Goal: Task Accomplishment & Management: Use online tool/utility

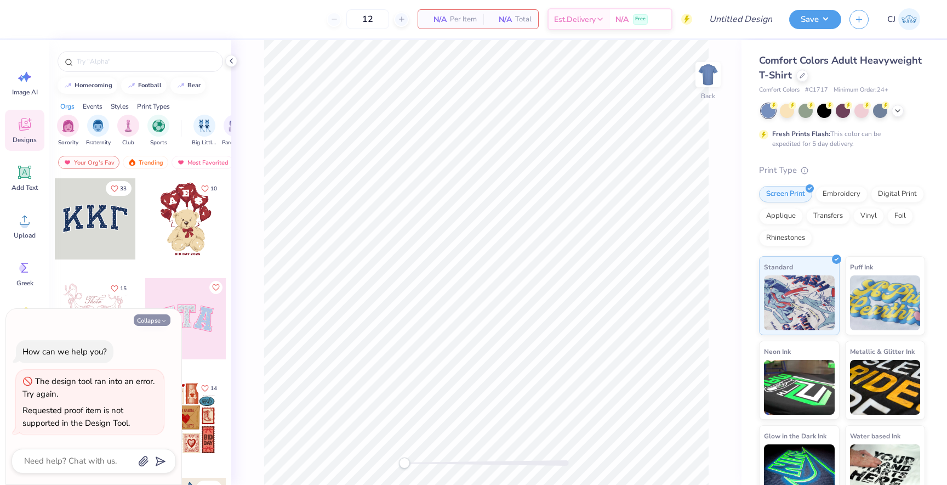
click at [165, 317] on icon "button" at bounding box center [164, 320] width 7 height 7
type textarea "x"
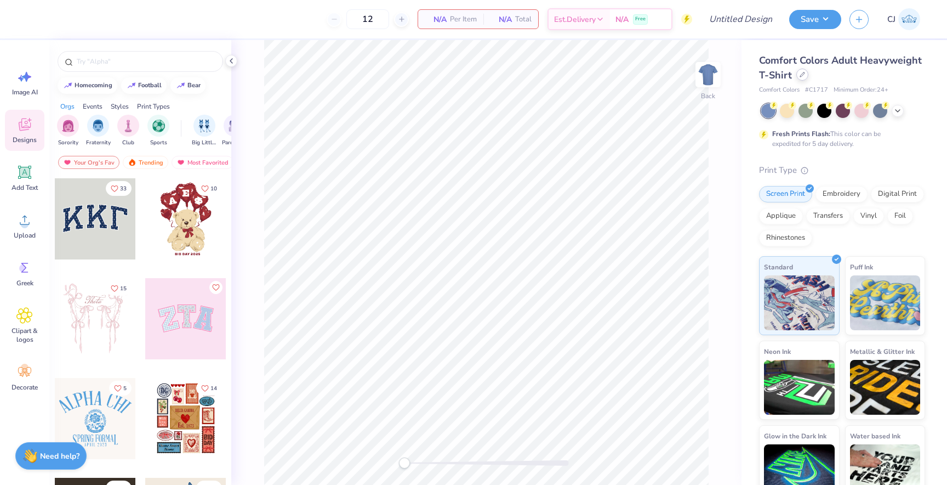
click at [803, 78] on div at bounding box center [803, 75] width 12 height 12
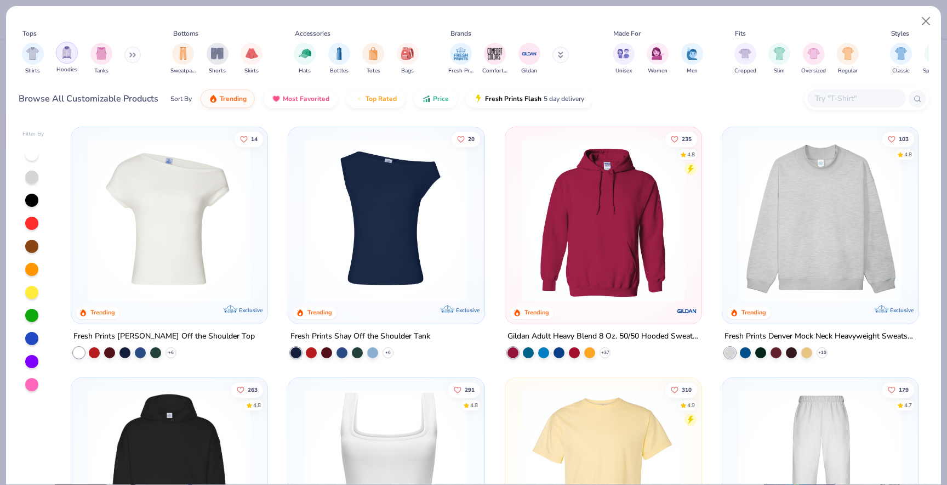
click at [62, 59] on div "filter for Hoodies" at bounding box center [67, 53] width 22 height 22
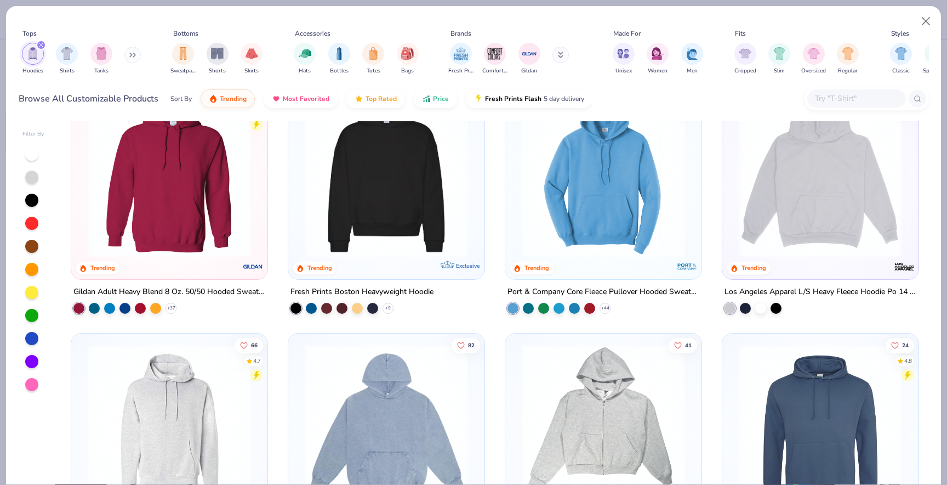
scroll to position [48, 0]
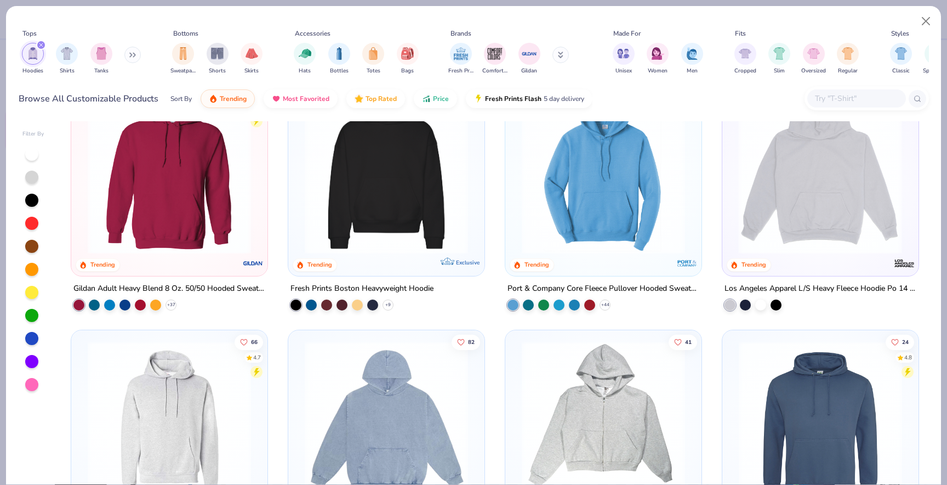
click at [733, 148] on img at bounding box center [646, 171] width 174 height 163
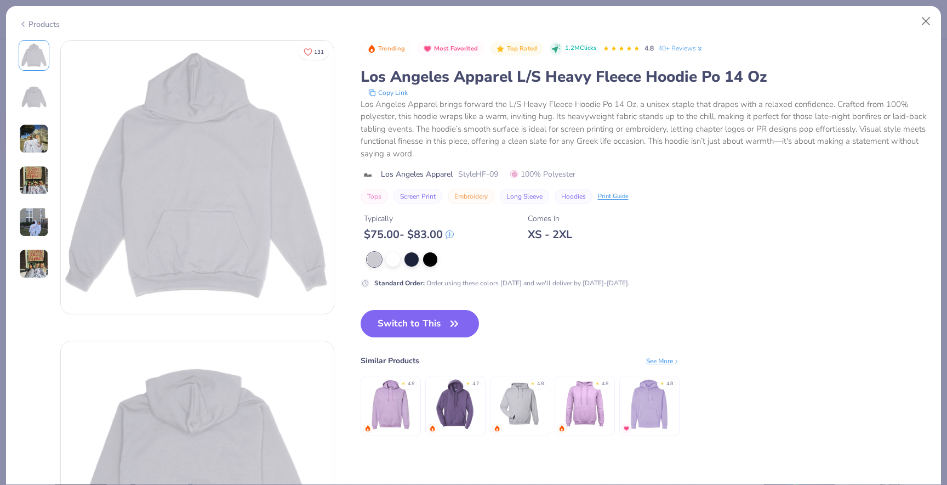
click at [22, 224] on img at bounding box center [34, 222] width 30 height 30
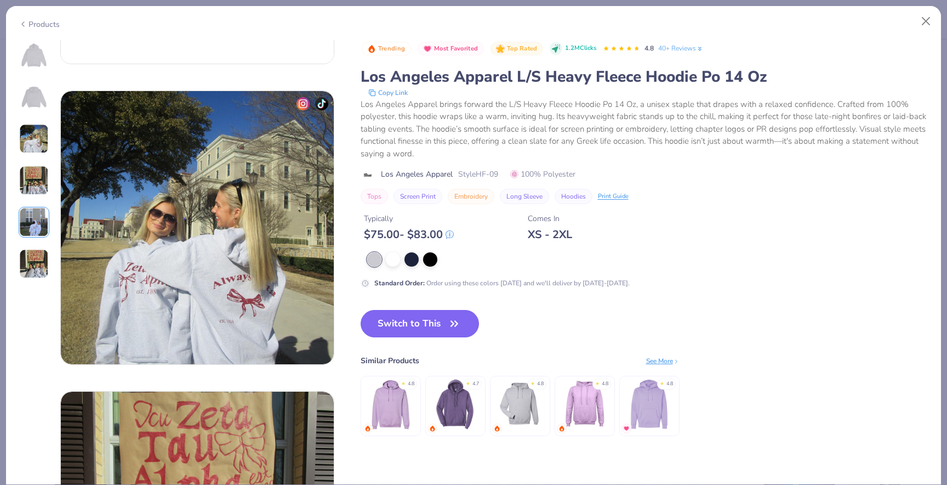
scroll to position [1202, 0]
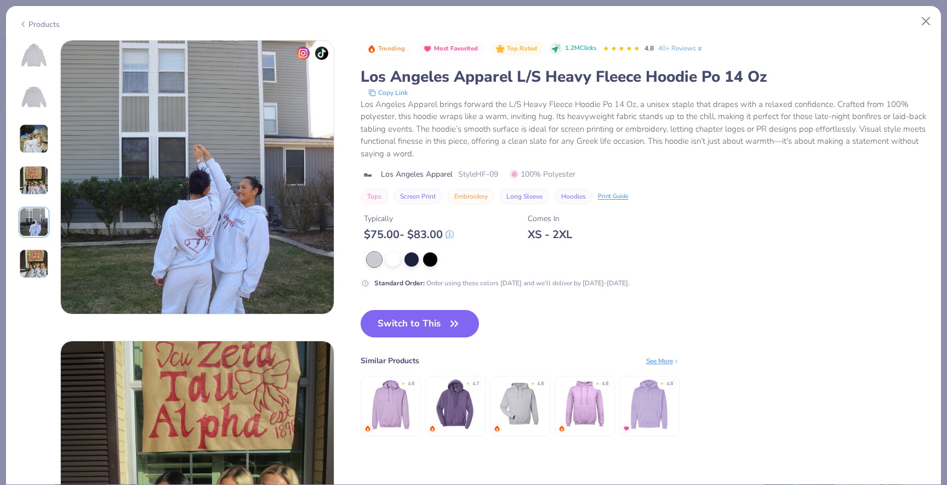
click at [29, 252] on img at bounding box center [34, 264] width 30 height 30
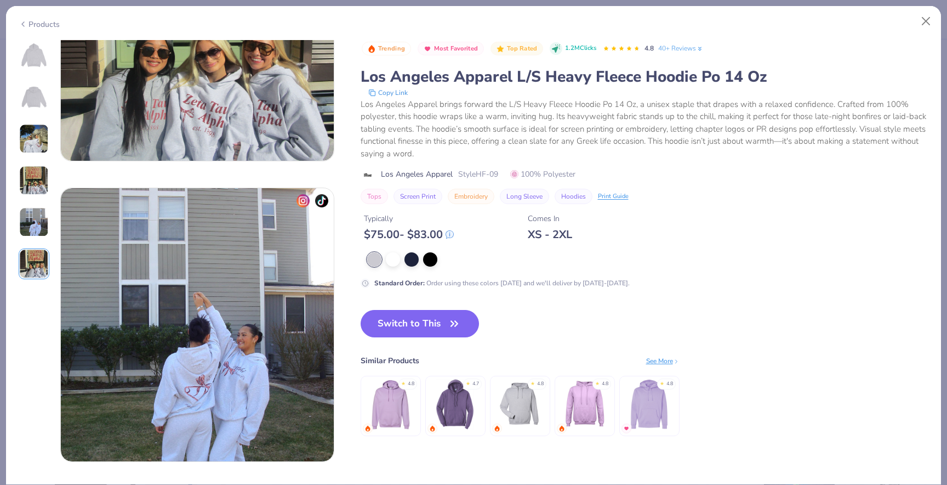
scroll to position [931, 0]
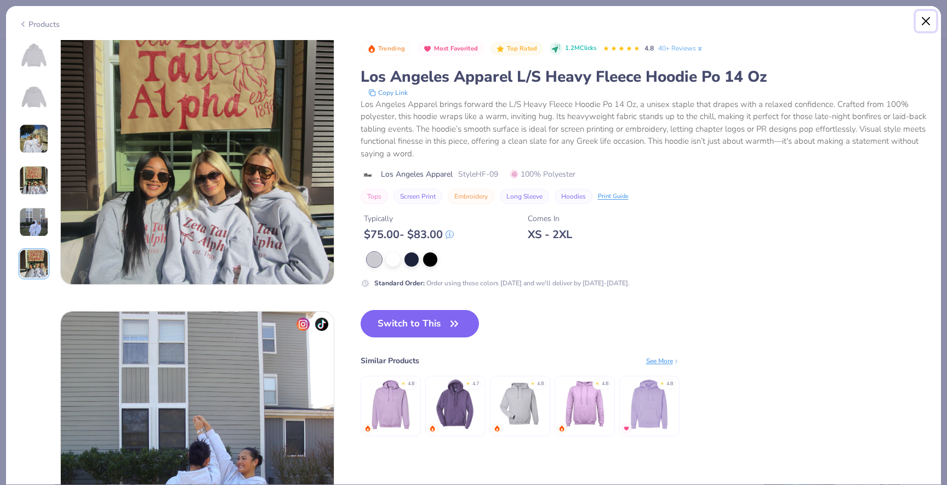
click at [925, 18] on button "Close" at bounding box center [926, 21] width 21 height 21
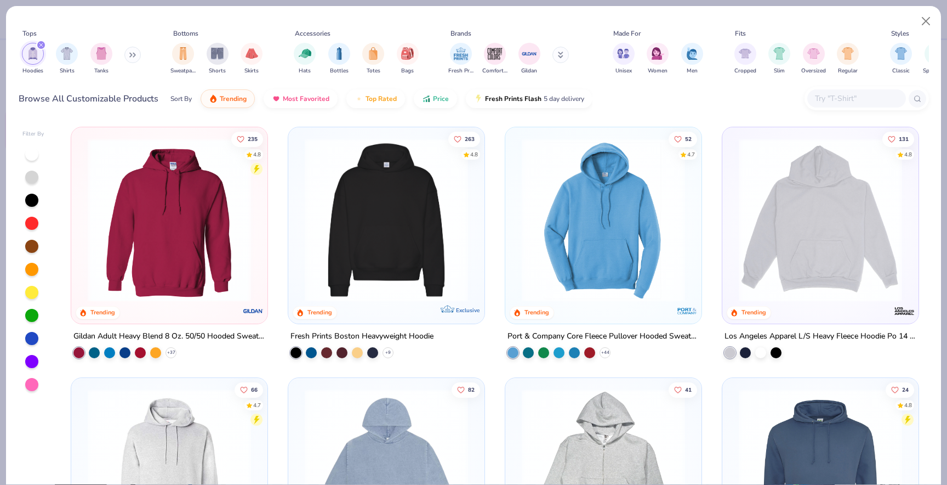
click at [405, 274] on img at bounding box center [386, 219] width 174 height 163
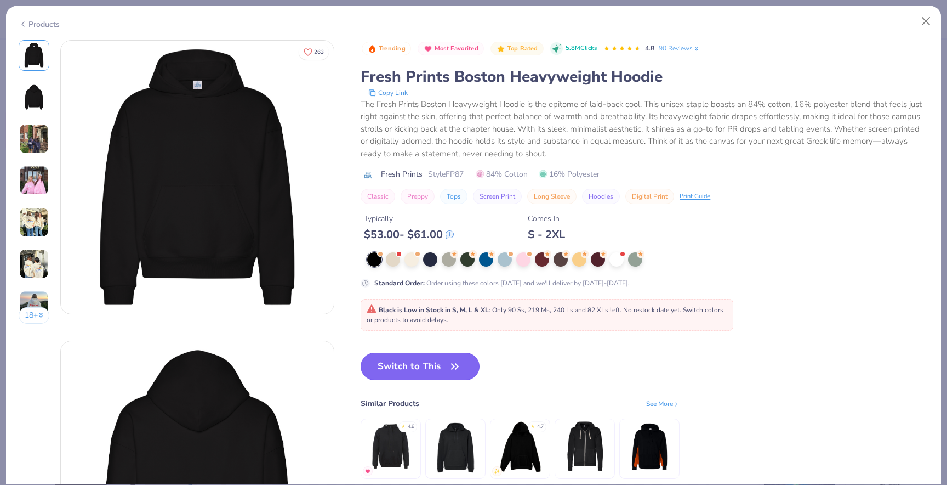
click at [413, 369] on button "Switch to This" at bounding box center [420, 365] width 119 height 27
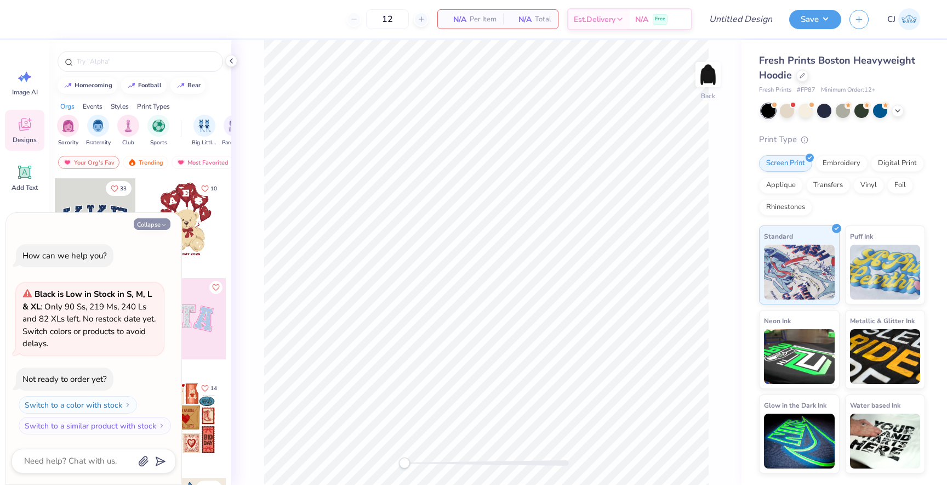
click at [152, 226] on button "Collapse" at bounding box center [152, 224] width 37 height 12
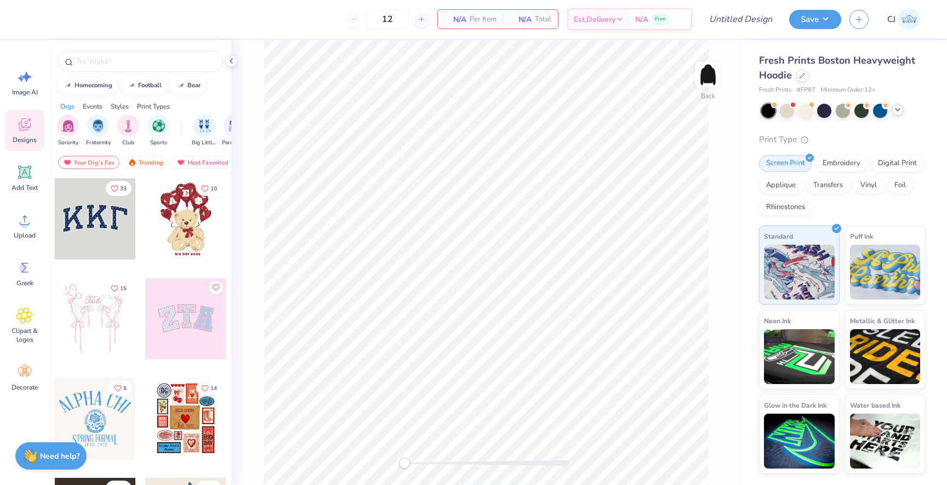
click at [897, 109] on icon at bounding box center [898, 109] width 9 height 9
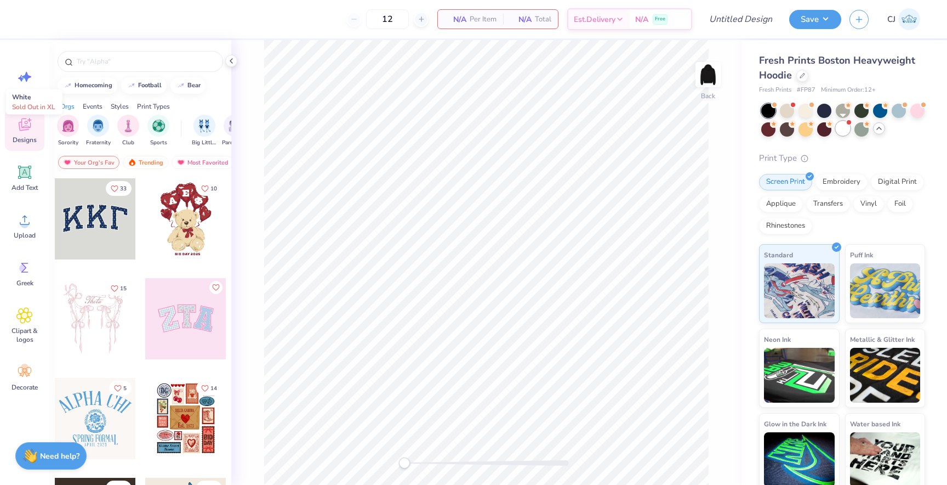
click at [839, 125] on div at bounding box center [843, 128] width 14 height 14
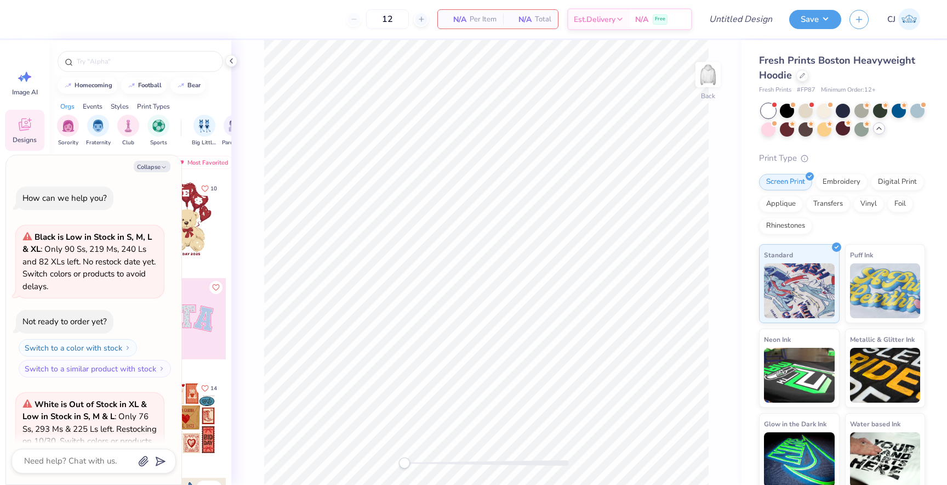
scroll to position [110, 0]
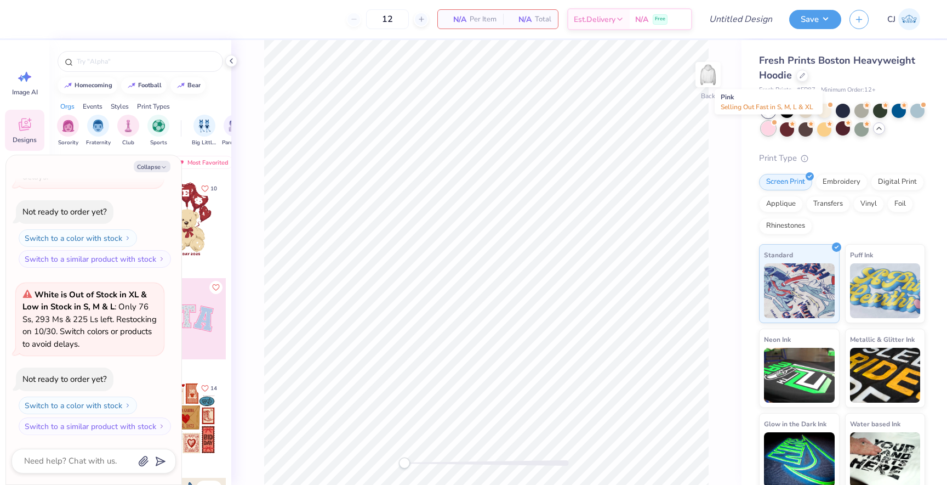
click at [774, 128] on div at bounding box center [768, 128] width 14 height 14
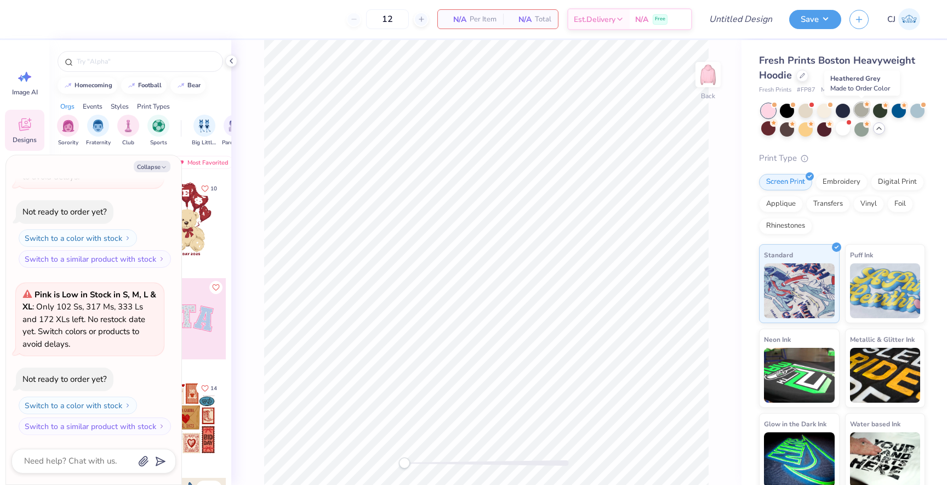
click at [866, 111] on div at bounding box center [862, 110] width 14 height 14
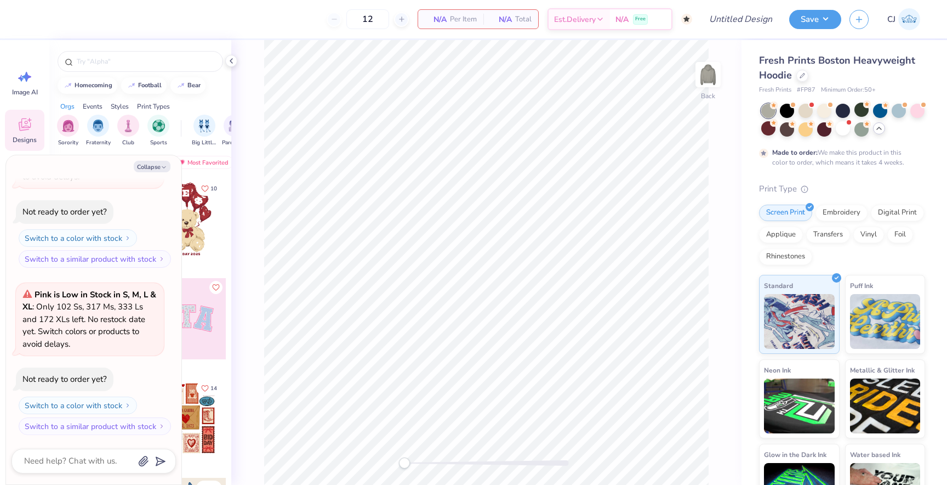
type textarea "x"
type input "50"
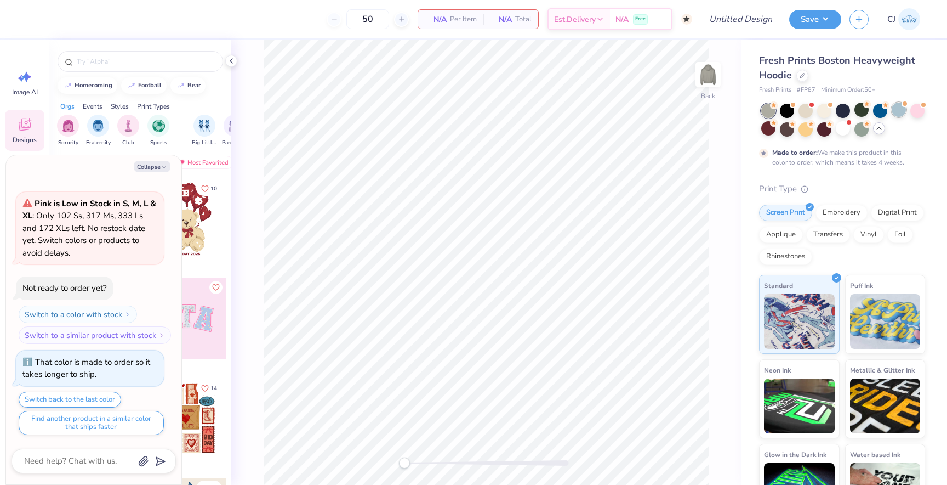
click at [906, 111] on div at bounding box center [899, 110] width 14 height 14
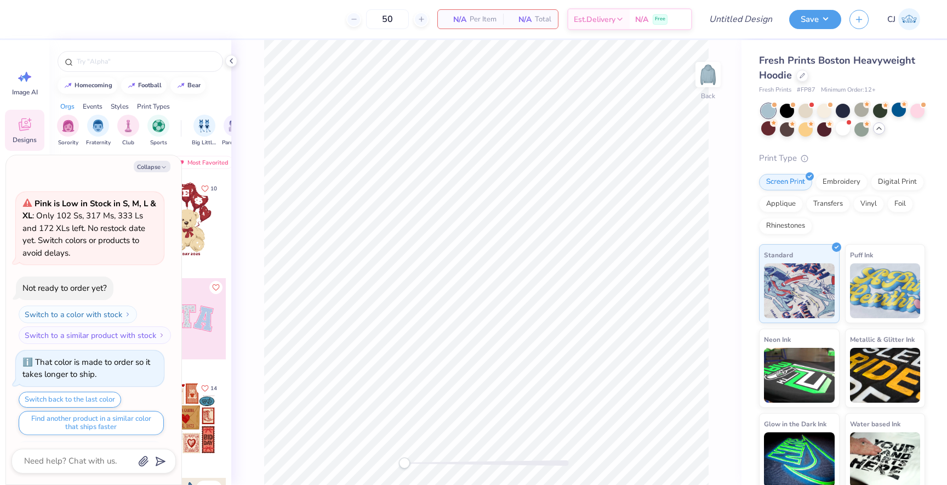
scroll to position [590, 0]
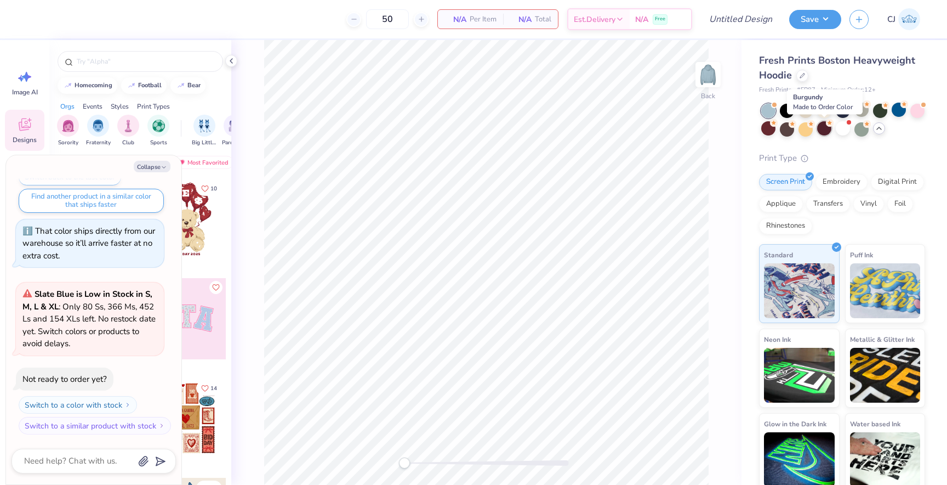
click at [824, 125] on div at bounding box center [824, 128] width 14 height 14
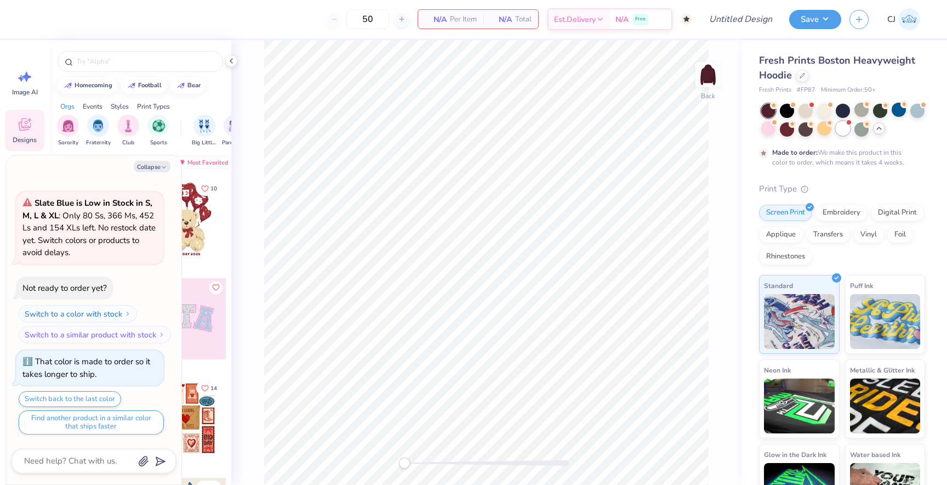
click at [841, 127] on div at bounding box center [843, 128] width 14 height 14
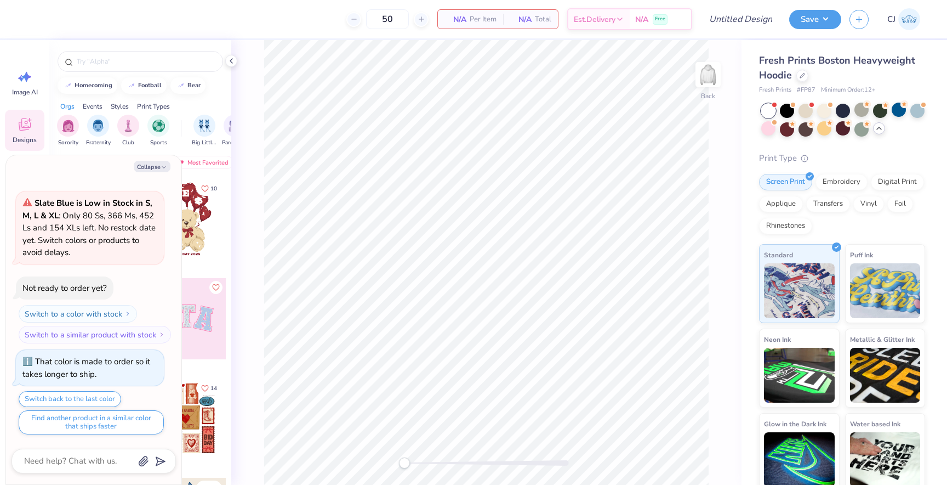
scroll to position [902, 0]
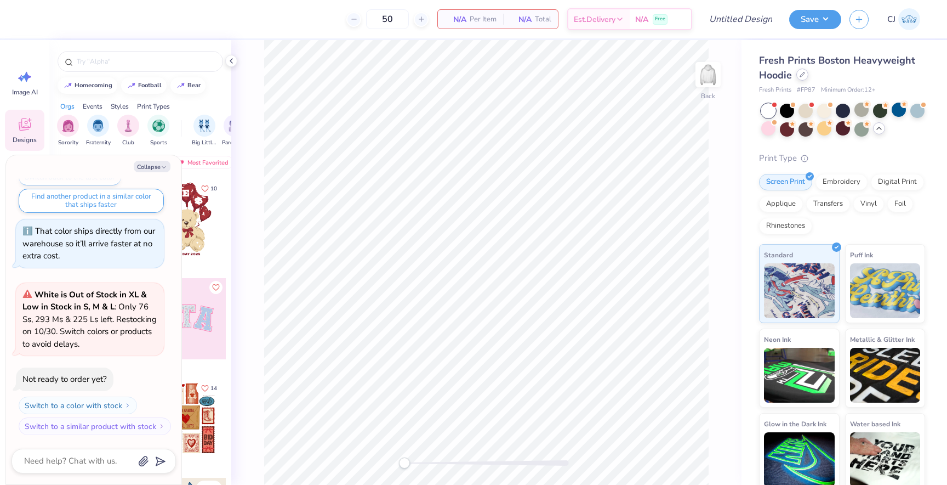
click at [801, 76] on icon at bounding box center [802, 74] width 5 height 5
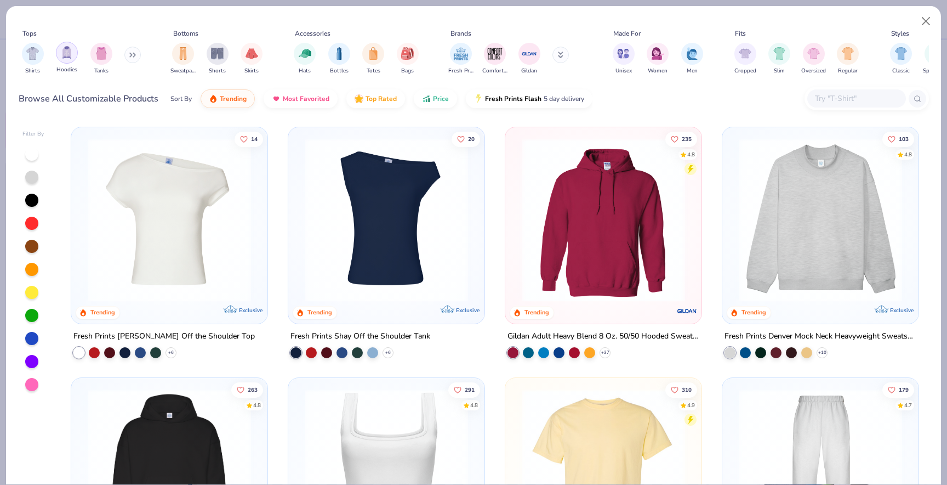
click at [64, 58] on img "filter for Hoodies" at bounding box center [67, 52] width 12 height 13
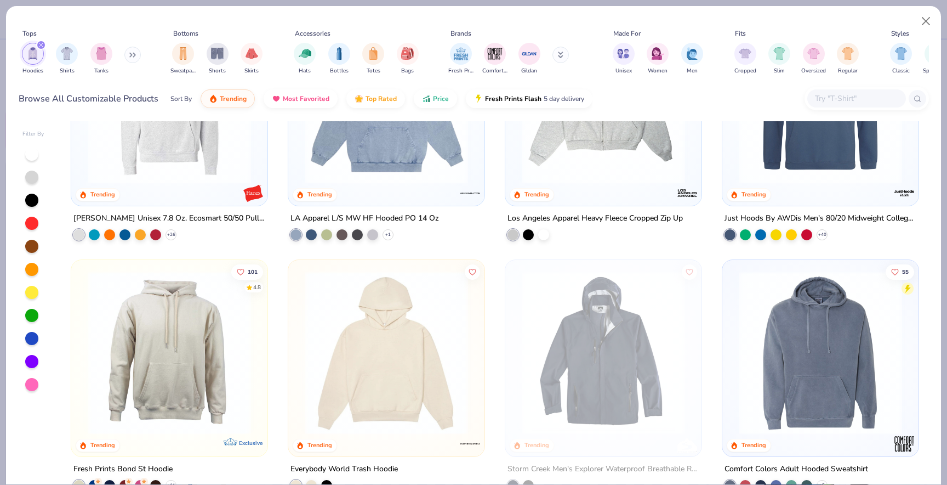
scroll to position [374, 0]
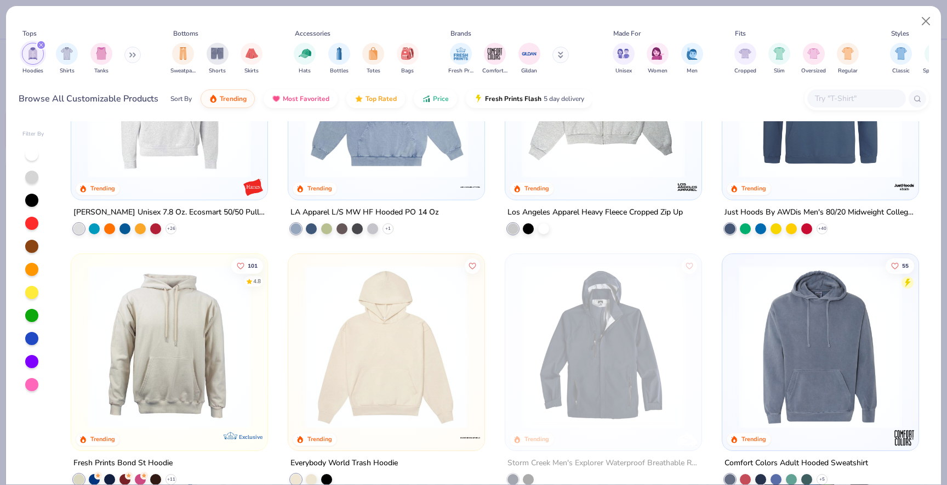
click at [320, 339] on img at bounding box center [386, 345] width 174 height 163
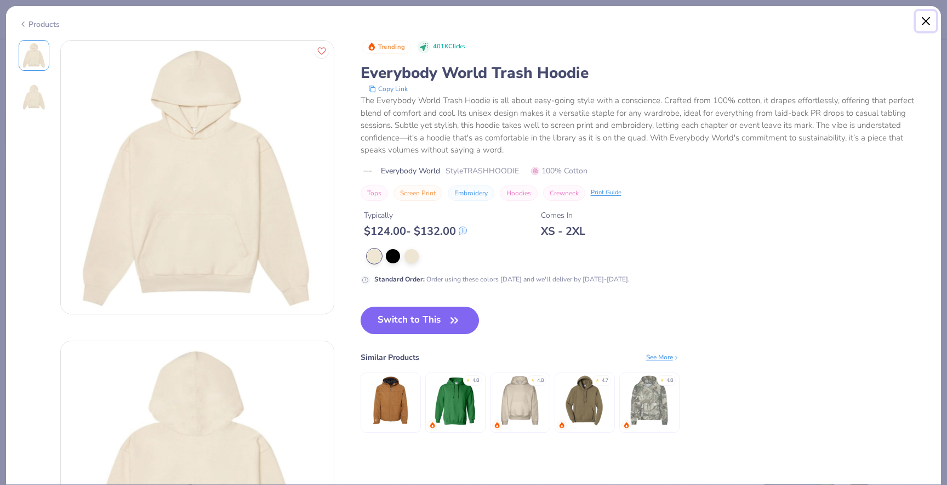
click at [923, 16] on button "Close" at bounding box center [926, 21] width 21 height 21
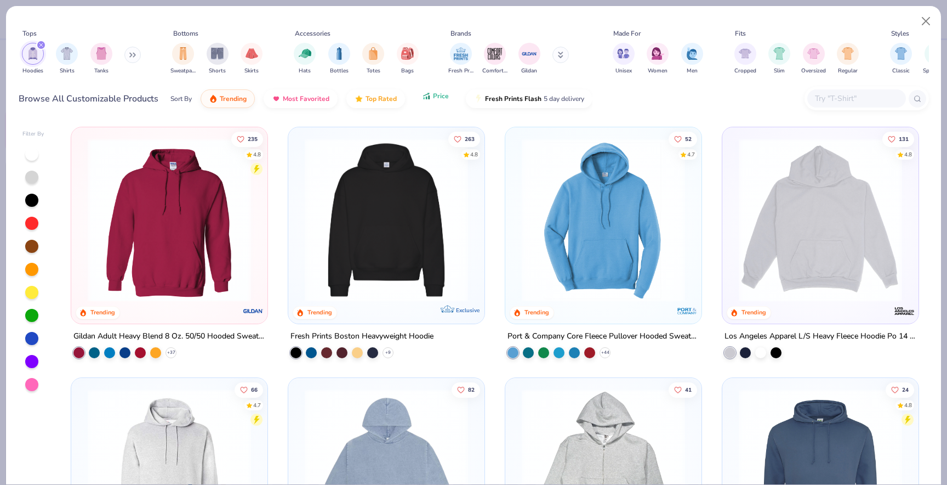
click at [446, 95] on span "Price" at bounding box center [441, 96] width 16 height 9
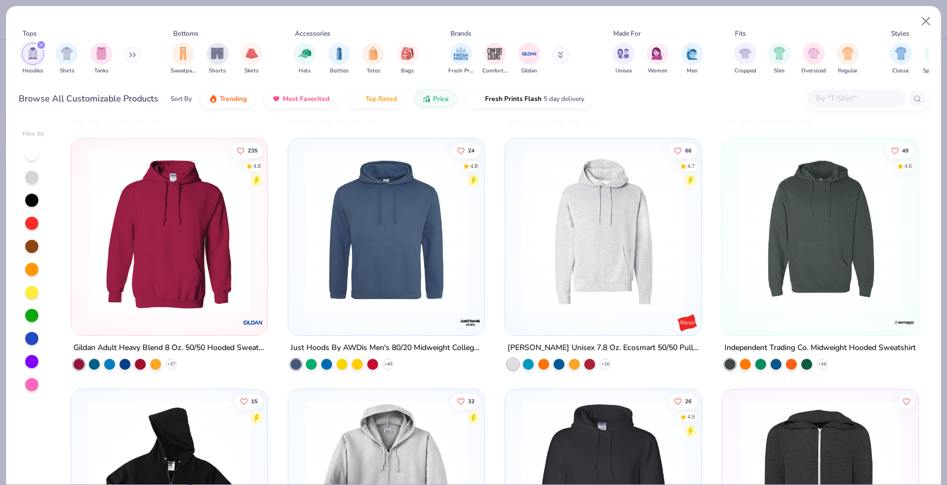
scroll to position [241, 0]
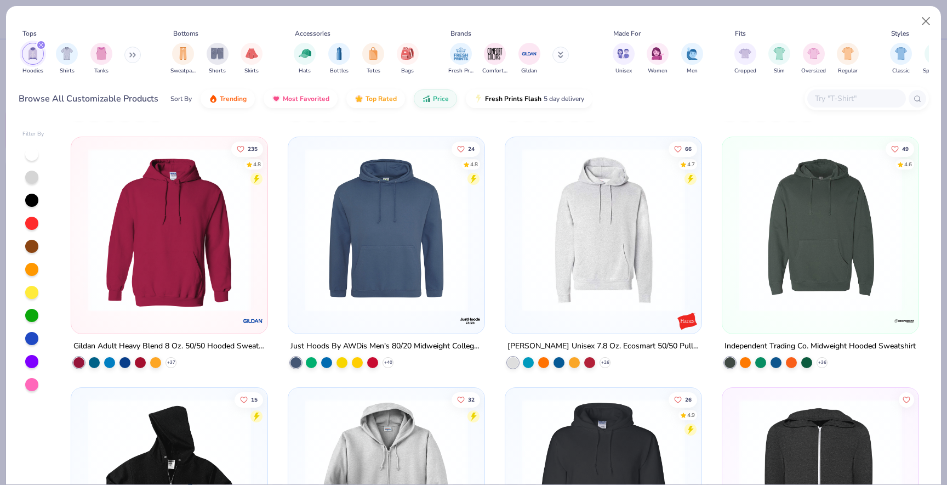
click at [208, 229] on img at bounding box center [169, 229] width 174 height 163
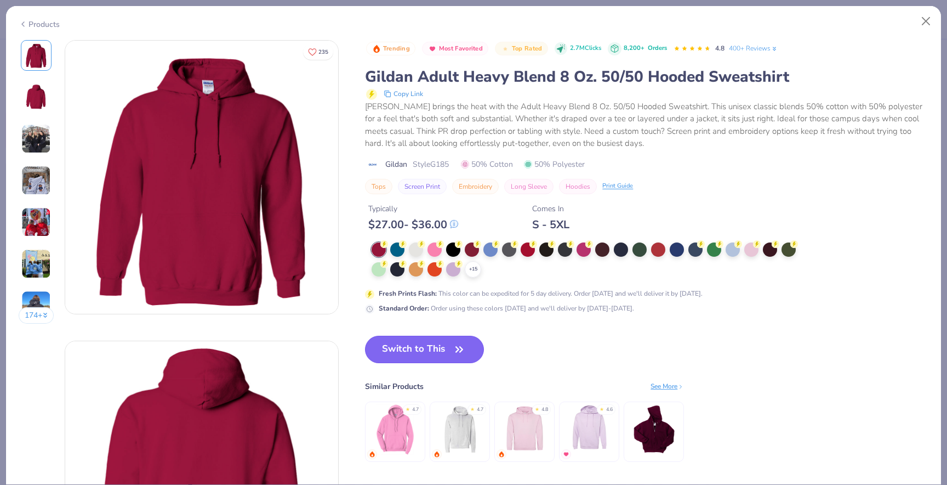
click at [436, 346] on button "Switch to This" at bounding box center [424, 348] width 119 height 27
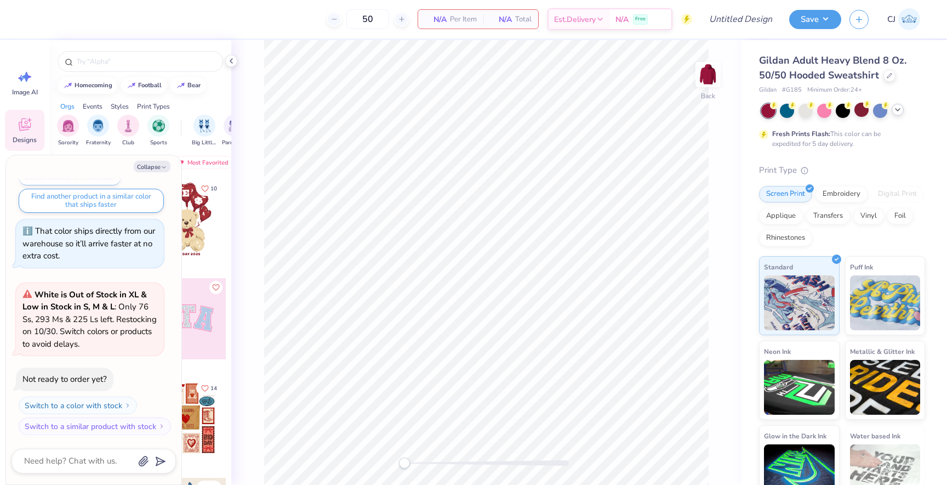
click at [899, 112] on icon at bounding box center [898, 109] width 9 height 9
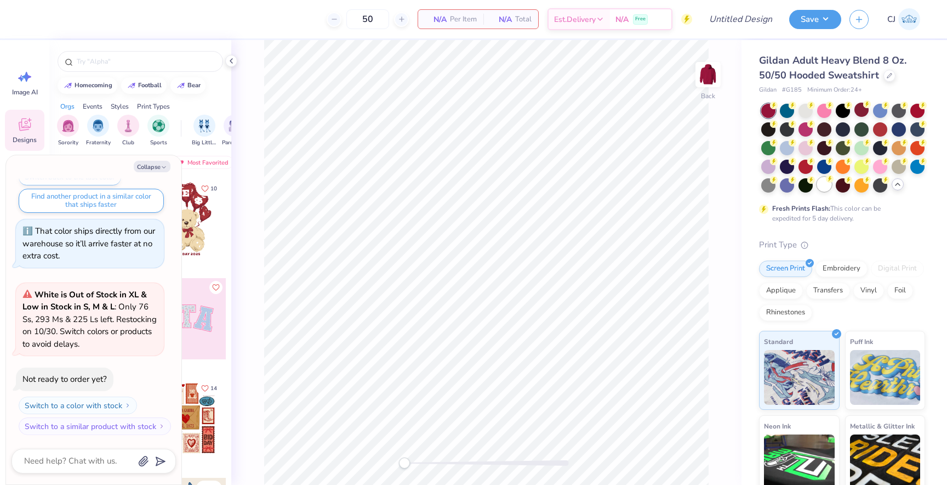
click at [823, 179] on div at bounding box center [824, 184] width 14 height 14
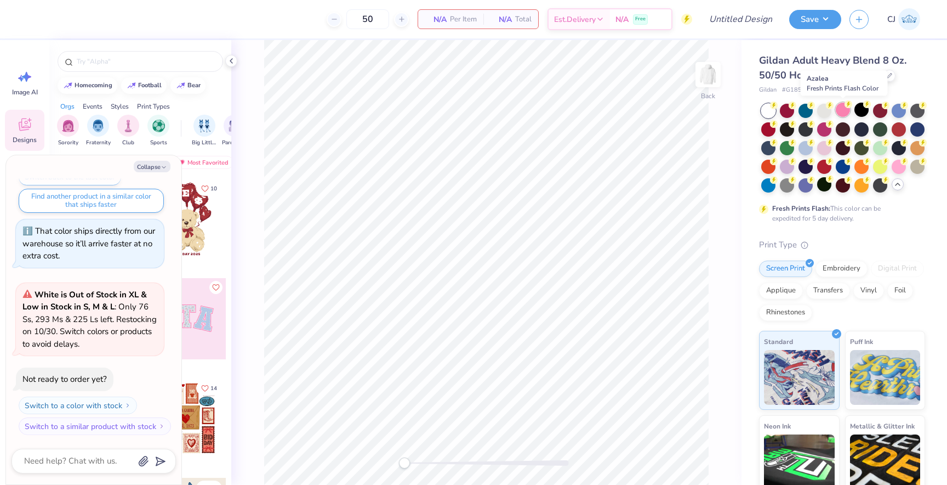
click at [848, 109] on div at bounding box center [843, 110] width 14 height 14
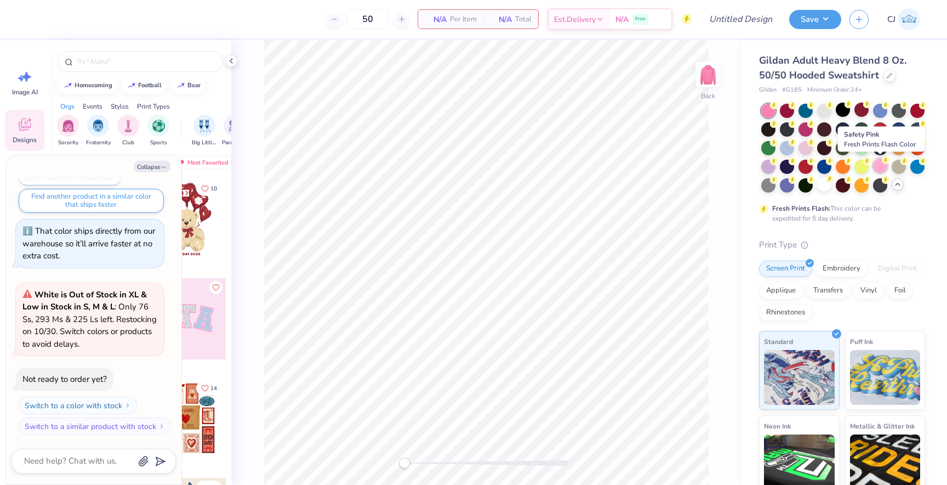
click at [886, 166] on div at bounding box center [880, 165] width 14 height 14
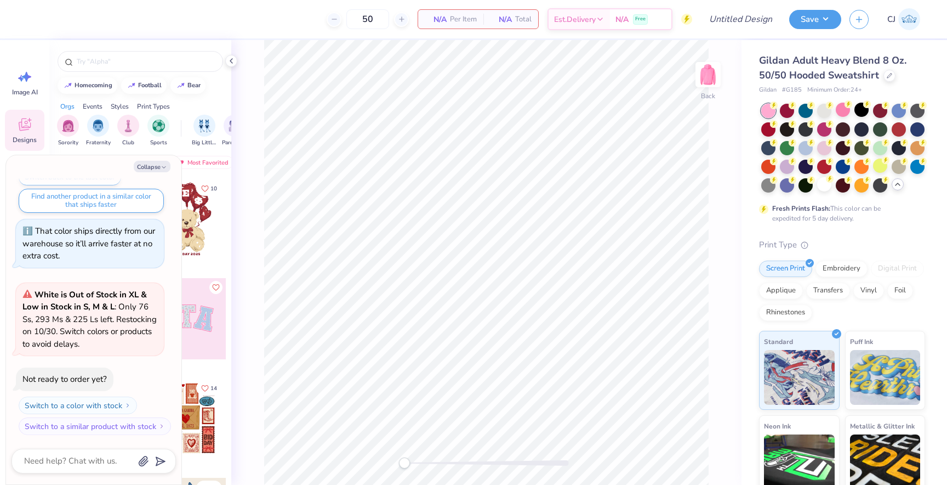
click at [154, 173] on div "Collapse How can we help you? Black is Low in Stock in S, M, L & XL : Only 90 S…" at bounding box center [93, 319] width 175 height 329
click at [154, 166] on button "Collapse" at bounding box center [152, 167] width 37 height 12
type textarea "x"
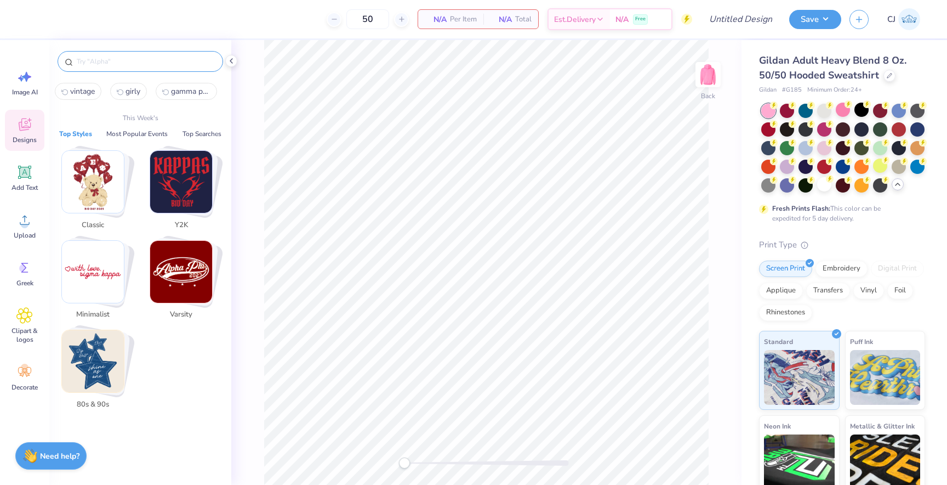
click at [118, 62] on input "text" at bounding box center [146, 61] width 140 height 11
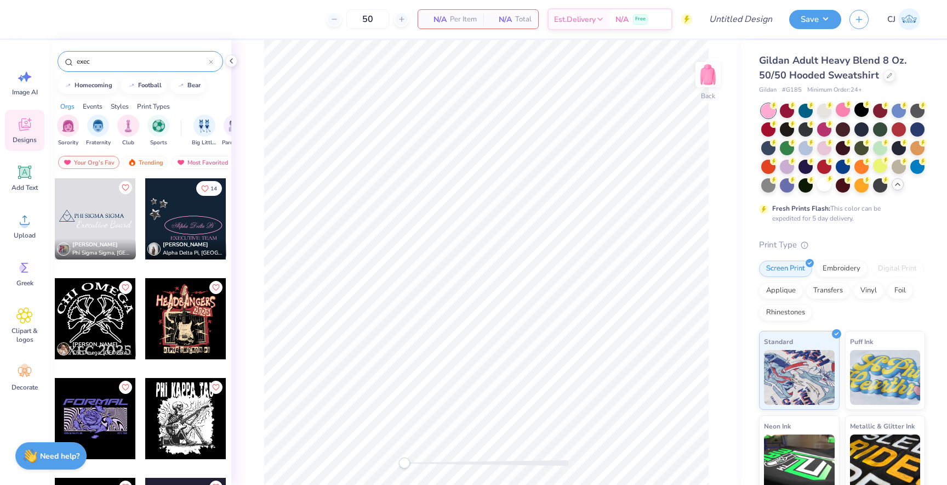
type input "exec"
click at [182, 213] on div at bounding box center [185, 218] width 81 height 81
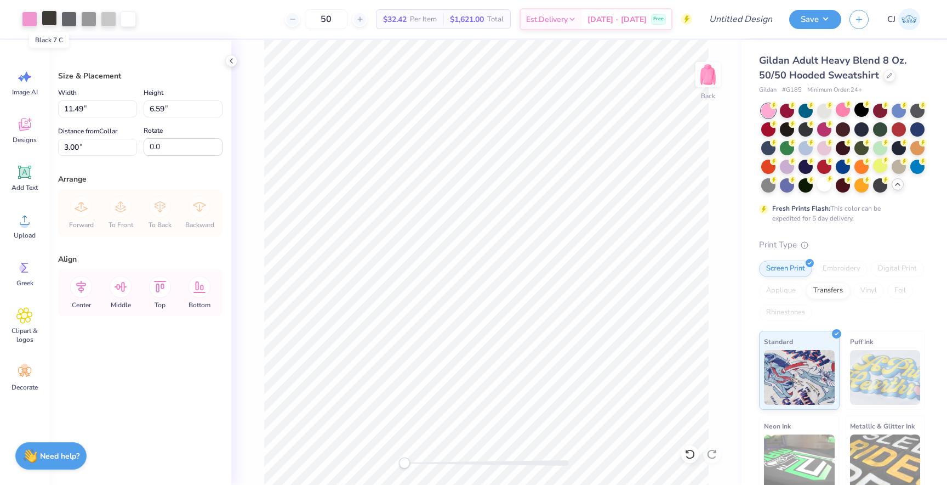
click at [50, 23] on div at bounding box center [49, 17] width 15 height 15
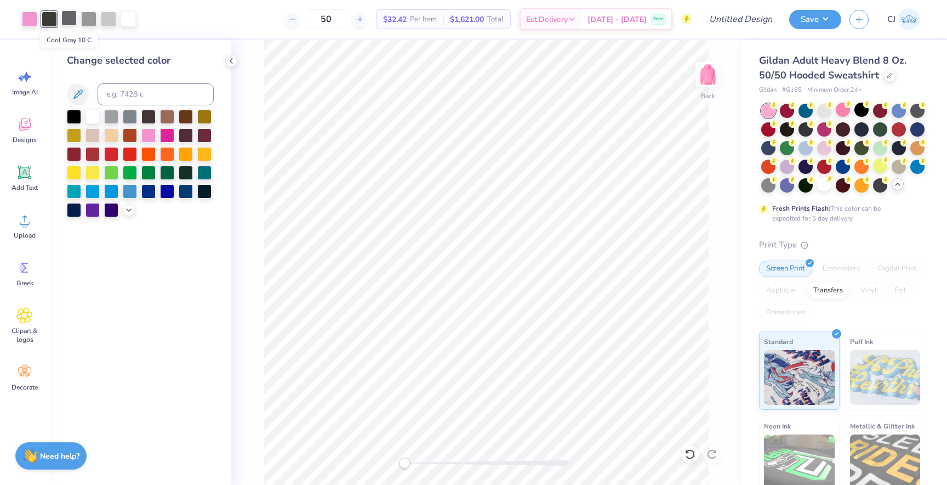
click at [69, 19] on div at bounding box center [68, 17] width 15 height 15
click at [122, 100] on input at bounding box center [156, 94] width 116 height 22
type input "7C"
click at [149, 119] on div at bounding box center [148, 116] width 14 height 14
click at [129, 212] on icon at bounding box center [128, 208] width 9 height 9
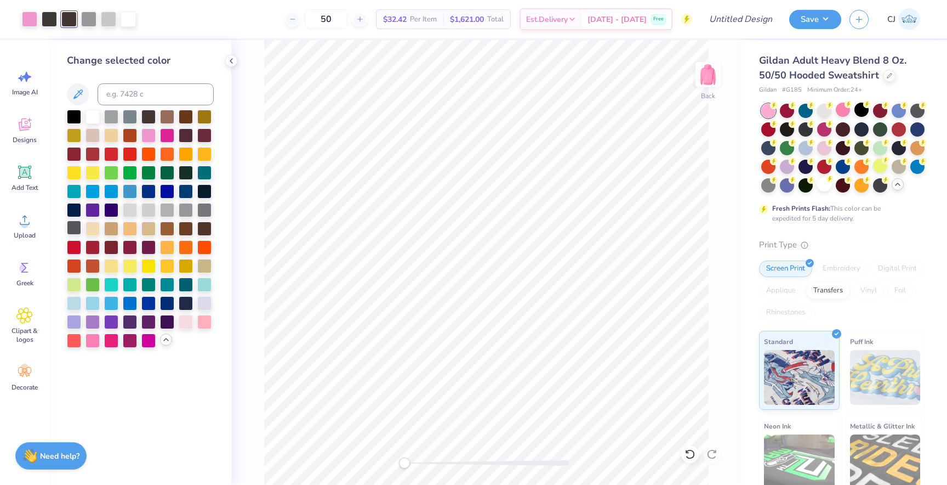
click at [73, 231] on div at bounding box center [74, 227] width 14 height 14
click at [48, 15] on div at bounding box center [49, 17] width 15 height 15
click at [67, 18] on div at bounding box center [68, 17] width 15 height 15
click at [115, 98] on input at bounding box center [156, 94] width 116 height 22
type input "&"
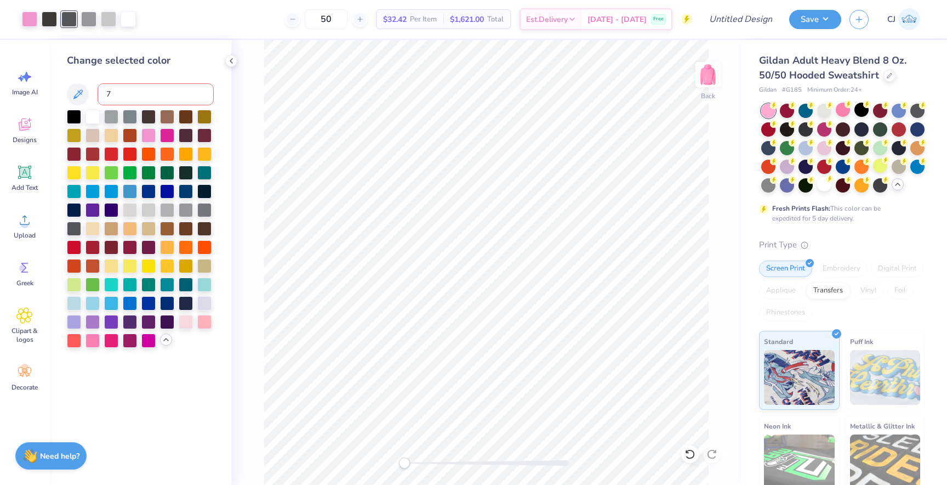
type input "7"
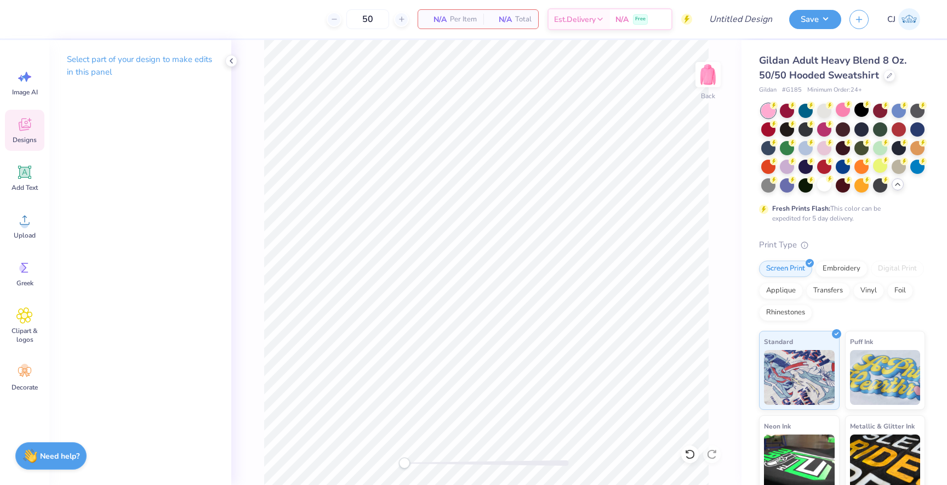
click at [24, 140] on span "Designs" at bounding box center [25, 139] width 24 height 9
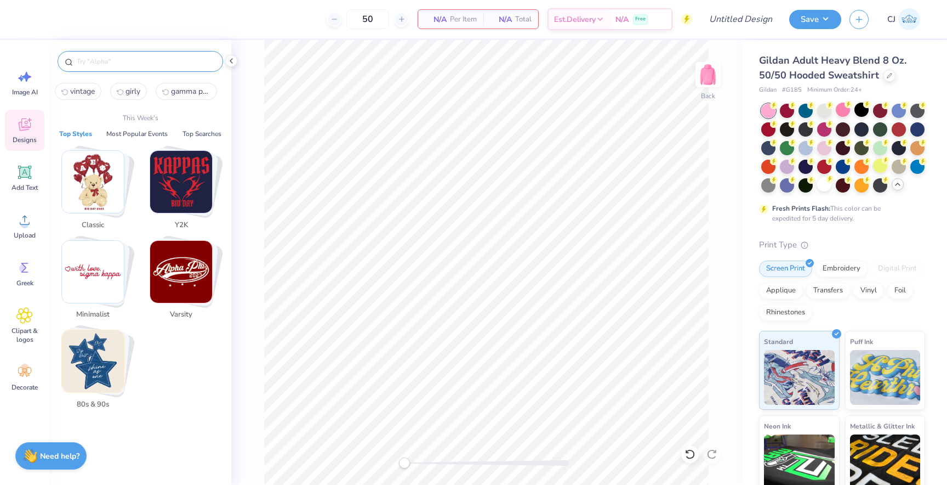
click at [132, 65] on input "text" at bounding box center [146, 61] width 140 height 11
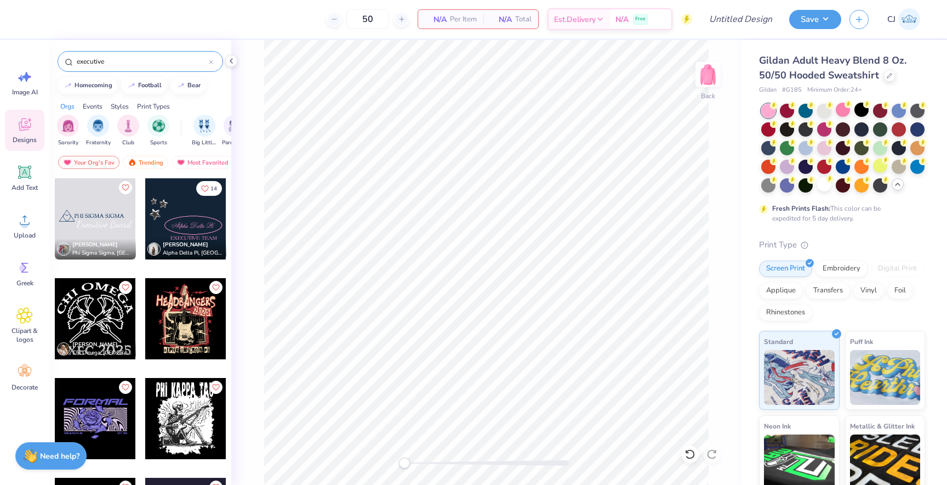
type input "executive"
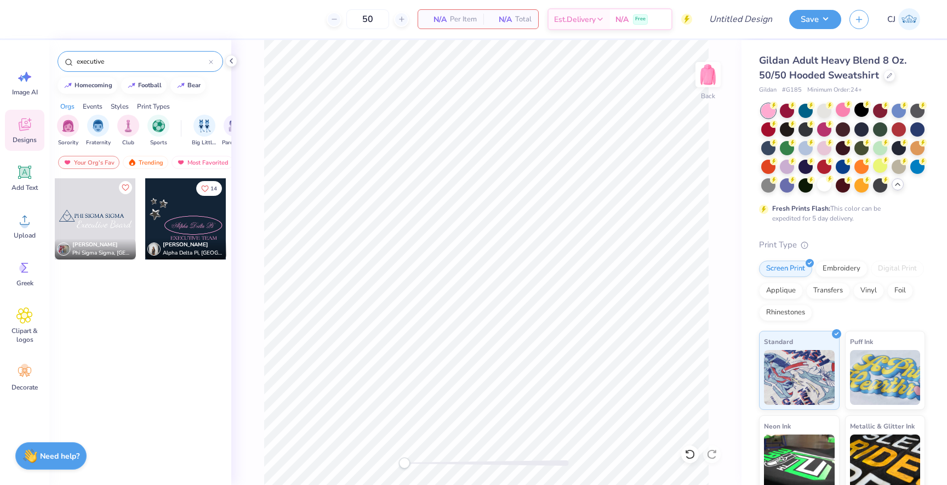
drag, startPoint x: 134, startPoint y: 62, endPoint x: 64, endPoint y: 58, distance: 70.3
click at [64, 58] on div "executive" at bounding box center [141, 61] width 166 height 21
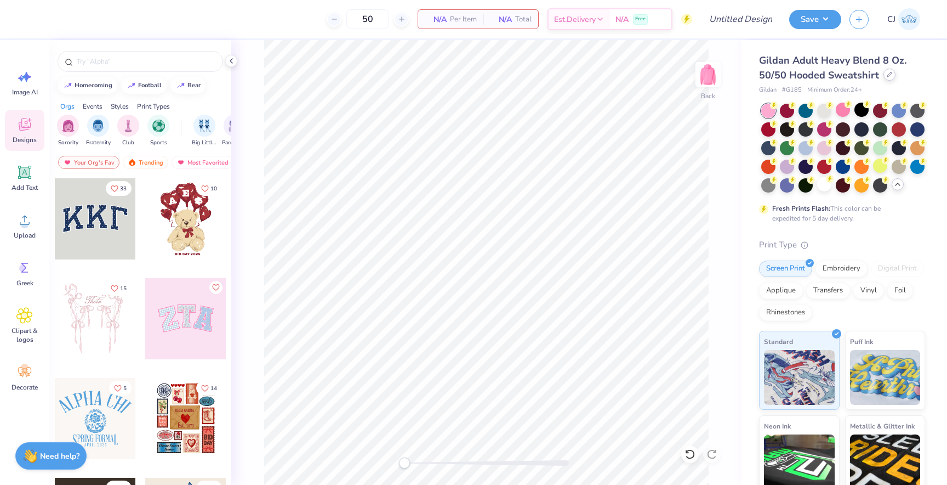
click at [890, 77] on icon at bounding box center [889, 74] width 5 height 5
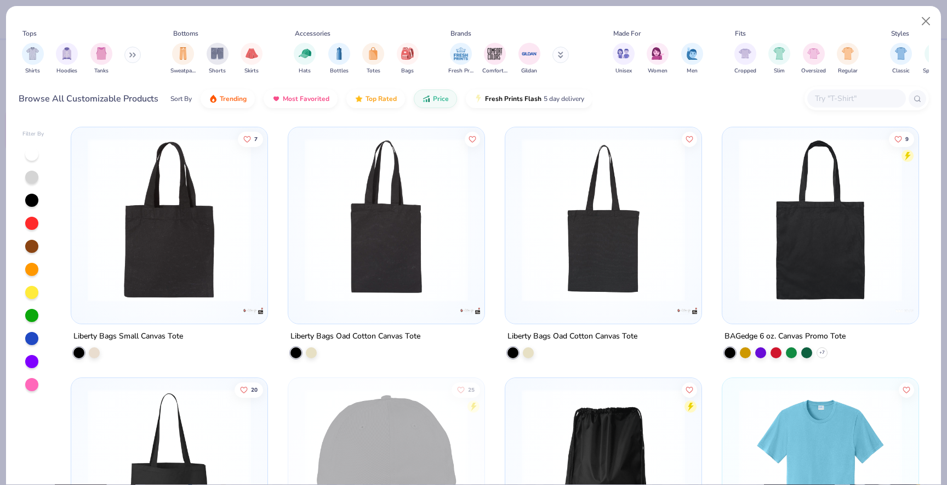
click at [127, 55] on button at bounding box center [132, 55] width 16 height 16
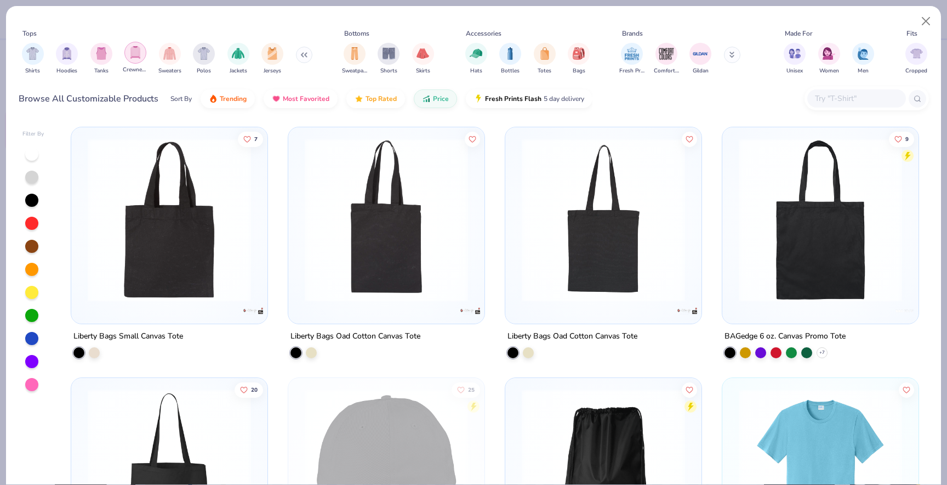
click at [137, 56] on img "filter for Crewnecks" at bounding box center [135, 52] width 12 height 13
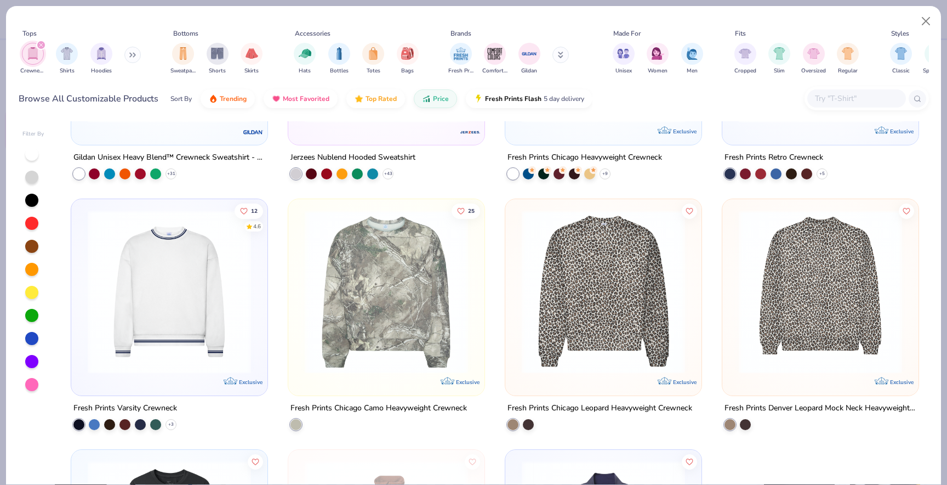
scroll to position [186, 0]
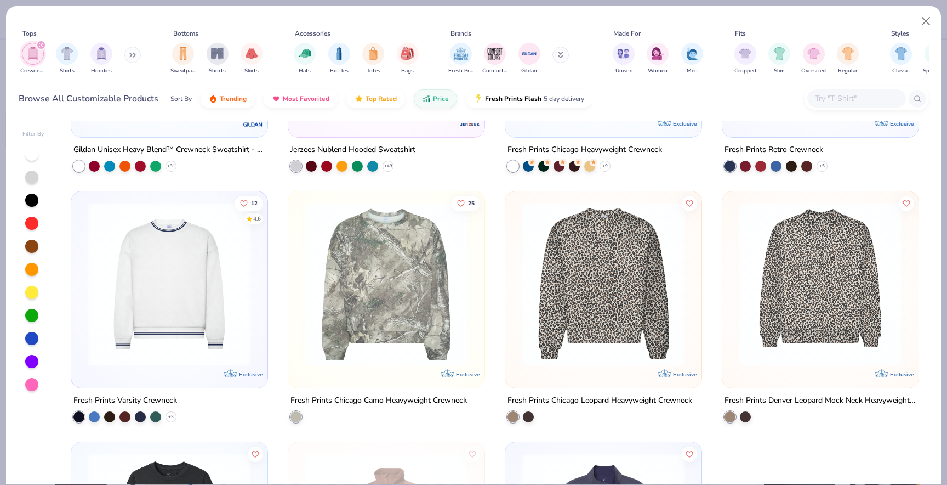
click at [589, 278] on img at bounding box center [603, 283] width 174 height 163
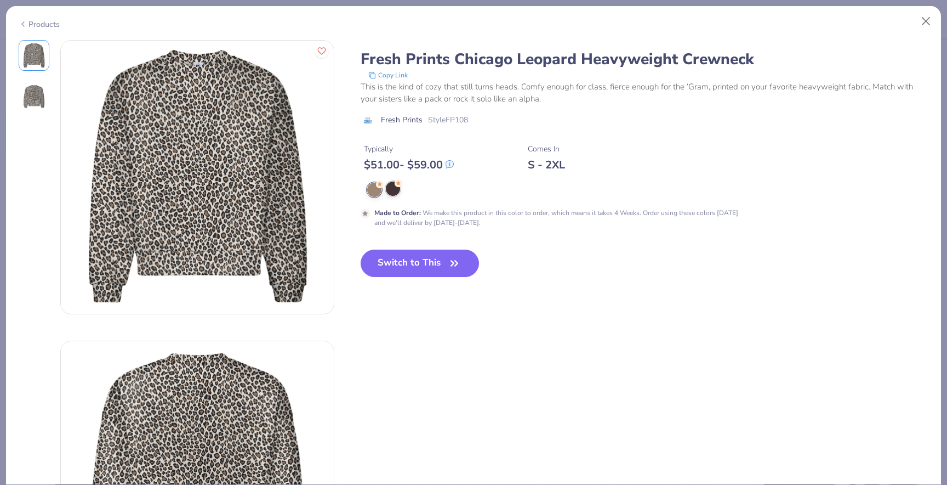
click at [390, 188] on div at bounding box center [393, 188] width 14 height 14
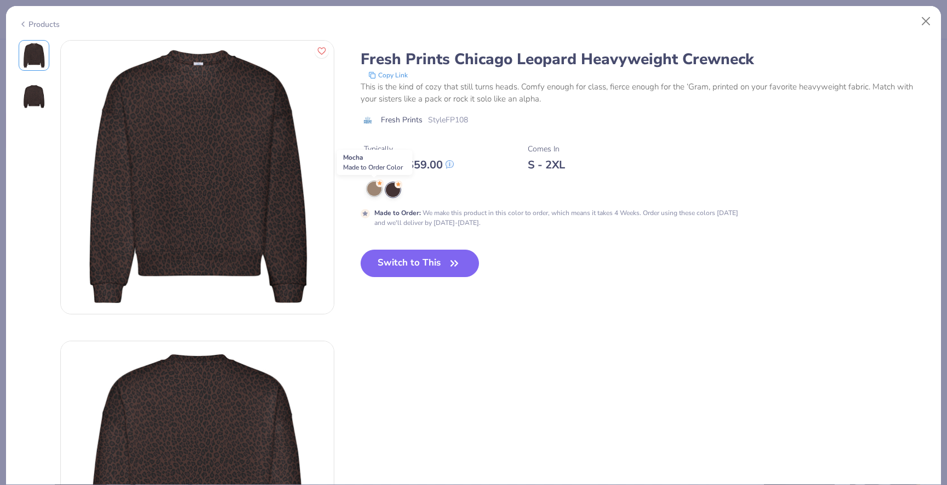
click at [373, 191] on div at bounding box center [374, 188] width 14 height 14
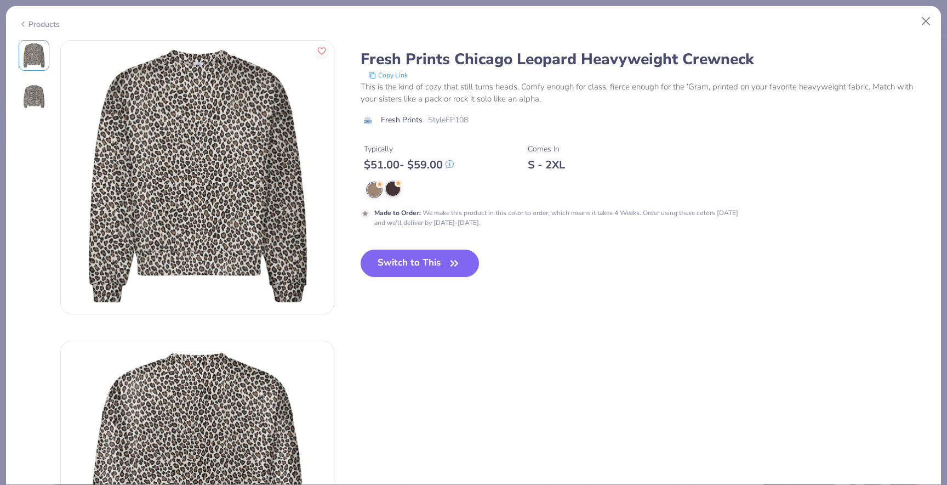
click at [394, 192] on div at bounding box center [393, 188] width 14 height 14
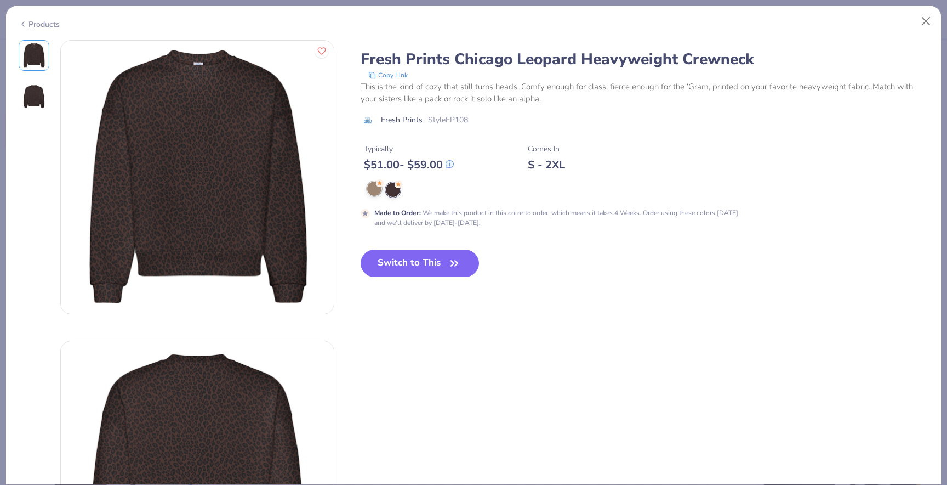
click at [372, 191] on div at bounding box center [374, 188] width 14 height 14
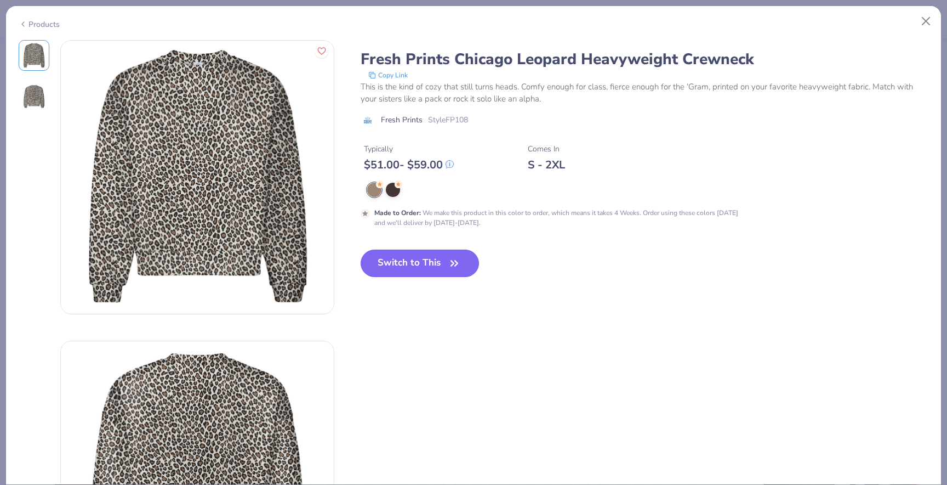
click at [401, 264] on button "Switch to This" at bounding box center [420, 262] width 119 height 27
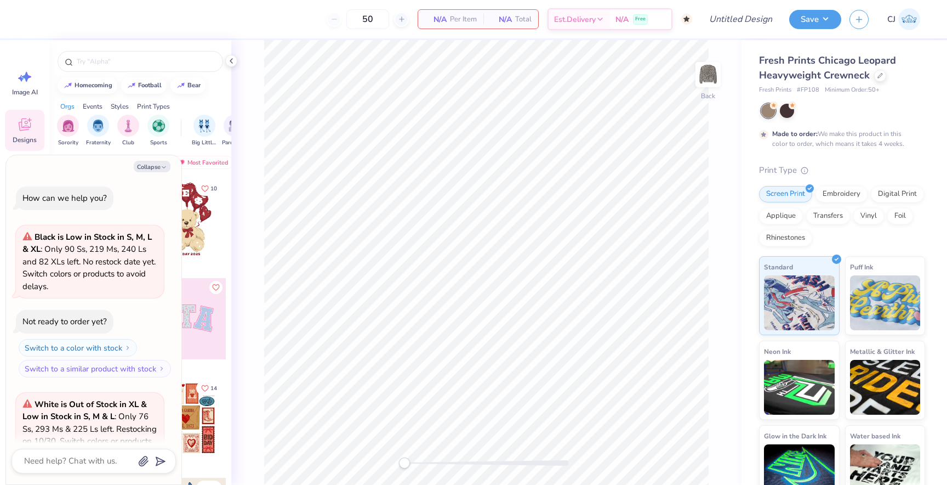
scroll to position [993, 0]
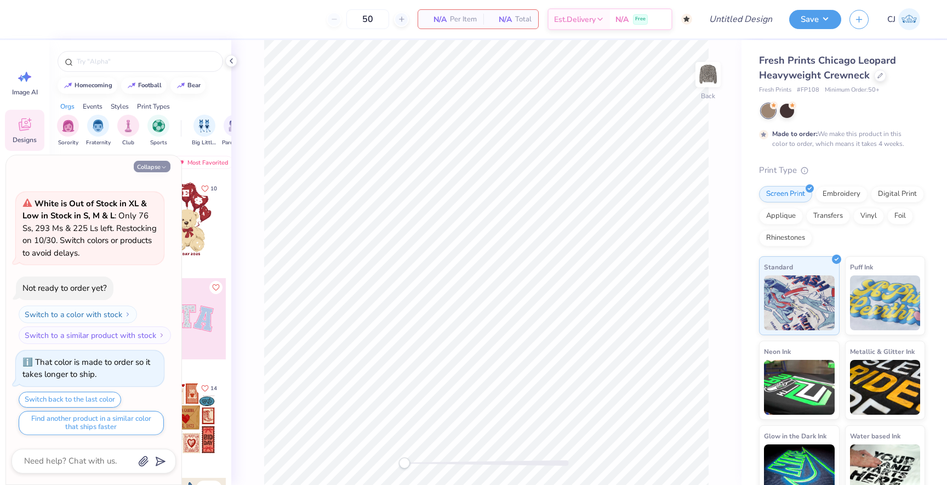
click at [153, 163] on button "Collapse" at bounding box center [152, 167] width 37 height 12
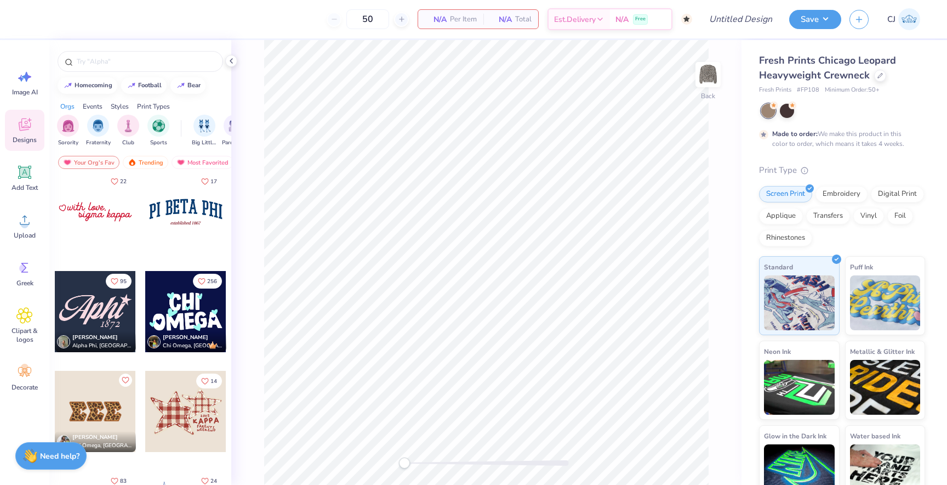
scroll to position [1306, 0]
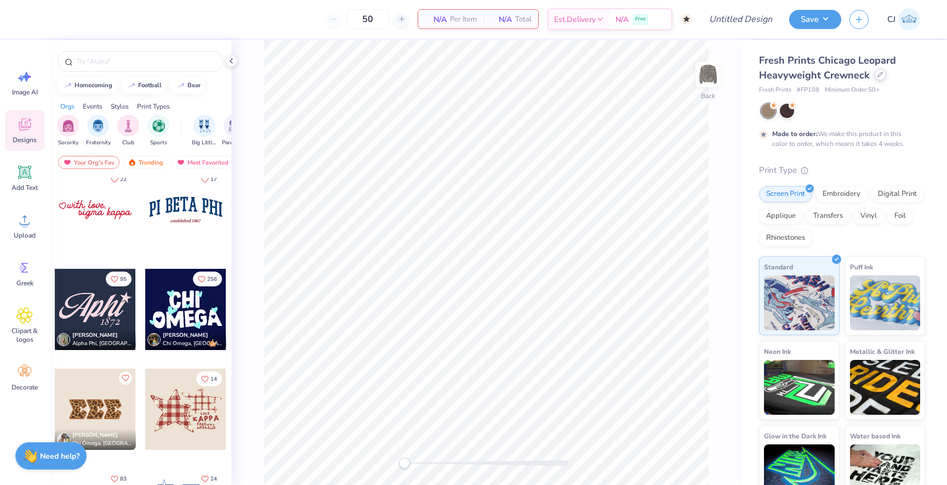
click at [880, 73] on icon at bounding box center [880, 74] width 5 height 5
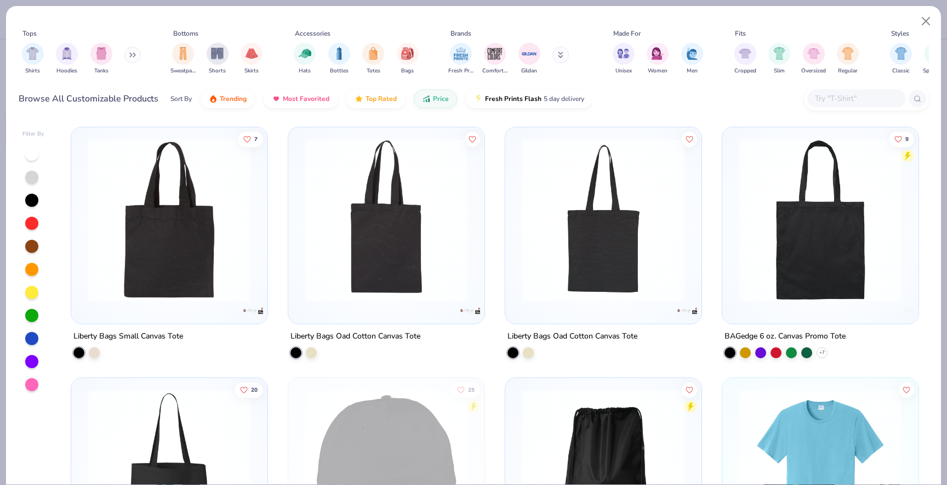
click at [135, 53] on icon at bounding box center [135, 55] width 2 height 4
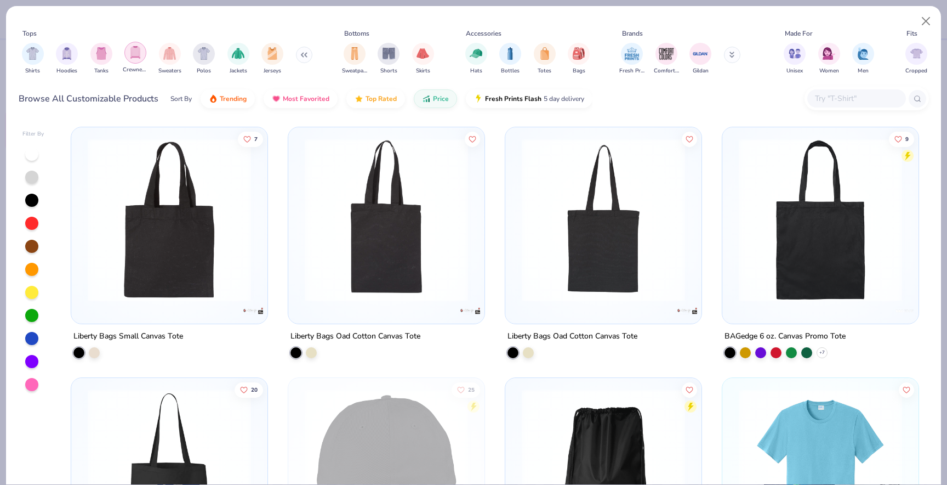
click at [138, 53] on img "filter for Crewnecks" at bounding box center [135, 52] width 12 height 13
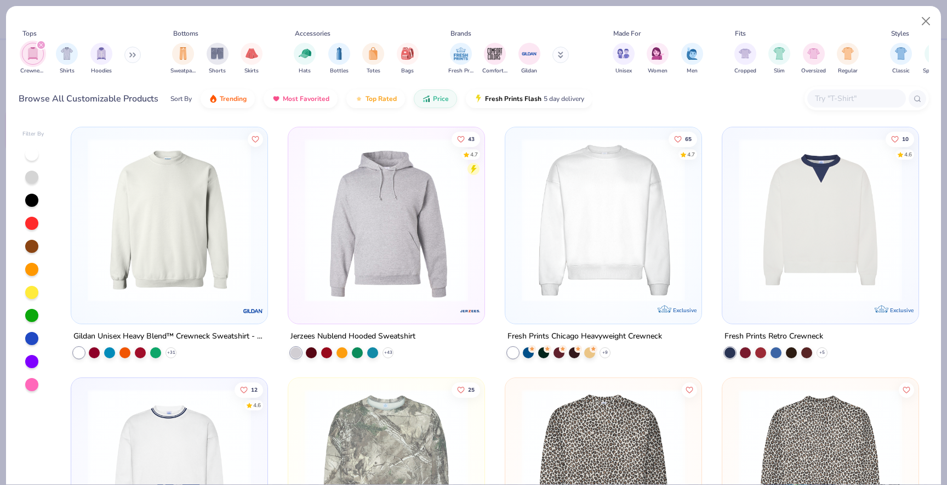
click at [239, 251] on img at bounding box center [169, 219] width 174 height 163
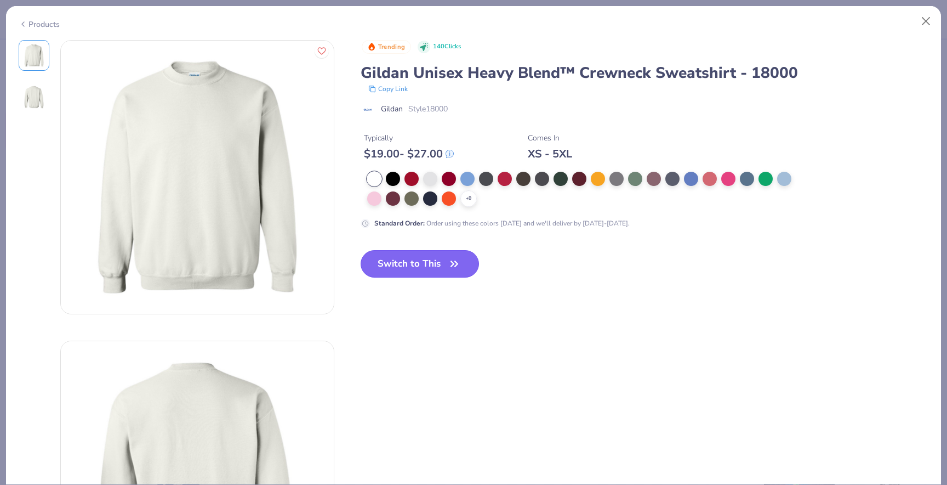
click at [422, 271] on button "Switch to This" at bounding box center [420, 263] width 119 height 27
type textarea "x"
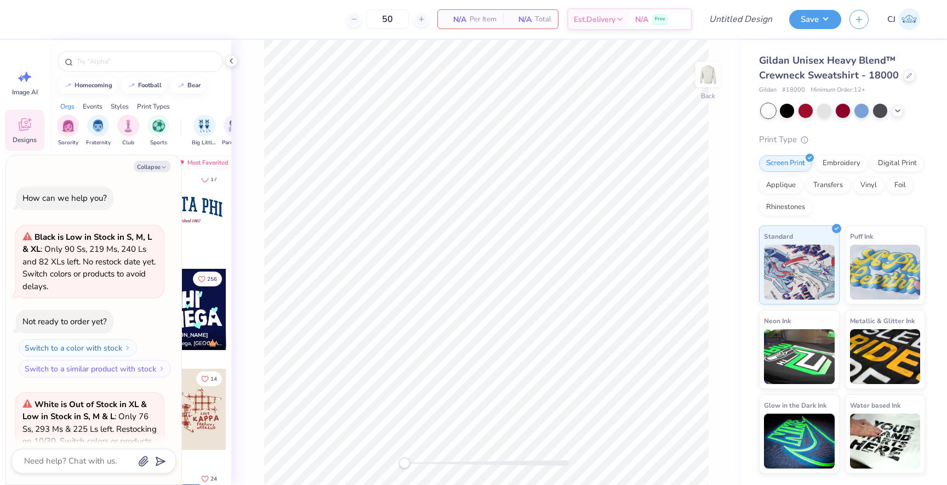
scroll to position [1048, 0]
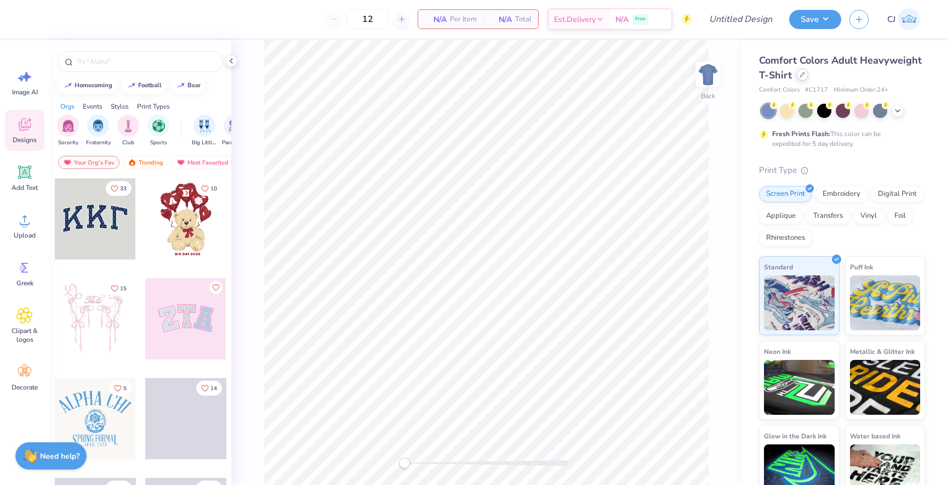
click at [801, 74] on icon at bounding box center [802, 74] width 5 height 5
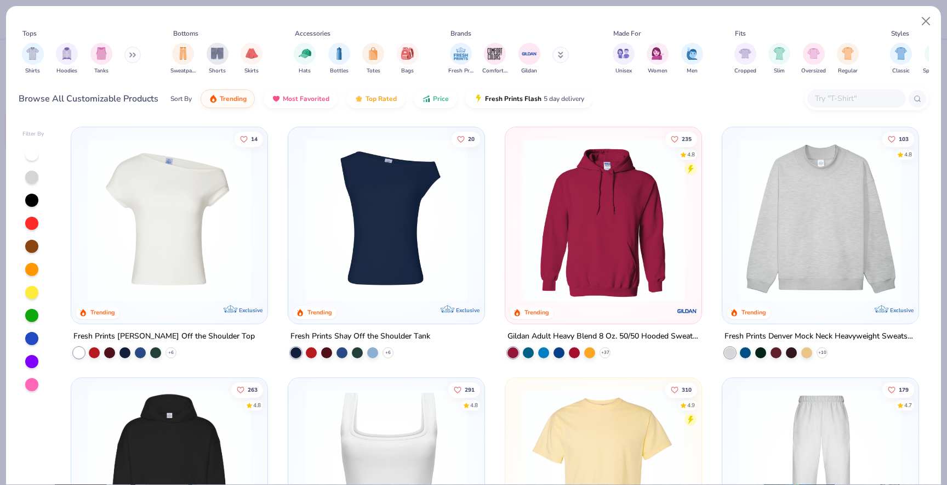
click at [124, 52] on div "Shirts Hoodies Tanks" at bounding box center [82, 58] width 126 height 41
click at [132, 54] on icon at bounding box center [132, 54] width 7 height 5
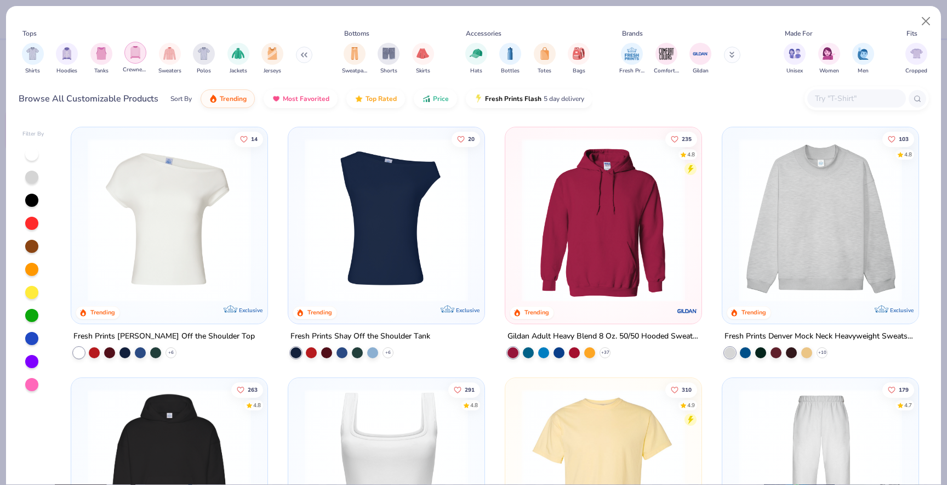
click at [136, 58] on img "filter for Crewnecks" at bounding box center [135, 52] width 12 height 13
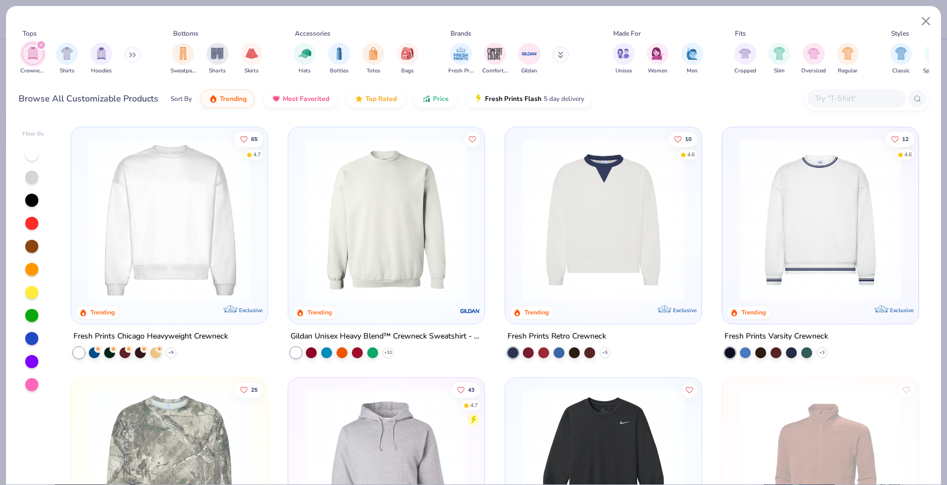
click at [337, 231] on img at bounding box center [386, 219] width 174 height 163
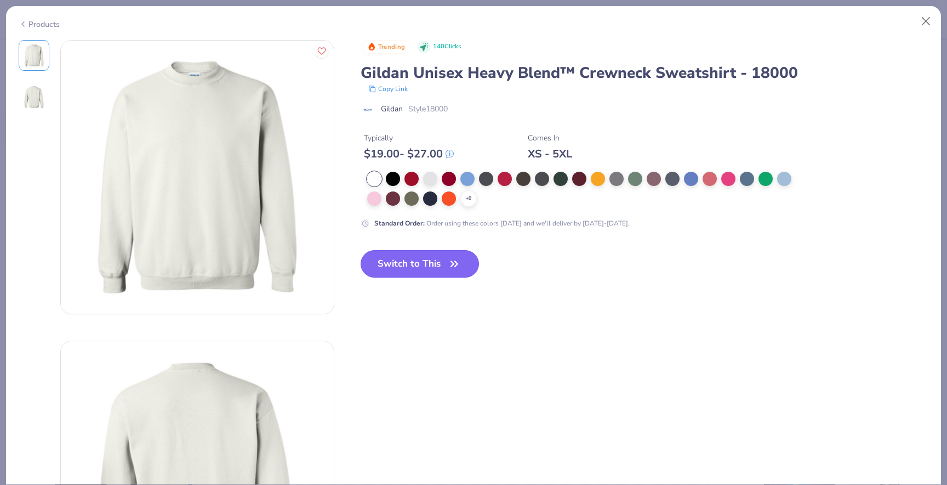
click at [400, 253] on button "Switch to This" at bounding box center [420, 263] width 119 height 27
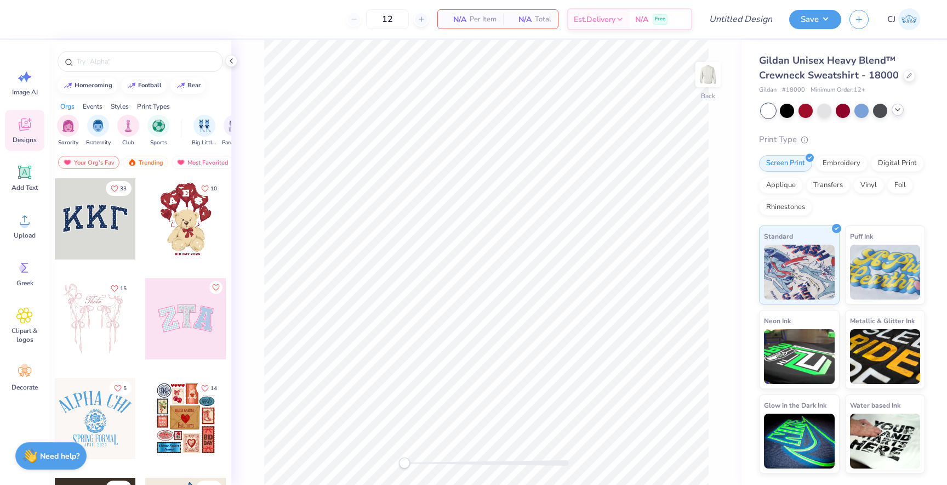
click at [901, 109] on icon at bounding box center [898, 109] width 9 height 9
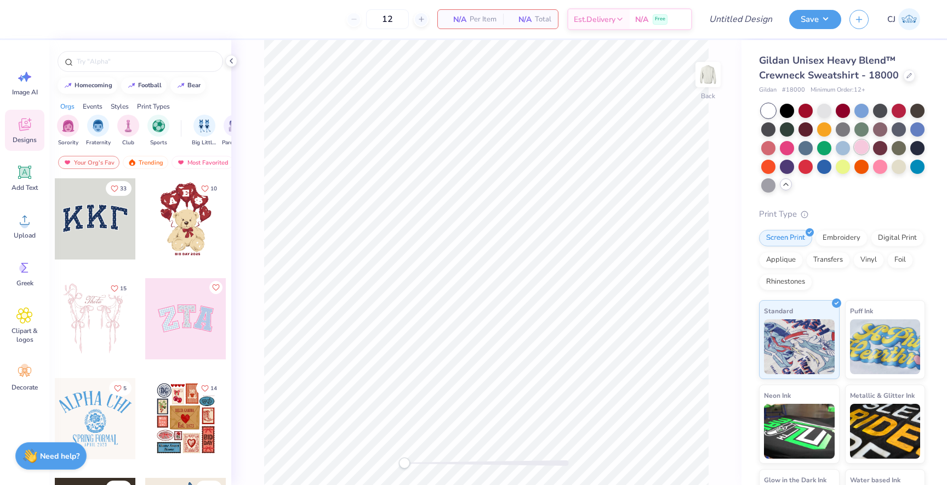
click at [863, 151] on div at bounding box center [862, 147] width 14 height 14
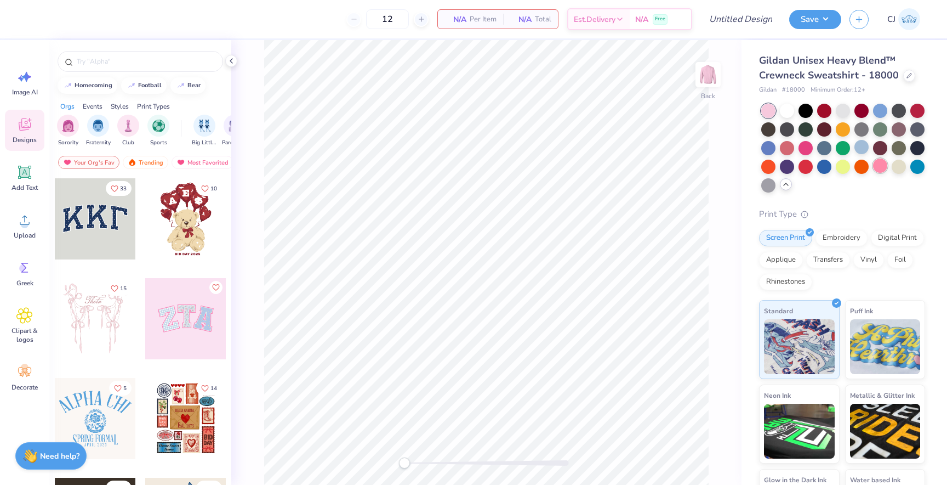
click at [879, 163] on div at bounding box center [880, 165] width 14 height 14
click at [879, 147] on div at bounding box center [880, 147] width 14 height 14
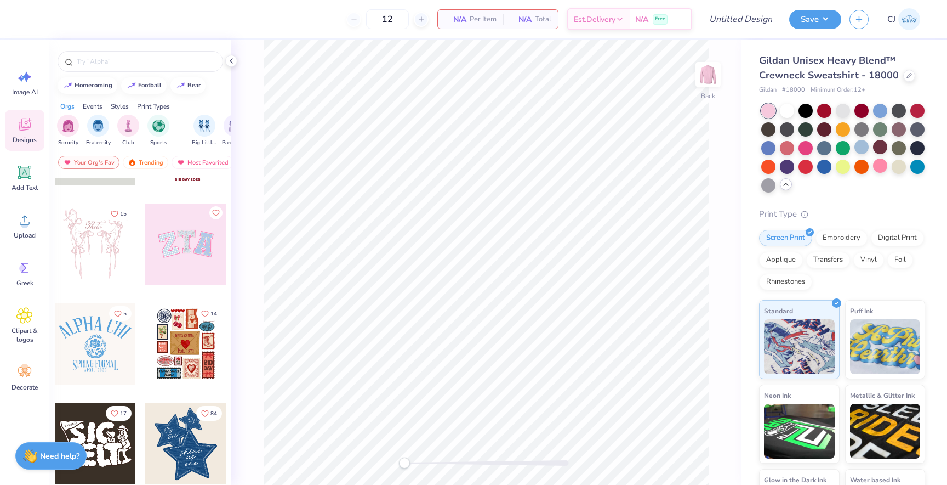
scroll to position [79, 0]
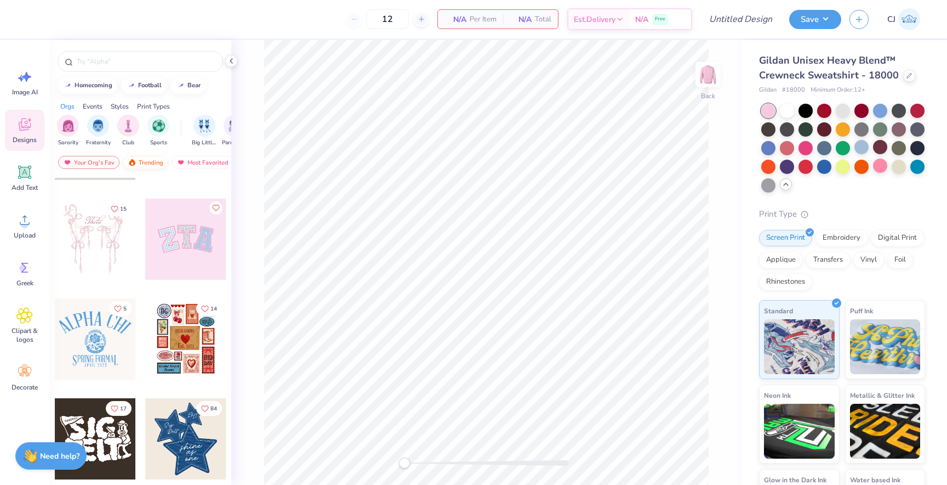
click at [147, 164] on div "Trending" at bounding box center [146, 162] width 46 height 13
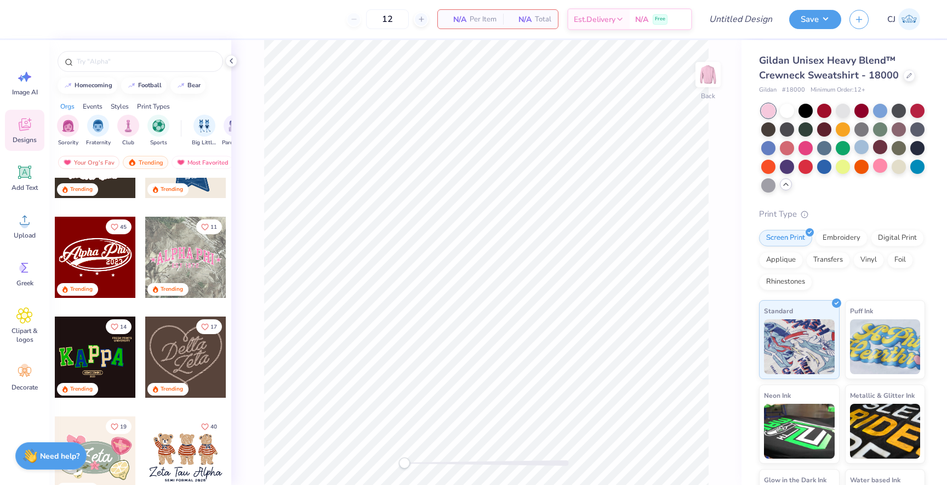
scroll to position [366, 0]
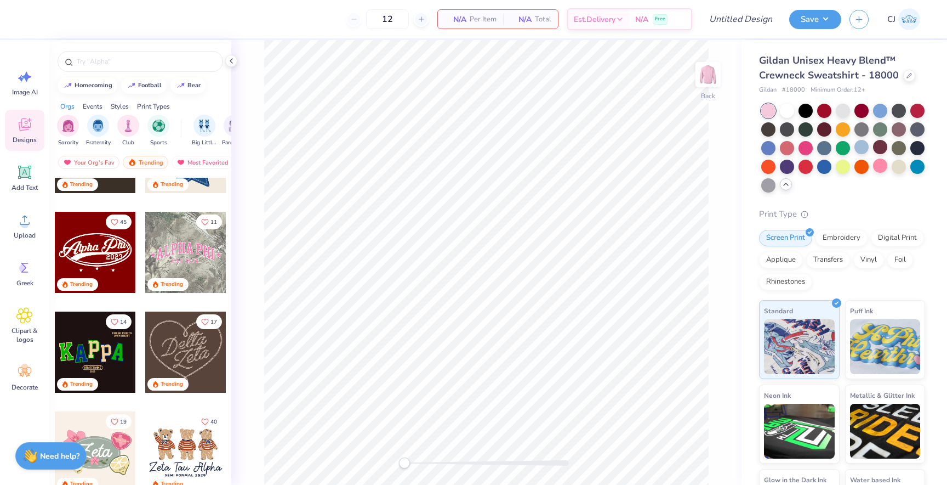
click at [177, 247] on div at bounding box center [185, 252] width 81 height 81
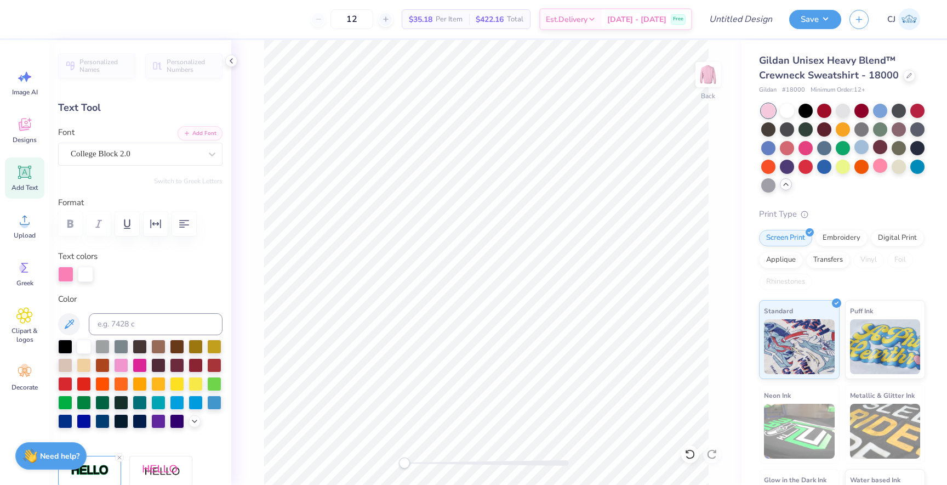
scroll to position [0, 0]
type textarea "A"
type textarea "gamma phi beta"
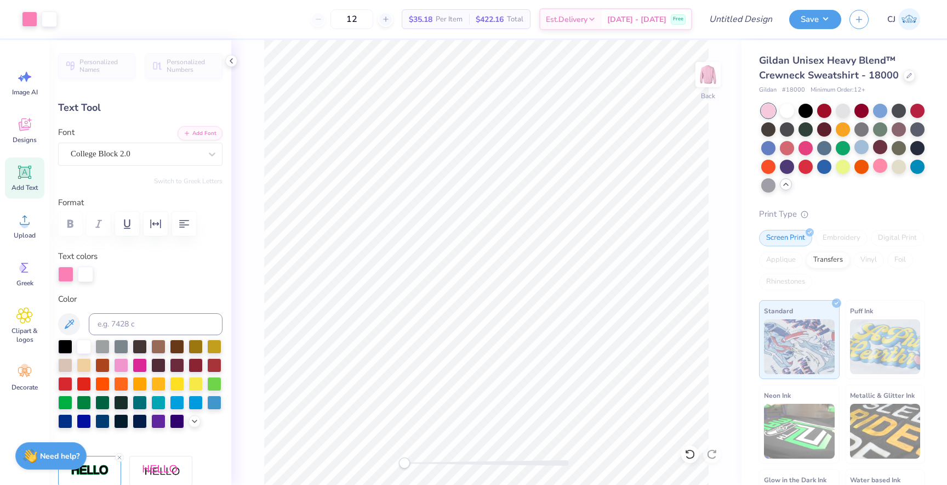
type input "5.07"
type input "0.91"
type input "6.09"
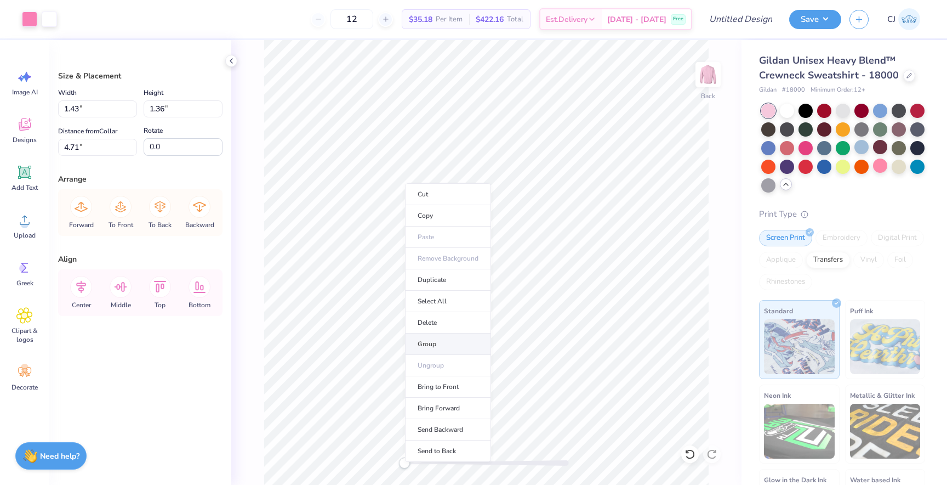
click at [436, 342] on li "Group" at bounding box center [448, 343] width 86 height 21
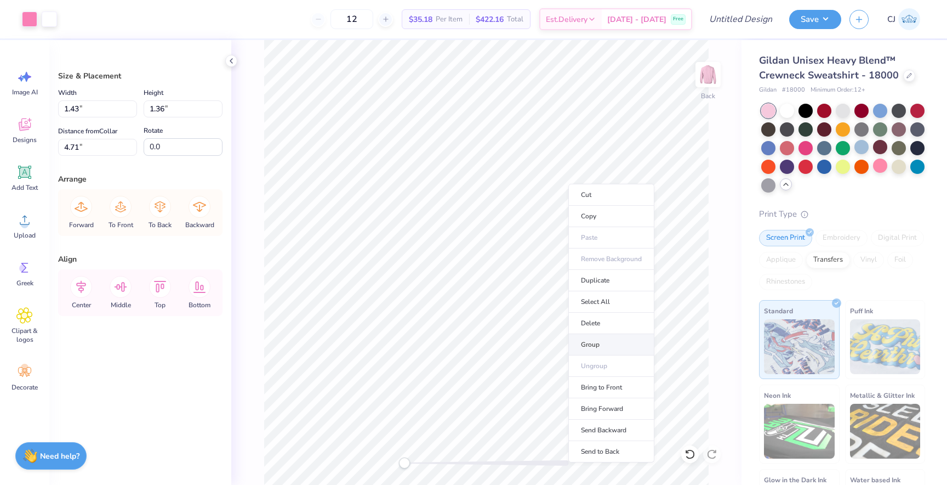
click at [598, 338] on li "Group" at bounding box center [611, 344] width 86 height 21
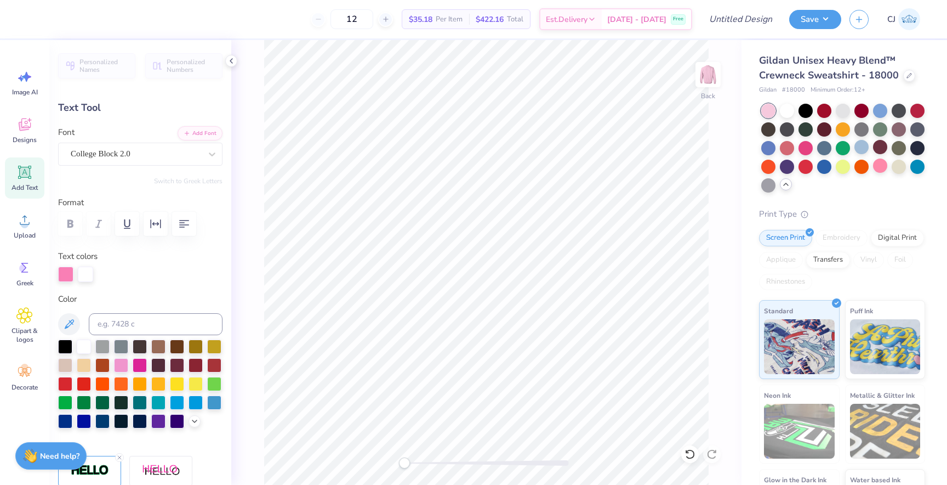
type input "14.42"
type input "3.62"
type input "3.41"
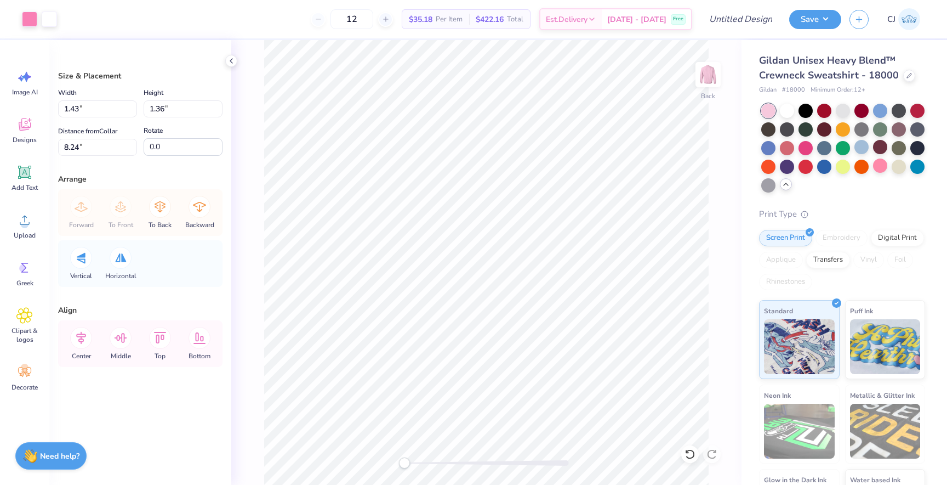
type input "7.25"
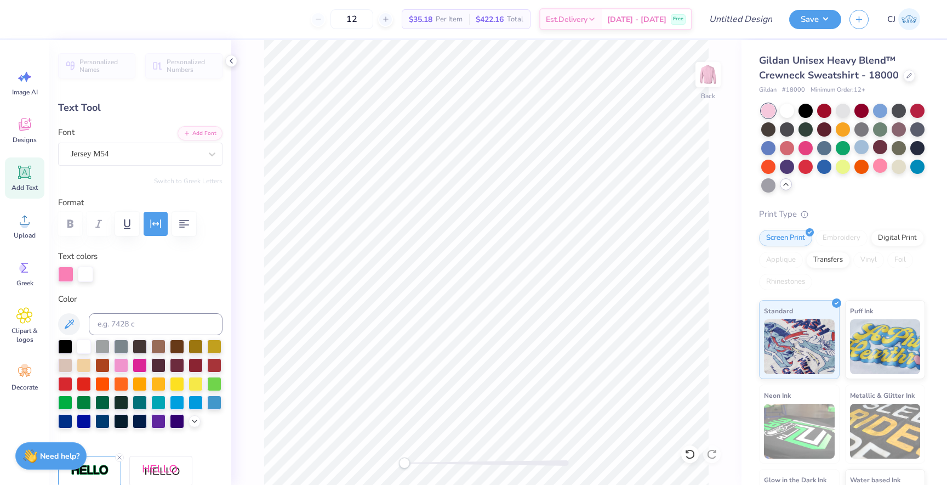
scroll to position [0, 0]
type textarea "e"
type textarea "exec 2025"
type input "6.10"
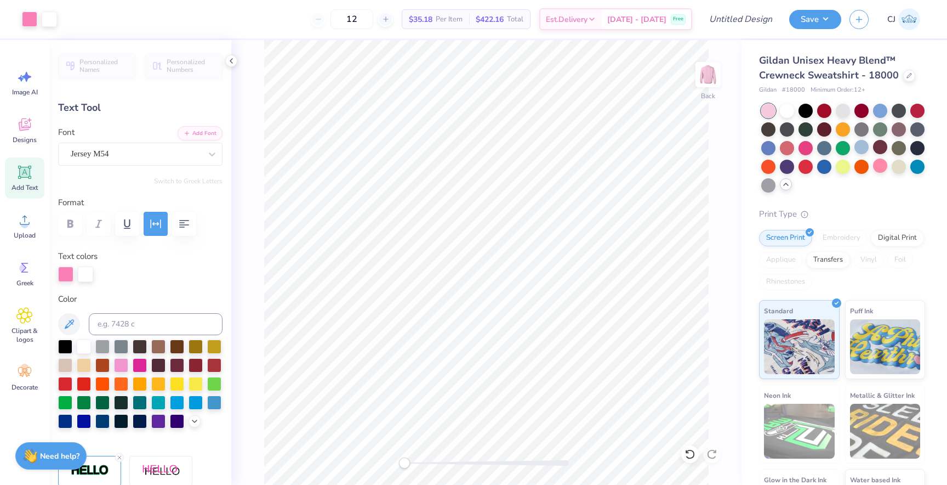
type input "6.80"
click at [617, 37] on div "12 $35.18 Per Item $422.16 Total Est. Delivery Oct 9 - 12 Free" at bounding box center [361, 19] width 662 height 38
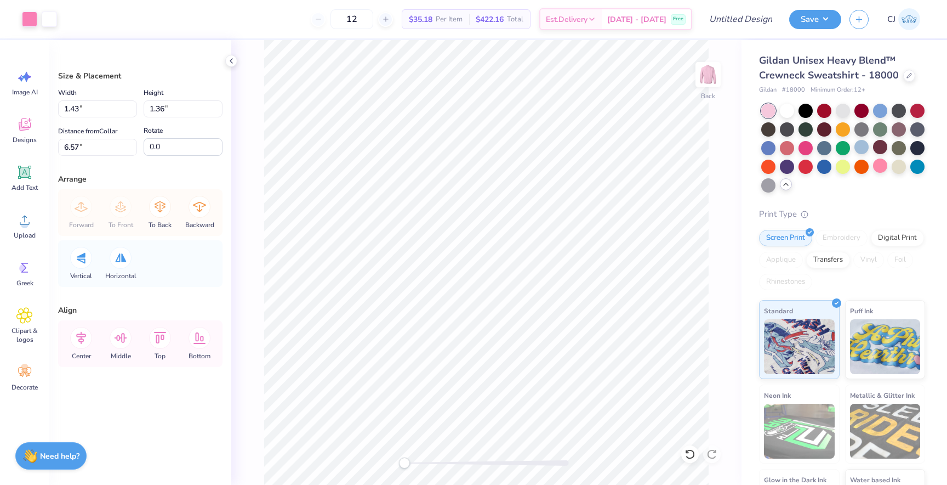
type input "1.28"
type input "1.22"
type input "8.39"
type input "1.04"
type input "0.99"
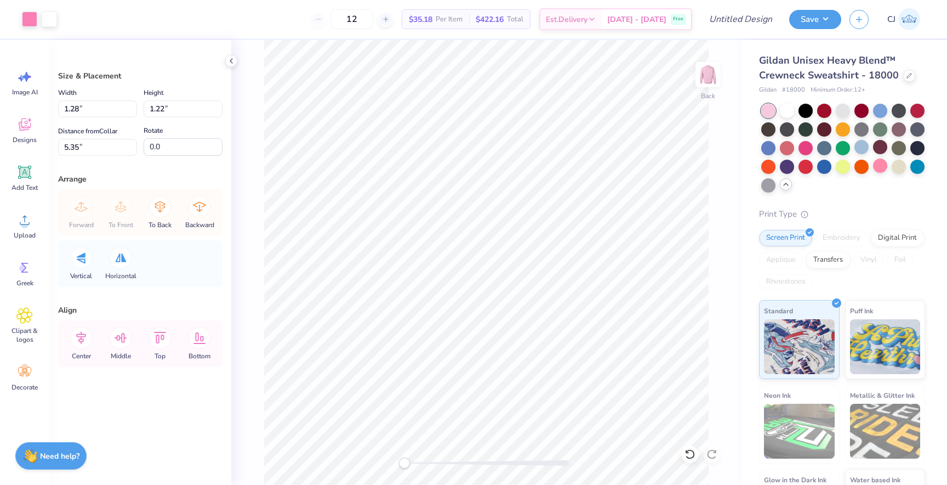
type input "5.58"
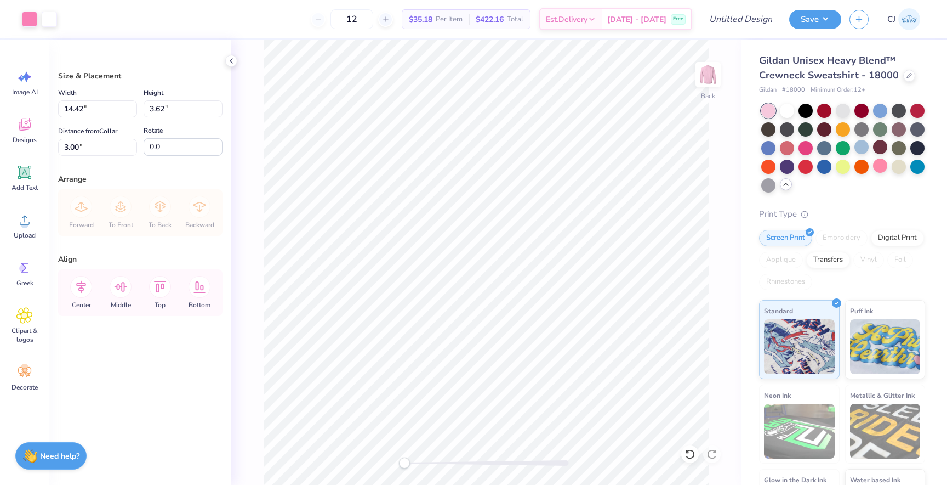
type input "3.37"
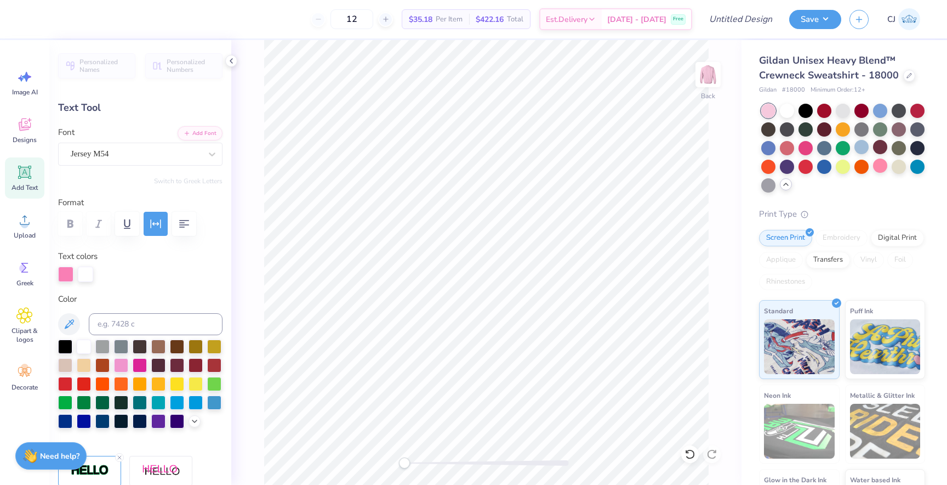
type input "14.42"
type input "3.62"
type input "3.37"
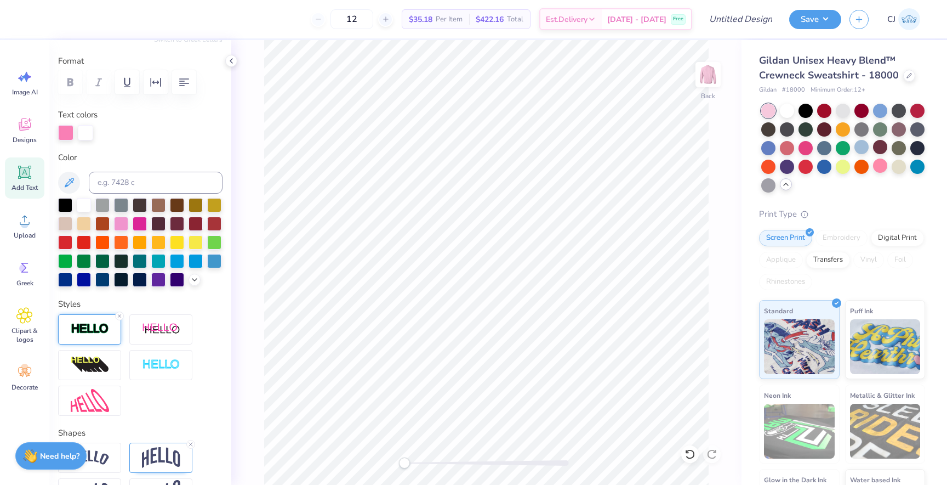
scroll to position [146, 0]
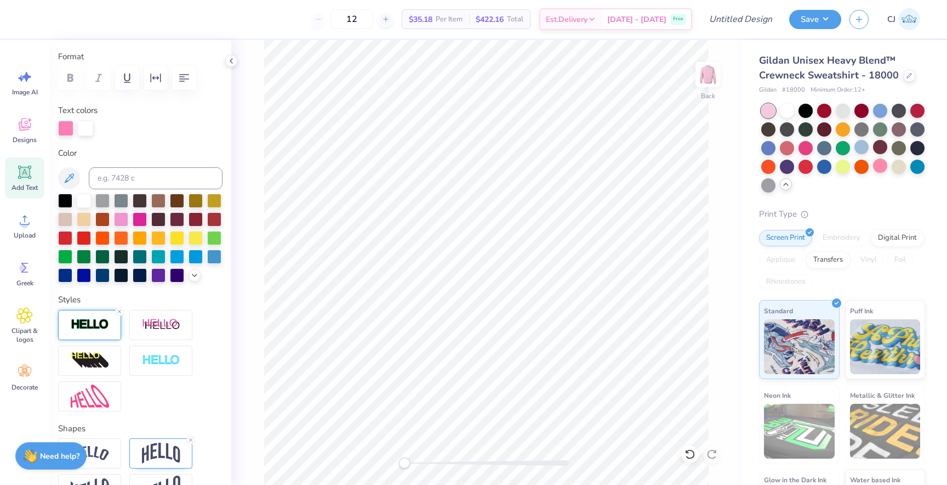
click at [97, 325] on img at bounding box center [90, 324] width 38 height 13
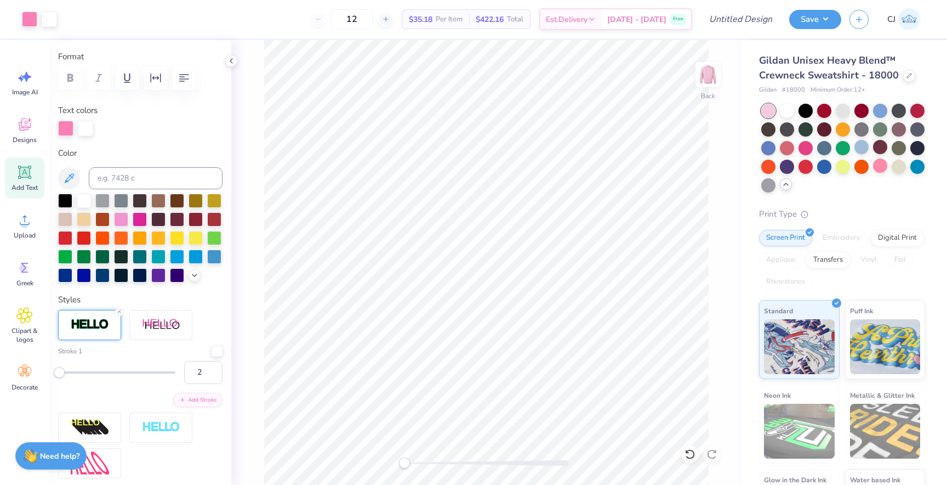
type input "6.10"
type input "0.91"
type input "6.54"
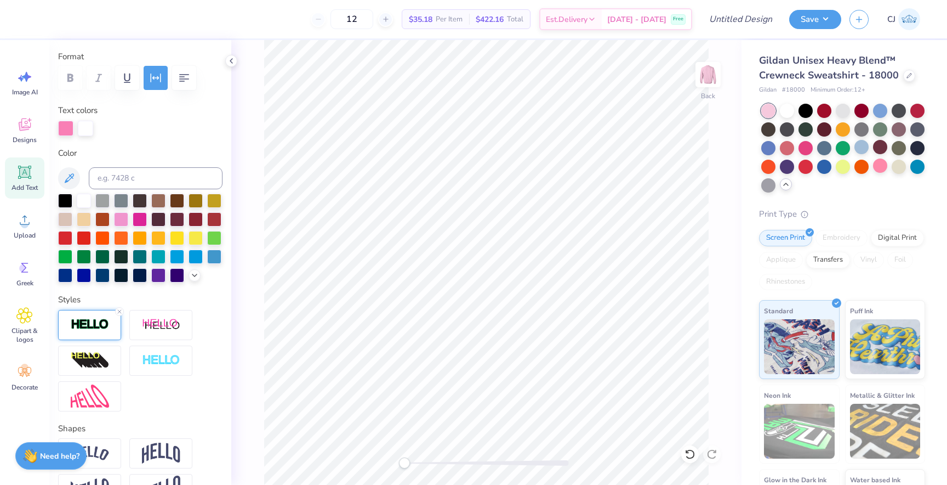
click at [100, 322] on img at bounding box center [90, 324] width 38 height 13
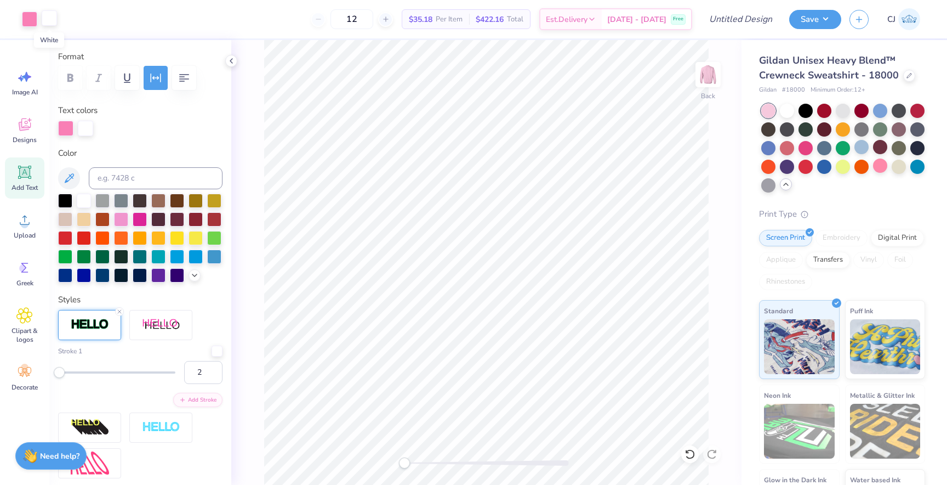
click at [53, 22] on div at bounding box center [49, 17] width 15 height 15
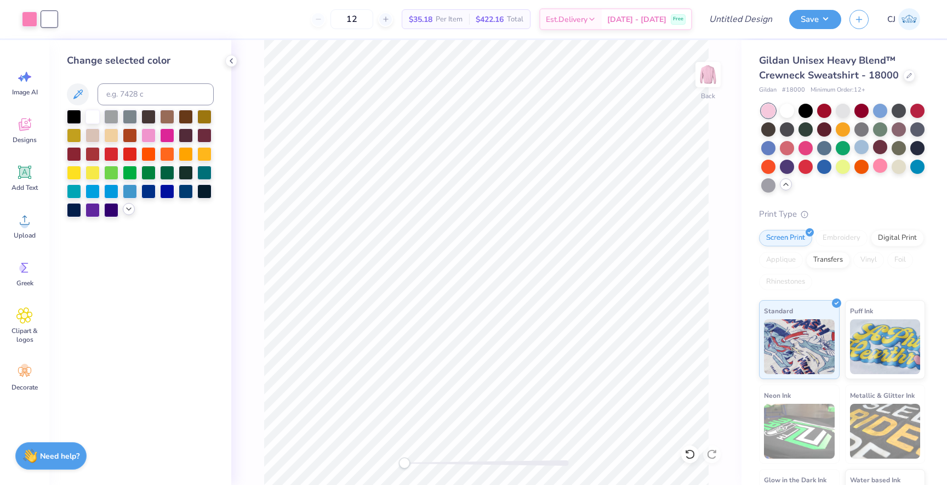
click at [131, 209] on icon at bounding box center [128, 208] width 9 height 9
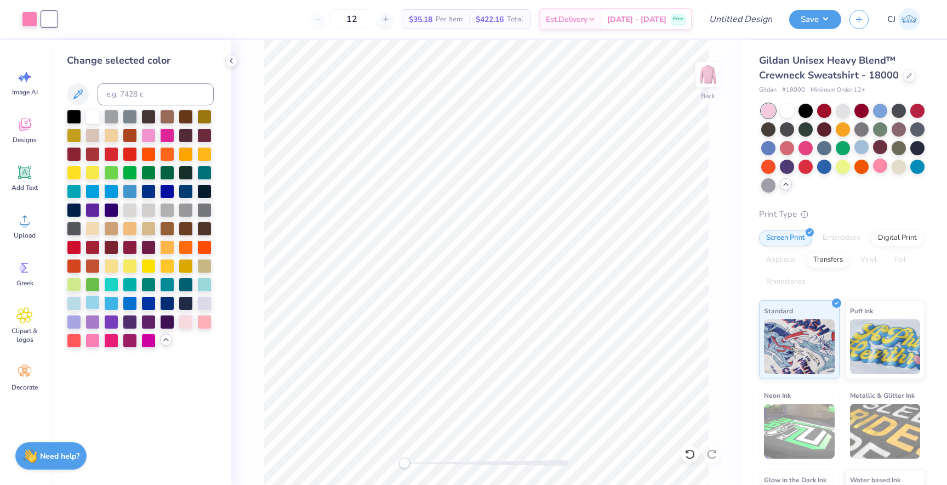
click at [94, 298] on div at bounding box center [93, 302] width 14 height 14
click at [72, 113] on div at bounding box center [74, 116] width 14 height 14
click at [137, 300] on div at bounding box center [130, 302] width 14 height 14
click at [114, 206] on div at bounding box center [111, 209] width 14 height 14
click at [147, 134] on div at bounding box center [148, 134] width 14 height 14
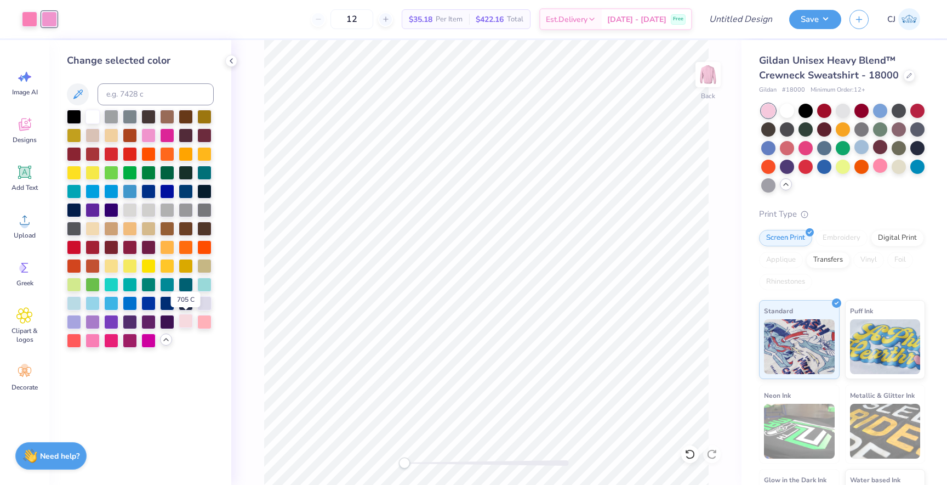
click at [191, 320] on div at bounding box center [186, 321] width 14 height 14
click at [93, 344] on div at bounding box center [93, 339] width 14 height 14
click at [115, 344] on div at bounding box center [111, 339] width 14 height 14
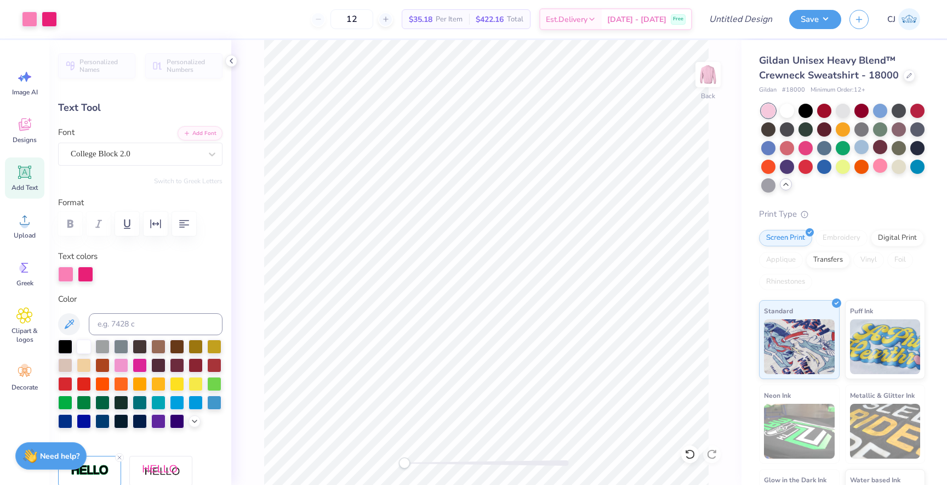
type input "6.10"
type input "0.91"
type input "6.54"
click at [51, 24] on div at bounding box center [49, 17] width 15 height 15
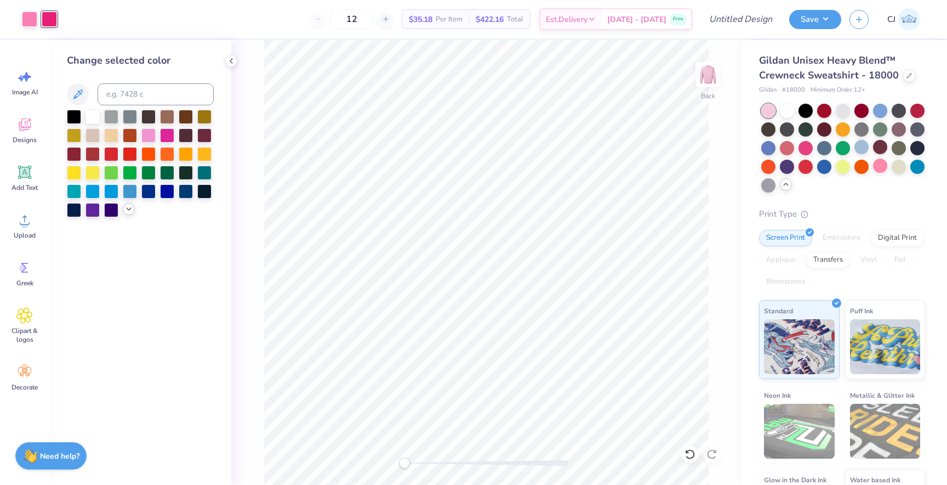
click at [130, 211] on icon at bounding box center [128, 208] width 9 height 9
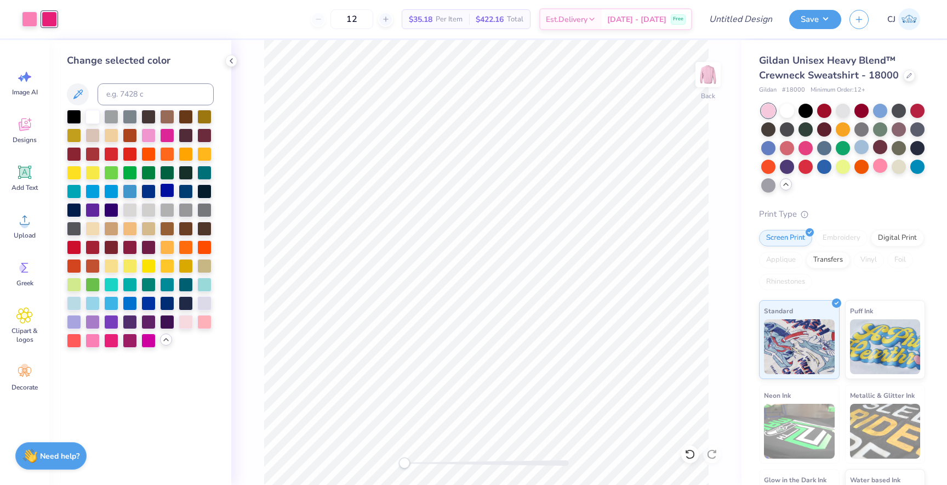
click at [167, 191] on div at bounding box center [167, 190] width 14 height 14
click at [128, 195] on div at bounding box center [130, 190] width 14 height 14
click at [127, 266] on div at bounding box center [130, 265] width 14 height 14
click at [155, 265] on div at bounding box center [148, 265] width 14 height 14
click at [112, 266] on div at bounding box center [111, 265] width 14 height 14
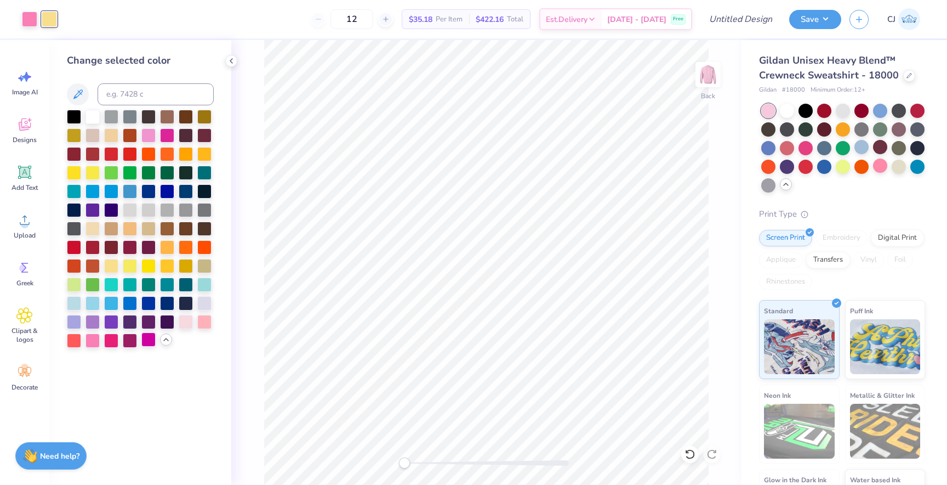
click at [147, 342] on div at bounding box center [148, 339] width 14 height 14
click at [165, 136] on div at bounding box center [167, 134] width 14 height 14
click at [95, 117] on div at bounding box center [93, 116] width 14 height 14
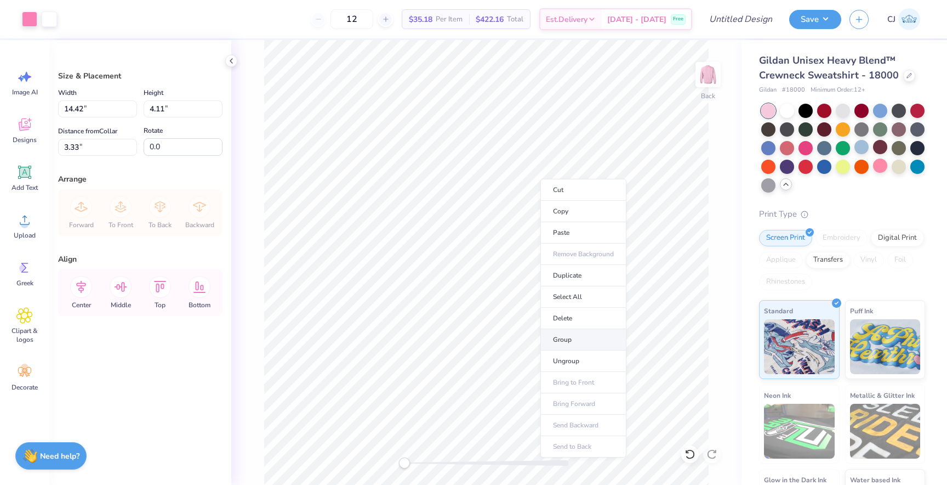
click at [565, 343] on li "Group" at bounding box center [584, 339] width 86 height 21
click at [537, 340] on li "Ungroup" at bounding box center [551, 345] width 86 height 21
click at [538, 362] on li "Group" at bounding box center [562, 355] width 86 height 21
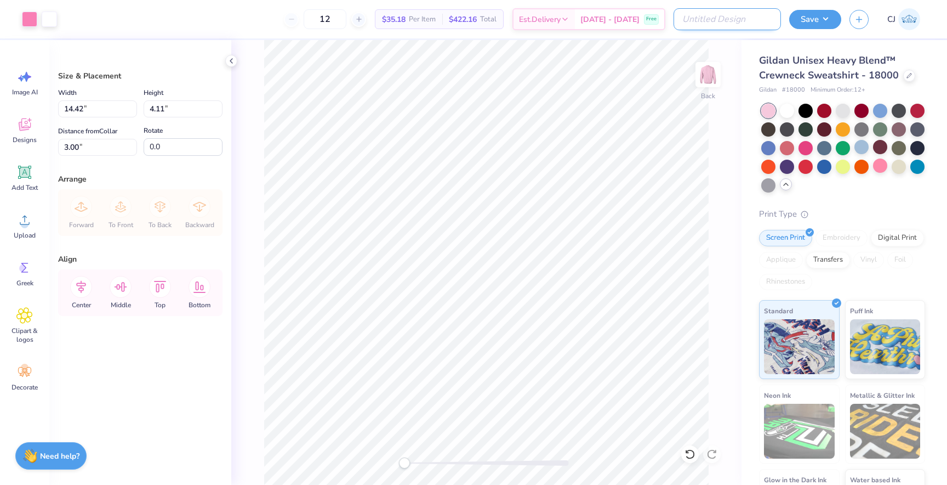
click at [765, 23] on input "Design Title" at bounding box center [727, 19] width 107 height 22
type input "gamma phi beta exec"
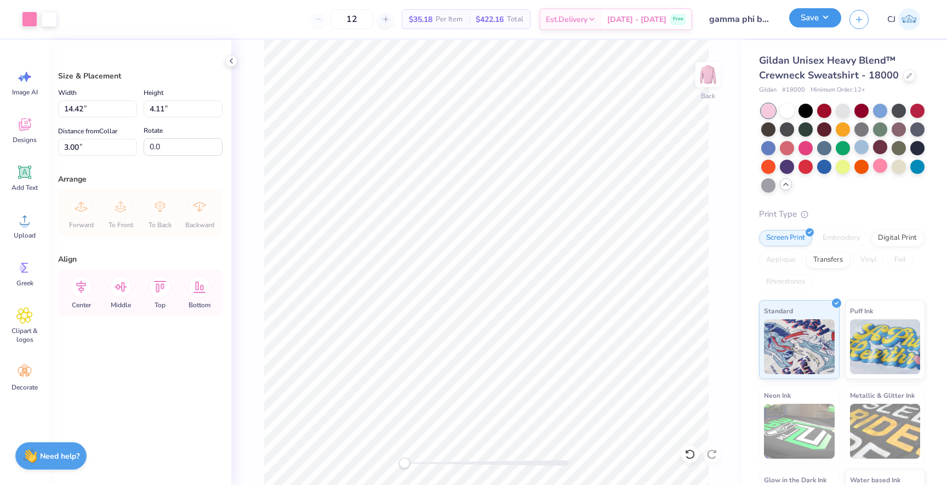
click at [821, 16] on button "Save" at bounding box center [815, 17] width 52 height 19
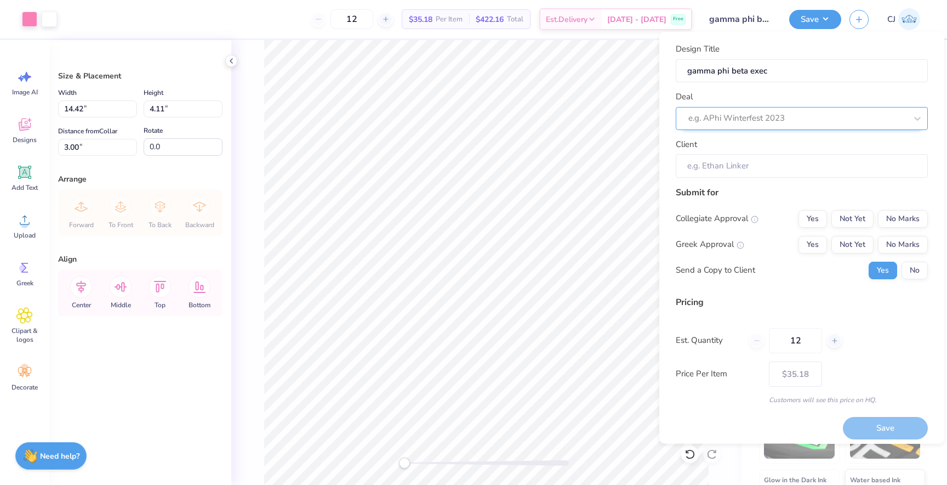
click at [772, 123] on div at bounding box center [798, 118] width 218 height 15
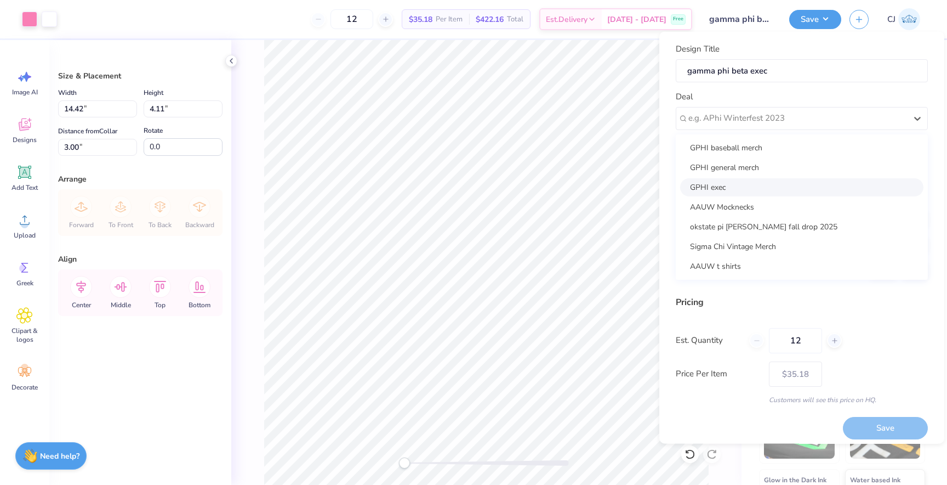
click at [753, 184] on div "GPHI exec" at bounding box center [801, 187] width 243 height 18
type input "Brittney Smith"
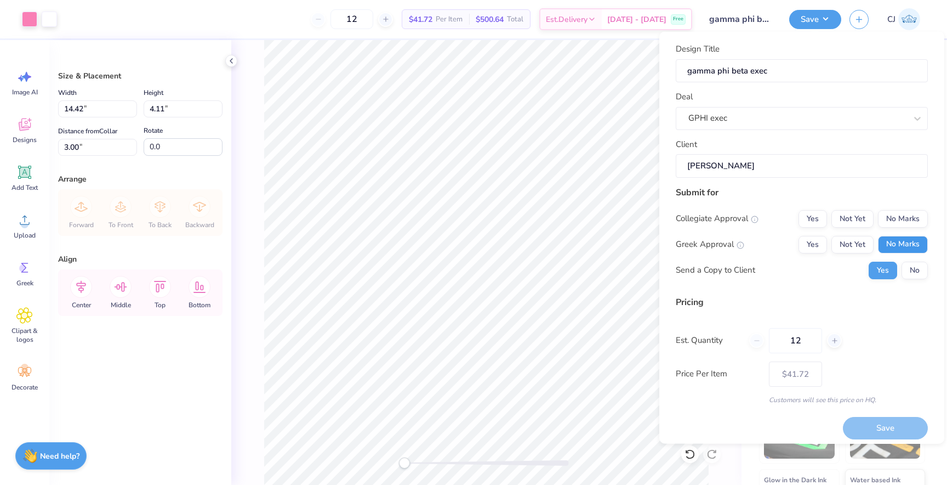
click at [896, 244] on button "No Marks" at bounding box center [903, 244] width 50 height 18
click at [817, 242] on button "Yes" at bounding box center [813, 244] width 29 height 18
click at [905, 219] on button "No Marks" at bounding box center [903, 218] width 50 height 18
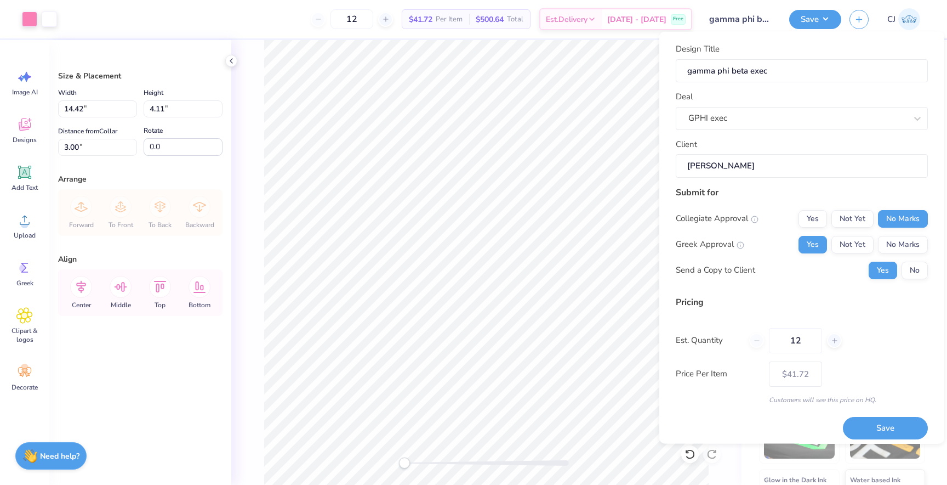
click at [759, 342] on div "12" at bounding box center [795, 339] width 93 height 25
click at [758, 339] on div "12" at bounding box center [795, 339] width 93 height 25
click at [890, 430] on button "Save" at bounding box center [885, 428] width 85 height 22
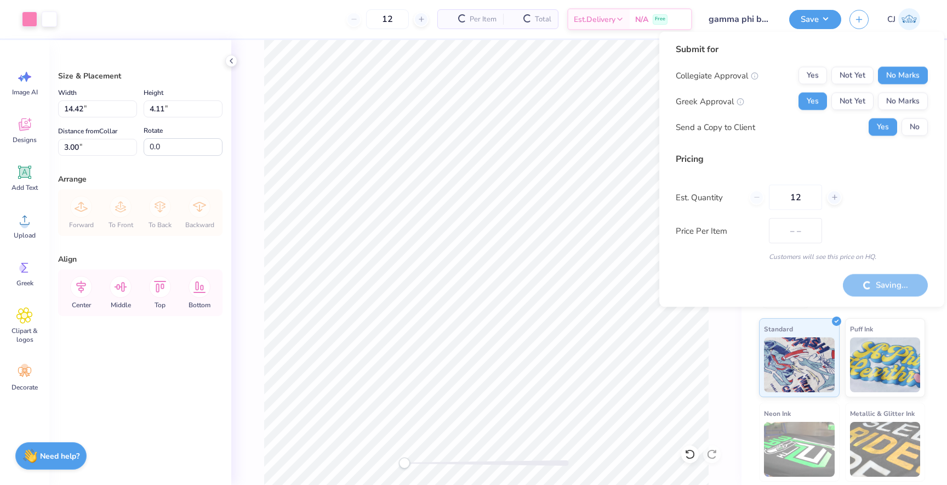
type input "$35.18"
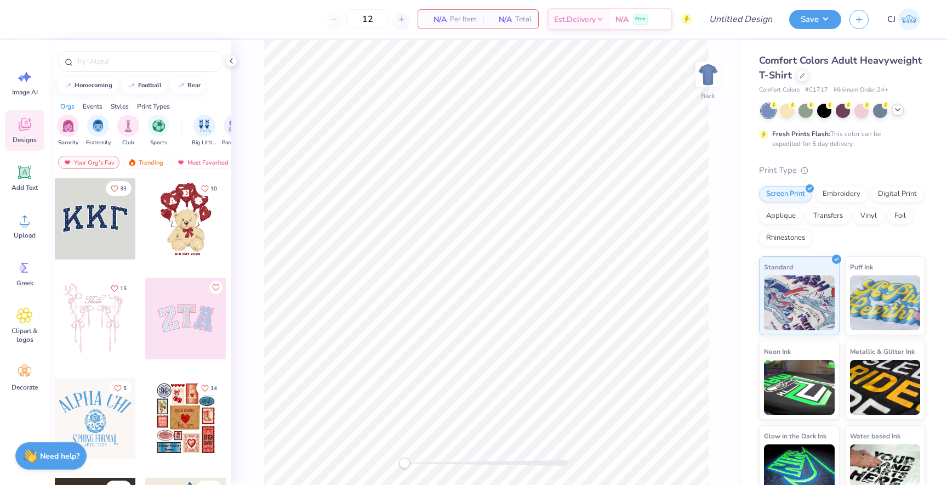
click at [900, 114] on div at bounding box center [898, 110] width 12 height 12
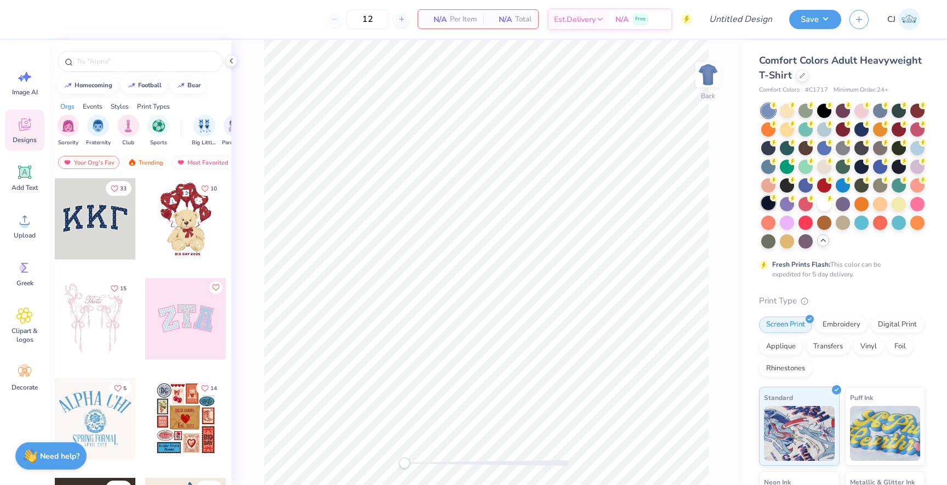
click at [769, 203] on div at bounding box center [768, 203] width 14 height 14
click at [143, 67] on div at bounding box center [141, 61] width 166 height 21
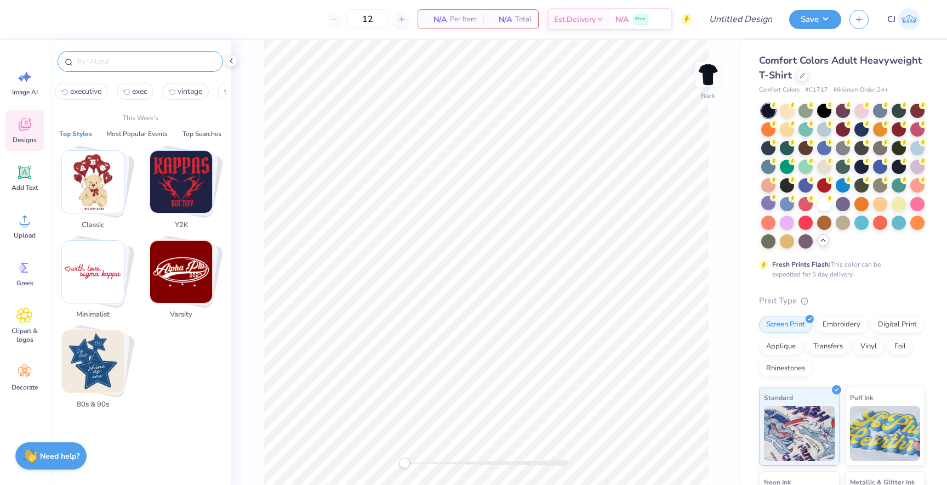
click at [143, 58] on input "text" at bounding box center [146, 61] width 140 height 11
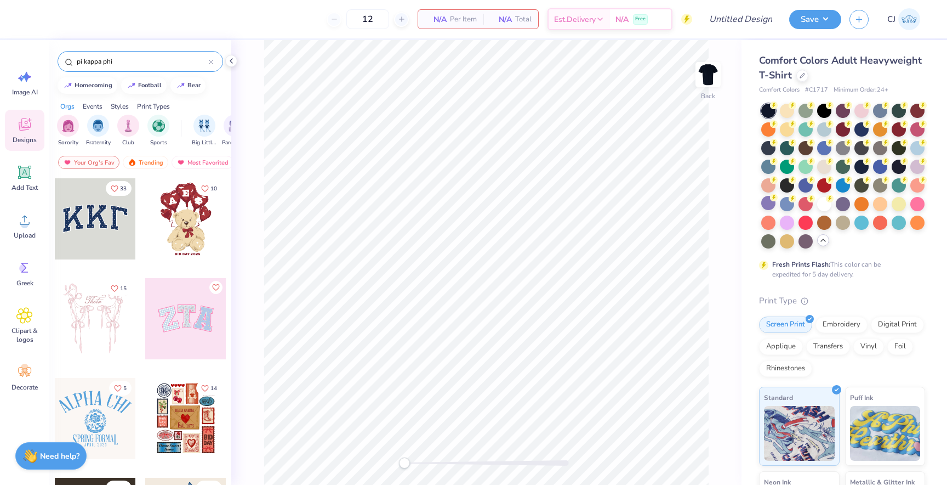
type input "pi kappa phi"
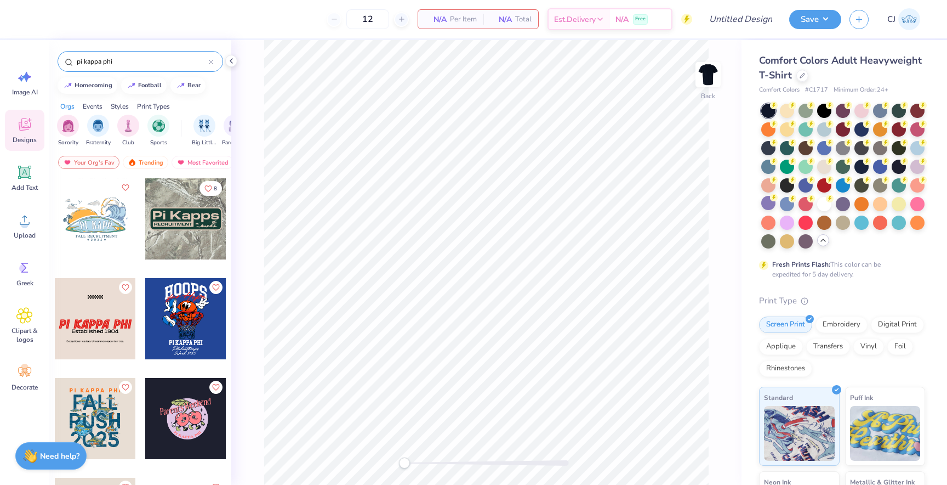
click at [179, 234] on div at bounding box center [185, 218] width 81 height 81
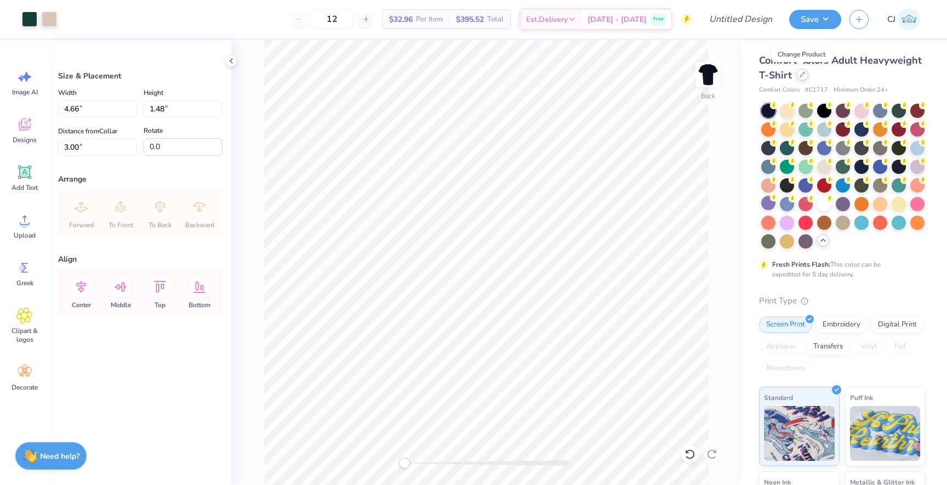
click at [804, 78] on div at bounding box center [803, 75] width 12 height 12
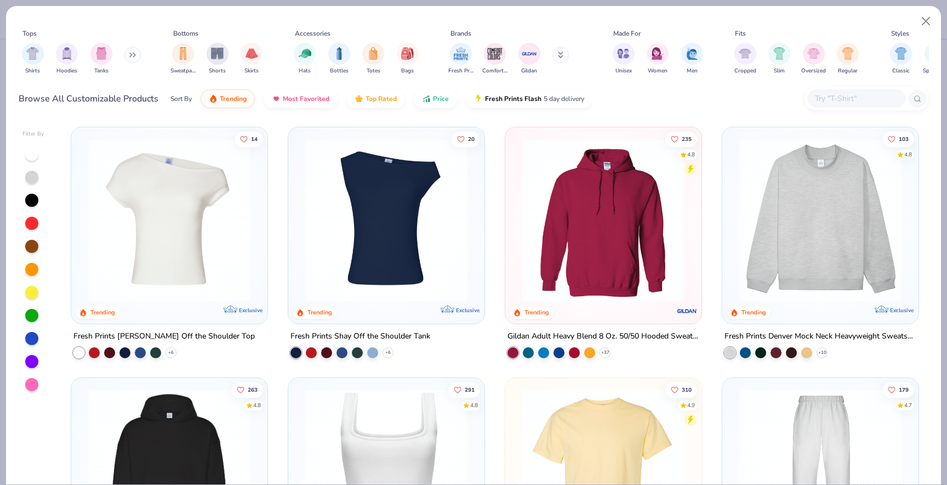
click at [823, 103] on input "text" at bounding box center [856, 98] width 84 height 13
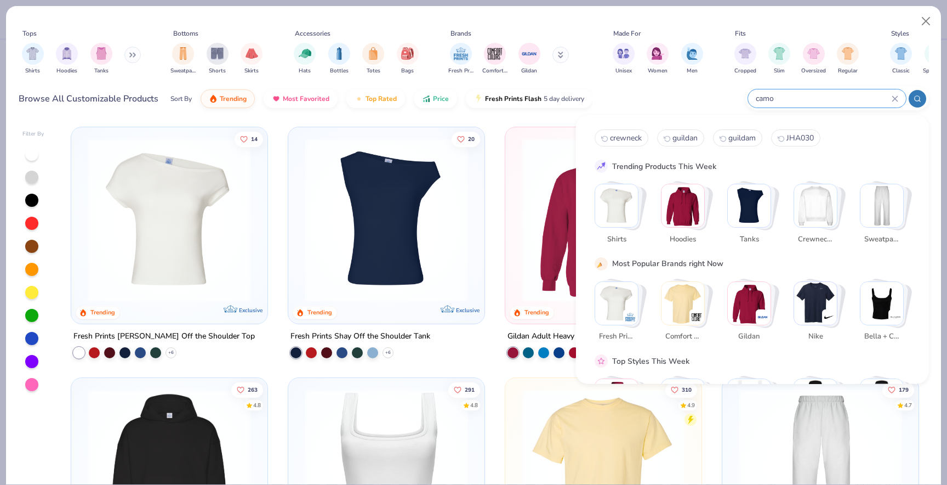
type input "camo"
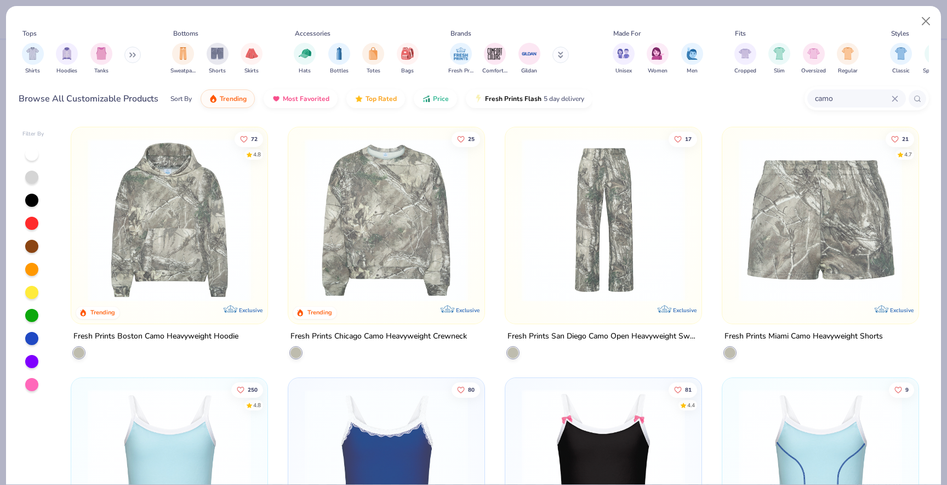
click at [204, 243] on img at bounding box center [169, 219] width 174 height 163
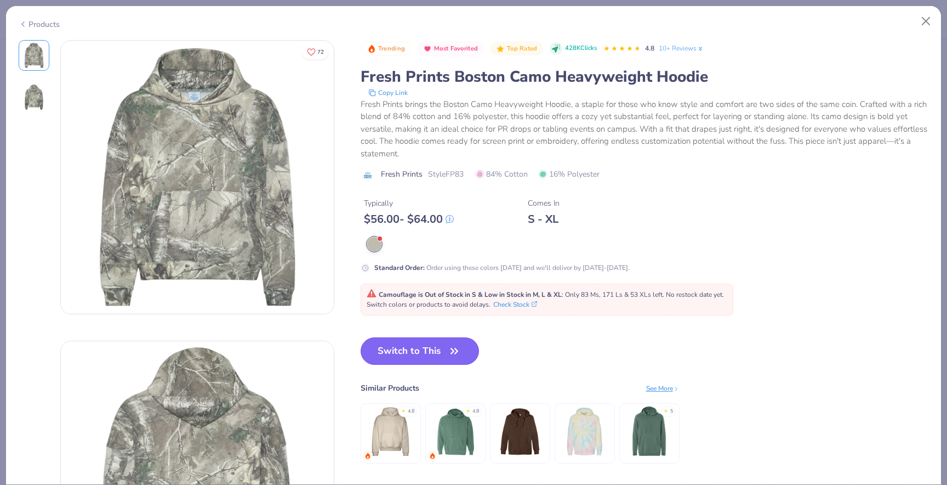
click at [408, 346] on button "Switch to This" at bounding box center [420, 350] width 119 height 27
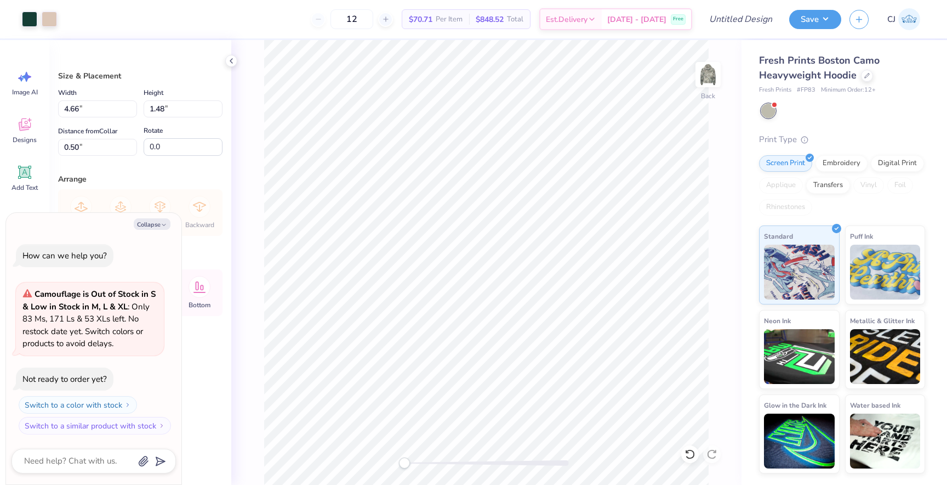
type textarea "x"
type input "6.71"
type input "2.14"
type input "0.86"
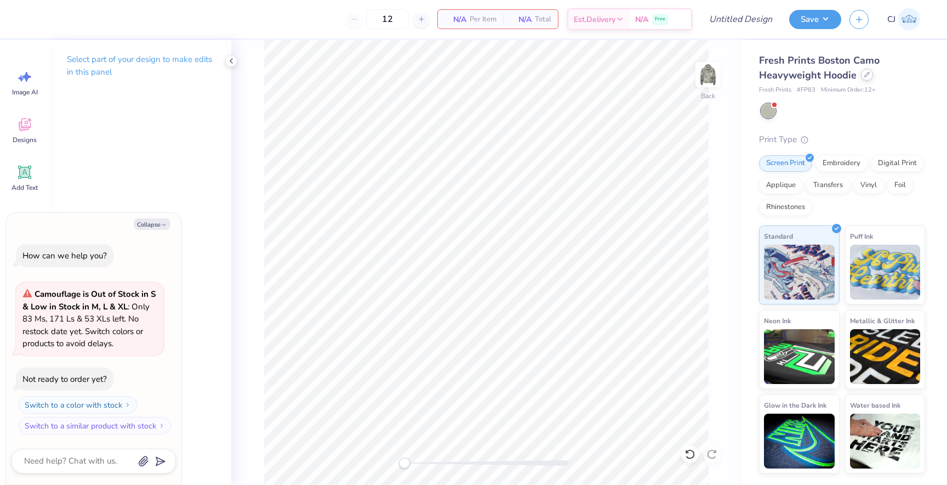
click at [865, 76] on icon at bounding box center [867, 74] width 5 height 5
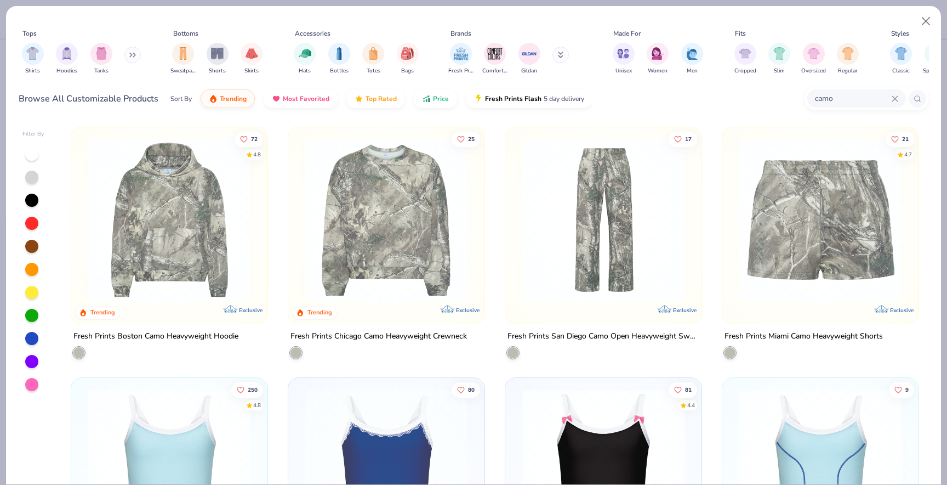
click at [130, 59] on button at bounding box center [132, 55] width 16 height 16
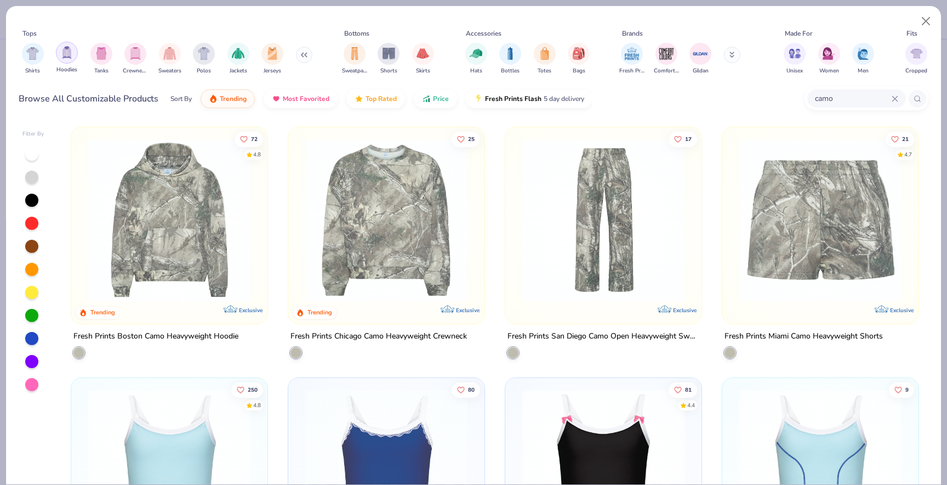
click at [66, 54] on img "filter for Hoodies" at bounding box center [67, 52] width 12 height 13
type textarea "x"
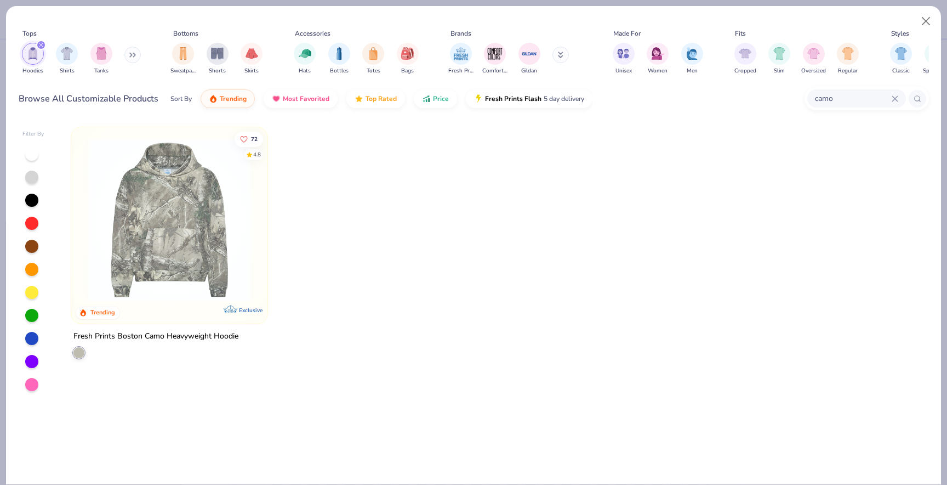
click at [895, 100] on icon at bounding box center [895, 98] width 7 height 7
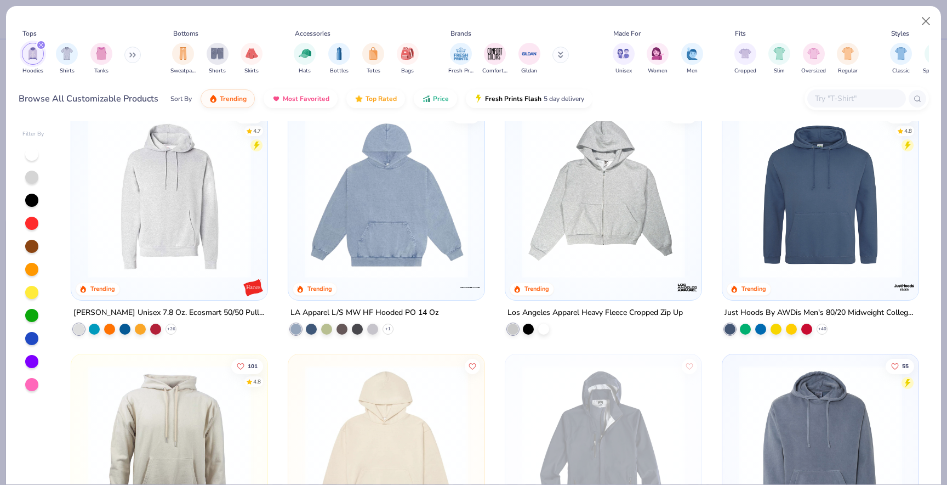
scroll to position [276, 0]
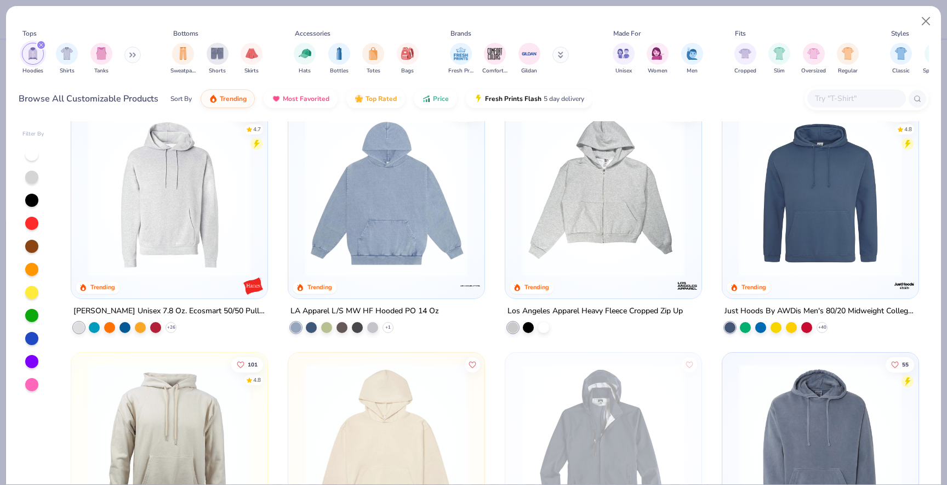
click at [456, 215] on img at bounding box center [386, 194] width 174 height 163
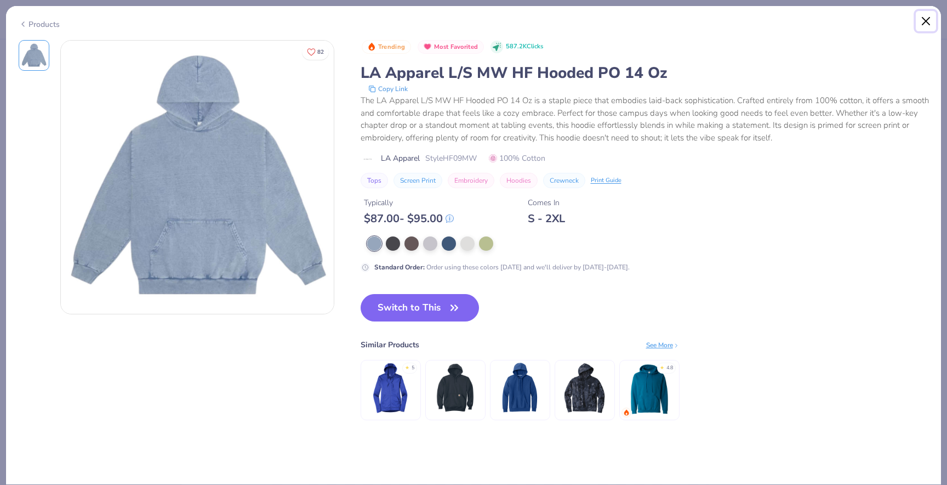
click at [931, 20] on button "Close" at bounding box center [926, 21] width 21 height 21
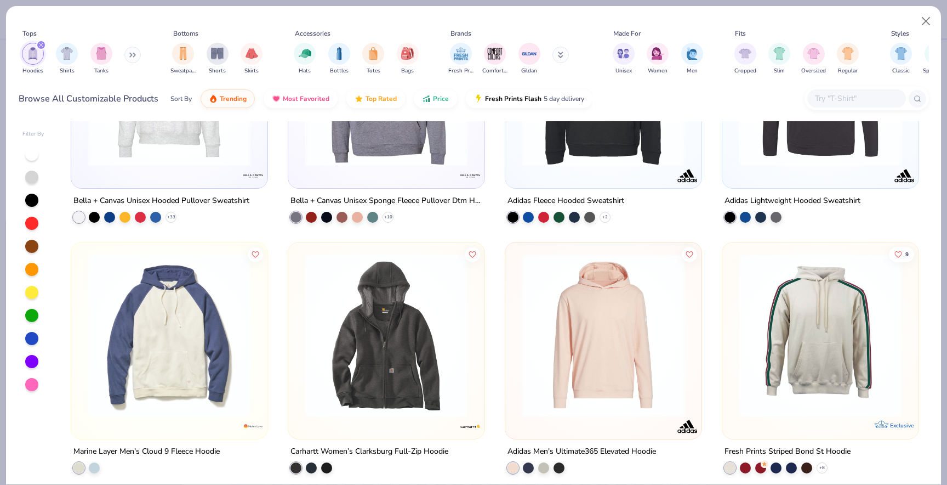
scroll to position [2944, 0]
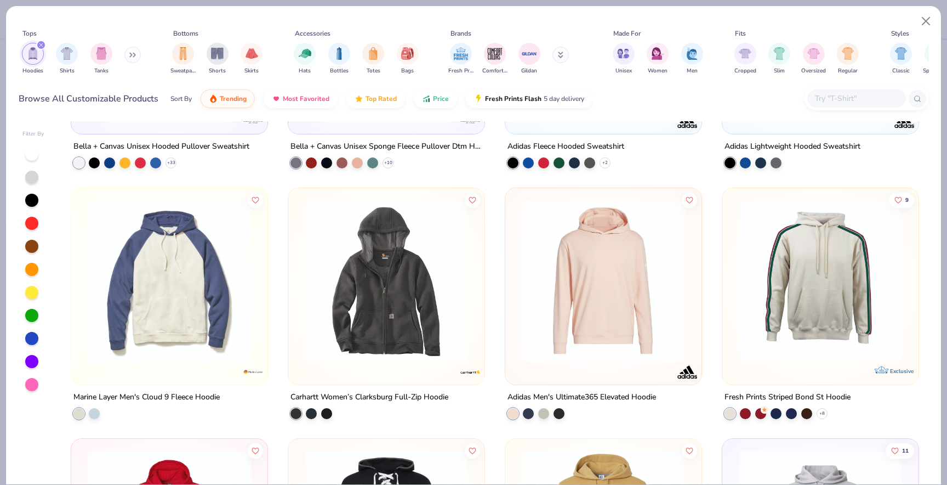
click at [225, 265] on img at bounding box center [169, 280] width 174 height 163
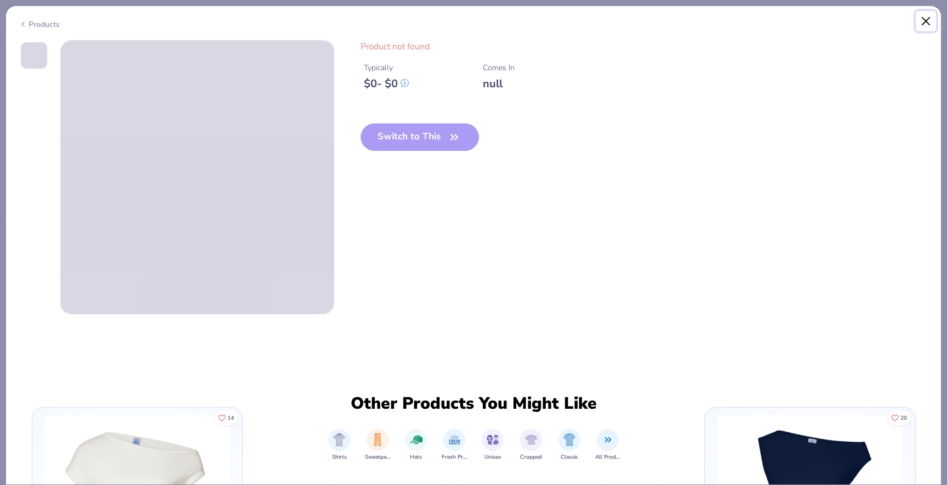
click at [933, 21] on button "Close" at bounding box center [926, 21] width 21 height 21
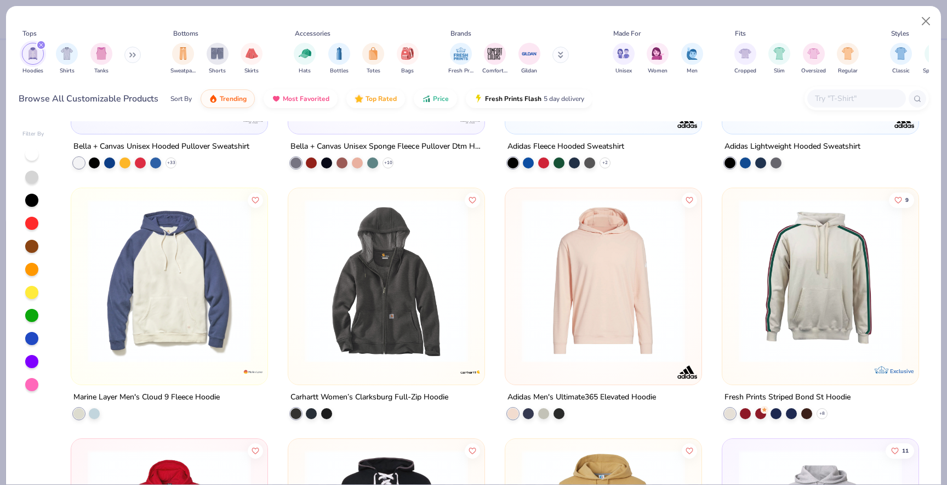
click at [195, 308] on img at bounding box center [169, 280] width 174 height 163
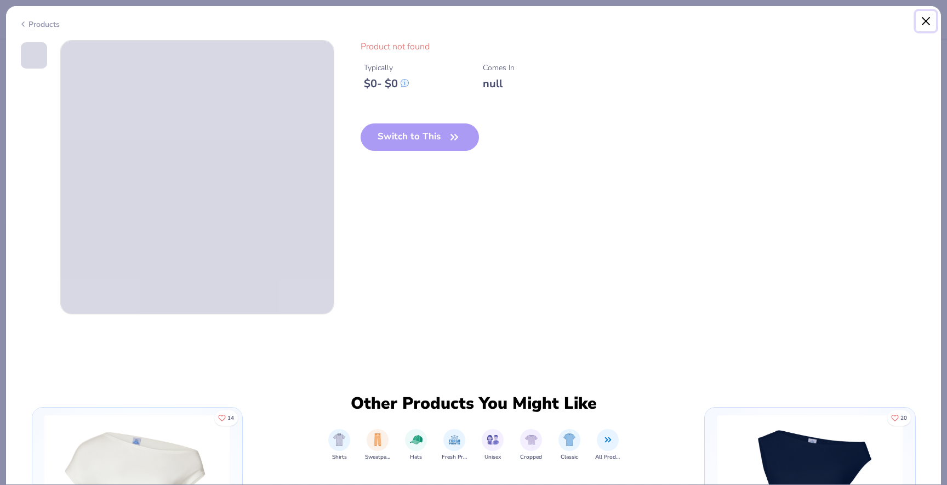
click at [934, 23] on button "Close" at bounding box center [926, 21] width 21 height 21
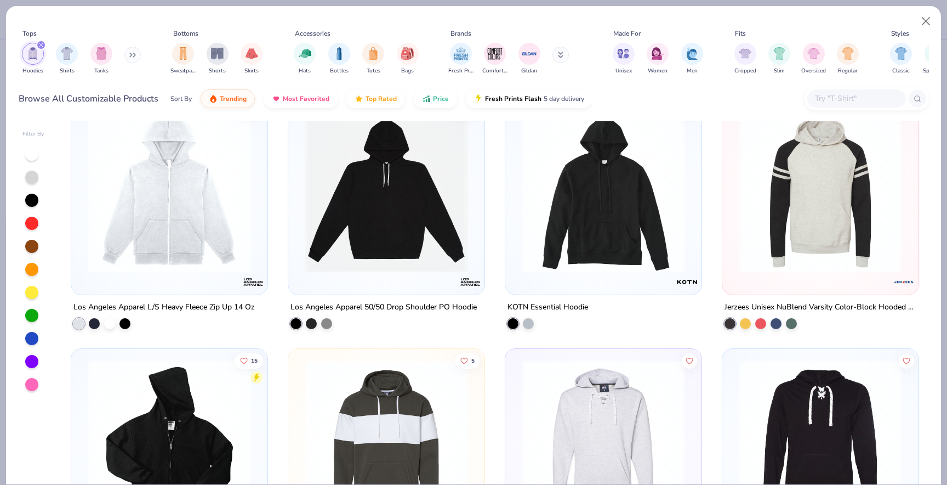
scroll to position [4889, 0]
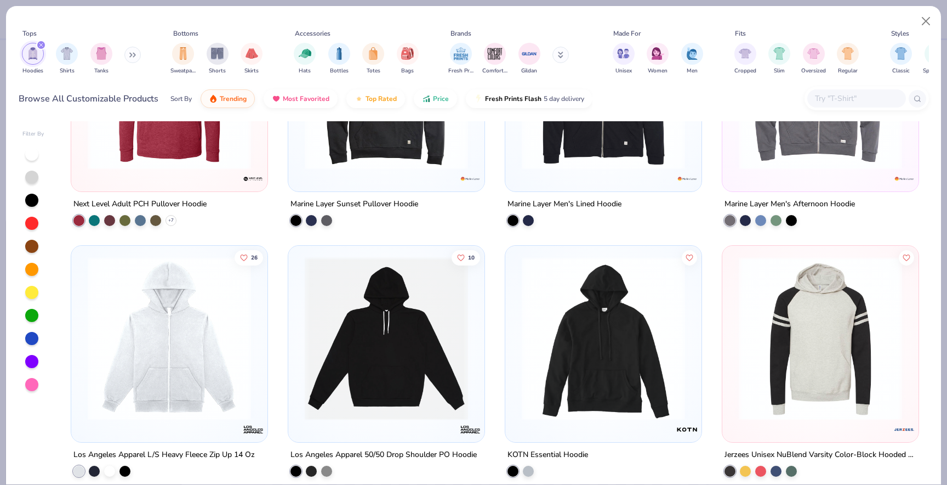
click at [141, 405] on img at bounding box center [169, 338] width 174 height 163
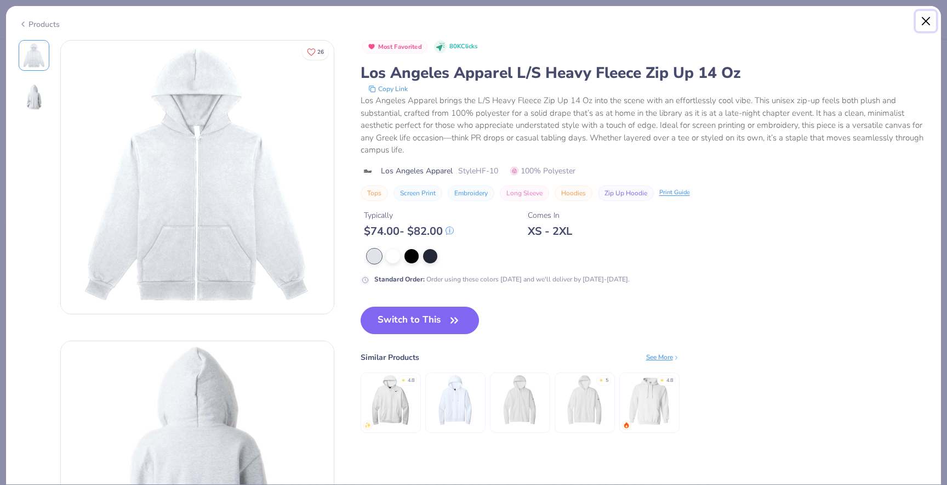
click at [928, 20] on button "Close" at bounding box center [926, 21] width 21 height 21
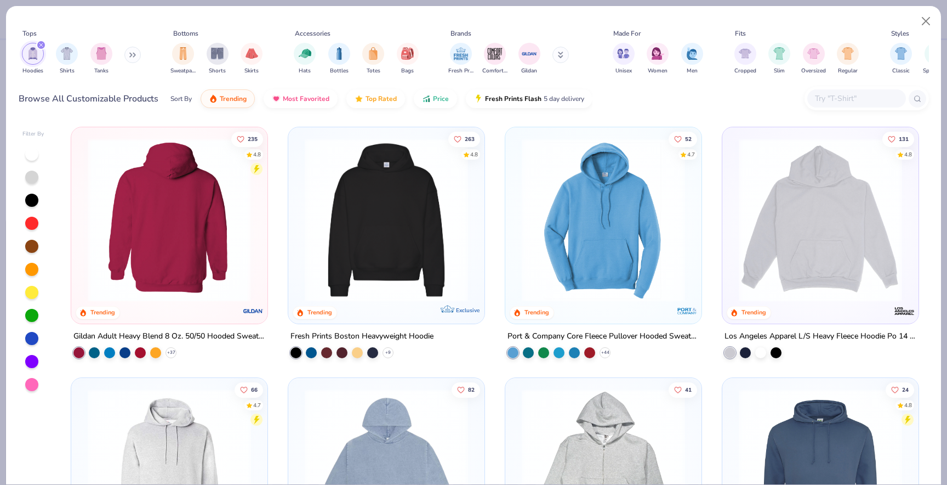
click at [255, 219] on img at bounding box center [169, 219] width 174 height 163
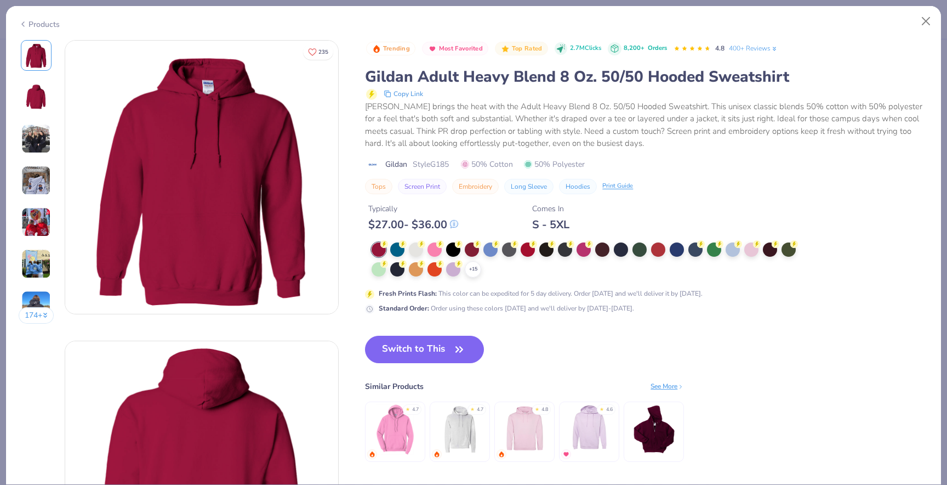
click at [30, 221] on img at bounding box center [36, 222] width 30 height 30
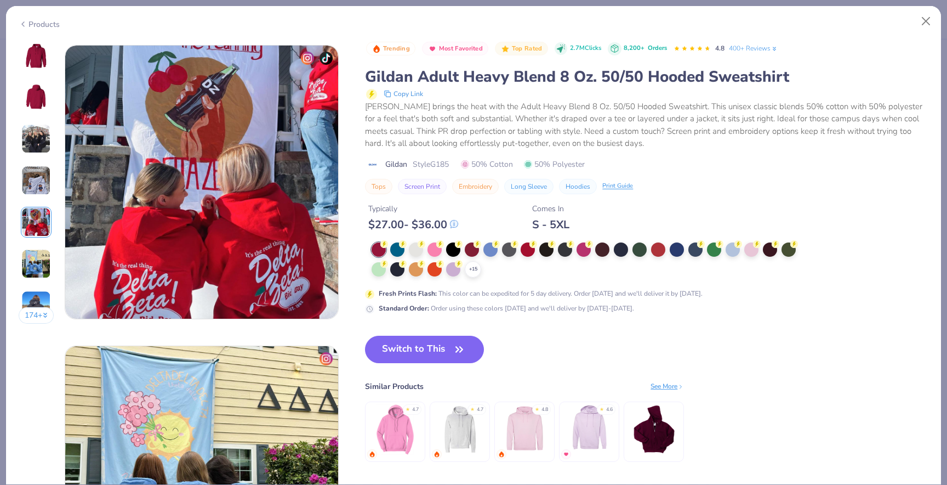
scroll to position [1202, 0]
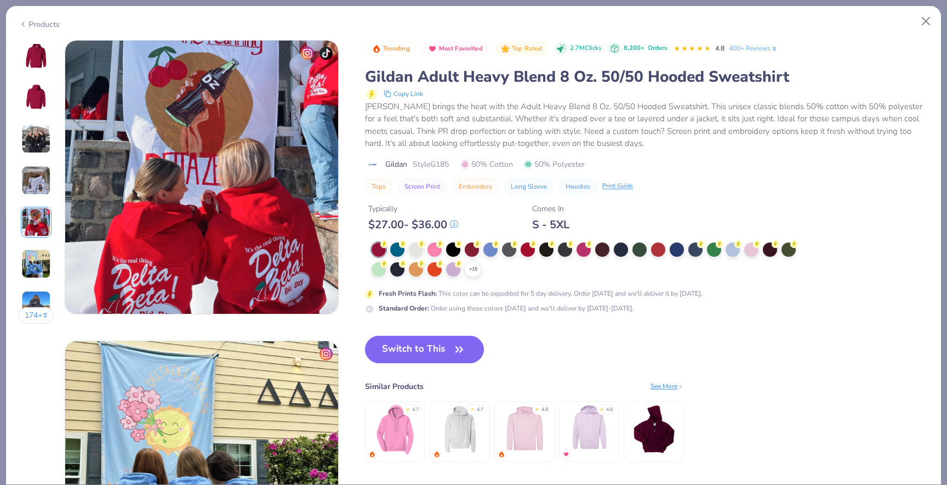
click at [37, 190] on img at bounding box center [36, 181] width 30 height 30
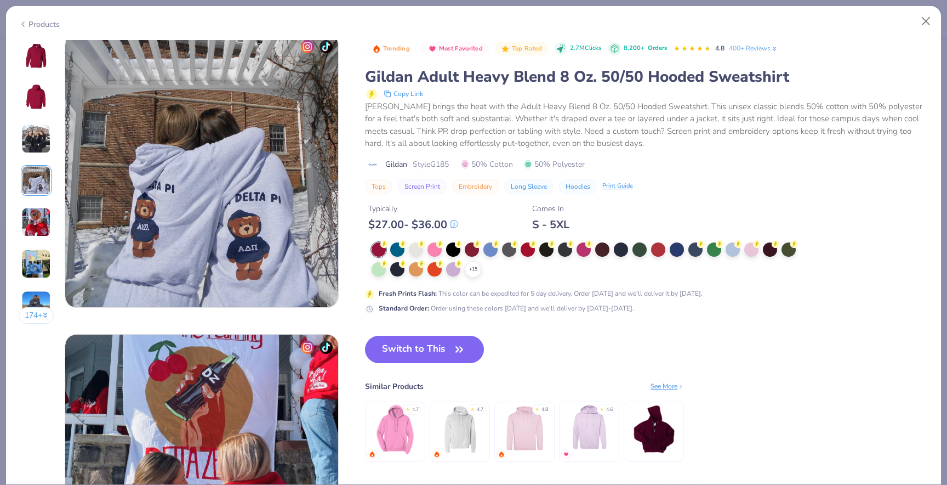
scroll to position [901, 0]
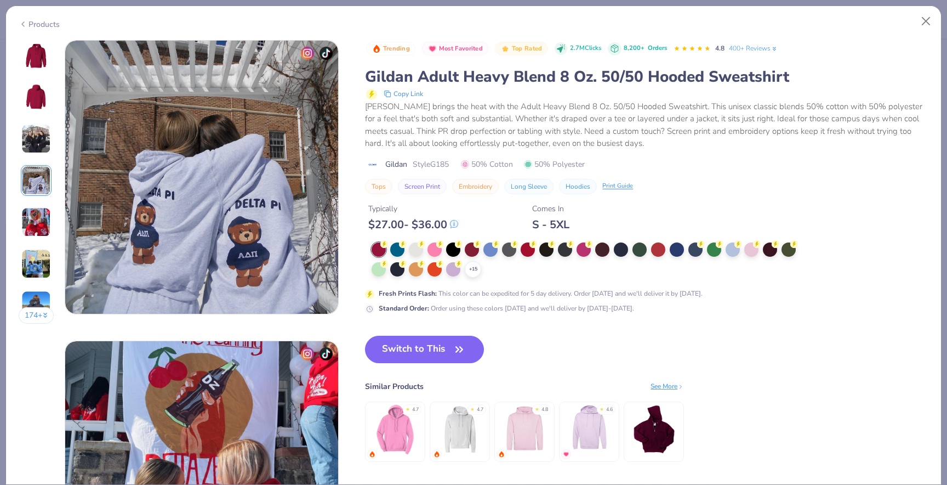
click at [38, 254] on img at bounding box center [36, 264] width 30 height 30
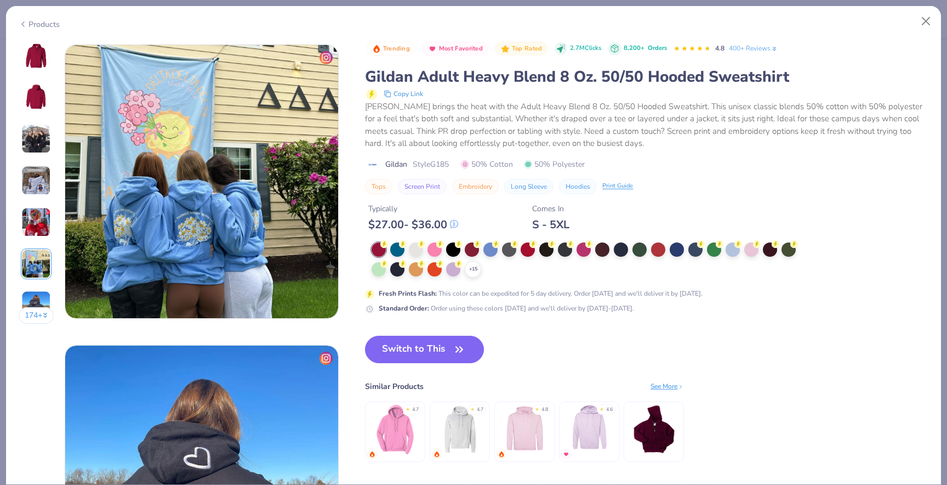
scroll to position [1502, 0]
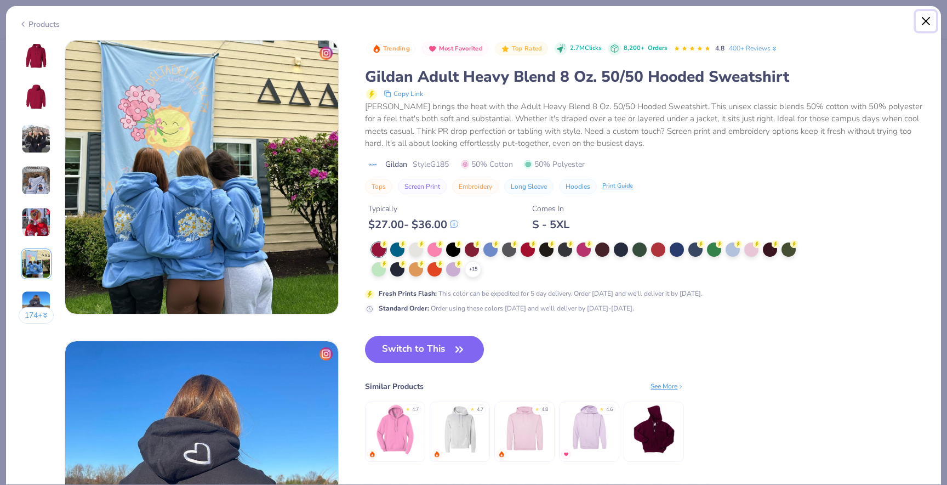
click at [925, 20] on button "Close" at bounding box center [926, 21] width 21 height 21
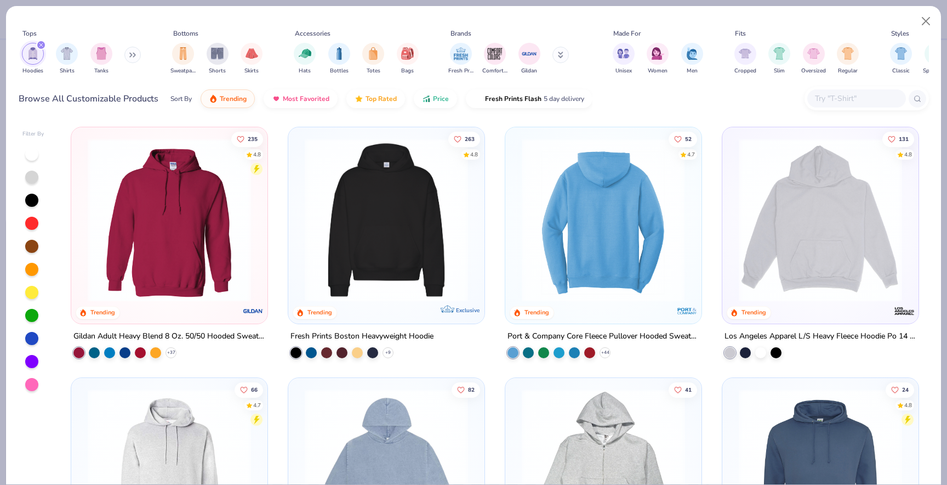
click at [439, 256] on img at bounding box center [386, 219] width 174 height 163
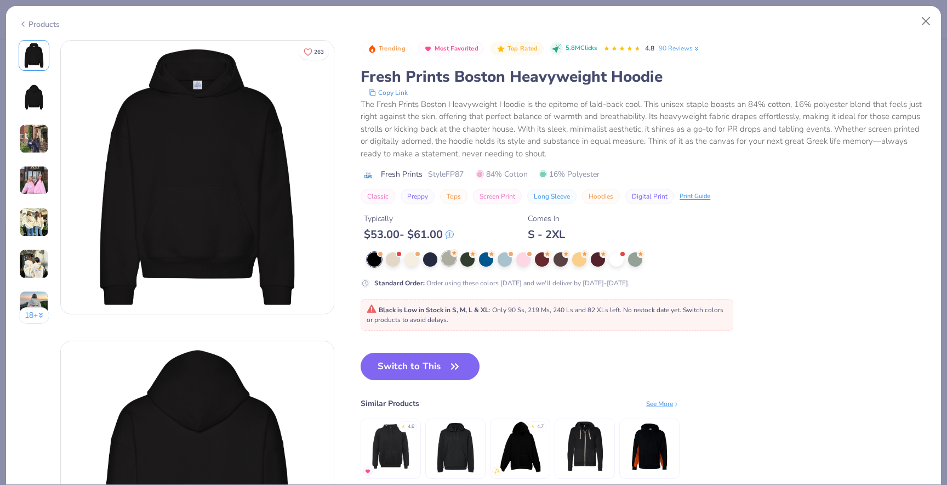
click at [452, 259] on div at bounding box center [449, 258] width 14 height 14
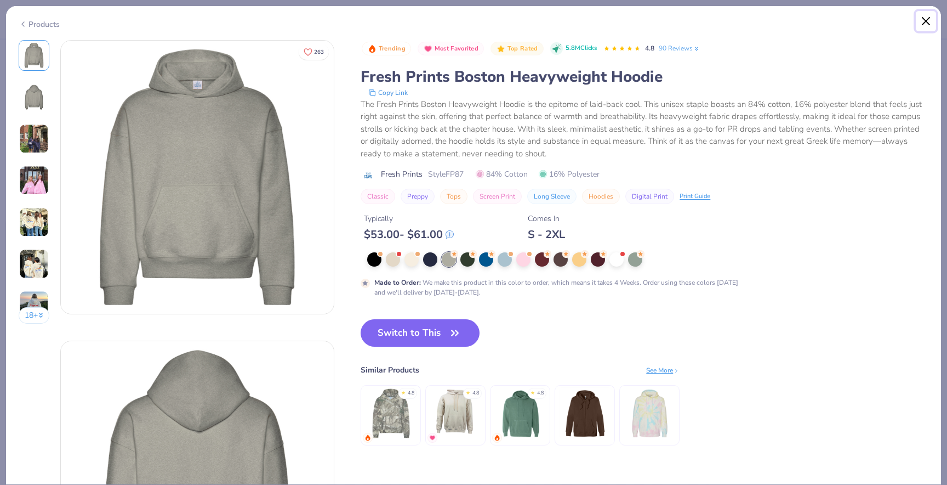
click at [930, 21] on button "Close" at bounding box center [926, 21] width 21 height 21
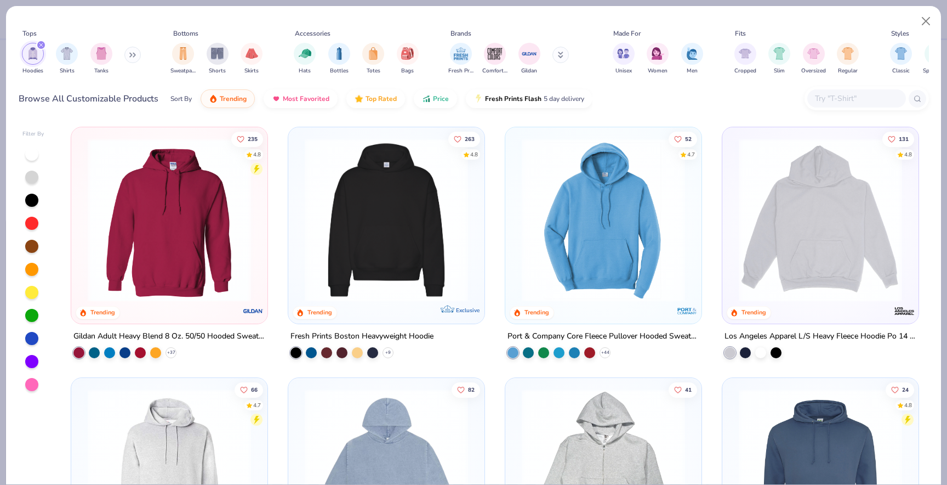
click at [133, 58] on button at bounding box center [132, 55] width 16 height 16
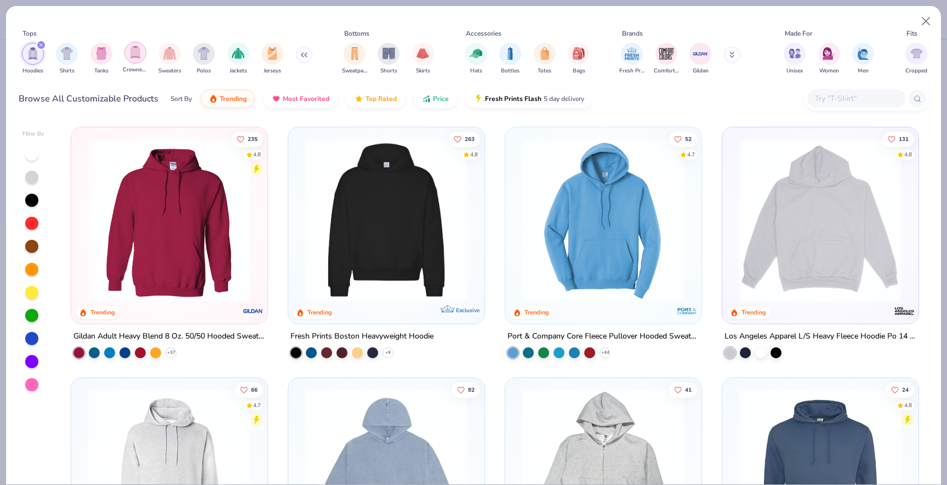
click at [139, 56] on img "filter for Crewnecks" at bounding box center [135, 52] width 12 height 13
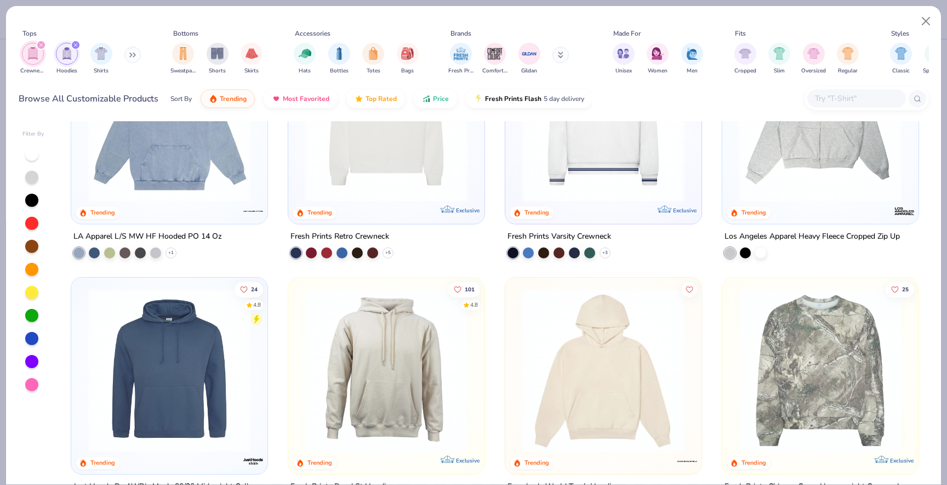
scroll to position [466, 0]
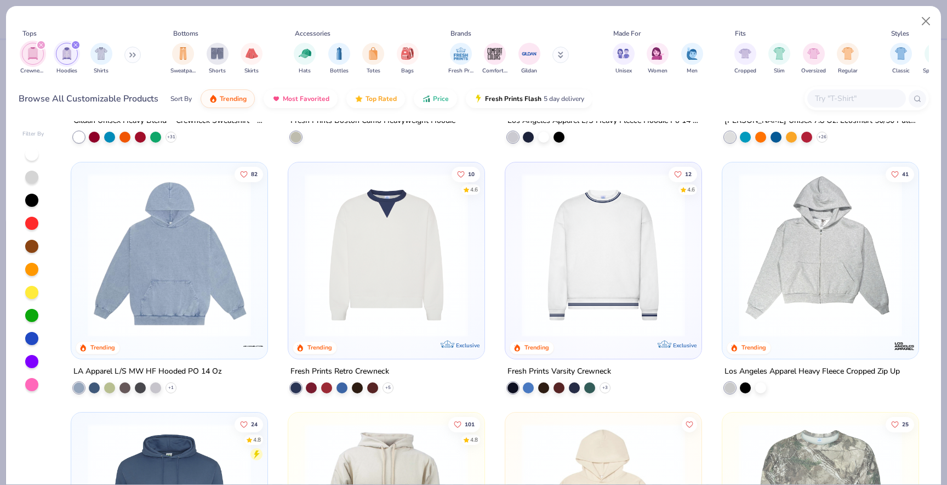
click at [466, 307] on img at bounding box center [386, 254] width 174 height 163
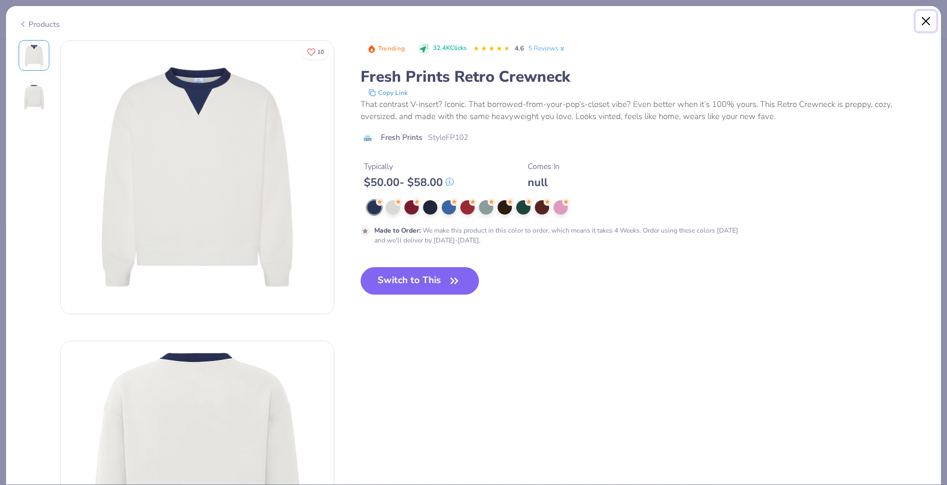
click at [931, 25] on button "Close" at bounding box center [926, 21] width 21 height 21
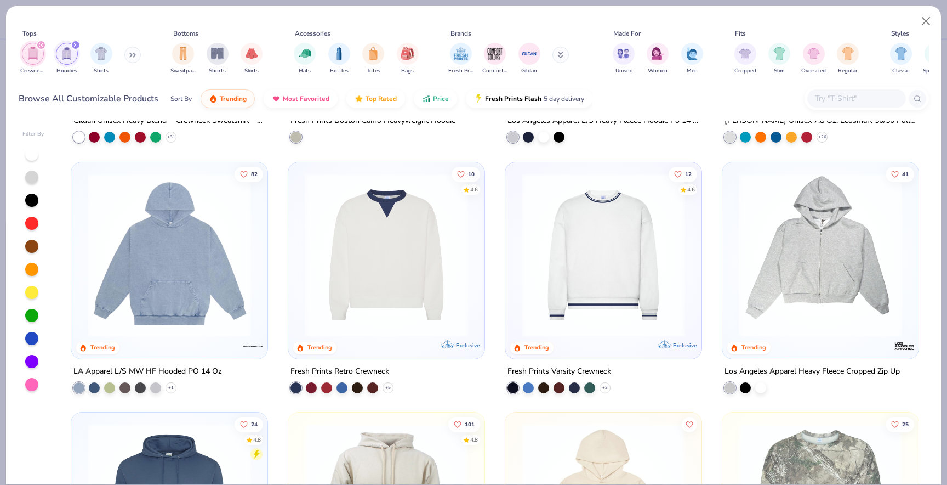
click at [640, 247] on img at bounding box center [603, 254] width 174 height 163
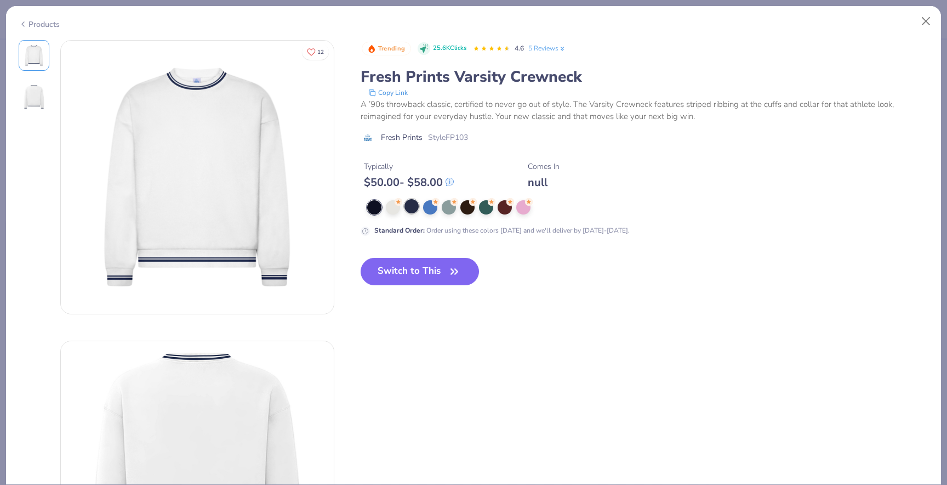
click at [412, 207] on div at bounding box center [412, 206] width 14 height 14
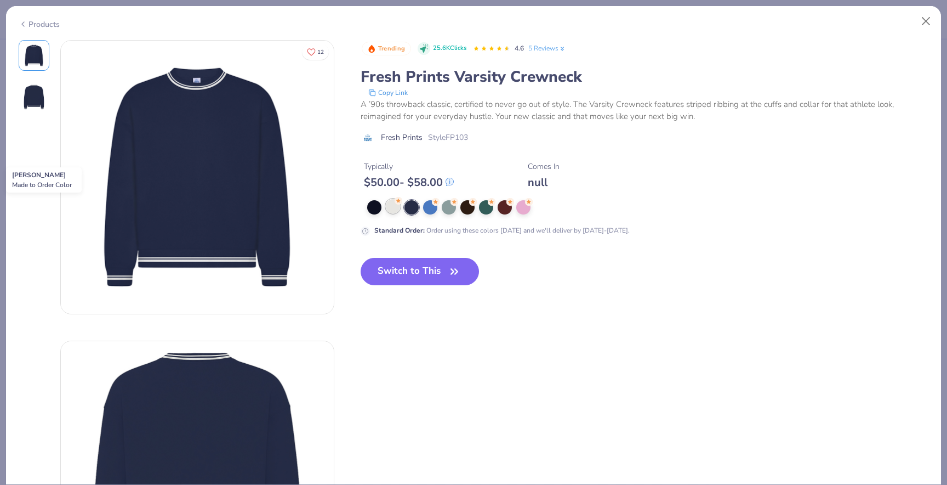
click at [393, 211] on div at bounding box center [393, 206] width 14 height 14
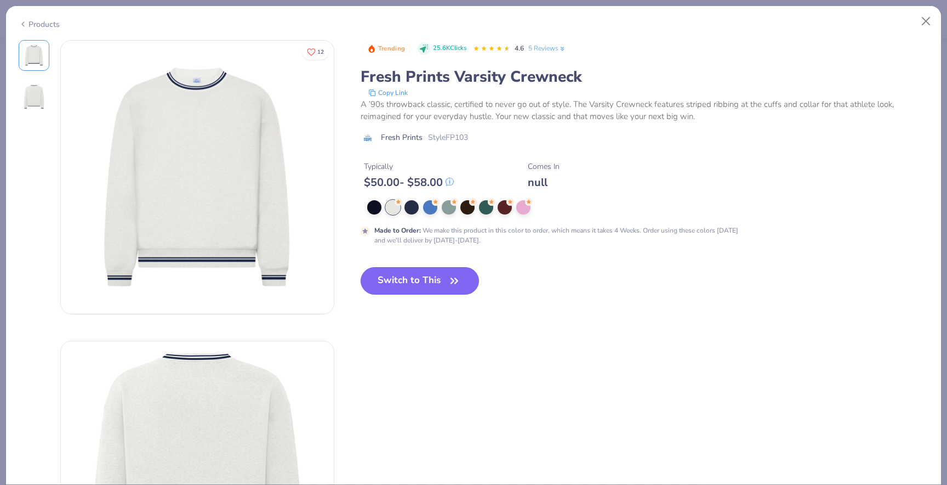
click at [399, 281] on button "Switch to This" at bounding box center [420, 280] width 119 height 27
type textarea "x"
type input "50"
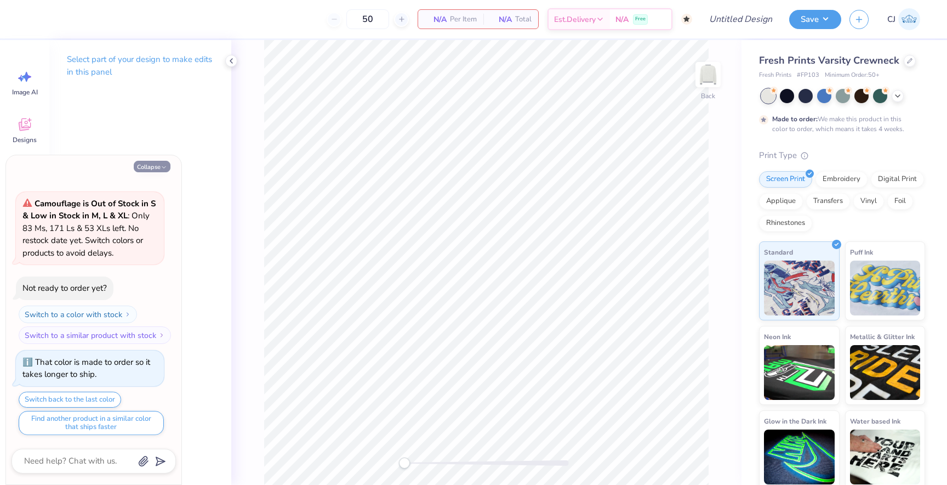
click at [160, 169] on button "Collapse" at bounding box center [152, 167] width 37 height 12
type textarea "x"
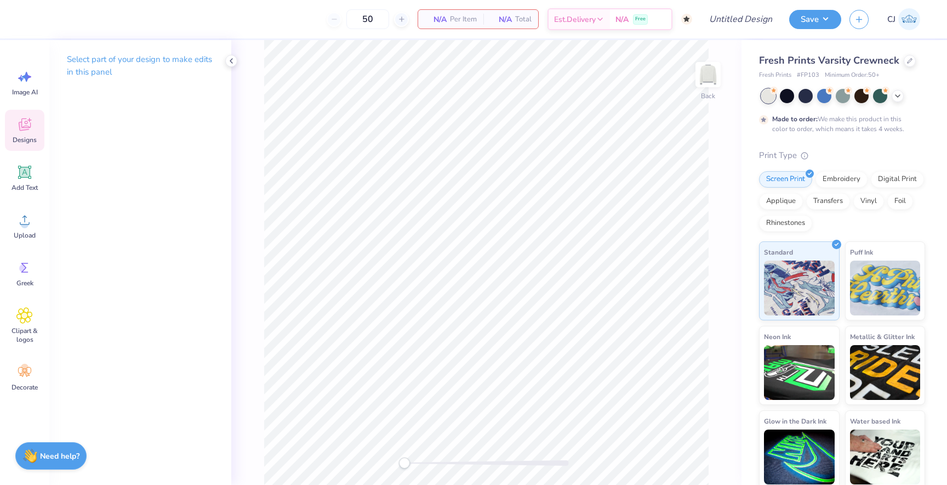
click at [28, 127] on icon at bounding box center [24, 124] width 16 height 16
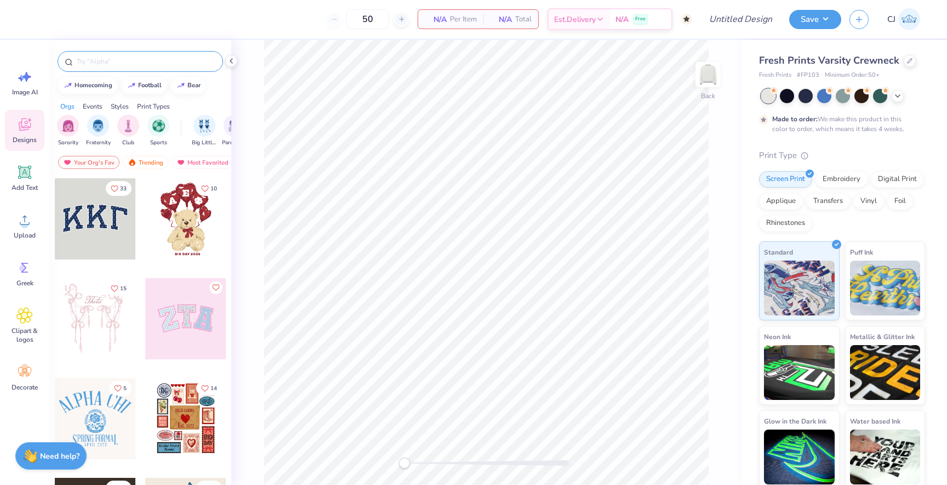
click at [126, 71] on div at bounding box center [141, 61] width 166 height 21
click at [125, 66] on input "text" at bounding box center [146, 61] width 140 height 11
type input "pi kappa phi"
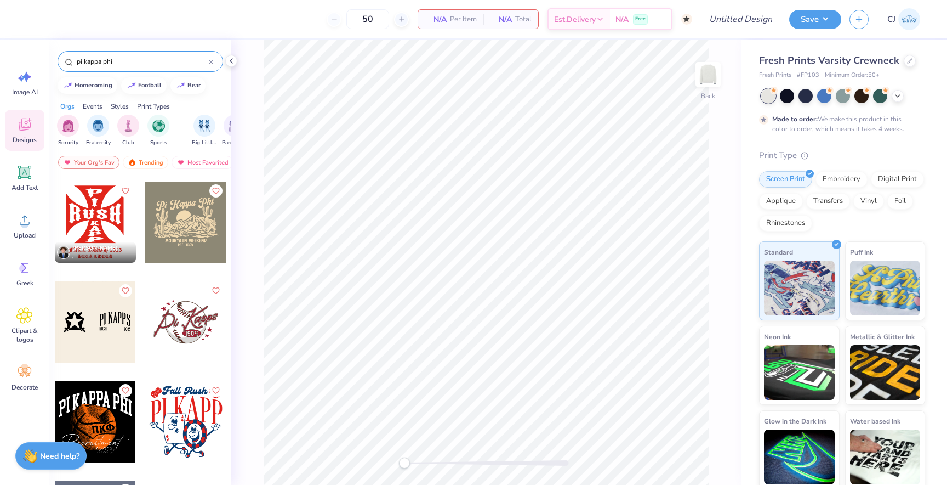
scroll to position [395, 0]
click at [107, 325] on div at bounding box center [95, 322] width 81 height 81
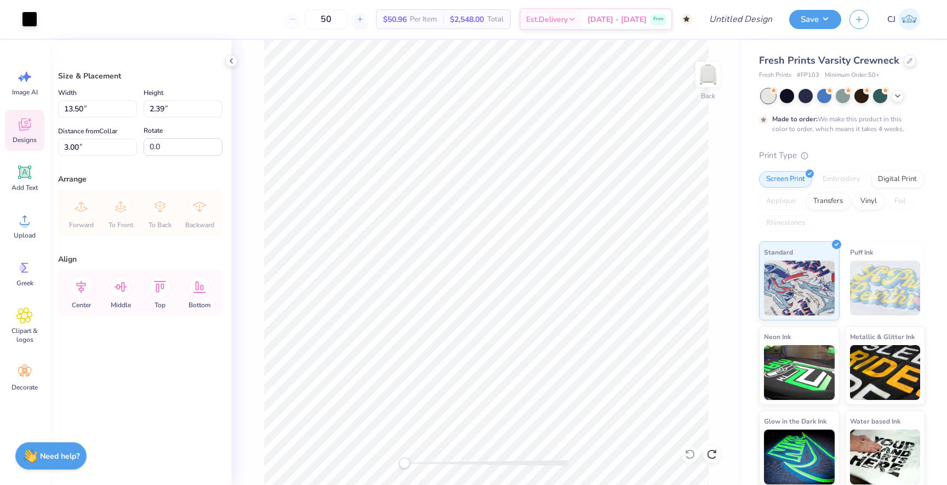
click at [27, 130] on icon at bounding box center [24, 124] width 16 height 16
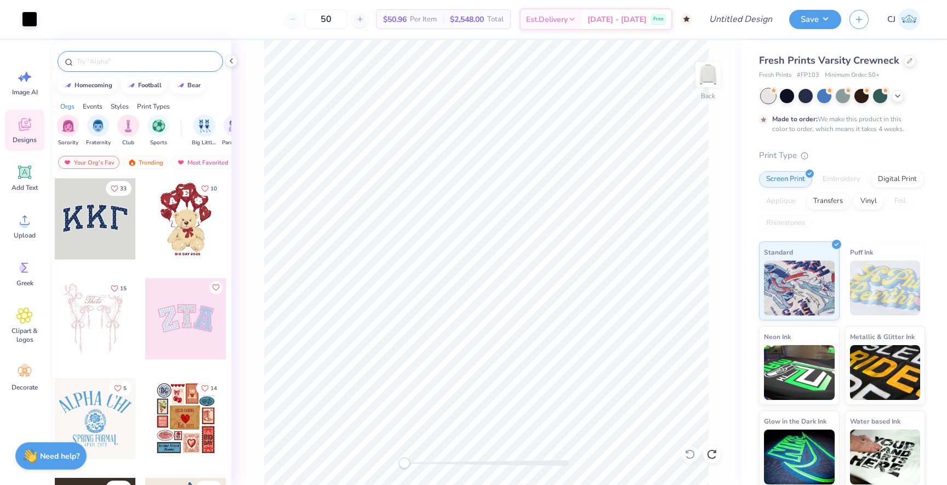
click at [143, 64] on input "text" at bounding box center [146, 61] width 140 height 11
type input "pi kappa phi"
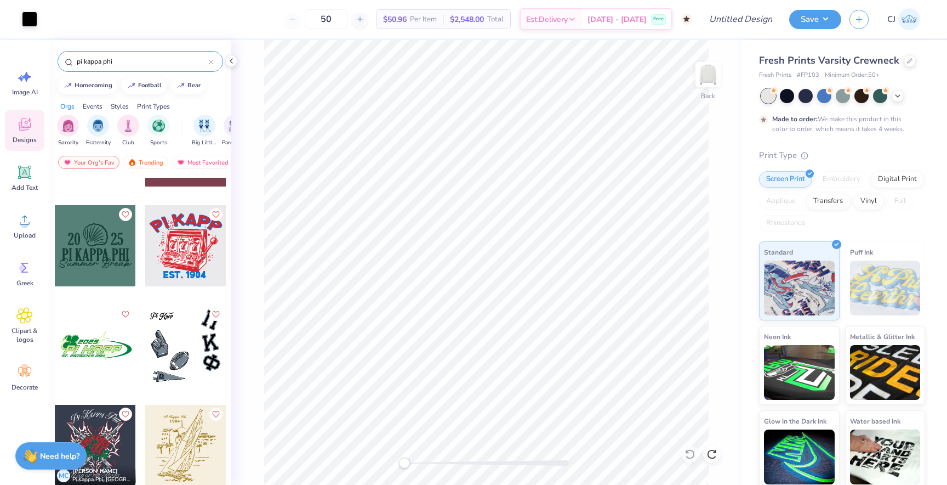
scroll to position [1283, 0]
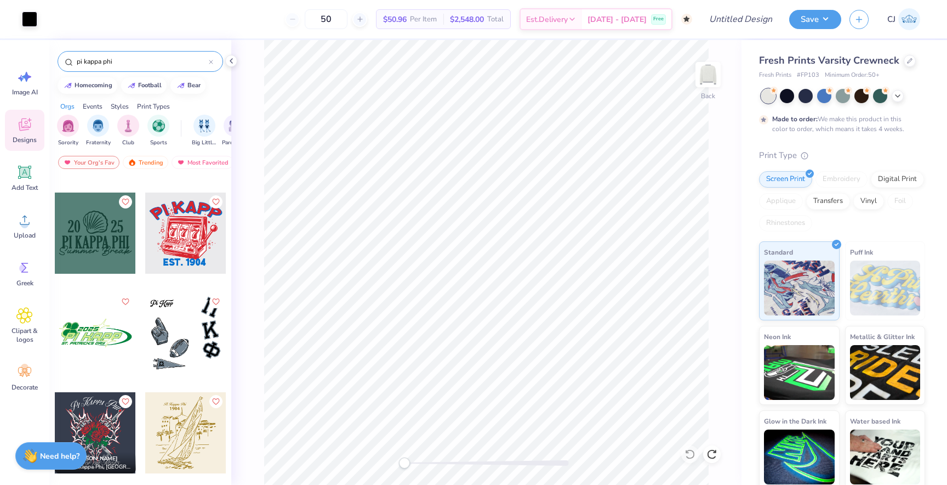
click at [171, 325] on div at bounding box center [185, 332] width 81 height 81
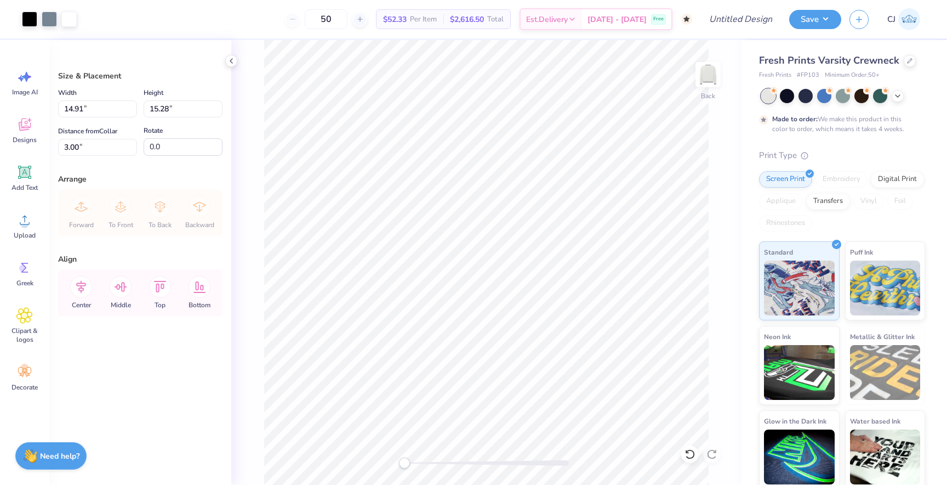
type input "14.16"
type input "14.51"
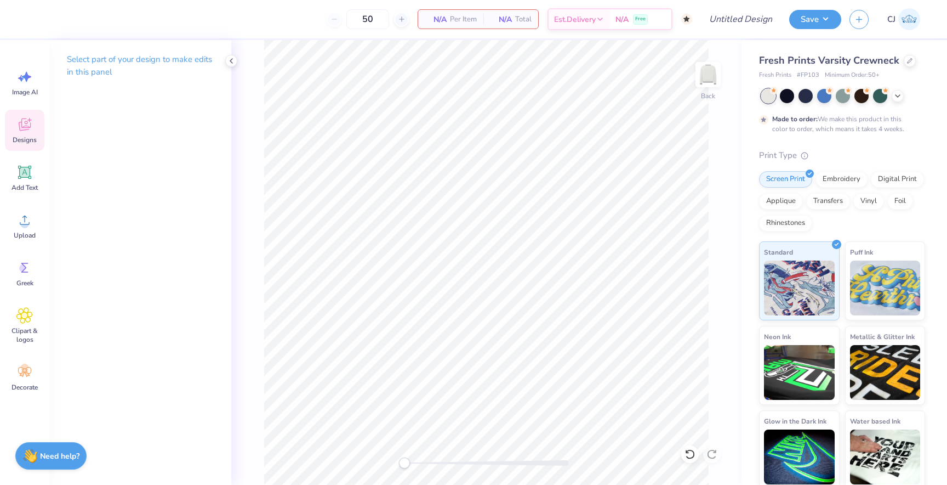
click at [24, 120] on icon at bounding box center [24, 124] width 16 height 16
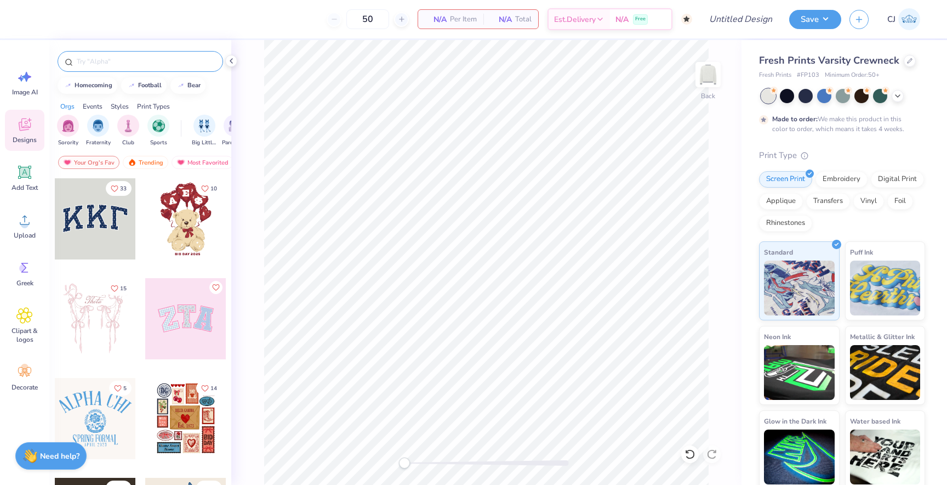
click at [118, 59] on input "text" at bounding box center [146, 61] width 140 height 11
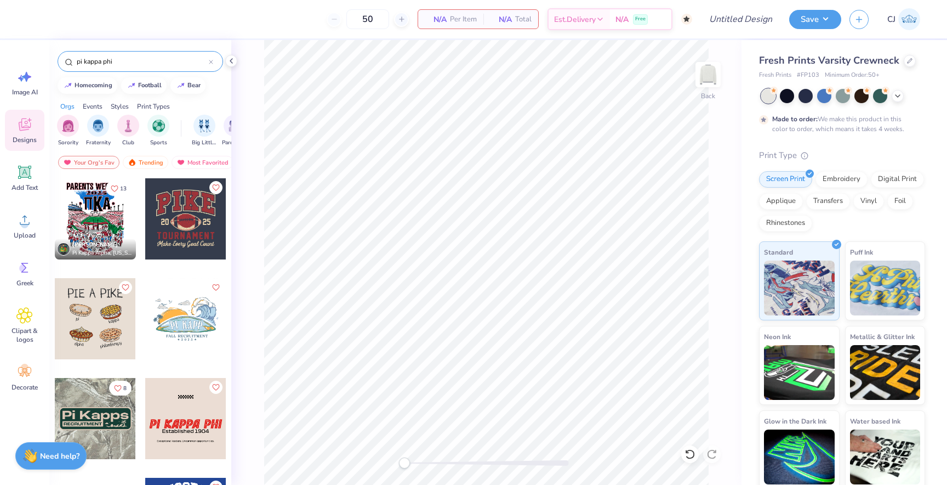
type input "pi kappa phi"
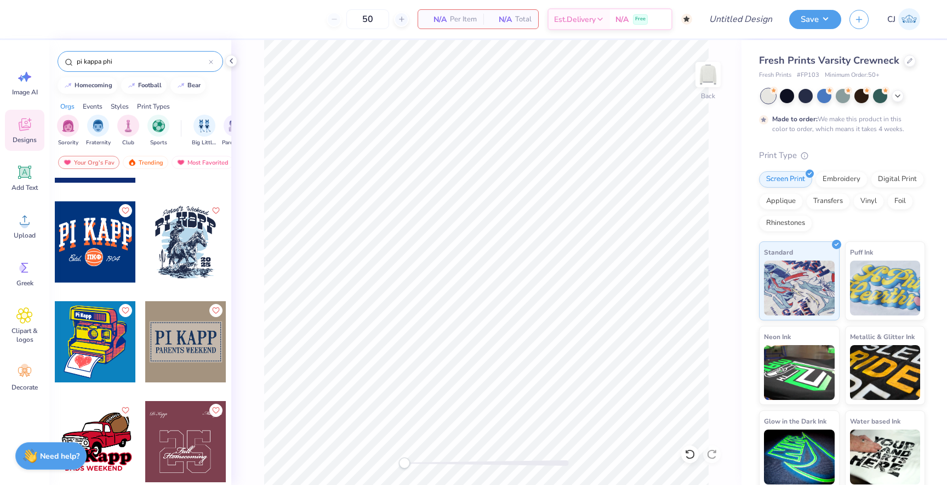
scroll to position [977, 0]
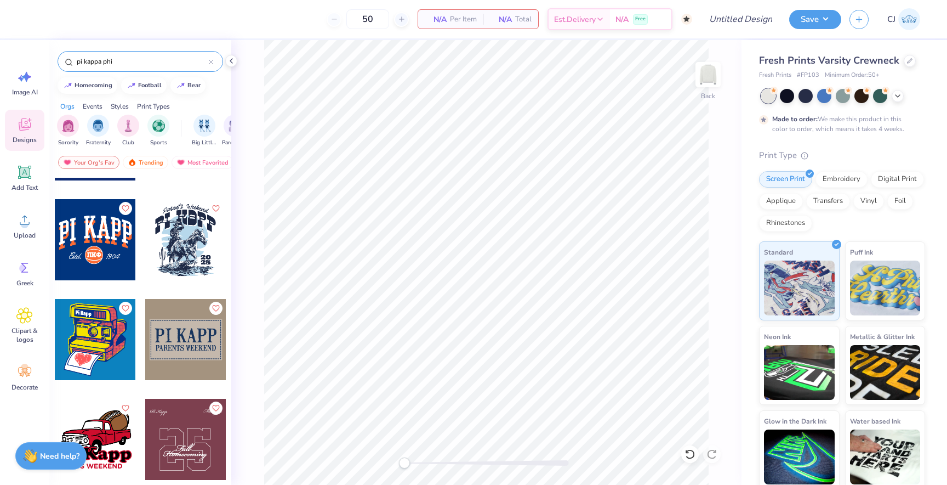
click at [173, 343] on div at bounding box center [185, 339] width 81 height 81
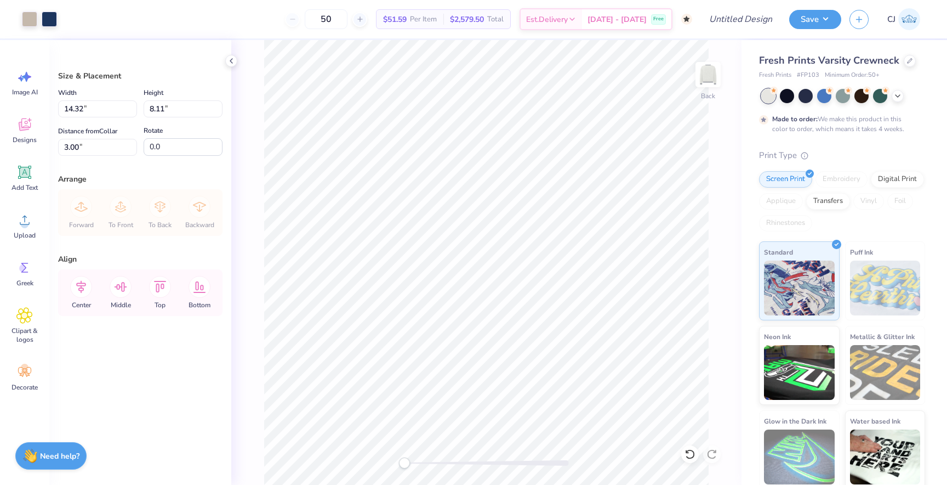
type input "10.43"
type input "5.91"
type input "8.15"
type input "4.62"
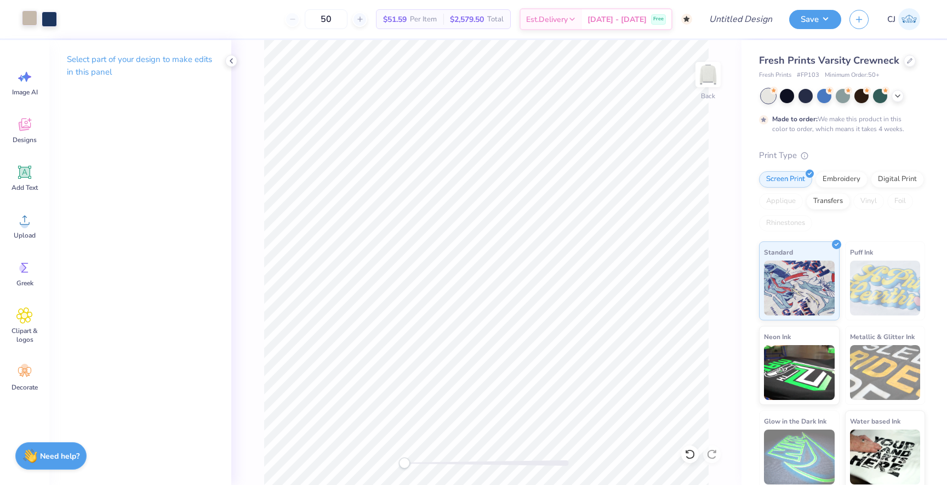
click at [31, 22] on div at bounding box center [29, 17] width 15 height 15
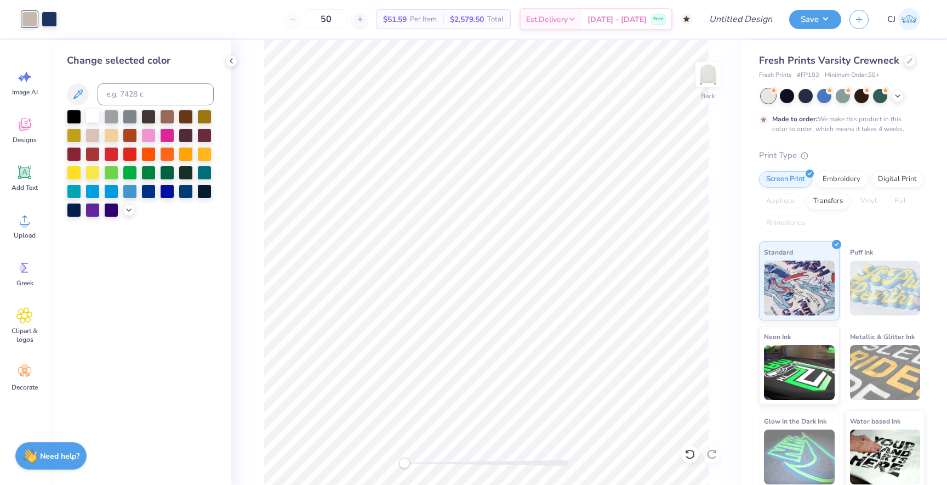
click at [92, 119] on div at bounding box center [93, 116] width 14 height 14
click at [128, 206] on icon at bounding box center [128, 208] width 9 height 9
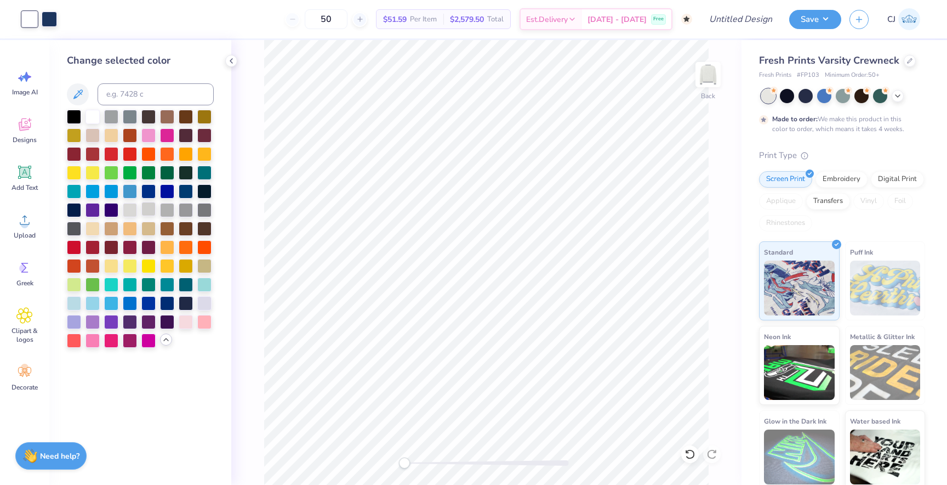
click at [150, 212] on div at bounding box center [148, 209] width 14 height 14
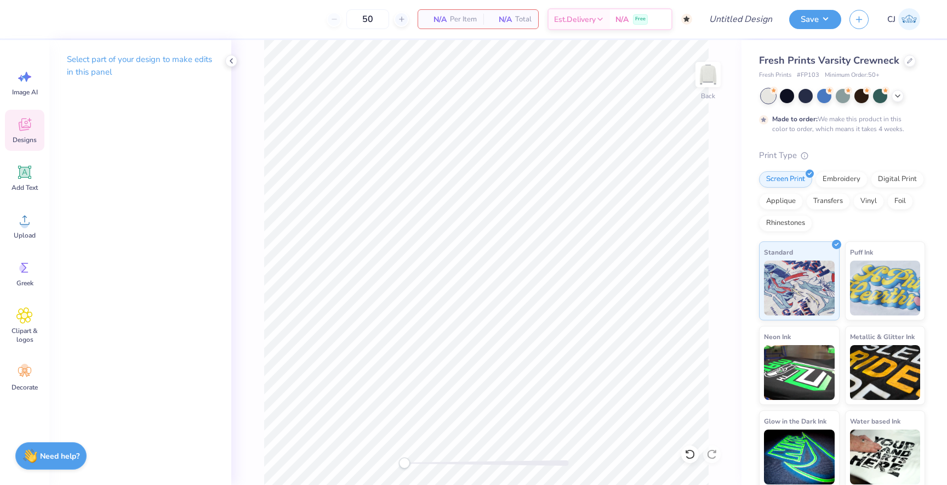
click at [32, 136] on span "Designs" at bounding box center [25, 139] width 24 height 9
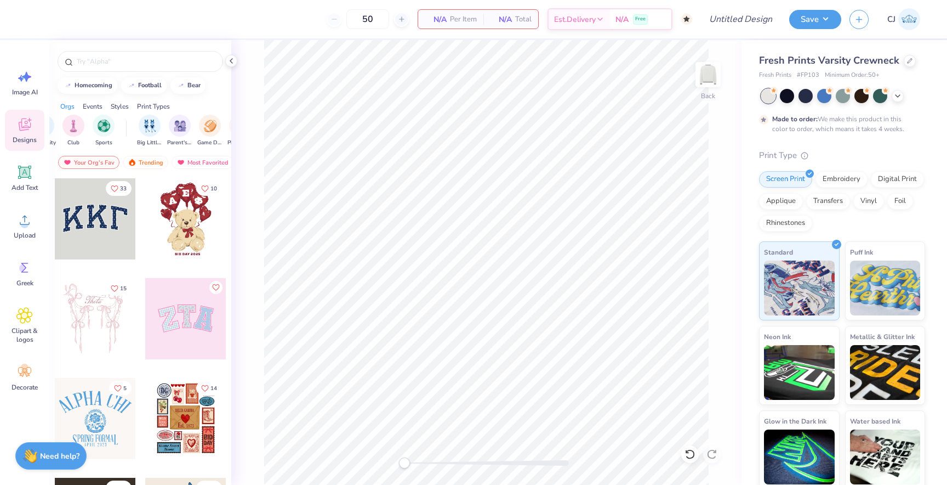
scroll to position [0, 0]
click at [101, 131] on div "filter for Fraternity" at bounding box center [98, 124] width 22 height 22
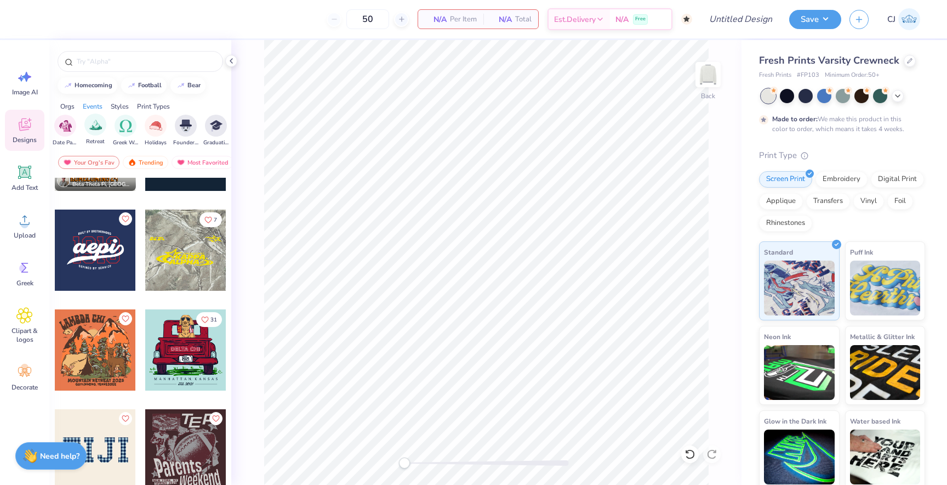
scroll to position [0, 355]
click at [119, 132] on div "filter for Greek Week" at bounding box center [121, 124] width 22 height 22
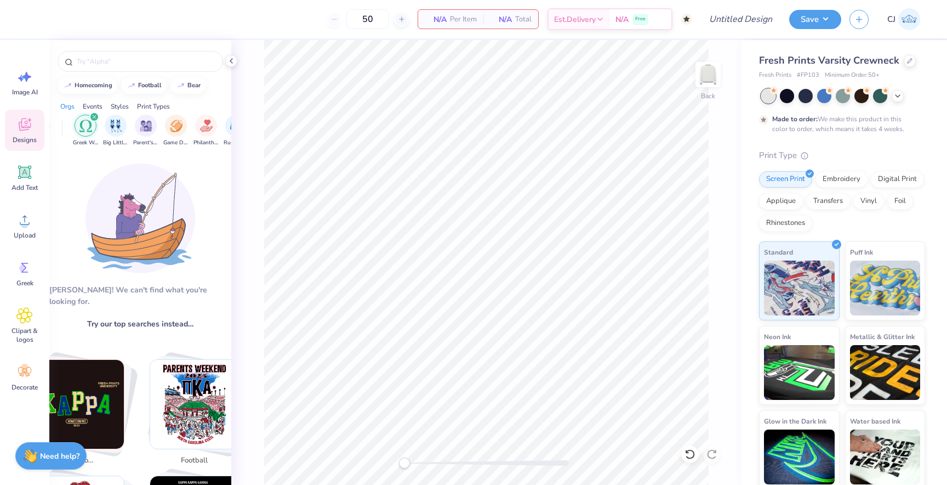
scroll to position [0, 0]
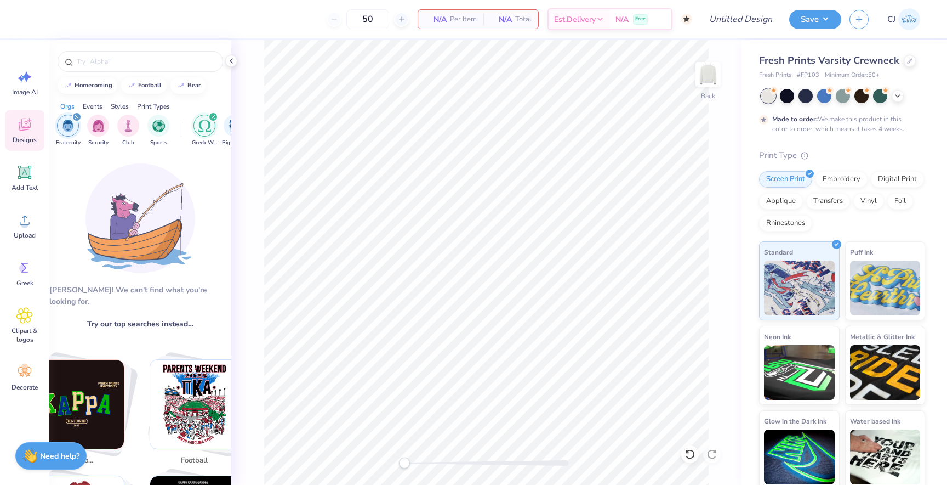
click at [215, 116] on div "filter for Greek Week" at bounding box center [213, 117] width 10 height 10
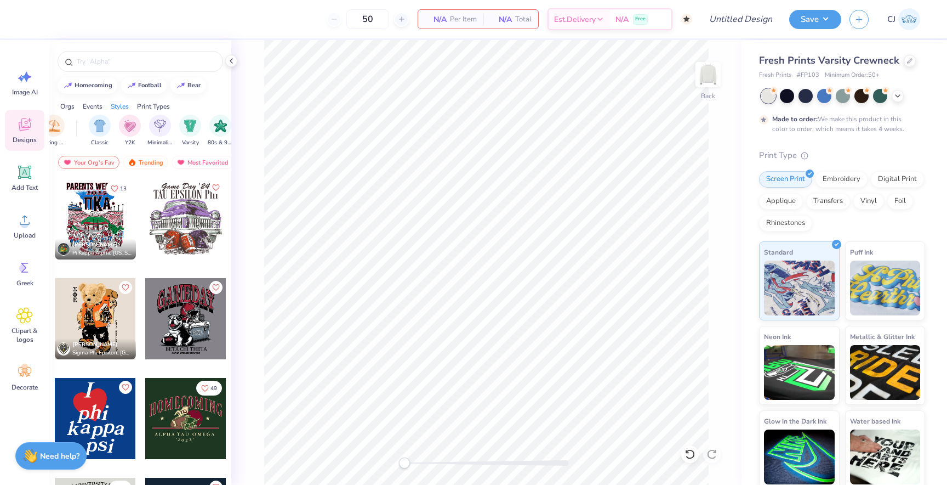
scroll to position [0, 547]
click at [189, 122] on img "filter for Varsity" at bounding box center [186, 126] width 13 height 13
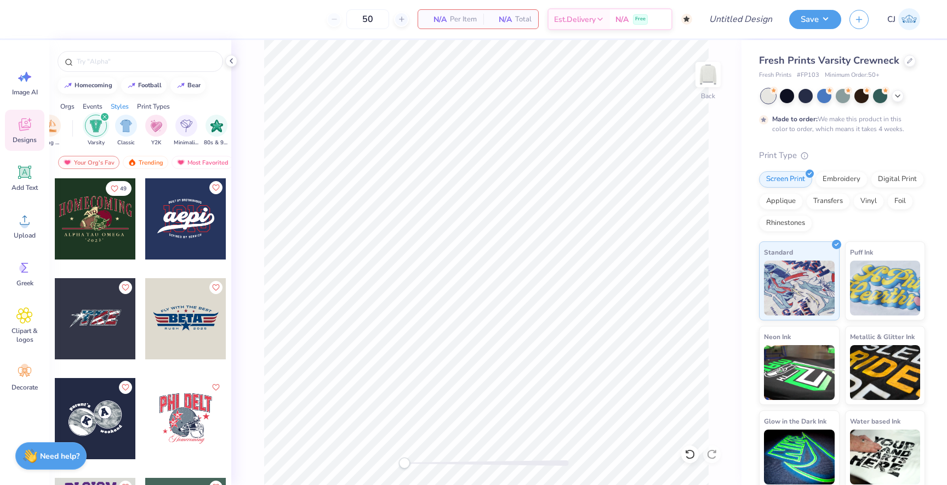
click at [119, 224] on div at bounding box center [95, 218] width 81 height 81
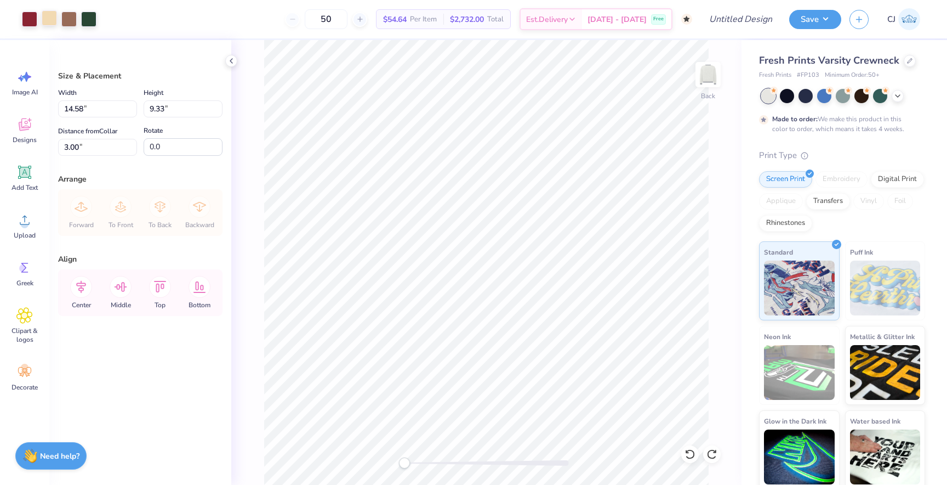
click at [52, 22] on div at bounding box center [49, 17] width 15 height 15
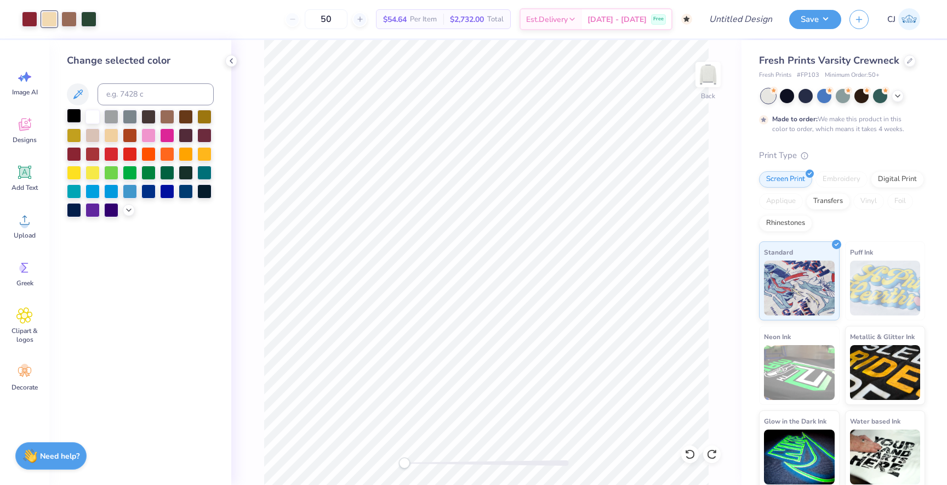
click at [73, 111] on div at bounding box center [74, 116] width 14 height 14
click at [126, 113] on div at bounding box center [130, 116] width 14 height 14
click at [131, 206] on icon at bounding box center [128, 208] width 9 height 9
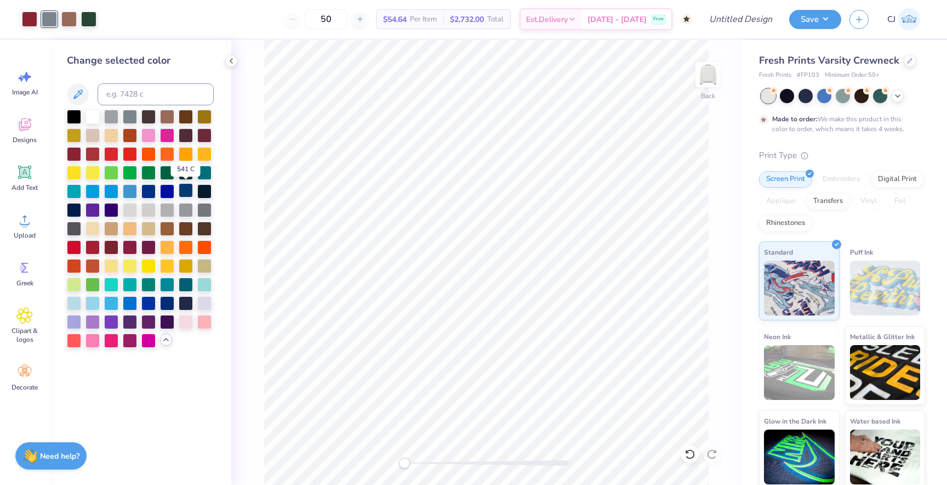
click at [190, 191] on div at bounding box center [186, 190] width 14 height 14
click at [112, 264] on div at bounding box center [111, 265] width 14 height 14
click at [205, 303] on div at bounding box center [204, 302] width 14 height 14
click at [903, 94] on div at bounding box center [898, 95] width 12 height 12
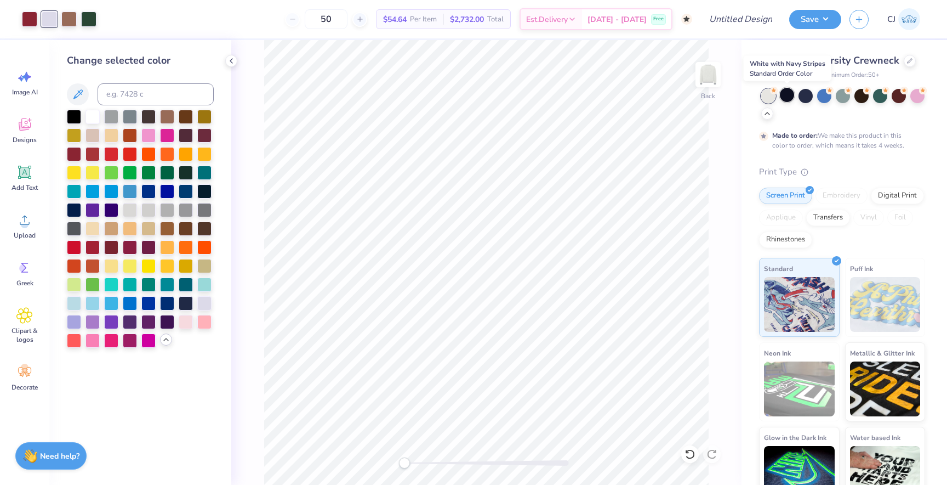
click at [787, 94] on div at bounding box center [787, 95] width 14 height 14
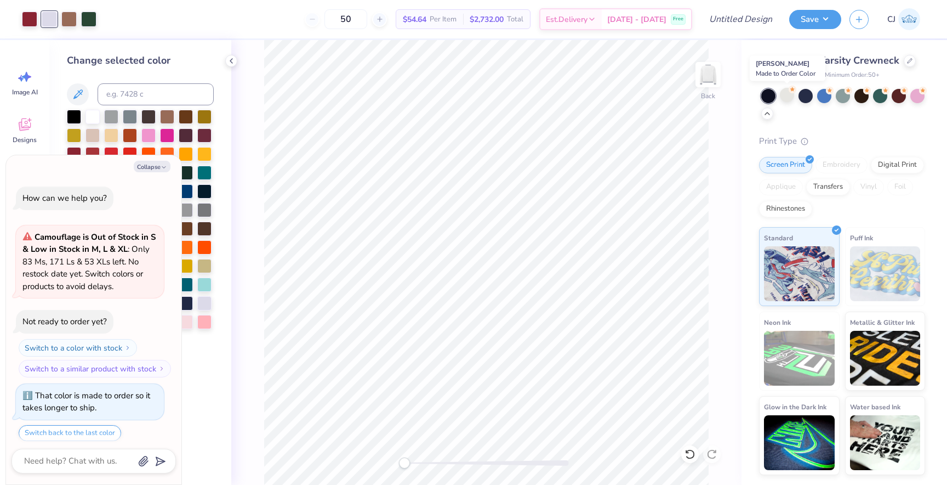
scroll to position [100, 0]
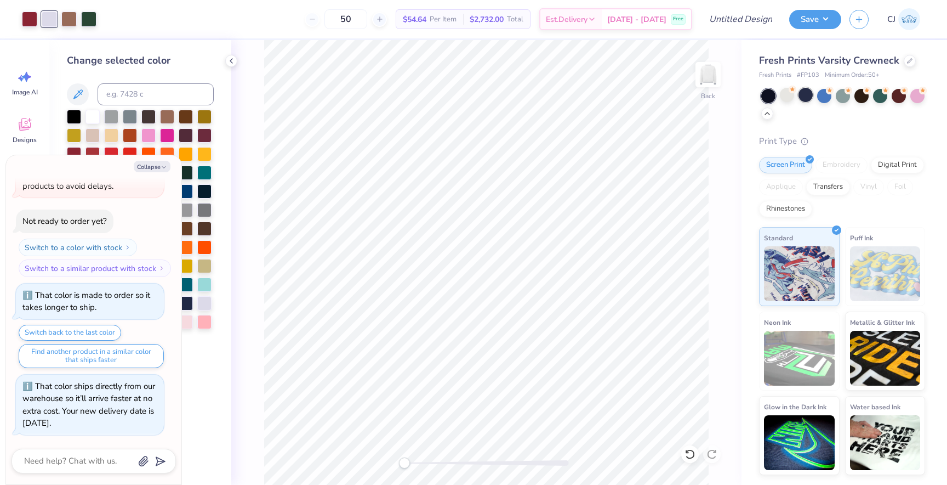
click at [804, 95] on div at bounding box center [806, 95] width 14 height 14
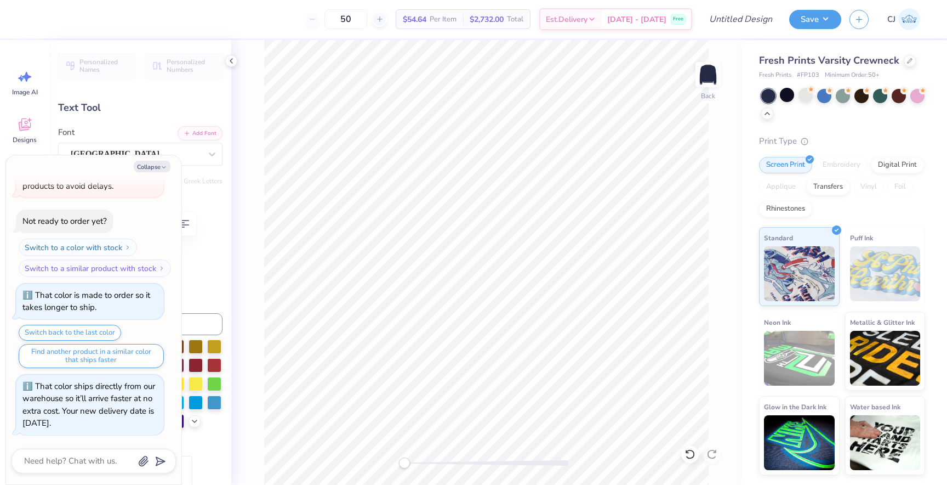
type textarea "x"
type textarea "AT"
type textarea "x"
type textarea "A"
type textarea "x"
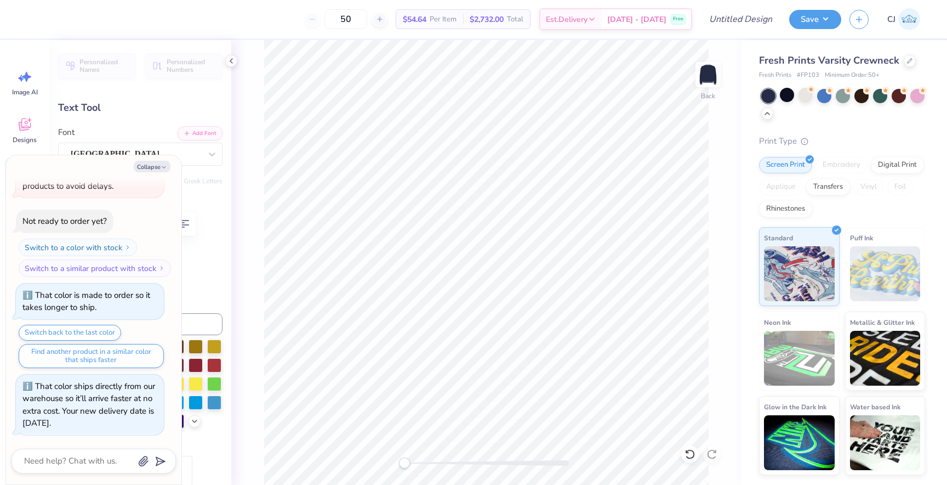
type textarea "x"
type textarea "p"
type textarea "x"
type textarea "pi"
type textarea "x"
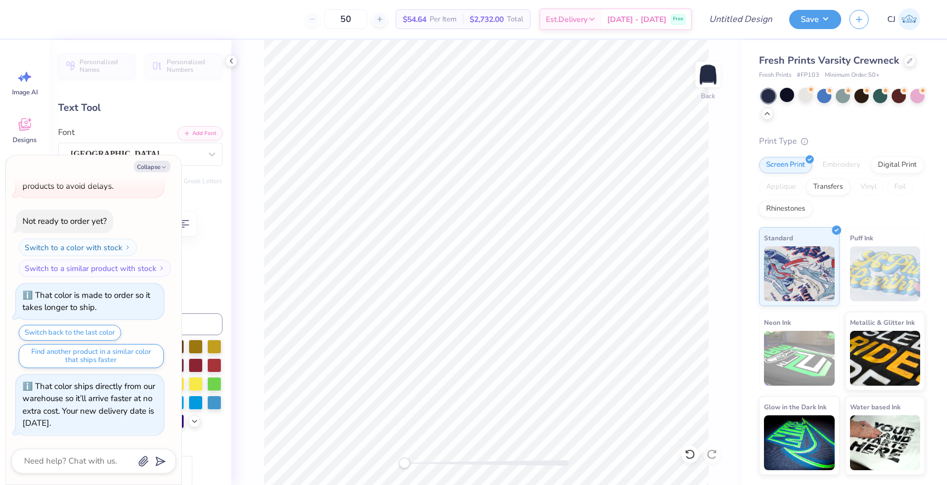
type textarea "p"
type textarea "x"
type textarea "pk"
type textarea "x"
type textarea "pkp"
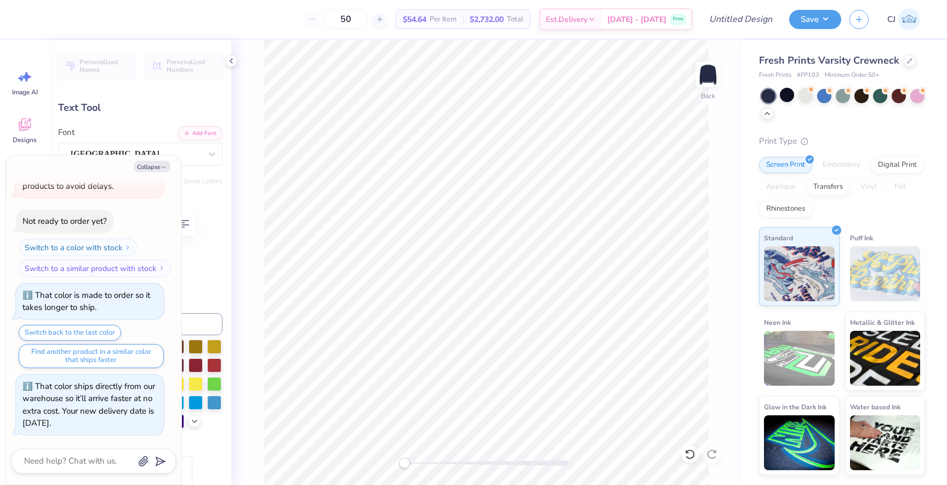
type textarea "x"
type textarea "pk"
type textarea "x"
type textarea "pkh"
type textarea "x"
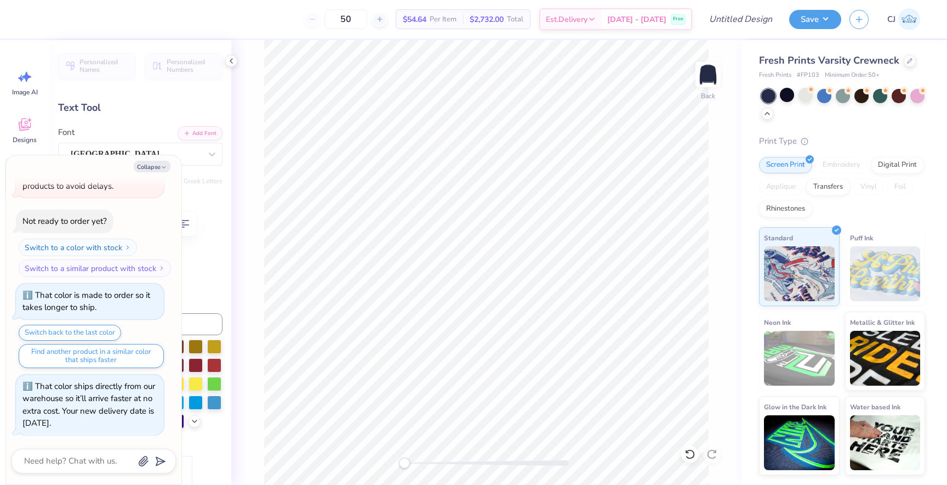
type textarea "pk"
type textarea "x"
type textarea "pki"
type textarea "x"
type textarea "pk"
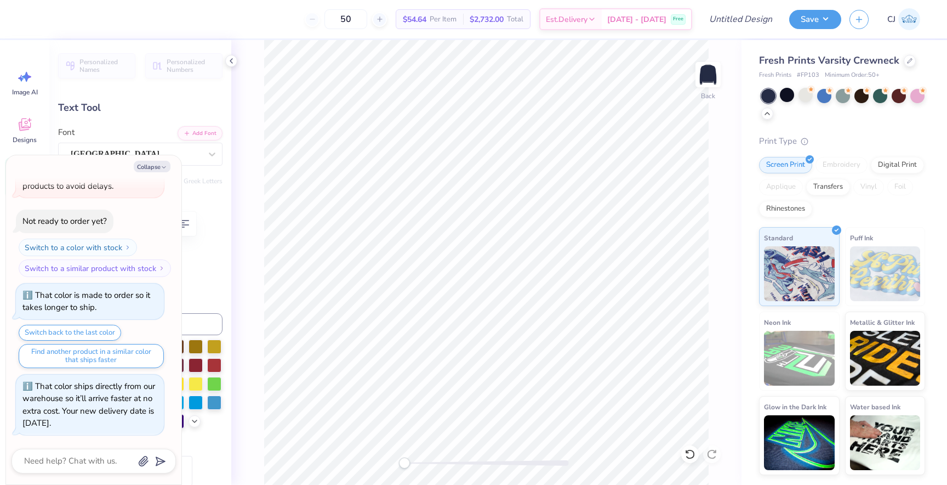
type textarea "x"
type textarea "pkf"
type textarea "x"
type input "0.0"
type textarea "x"
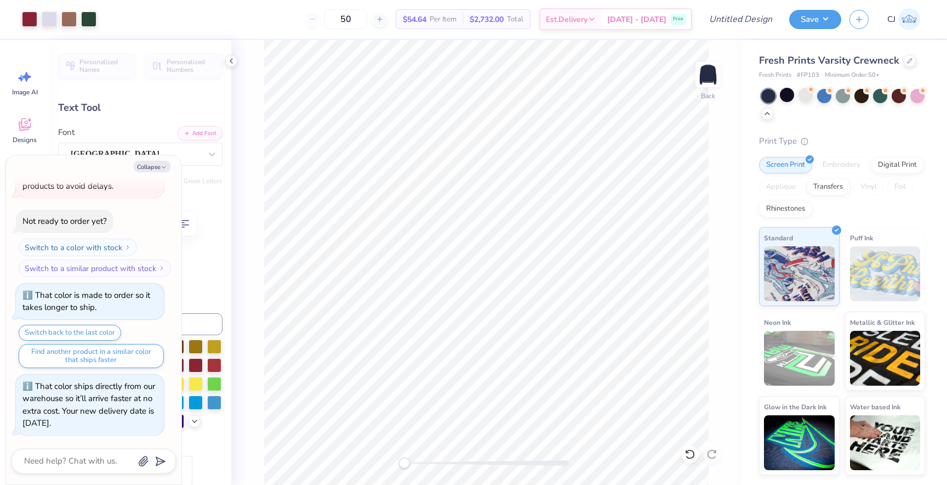
type input "12.28"
type input "0.72"
type input "10.47"
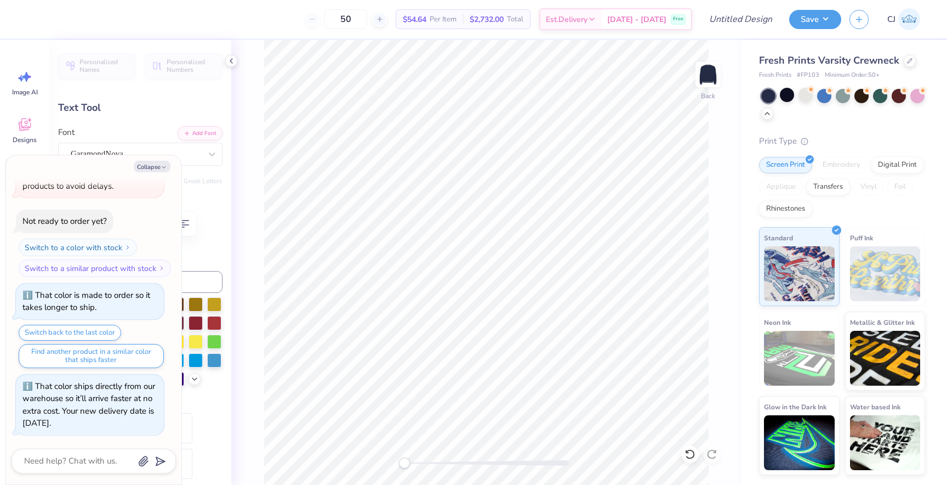
scroll to position [0, 4]
type textarea "x"
type textarea "A L P H A T A U O M E G"
type textarea "x"
type textarea "A L P H A T A U O M E"
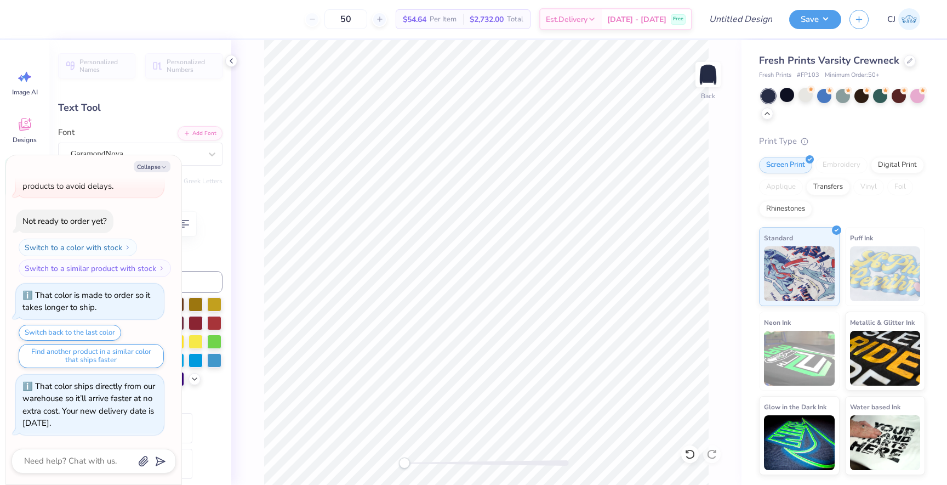
type textarea "x"
type textarea "A L P H A T A U O M E"
type textarea "x"
type textarea "A L P H A T A U O M"
type textarea "x"
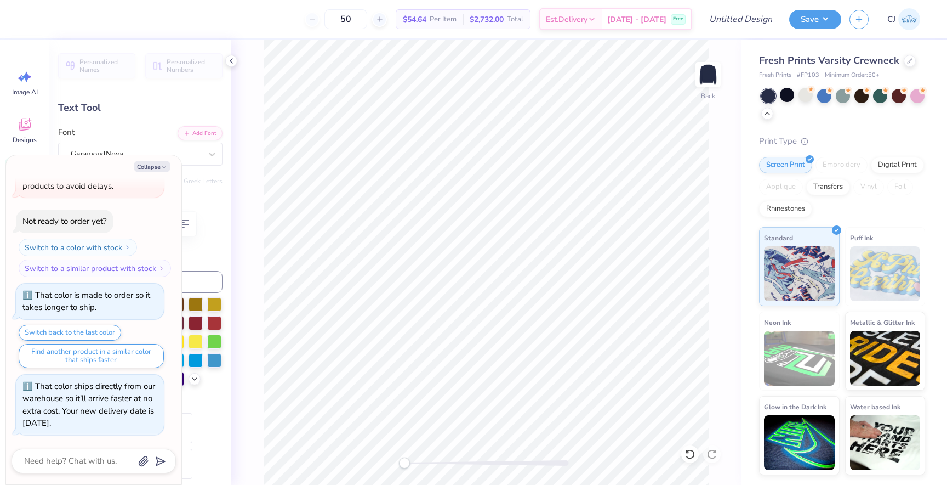
type textarea "A L P H A T A U O M"
type textarea "x"
type textarea "A L P H A T A U O"
type textarea "x"
type textarea "A L P H A T A U"
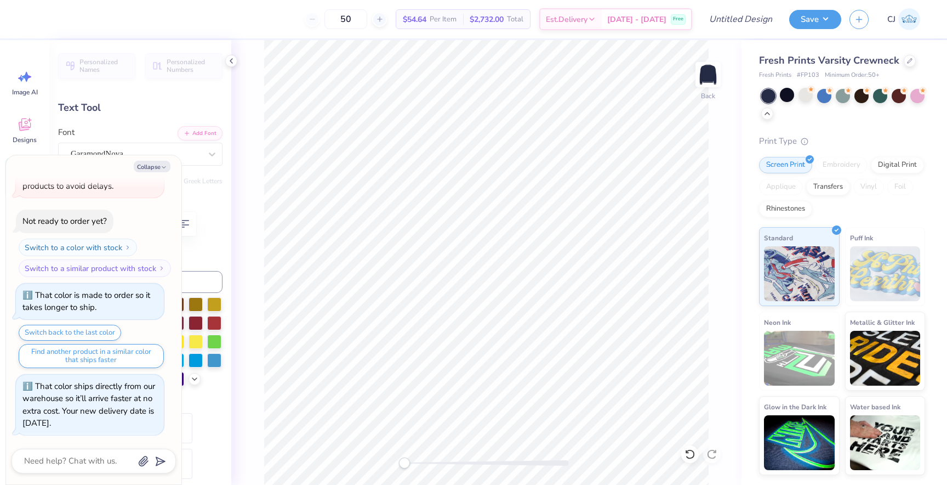
type textarea "x"
type textarea "A L P H A T A U"
type textarea "x"
type textarea "A L P H A T A U"
type textarea "x"
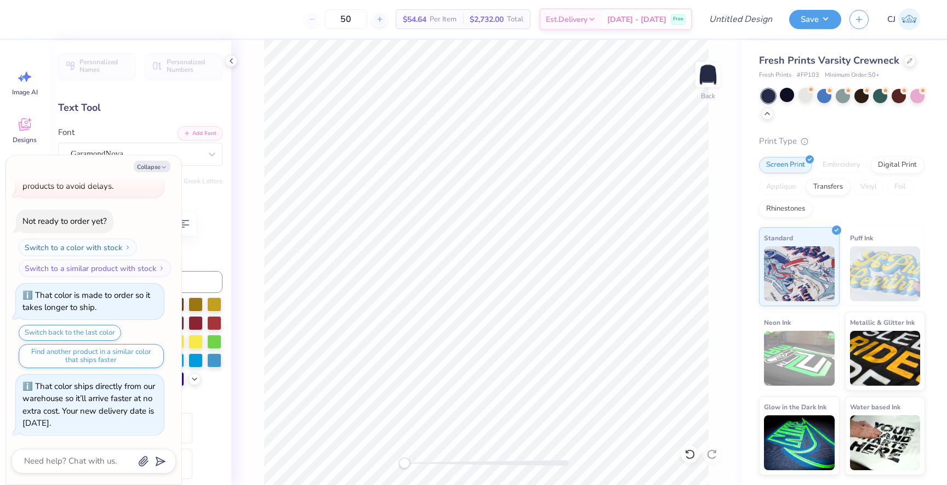
type textarea "A L P H A T A U"
type textarea "x"
type textarea "A L P H A T A"
type textarea "x"
type textarea "A L P H A T A"
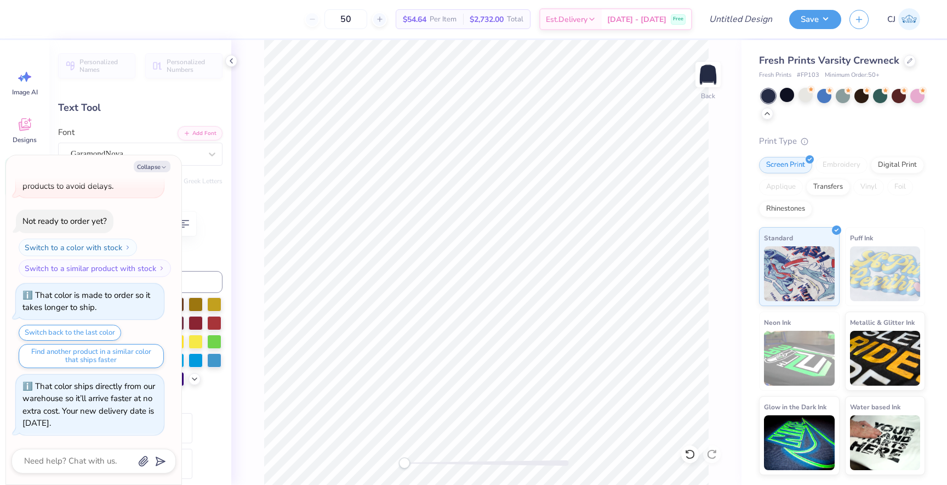
type textarea "x"
type textarea "A L P H A T"
type textarea "x"
type textarea "A L P H A T"
type textarea "x"
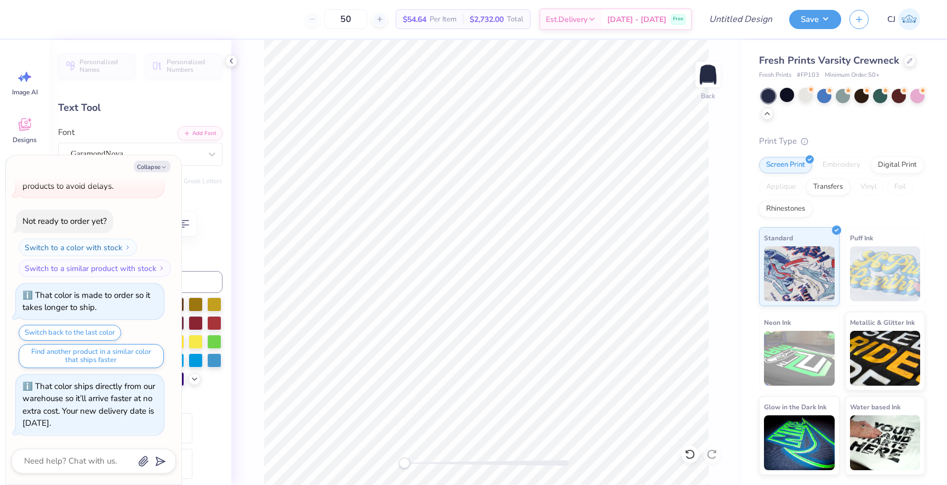
type textarea "A L P H A"
type textarea "x"
type textarea "A L P H A"
type textarea "x"
type textarea "A L P H A"
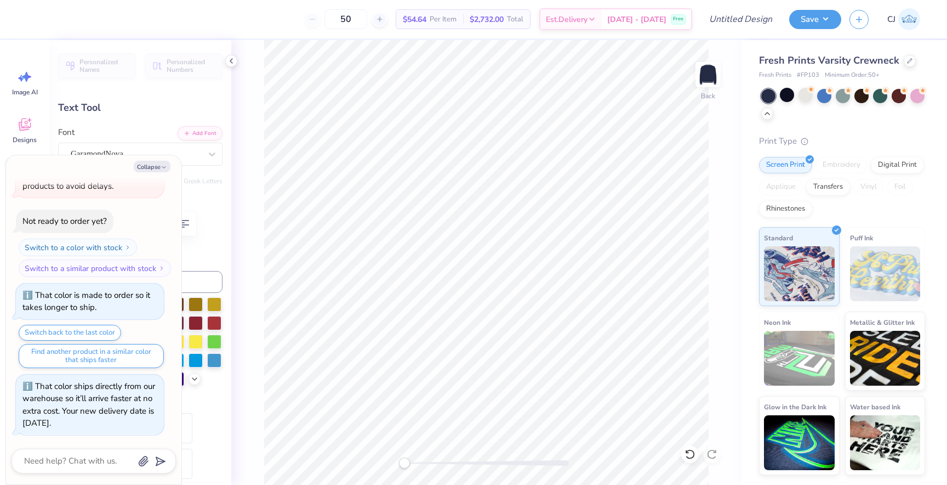
type textarea "x"
type textarea "A L P H"
type textarea "x"
type textarea "A L P"
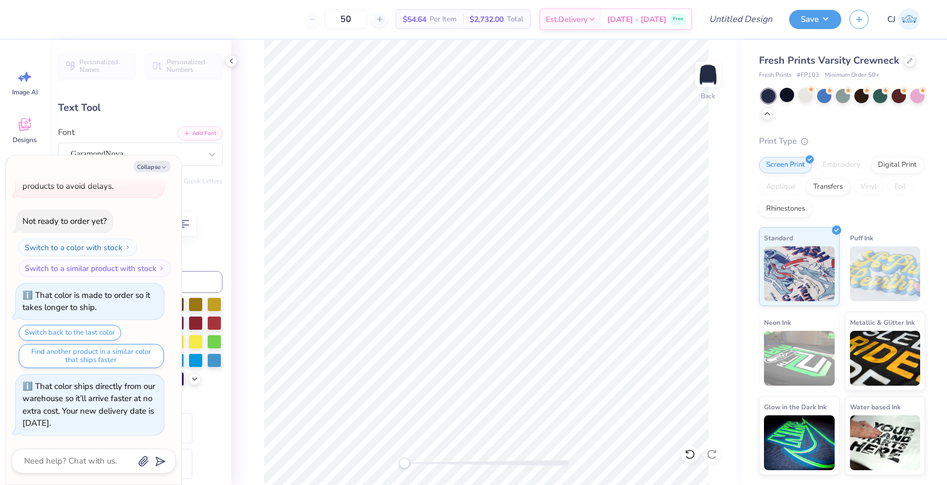
type textarea "x"
type textarea "A L P"
type textarea "x"
type textarea "A L"
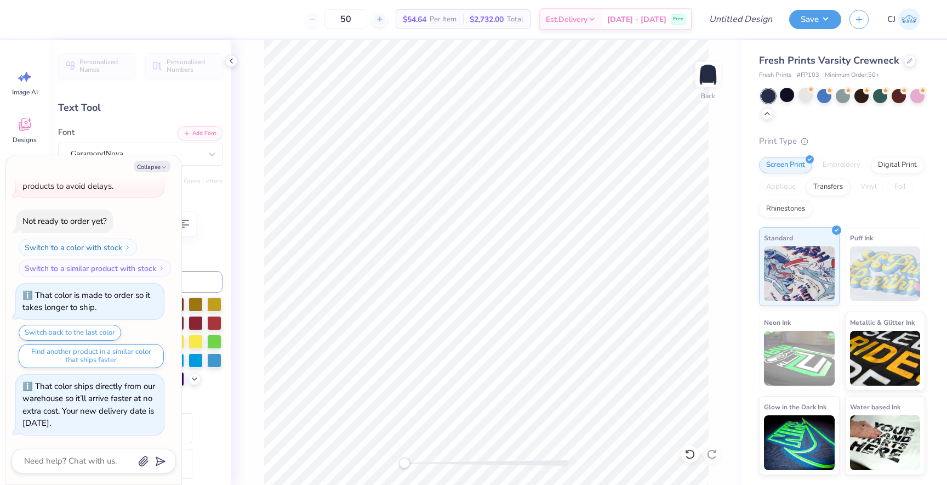
type textarea "x"
type textarea "A L"
type textarea "x"
type textarea "A"
type textarea "x"
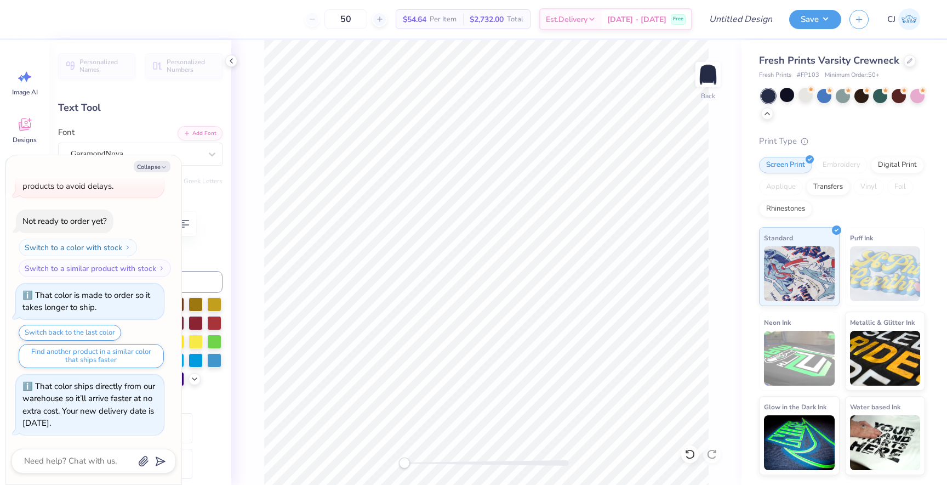
type textarea "A"
type textarea "x"
type textarea "P"
type textarea "x"
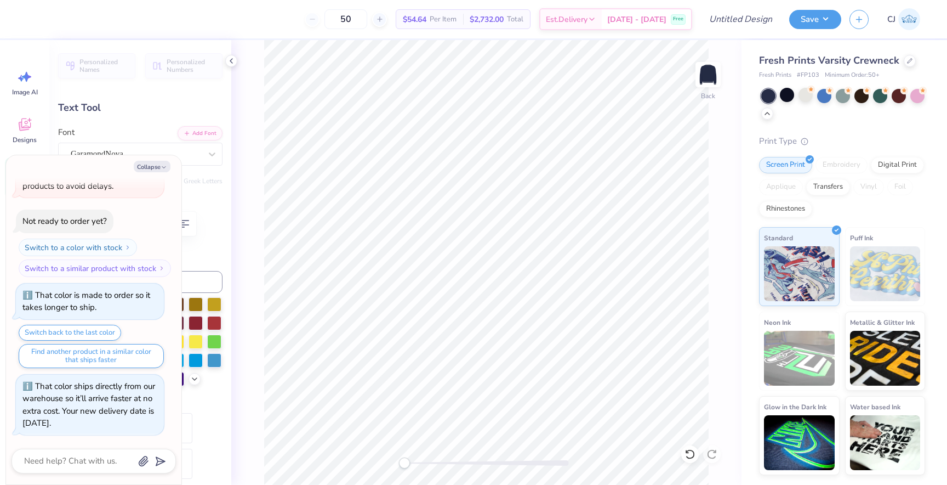
type textarea "PI"
type textarea "x"
type textarea "PI K"
type textarea "x"
type textarea "PI KA"
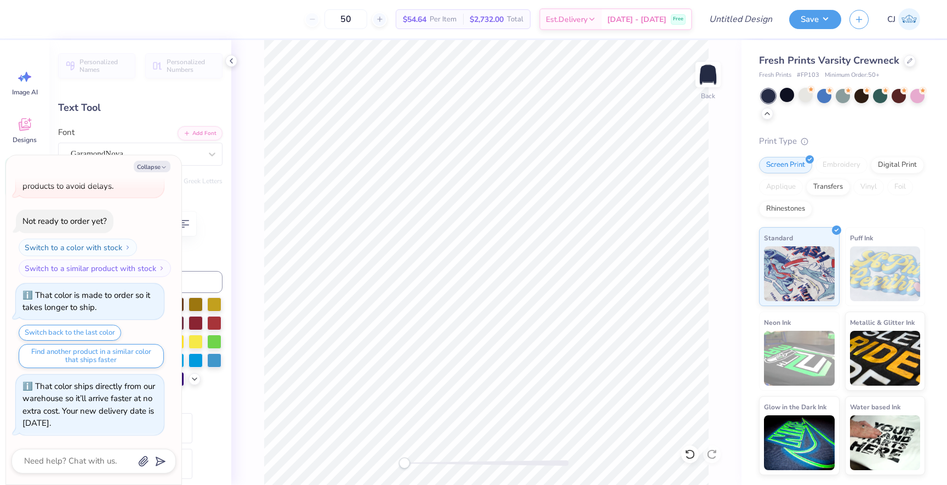
type textarea "x"
type textarea "PI KAP"
type textarea "x"
type textarea "PI KAPP"
type textarea "x"
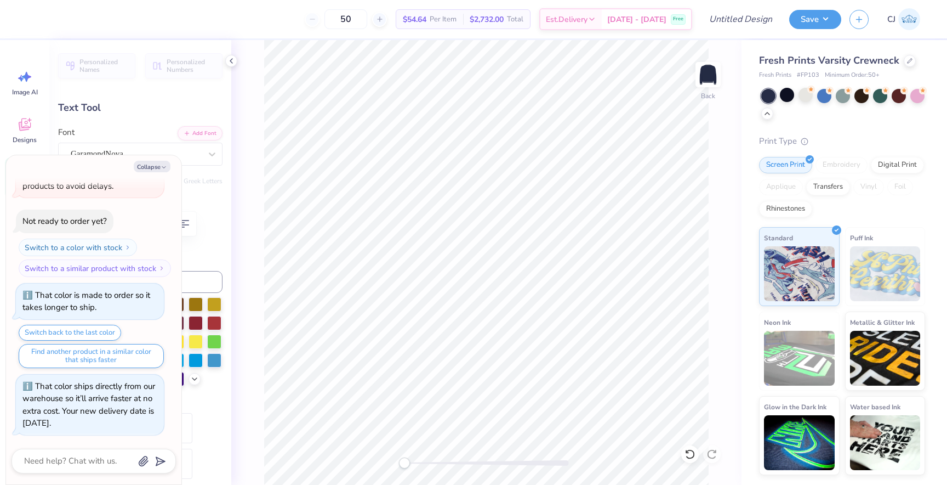
type textarea "PI KAPPA"
type textarea "x"
type textarea "PI KAPPA"
type textarea "x"
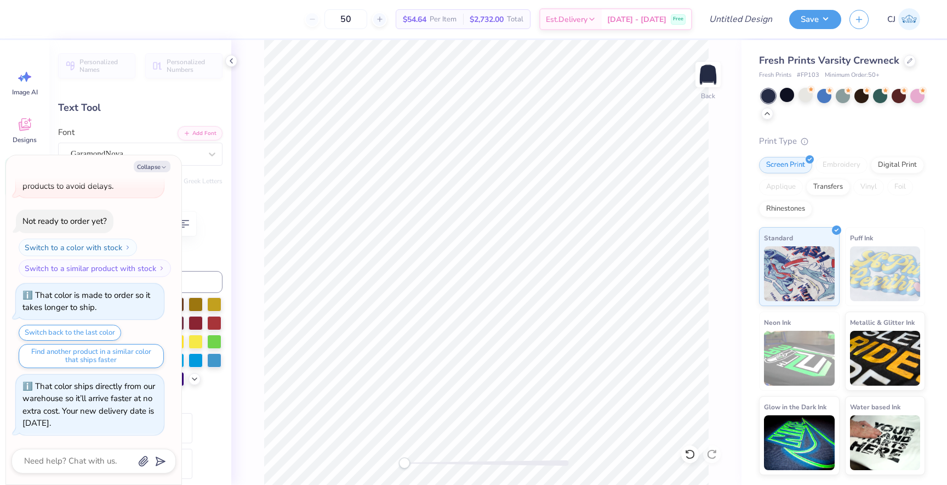
type textarea "PI KAPPA PI"
type textarea "x"
type textarea "PI KAPPA P"
type textarea "x"
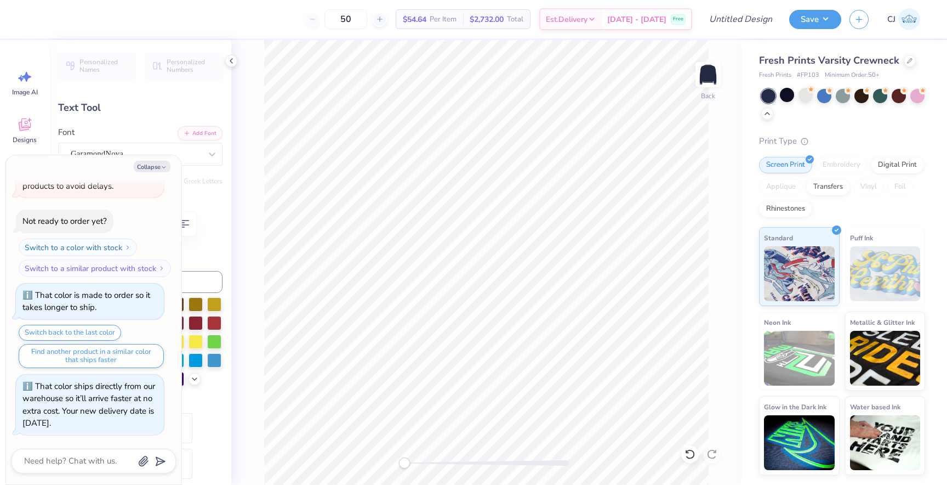
type textarea "PI KAPPA PHI"
type textarea "x"
type input "3.63"
type input "0.15"
type input "11.70"
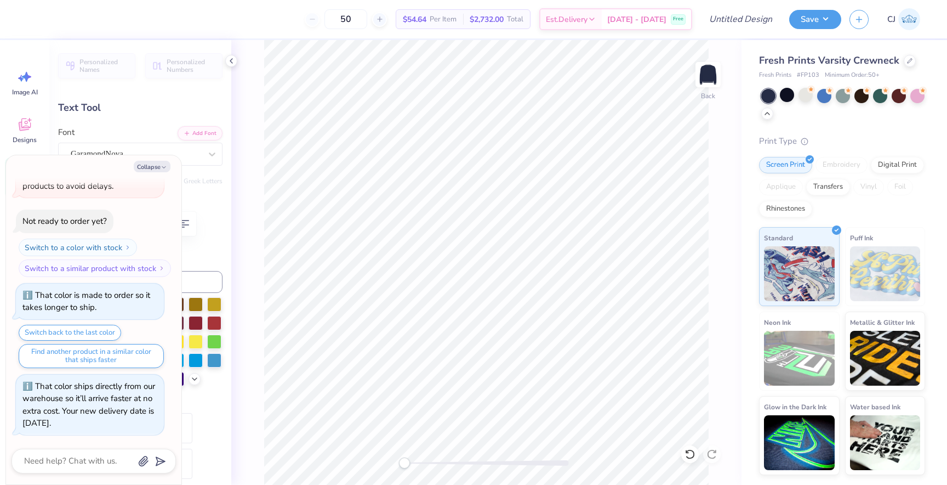
type textarea "x"
type textarea "• •"
type textarea "x"
type textarea "• •"
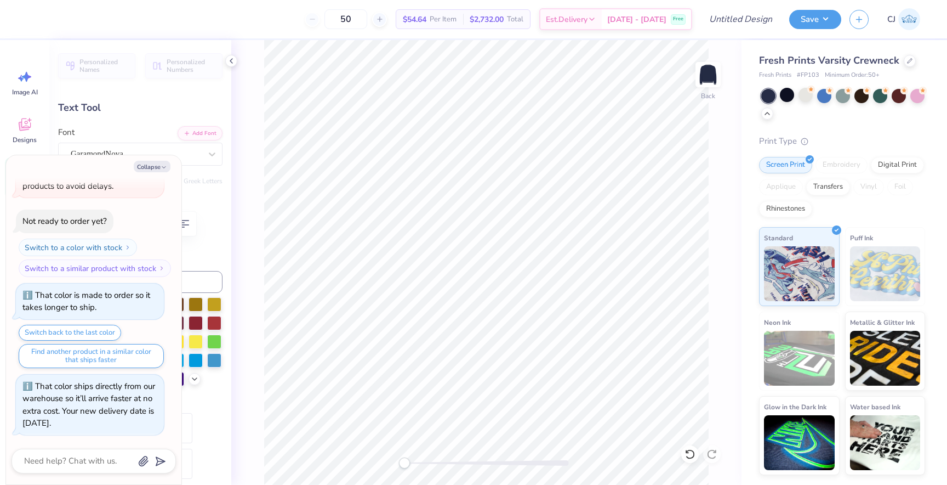
type textarea "x"
type textarea "• •"
type textarea "x"
type textarea "• •"
type textarea "x"
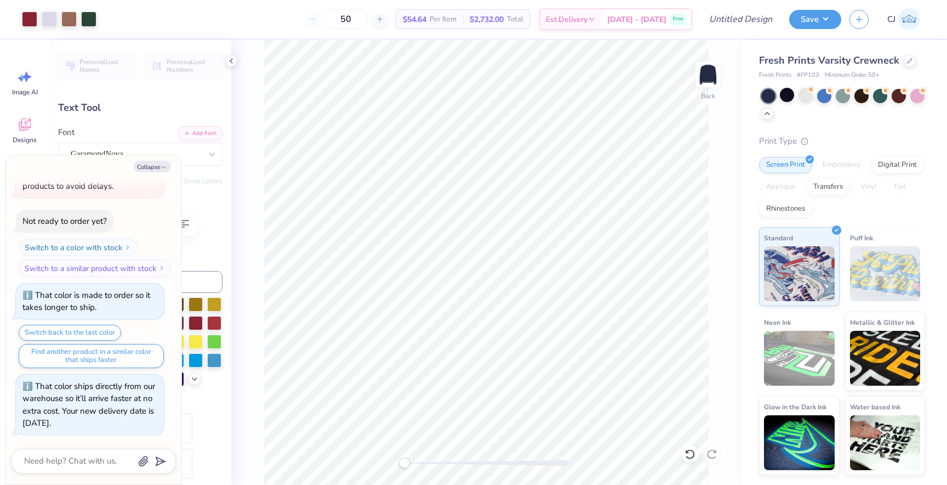
type input "2.80"
type input "0.60"
type input "11.73"
type textarea "x"
type textarea "2 0 2"
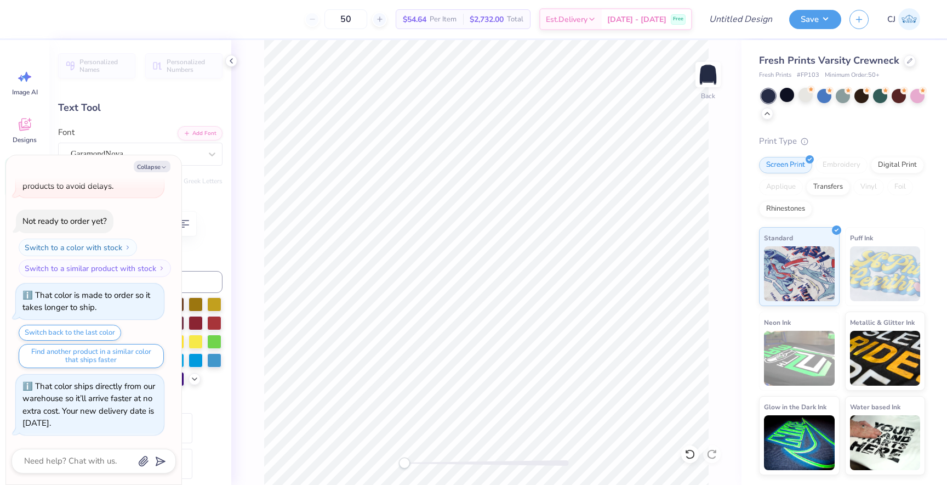
scroll to position [0, 0]
type textarea "x"
type textarea "2 0 2 5"
click at [87, 18] on div at bounding box center [88, 17] width 15 height 15
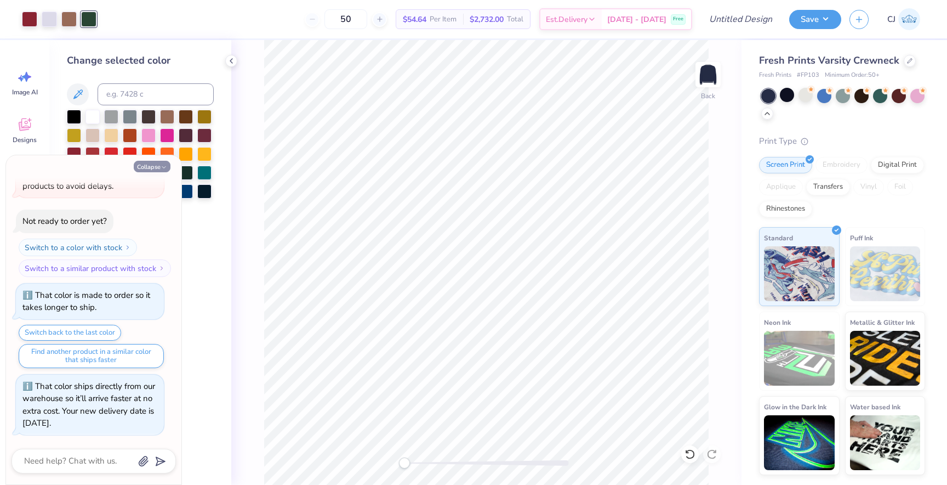
click at [152, 166] on button "Collapse" at bounding box center [152, 167] width 37 height 12
type textarea "x"
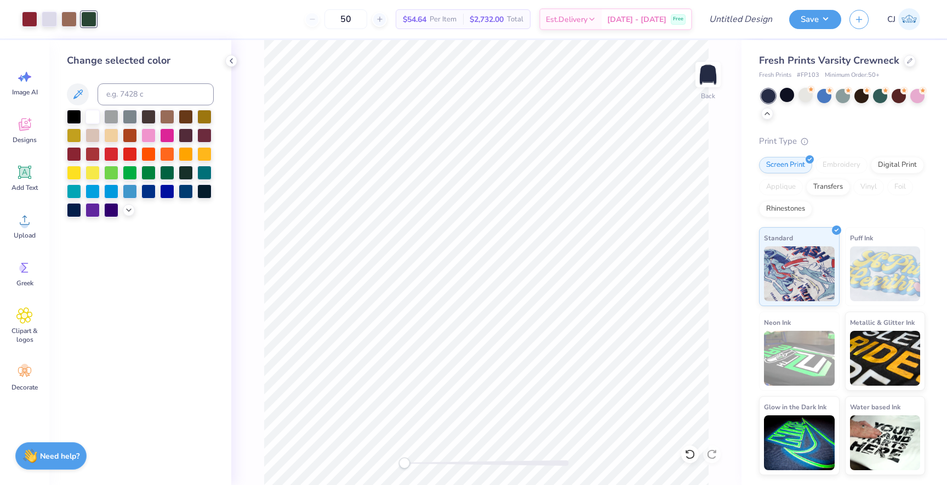
click at [90, 16] on div at bounding box center [88, 19] width 15 height 15
click at [89, 20] on div at bounding box center [88, 19] width 15 height 15
click at [127, 209] on icon at bounding box center [128, 208] width 9 height 9
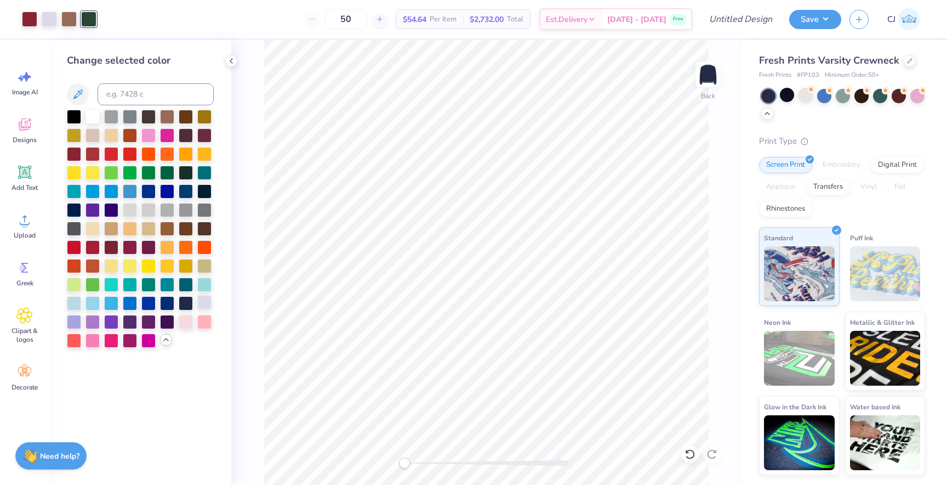
click at [206, 303] on div at bounding box center [204, 302] width 14 height 14
click at [189, 192] on div at bounding box center [186, 190] width 14 height 14
click at [687, 454] on icon at bounding box center [690, 453] width 11 height 11
click at [88, 22] on div at bounding box center [88, 17] width 15 height 15
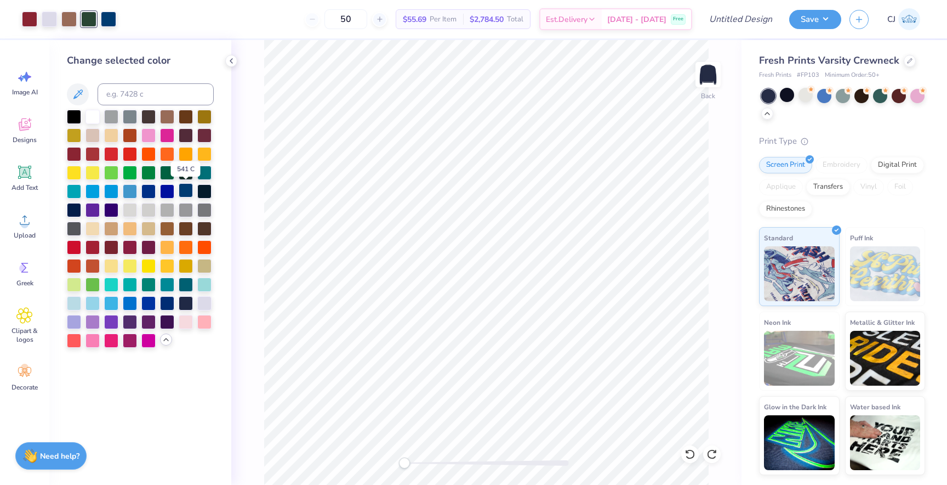
click at [181, 192] on div at bounding box center [186, 190] width 14 height 14
click at [209, 194] on div at bounding box center [204, 190] width 14 height 14
click at [75, 210] on div at bounding box center [74, 209] width 14 height 14
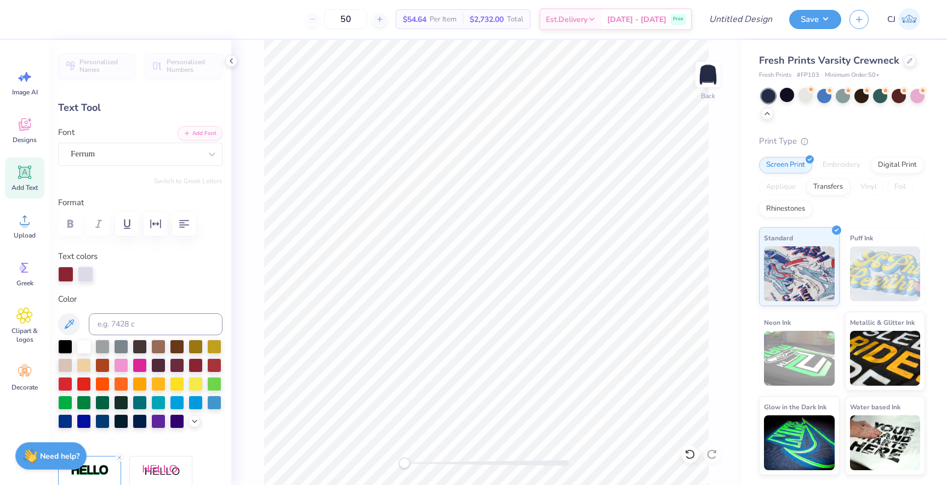
scroll to position [0, 0]
type textarea "R"
type textarea "PI KAPPA PHI"
type input "6.11"
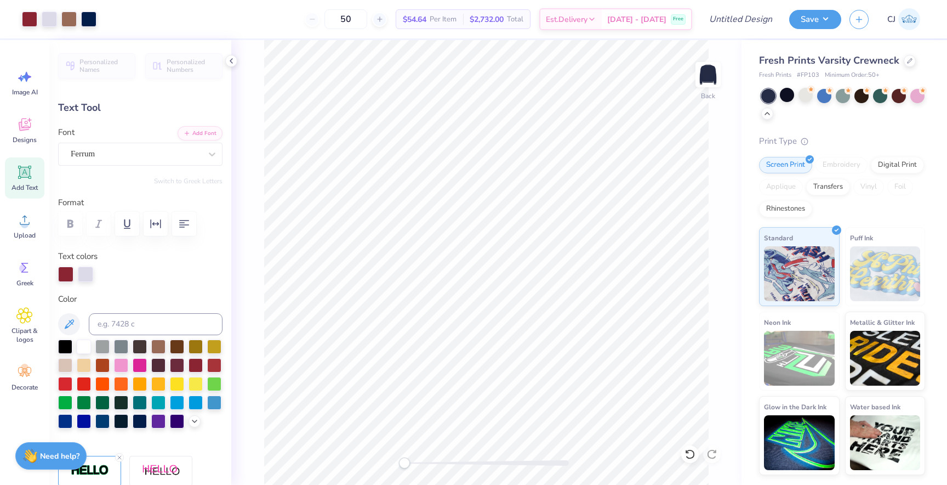
type input "0.66"
type input "10.57"
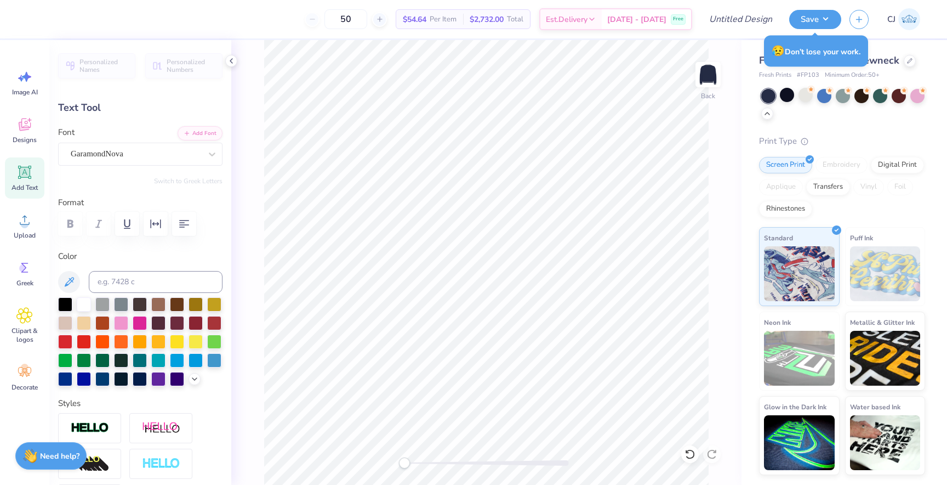
scroll to position [0, 0]
type textarea "2025"
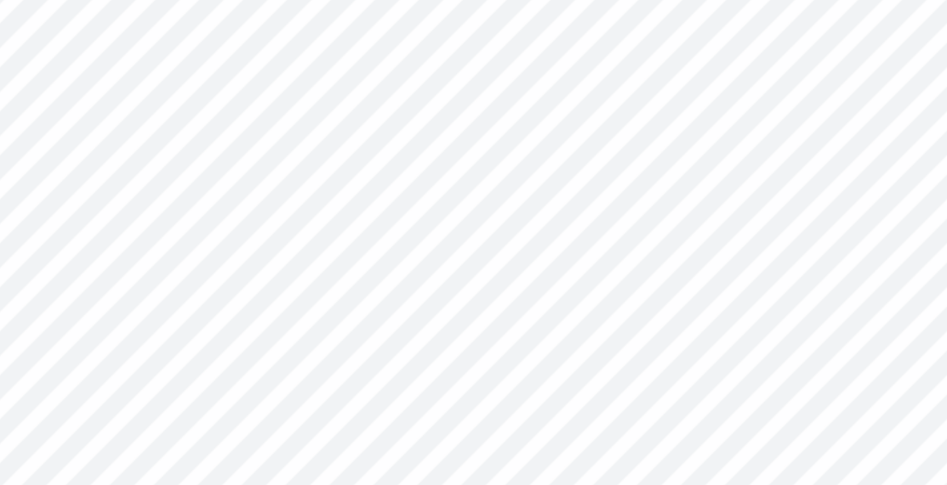
type input "3.63"
type input "0.15"
type input "11.70"
type input "2.74"
type input "0.63"
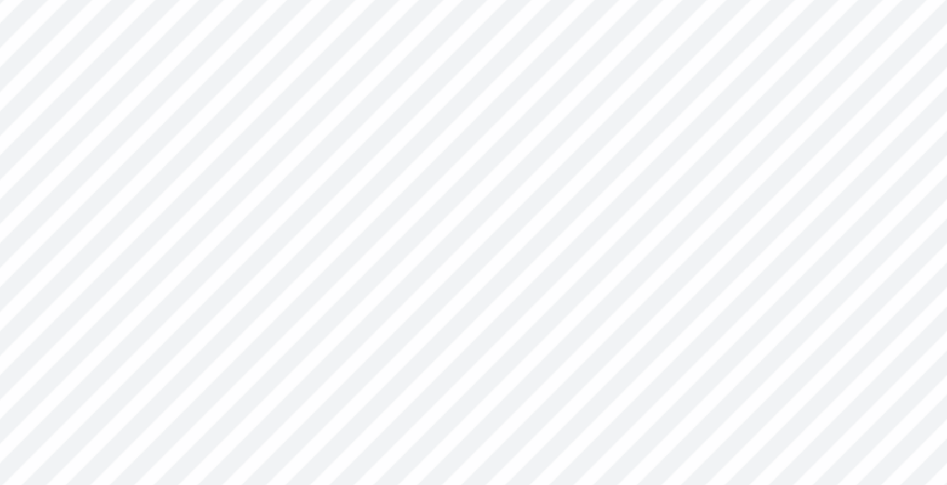
type input "3.63"
type input "0.15"
type input "10.90"
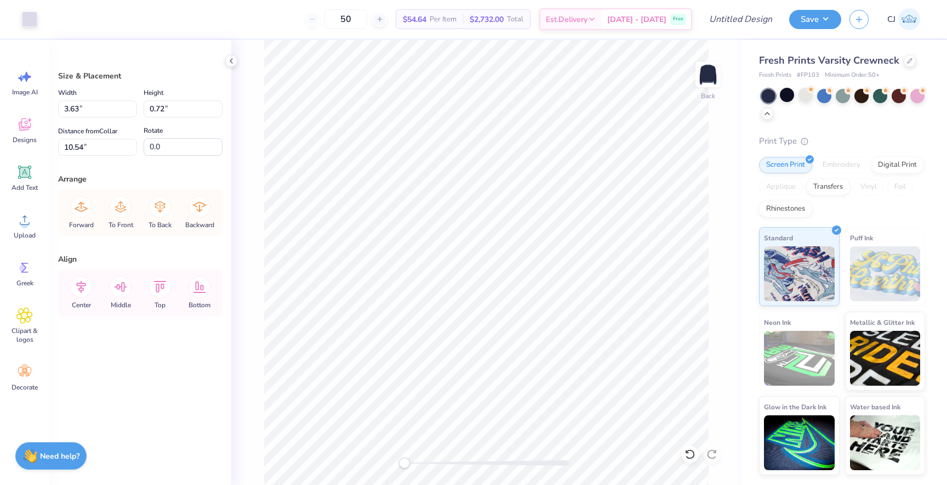
type input "10.36"
click at [526, 348] on li "Group" at bounding box center [516, 352] width 86 height 21
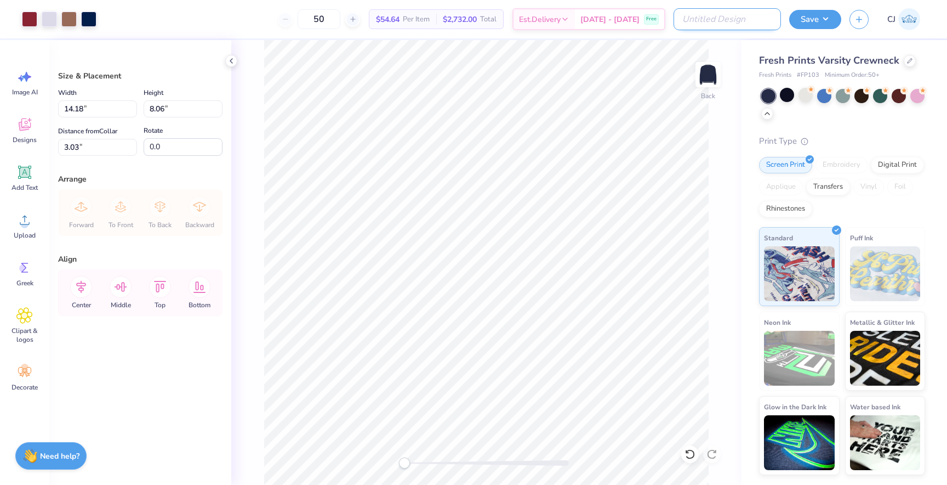
click at [752, 18] on input "Design Title" at bounding box center [727, 19] width 107 height 22
click at [708, 24] on input "Design Title" at bounding box center [727, 19] width 107 height 22
click at [721, 26] on input "Design Title" at bounding box center [727, 19] width 107 height 22
type input "P"
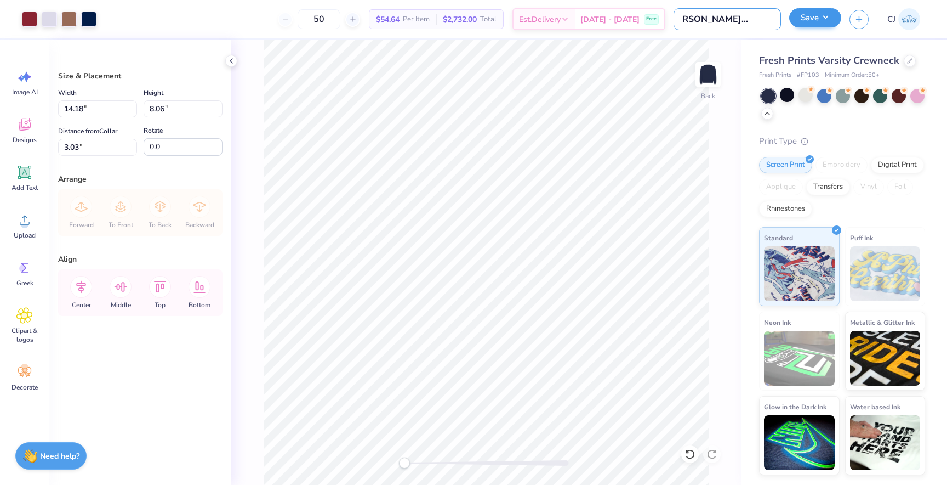
type input "pi kapp fall drop (crewneck)"
click at [822, 10] on button "Save" at bounding box center [815, 17] width 52 height 19
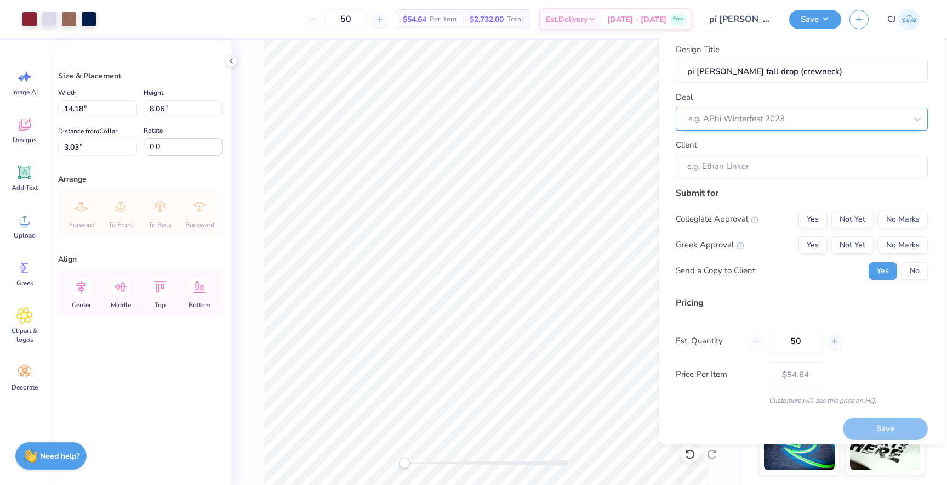
click at [769, 121] on div at bounding box center [798, 118] width 218 height 15
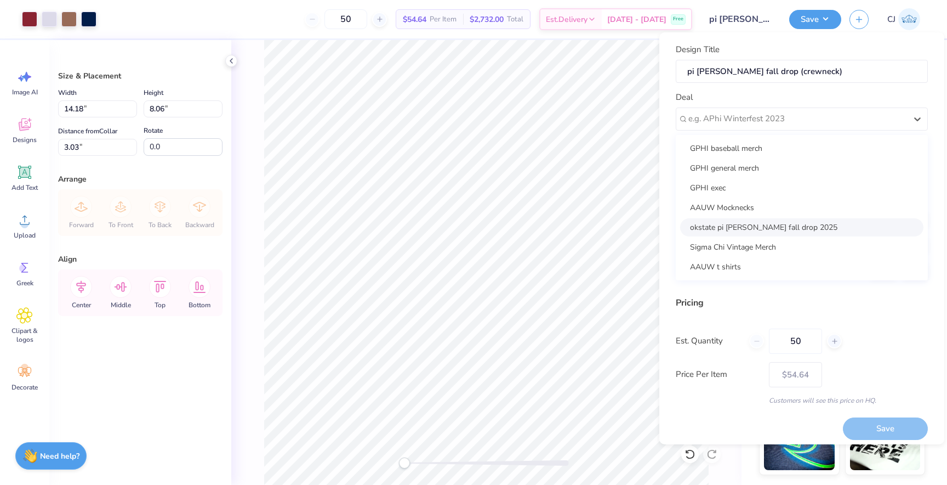
click at [748, 231] on div "okstate pi [PERSON_NAME] fall drop 2025" at bounding box center [801, 227] width 243 height 18
type input "Zach Cleveland"
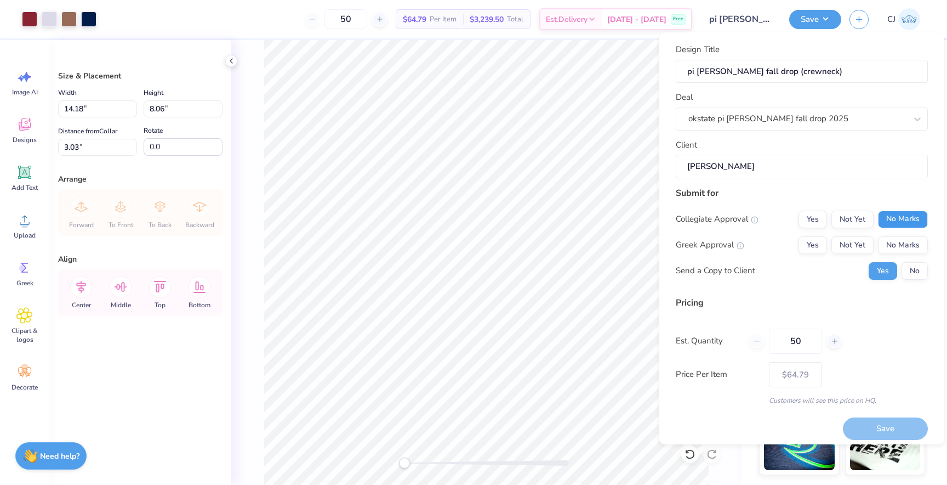
click at [915, 216] on button "No Marks" at bounding box center [903, 220] width 50 height 18
click at [810, 244] on button "Yes" at bounding box center [813, 245] width 29 height 18
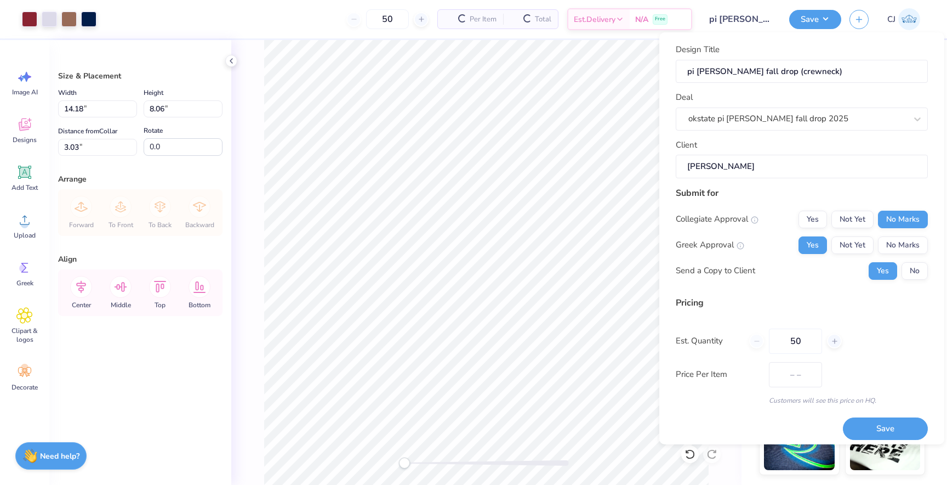
type input "$64.79"
click at [757, 342] on div "50" at bounding box center [795, 340] width 93 height 25
drag, startPoint x: 806, startPoint y: 341, endPoint x: 779, endPoint y: 341, distance: 26.9
click at [779, 341] on input "50" at bounding box center [795, 340] width 53 height 25
type input "50"
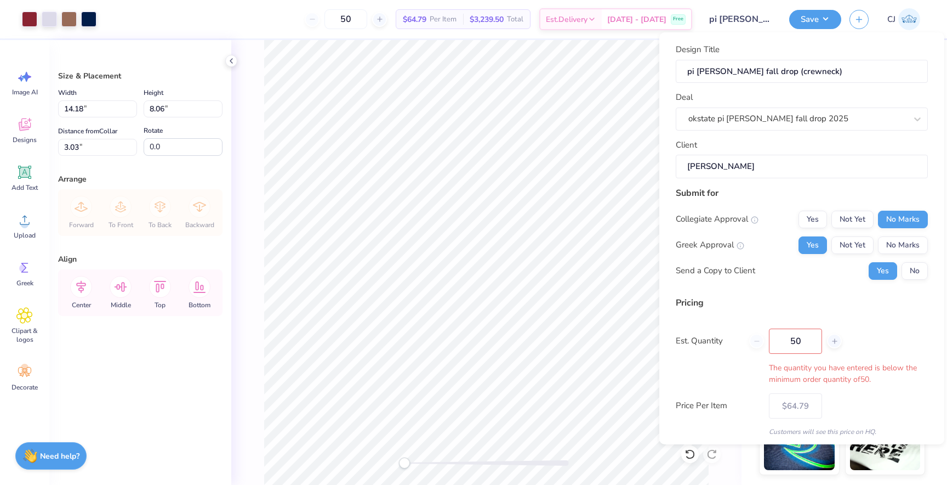
click at [757, 388] on div "Pricing Est. Quantity 50 The quantity you have entered is below the minimum ord…" at bounding box center [802, 366] width 252 height 140
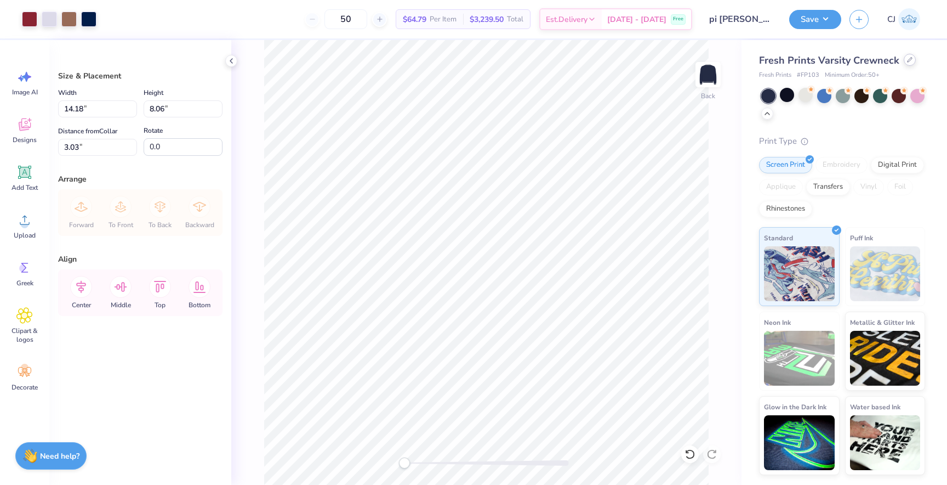
click at [905, 64] on div at bounding box center [910, 60] width 12 height 12
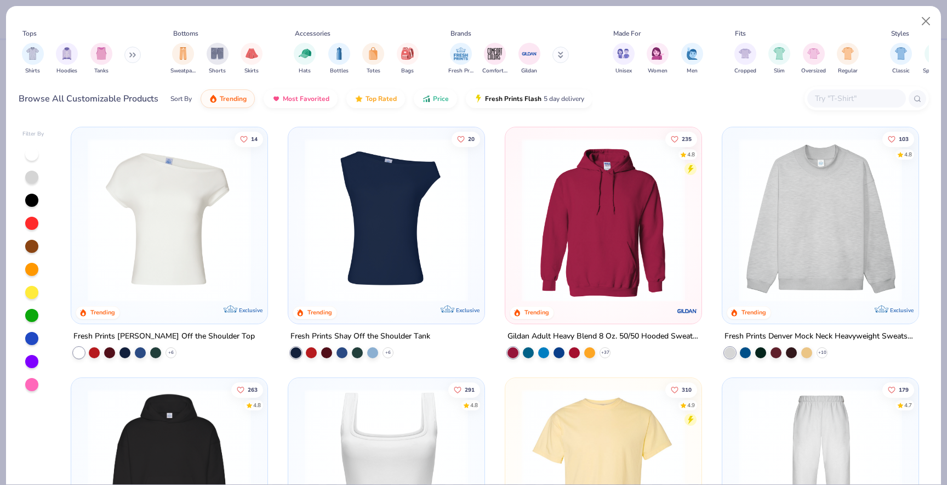
click at [135, 53] on icon at bounding box center [132, 54] width 7 height 5
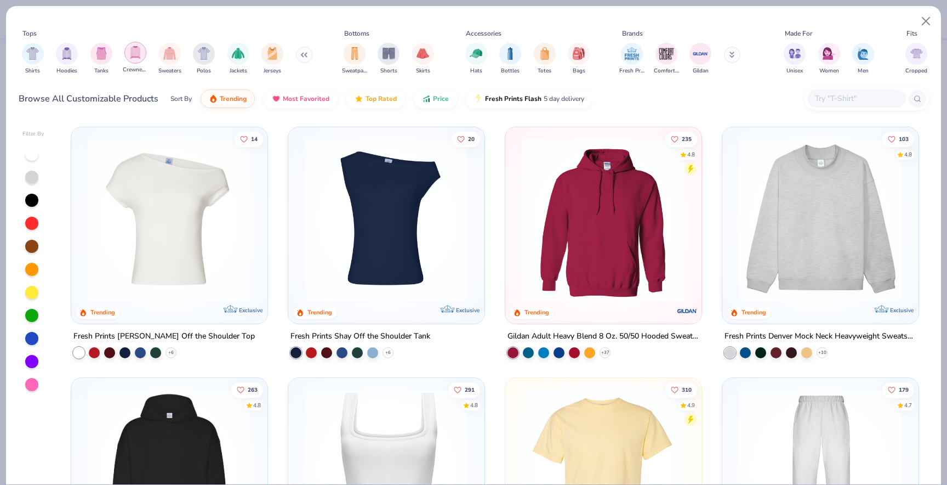
click at [138, 56] on img "filter for Crewnecks" at bounding box center [135, 52] width 12 height 13
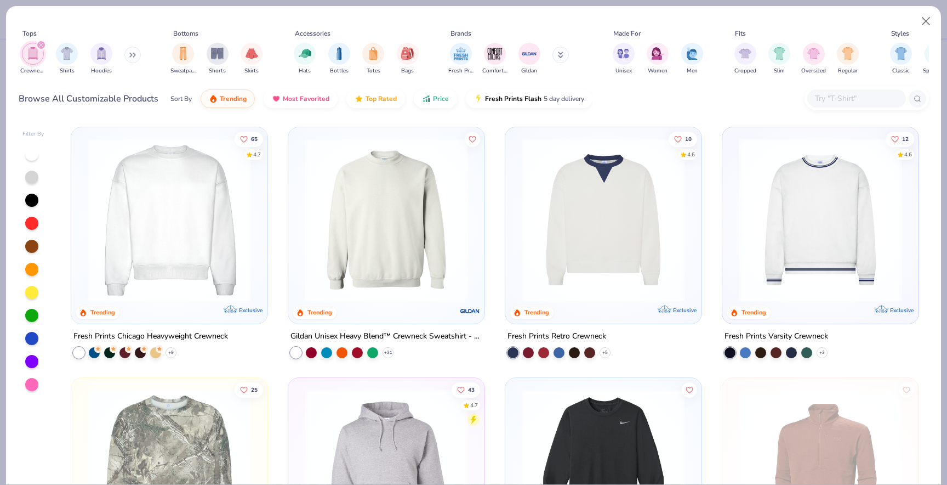
click at [329, 235] on img at bounding box center [386, 219] width 174 height 163
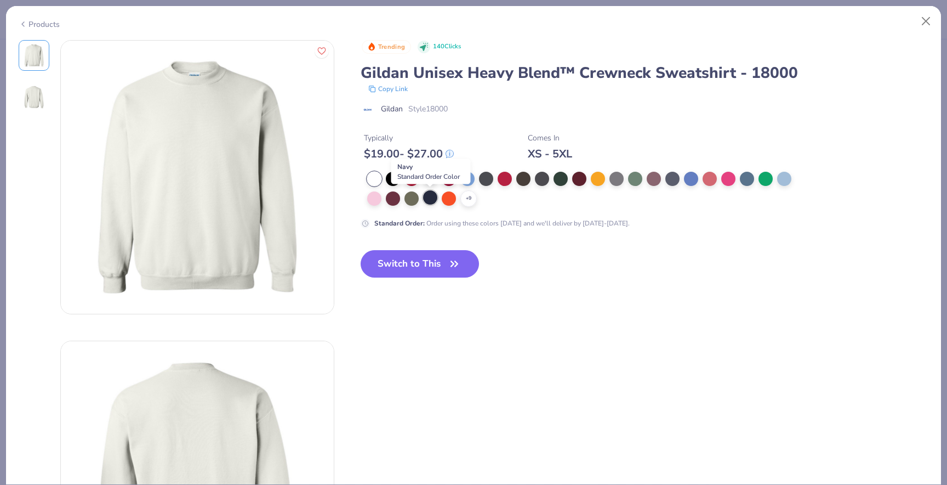
click at [430, 201] on div at bounding box center [430, 197] width 14 height 14
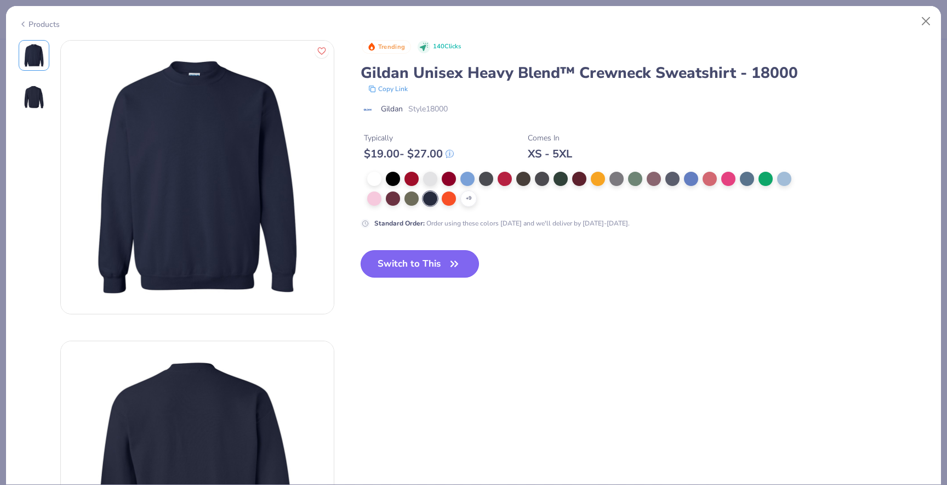
click at [435, 270] on button "Switch to This" at bounding box center [420, 263] width 119 height 27
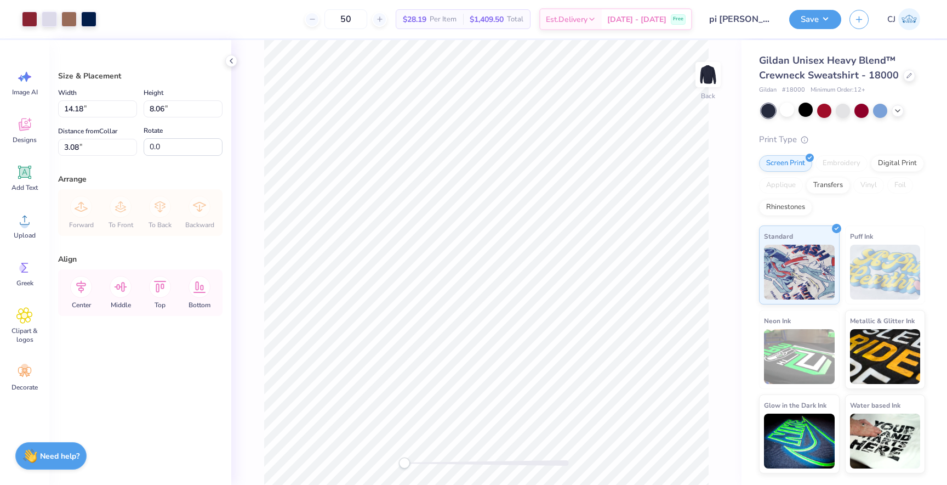
type input "3.08"
click at [29, 21] on div at bounding box center [29, 17] width 15 height 15
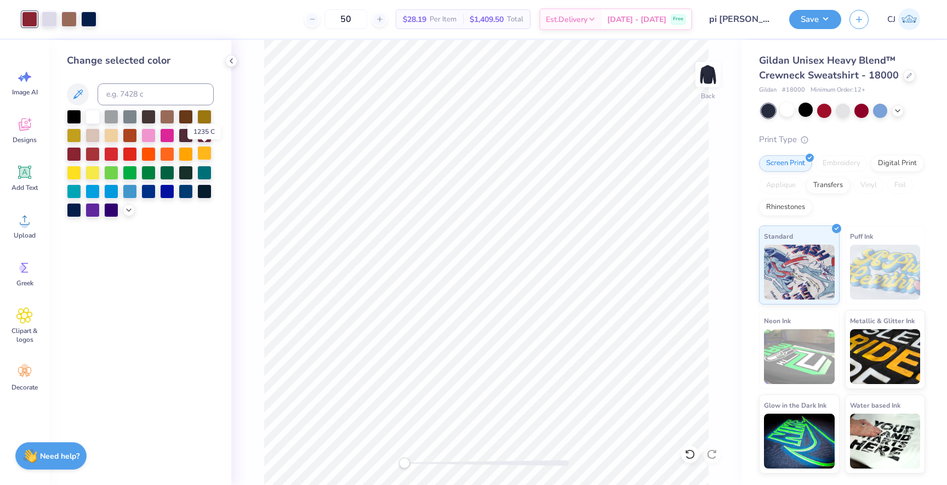
click at [208, 159] on div at bounding box center [204, 153] width 14 height 14
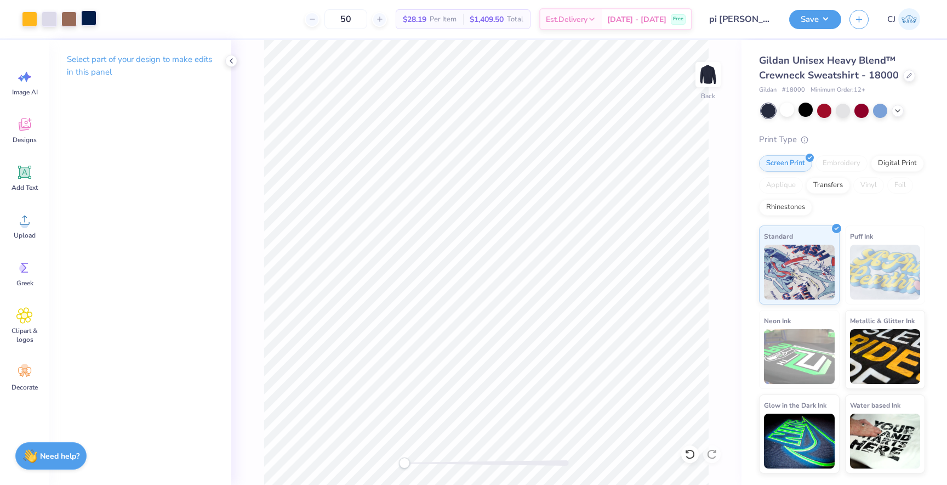
click at [88, 19] on div at bounding box center [88, 17] width 15 height 15
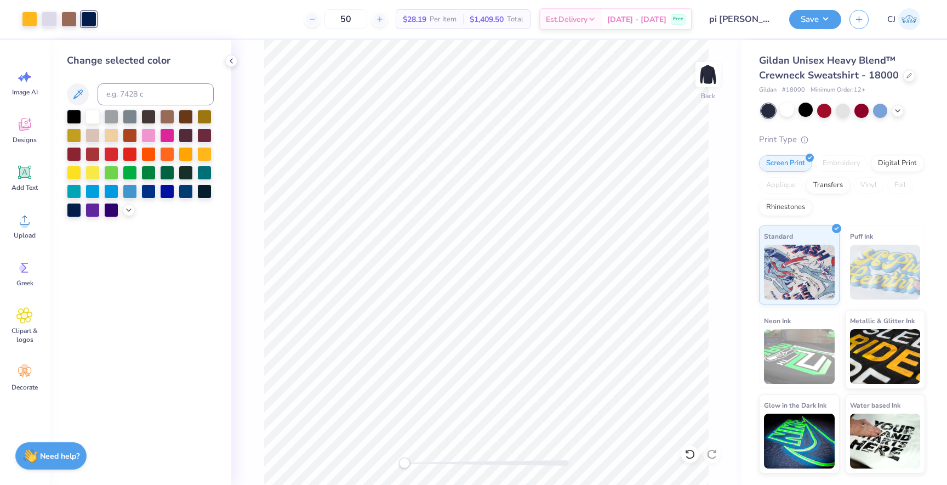
click at [161, 262] on div "Change selected color" at bounding box center [140, 262] width 182 height 445
click at [841, 20] on div "Save" at bounding box center [815, 19] width 52 height 19
click at [822, 20] on button "Save" at bounding box center [815, 17] width 52 height 19
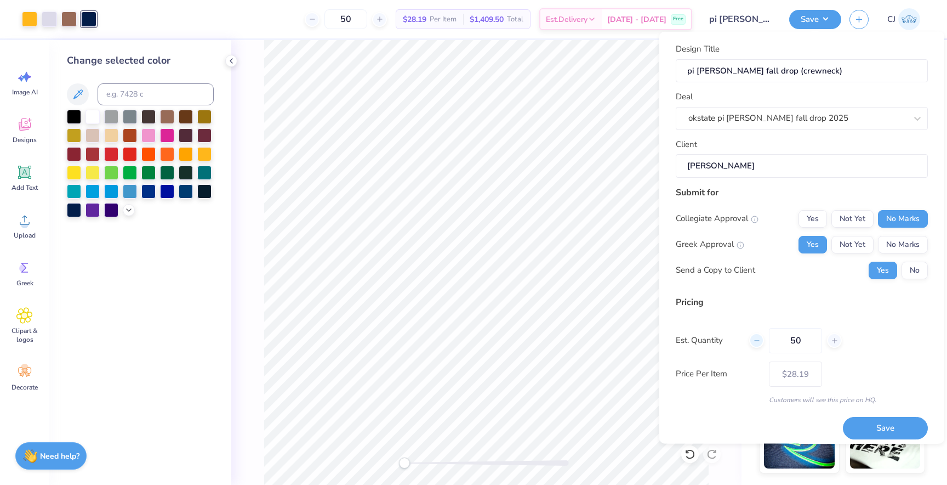
click at [760, 344] on div at bounding box center [756, 340] width 15 height 15
type input "49"
type input "– –"
drag, startPoint x: 806, startPoint y: 338, endPoint x: 780, endPoint y: 338, distance: 25.8
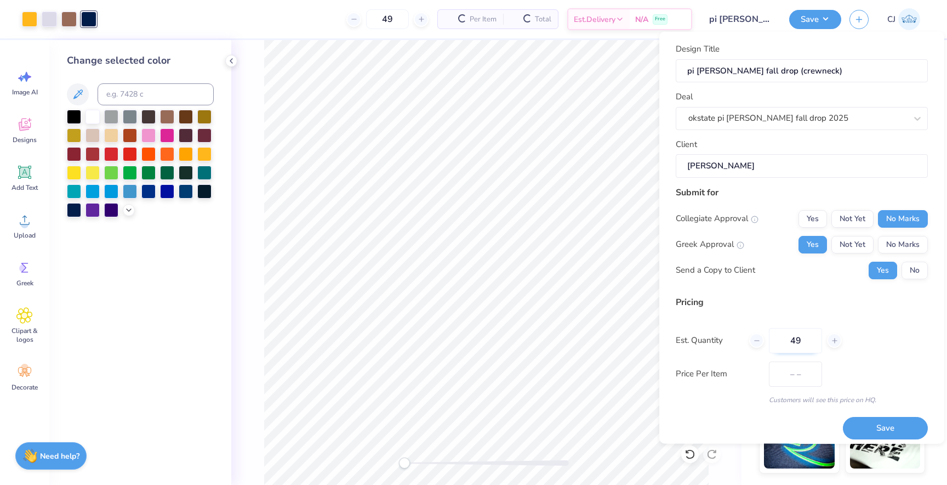
click at [781, 338] on input "49" at bounding box center [795, 339] width 53 height 25
type input "24"
click at [875, 422] on button "Save" at bounding box center [885, 428] width 85 height 22
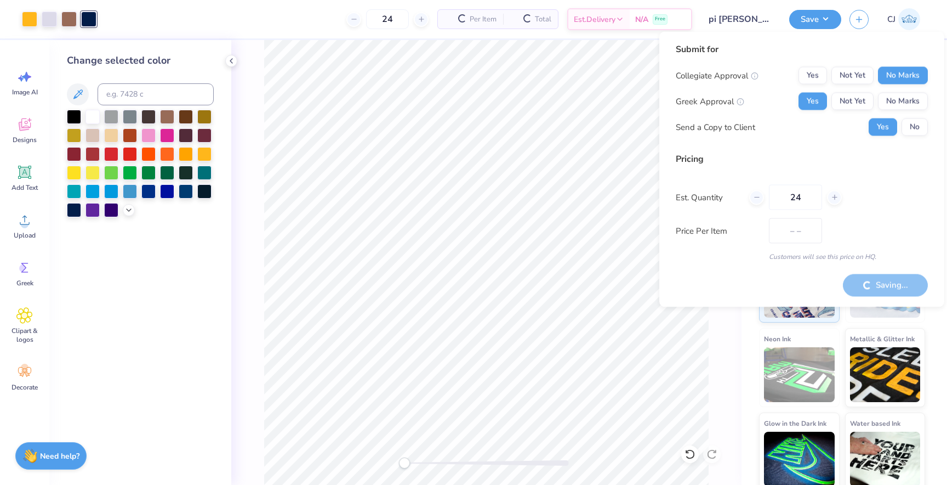
type input "$28.66"
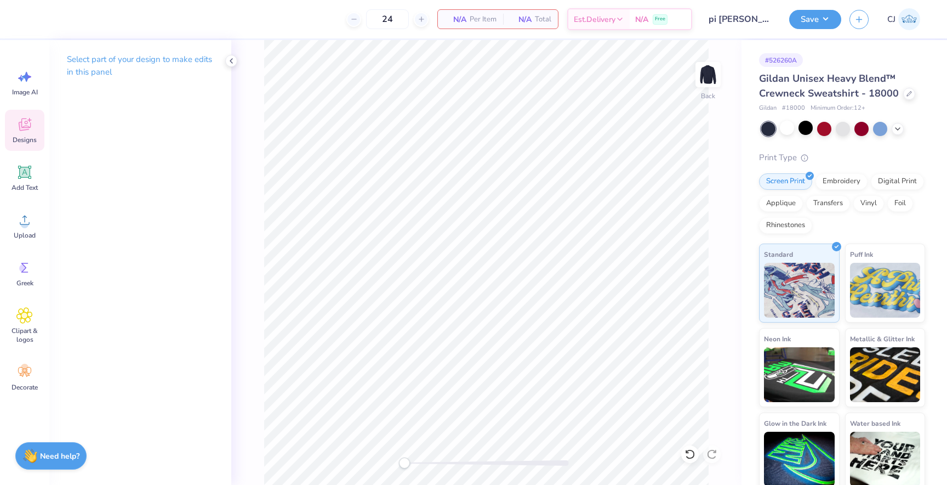
click at [27, 139] on span "Designs" at bounding box center [25, 139] width 24 height 9
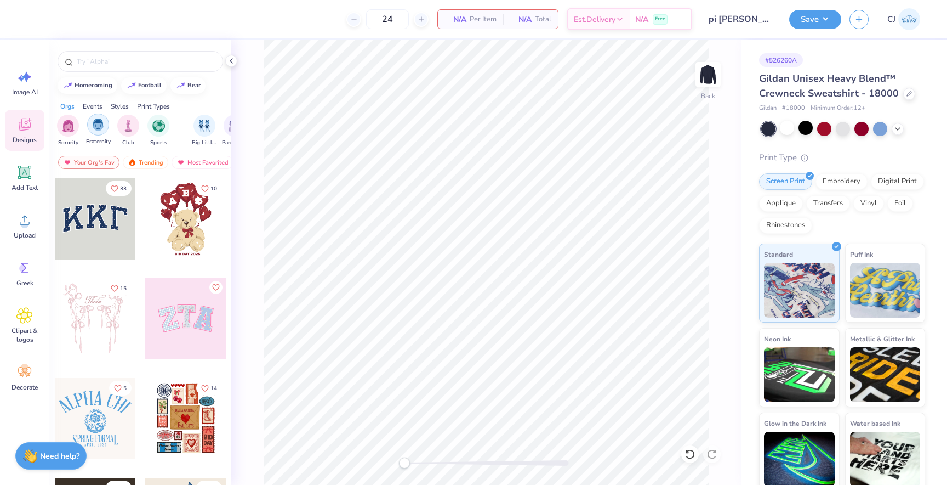
click at [96, 123] on img "filter for Fraternity" at bounding box center [98, 124] width 12 height 13
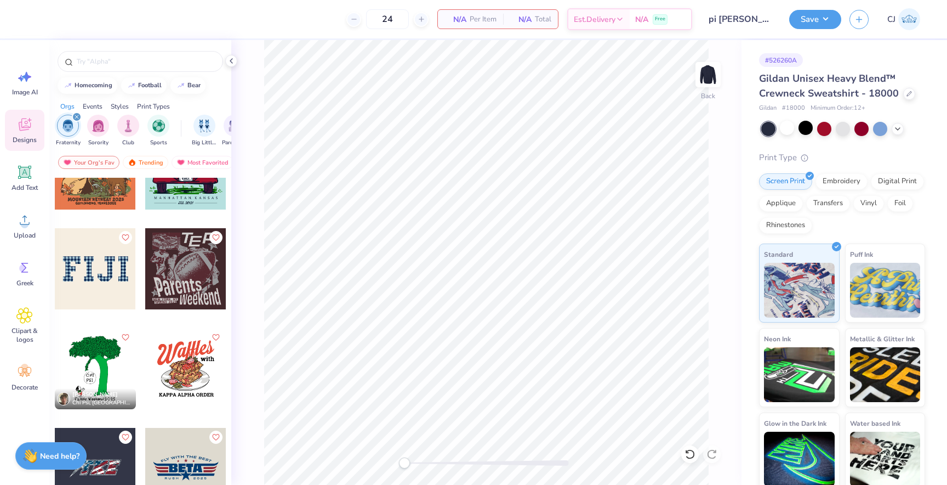
scroll to position [545, 0]
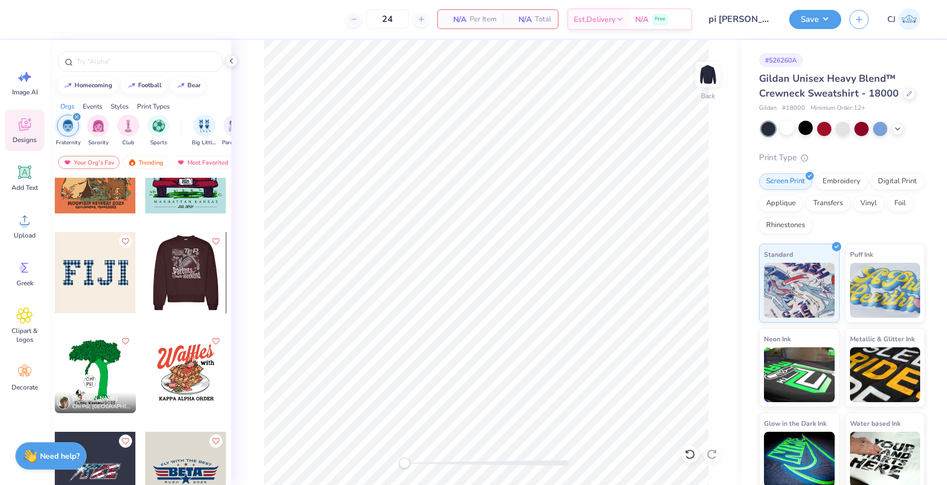
click at [178, 266] on div at bounding box center [185, 272] width 81 height 81
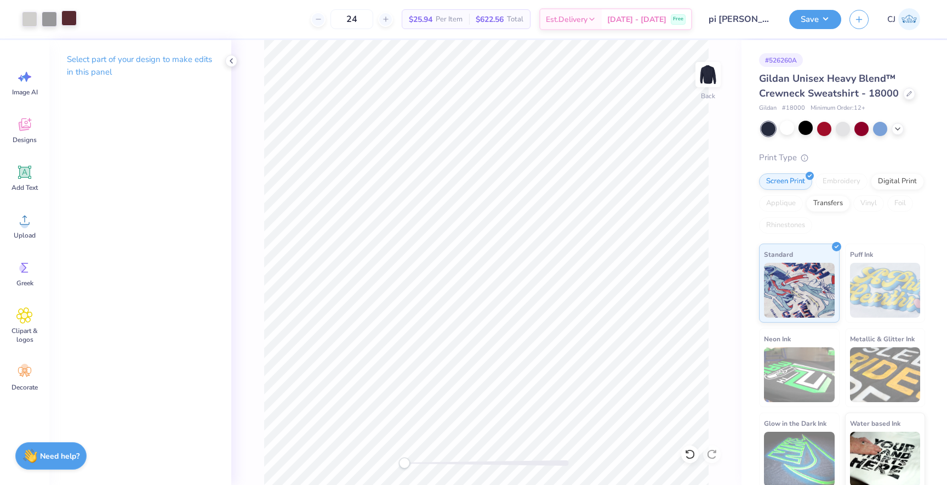
click at [62, 12] on div at bounding box center [68, 17] width 15 height 15
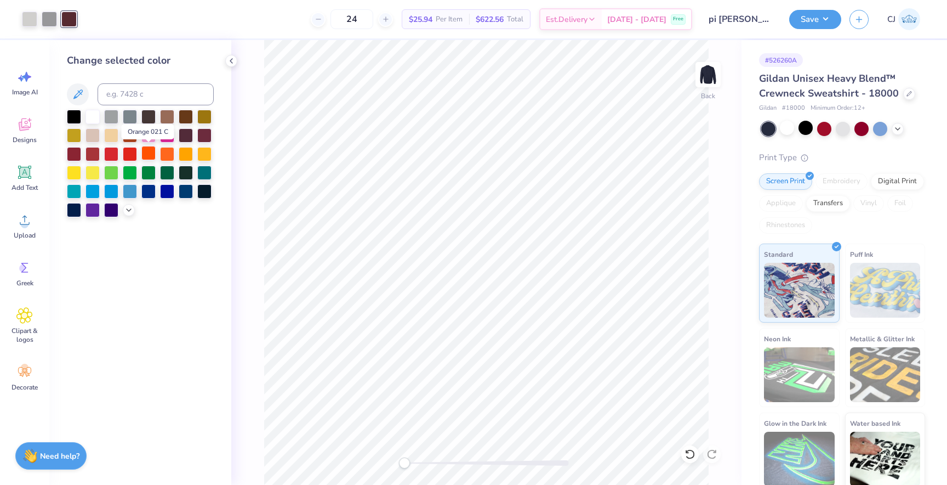
click at [149, 155] on div at bounding box center [148, 153] width 14 height 14
click at [131, 209] on icon at bounding box center [128, 208] width 9 height 9
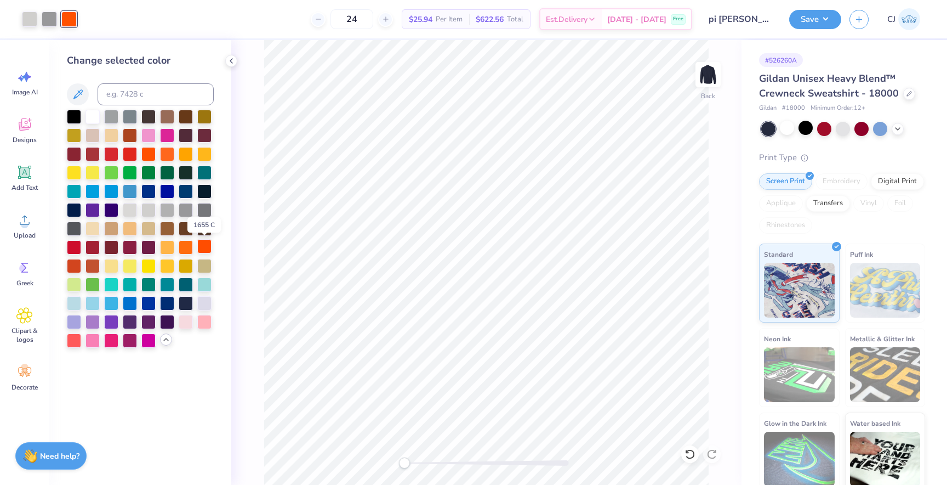
click at [202, 247] on div at bounding box center [204, 246] width 14 height 14
click at [206, 245] on div at bounding box center [204, 246] width 14 height 14
click at [185, 247] on div at bounding box center [186, 246] width 14 height 14
click at [217, 247] on div "Change selected color" at bounding box center [140, 262] width 182 height 445
click at [73, 113] on div at bounding box center [74, 116] width 14 height 14
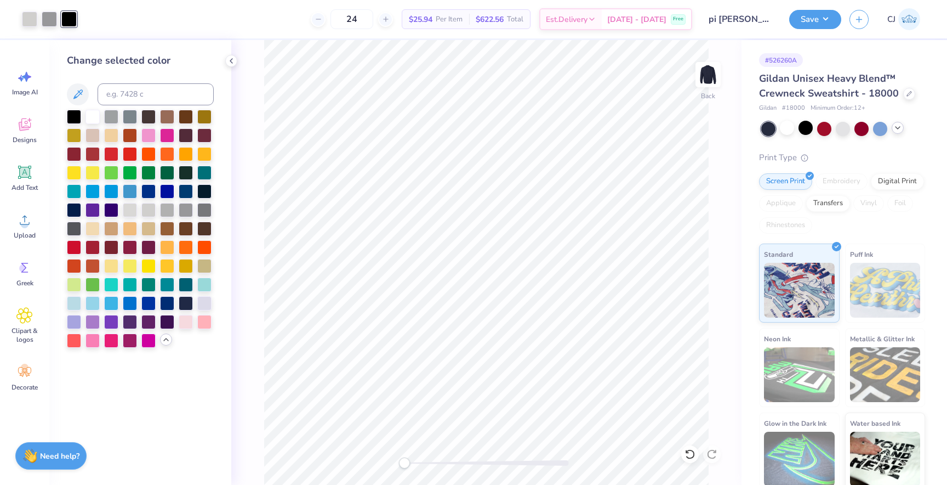
click at [900, 129] on icon at bounding box center [898, 127] width 9 height 9
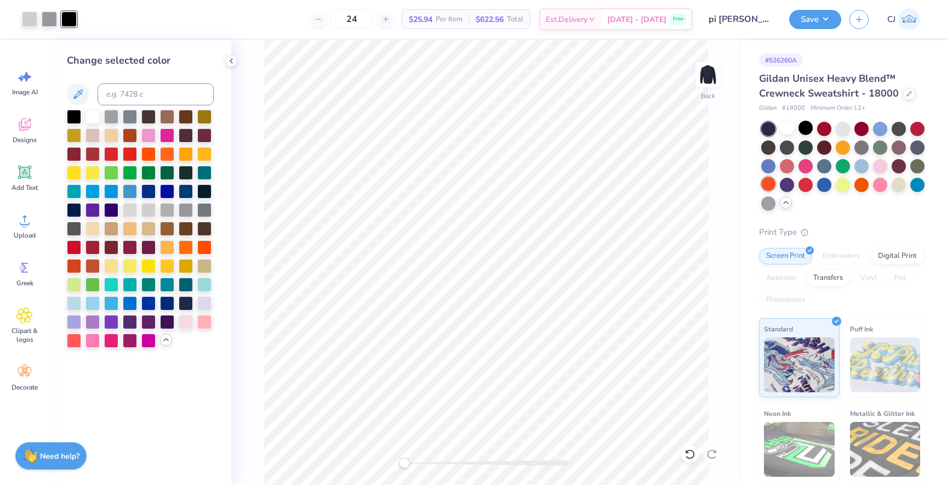
click at [769, 184] on div at bounding box center [768, 184] width 14 height 14
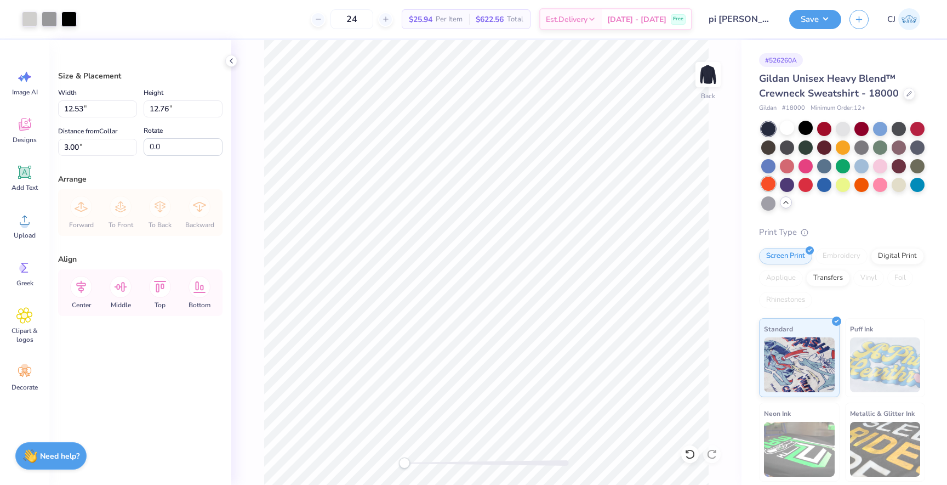
click at [772, 181] on div at bounding box center [768, 184] width 14 height 14
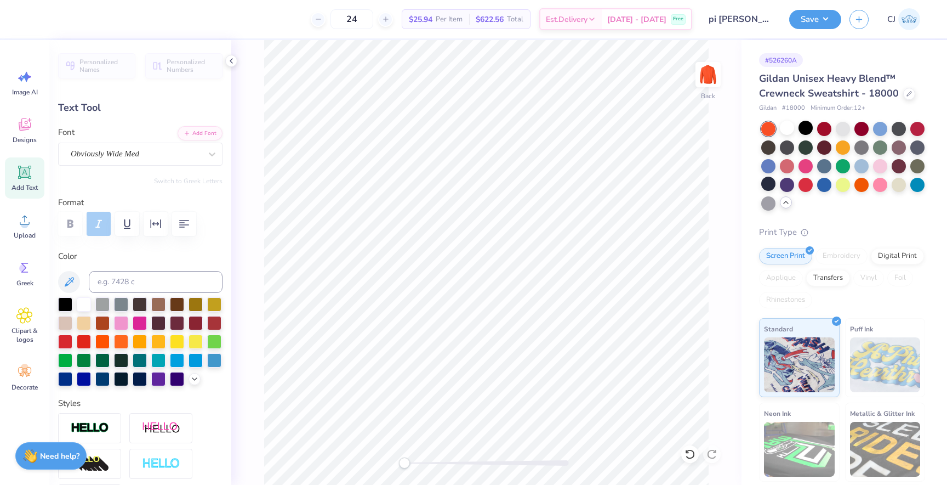
click at [177, 165] on div "Personalized Names Personalized Numbers Text Tool Add Font Font Obviously Wide …" at bounding box center [140, 262] width 182 height 445
click at [179, 148] on div "Obviously Wide Med" at bounding box center [136, 153] width 133 height 17
click at [172, 248] on div at bounding box center [140, 245] width 136 height 20
type input "greek"
type textarea "g"
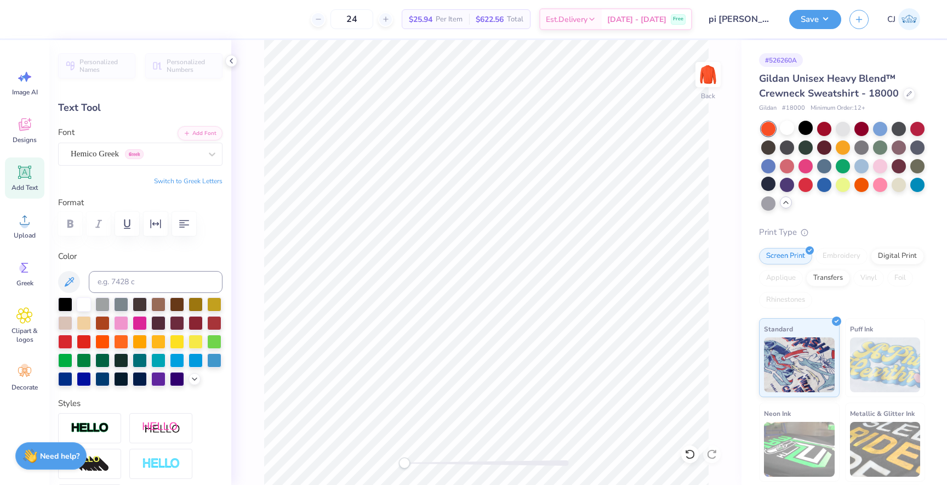
type textarea "h"
type input "2.37"
type input "3.60"
type input "2.34"
type input "3.05"
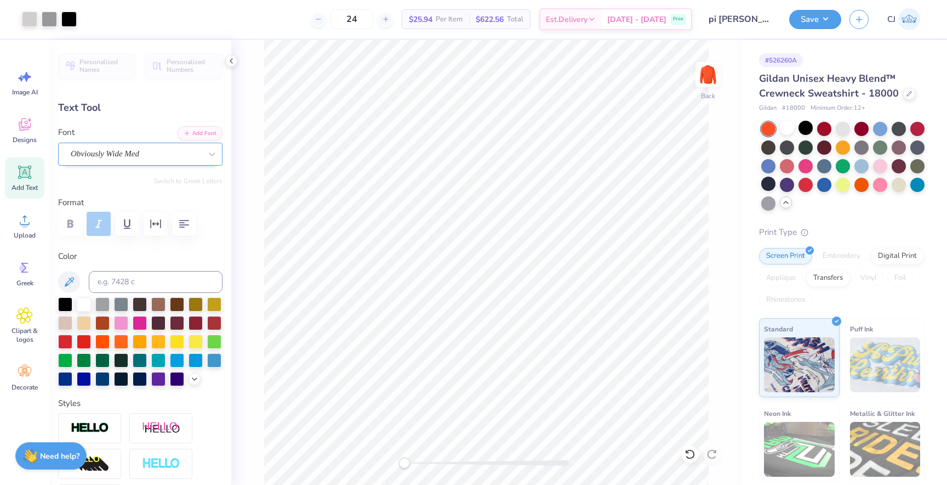
click at [162, 158] on div "Obviously Wide Med" at bounding box center [136, 153] width 133 height 17
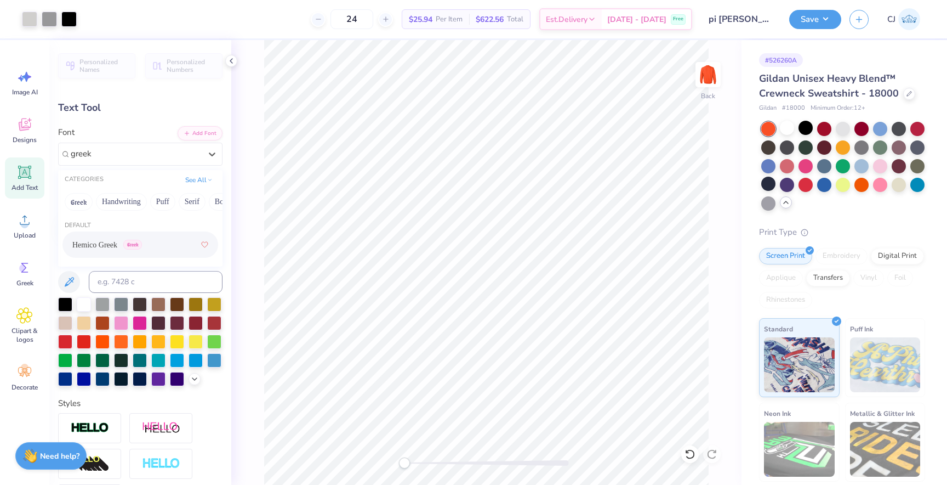
click at [149, 238] on div "Hemico Greek Greek" at bounding box center [140, 245] width 136 height 20
type input "greek"
click at [24, 180] on div "Add Text" at bounding box center [24, 177] width 39 height 41
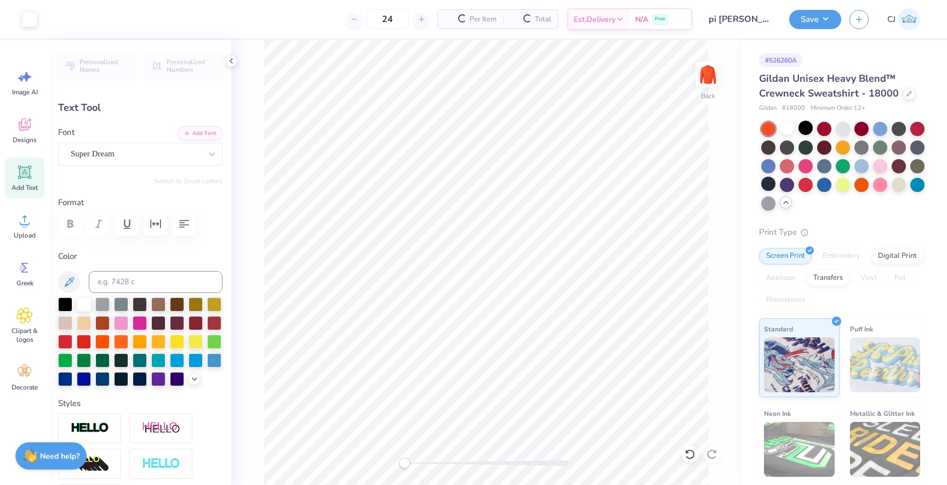
type input "6.33"
type input "1.83"
type input "11.33"
click at [152, 154] on div "Super Dream" at bounding box center [136, 153] width 133 height 17
type textarea "T"
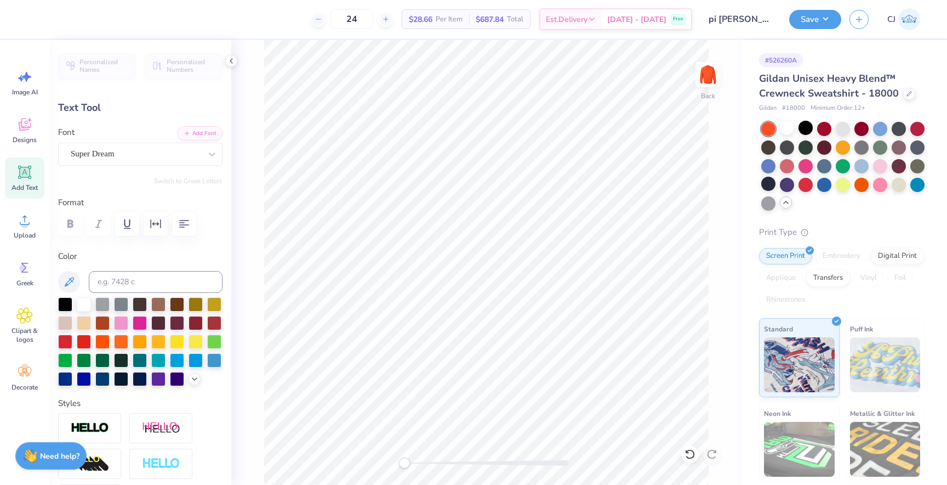
type textarea "p"
click at [184, 159] on div "Super Dream" at bounding box center [136, 153] width 133 height 17
click at [164, 249] on div "Hemico Greek Greek" at bounding box center [140, 245] width 136 height 20
type input "greek"
type textarea "p"
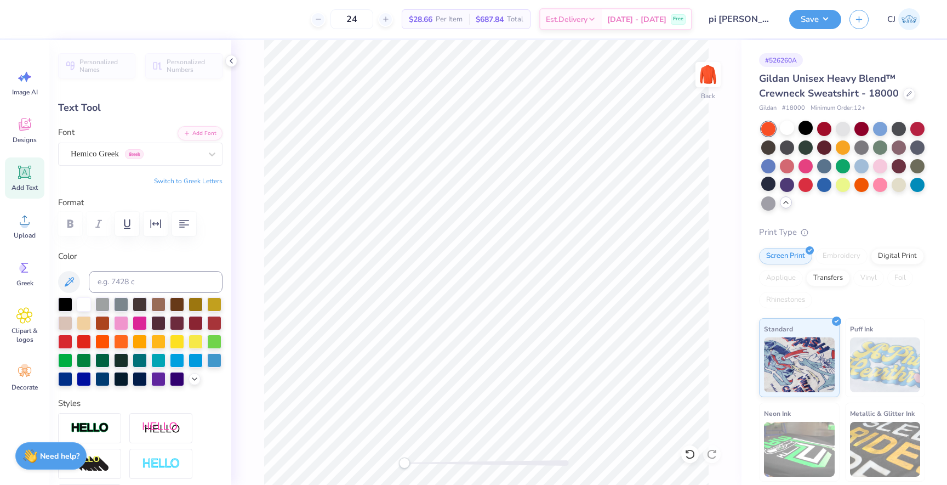
type textarea "p"
type textarea "h"
type textarea "j"
click at [184, 181] on button "Switch to Greek Letters" at bounding box center [188, 181] width 69 height 9
type textarea "π"
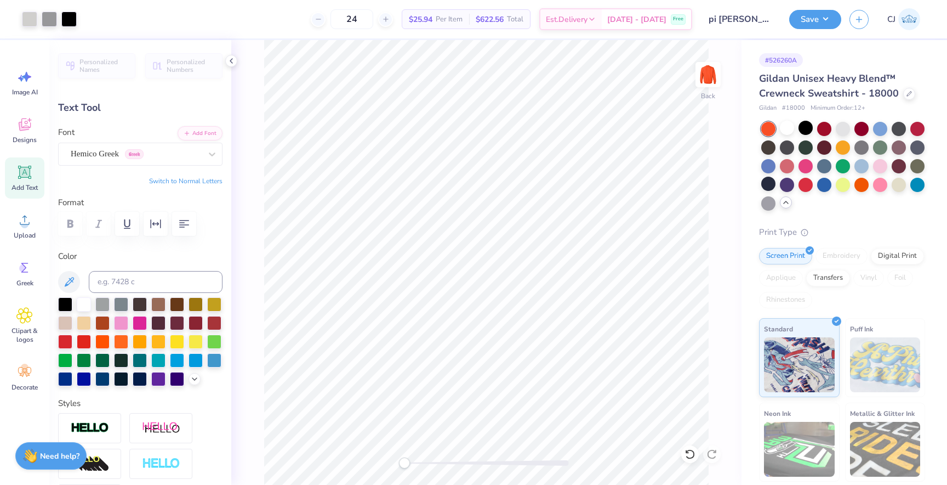
type input "1.53"
type input "1.31"
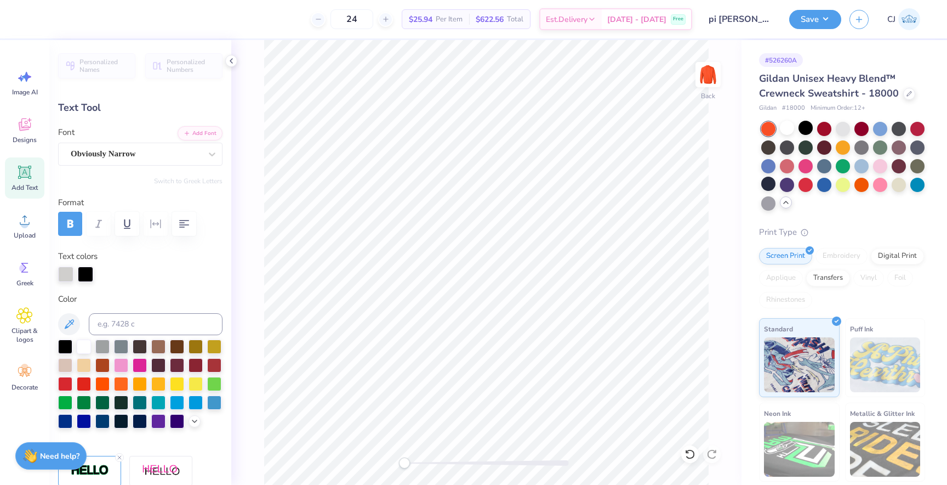
scroll to position [0, 1]
click at [736, 214] on div "Back" at bounding box center [486, 262] width 510 height 445
click at [719, 217] on div "Back" at bounding box center [486, 262] width 510 height 445
click at [718, 292] on div "Back" at bounding box center [486, 262] width 510 height 445
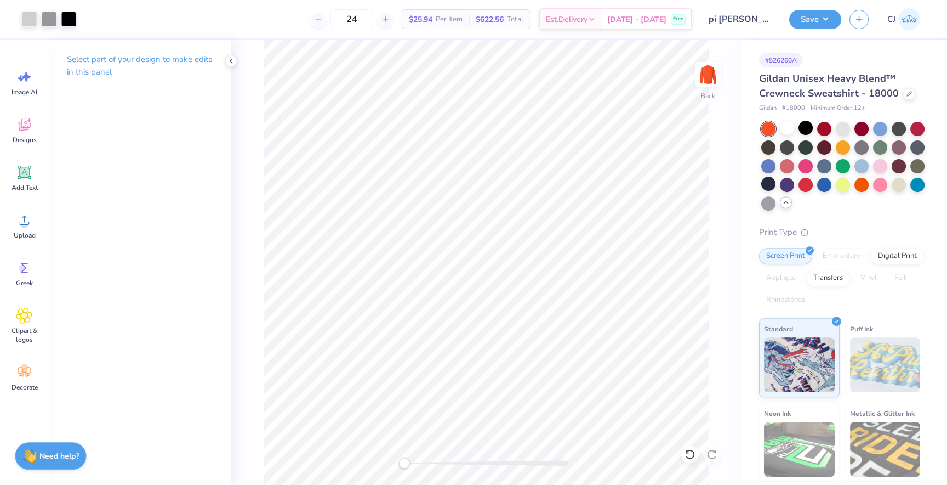
scroll to position [0, 0]
click at [814, 24] on button "Save" at bounding box center [815, 17] width 52 height 19
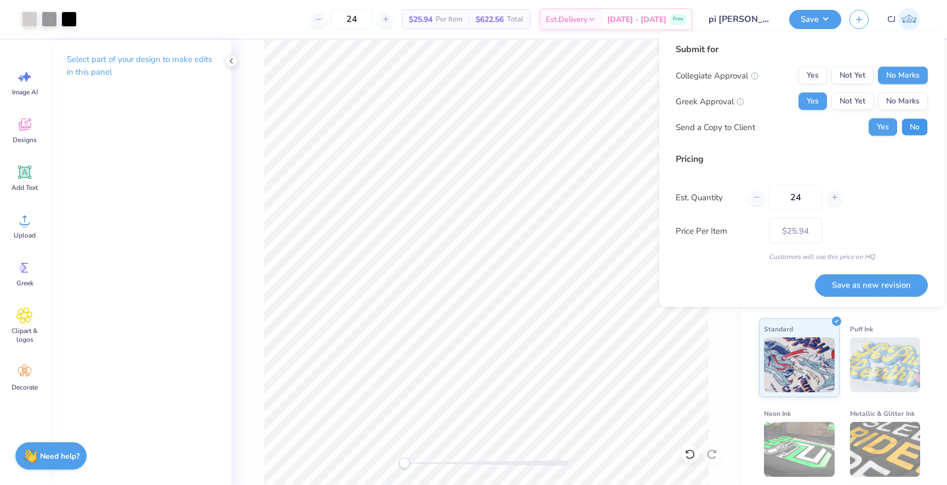
click at [912, 129] on button "No" at bounding box center [915, 127] width 26 height 18
click at [724, 351] on div "Back" at bounding box center [486, 262] width 510 height 445
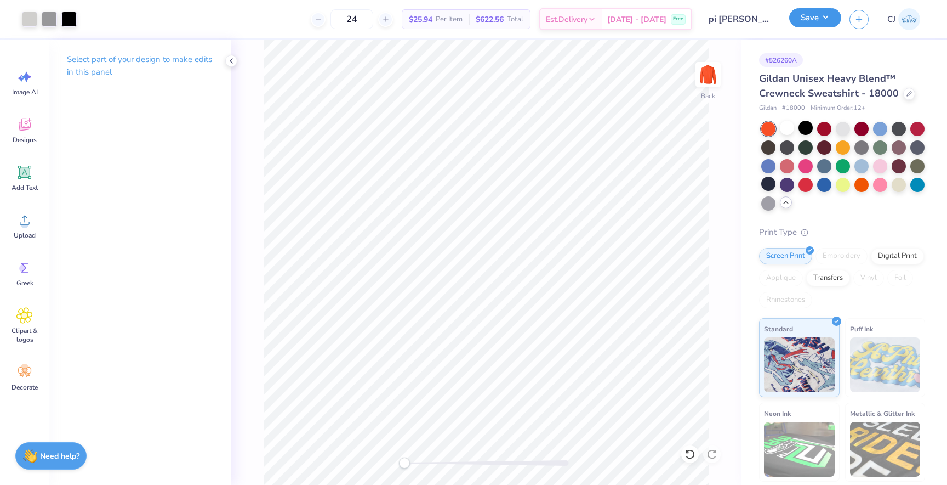
click at [818, 22] on button "Save" at bounding box center [815, 17] width 52 height 19
click at [817, 22] on button "Save" at bounding box center [815, 17] width 52 height 19
click at [746, 17] on input "pi kapp fall drop (crewneck)" at bounding box center [727, 19] width 107 height 22
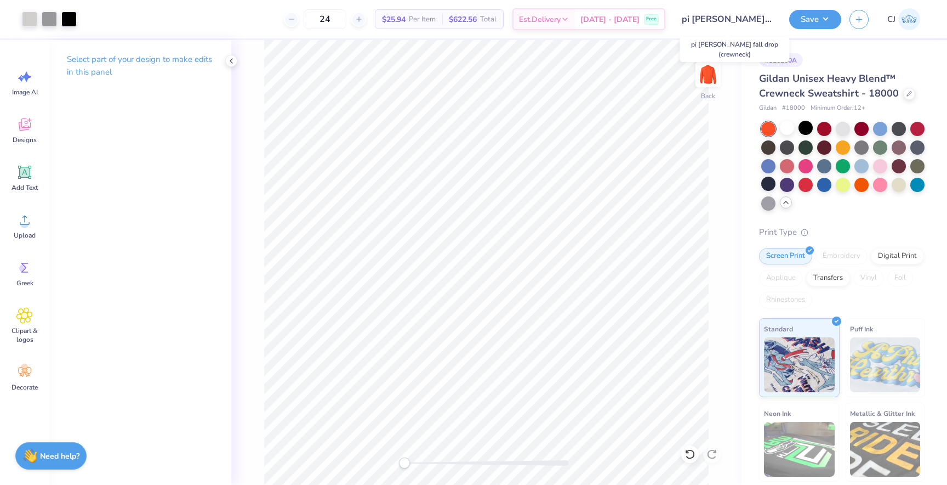
click at [759, 22] on input "pi kapp fall drop (crewneck)" at bounding box center [727, 19] width 107 height 22
click at [754, 20] on input "pi kapp fall drop (crewneck)" at bounding box center [727, 19] width 107 height 22
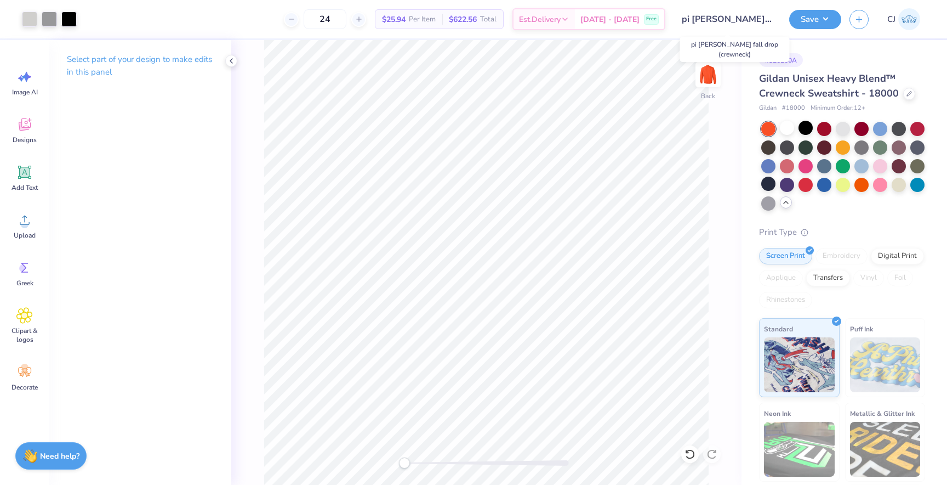
click at [754, 20] on input "pi kapp fall drop (crewneck)" at bounding box center [727, 19] width 107 height 22
click at [745, 147] on div "# 526260A Gildan Unisex Heavy Blend™ Crewneck Sweatshirt - 18000 Gildan # 18000…" at bounding box center [845, 303] width 206 height 526
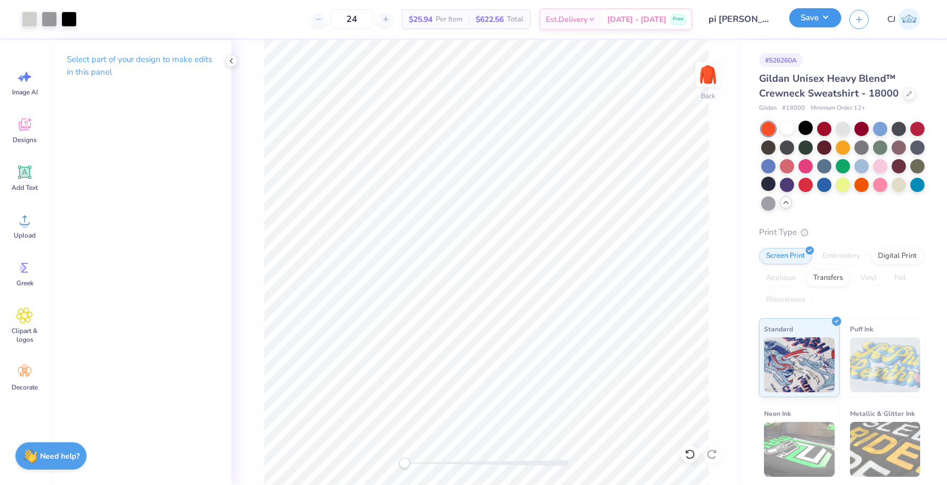
click at [799, 25] on button "Save" at bounding box center [815, 17] width 52 height 19
click at [831, 19] on button "Save" at bounding box center [815, 17] width 52 height 19
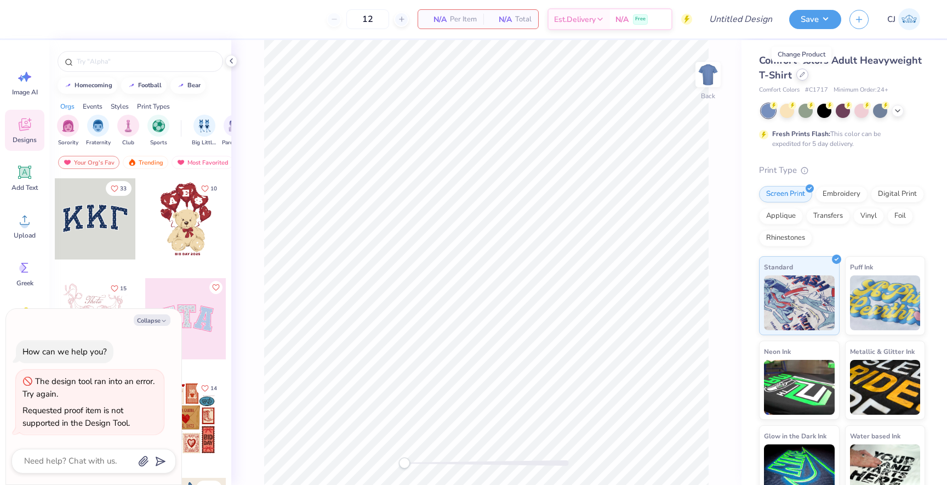
click at [801, 76] on icon at bounding box center [802, 74] width 5 height 5
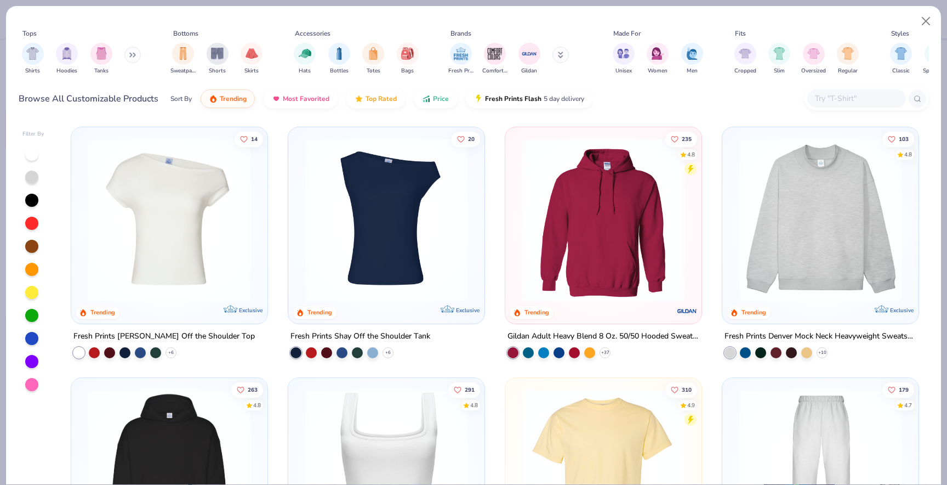
click at [828, 105] on div at bounding box center [857, 98] width 99 height 18
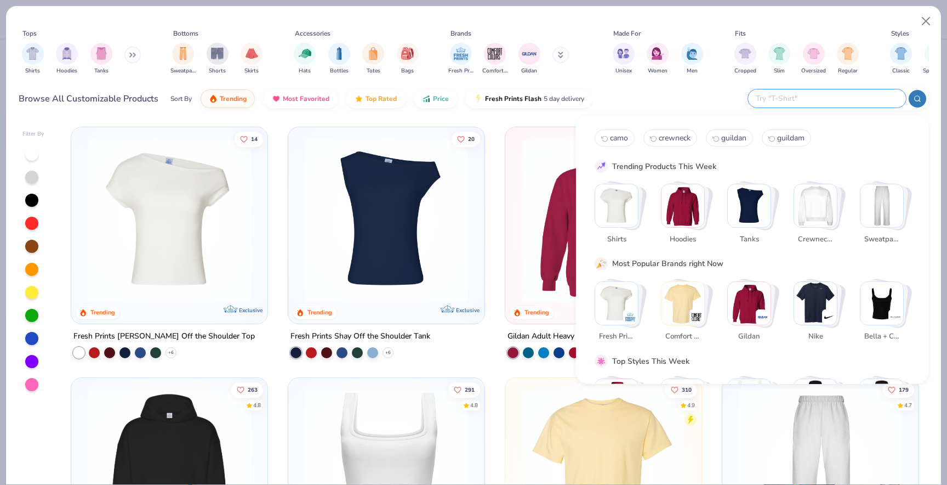
click at [135, 51] on button at bounding box center [132, 55] width 16 height 16
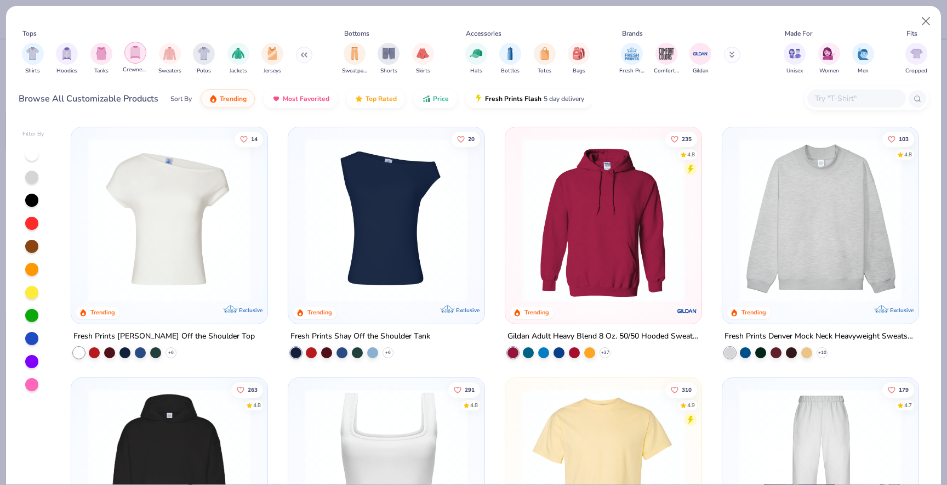
click at [135, 61] on div "filter for Crewnecks" at bounding box center [135, 53] width 22 height 22
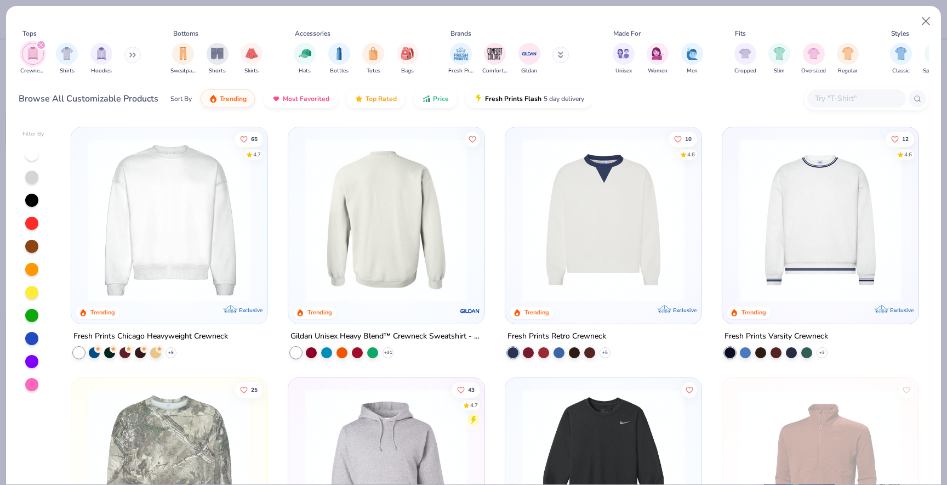
click at [436, 192] on img at bounding box center [386, 219] width 174 height 163
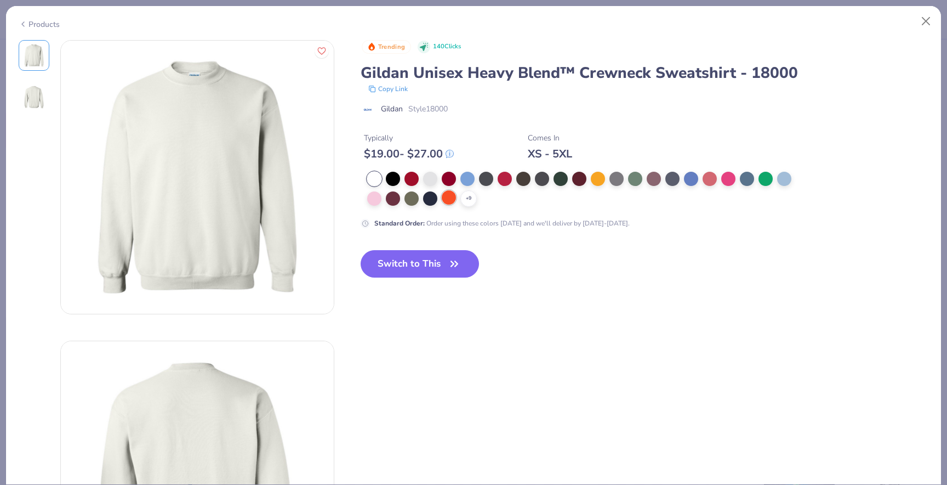
click at [450, 204] on div at bounding box center [449, 197] width 14 height 14
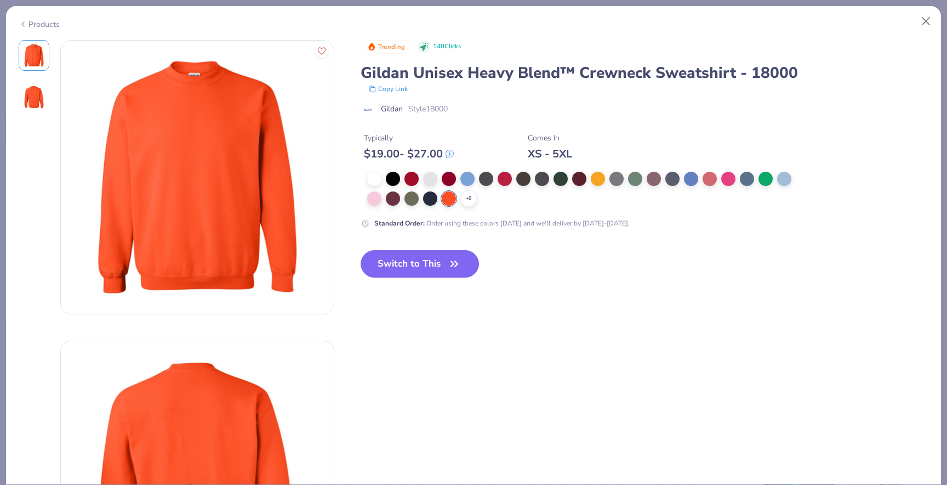
click at [425, 282] on div "Switch to This" at bounding box center [420, 272] width 119 height 45
click at [425, 274] on button "Switch to This" at bounding box center [420, 263] width 119 height 27
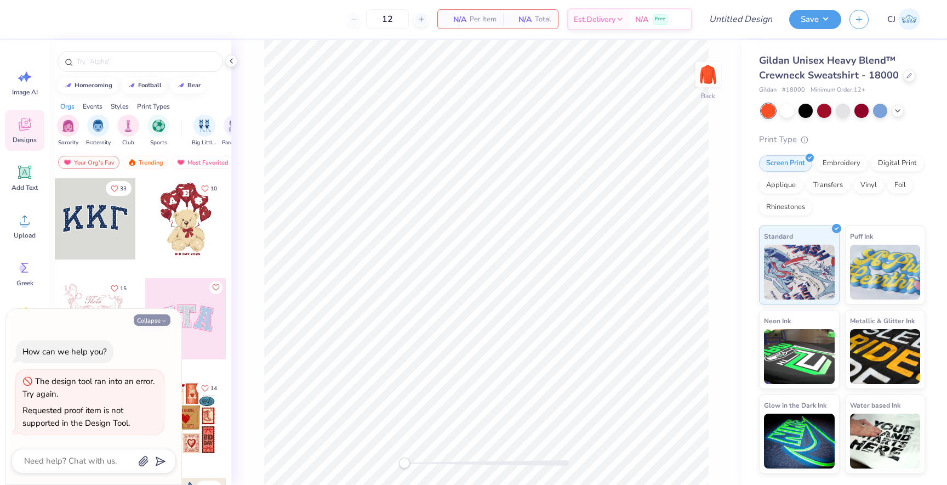
click at [162, 323] on icon "button" at bounding box center [164, 320] width 7 height 7
type textarea "x"
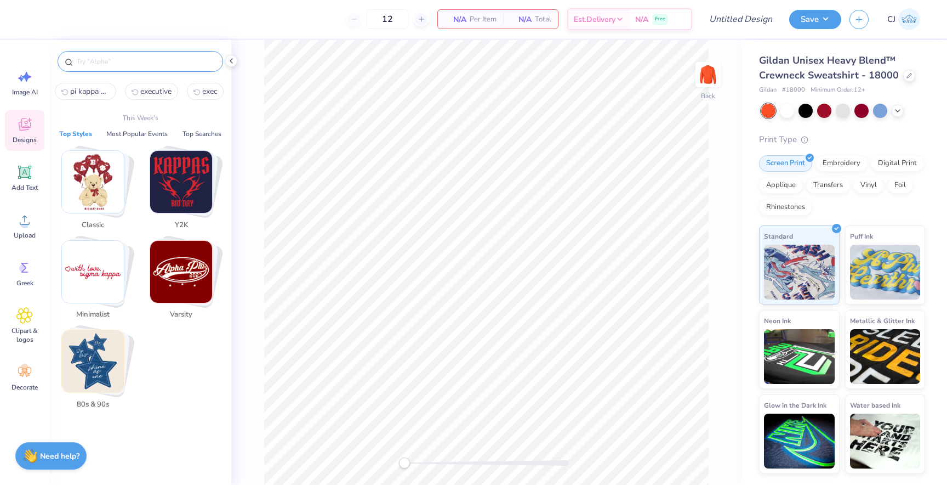
click at [127, 65] on input "text" at bounding box center [146, 61] width 140 height 11
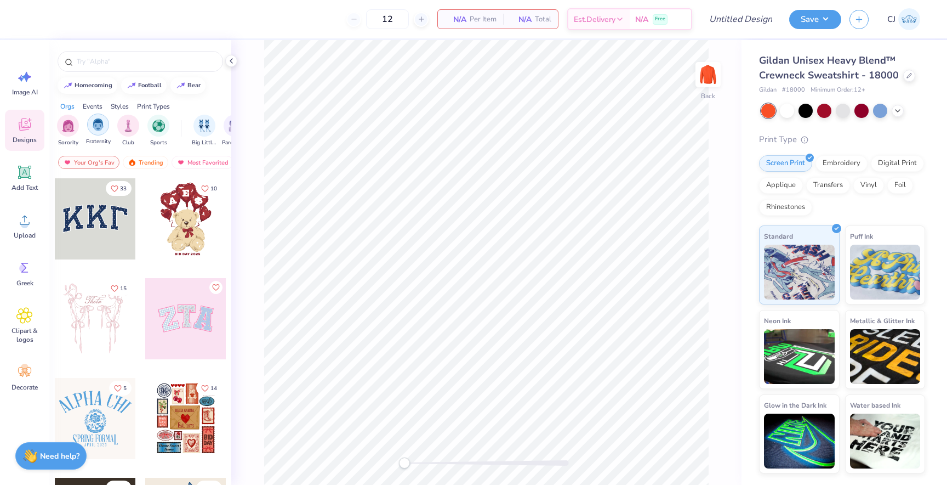
click at [100, 127] on img "filter for Fraternity" at bounding box center [98, 124] width 12 height 13
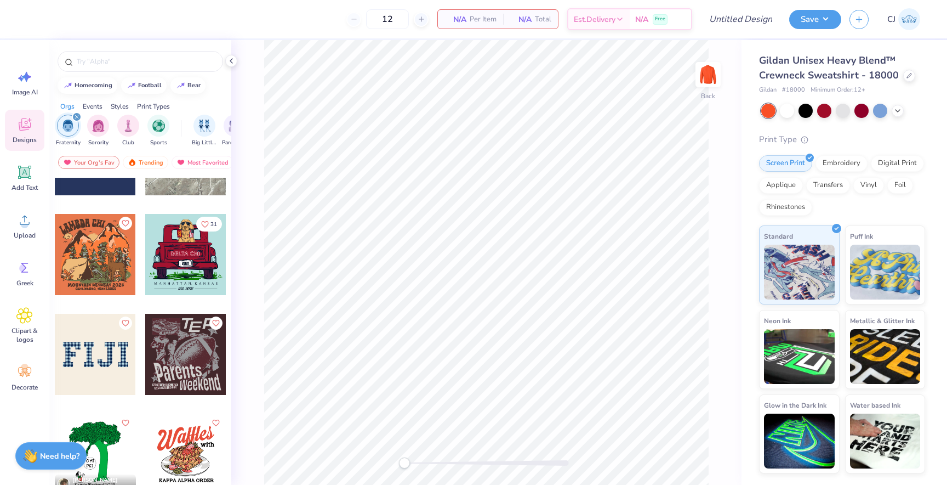
scroll to position [530, 0]
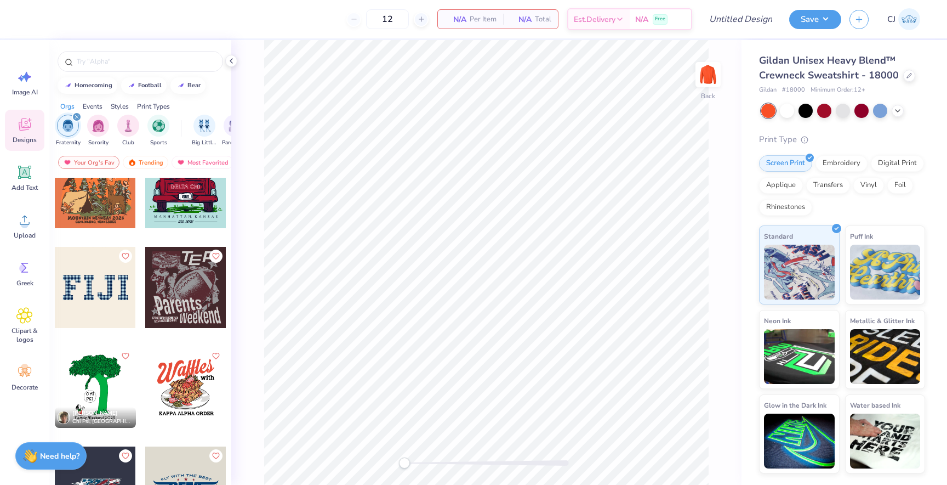
click at [175, 293] on div at bounding box center [185, 287] width 81 height 81
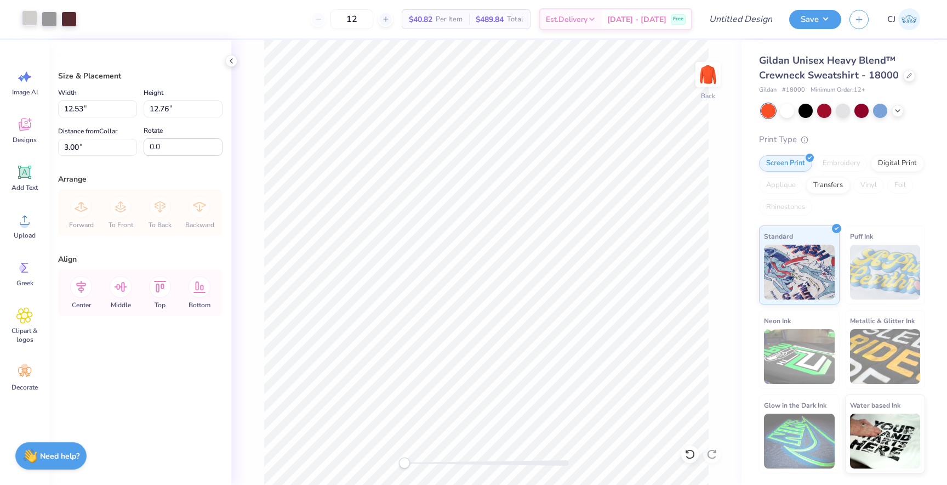
click at [27, 18] on div at bounding box center [29, 17] width 15 height 15
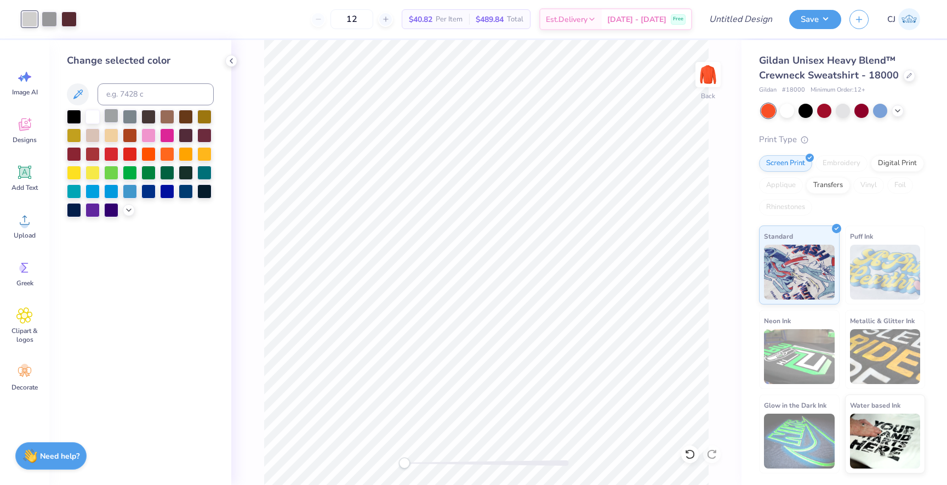
click at [108, 116] on div at bounding box center [111, 116] width 14 height 14
click at [46, 18] on div at bounding box center [49, 17] width 15 height 15
click at [126, 89] on input at bounding box center [156, 94] width 116 height 22
type input "422"
click at [49, 15] on div at bounding box center [49, 17] width 15 height 15
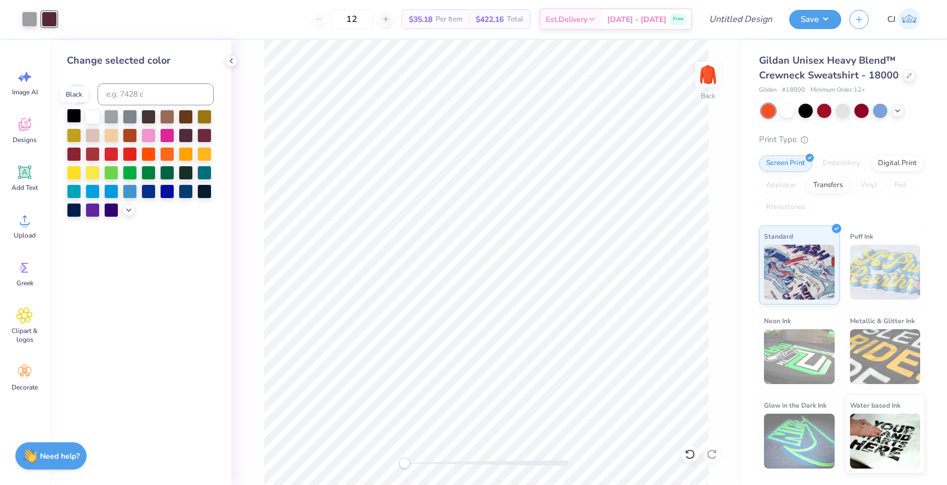
click at [72, 114] on div at bounding box center [74, 116] width 14 height 14
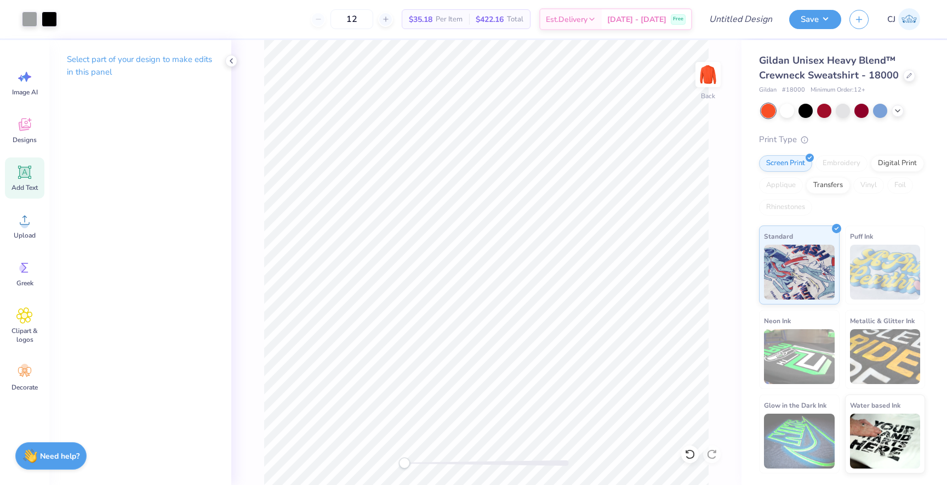
click at [25, 184] on span "Add Text" at bounding box center [25, 187] width 26 height 9
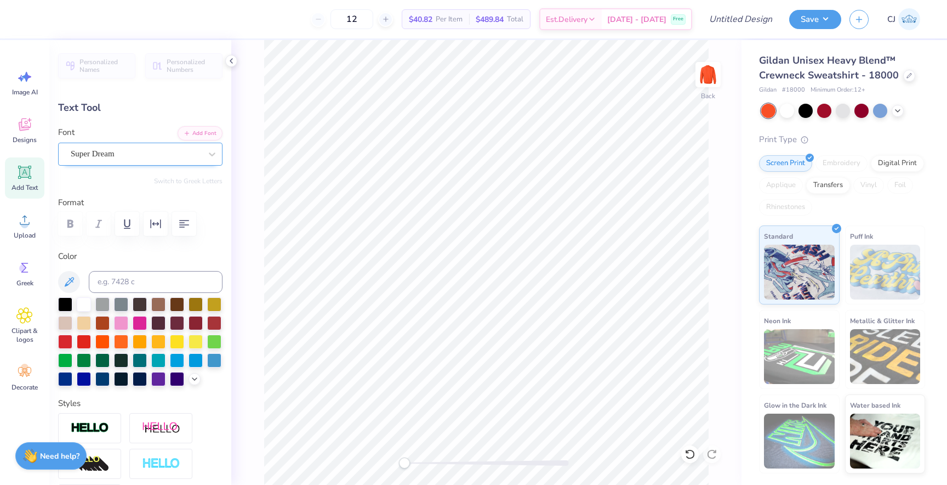
click at [166, 155] on div "Super Dream" at bounding box center [136, 153] width 133 height 17
click at [146, 257] on div at bounding box center [140, 244] width 156 height 26
type input "greek"
click at [186, 178] on button "Switch to Greek Letters" at bounding box center [188, 181] width 69 height 9
type textarea "Π"
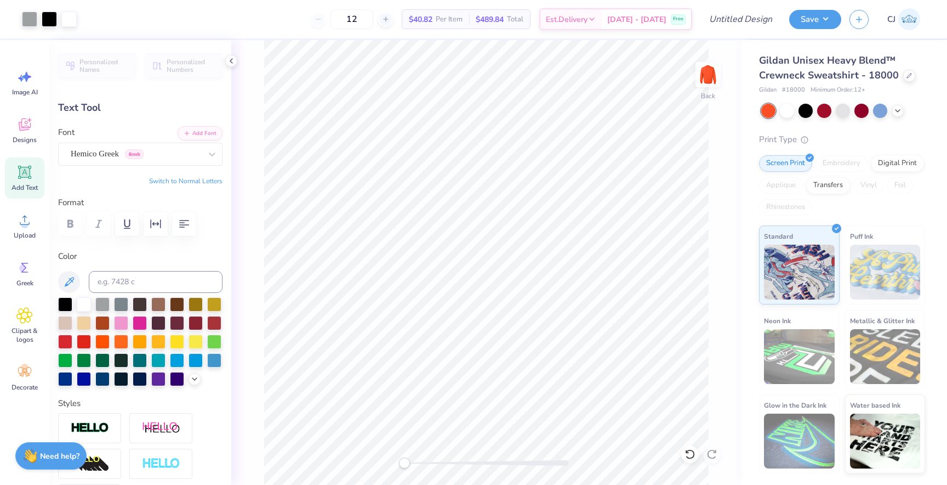
type input "1.53"
type input "1.31"
type input "11.60"
type input "2.37"
type input "3.60"
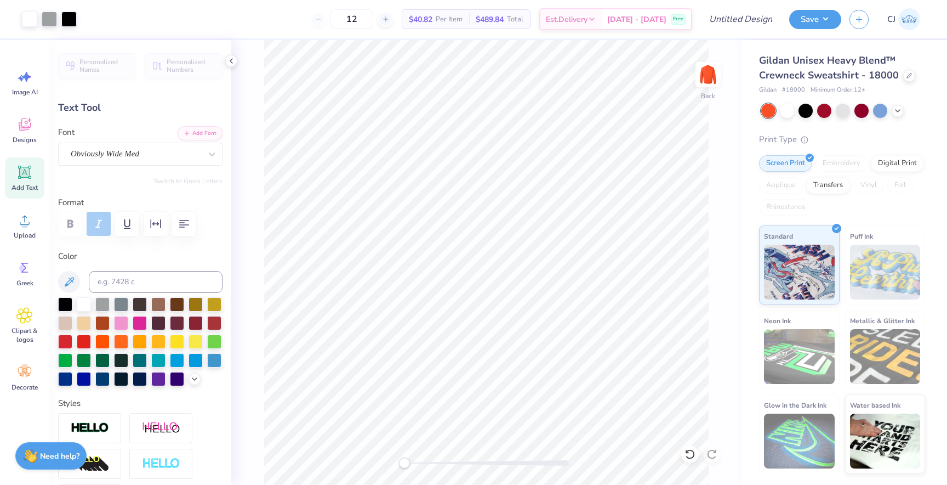
type input "2.34"
type input "3.05"
type input "1.53"
type input "1.31"
type input "3.84"
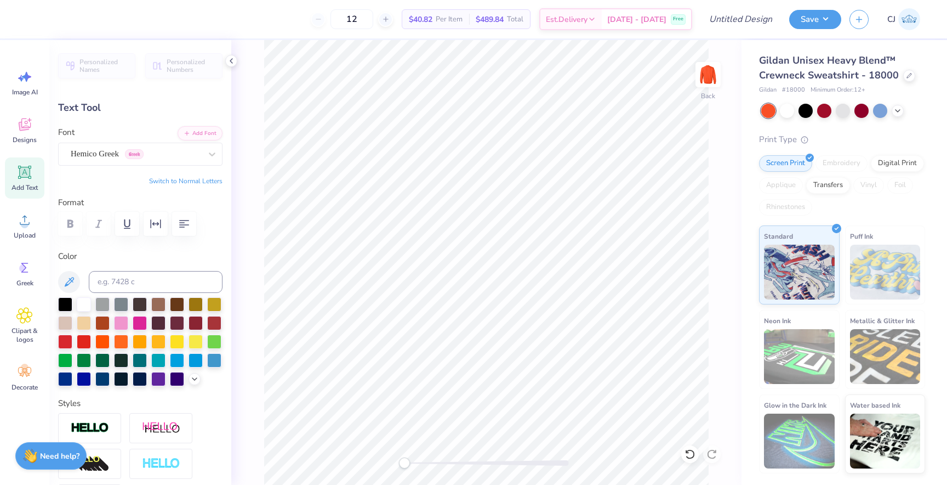
type textarea "κ"
type textarea "φ"
type input "1.92"
type input "4.15"
click at [32, 14] on div at bounding box center [29, 17] width 15 height 15
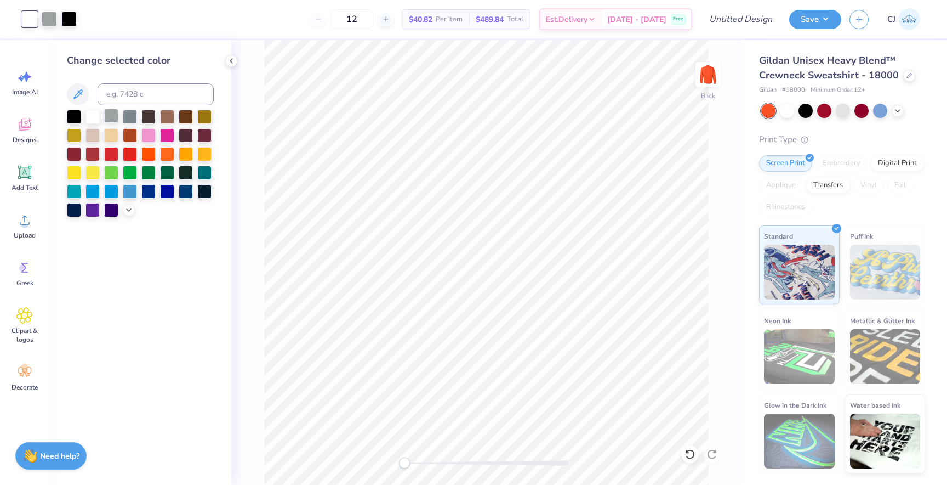
click at [113, 115] on div at bounding box center [111, 116] width 14 height 14
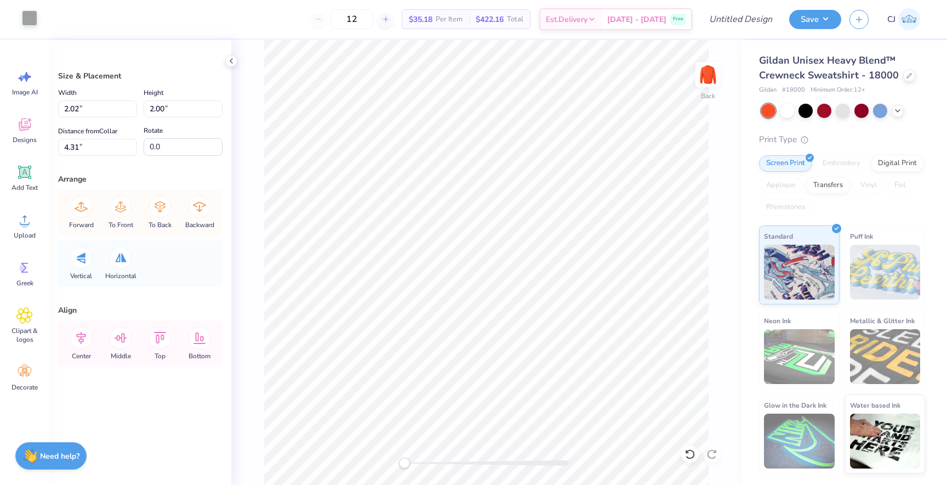
click at [31, 18] on div at bounding box center [29, 17] width 15 height 15
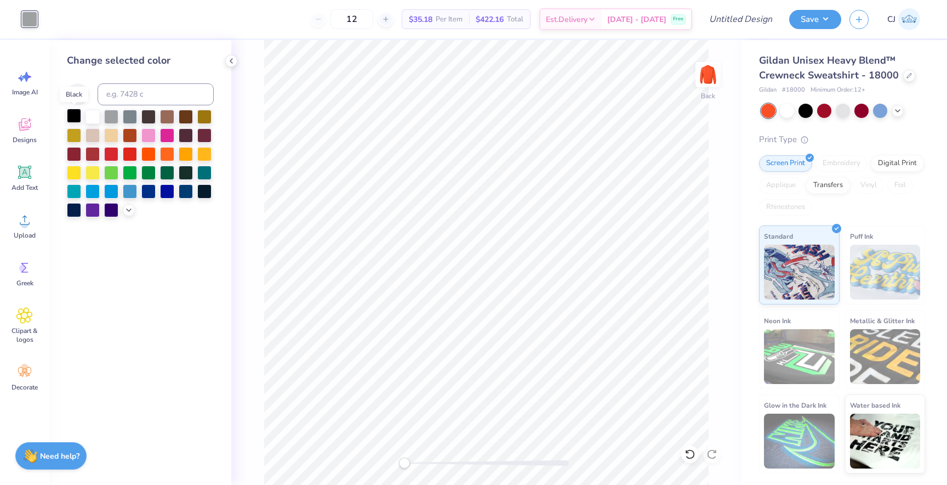
click at [73, 116] on div at bounding box center [74, 116] width 14 height 14
click at [259, 125] on div "Back" at bounding box center [486, 262] width 510 height 445
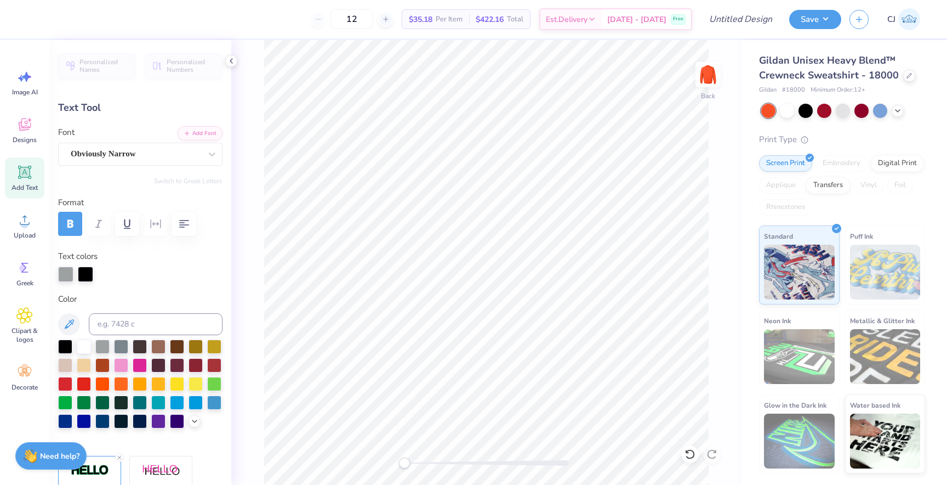
scroll to position [0, 0]
type textarea "Pi Kappa Phi"
type input "7.34"
type input "3.08"
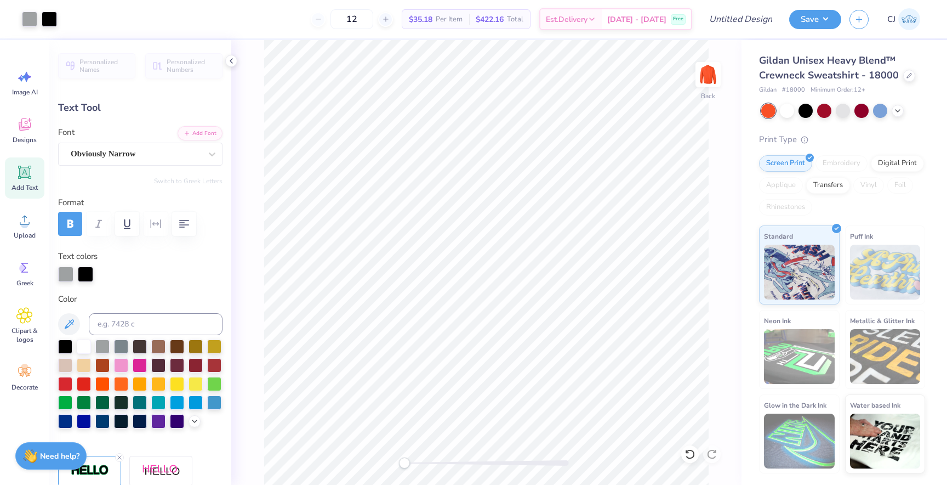
type input "12.67"
type input "8.56"
type input "3.11"
type input "11.01"
type input "10.25"
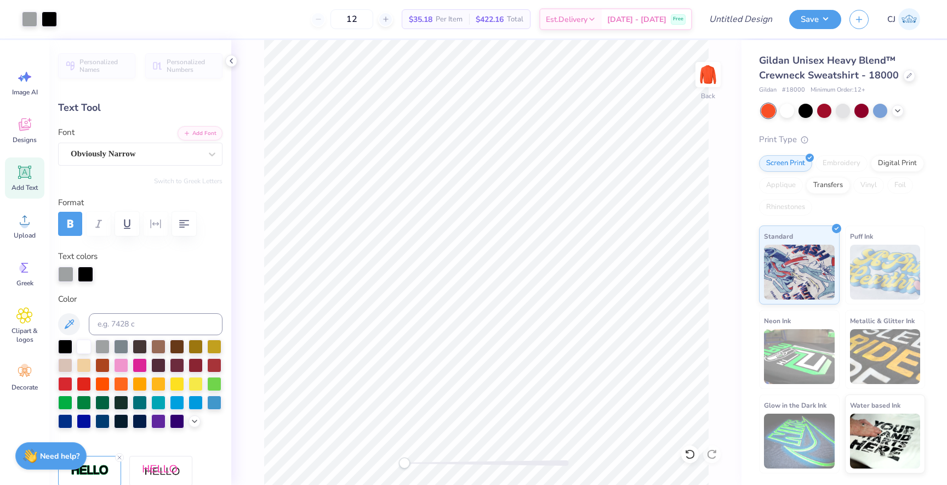
type input "3.72"
type input "10.08"
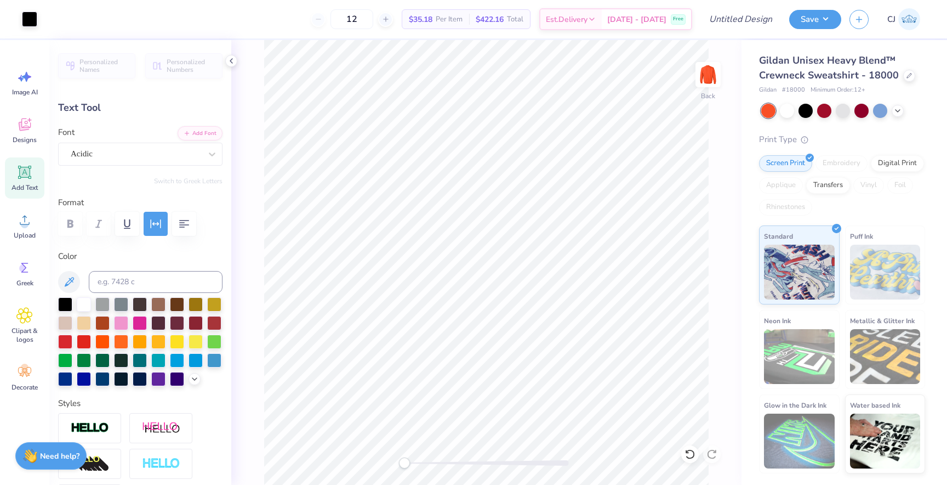
type input "3.71"
type input "0.58"
type input "14.91"
type input "0.0"
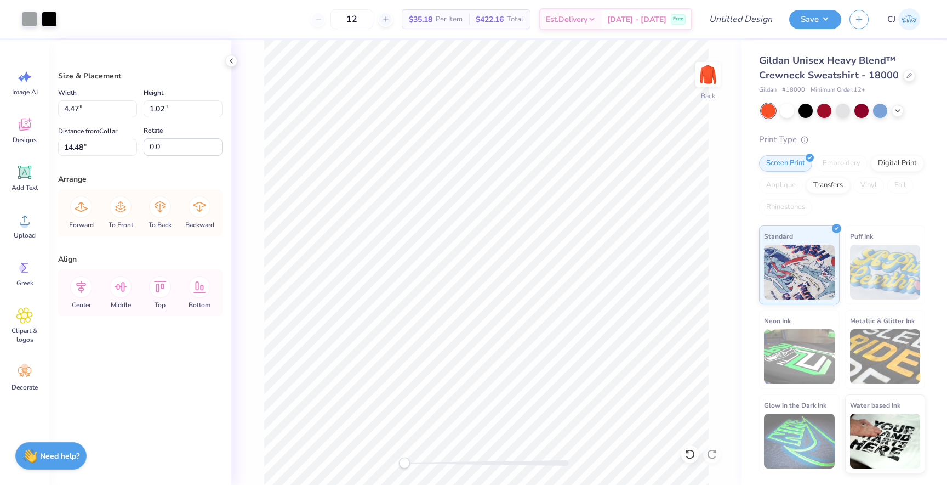
type input "15.76"
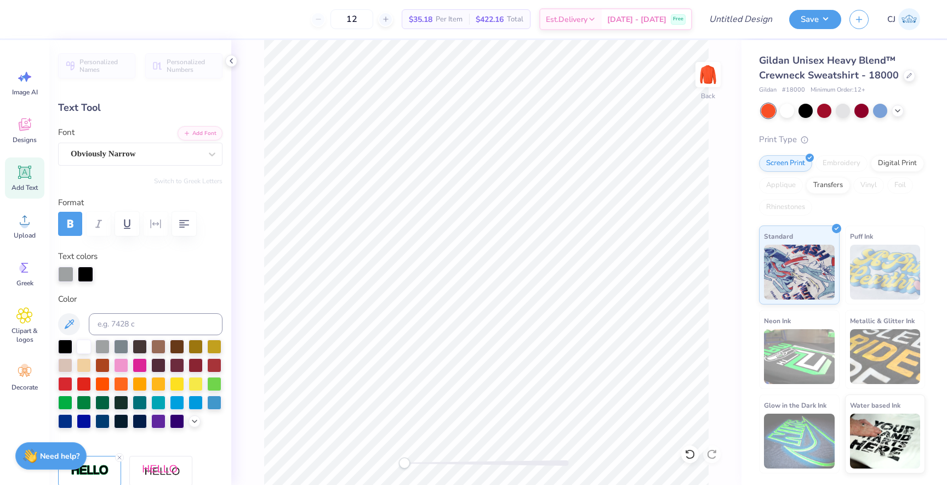
click at [723, 192] on div "Back" at bounding box center [486, 262] width 510 height 445
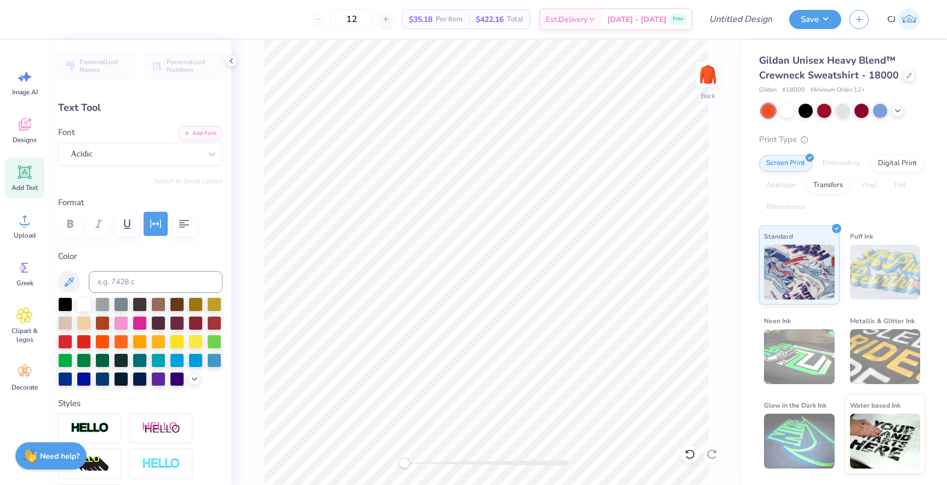
type input "15.76"
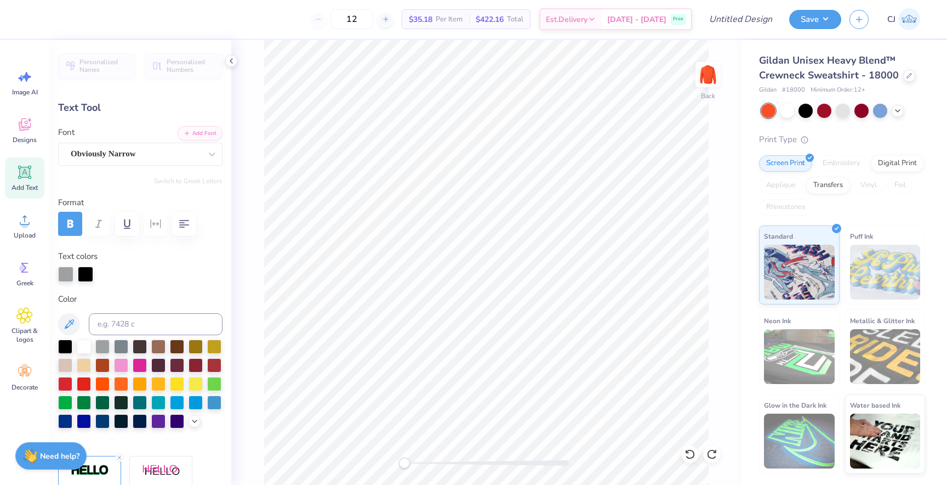
type input "10.25"
type input "3.72"
type input "11.95"
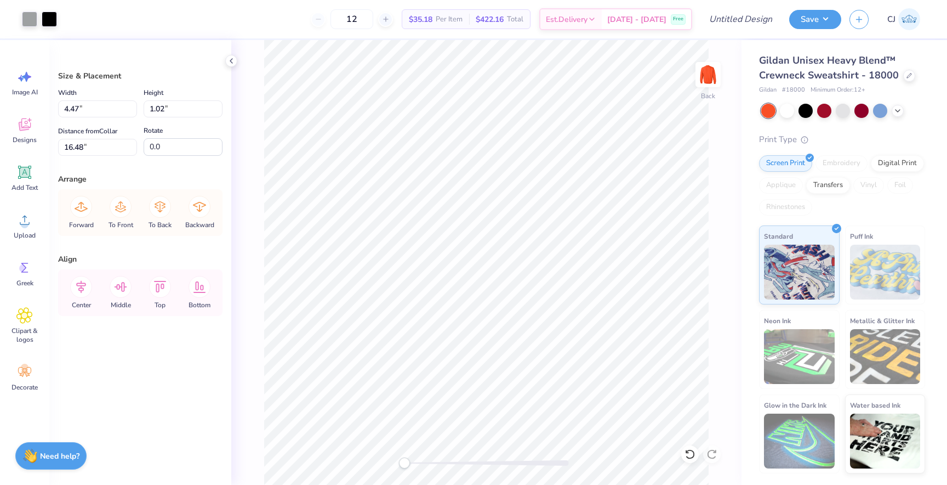
type input "15.76"
click at [450, 363] on li "Group" at bounding box center [460, 364] width 86 height 21
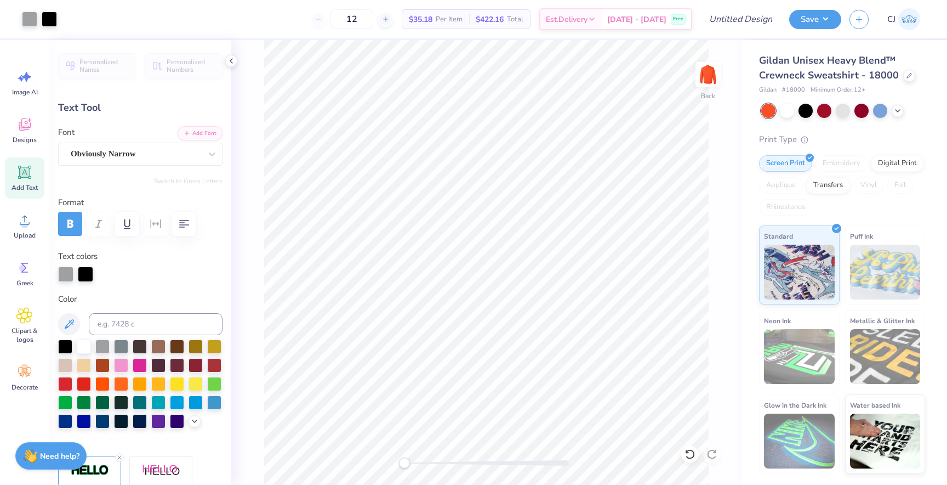
type input "3.71"
type input "0.58"
type input "16.19"
type input "-2.4"
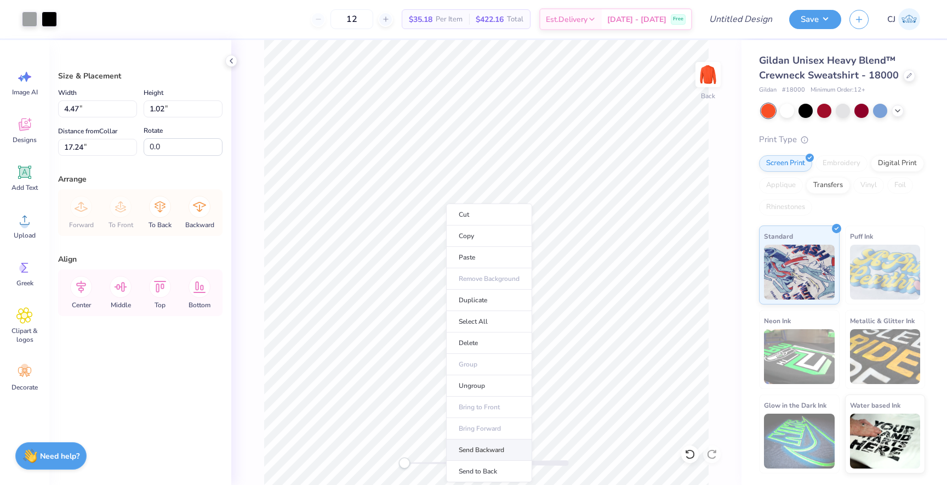
click at [494, 446] on li "Send Backward" at bounding box center [489, 449] width 86 height 21
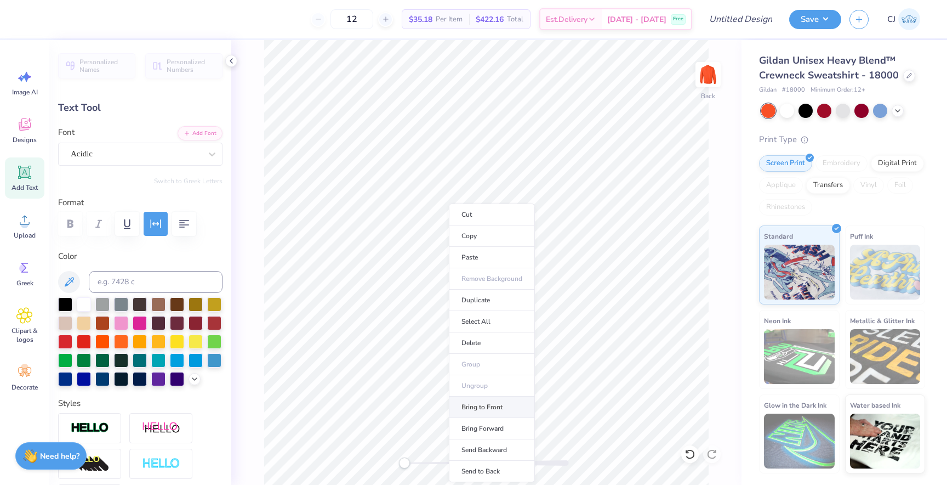
click at [479, 405] on li "Bring to Front" at bounding box center [492, 406] width 86 height 21
type input "17.46"
type input "0.0"
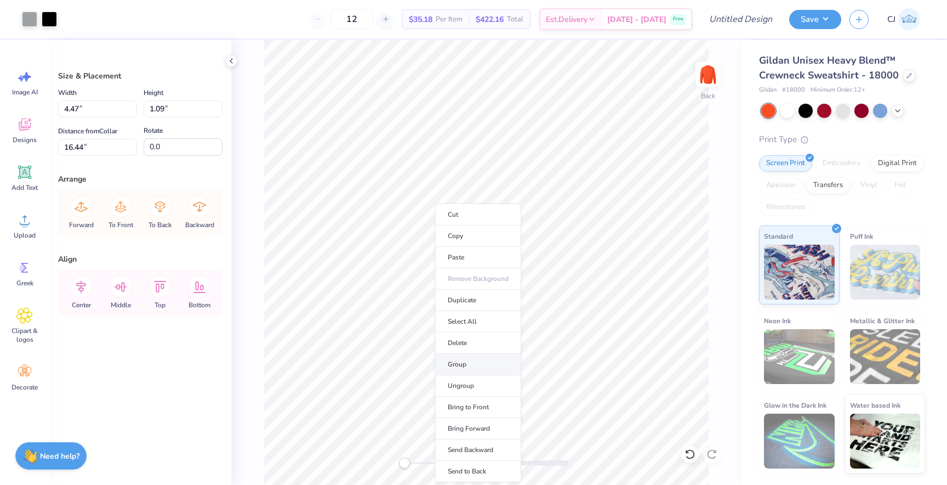
click at [460, 367] on li "Group" at bounding box center [478, 364] width 86 height 21
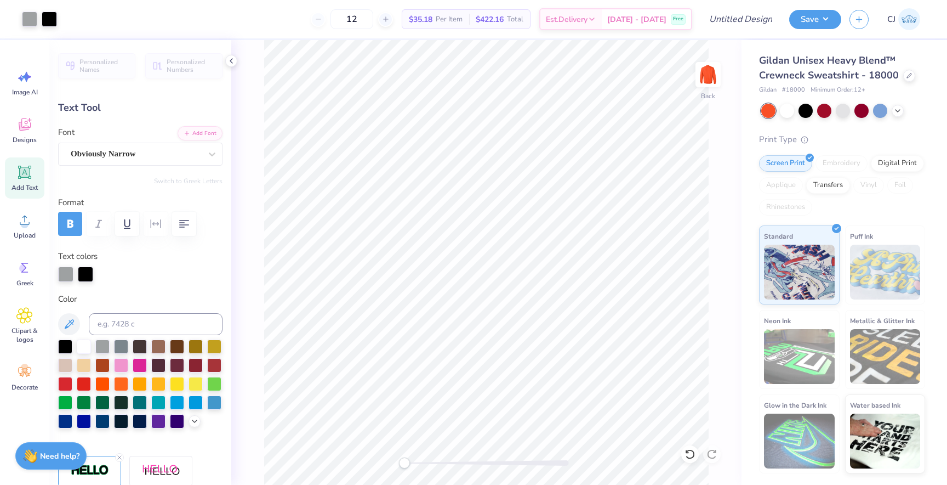
type input "12.25"
type input "0.0"
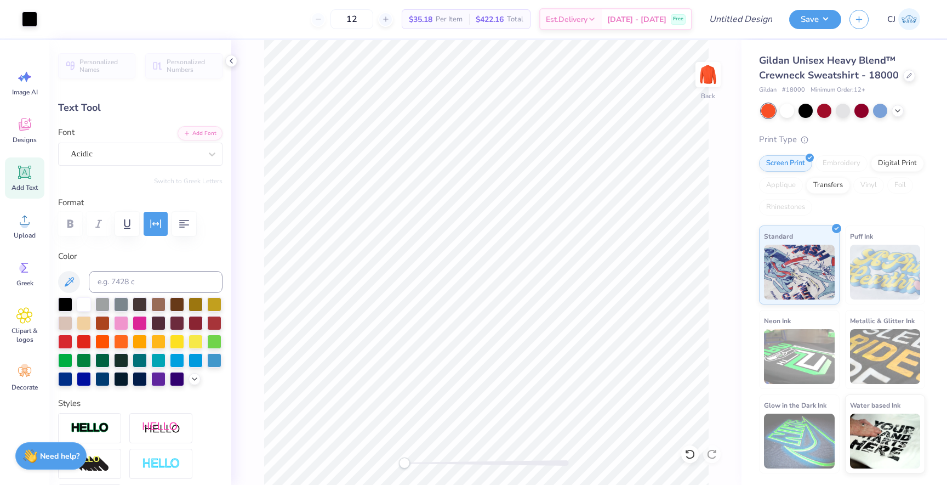
type input "3.71"
type input "0.58"
type input "15.91"
type input "-2.4"
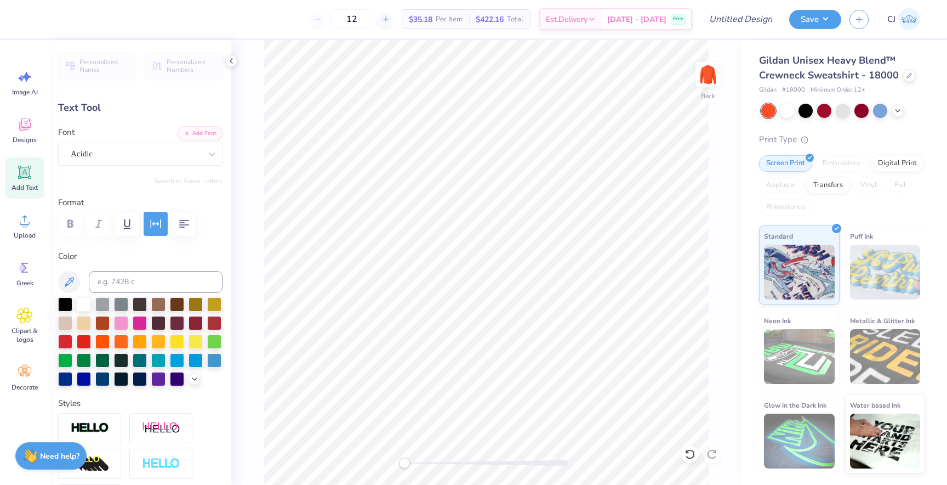
type textarea "2025"
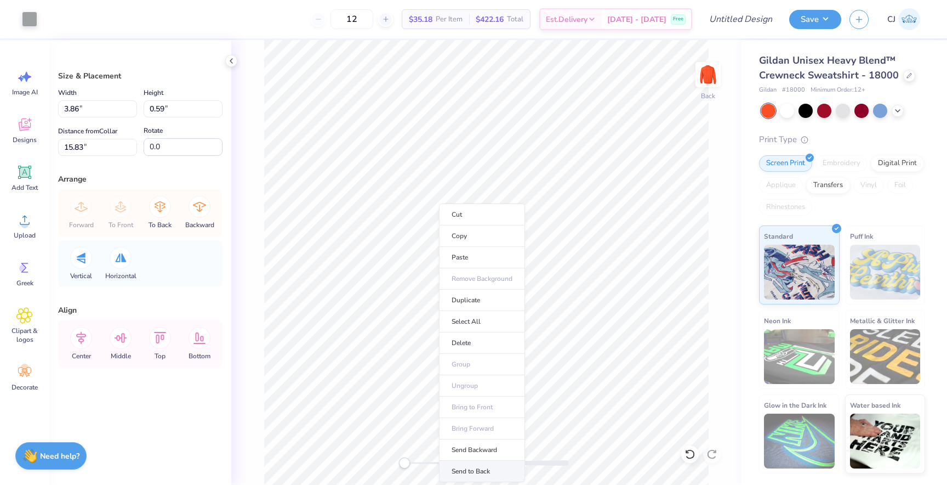
click at [467, 468] on li "Send to Back" at bounding box center [482, 470] width 86 height 21
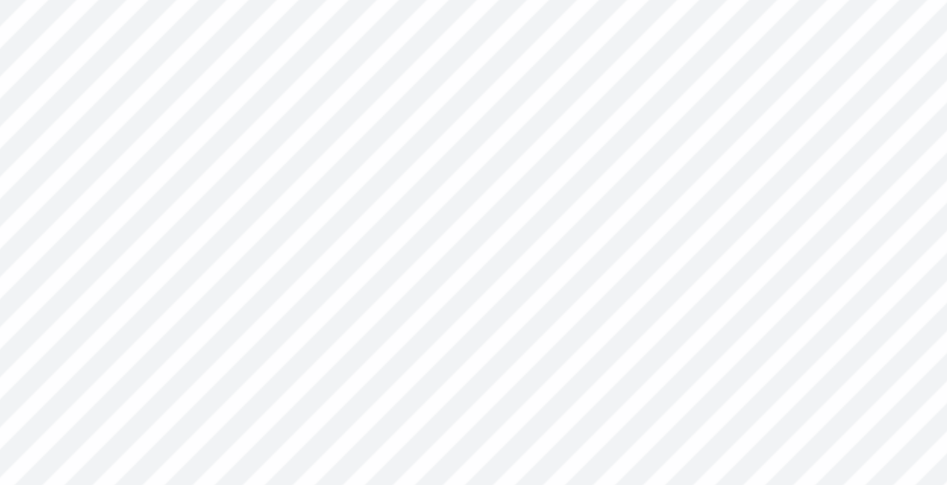
type input "0.0"
type textarea "N"
type textarea "STILLWATER, OK"
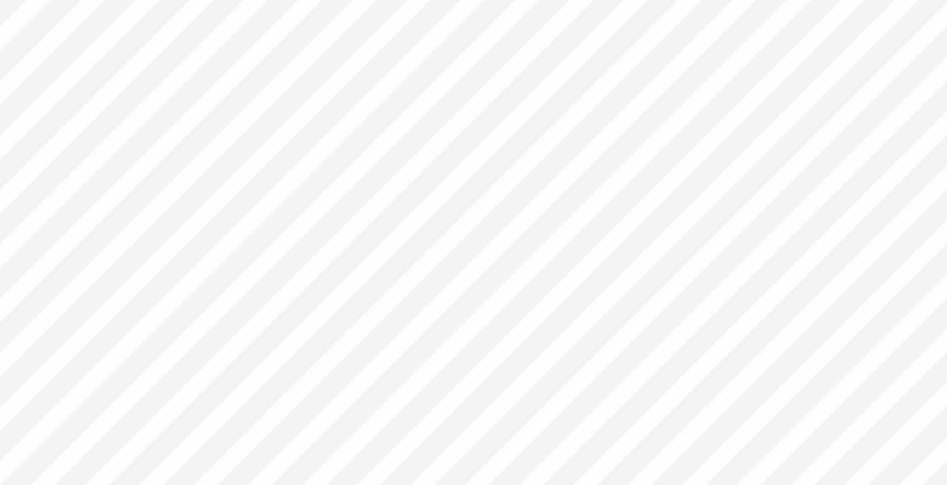
type input "4.51"
type input "0.49"
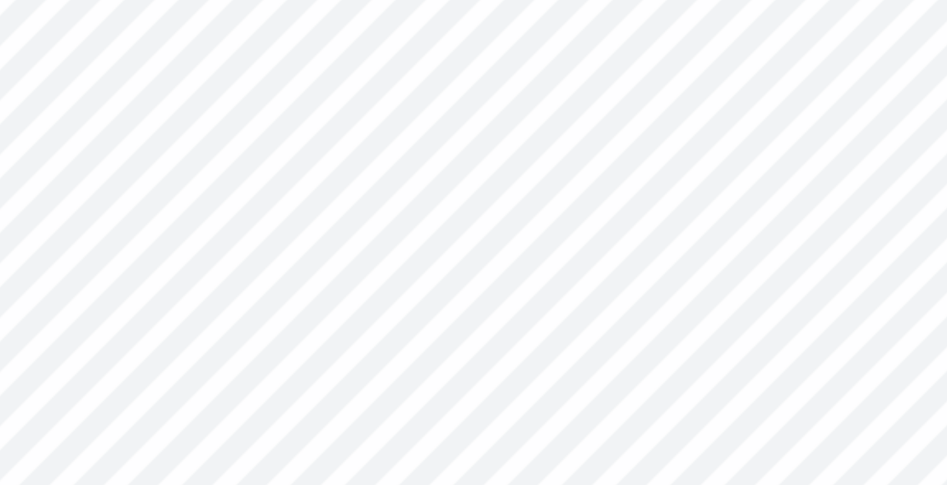
type input "15.40"
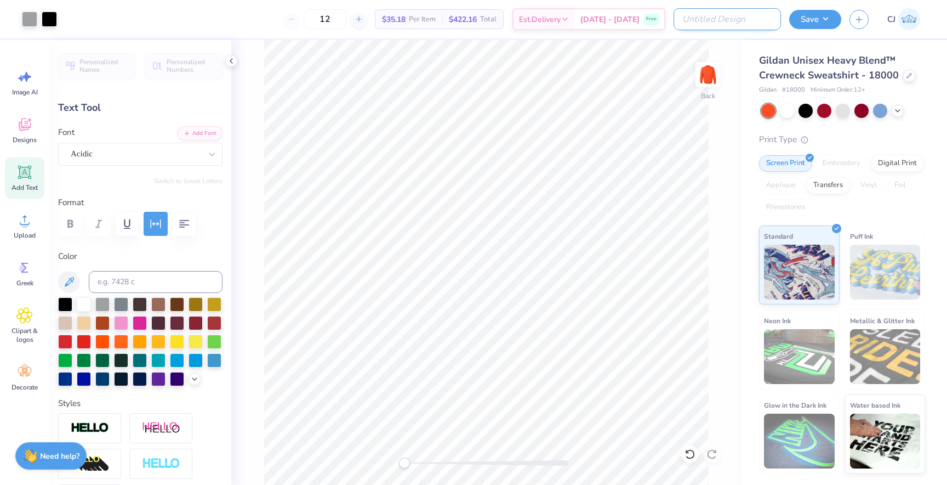
click at [744, 22] on input "Design Title" at bounding box center [727, 19] width 107 height 22
type input "P"
type input "pi kappa phi football crewneck"
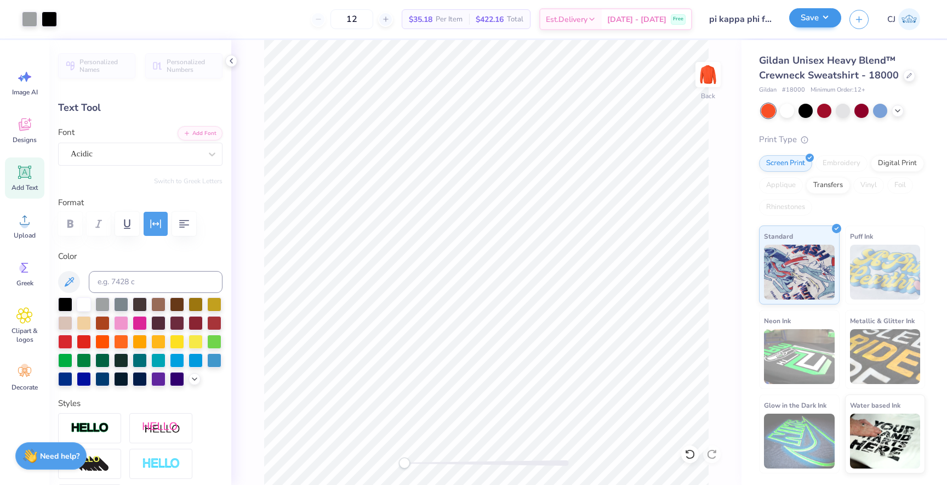
click at [810, 27] on div "Save" at bounding box center [815, 19] width 52 height 19
click at [811, 18] on button "Save" at bounding box center [815, 17] width 52 height 19
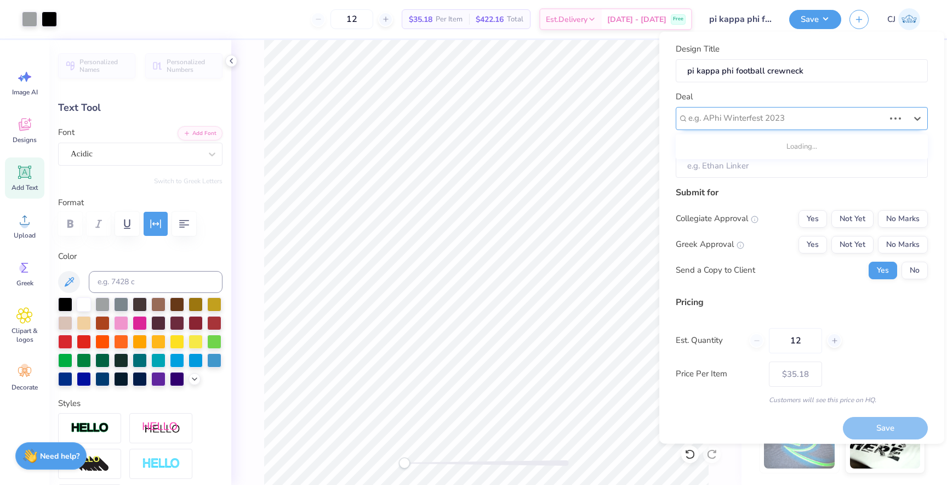
click at [772, 114] on div at bounding box center [787, 118] width 196 height 15
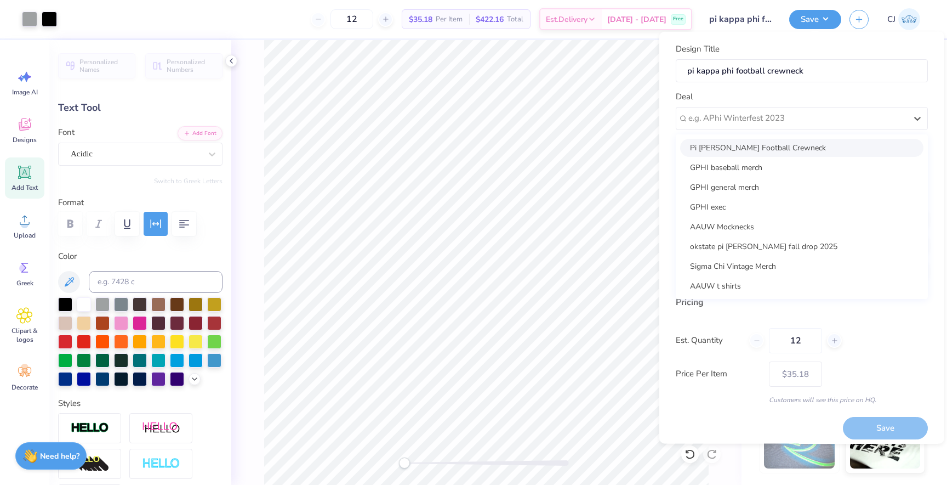
click at [762, 153] on div "Pi [PERSON_NAME] Football Crewneck" at bounding box center [801, 147] width 243 height 18
type input "[PERSON_NAME]"
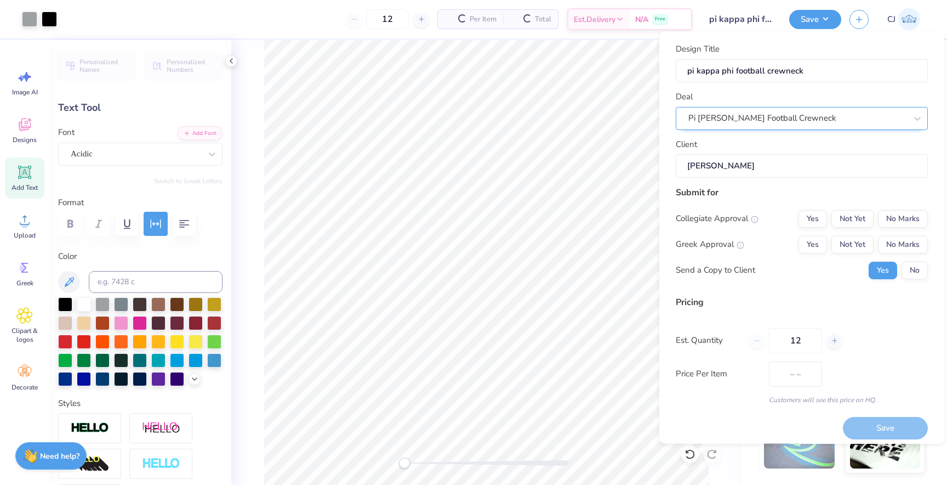
type input "$41.72"
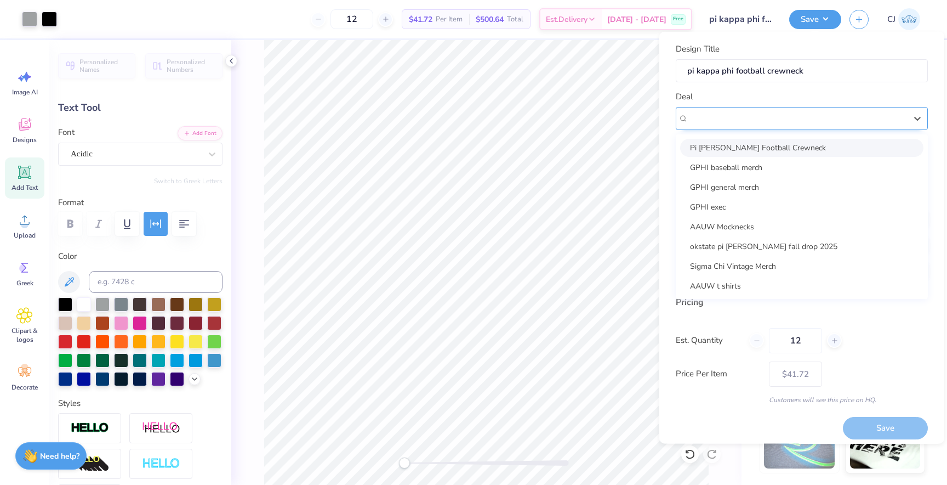
click at [793, 127] on div "Pi [PERSON_NAME] Football Crewneck" at bounding box center [802, 117] width 252 height 23
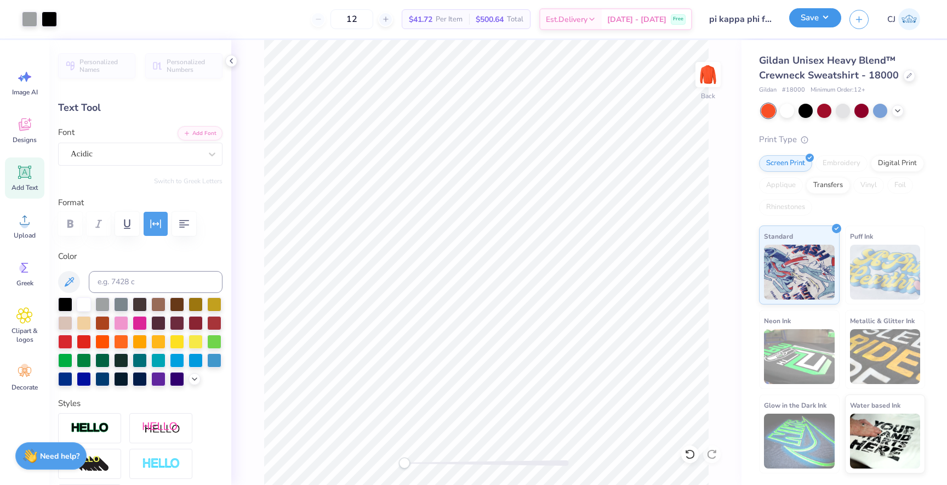
click at [818, 19] on button "Save" at bounding box center [815, 17] width 52 height 19
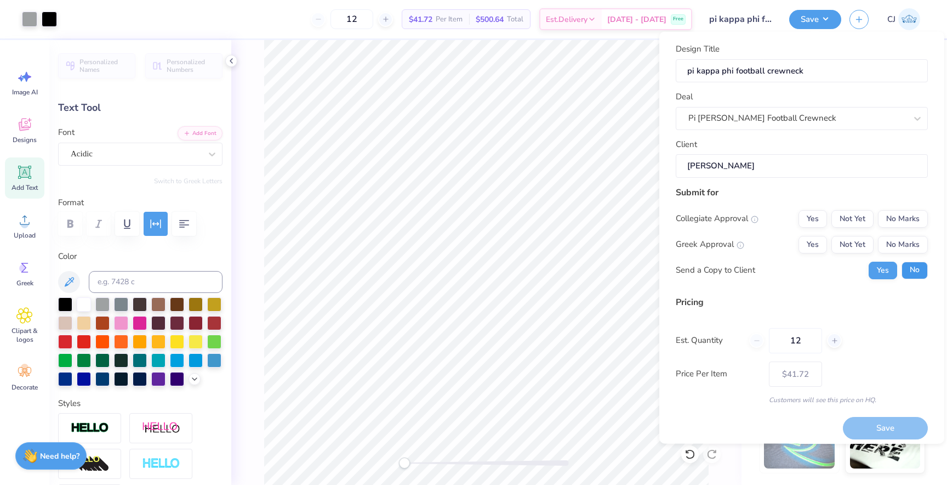
click at [914, 269] on button "No" at bounding box center [915, 270] width 26 height 18
click at [817, 247] on button "Yes" at bounding box center [813, 244] width 29 height 18
click at [911, 220] on button "No Marks" at bounding box center [903, 218] width 50 height 18
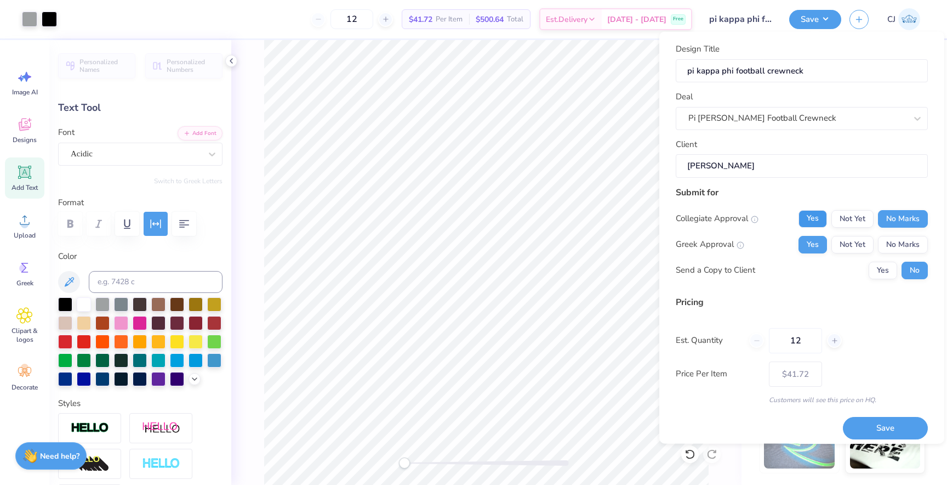
click at [821, 221] on button "Yes" at bounding box center [813, 218] width 29 height 18
click at [880, 427] on button "Save" at bounding box center [885, 428] width 85 height 22
type input "$35.18"
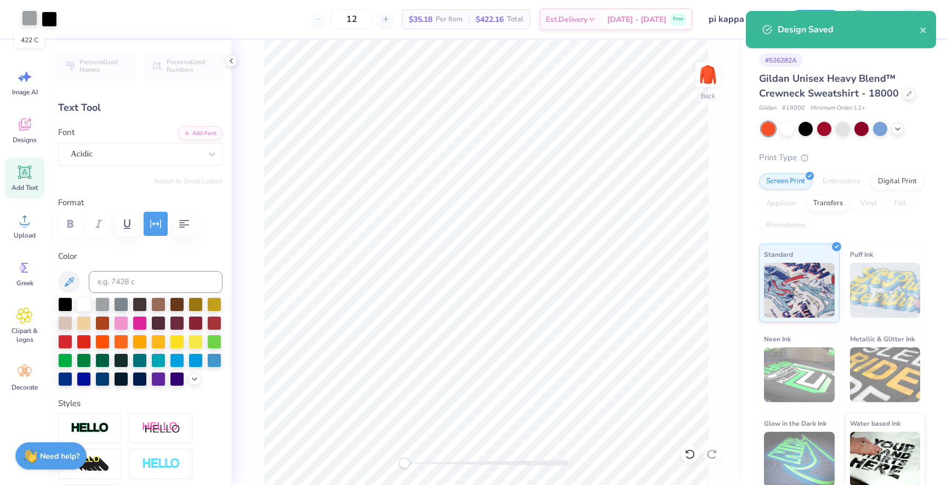
click at [32, 20] on div at bounding box center [29, 17] width 15 height 15
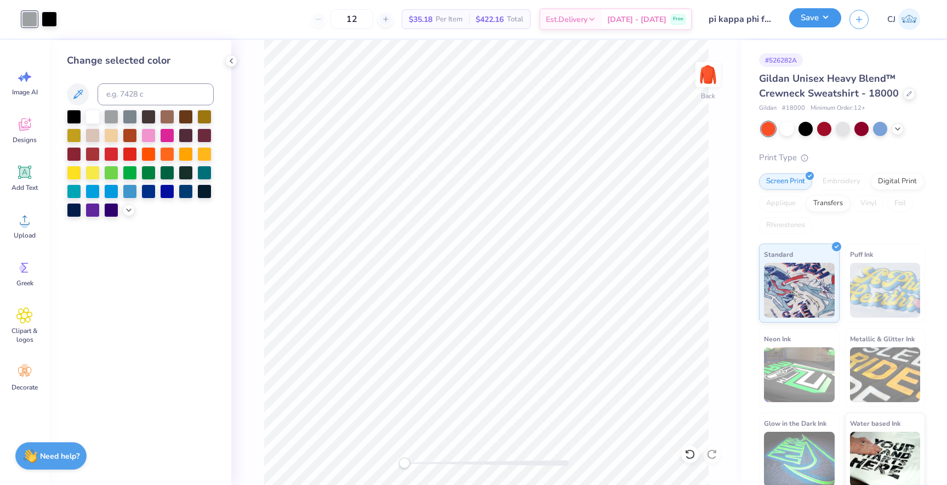
click at [815, 15] on button "Save" at bounding box center [815, 17] width 52 height 19
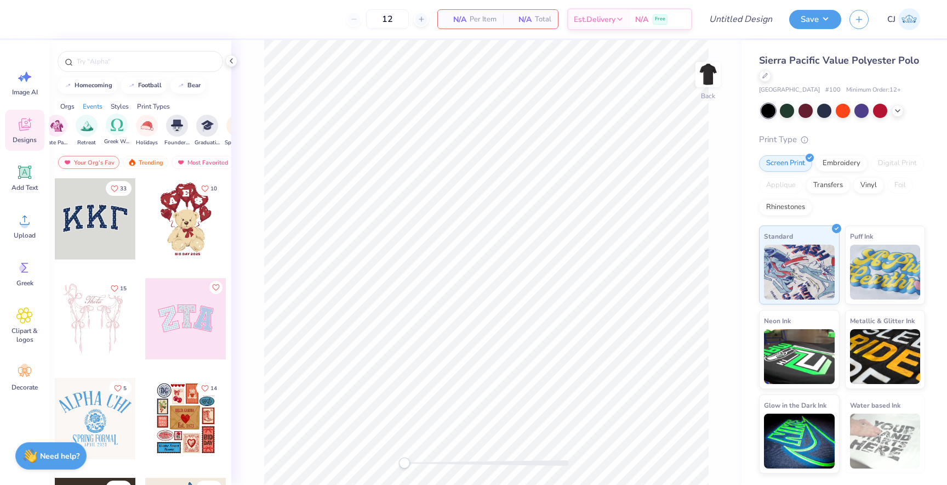
scroll to position [0, 363]
click at [102, 129] on div "Greek Week" at bounding box center [112, 129] width 25 height 32
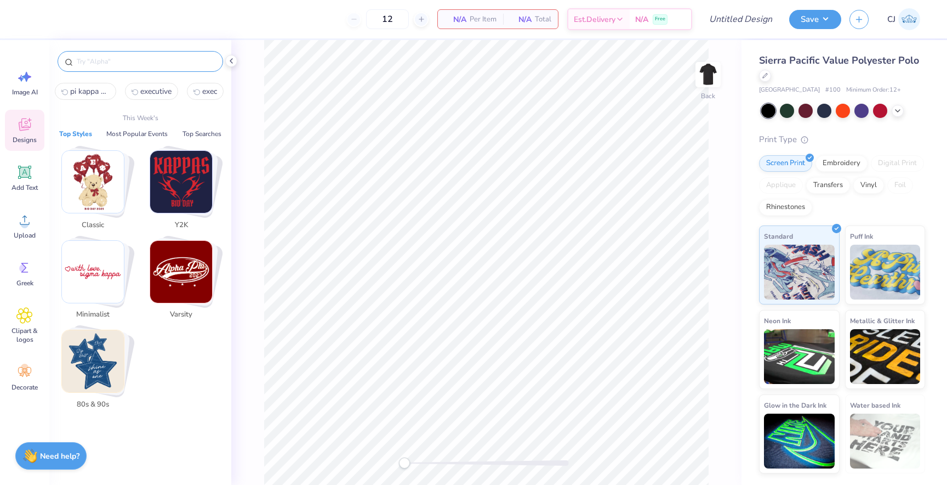
click at [116, 60] on input "text" at bounding box center [146, 61] width 140 height 11
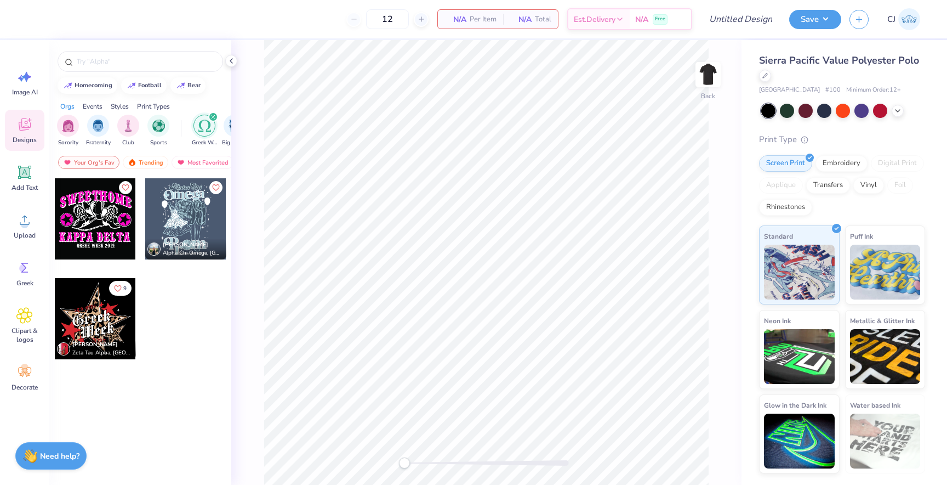
click at [214, 117] on icon "filter for Greek Week" at bounding box center [213, 117] width 4 height 4
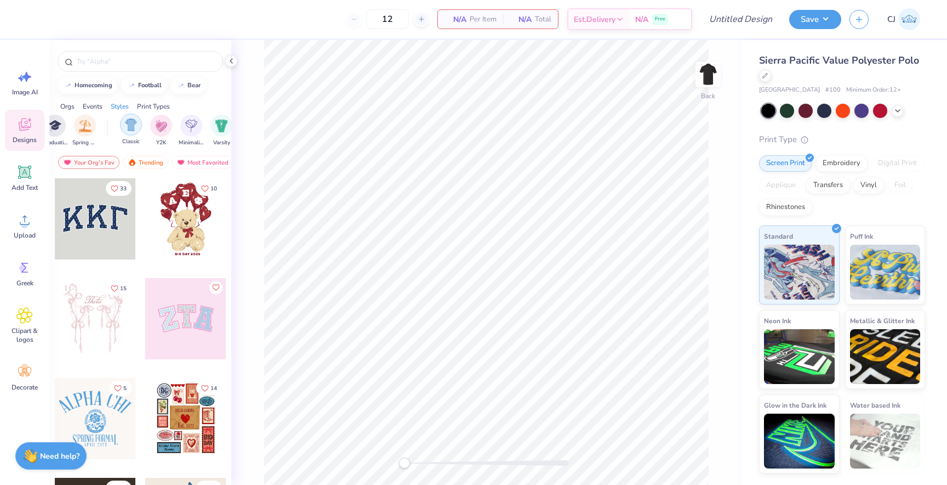
scroll to position [0, 530]
click at [164, 124] on div "filter for Minimalist" at bounding box center [173, 124] width 22 height 22
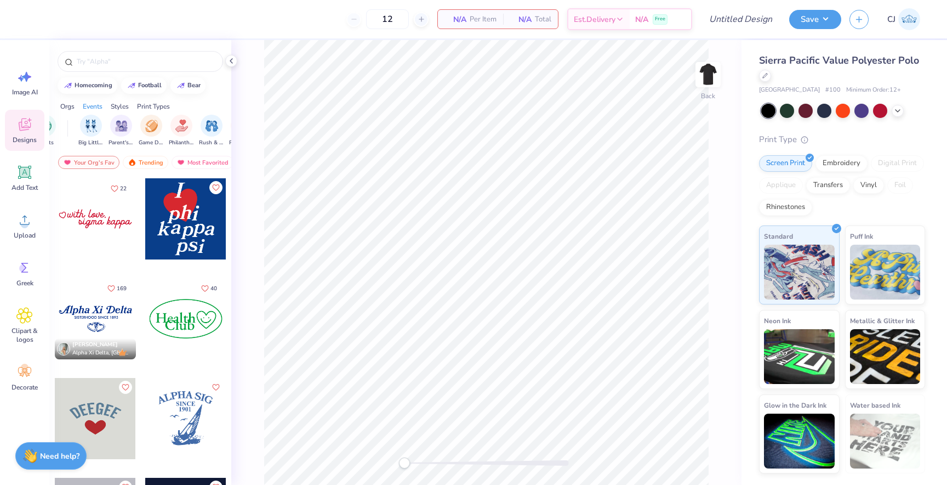
scroll to position [0, 0]
click at [103, 118] on div "filter for Fraternity" at bounding box center [98, 124] width 22 height 22
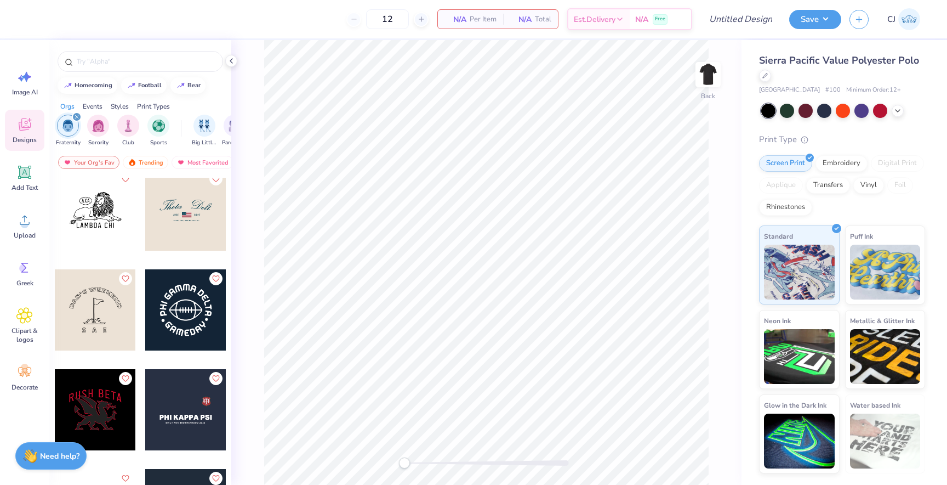
scroll to position [816, 0]
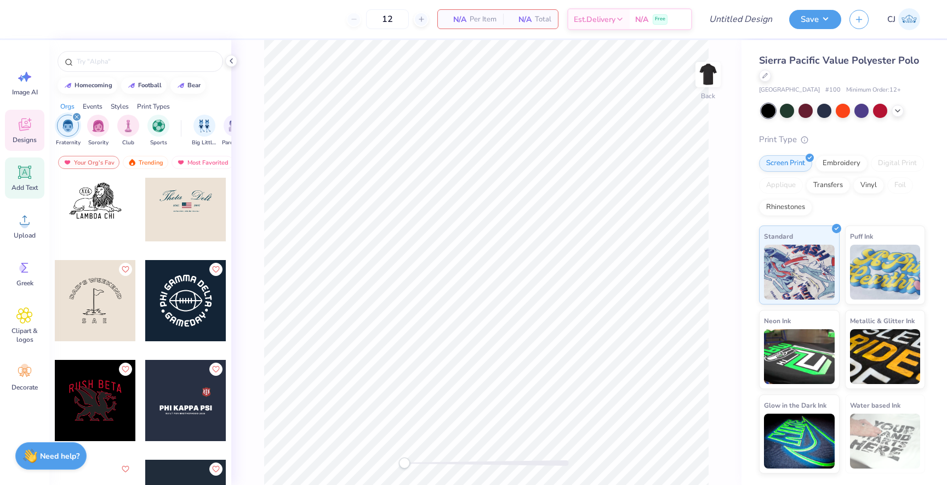
click at [24, 175] on icon at bounding box center [25, 172] width 10 height 10
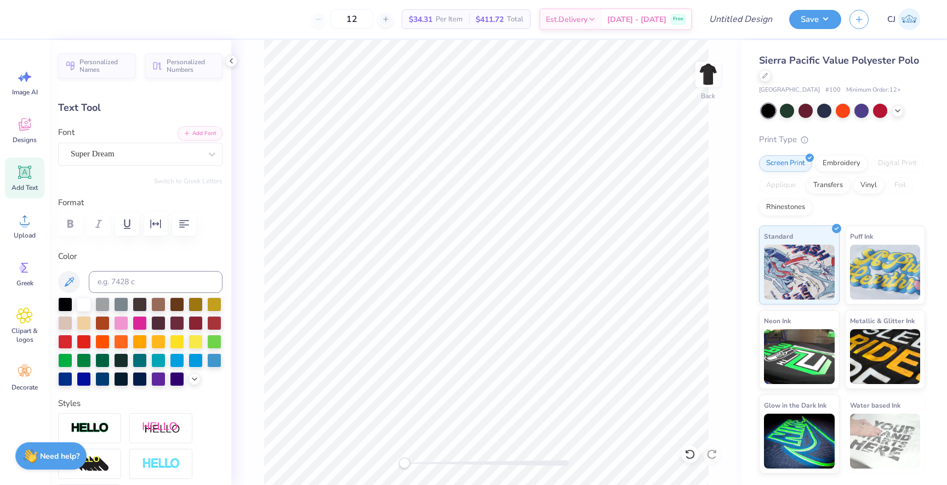
scroll to position [0, 0]
type textarea "T"
click at [158, 150] on div "Super Dream" at bounding box center [136, 153] width 133 height 17
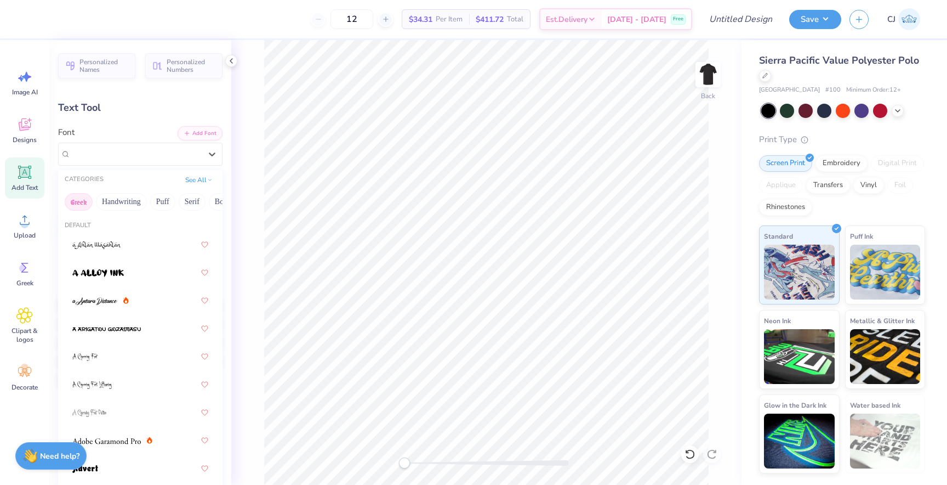
click at [83, 203] on button "Greek" at bounding box center [79, 202] width 28 height 18
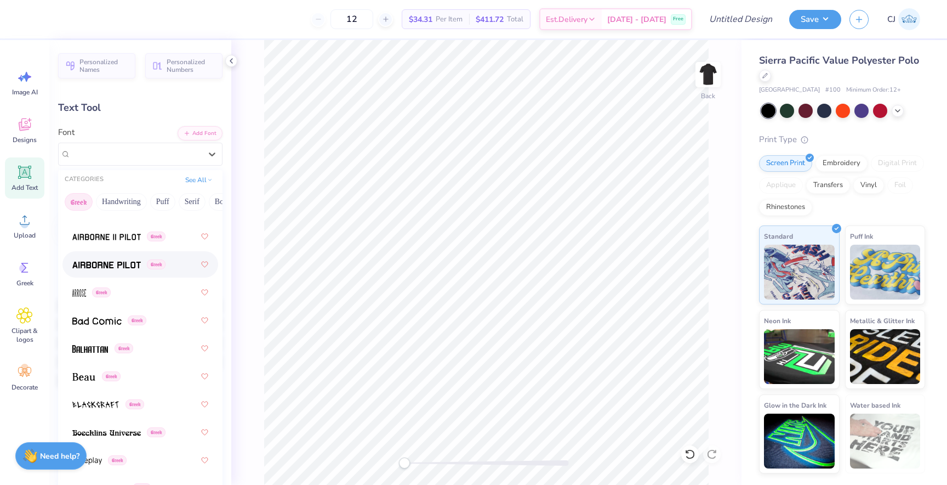
scroll to position [74, 0]
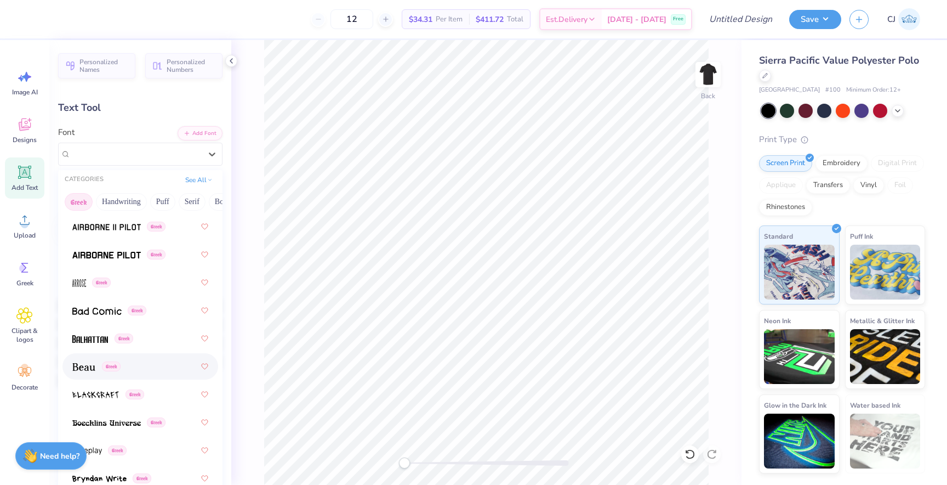
click at [89, 368] on img at bounding box center [83, 367] width 23 height 8
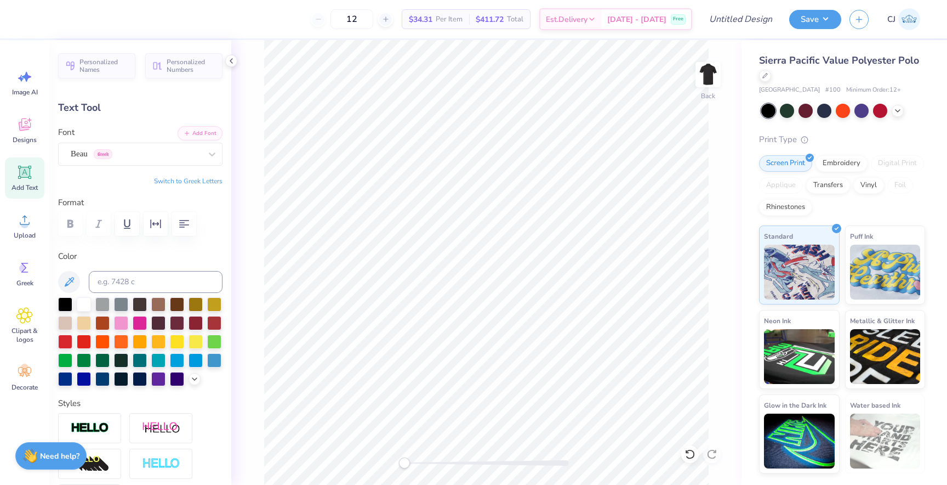
click at [178, 179] on button "Switch to Greek Letters" at bounding box center [188, 181] width 69 height 9
type textarea "ΠΚΦ"
type input "5.20"
type input "1.72"
type input "4.81"
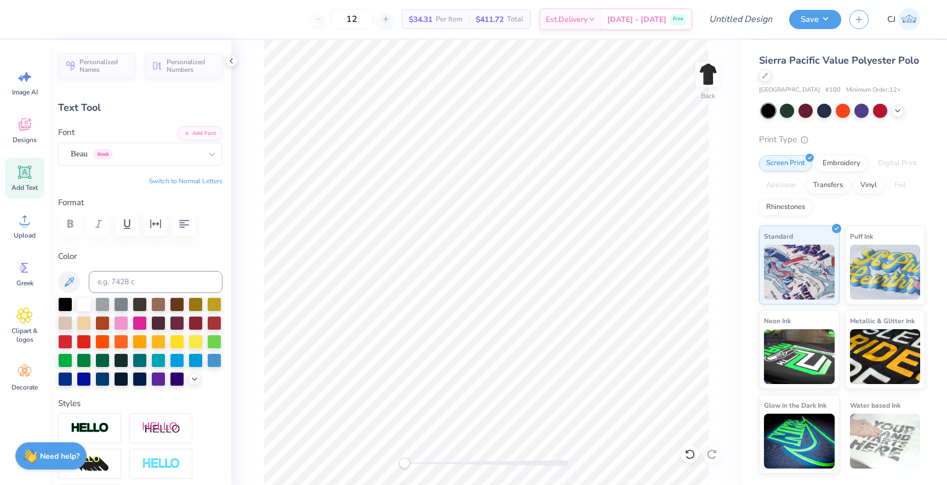
type input "4.60"
type input "1.52"
type input "4.80"
click at [254, 232] on div "Back" at bounding box center [486, 262] width 510 height 445
click at [207, 180] on button "Switch to Normal Letters" at bounding box center [185, 181] width 73 height 9
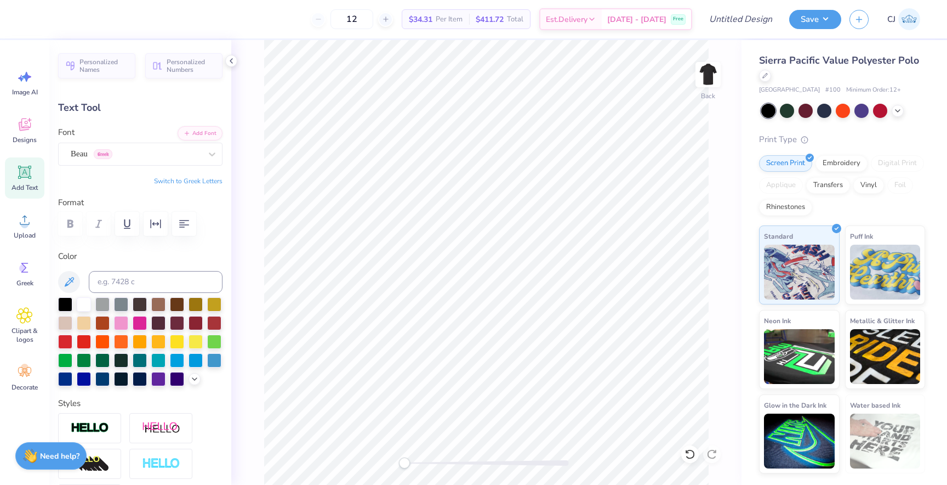
type textarea "2025"
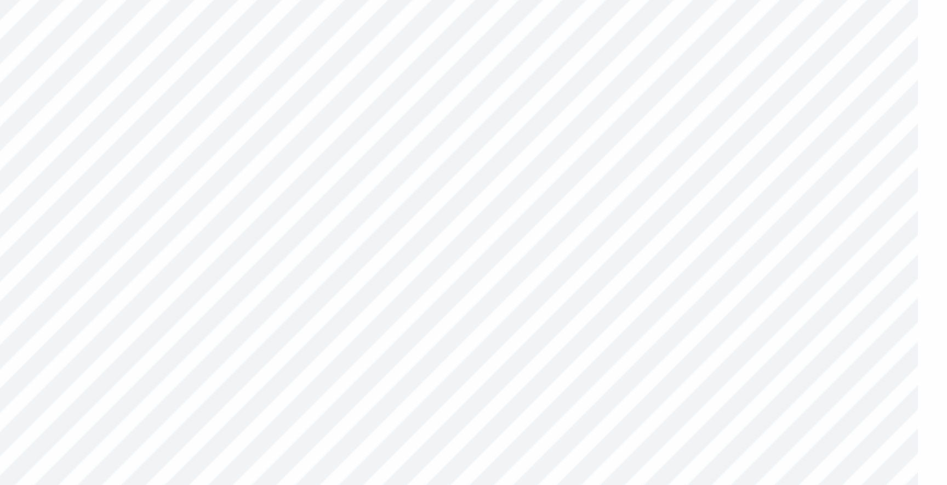
type input "4.73"
type input "1.57"
type input "6.30"
type input "2.40"
type input "0.79"
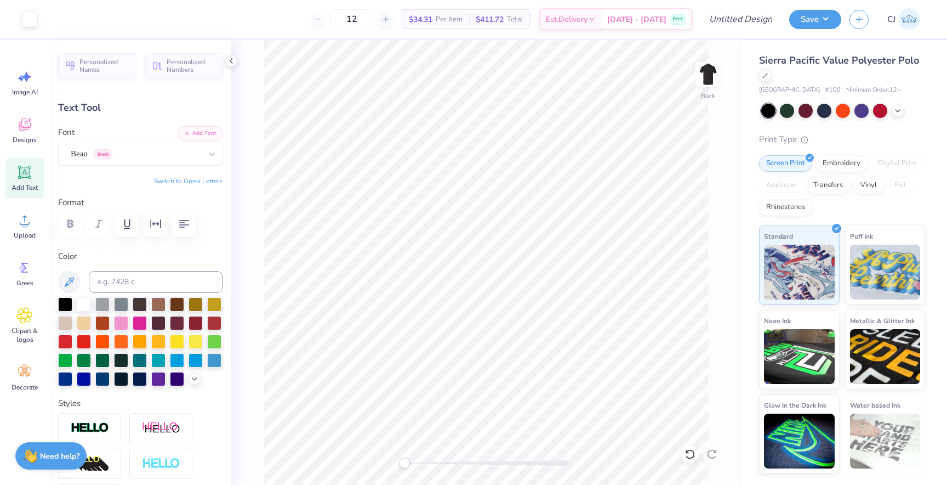
type input "6.56"
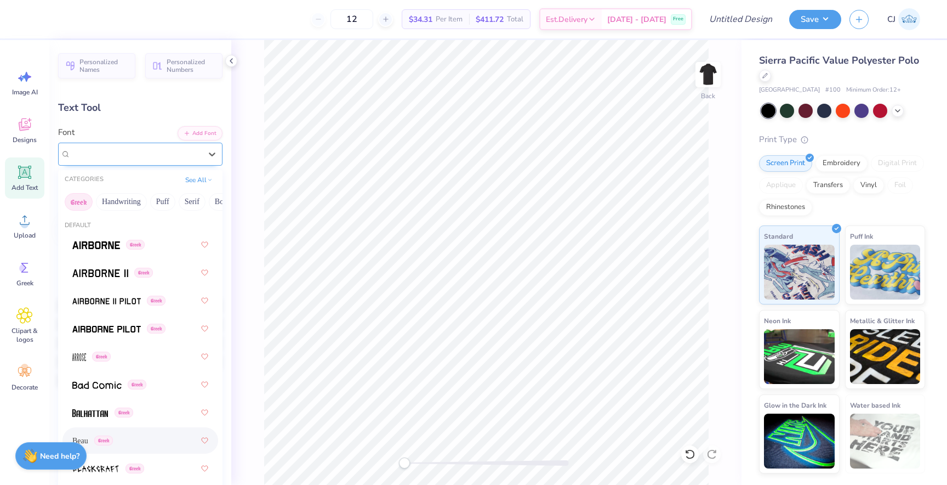
click at [127, 161] on div "Beau Greek" at bounding box center [136, 153] width 133 height 17
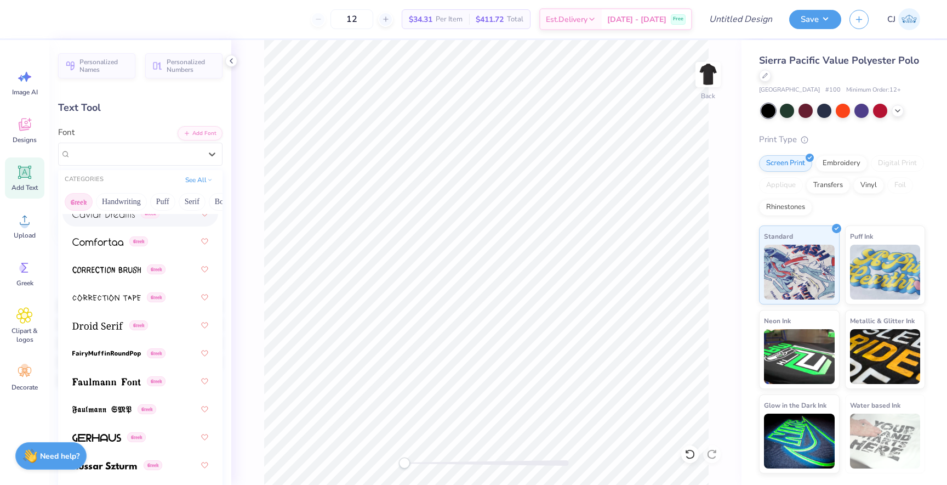
scroll to position [370, 0]
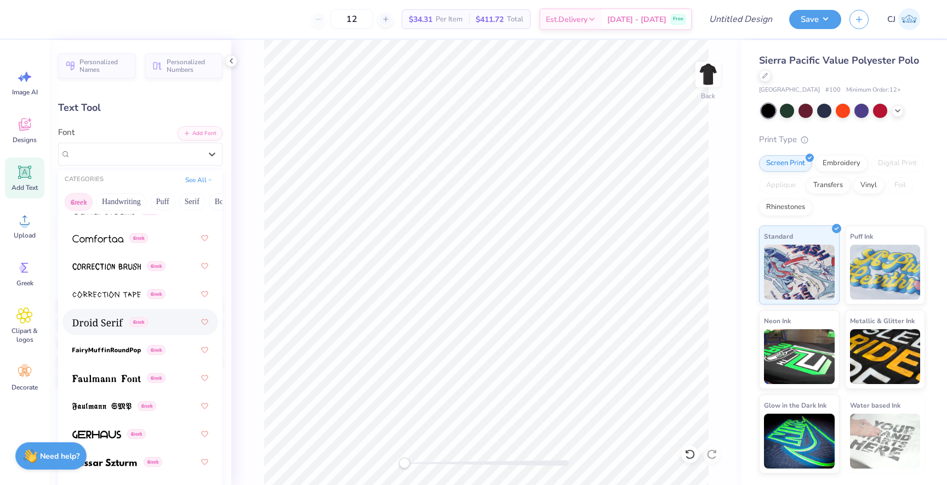
click at [105, 327] on div "Greek" at bounding box center [140, 322] width 136 height 20
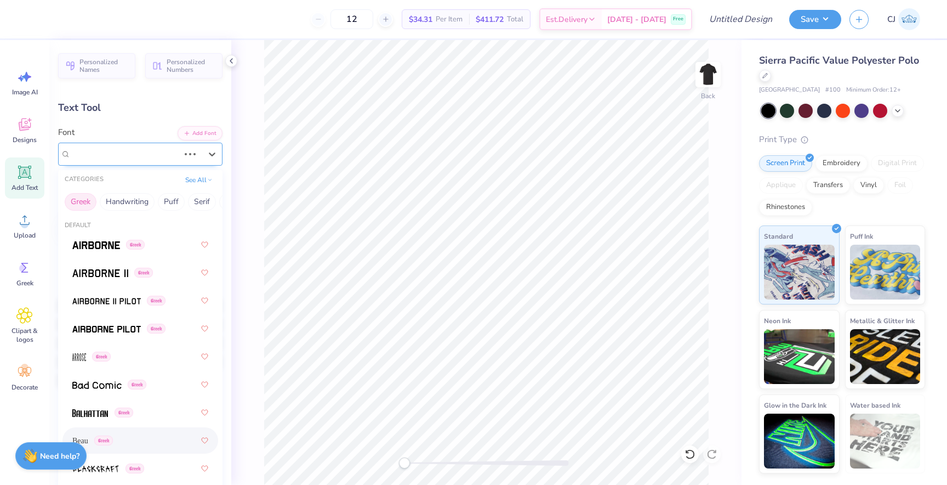
click at [126, 158] on div "Beau Greek" at bounding box center [125, 153] width 111 height 17
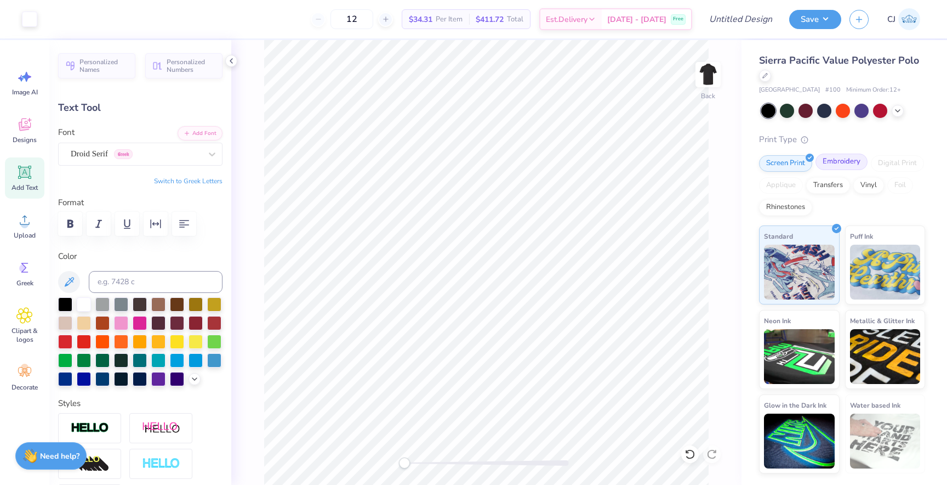
click at [841, 166] on div "Embroidery" at bounding box center [842, 161] width 52 height 16
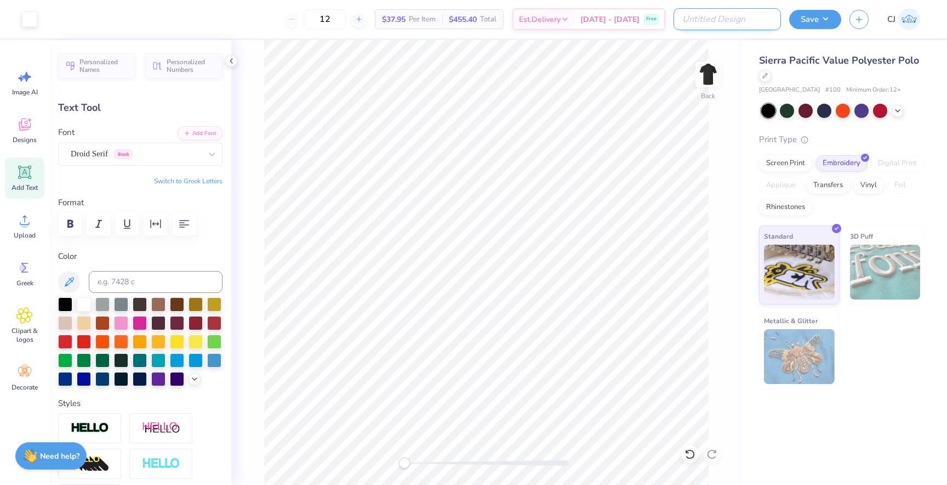
click at [735, 20] on input "Design Title" at bounding box center [727, 19] width 107 height 22
type input "pi kappa phi polo 2025"
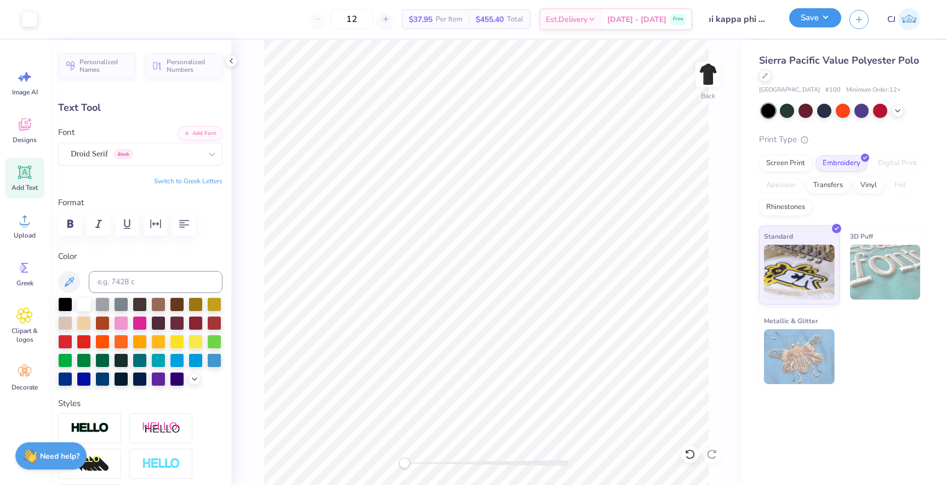
click at [824, 15] on button "Save" at bounding box center [815, 17] width 52 height 19
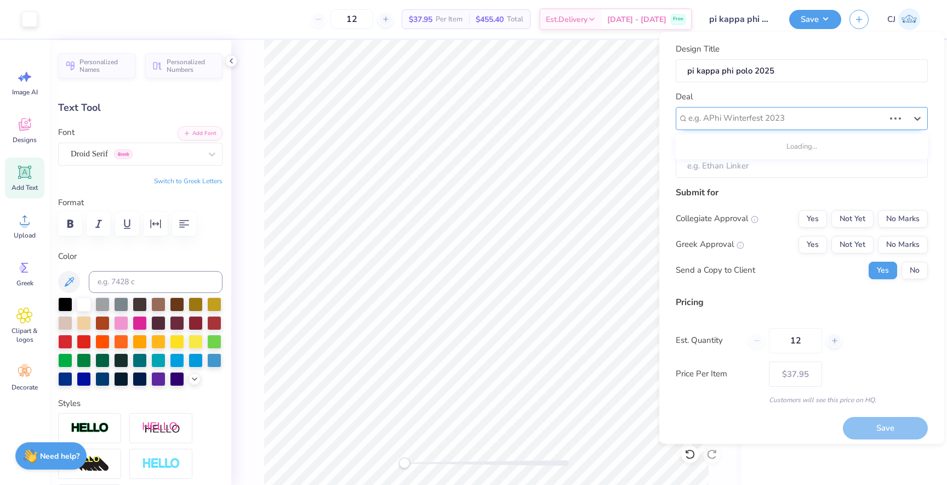
click at [770, 120] on div at bounding box center [787, 118] width 196 height 15
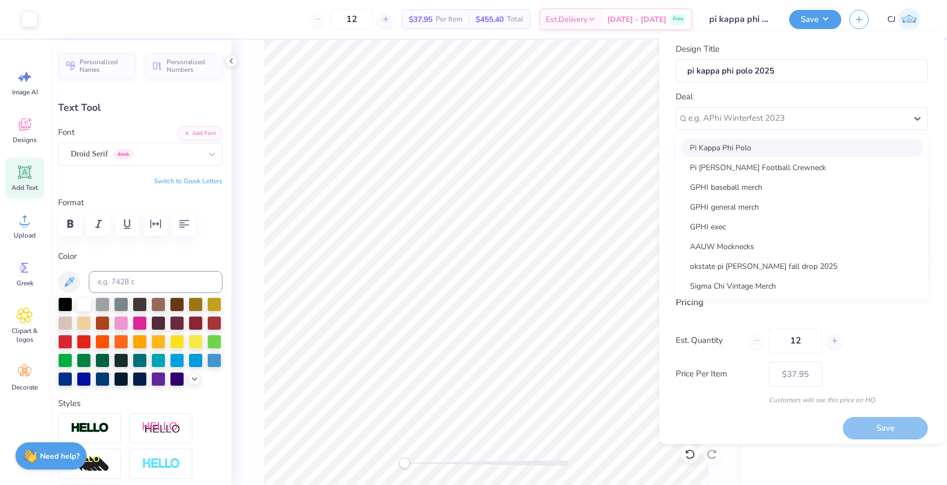
click at [772, 148] on div "Pi Kappa Phi Polo" at bounding box center [801, 148] width 243 height 18
type input "Zach Cleveland"
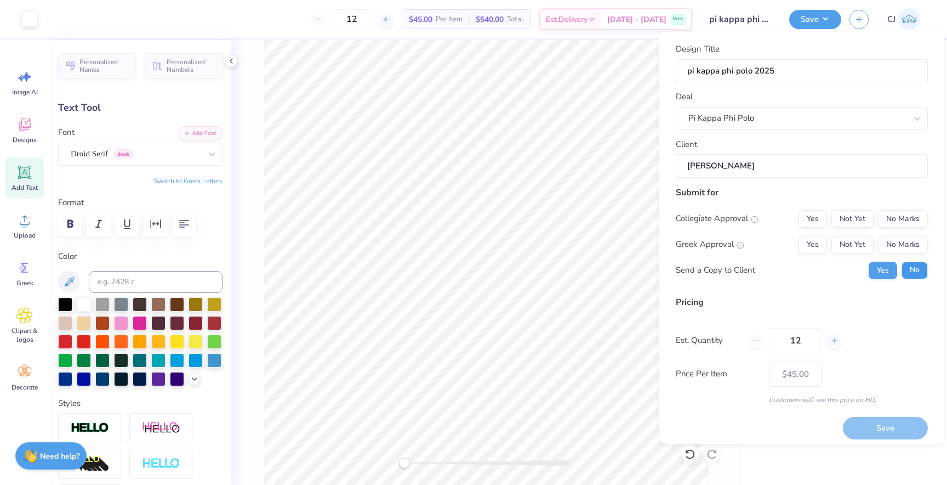
click at [912, 275] on button "No" at bounding box center [915, 270] width 26 height 18
click at [806, 248] on button "Yes" at bounding box center [813, 245] width 29 height 18
click at [900, 220] on button "No Marks" at bounding box center [903, 219] width 50 height 18
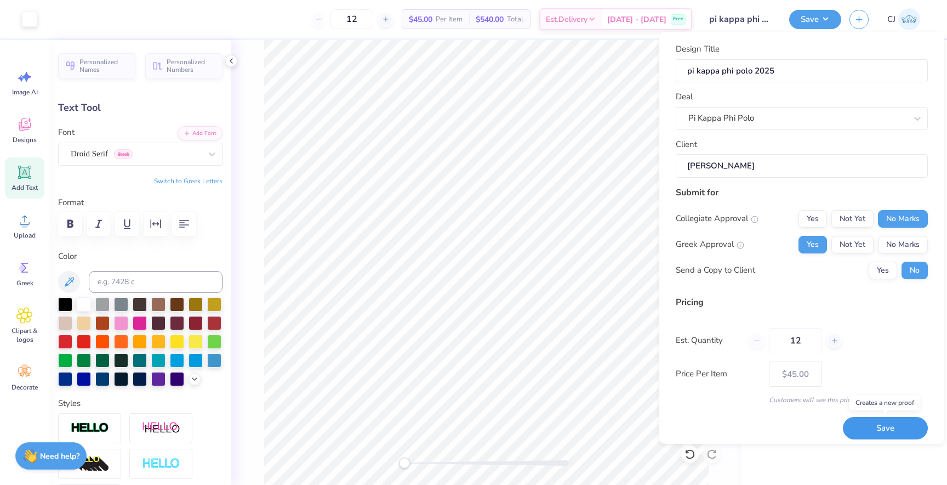
click at [873, 430] on button "Save" at bounding box center [885, 428] width 85 height 22
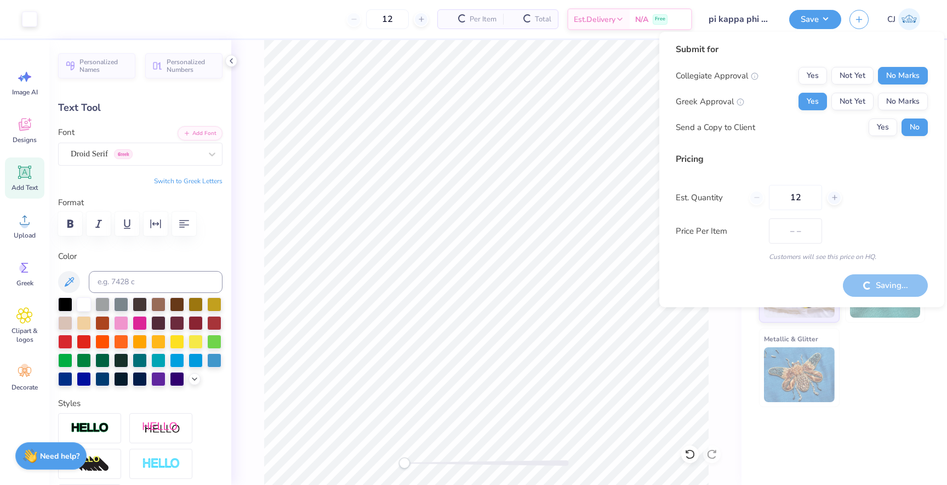
type input "$45.00"
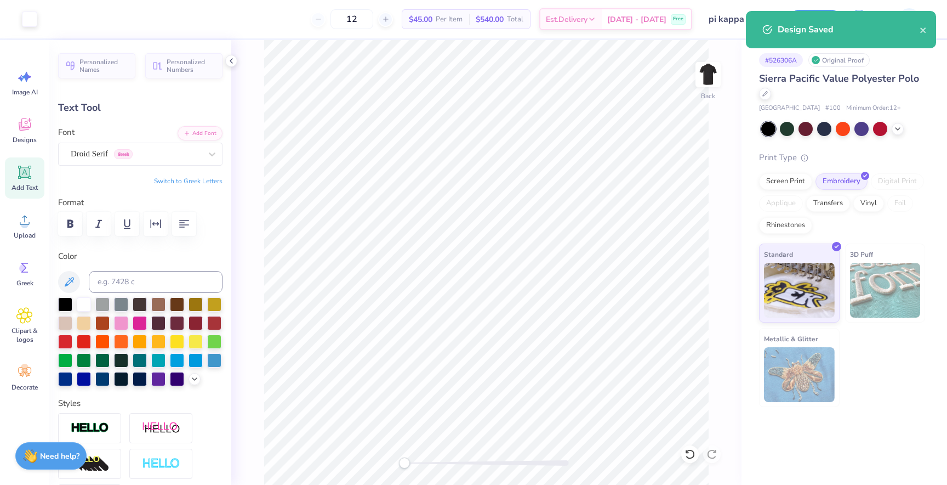
type input "2.34"
type input "0.81"
type input "6.55"
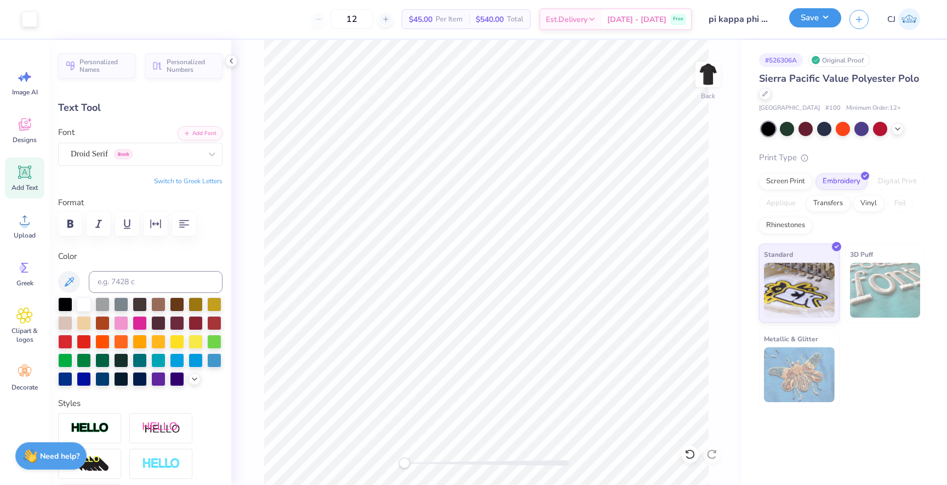
click at [816, 18] on button "Save" at bounding box center [815, 17] width 52 height 19
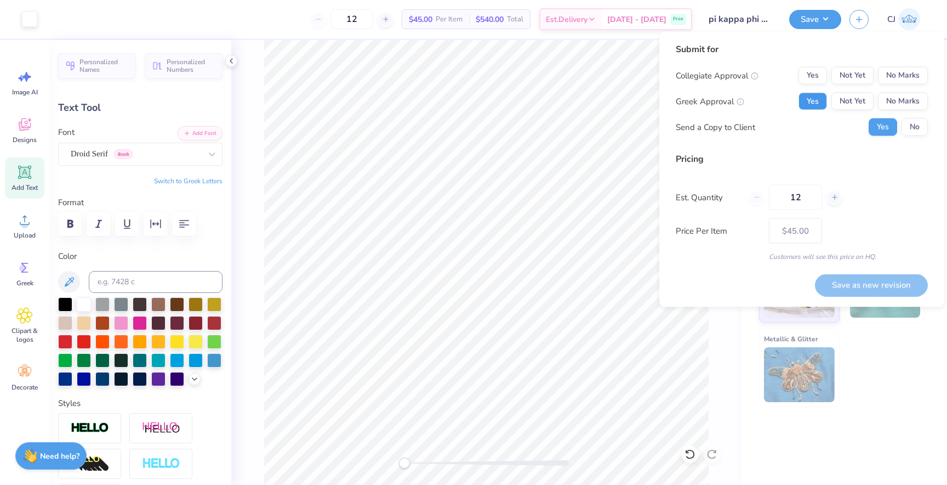
click at [815, 102] on button "Yes" at bounding box center [813, 102] width 29 height 18
click at [909, 70] on button "No Marks" at bounding box center [903, 76] width 50 height 18
click at [885, 285] on button "Save as new revision" at bounding box center [871, 285] width 113 height 22
type input "$45.00"
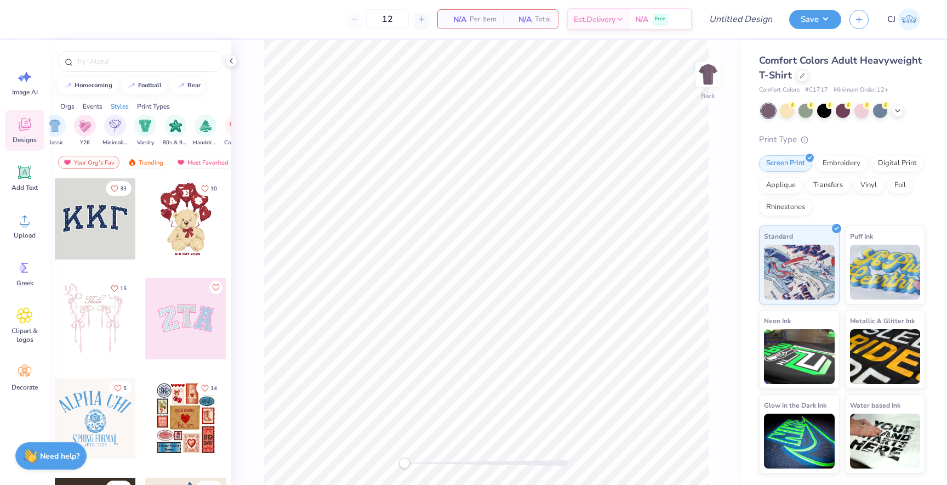
scroll to position [0, 627]
click at [104, 129] on img "filter for Varsity" at bounding box center [106, 124] width 13 height 13
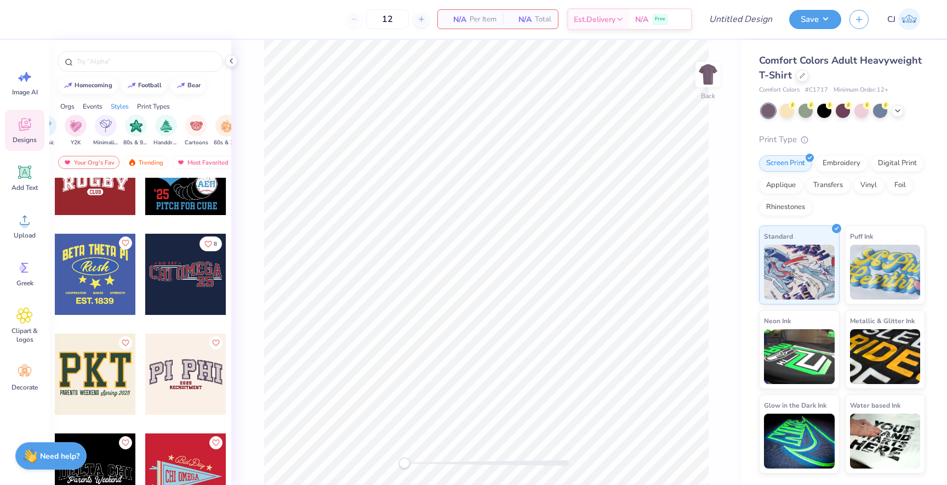
scroll to position [2537, 0]
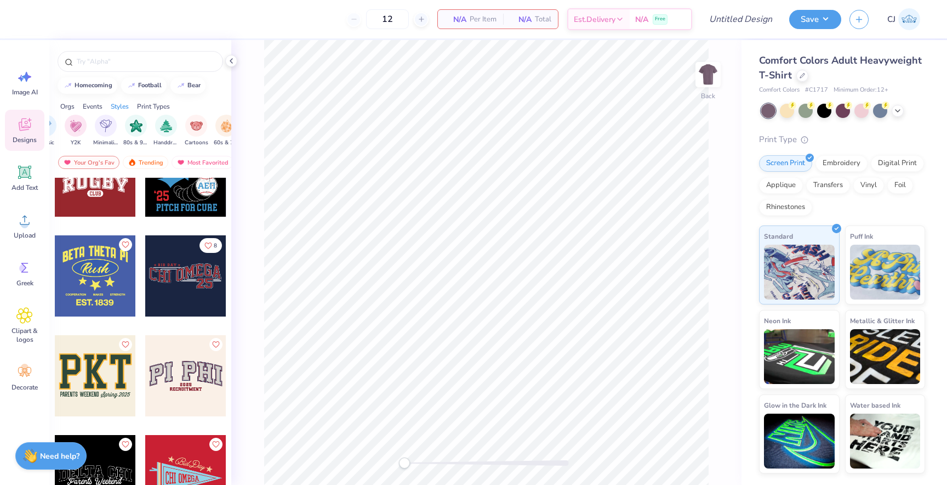
click at [145, 281] on div at bounding box center [104, 275] width 81 height 81
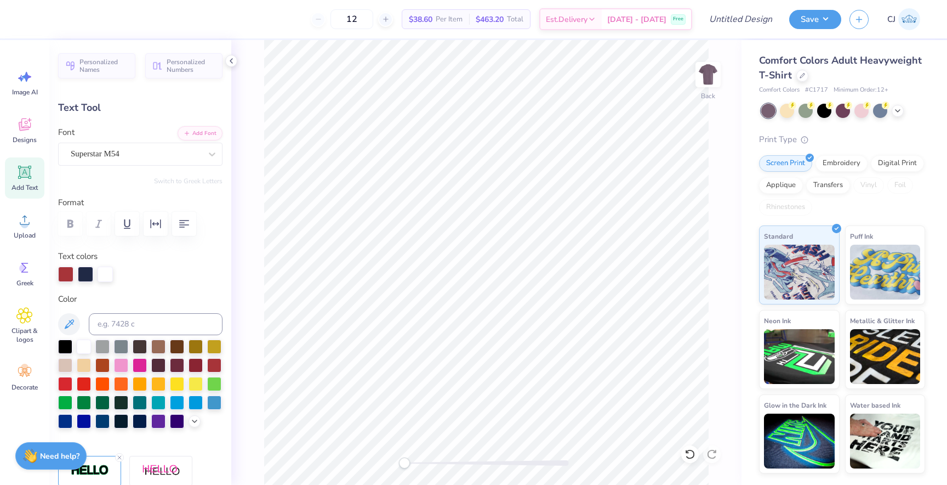
scroll to position [0, 0]
type textarea "C"
type textarea "moonball"
type input "9.88"
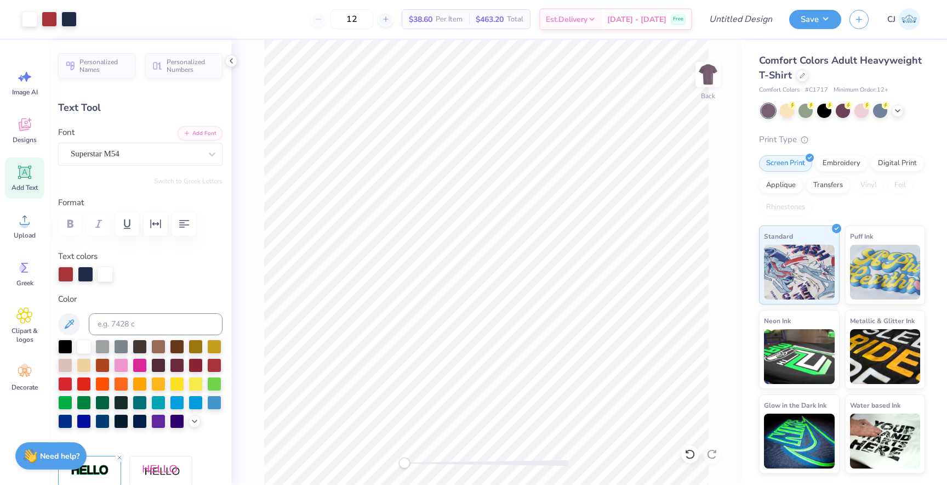
type input "2.75"
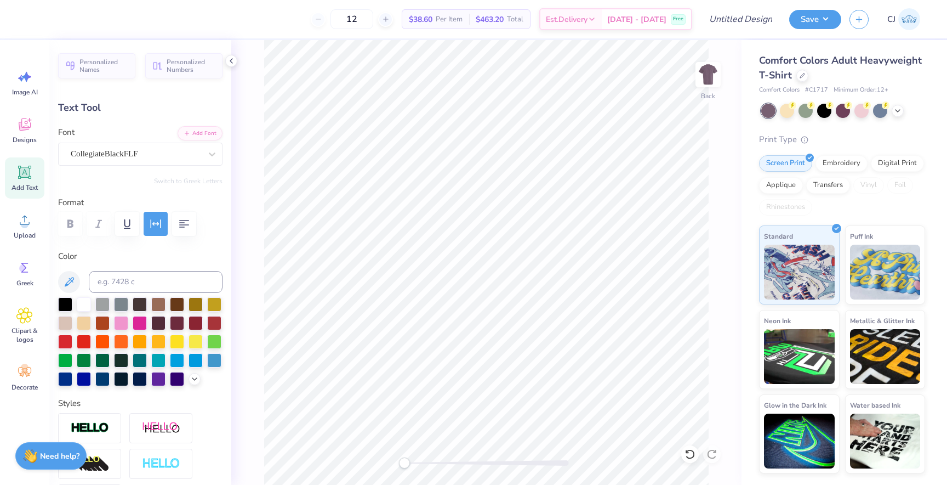
type input "2.50"
type input "0.36"
type input "3.08"
type textarea "B"
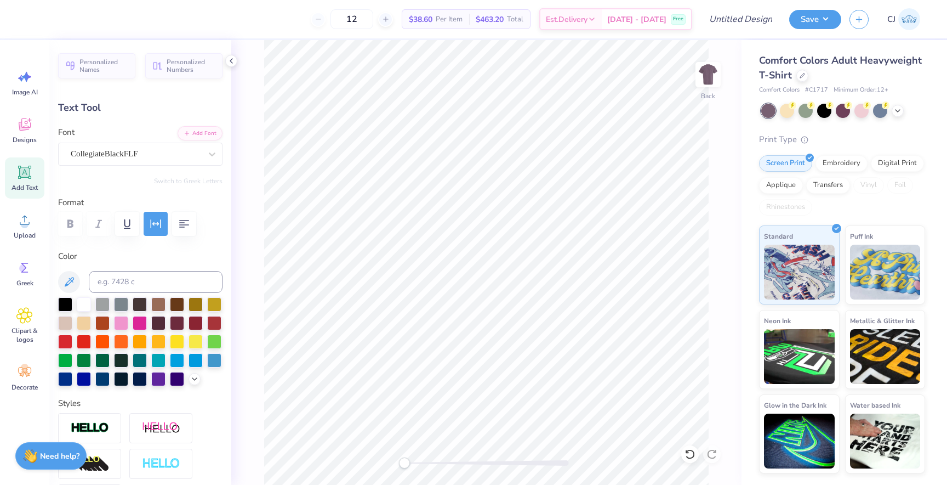
scroll to position [0, 1]
type textarea "GAMMA PHI BETA"
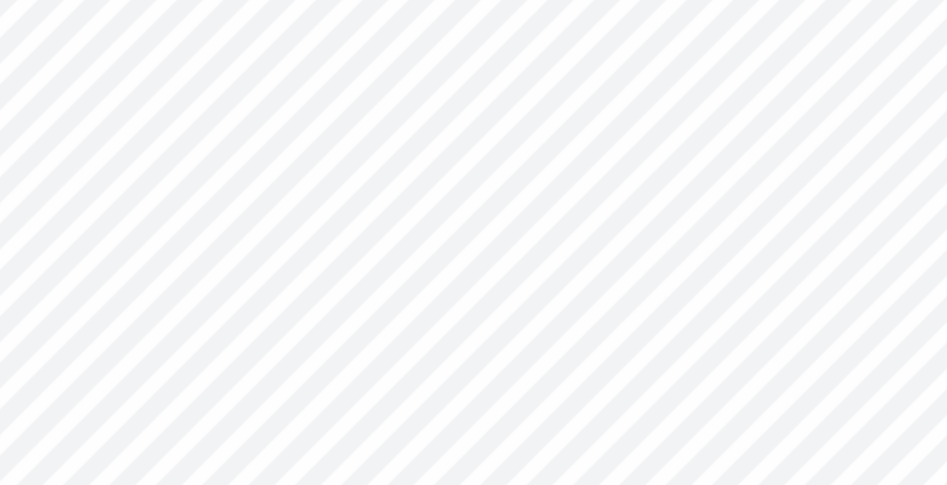
type input "5.42"
type input "3.00"
type input "9.88"
type input "2.75"
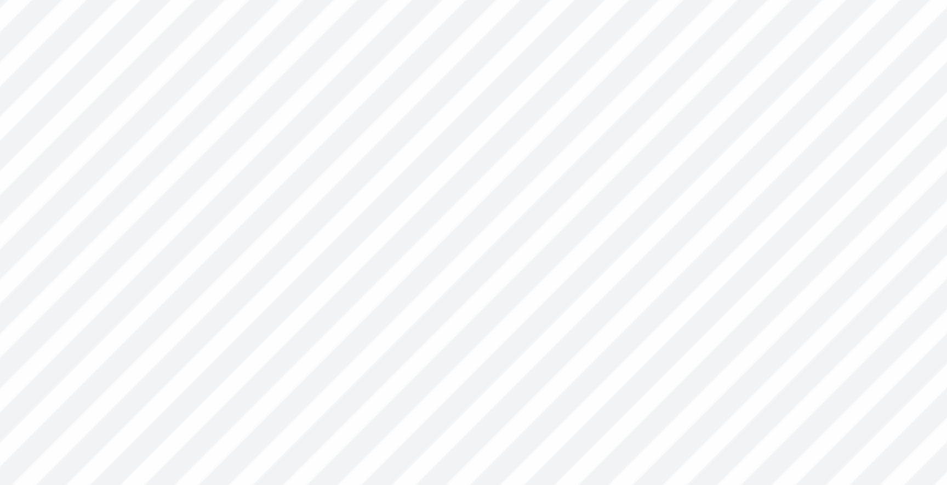
type input "9.88"
type input "2.75"
type input "4.02"
type input "5.42"
type input "0.36"
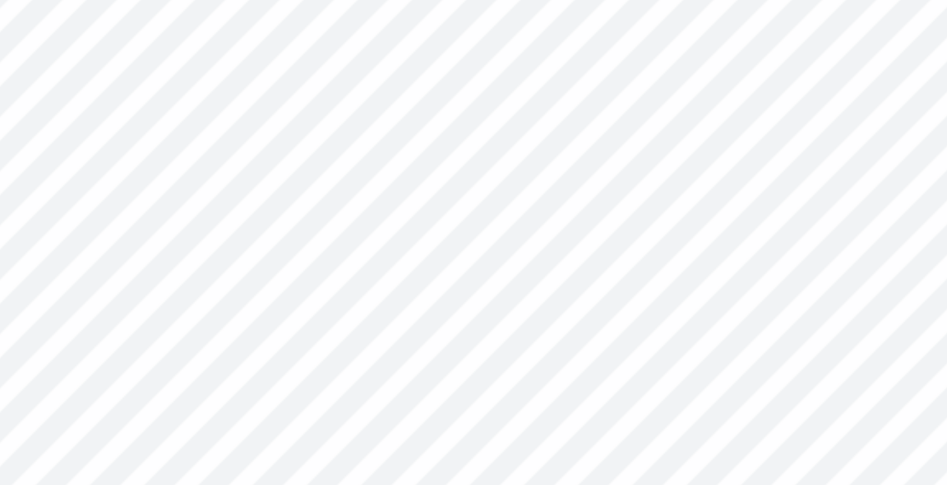
type input "3.00"
type textarea "G"
type textarea "S"
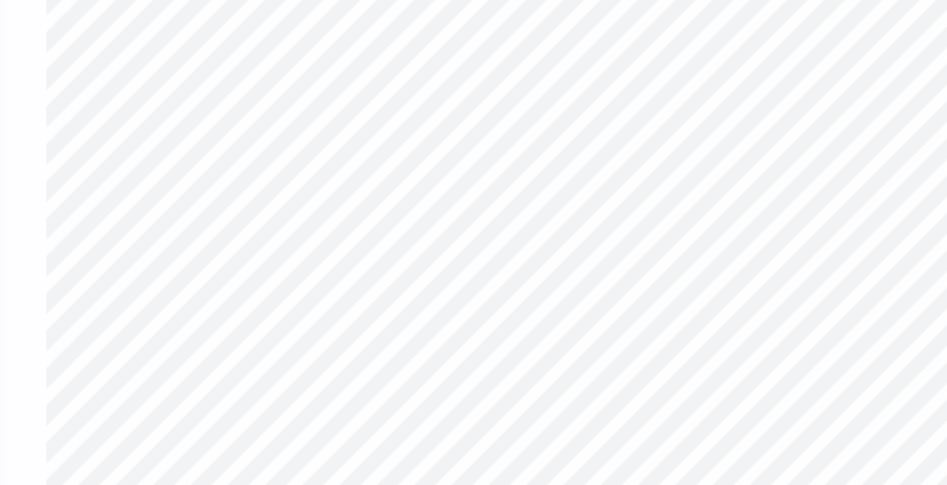
type input "5.76"
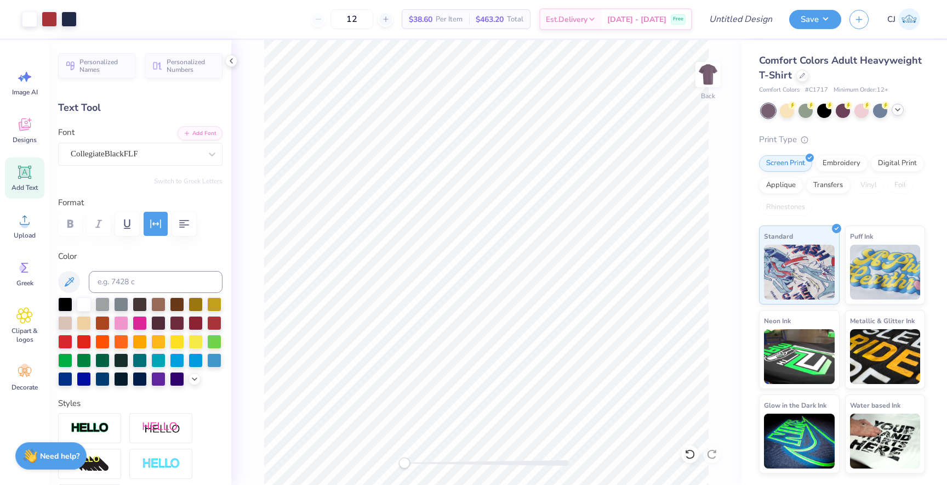
click at [900, 111] on icon at bounding box center [898, 109] width 9 height 9
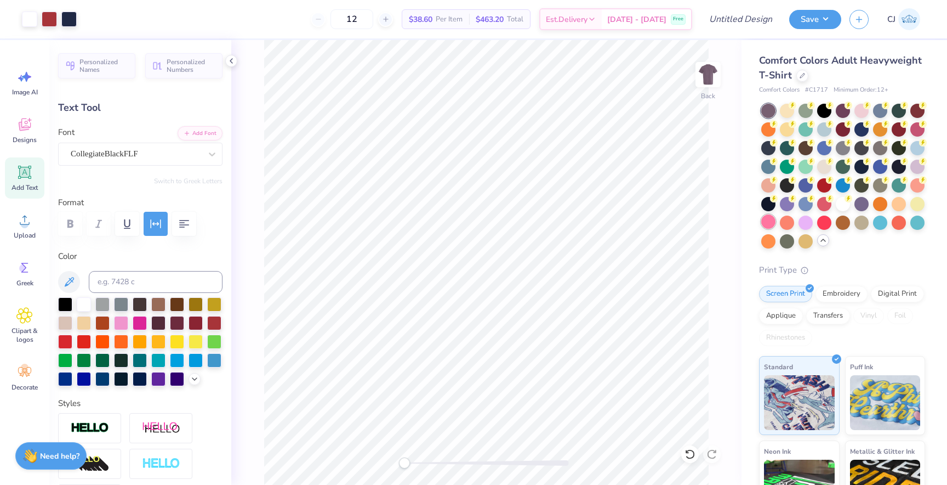
click at [770, 220] on div at bounding box center [768, 221] width 14 height 14
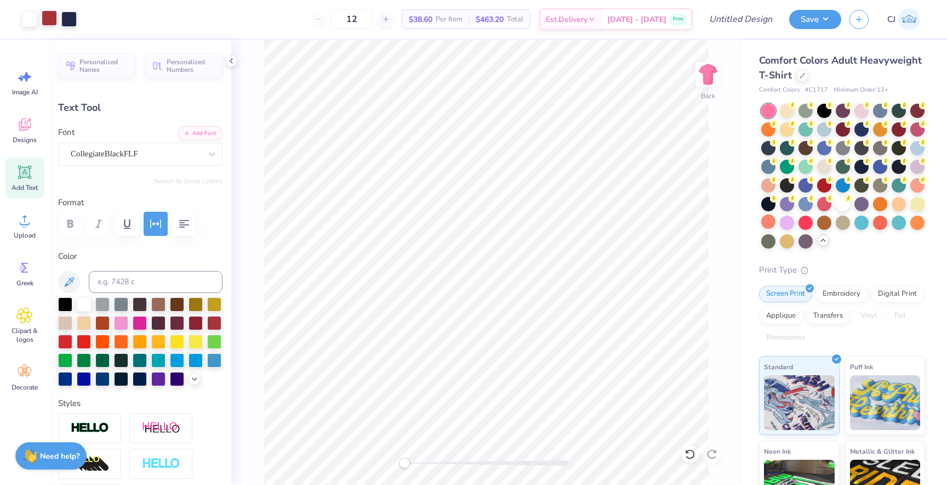
click at [49, 18] on div at bounding box center [49, 17] width 15 height 15
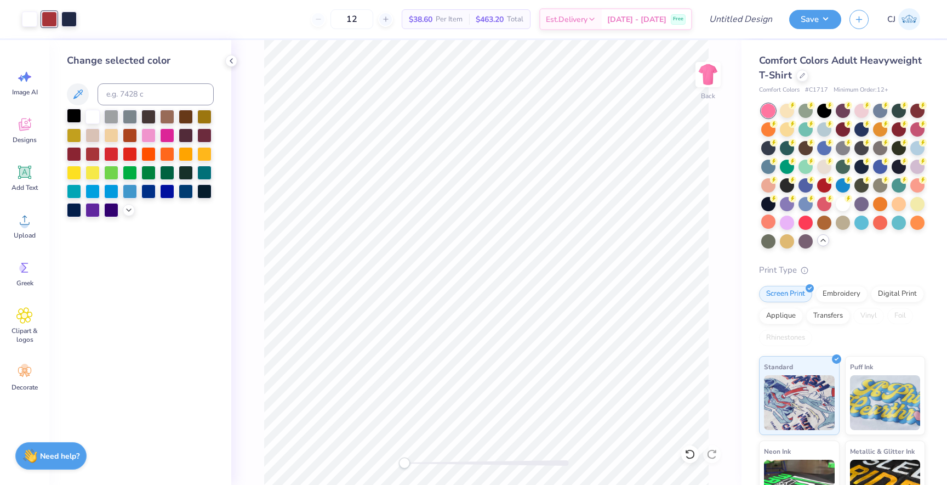
click at [71, 117] on div at bounding box center [74, 116] width 14 height 14
click at [73, 24] on div at bounding box center [68, 17] width 15 height 15
click at [129, 211] on icon at bounding box center [128, 208] width 9 height 9
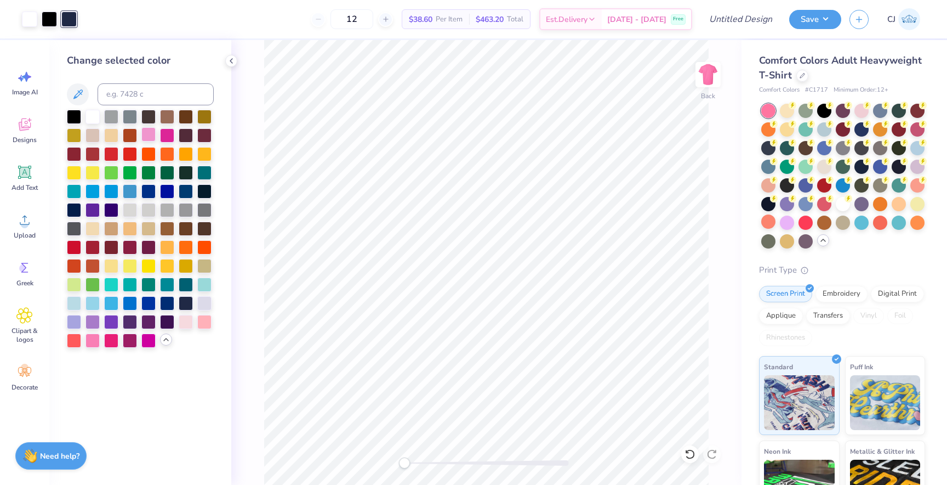
click at [149, 130] on div at bounding box center [148, 134] width 14 height 14
click at [841, 204] on div at bounding box center [843, 203] width 14 height 14
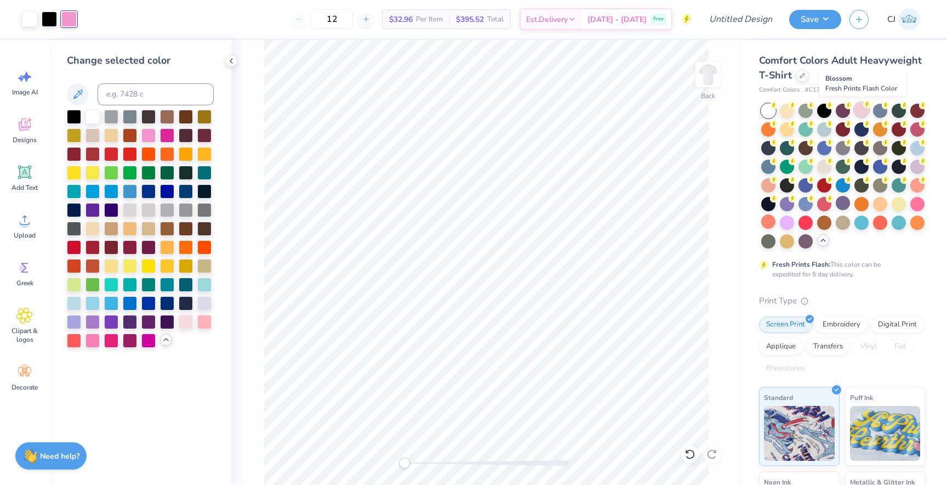
click at [863, 112] on div at bounding box center [862, 110] width 14 height 14
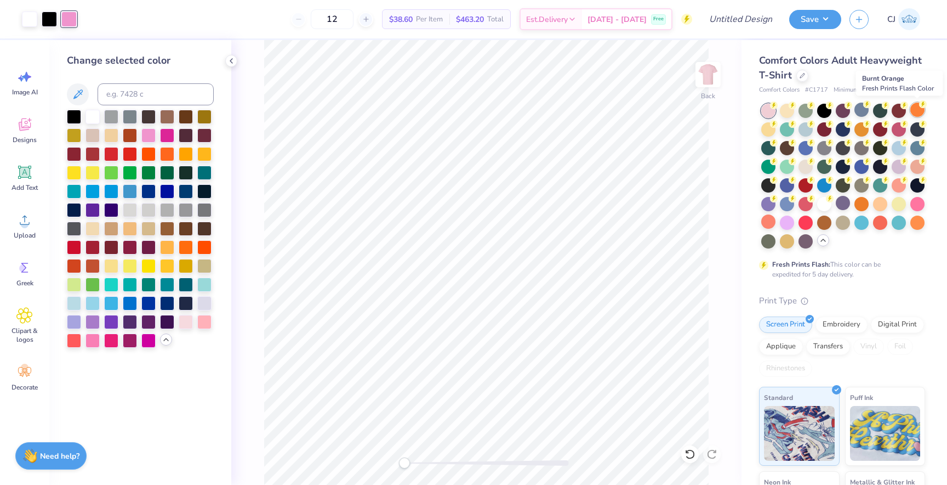
click at [921, 109] on div at bounding box center [918, 110] width 14 height 14
click at [823, 203] on div at bounding box center [824, 203] width 14 height 14
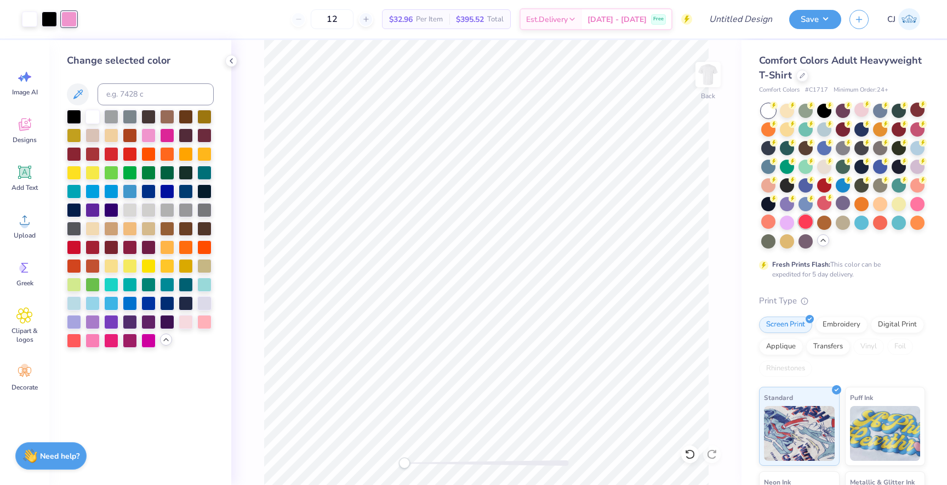
click at [805, 225] on div at bounding box center [806, 221] width 14 height 14
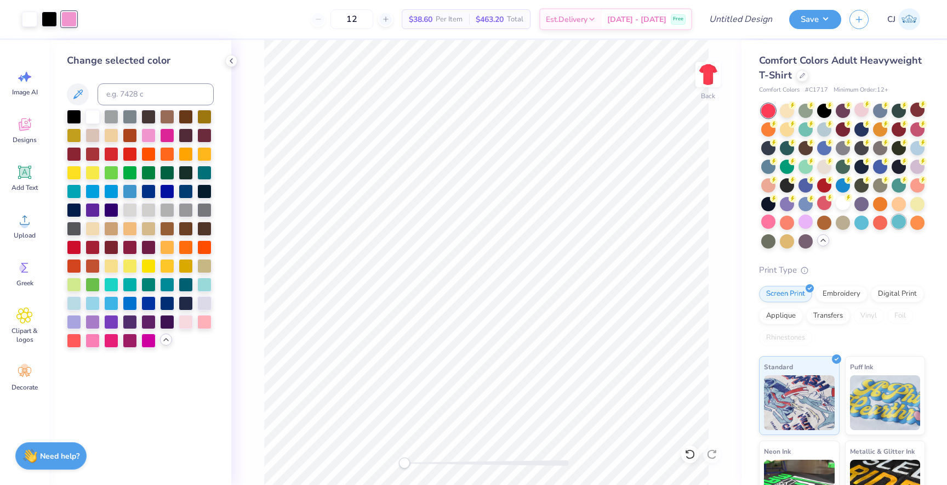
click at [894, 219] on div at bounding box center [899, 221] width 14 height 14
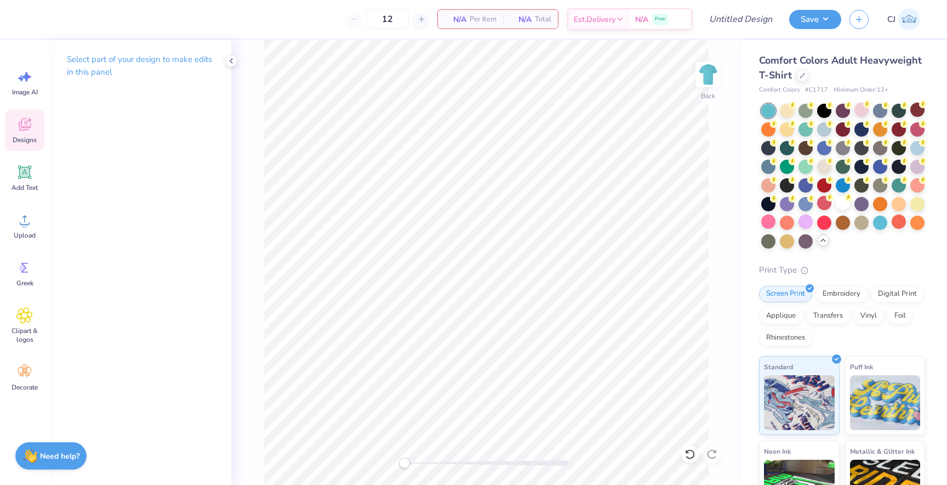
click at [24, 145] on div "Designs" at bounding box center [24, 130] width 39 height 41
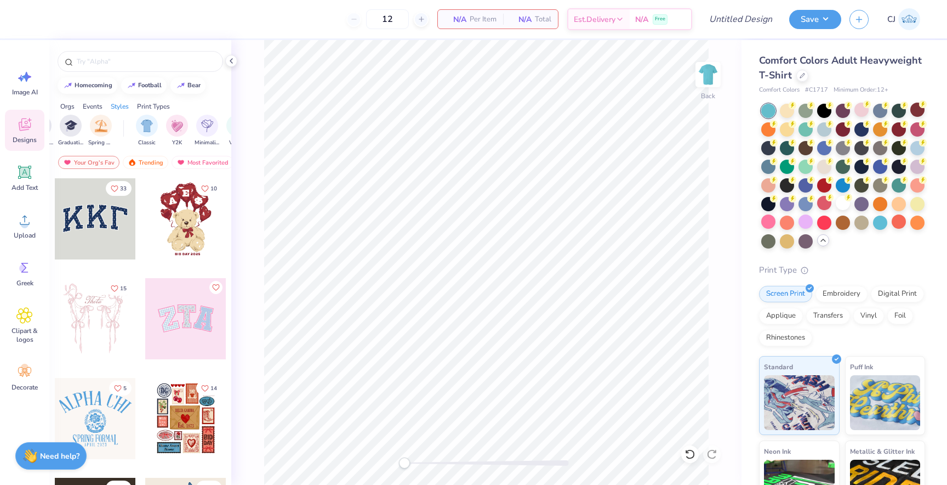
scroll to position [0, 503]
click at [143, 127] on img "filter for Classic" at bounding box center [139, 124] width 13 height 13
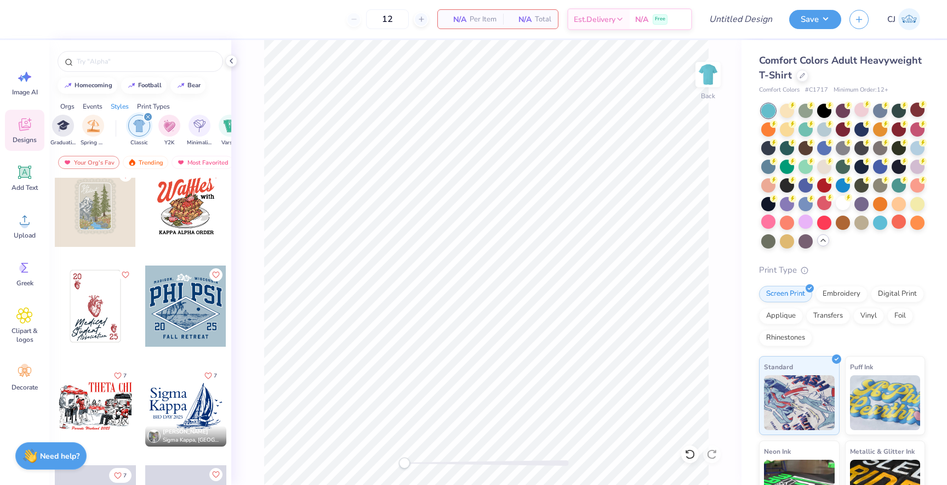
scroll to position [714, 0]
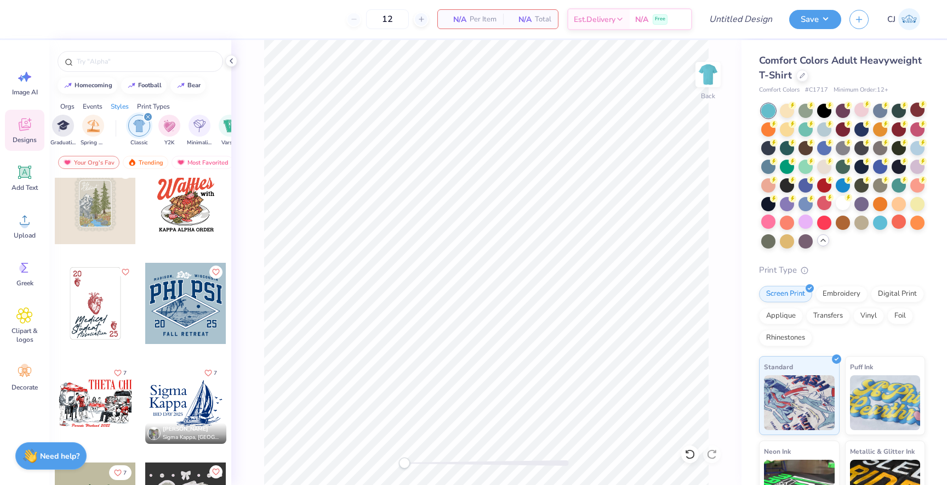
click at [148, 116] on icon "filter for Classic" at bounding box center [147, 116] width 3 height 3
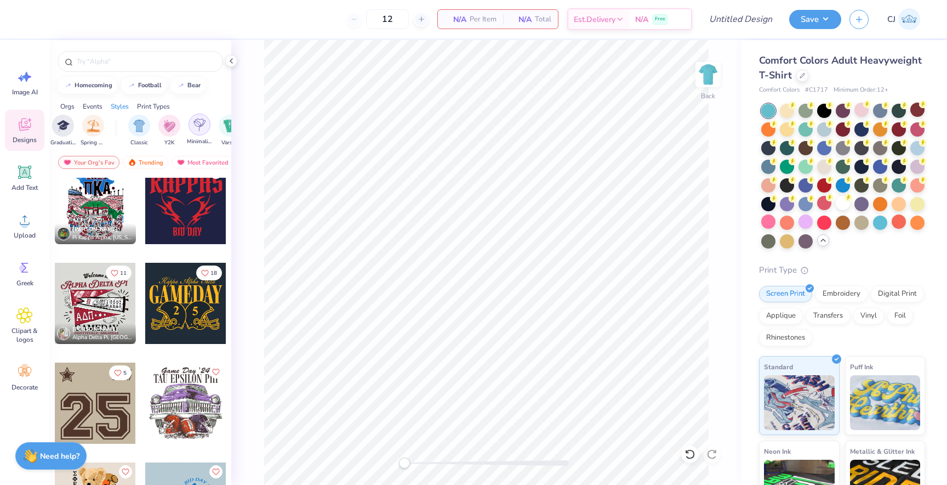
click at [200, 126] on img "filter for Minimalist" at bounding box center [200, 124] width 12 height 13
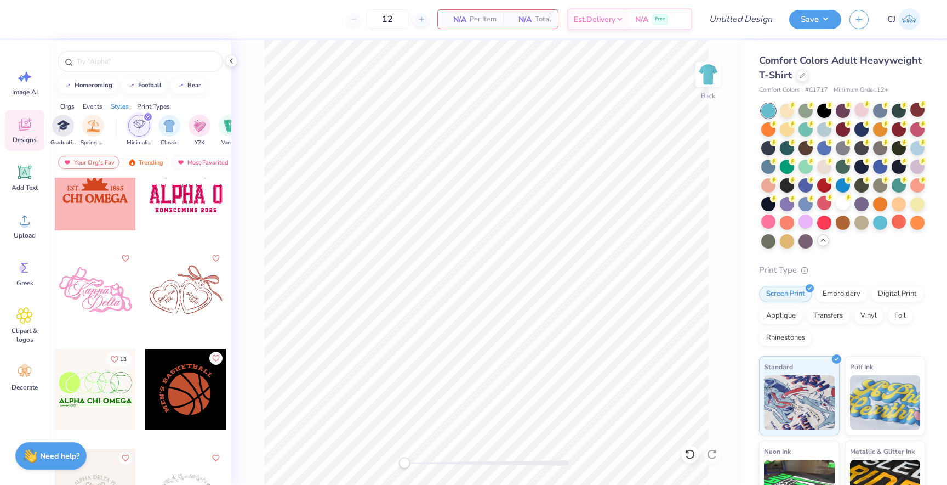
scroll to position [632, 0]
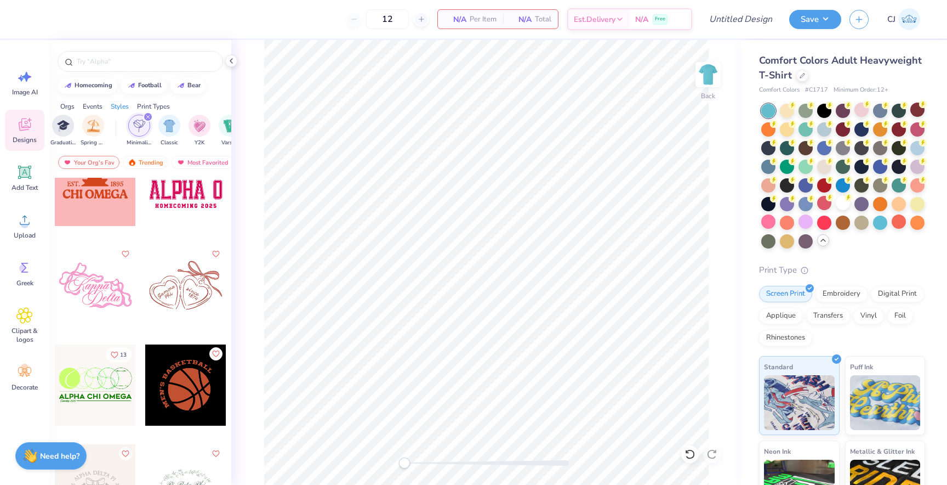
click at [173, 389] on div at bounding box center [185, 384] width 81 height 81
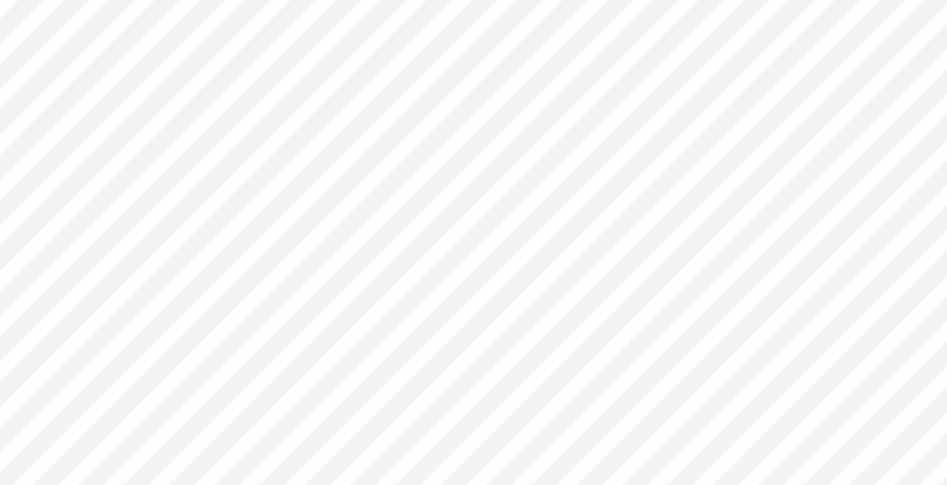
scroll to position [0, 1]
type textarea "GAMMA PHI BETA"
type input "0.0"
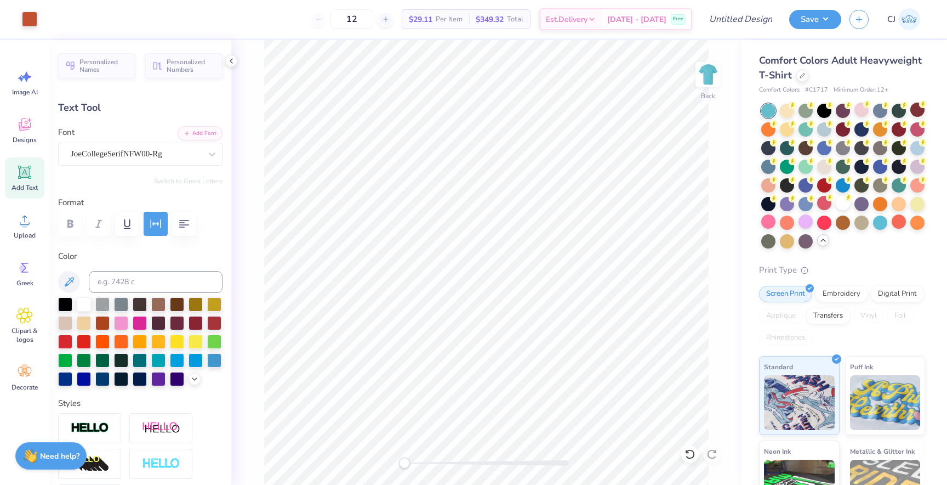
type input "2.25"
type input "2.09"
type input "3.09"
type input "-38.7"
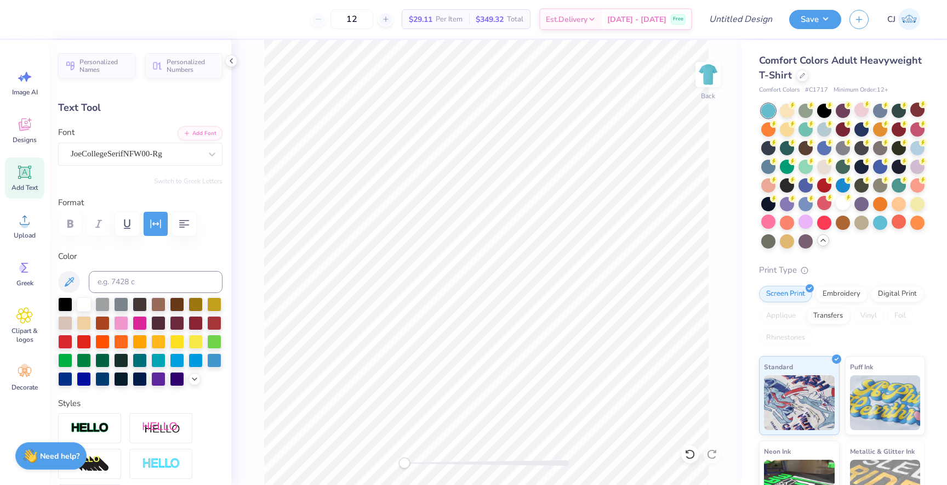
type textarea "G"
type textarea "M"
type textarea "MOONBALL"
type input "0.0"
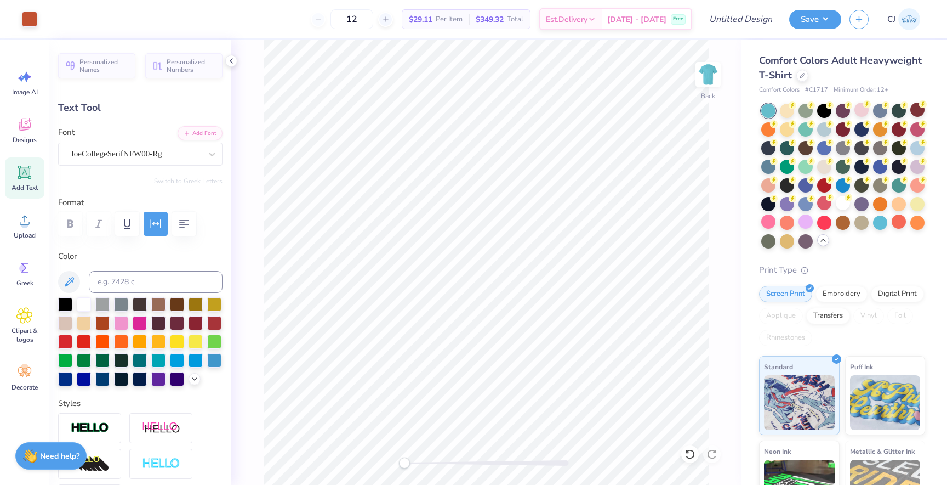
type input "1.48"
type input "1.41"
type input "6.89"
type input "0.0"
type input "1.61"
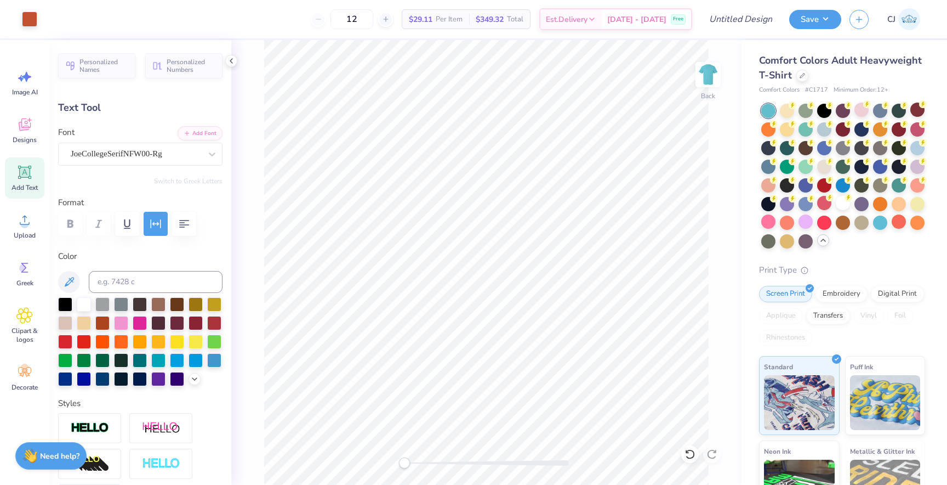
type input "1.23"
type input "6.66"
type input "154.9"
type input "2.50"
type input "1.92"
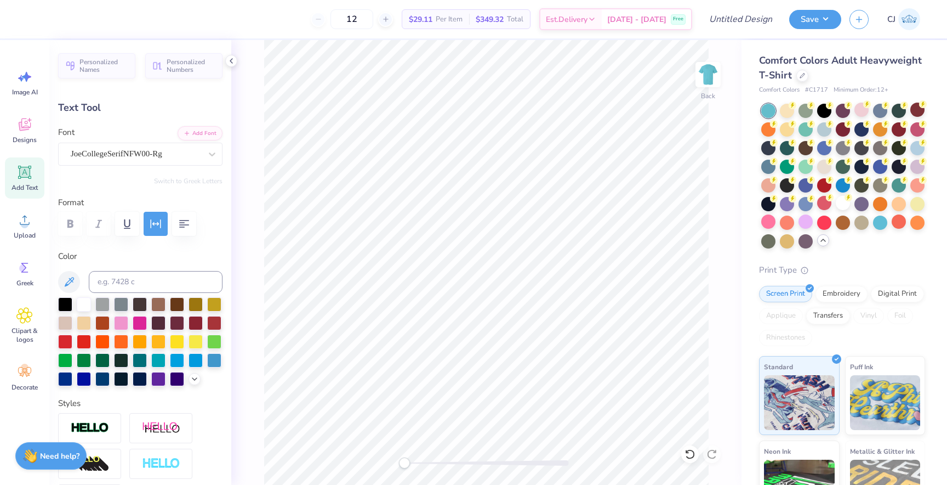
type input "4.26"
type input "0.0"
type input "2.07"
type input "2.39"
type input "3.79"
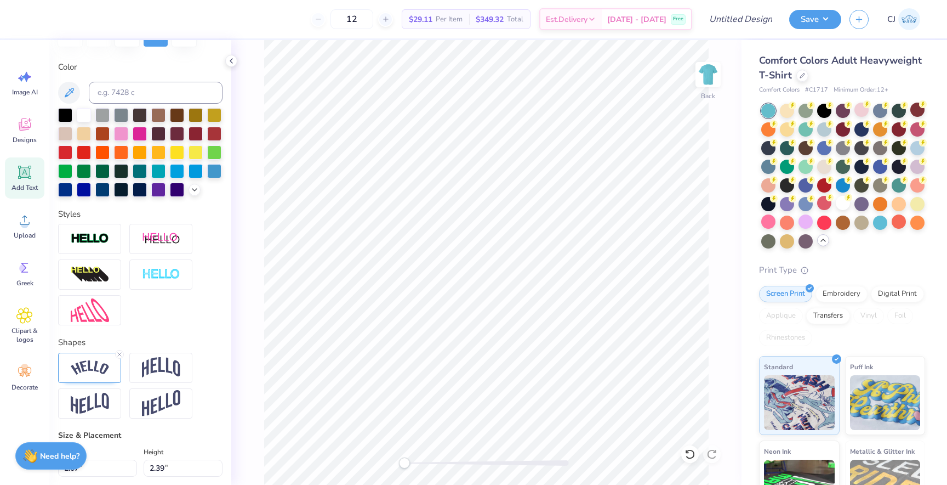
scroll to position [190, 0]
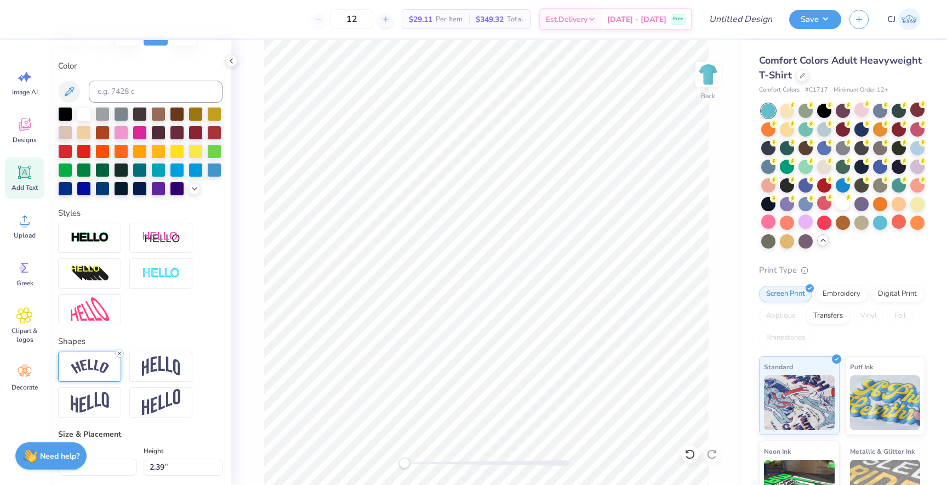
click at [119, 350] on icon at bounding box center [119, 353] width 7 height 7
type input "0.0"
type input "1.55"
type input "1.76"
type input "5.39"
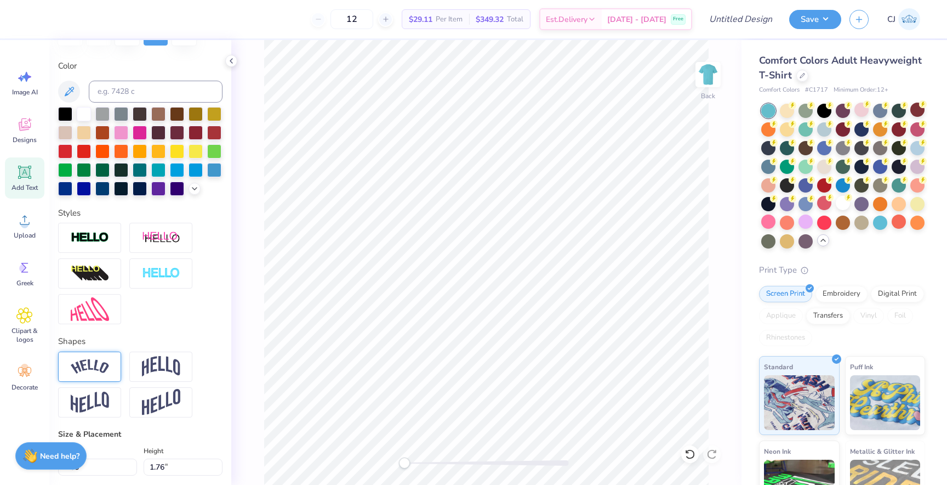
type input "0.0"
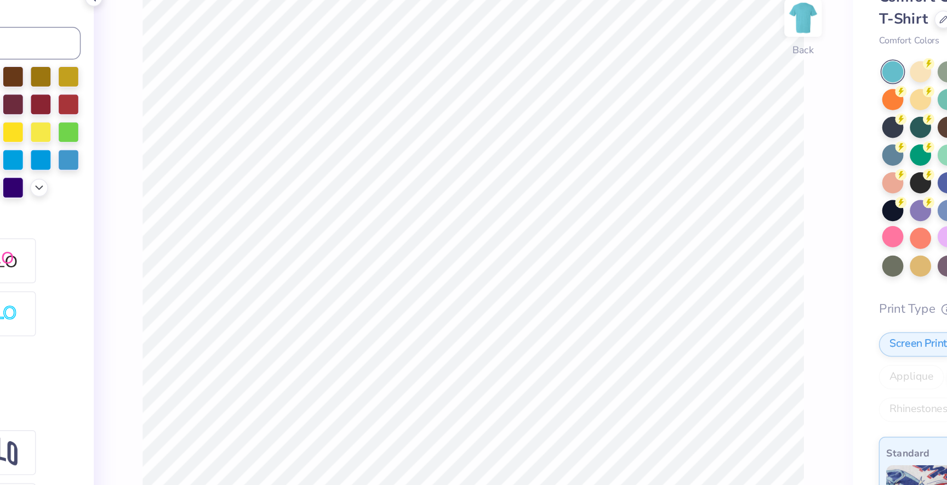
type input "2.10"
type input "0.30"
type input "6.15"
type input "0.0"
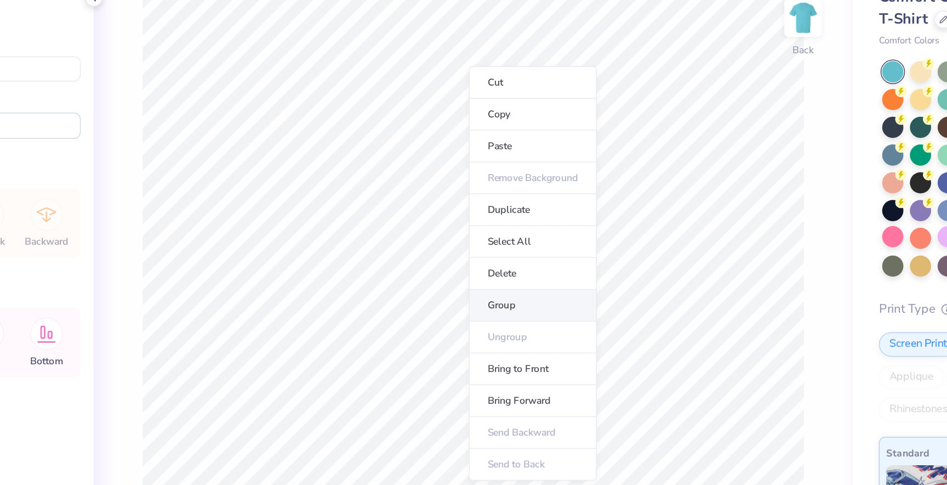
click at [506, 263] on li "Group" at bounding box center [527, 267] width 86 height 21
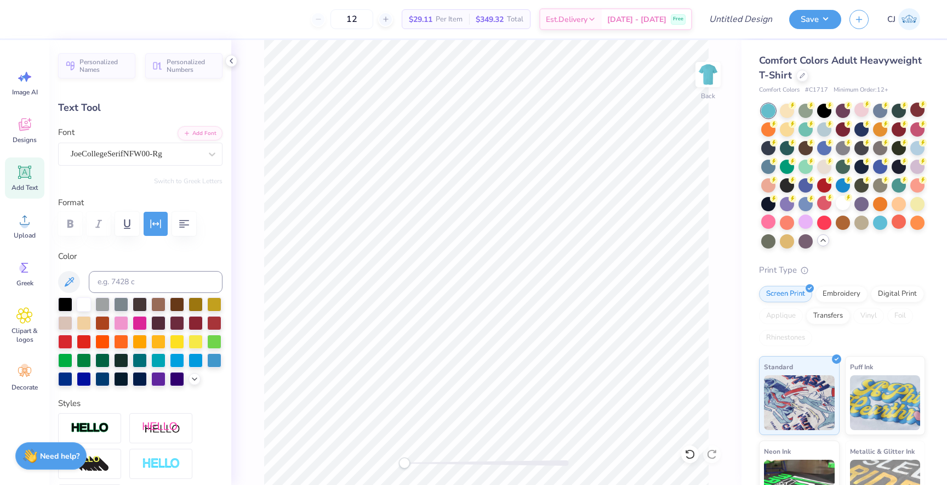
type input "0.0"
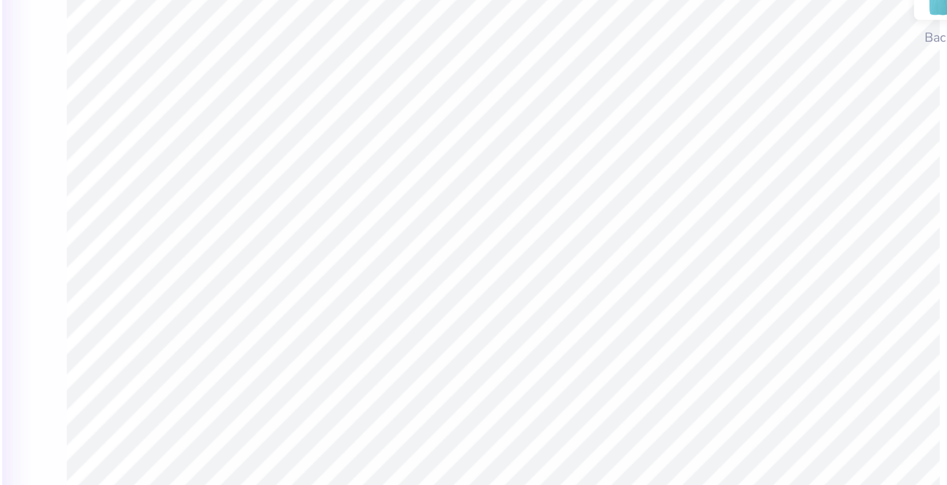
type input "0.0"
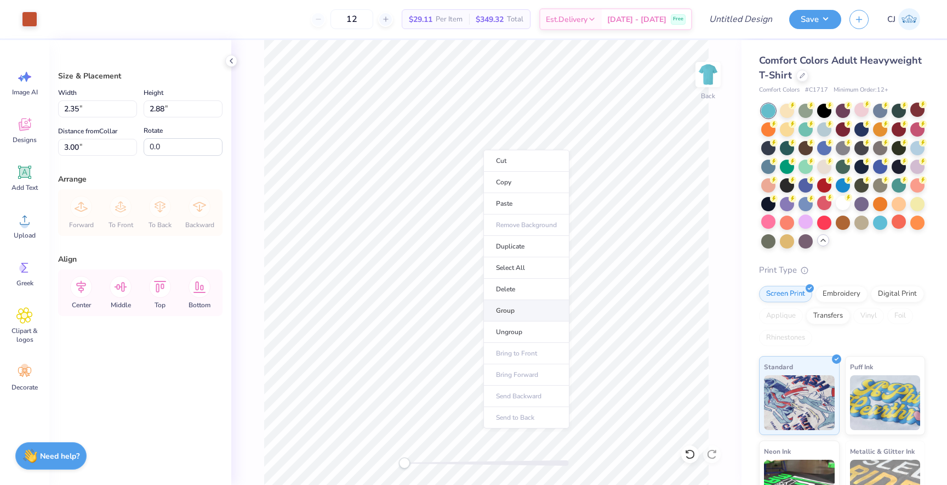
click at [513, 306] on li "Group" at bounding box center [527, 310] width 86 height 21
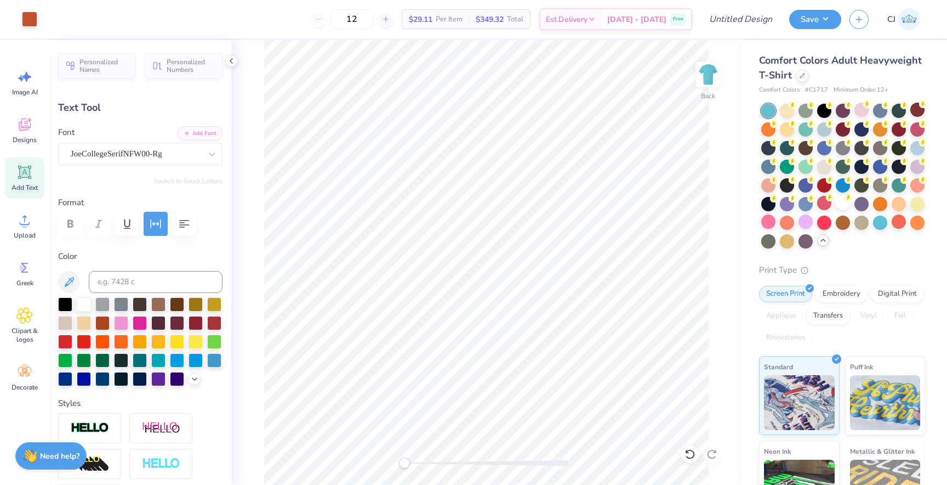
type input "0.0"
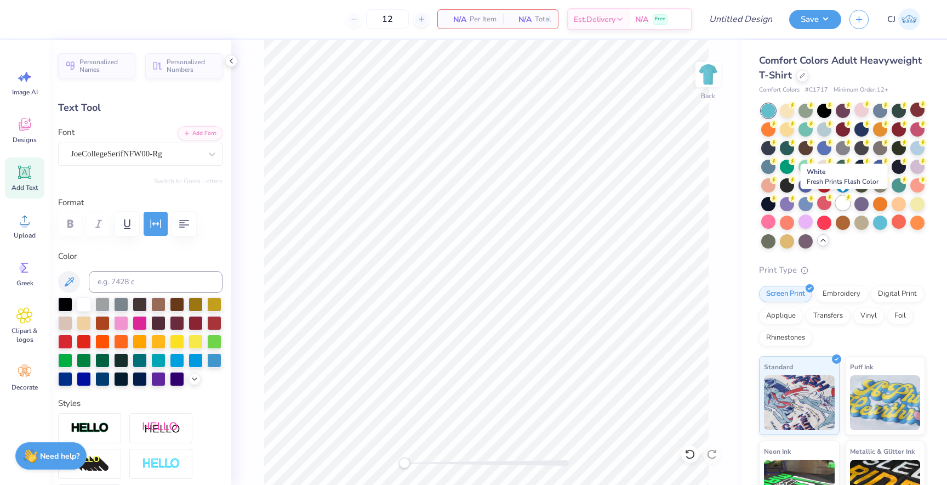
click at [839, 201] on div at bounding box center [843, 203] width 14 height 14
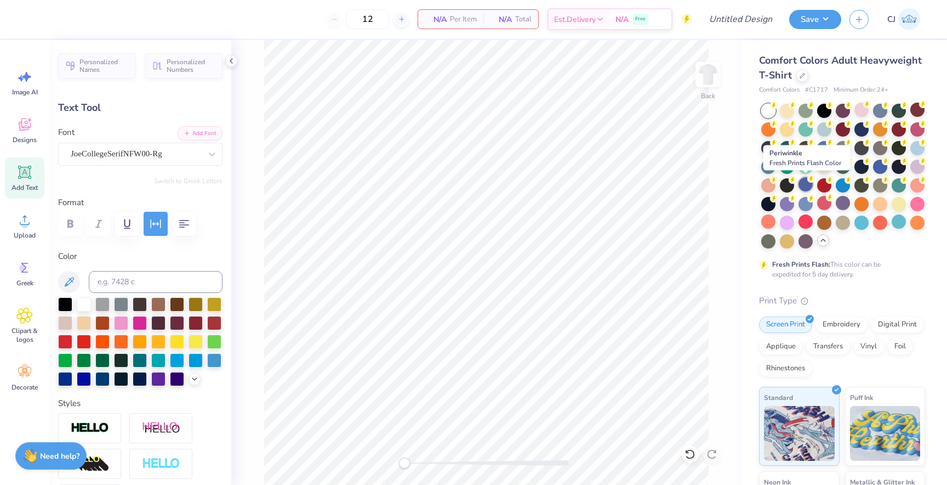
click at [803, 184] on div at bounding box center [806, 184] width 14 height 14
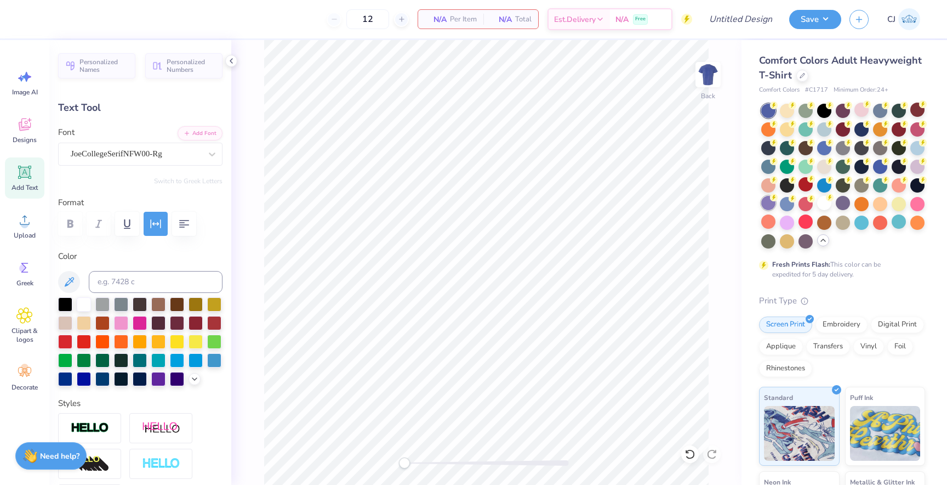
click at [767, 200] on div at bounding box center [768, 203] width 14 height 14
click at [30, 145] on div "Designs" at bounding box center [24, 130] width 39 height 41
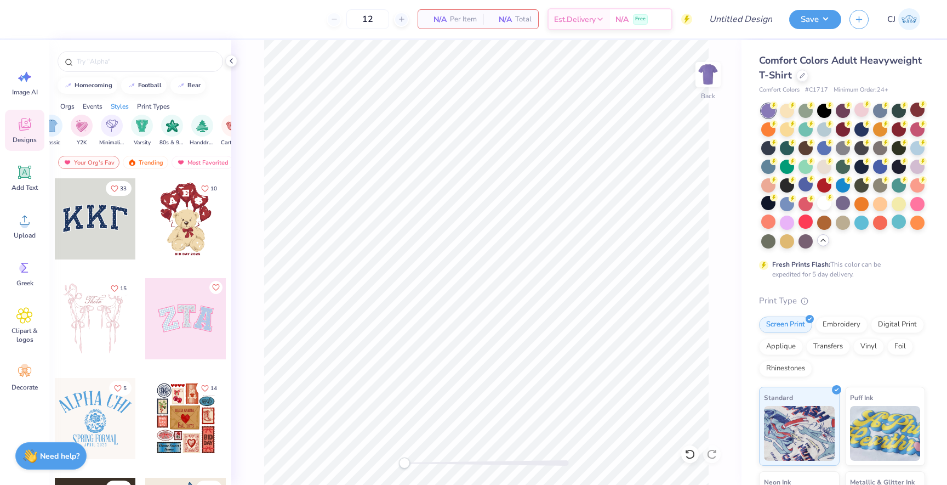
scroll to position [0, 596]
click at [139, 127] on img "filter for Varsity" at bounding box center [136, 124] width 13 height 13
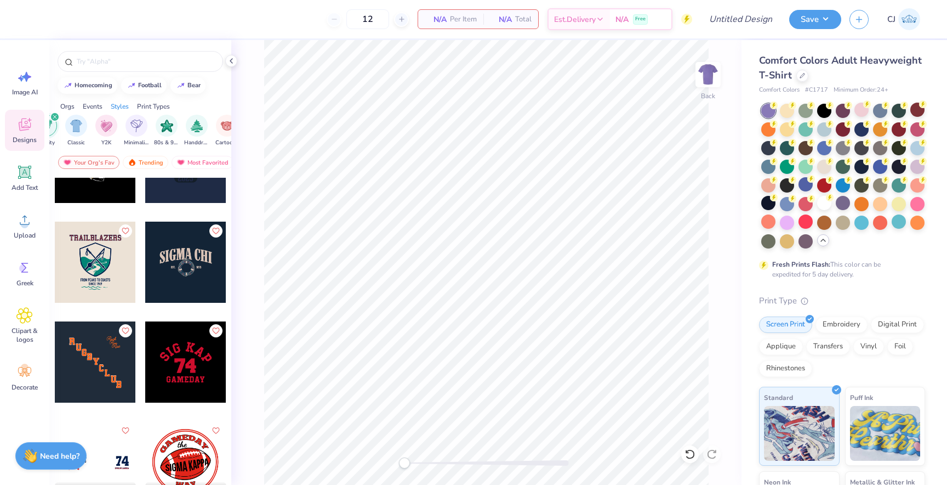
scroll to position [2057, 0]
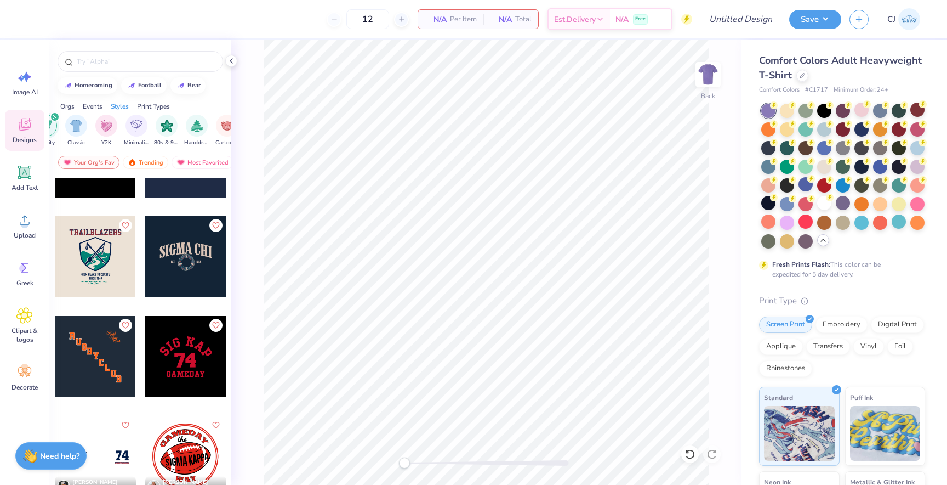
click at [101, 384] on div at bounding box center [95, 356] width 81 height 81
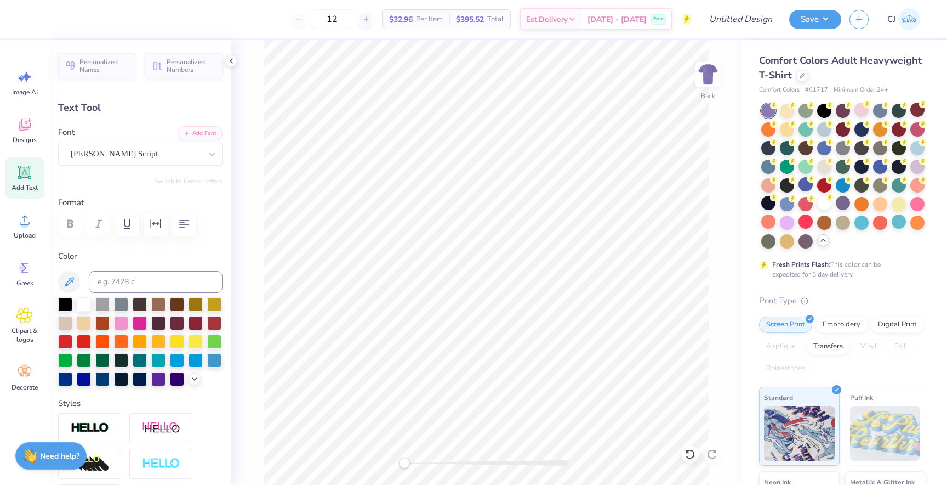
scroll to position [0, 1]
type textarea "Gamma"
type input "1.85"
type input "3.87"
type textarea "Phi"
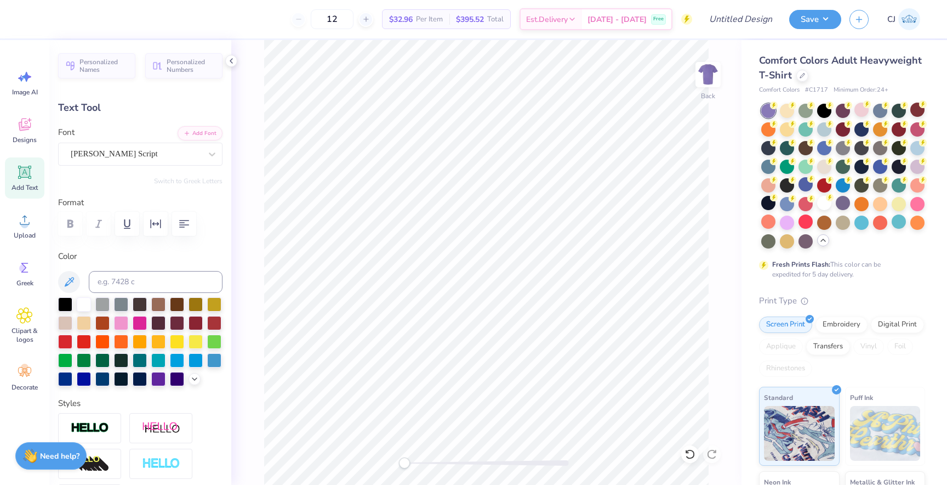
type input "1.91"
type input "4.66"
type textarea "R"
type textarea "Beta"
type input "2.19"
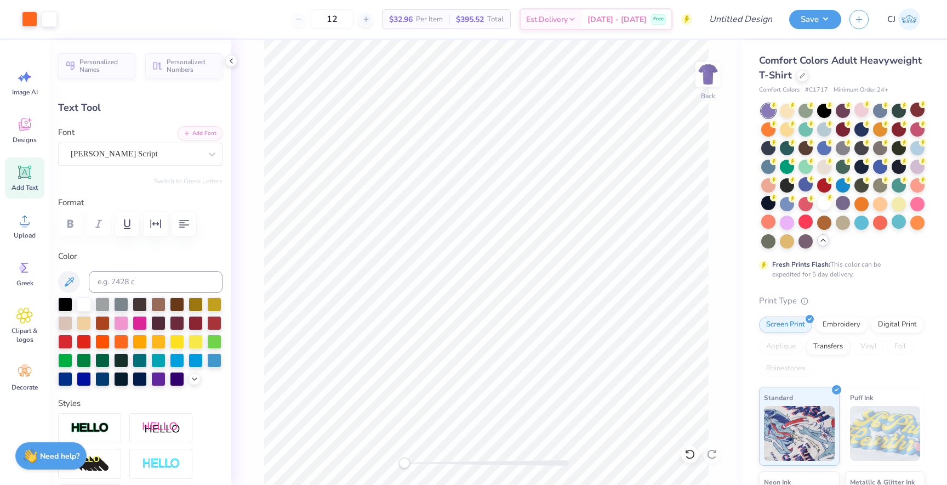
type input "0.93"
type input "4.74"
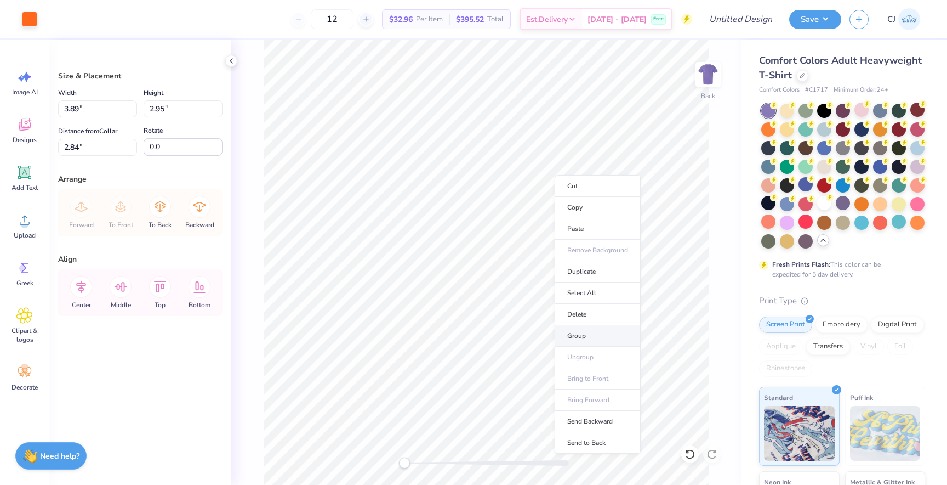
click at [569, 338] on li "Group" at bounding box center [598, 335] width 86 height 21
type input "3.00"
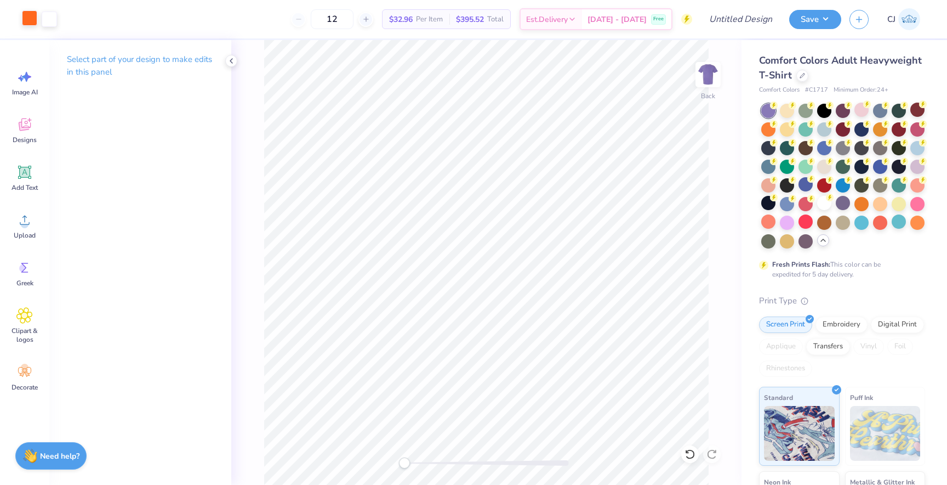
click at [32, 19] on div at bounding box center [29, 17] width 15 height 15
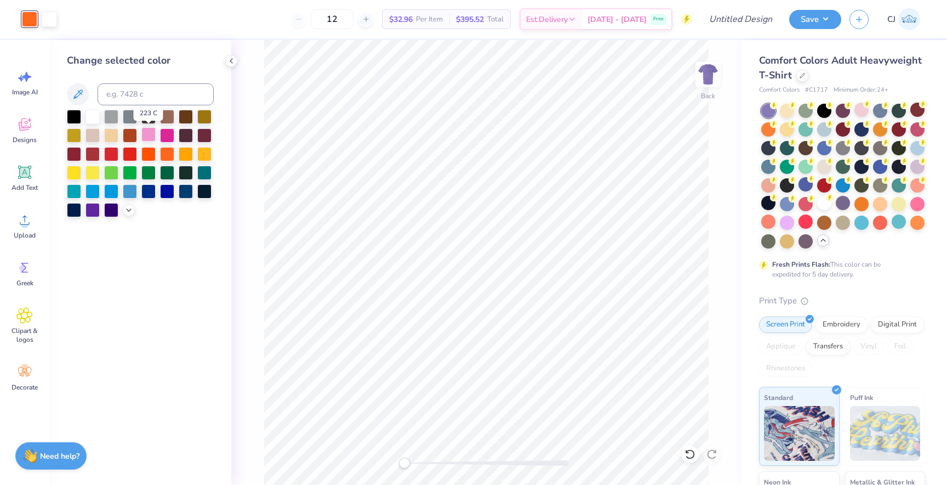
click at [151, 131] on div at bounding box center [148, 134] width 14 height 14
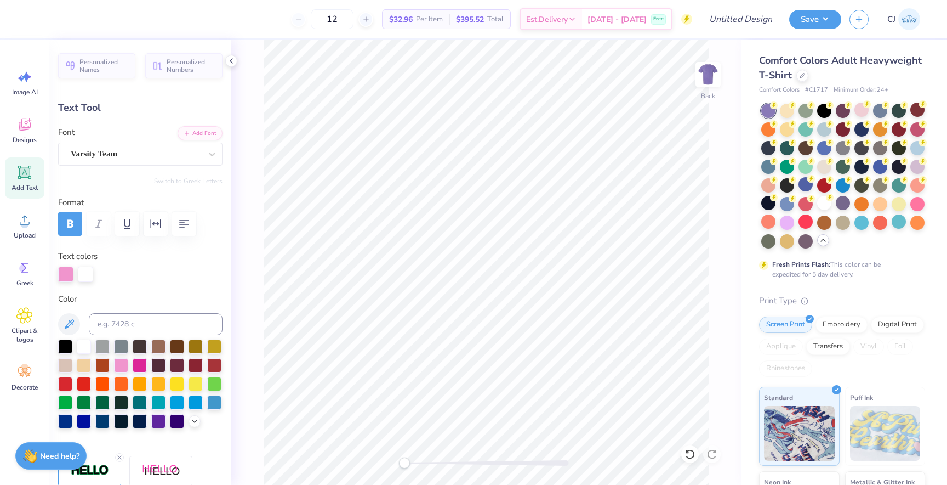
type textarea "M"
type input "4.81"
type textarea "O"
type input "1.05"
type input "5.99"
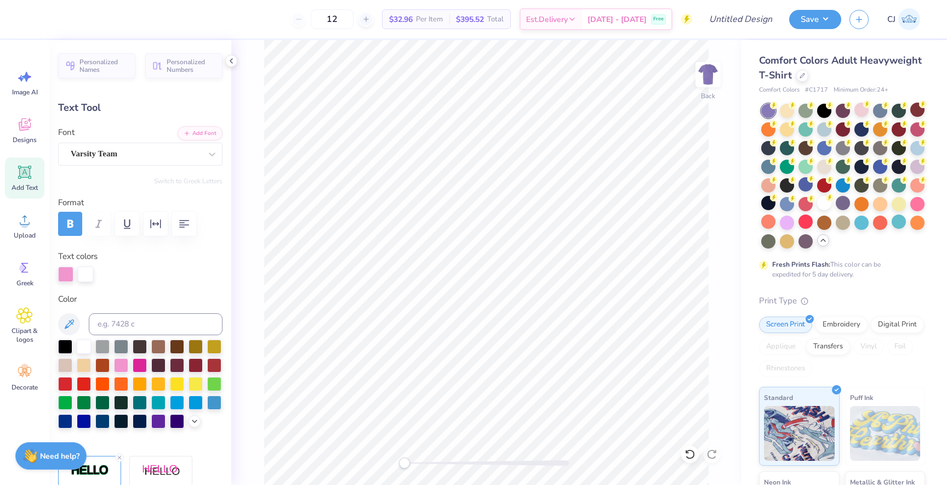
type textarea "O"
type input "1.14"
type input "6.95"
type textarea "N"
type input "1.36"
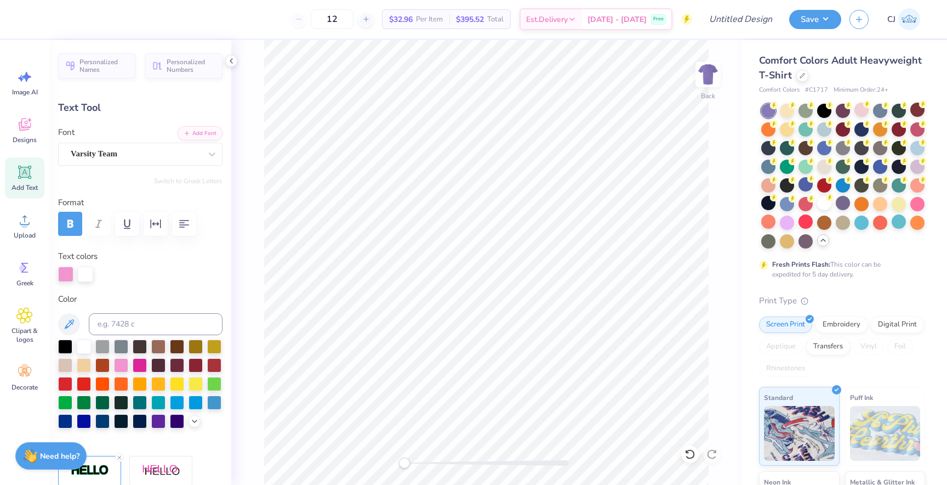
type input "8.02"
type textarea "B"
type input "1.05"
type input "9.50"
type textarea "A"
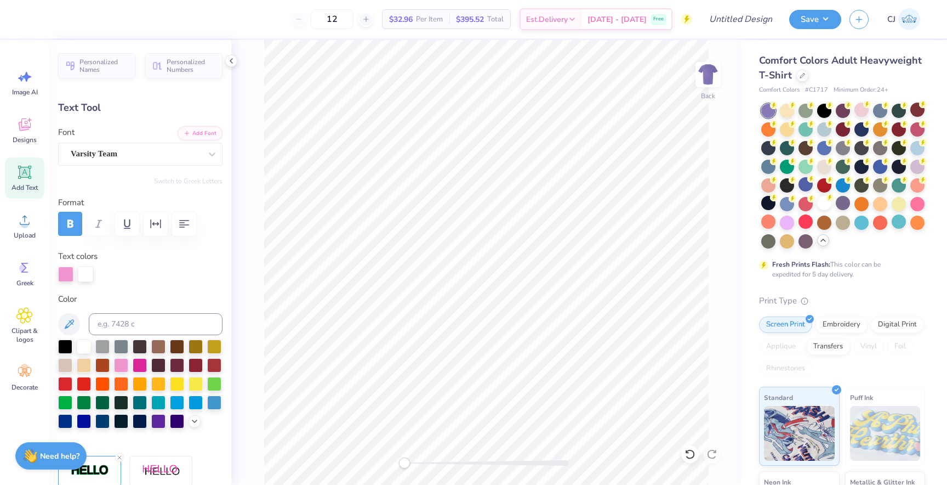
type input "1.26"
type input "11.98"
type textarea "L"
type input "1.14"
type input "13.21"
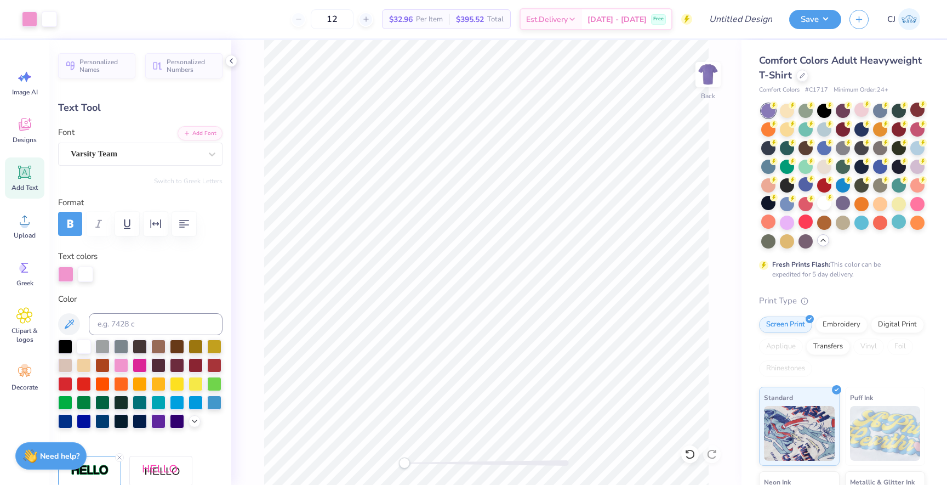
type input "1.81"
type input "3.48"
type input "1.26"
type input "9.33"
type input "1.81"
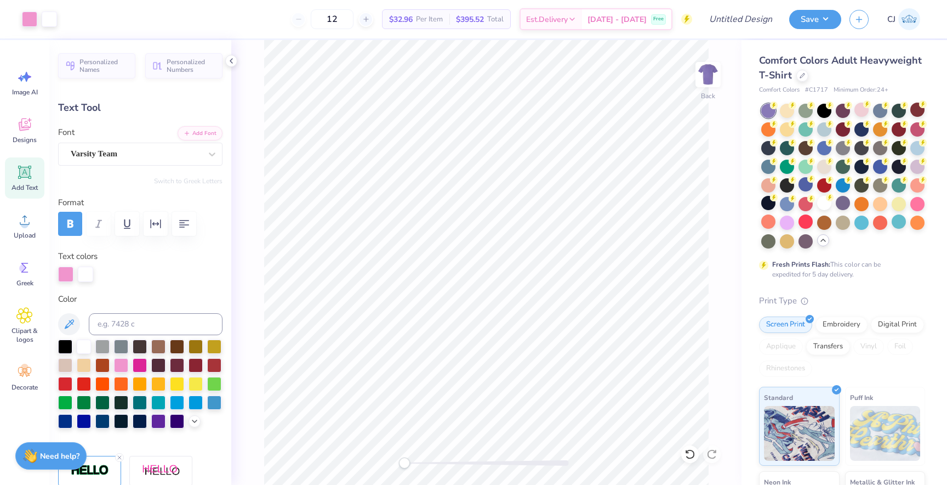
type input "3.45"
type textarea "MOONBALL"
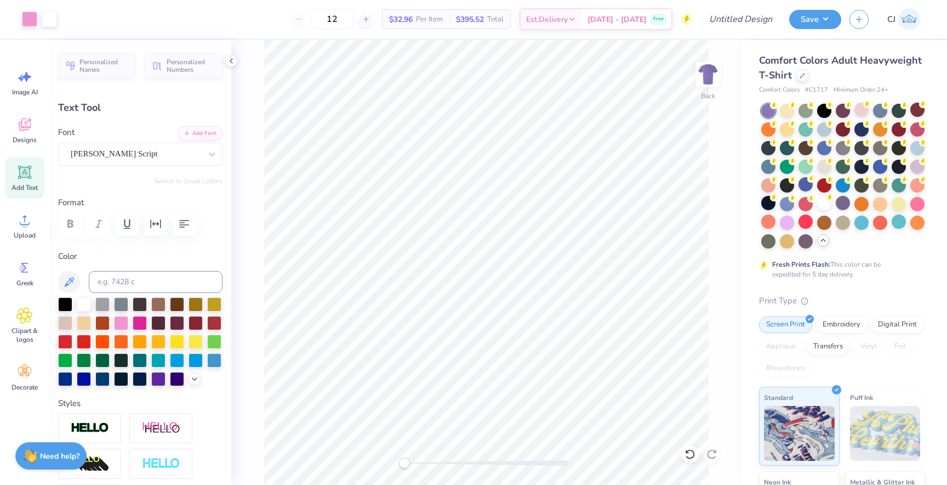
type input "1.63"
type input "0.91"
type input "12.04"
type input "3.05"
type input "1.38"
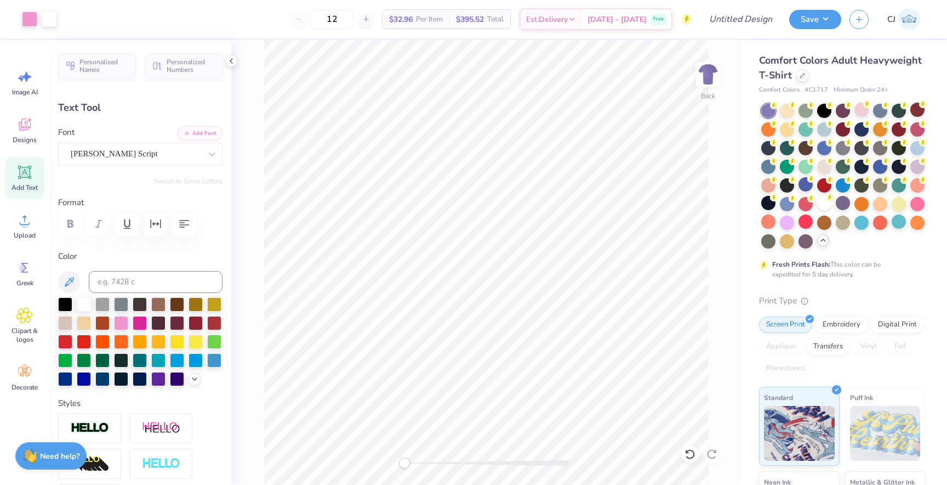
type input "11.02"
type textarea "Gamma Phi Beta"
type input "7.06"
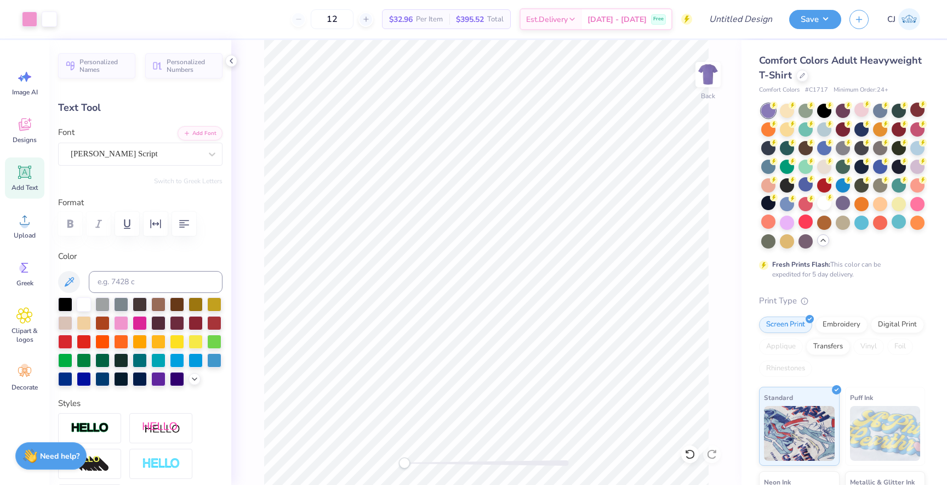
type input "5.66"
click at [180, 149] on div "Jimmy Script" at bounding box center [136, 153] width 133 height 17
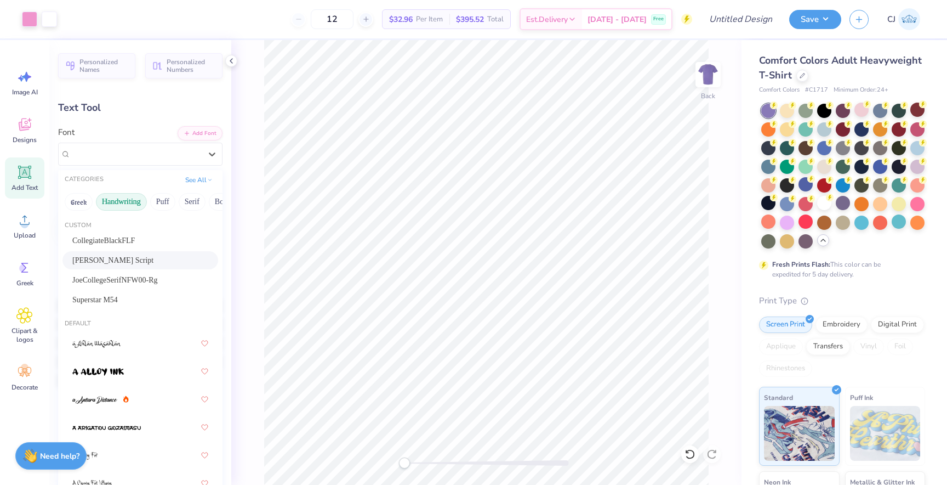
click at [123, 206] on button "Handwriting" at bounding box center [121, 202] width 51 height 18
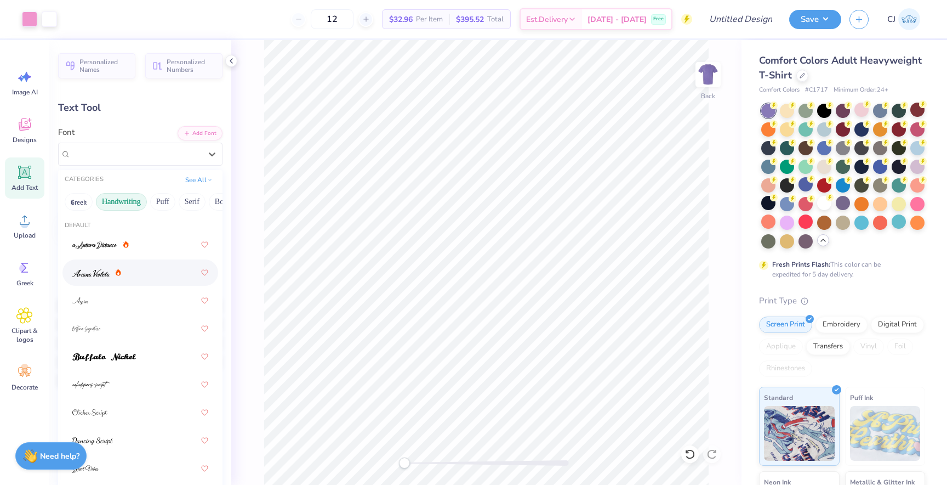
type input "10.91"
type input "1.62"
type input "3.63"
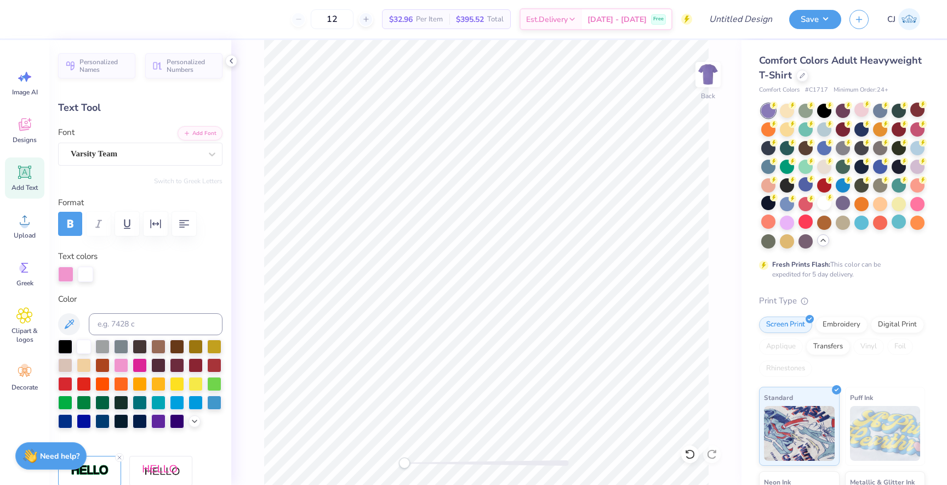
scroll to position [0, 0]
type textarea "2025"
click at [88, 276] on div at bounding box center [85, 273] width 15 height 15
click at [70, 275] on div at bounding box center [65, 273] width 15 height 15
click at [65, 274] on div at bounding box center [65, 273] width 15 height 15
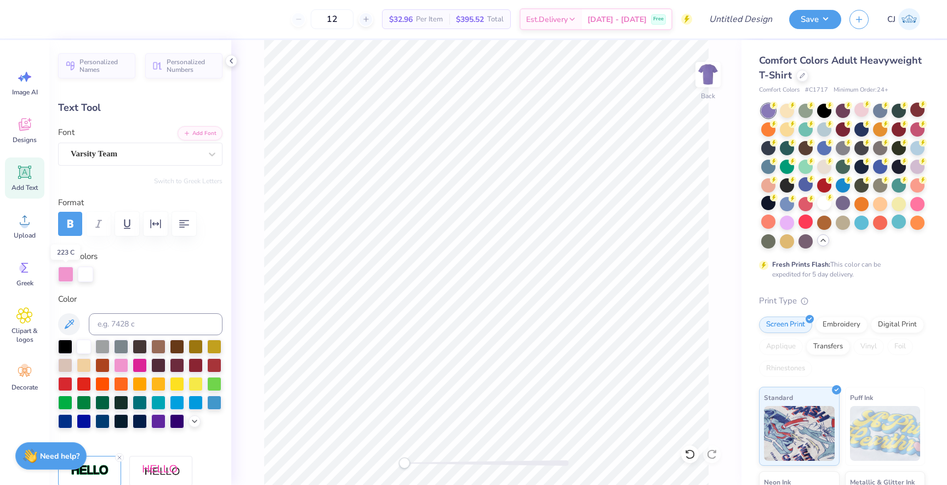
click at [68, 271] on div at bounding box center [65, 273] width 15 height 15
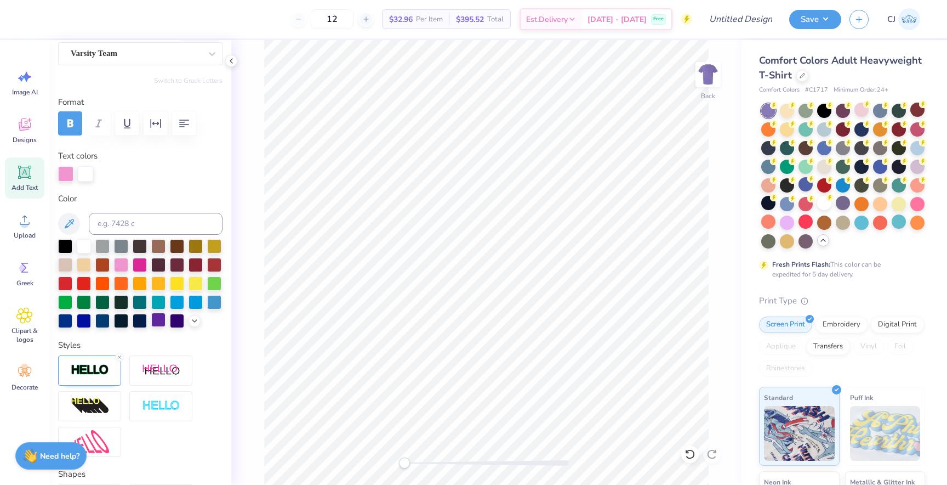
scroll to position [149, 0]
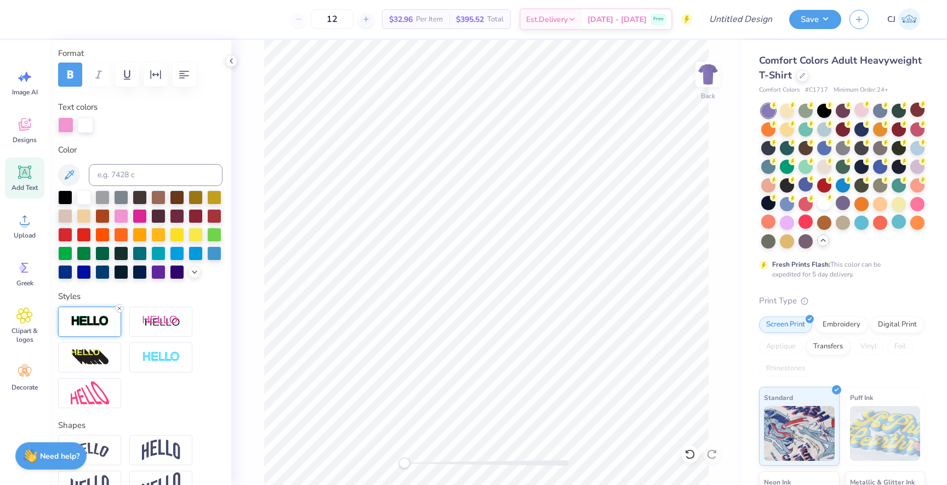
click at [118, 307] on icon at bounding box center [119, 308] width 7 height 7
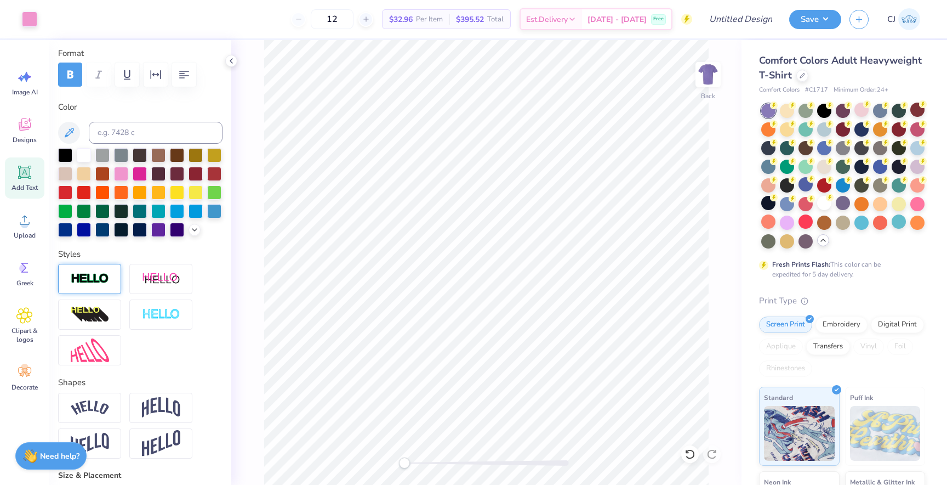
type input "4.60"
type input "1.59"
type input "6.65"
type input "2.10"
type input "0.73"
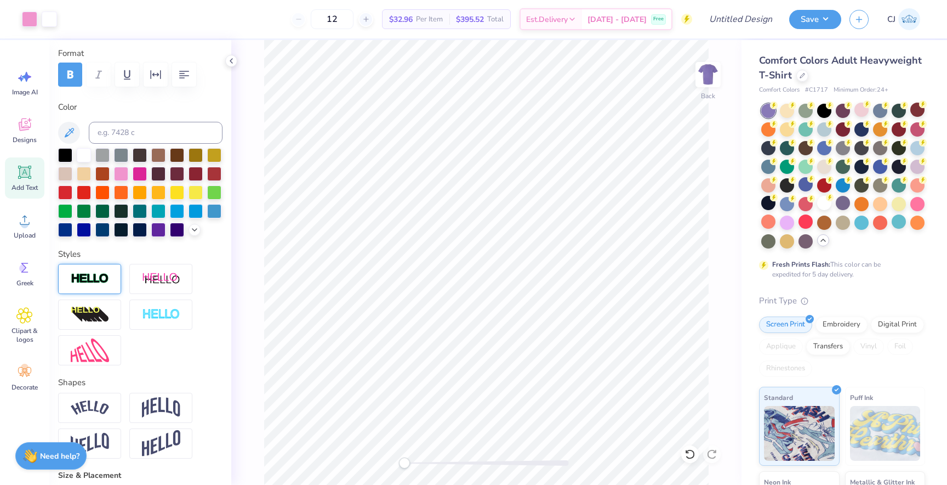
type input "6.27"
type input "10.91"
type input "1.62"
type input "3.63"
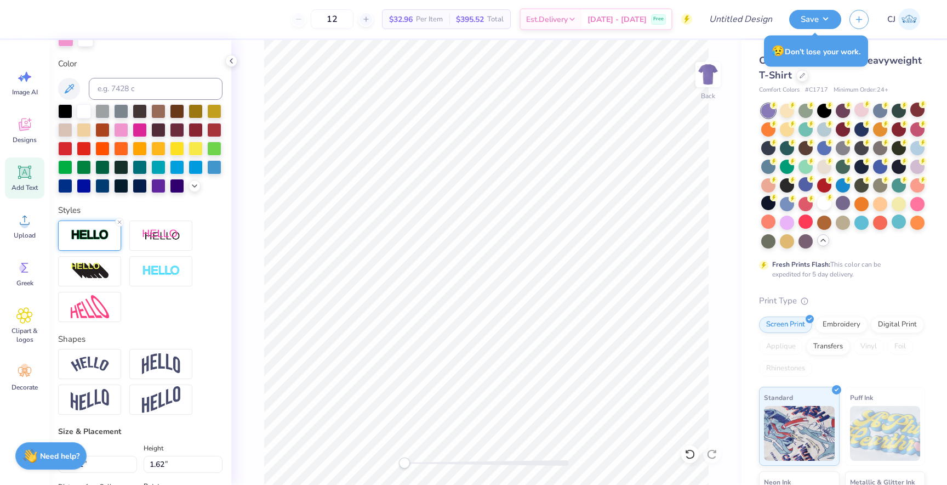
scroll to position [256, 0]
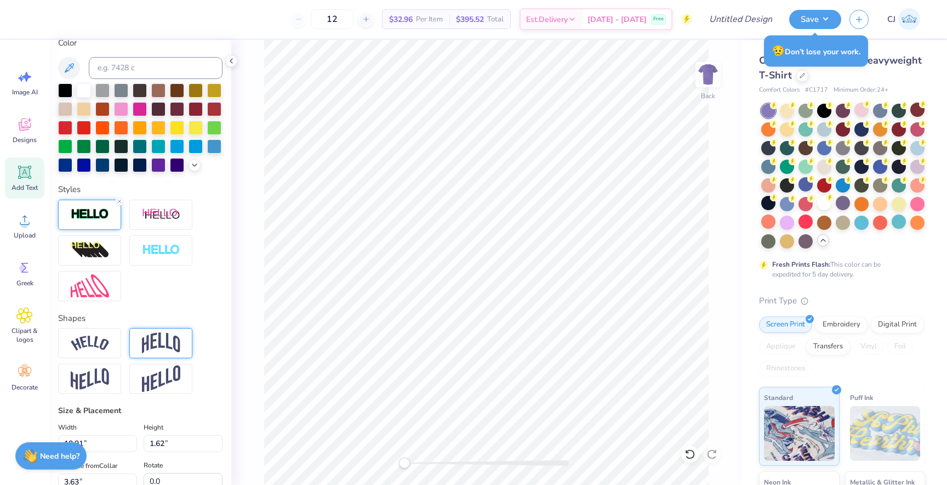
click at [150, 341] on img at bounding box center [161, 342] width 38 height 21
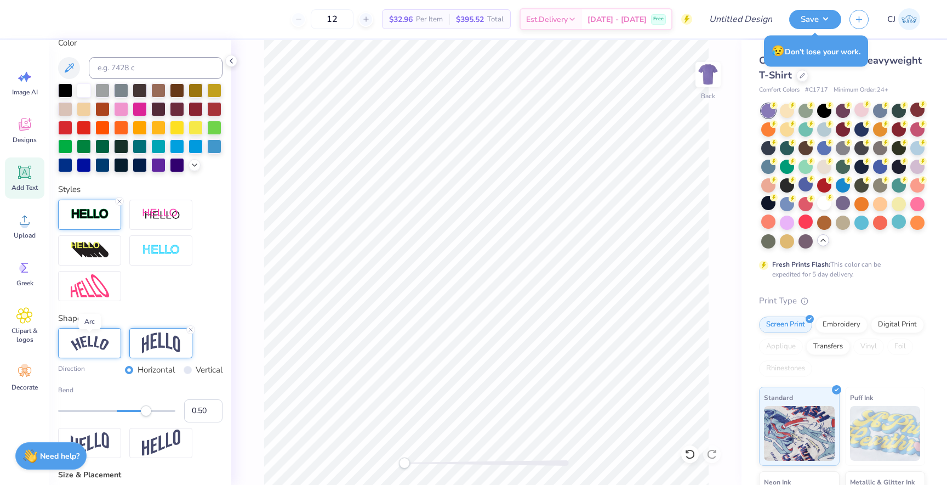
click at [101, 339] on img at bounding box center [90, 342] width 38 height 15
click at [120, 329] on line at bounding box center [119, 329] width 3 height 3
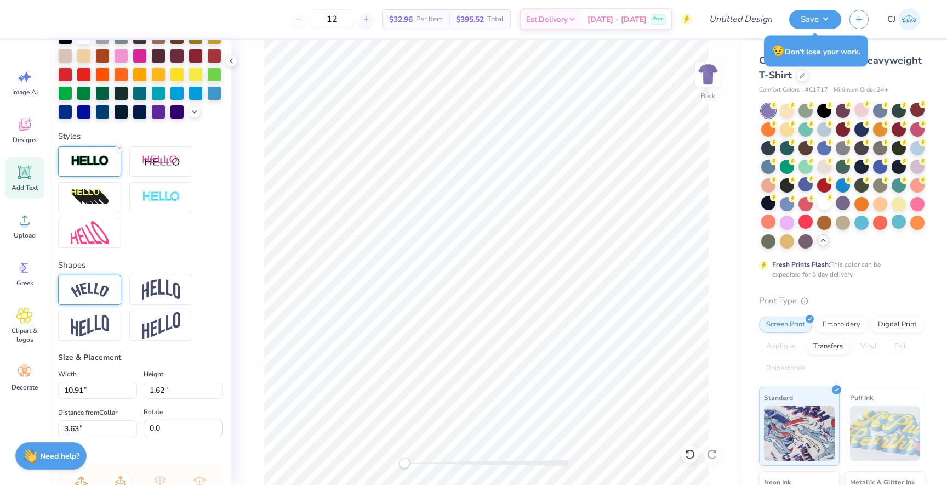
scroll to position [321, 0]
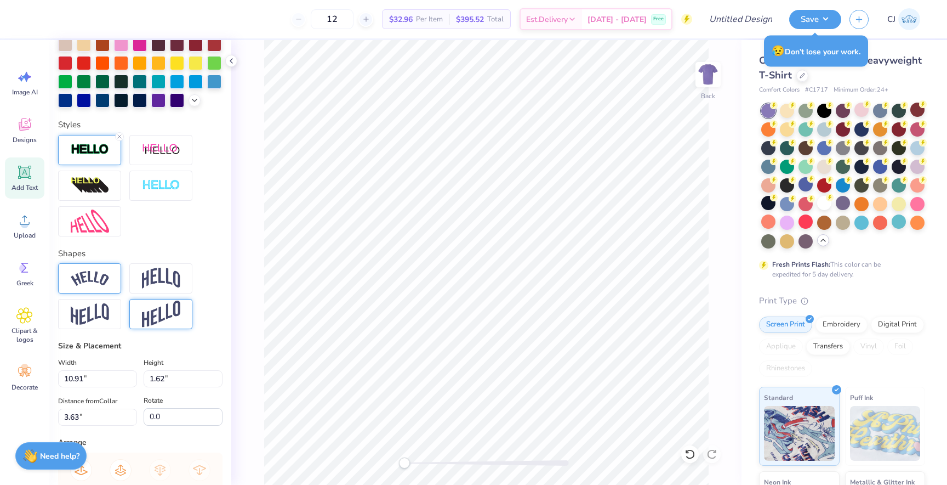
click at [165, 312] on img at bounding box center [161, 313] width 38 height 27
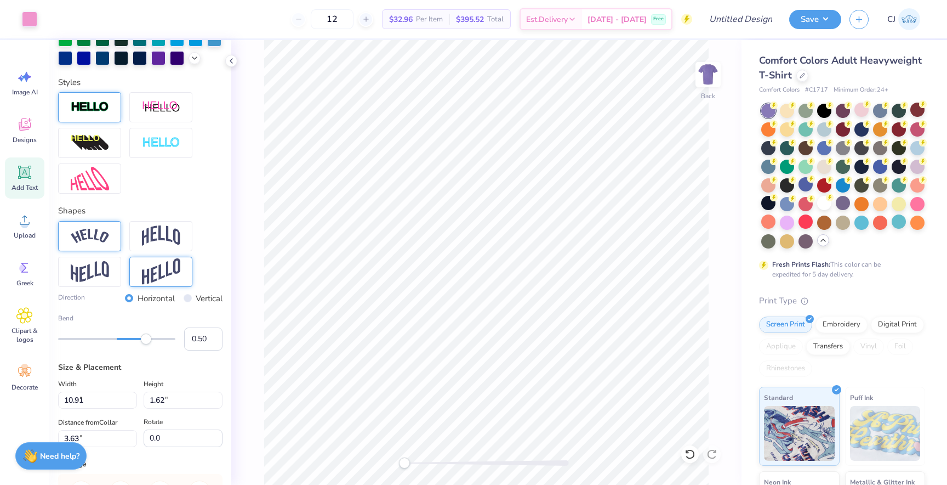
type input "7.06"
type input "1.38"
type input "5.25"
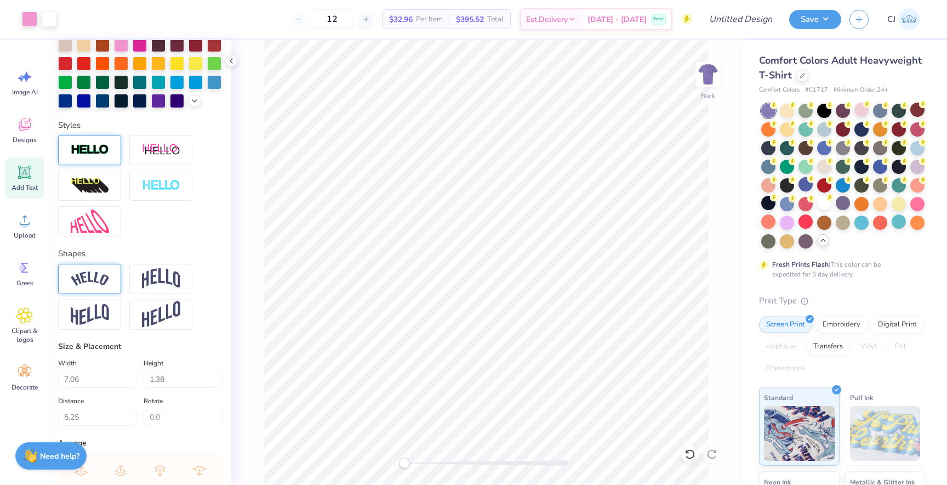
type input "2.10"
type input "0.73"
type input "6.27"
click at [846, 204] on div at bounding box center [843, 203] width 14 height 14
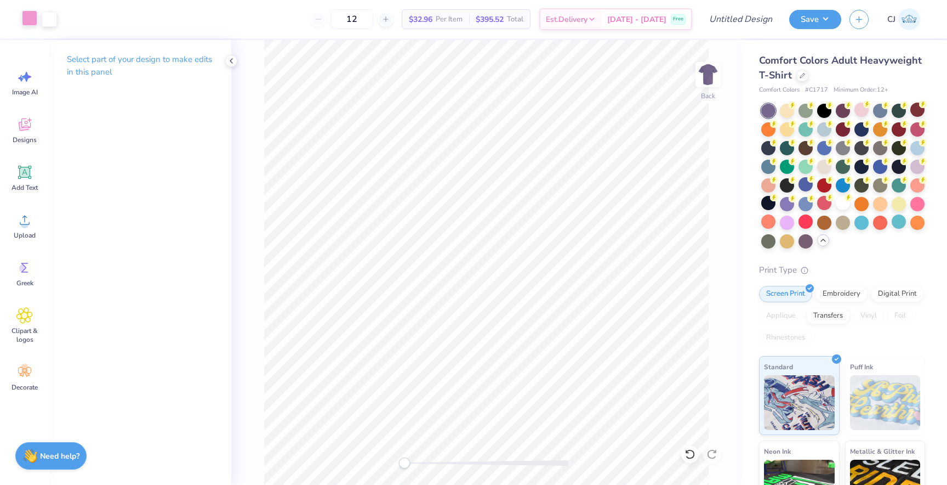
click at [30, 16] on div at bounding box center [29, 17] width 15 height 15
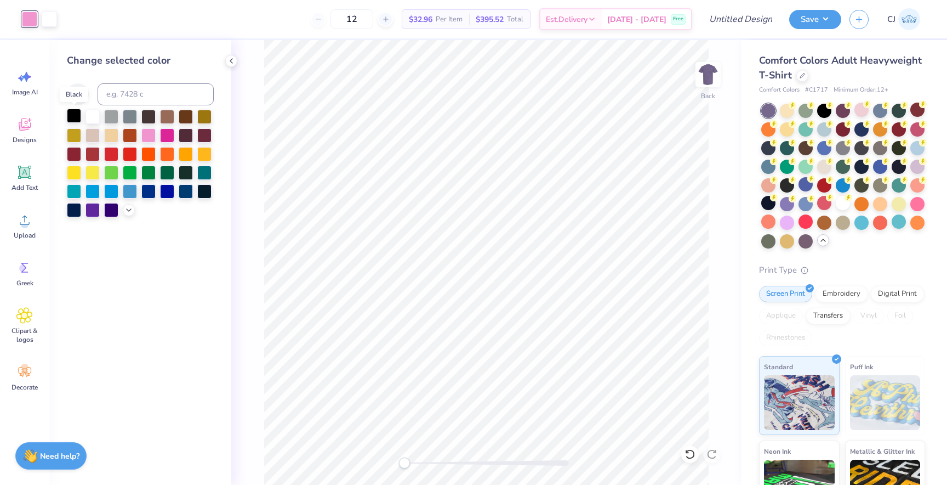
click at [70, 117] on div at bounding box center [74, 116] width 14 height 14
click at [128, 211] on icon at bounding box center [128, 208] width 9 height 9
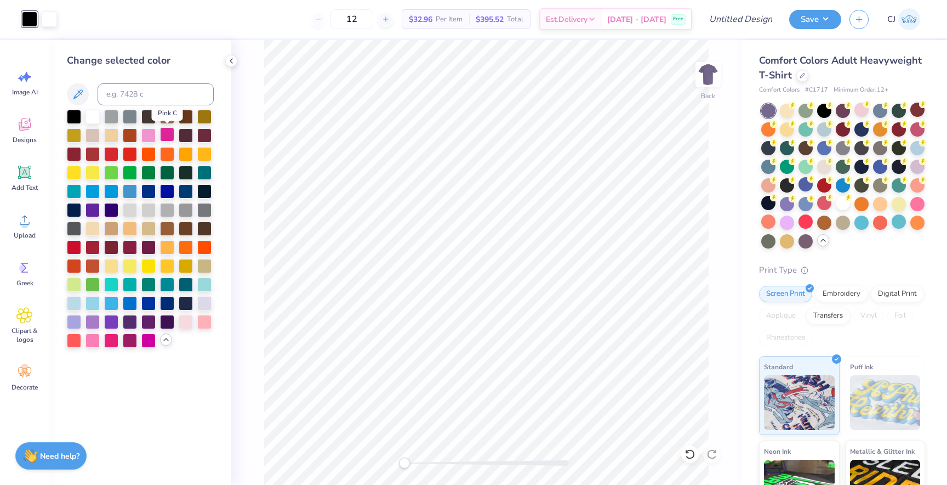
click at [167, 135] on div at bounding box center [167, 134] width 14 height 14
click at [133, 339] on div at bounding box center [130, 339] width 14 height 14
click at [93, 300] on div at bounding box center [93, 302] width 14 height 14
click at [168, 302] on div at bounding box center [167, 302] width 14 height 14
click at [114, 154] on div at bounding box center [111, 153] width 14 height 14
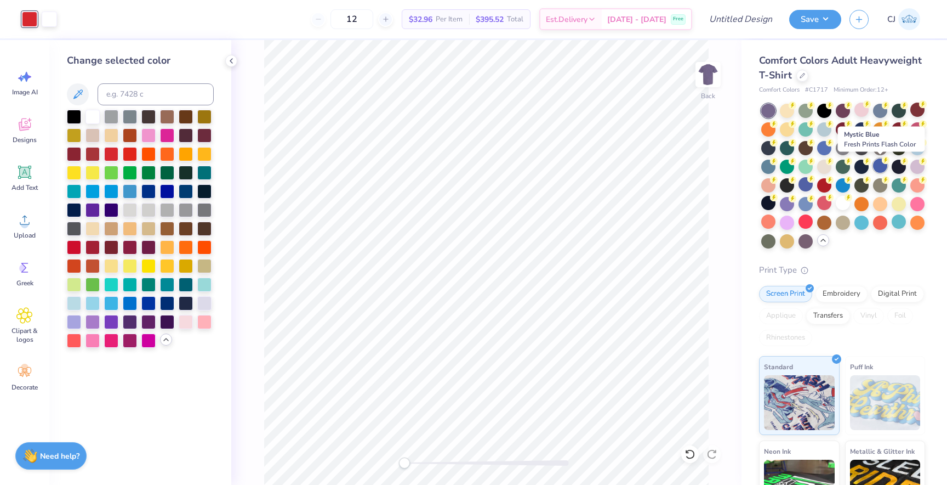
click at [880, 165] on div at bounding box center [880, 165] width 14 height 14
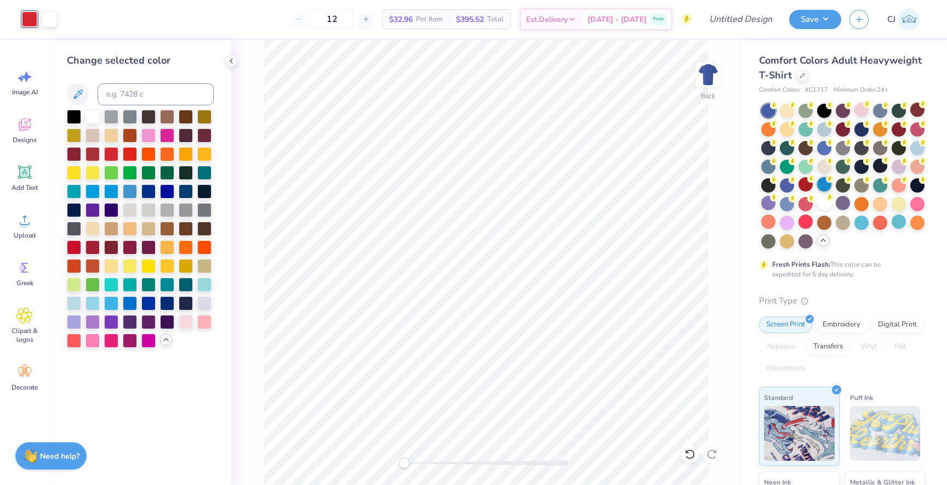
click at [824, 185] on div at bounding box center [824, 184] width 14 height 14
click at [862, 110] on div at bounding box center [862, 110] width 14 height 14
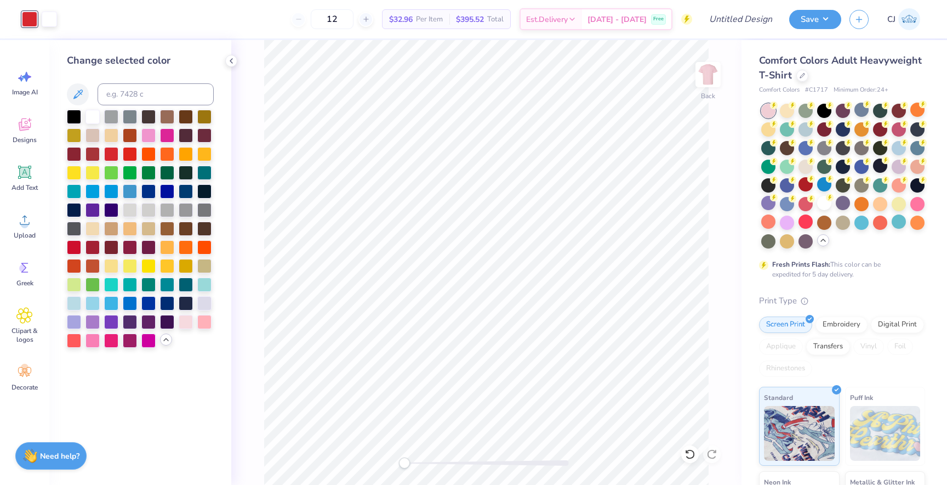
click at [922, 202] on div at bounding box center [918, 204] width 14 height 14
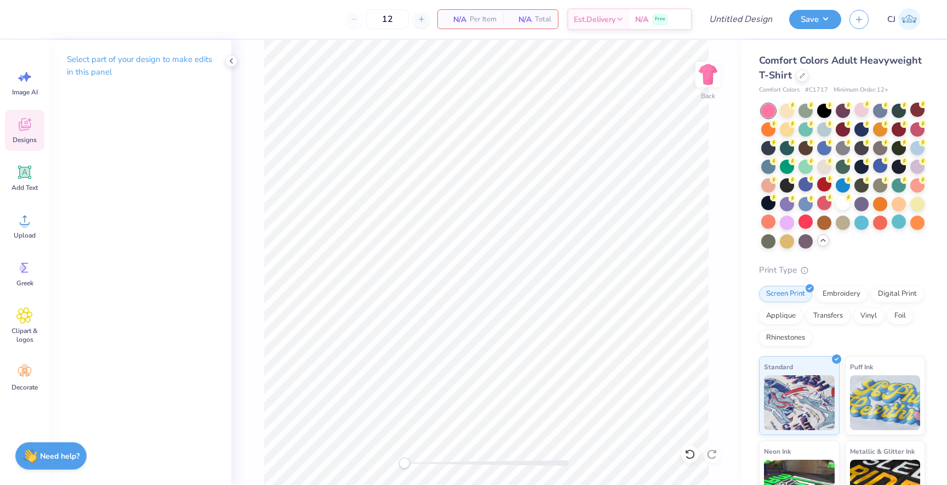
click at [35, 124] on div "Designs" at bounding box center [24, 130] width 39 height 41
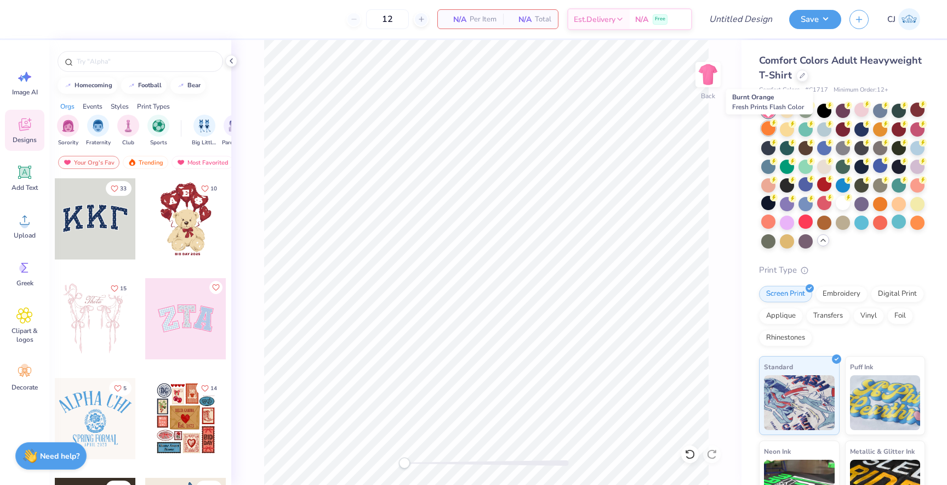
click at [766, 129] on div at bounding box center [768, 128] width 14 height 14
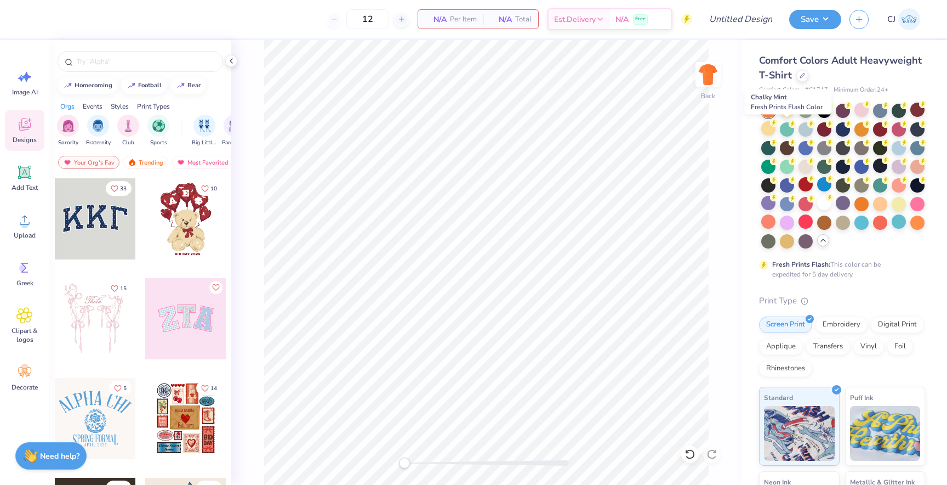
click at [786, 131] on div at bounding box center [787, 129] width 14 height 14
click at [770, 128] on div at bounding box center [768, 128] width 14 height 14
click at [770, 132] on div at bounding box center [768, 128] width 14 height 14
click at [901, 208] on div at bounding box center [899, 203] width 14 height 14
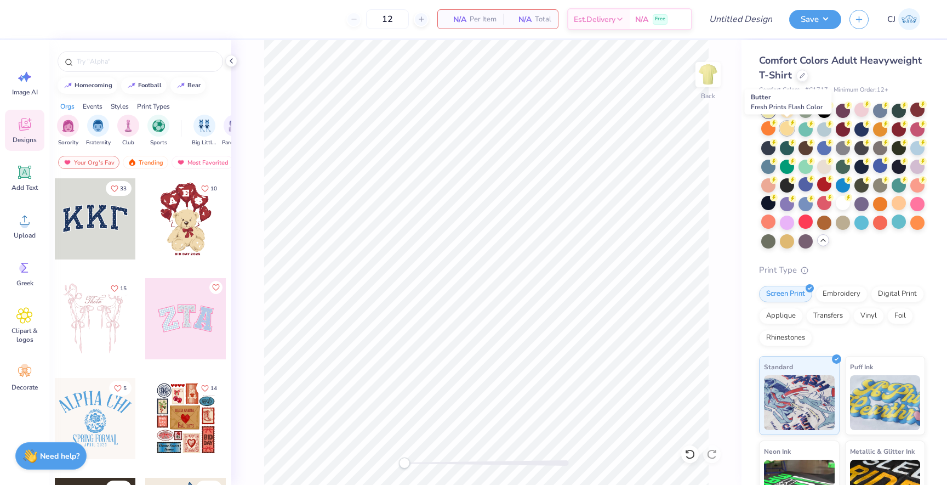
click at [786, 130] on div at bounding box center [787, 128] width 14 height 14
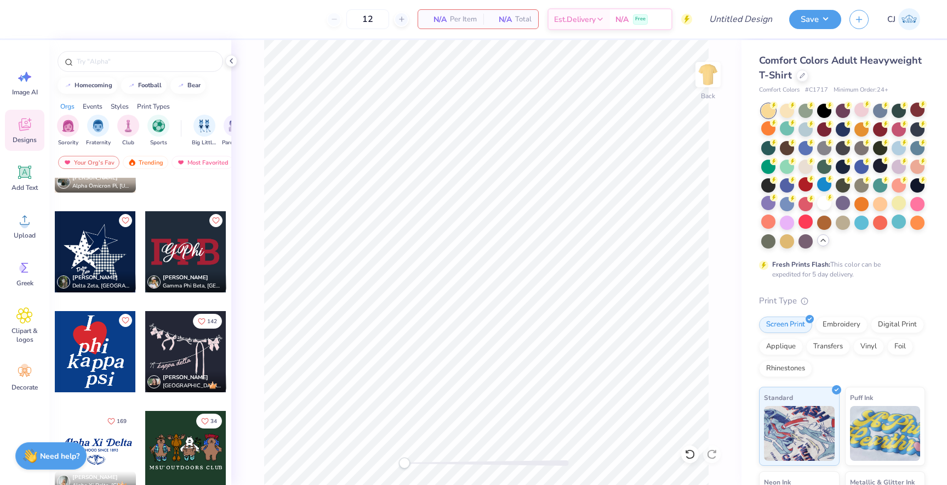
scroll to position [2067, 0]
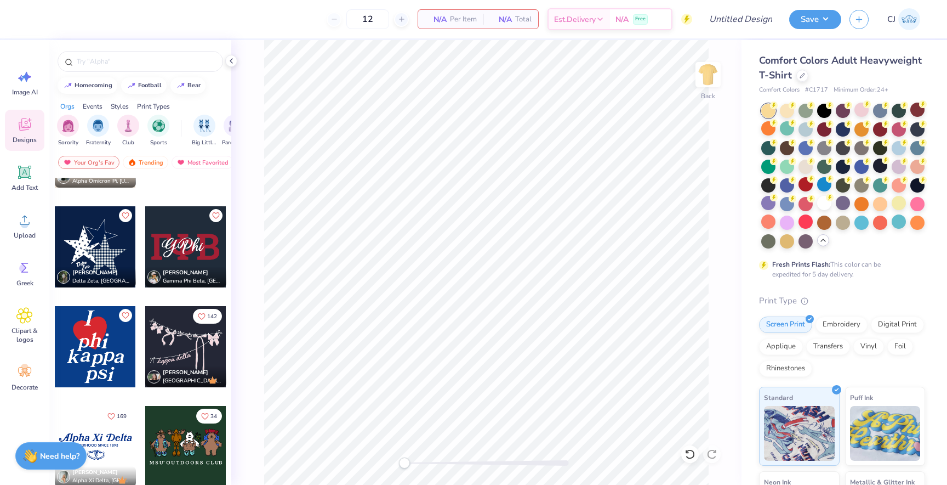
click at [192, 242] on div at bounding box center [185, 246] width 81 height 81
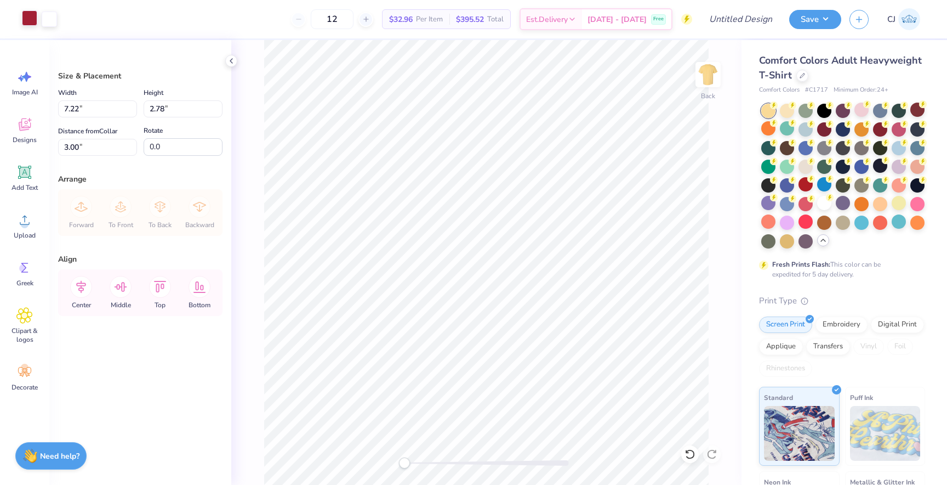
click at [32, 20] on div at bounding box center [29, 17] width 15 height 15
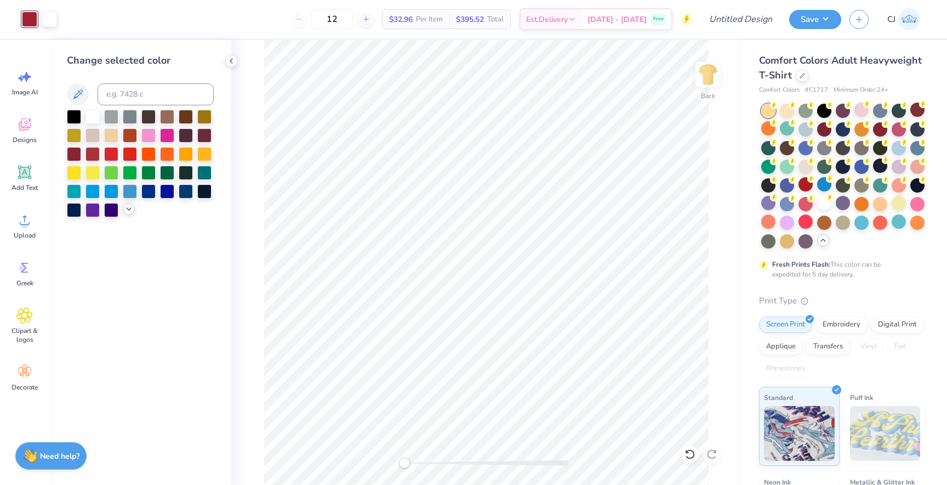
click at [128, 209] on polyline at bounding box center [129, 209] width 4 height 2
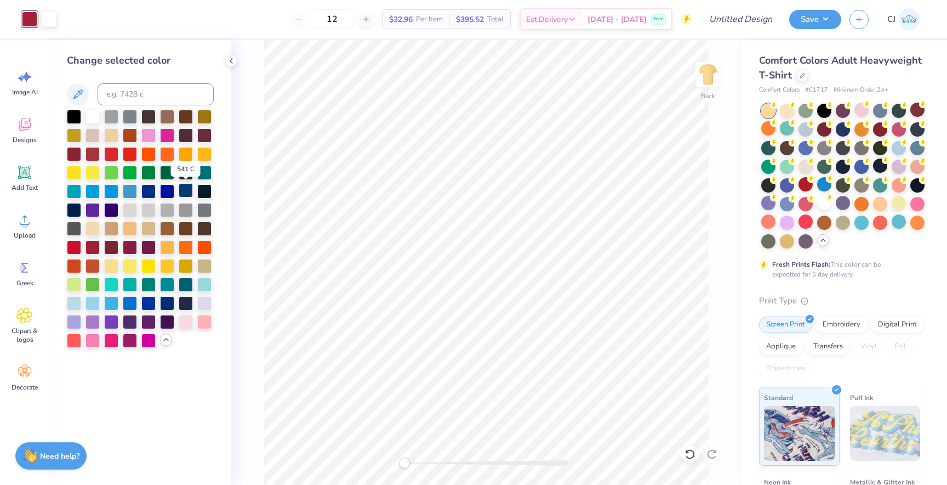
click at [184, 194] on div at bounding box center [186, 190] width 14 height 14
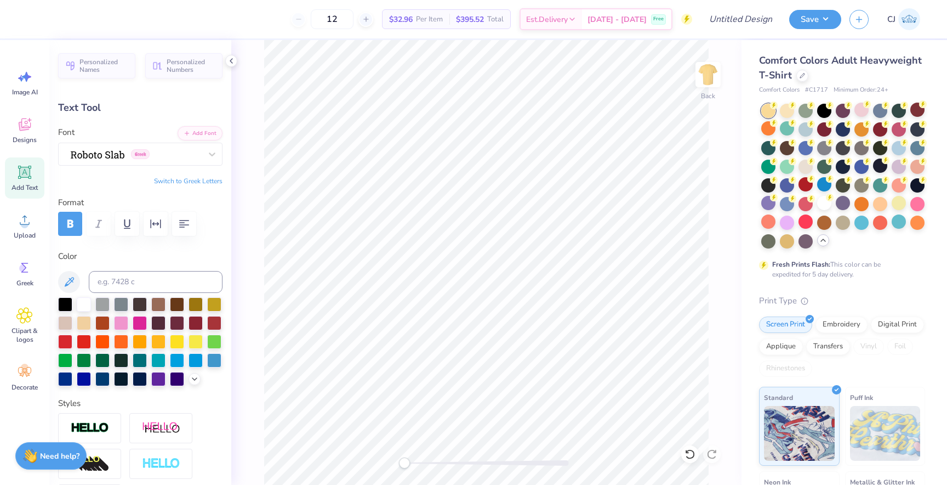
scroll to position [0, 0]
type textarea "MOONBALL"
type input "4.45"
type input "2.04"
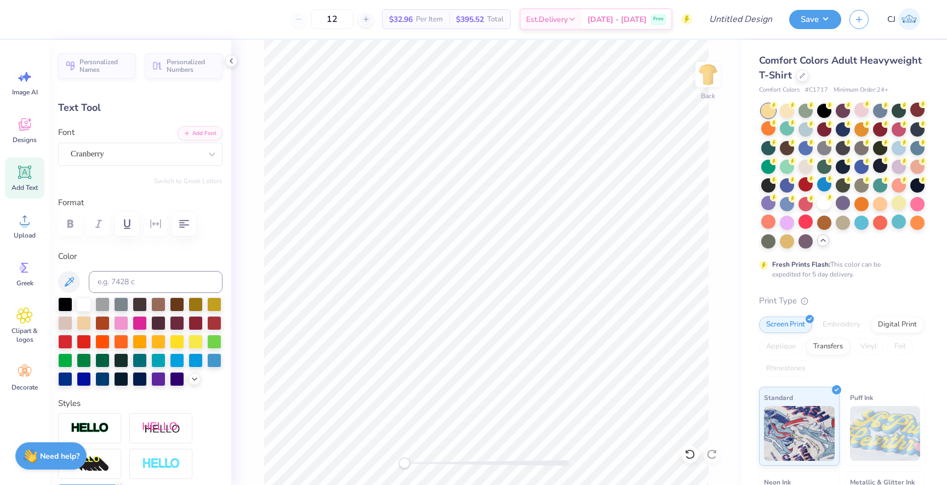
type input "3.44"
type input "14.17"
type input "1.81"
type input "3.49"
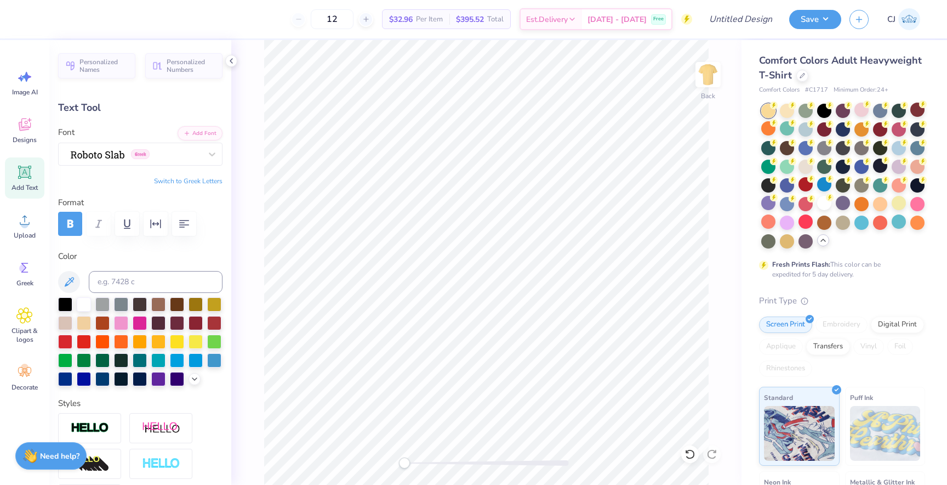
type textarea "M"
type textarea "GAMMA PHI BETA"
type input "4.45"
type input "2.04"
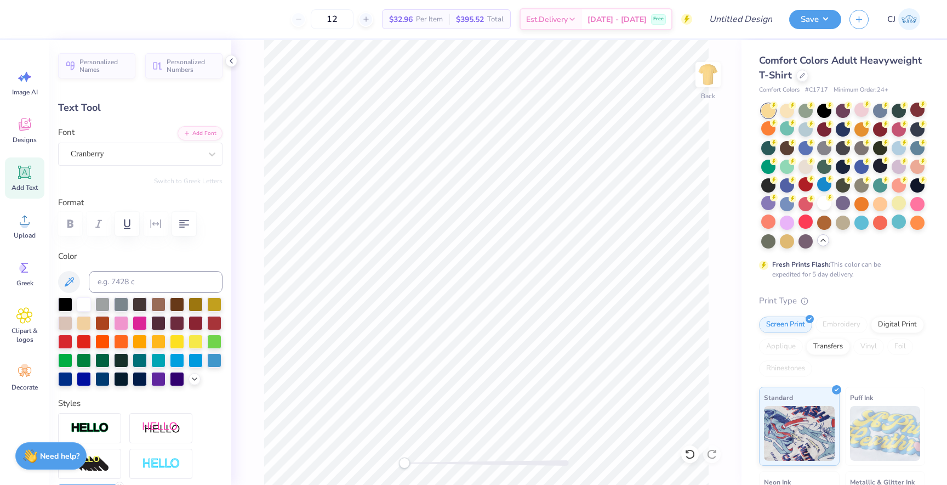
type input "3.44"
type textarea "M"
type textarea "moonball"
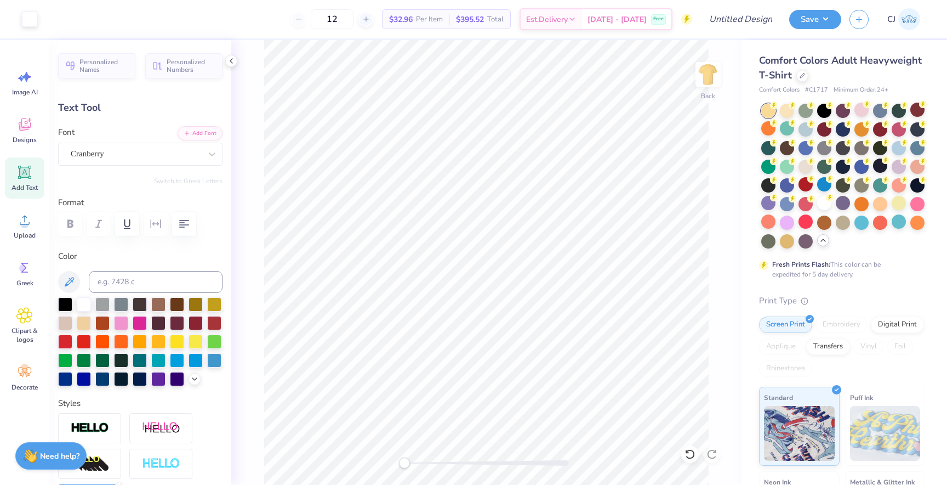
type input "4.46"
type input "2.05"
type input "3.43"
click at [838, 130] on div at bounding box center [843, 128] width 14 height 14
click at [807, 166] on div at bounding box center [806, 165] width 14 height 14
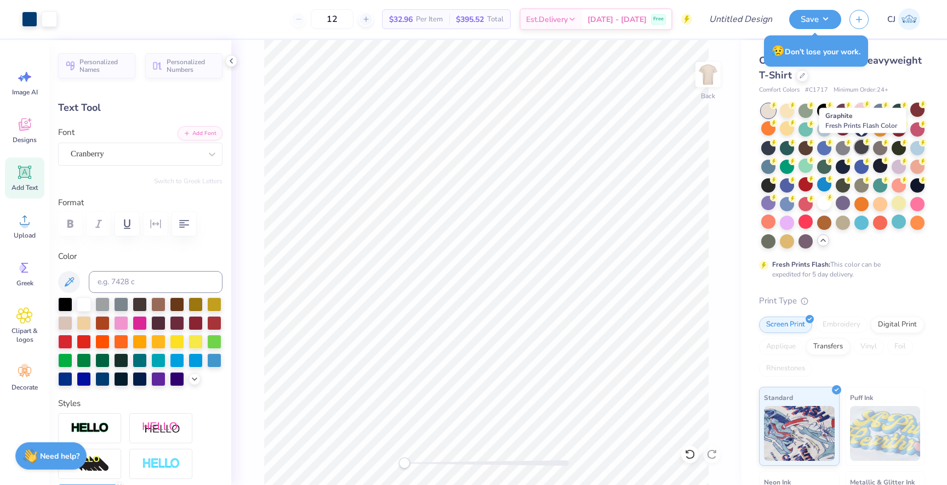
click at [859, 150] on div at bounding box center [862, 147] width 14 height 14
click at [877, 150] on div at bounding box center [880, 148] width 14 height 14
click at [860, 150] on div at bounding box center [862, 147] width 14 height 14
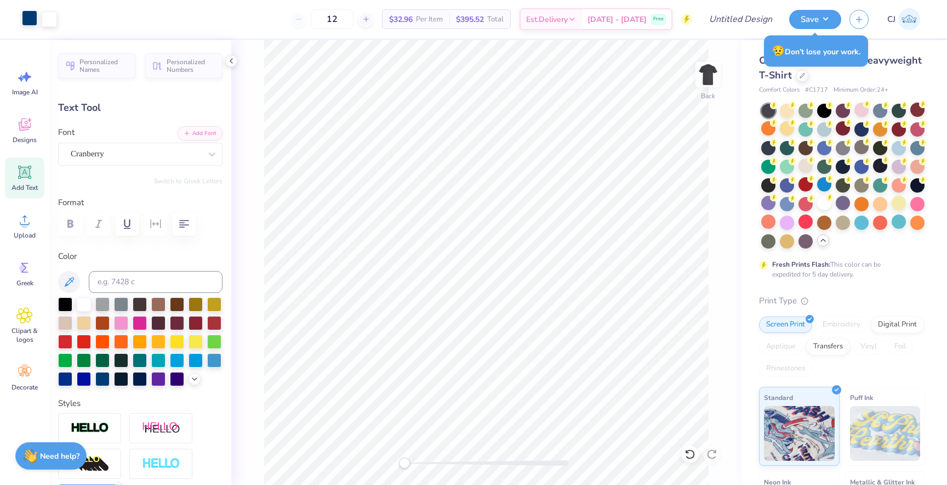
click at [31, 22] on div at bounding box center [29, 17] width 15 height 15
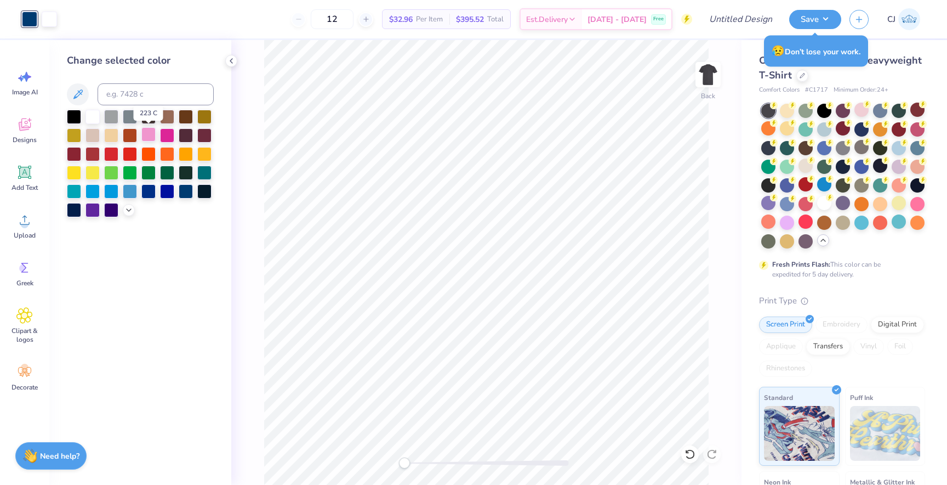
click at [147, 134] on div at bounding box center [148, 134] width 14 height 14
click at [128, 212] on icon at bounding box center [128, 208] width 9 height 9
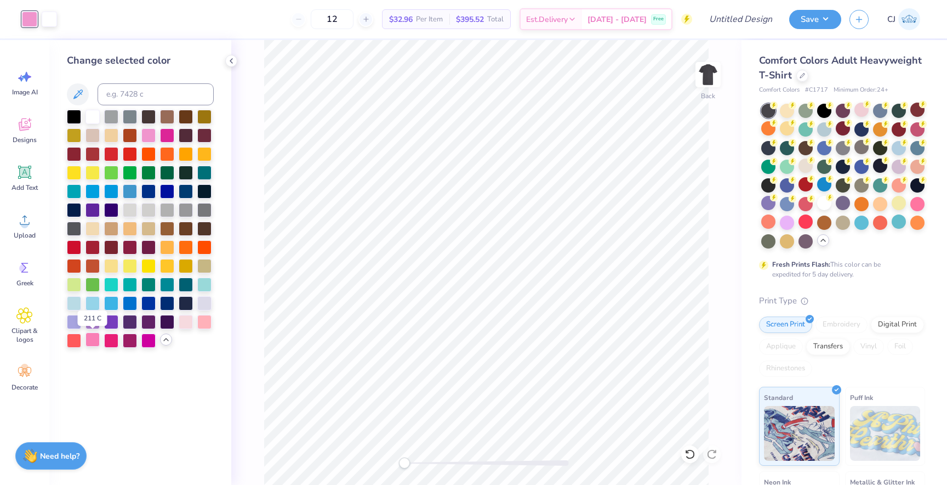
click at [93, 343] on div at bounding box center [93, 339] width 14 height 14
click at [24, 134] on div "Designs" at bounding box center [24, 130] width 39 height 41
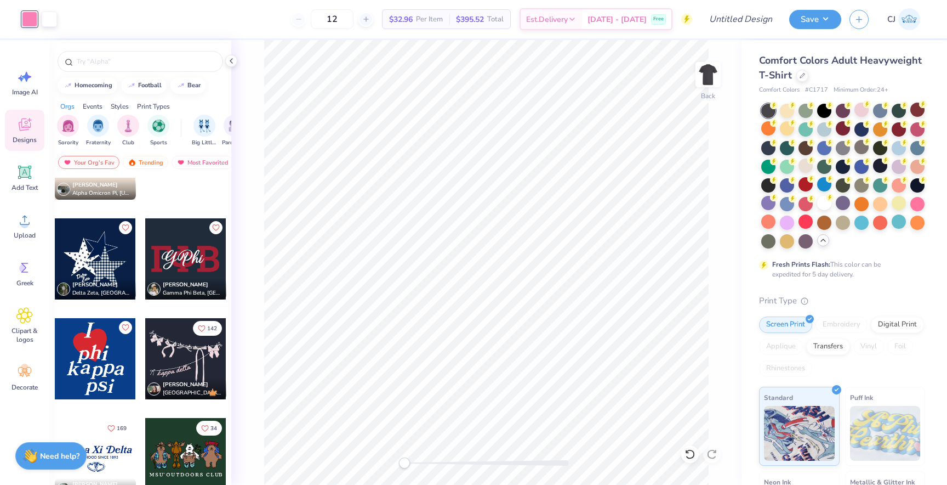
scroll to position [2073, 0]
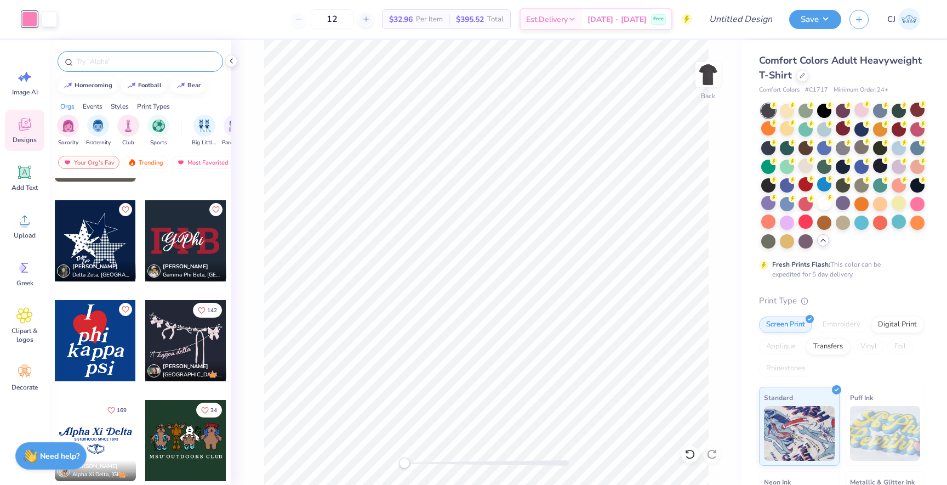
click at [130, 62] on input "text" at bounding box center [146, 61] width 140 height 11
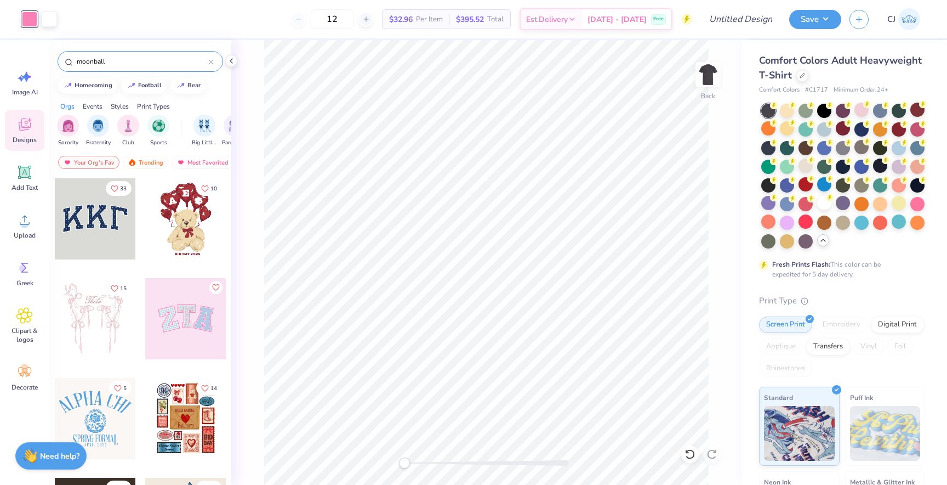
type input "moonball"
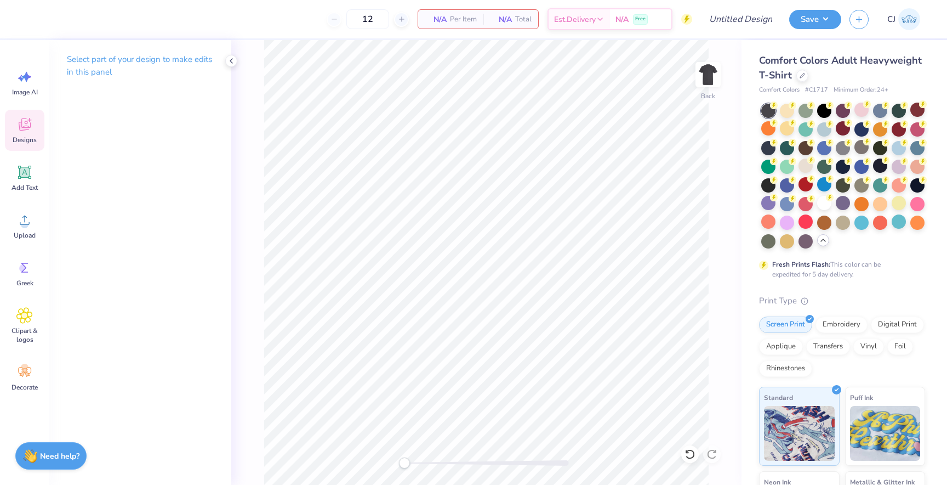
click at [24, 128] on icon at bounding box center [24, 126] width 10 height 9
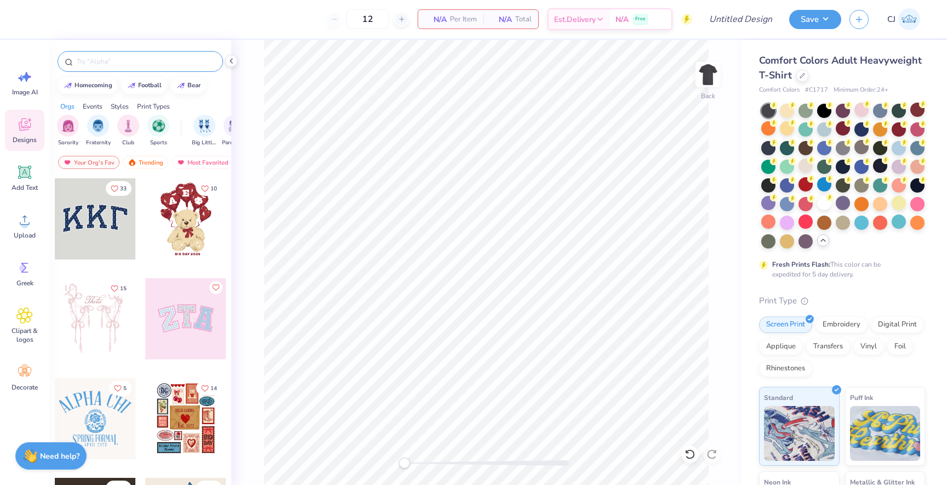
click at [105, 60] on input "text" at bounding box center [146, 61] width 140 height 11
type input "moonball"
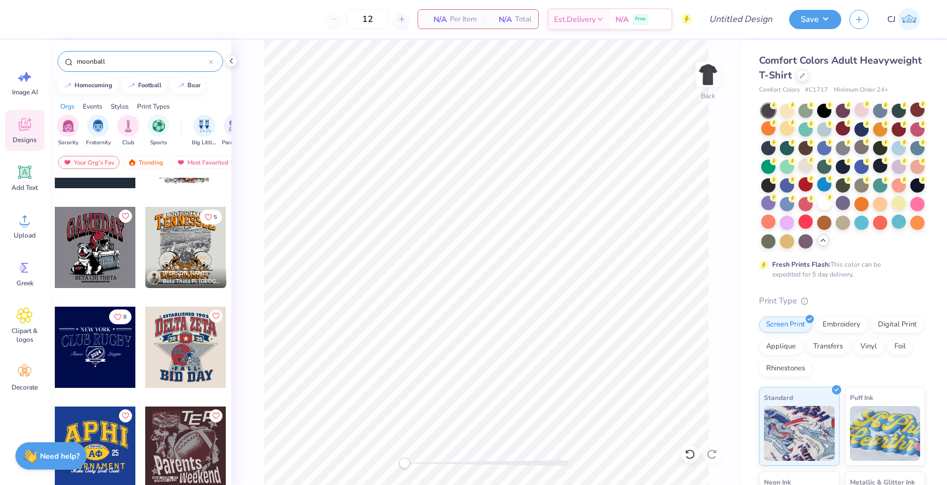
scroll to position [181, 0]
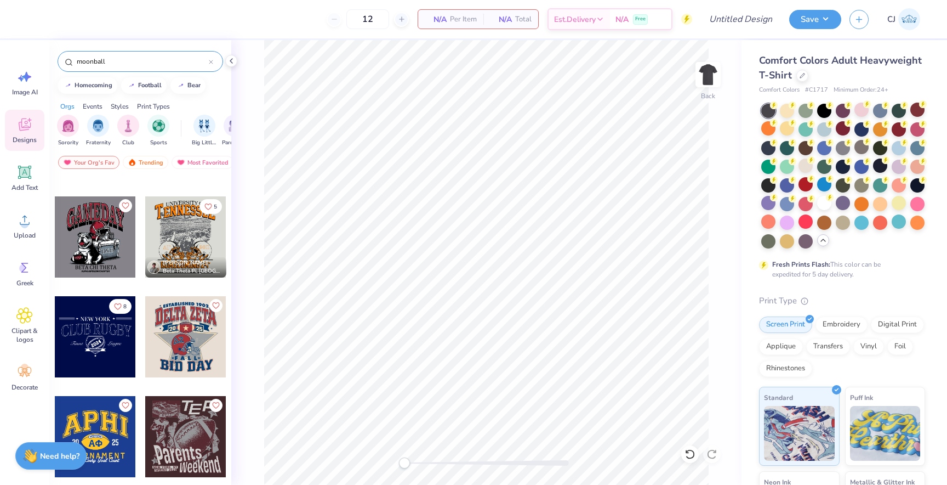
click at [212, 61] on icon at bounding box center [211, 62] width 4 height 4
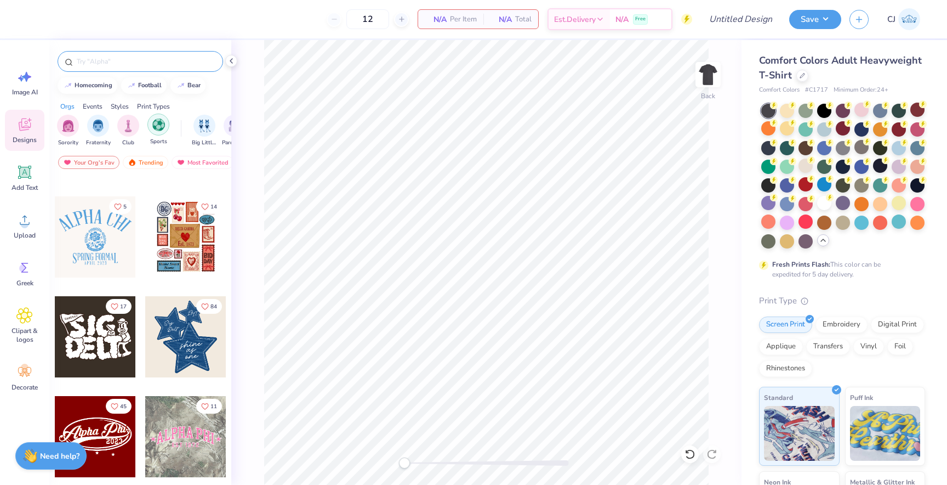
click at [160, 122] on img "filter for Sports" at bounding box center [158, 124] width 13 height 13
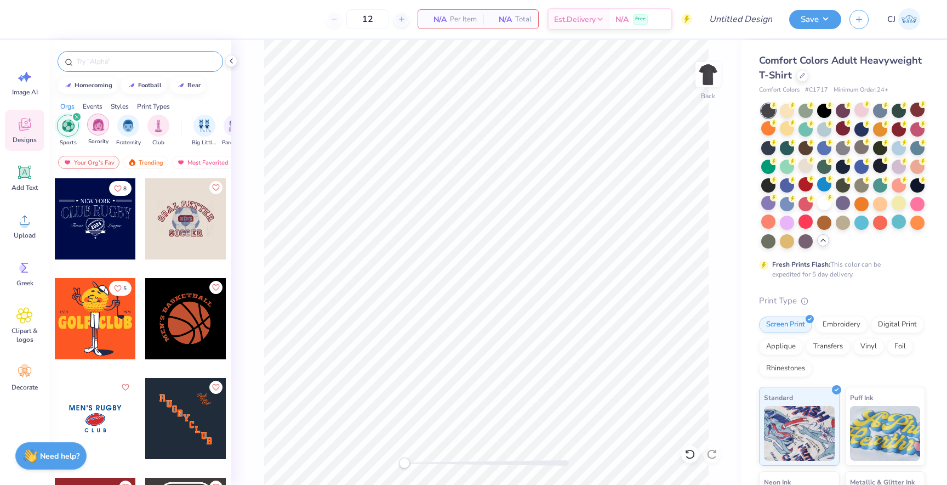
click at [99, 124] on img "filter for Sorority" at bounding box center [98, 124] width 13 height 13
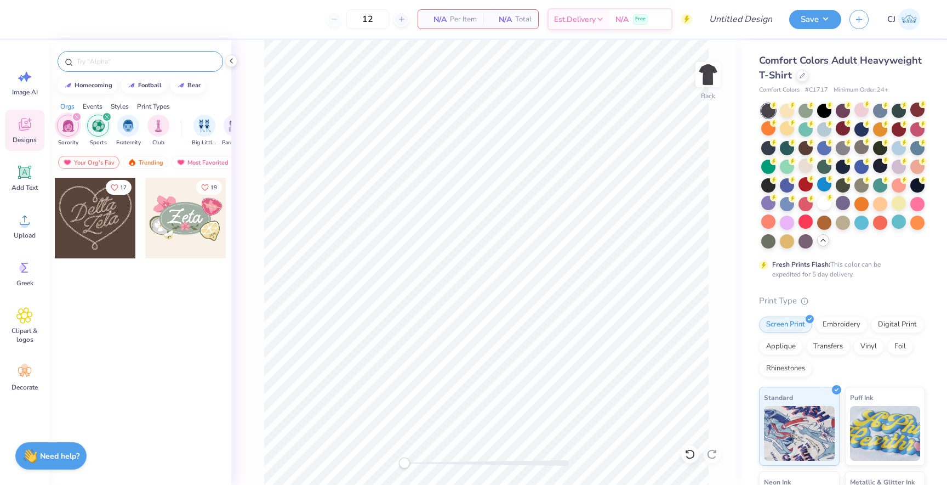
scroll to position [0, 0]
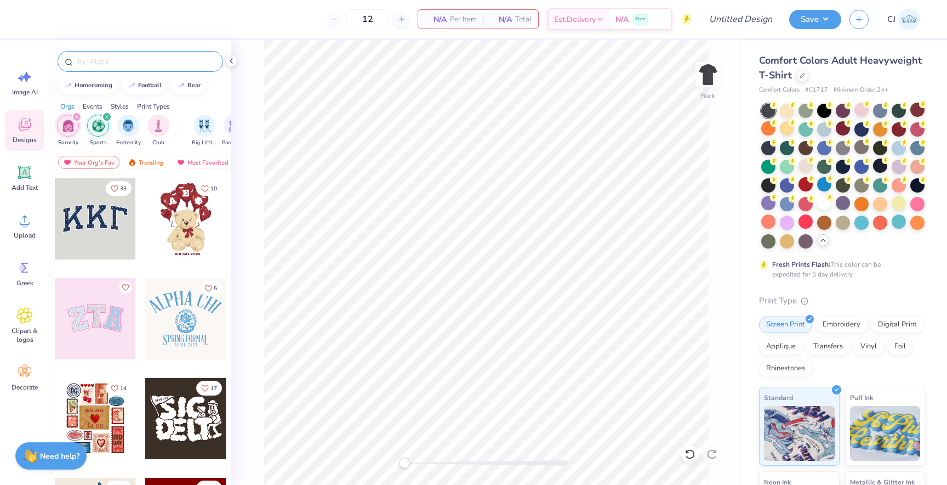
click at [73, 116] on div "filter for Sorority" at bounding box center [77, 117] width 10 height 10
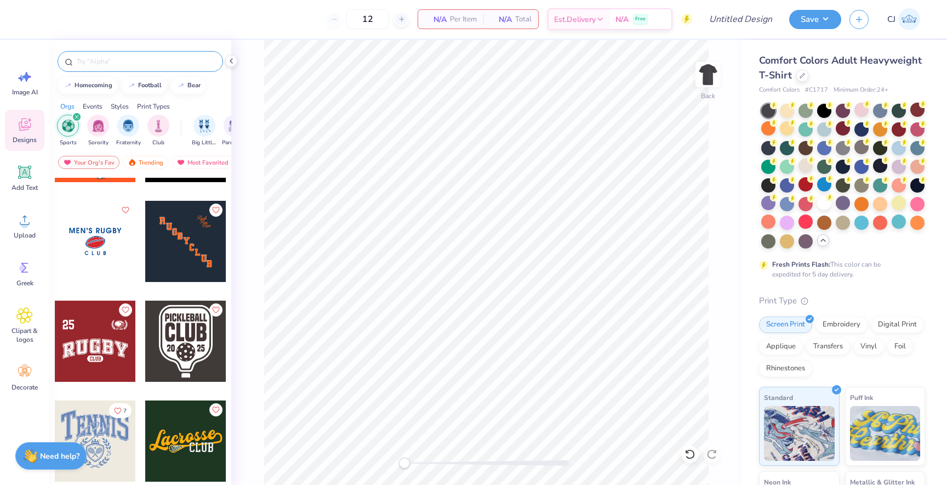
scroll to position [178, 0]
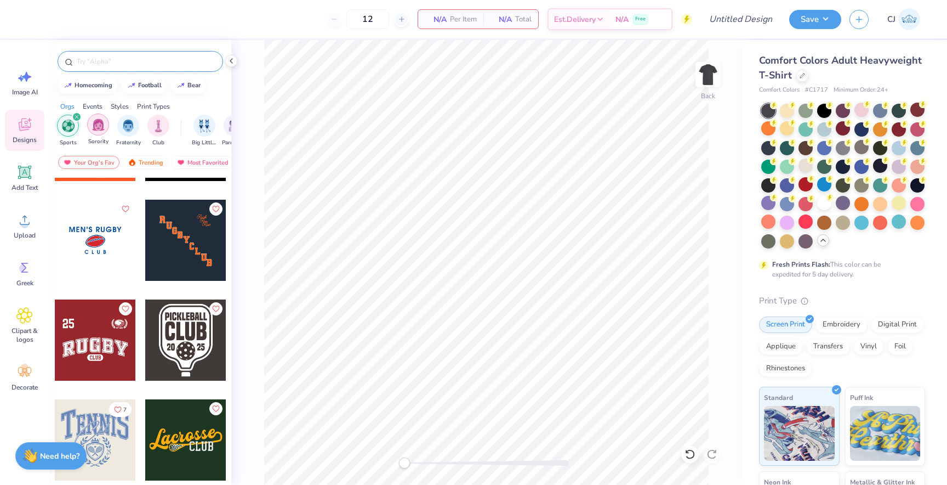
click at [98, 122] on img "filter for Sorority" at bounding box center [98, 124] width 13 height 13
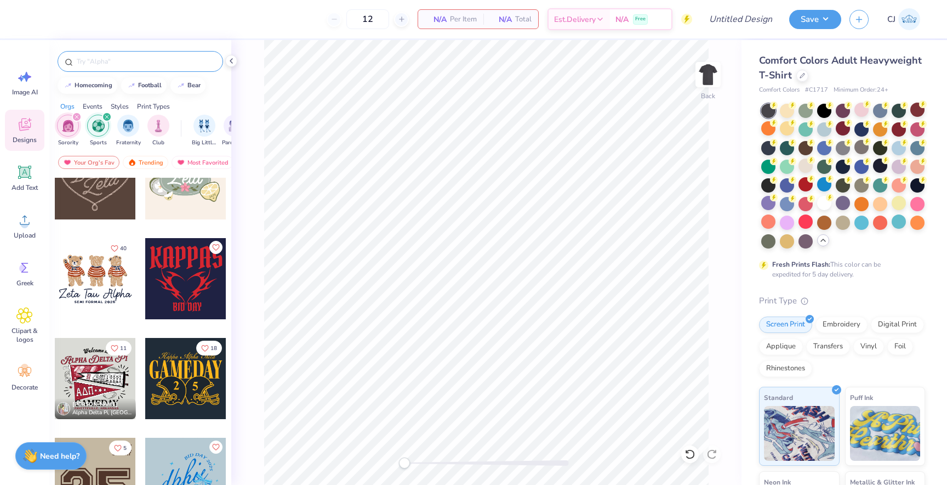
scroll to position [568, 0]
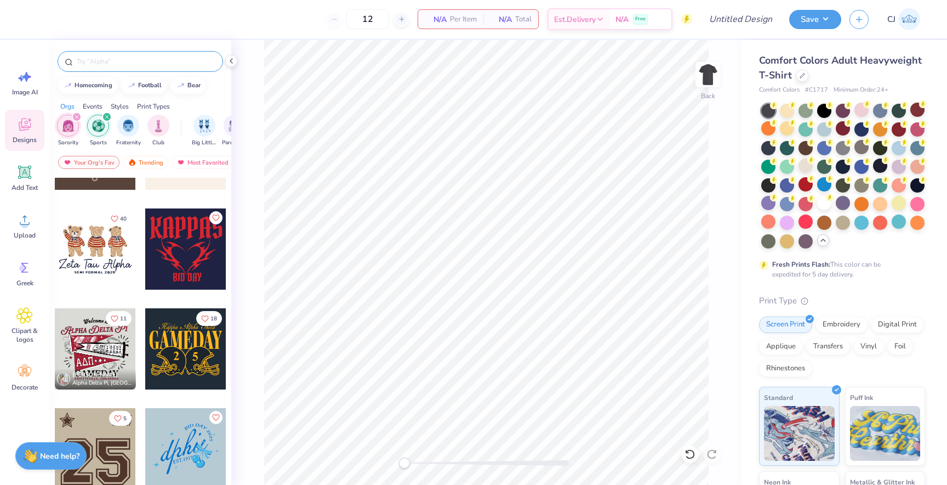
click at [75, 115] on icon "filter for Sorority" at bounding box center [77, 117] width 4 height 4
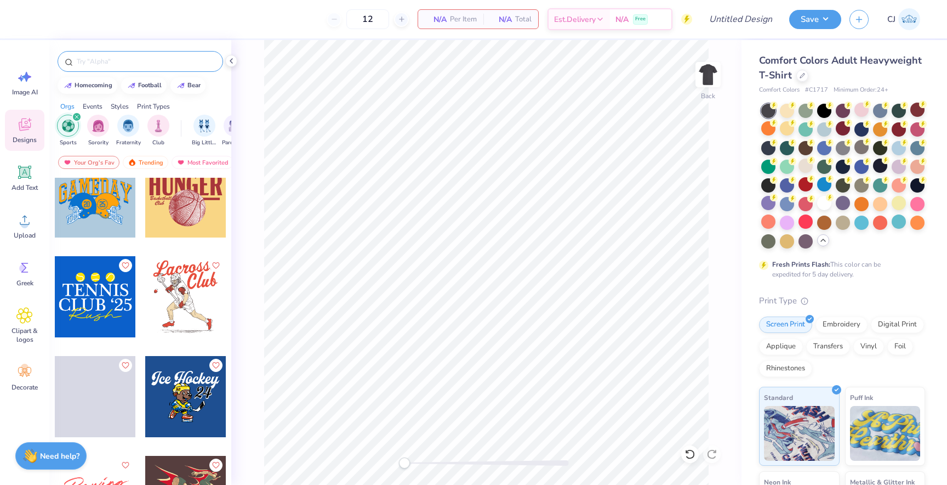
scroll to position [3324, 0]
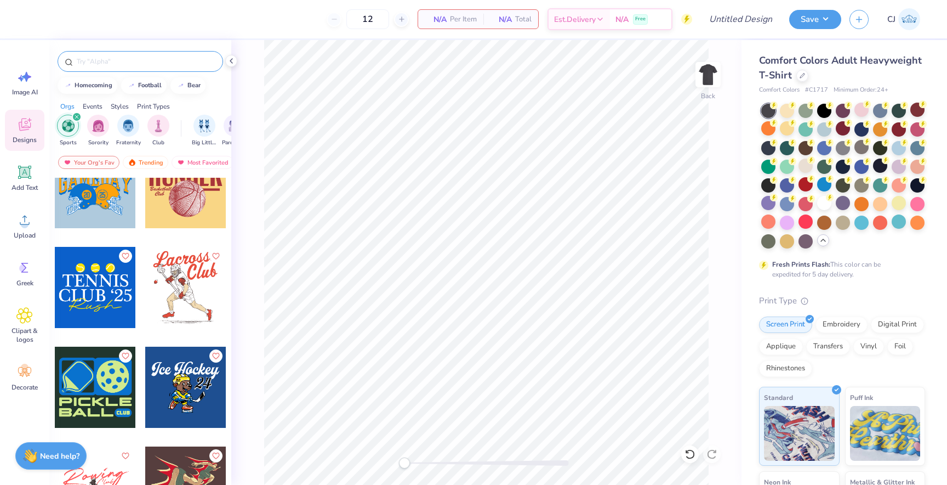
click at [130, 64] on input "text" at bounding box center [146, 61] width 140 height 11
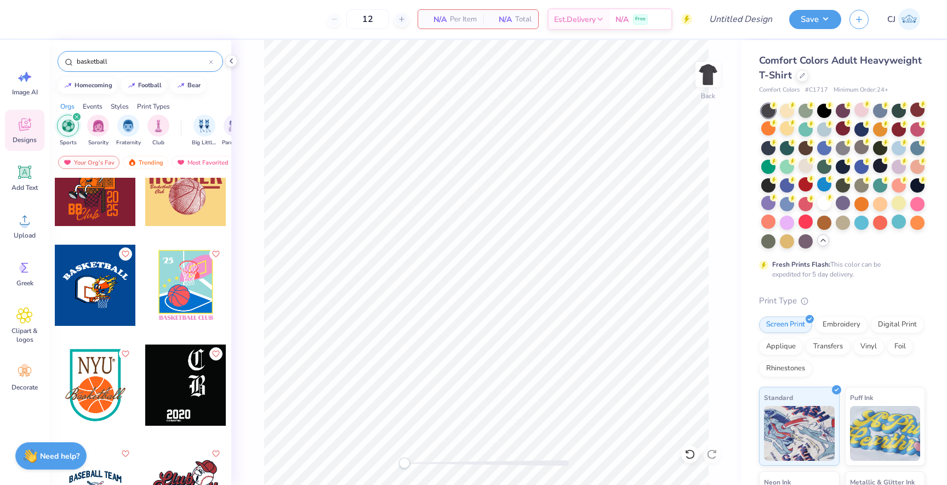
scroll to position [131, 0]
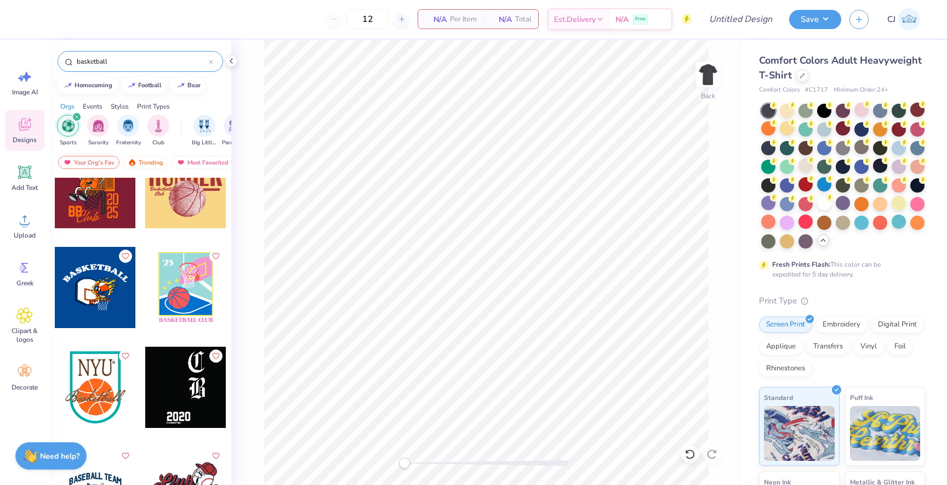
type input "basketball"
click at [177, 292] on div at bounding box center [185, 287] width 81 height 81
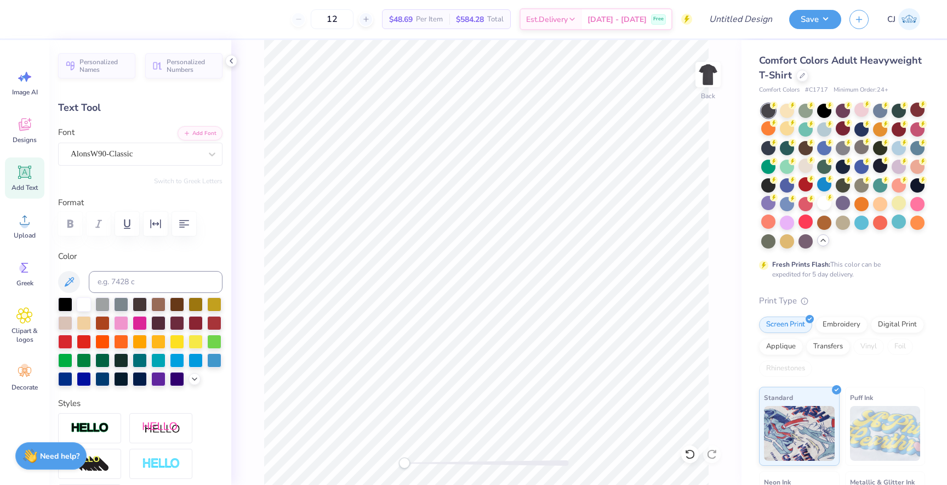
scroll to position [0, 0]
type textarea "MOONBALL"
type input "5.42"
type input "13.21"
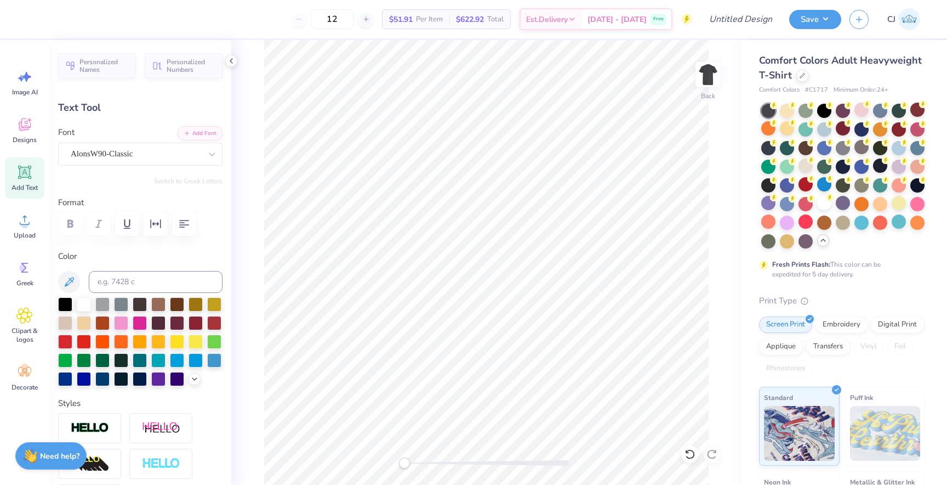
scroll to position [0, 0]
type textarea "GAMMA PHI BETA"
click at [147, 20] on div at bounding box center [147, 17] width 15 height 15
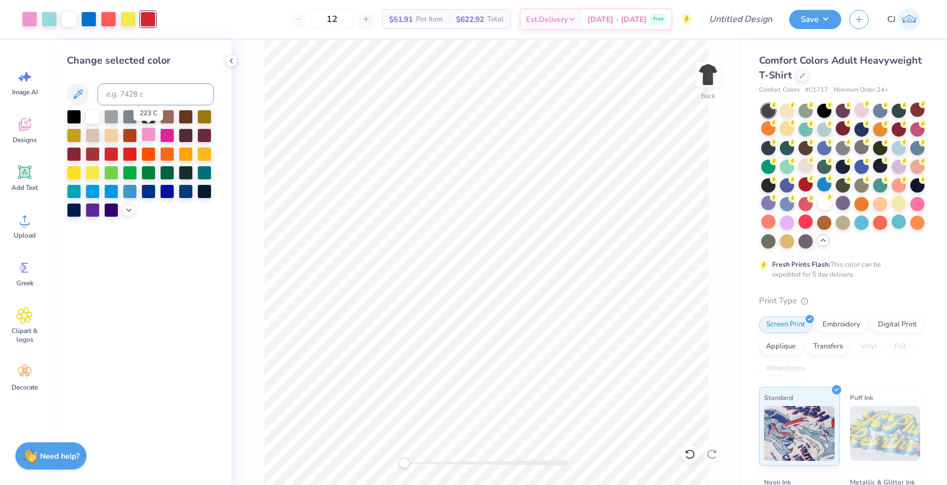
click at [147, 138] on div at bounding box center [148, 134] width 14 height 14
click at [126, 25] on div at bounding box center [128, 17] width 15 height 15
click at [130, 208] on polyline at bounding box center [129, 209] width 4 height 2
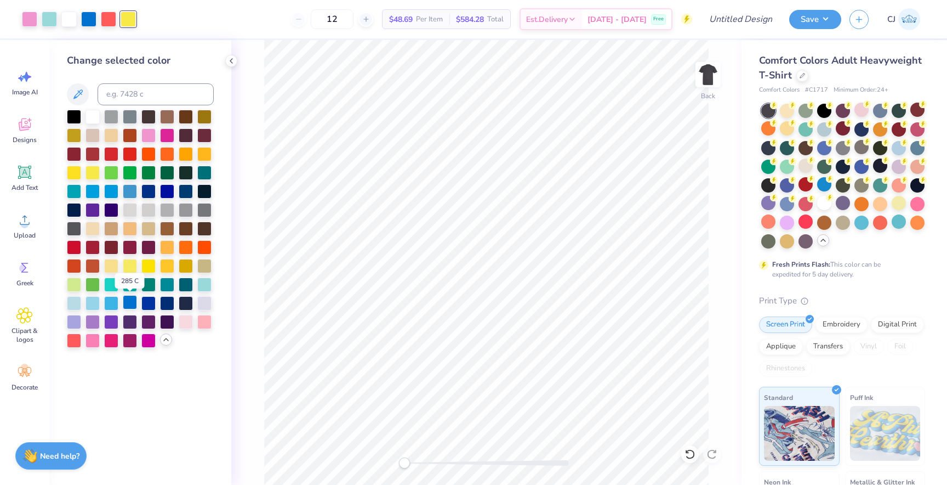
click at [134, 300] on div at bounding box center [130, 302] width 14 height 14
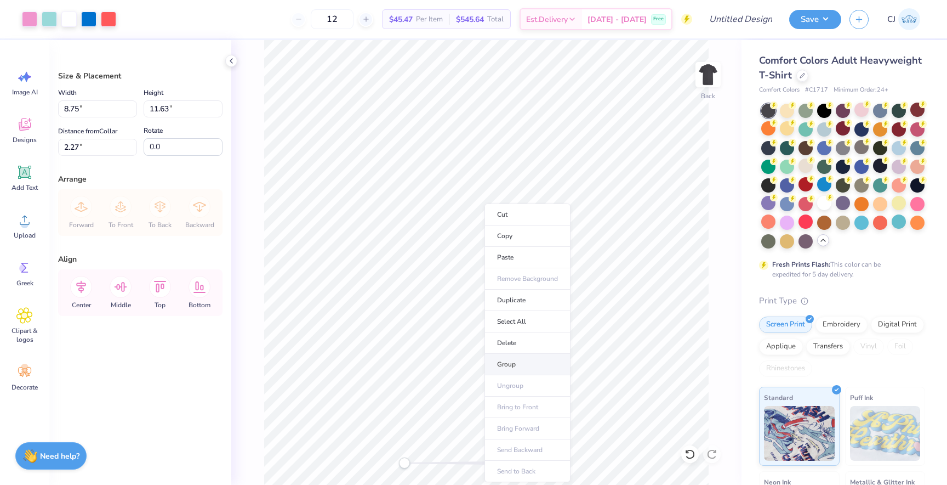
click at [519, 359] on li "Group" at bounding box center [528, 364] width 86 height 21
click at [808, 222] on div at bounding box center [806, 221] width 14 height 14
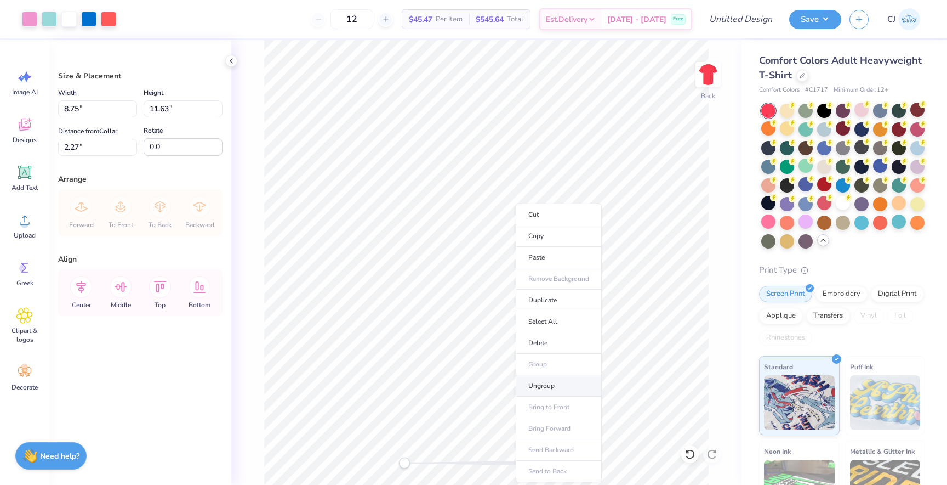
click at [544, 382] on li "Ungroup" at bounding box center [559, 385] width 86 height 21
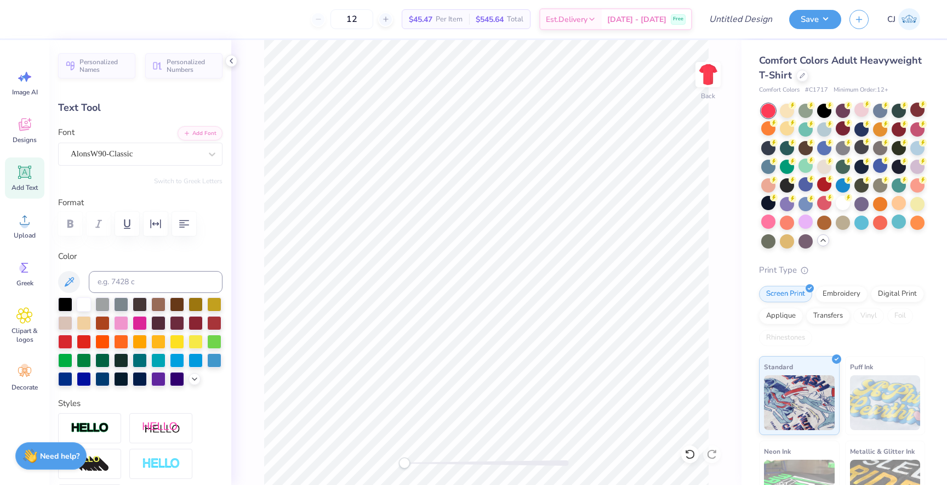
type input "8.30"
type input "2.27"
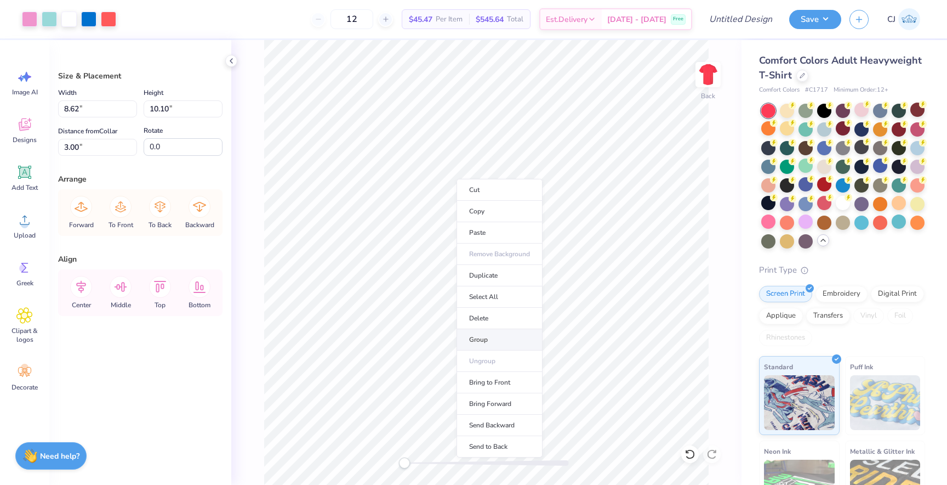
click at [505, 335] on li "Group" at bounding box center [500, 339] width 86 height 21
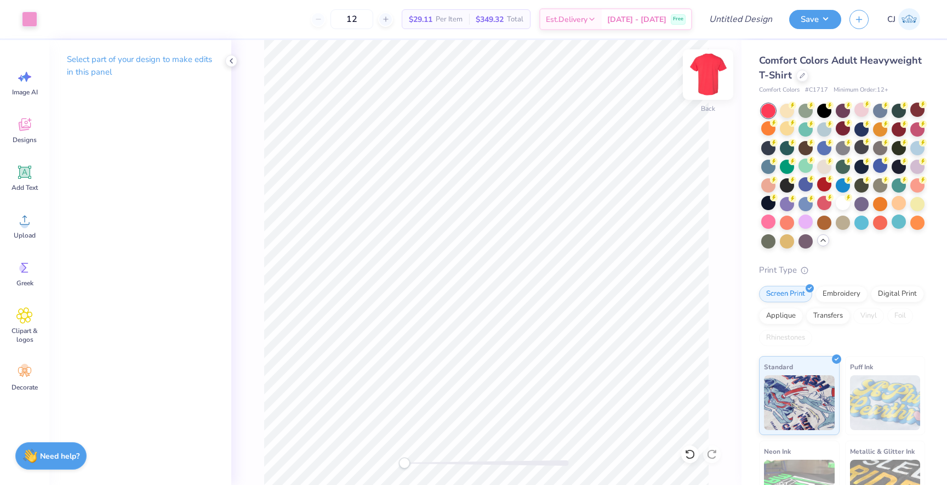
click at [708, 69] on img at bounding box center [708, 75] width 44 height 44
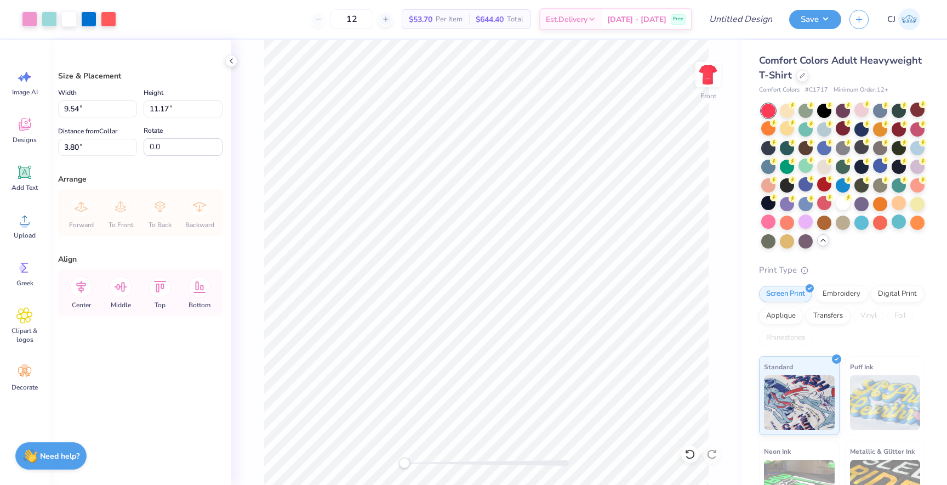
type input "9.54"
type input "11.17"
type input "3.80"
type input "9.93"
type input "11.63"
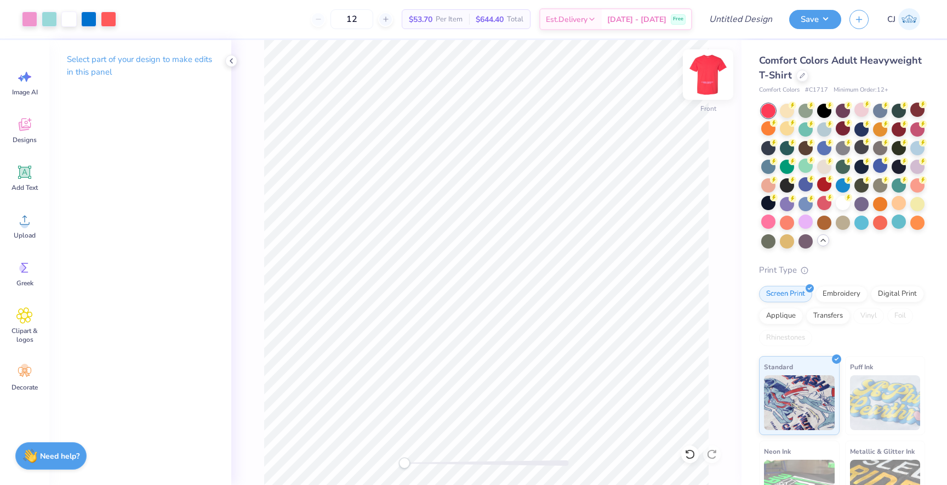
click at [711, 83] on img at bounding box center [708, 75] width 44 height 44
click at [32, 138] on span "Designs" at bounding box center [25, 139] width 24 height 9
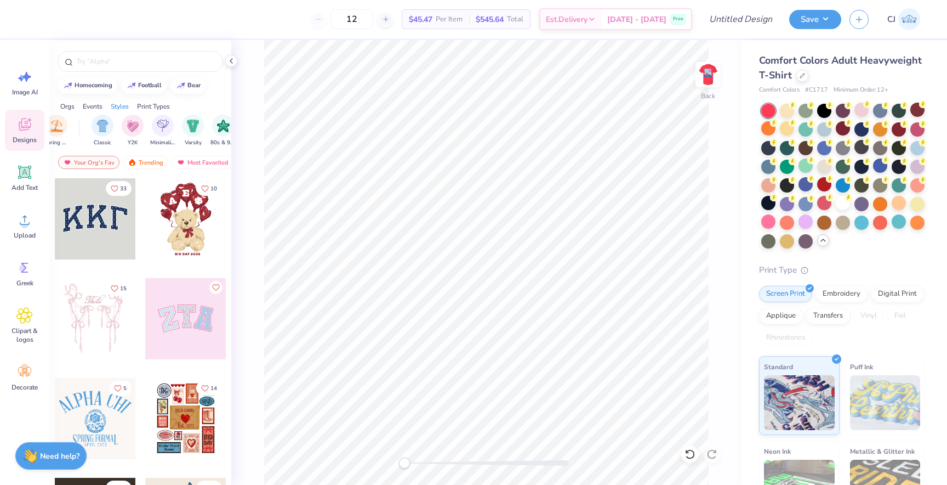
scroll to position [0, 542]
click at [152, 132] on div "filter for Minimalist" at bounding box center [161, 124] width 22 height 22
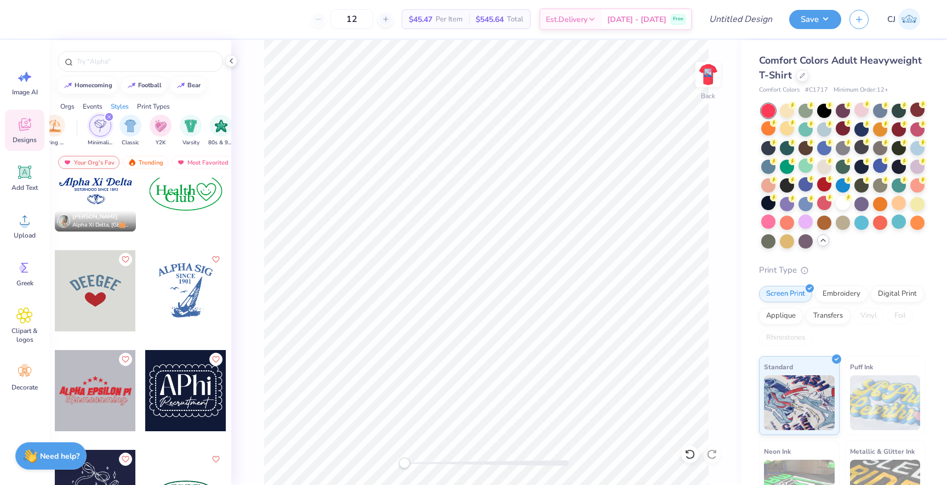
scroll to position [139, 0]
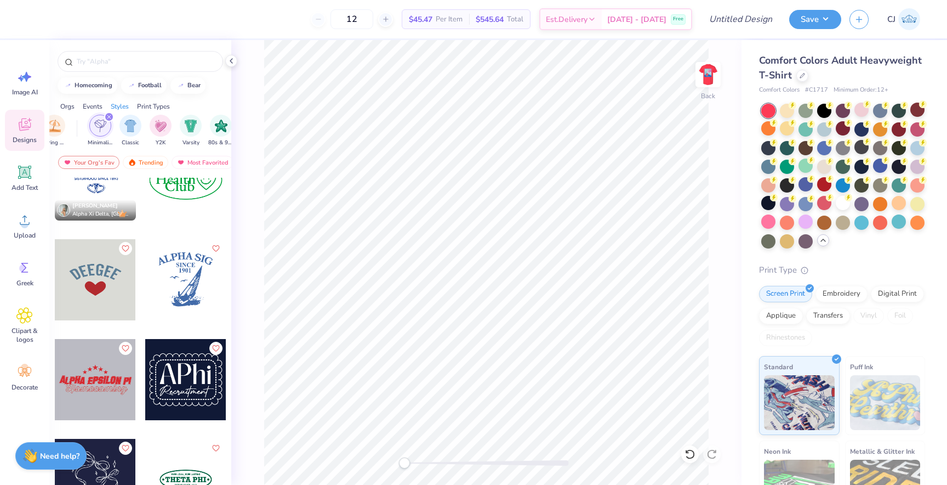
click at [118, 388] on div at bounding box center [95, 379] width 81 height 81
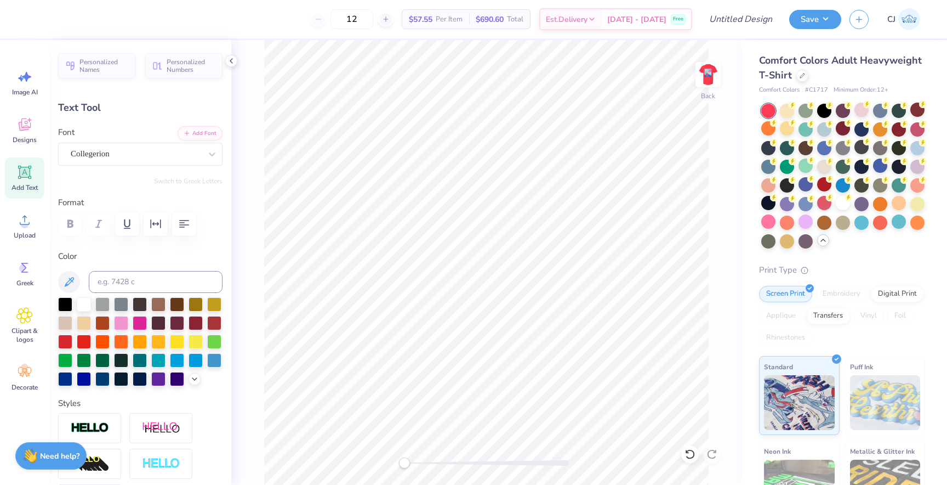
scroll to position [0, 1]
type input "3.63"
type input "1.28"
type input "4.55"
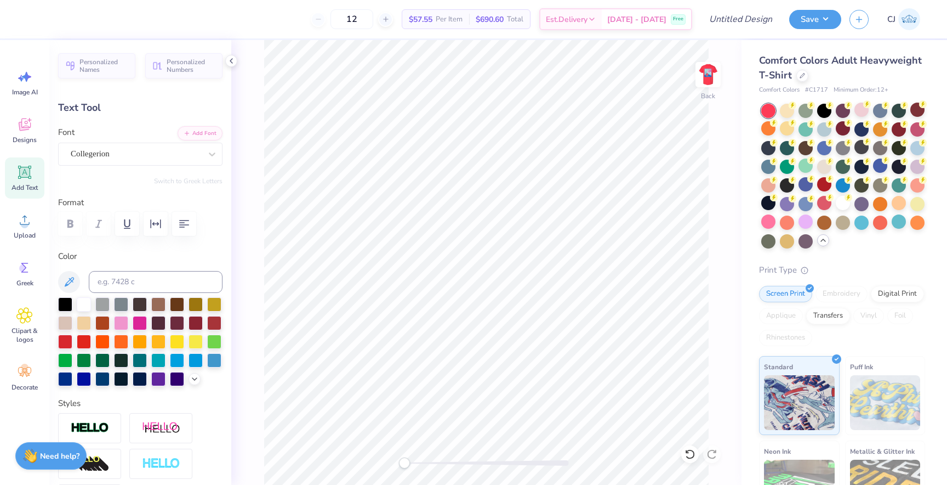
type textarea "GAMMA"
type input "4.91"
type input "1.22"
type input "4.61"
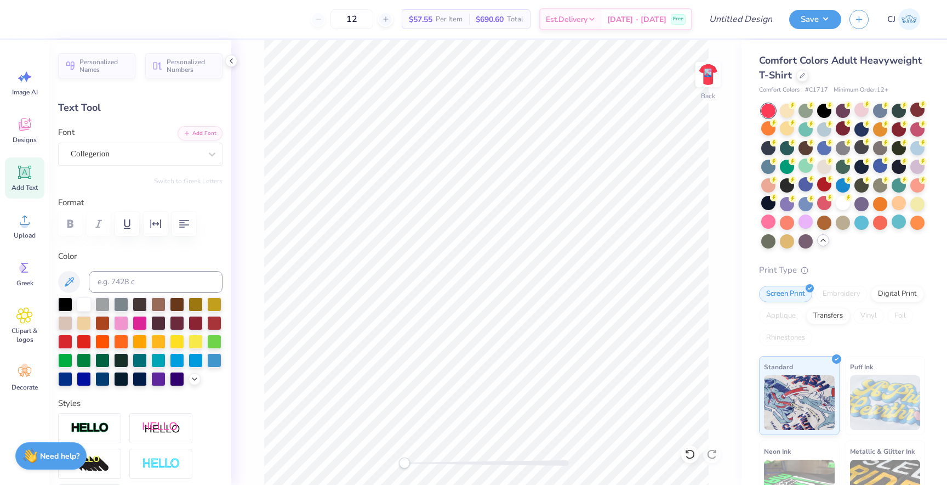
type textarea "PHI"
type input "1.26"
type input "1.14"
type input "4.72"
type textarea "p"
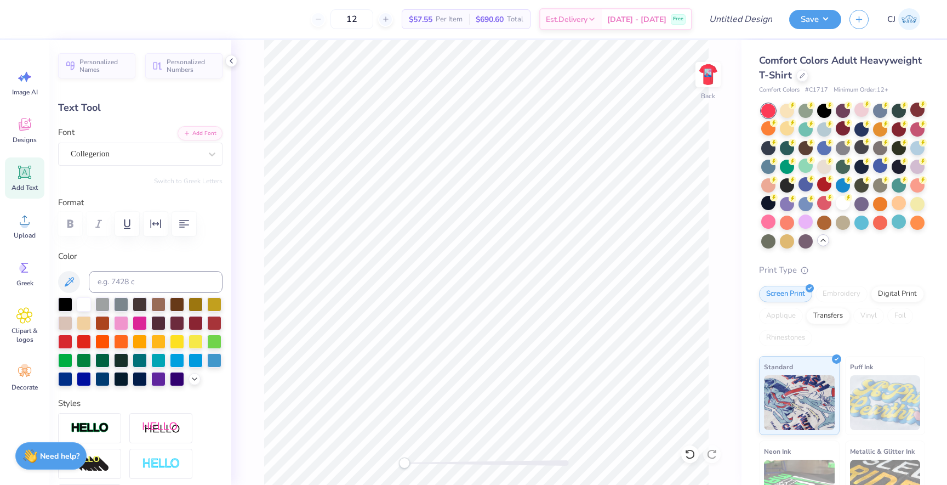
type textarea "BETA"
type input "4.13"
type input "1.33"
type input "4.53"
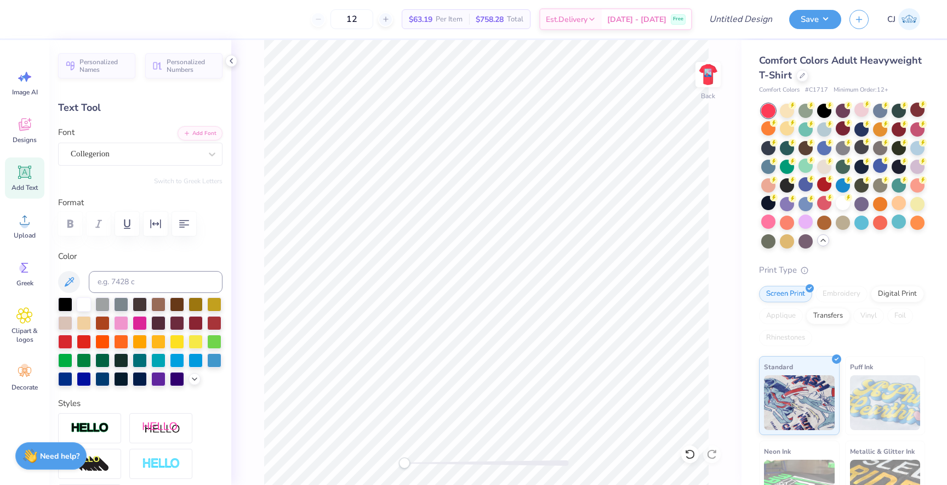
type input "2.04"
type input "1.21"
type input "4.62"
type input "2.97"
type input "1.25"
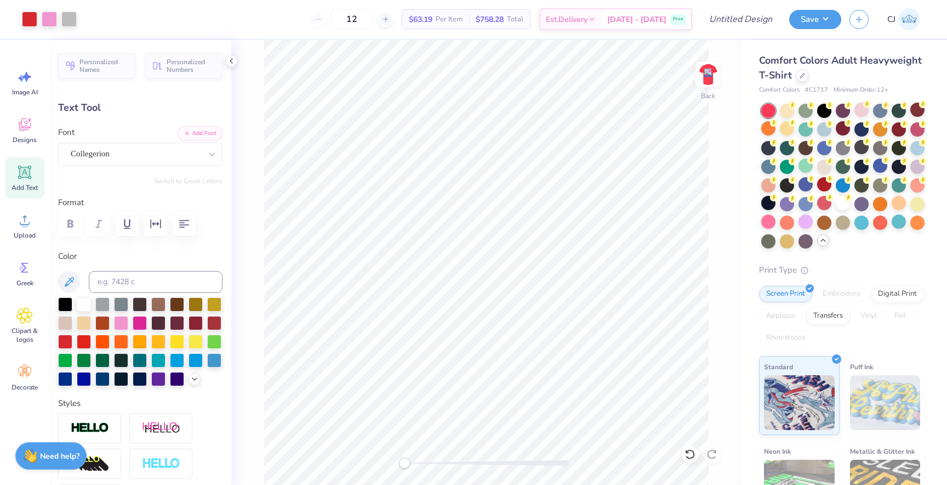
type input "4.67"
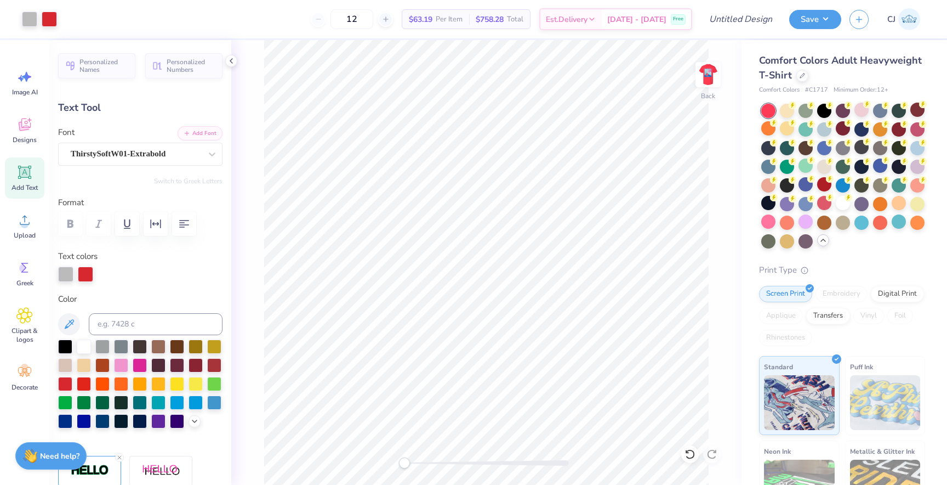
type input "8.75"
type input "1.55"
type input "5.71"
type textarea "Moonball"
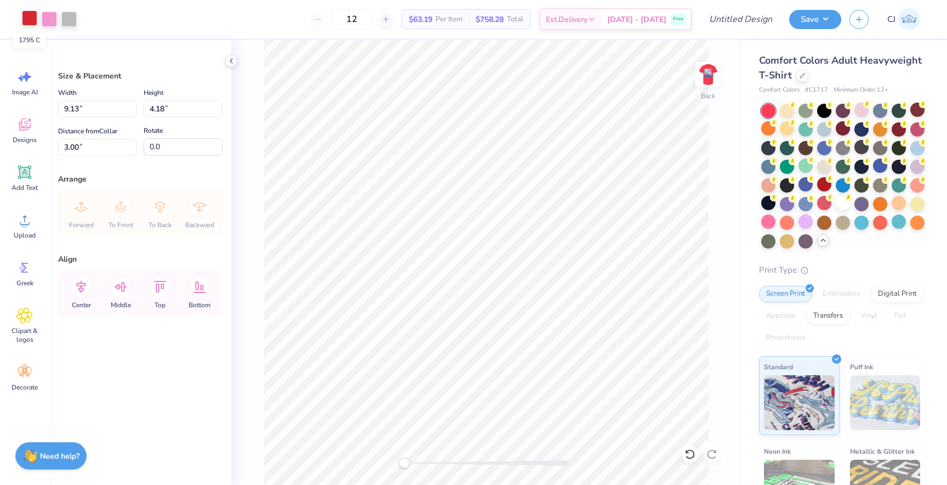
click at [31, 19] on div at bounding box center [29, 17] width 15 height 15
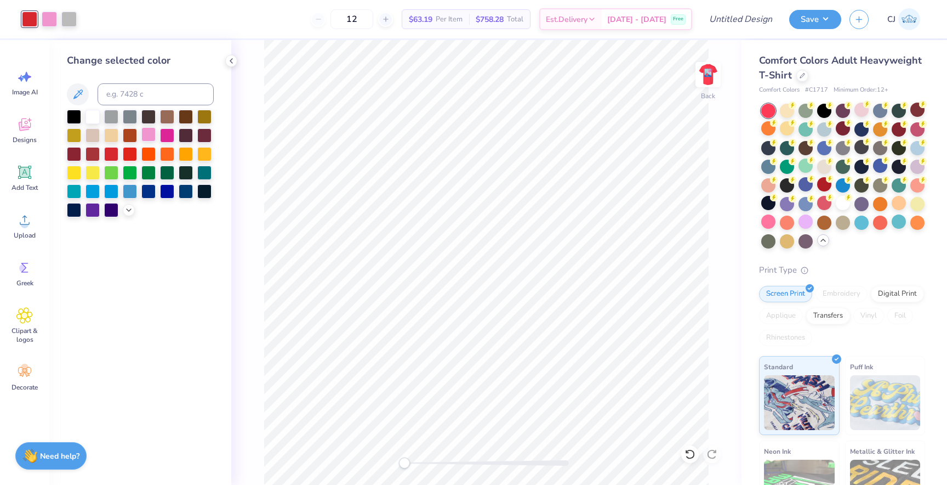
click at [151, 135] on div at bounding box center [148, 134] width 14 height 14
click at [162, 133] on div at bounding box center [167, 134] width 14 height 14
click at [148, 135] on div at bounding box center [148, 134] width 14 height 14
click at [126, 214] on div at bounding box center [129, 209] width 12 height 12
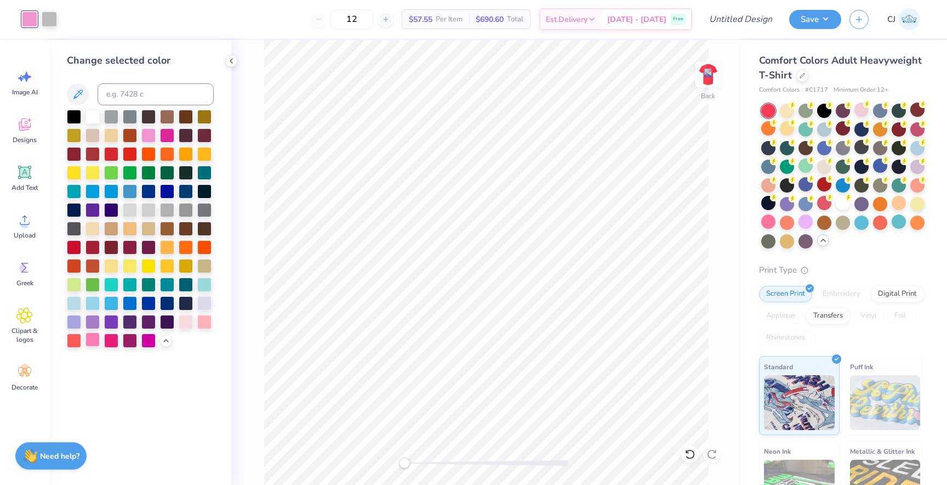
click at [92, 345] on div at bounding box center [93, 339] width 14 height 14
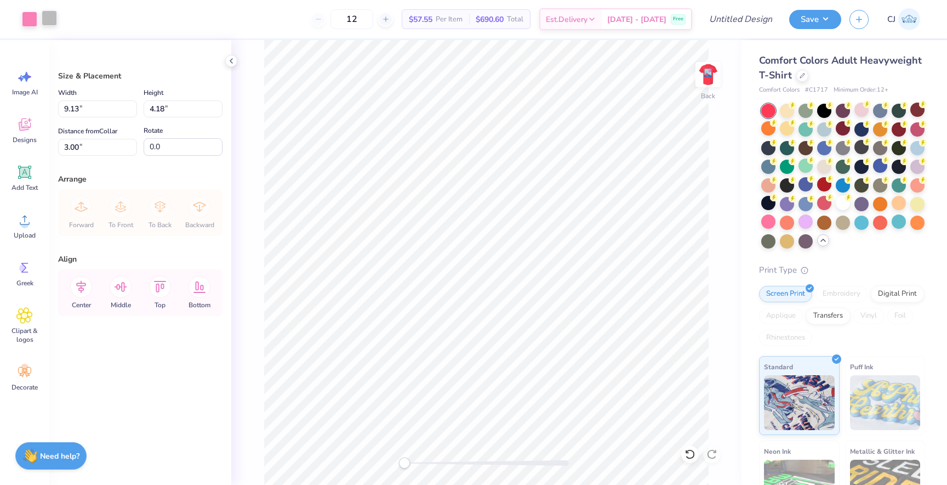
click at [50, 19] on div at bounding box center [49, 17] width 15 height 15
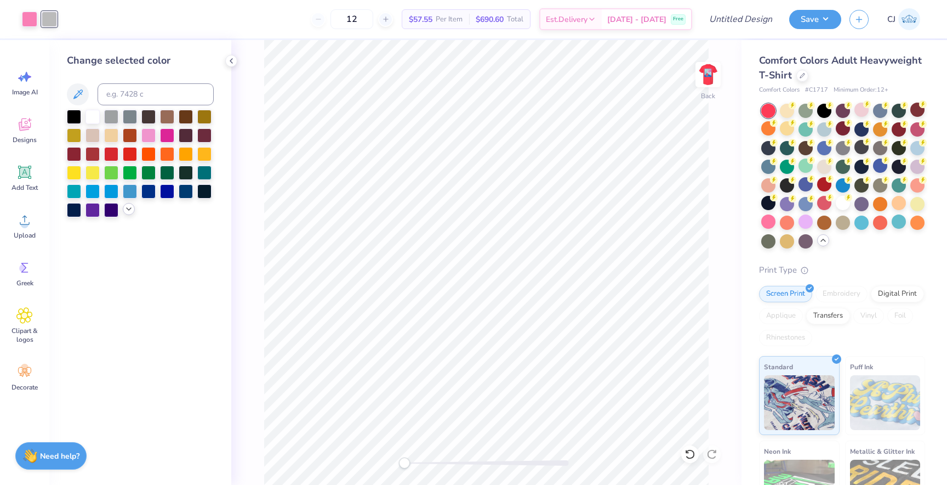
click at [129, 214] on div at bounding box center [129, 209] width 12 height 12
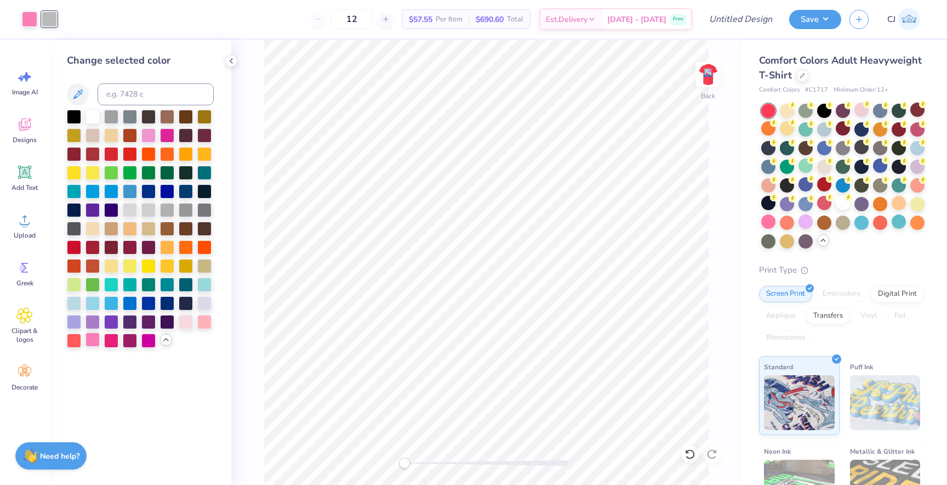
click at [92, 343] on div at bounding box center [93, 339] width 14 height 14
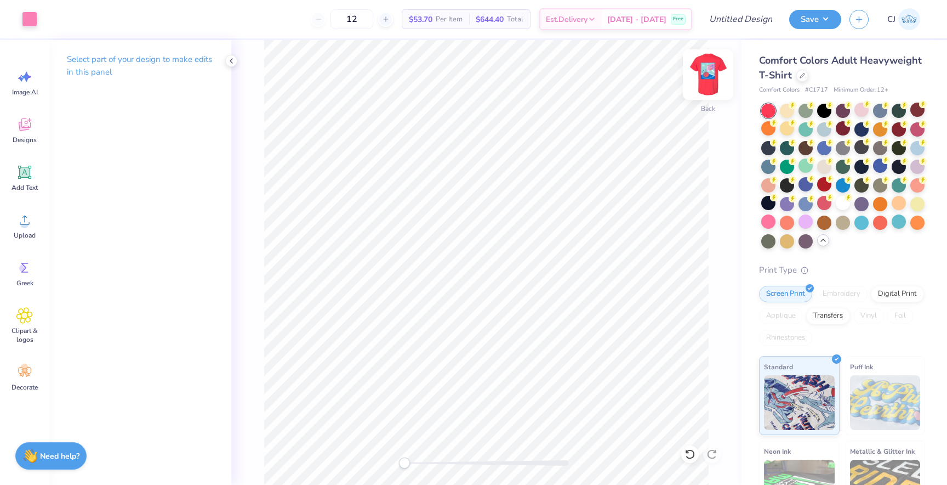
click at [706, 79] on img at bounding box center [708, 75] width 44 height 44
click at [32, 16] on div at bounding box center [29, 17] width 15 height 15
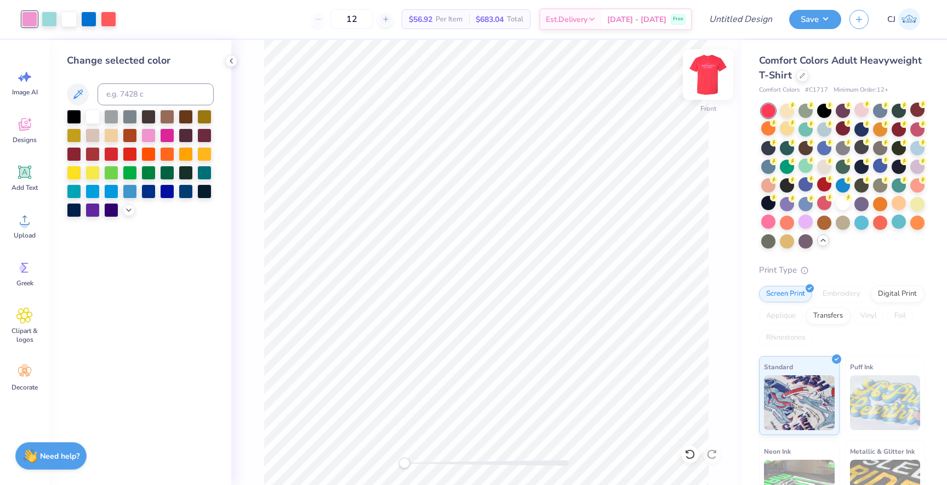
click at [704, 78] on img at bounding box center [708, 75] width 44 height 44
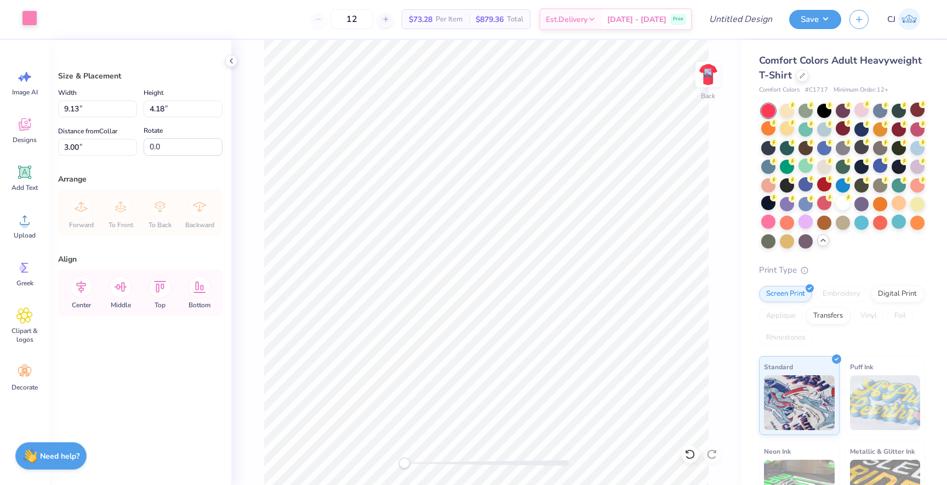
click at [32, 16] on div at bounding box center [29, 17] width 15 height 15
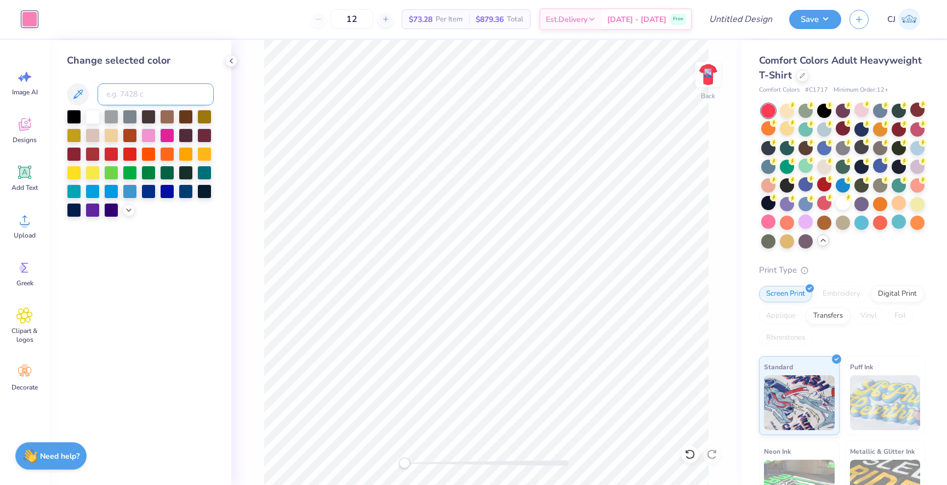
click at [139, 92] on input at bounding box center [156, 94] width 116 height 22
type input "223"
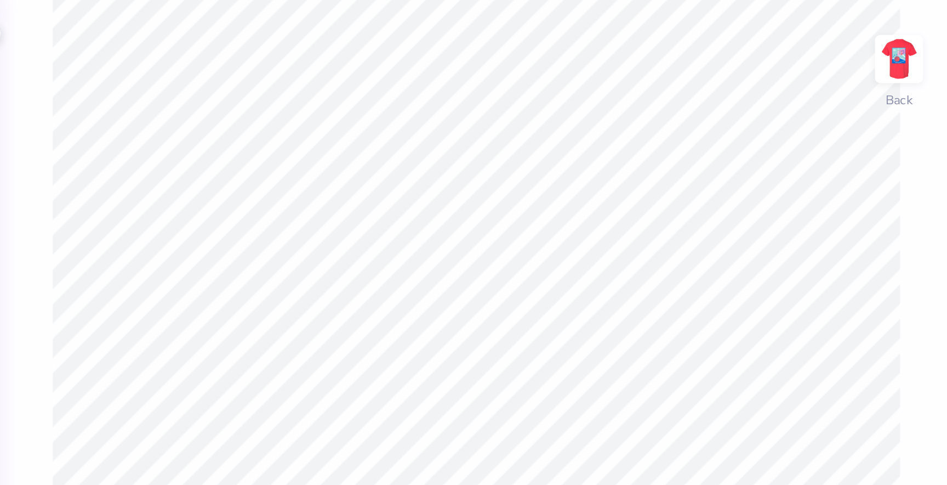
type input "2.97"
type input "1.25"
type input "4.38"
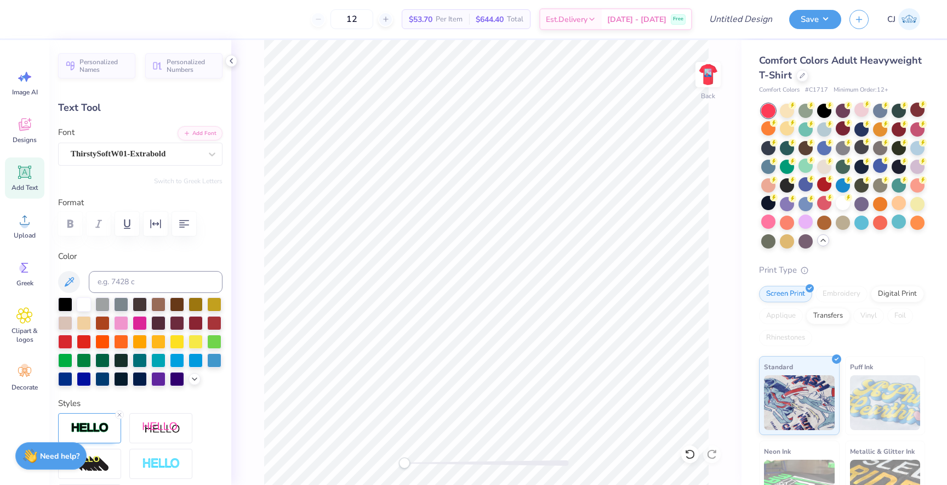
type input "4.13"
type input "1.33"
type input "4.38"
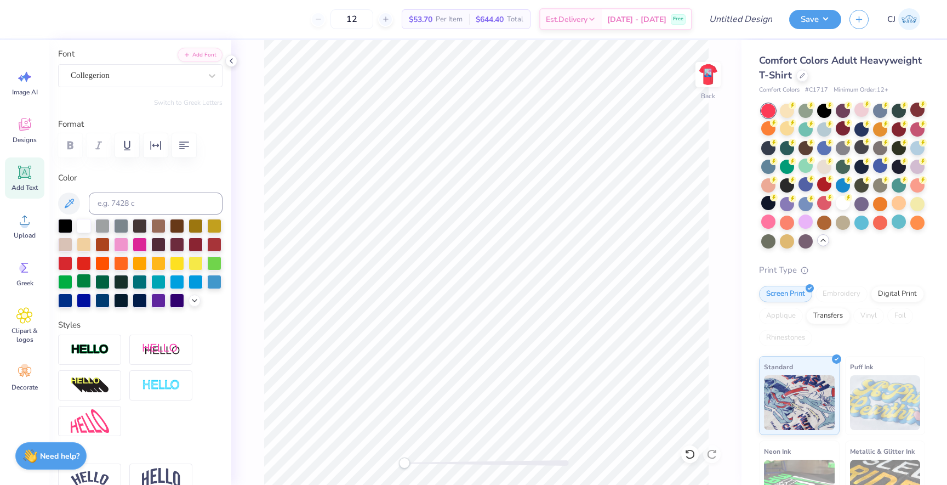
scroll to position [83, 0]
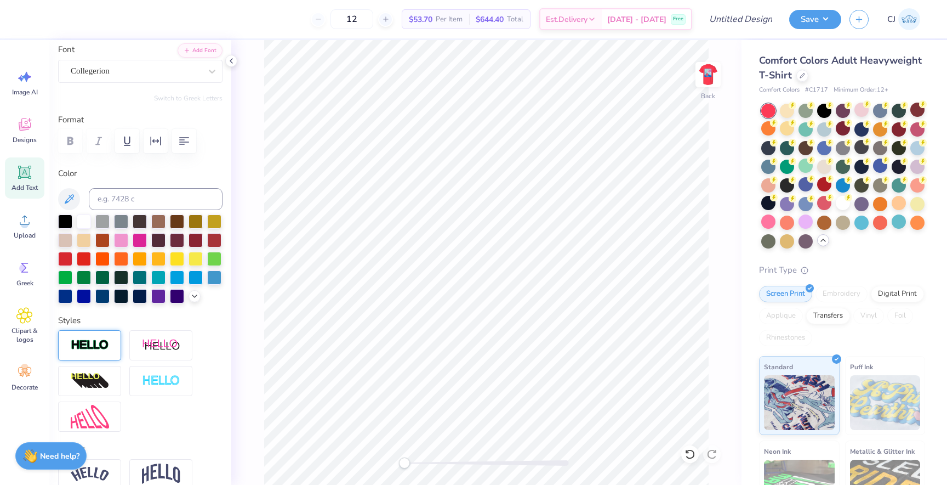
click at [88, 341] on img at bounding box center [90, 345] width 38 height 13
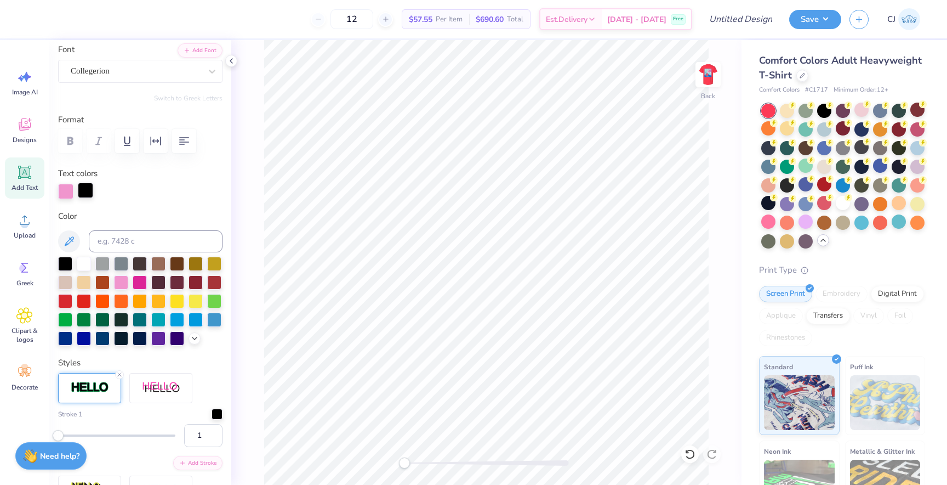
click at [82, 190] on div at bounding box center [85, 190] width 15 height 15
click at [193, 337] on polyline at bounding box center [194, 337] width 4 height 2
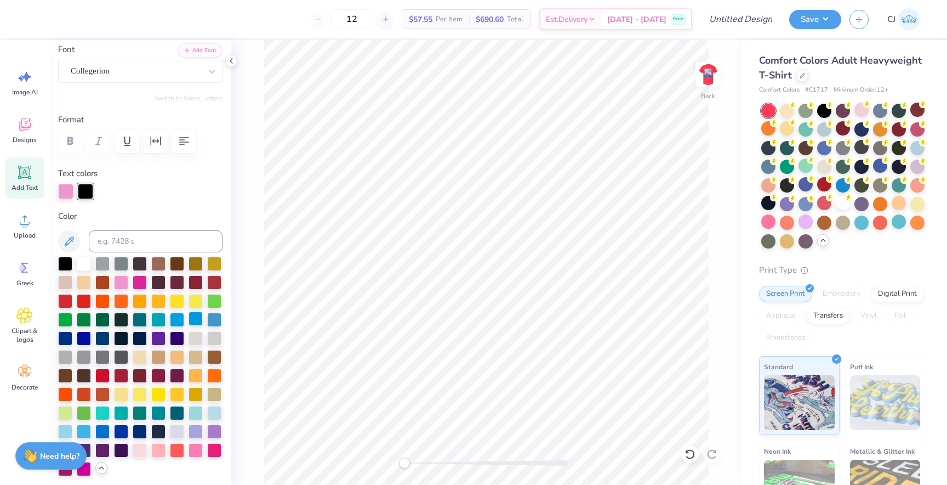
click at [192, 322] on div at bounding box center [196, 318] width 14 height 14
click at [178, 322] on div at bounding box center [177, 318] width 14 height 14
type input "2.04"
type input "1.21"
type input "4.59"
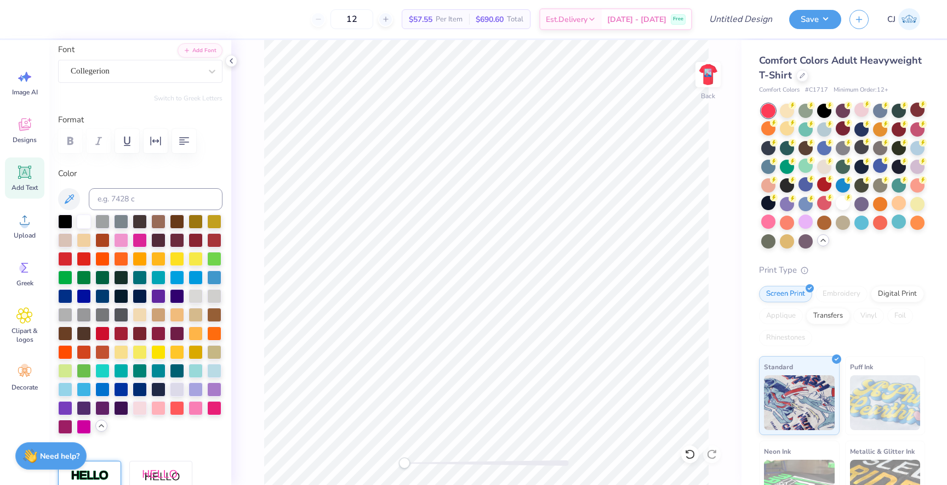
click at [103, 467] on div at bounding box center [89, 475] width 63 height 30
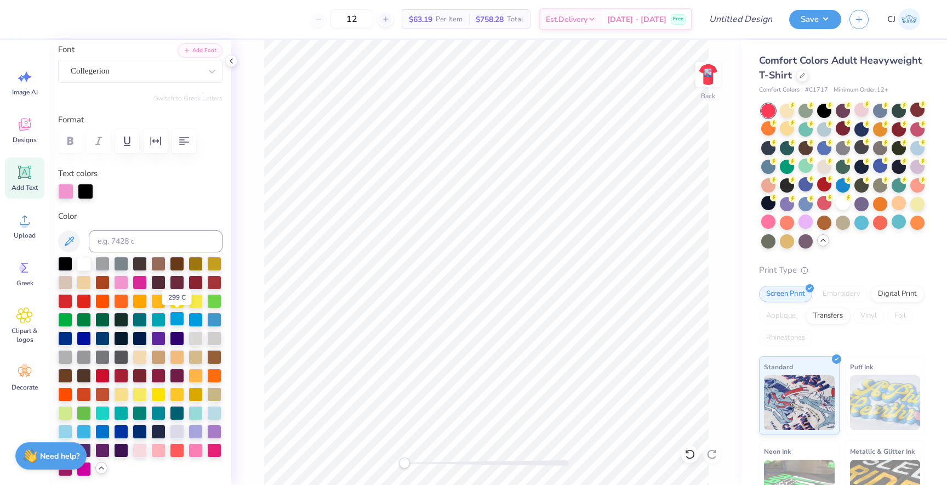
click at [179, 319] on div at bounding box center [177, 318] width 14 height 14
click at [688, 453] on icon at bounding box center [690, 453] width 11 height 11
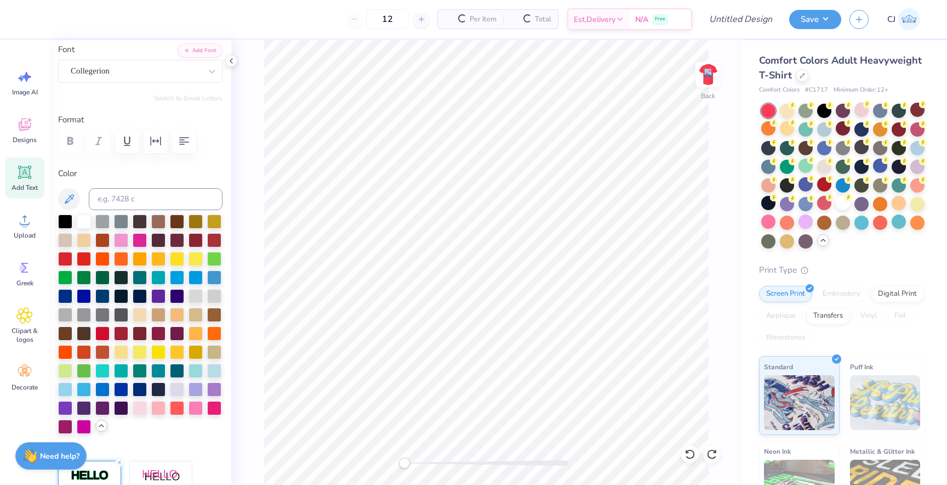
type input "2.05"
type input "1.22"
type input "4.58"
click at [91, 472] on img at bounding box center [90, 475] width 38 height 13
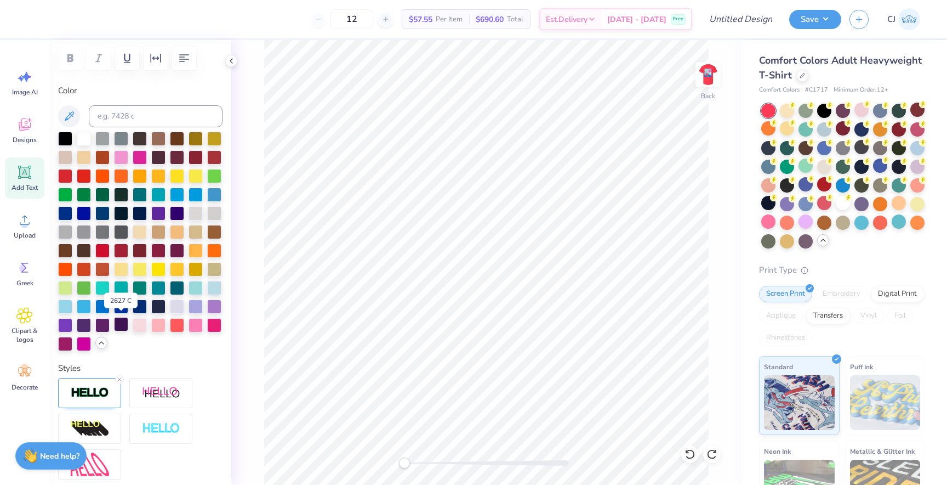
scroll to position [169, 0]
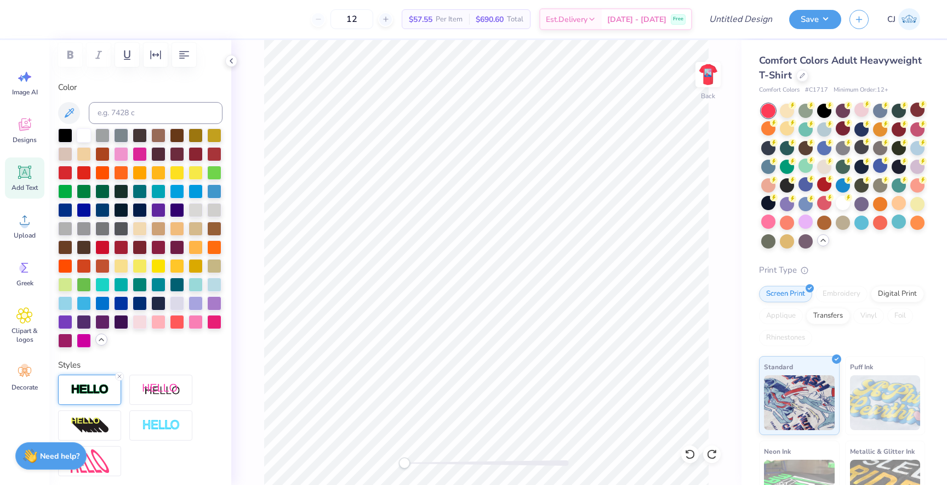
click at [100, 394] on img at bounding box center [90, 389] width 38 height 13
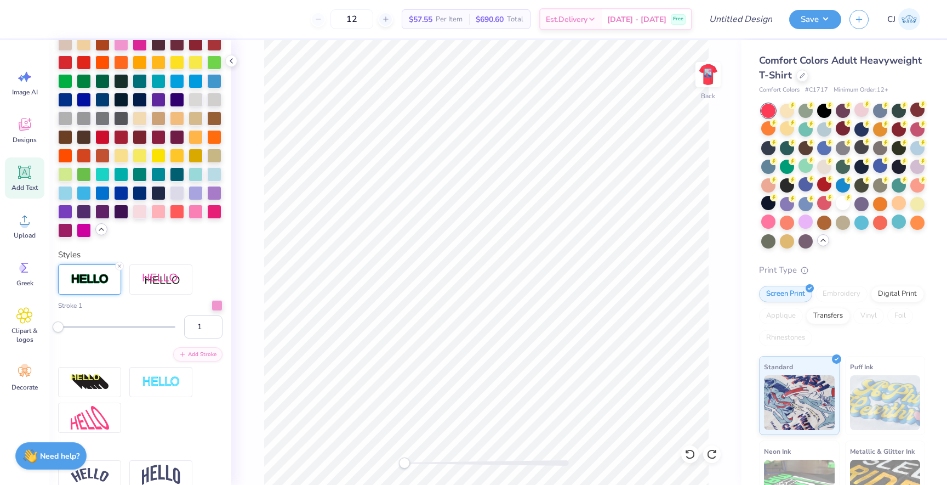
scroll to position [294, 0]
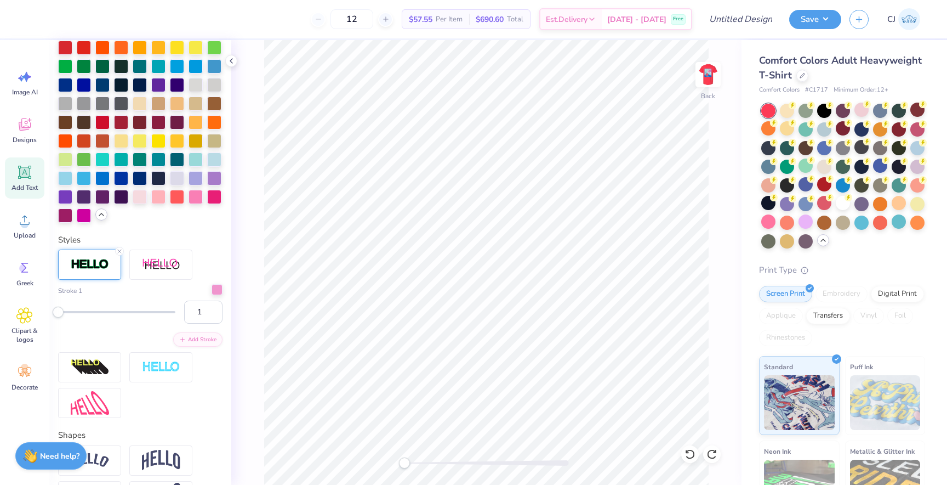
click at [215, 290] on div at bounding box center [217, 289] width 11 height 11
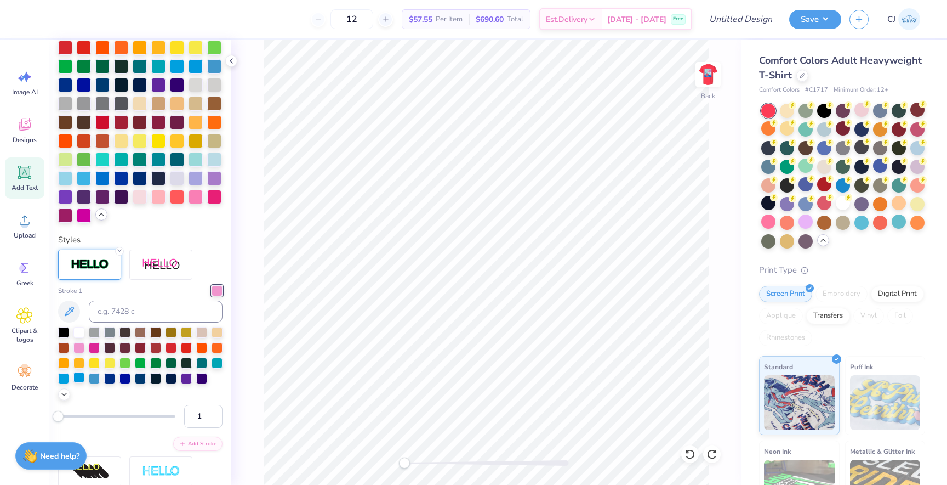
click at [77, 380] on div at bounding box center [78, 377] width 11 height 11
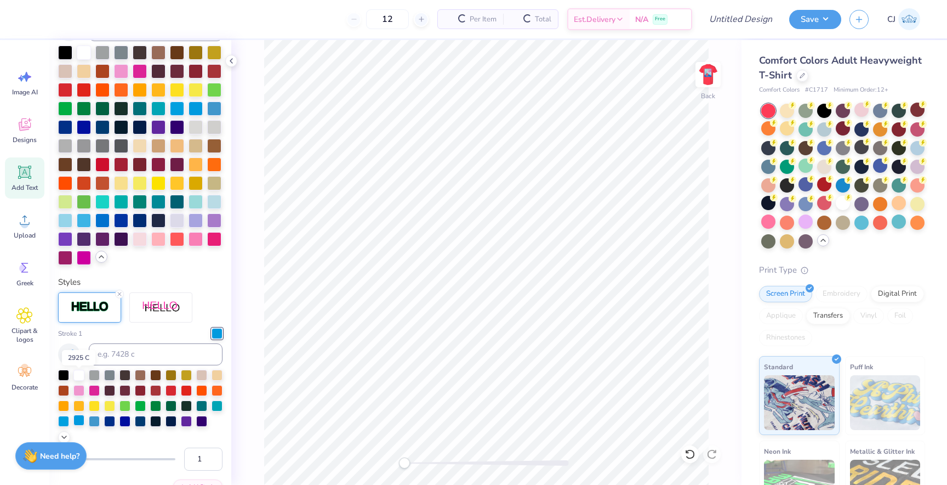
scroll to position [336, 0]
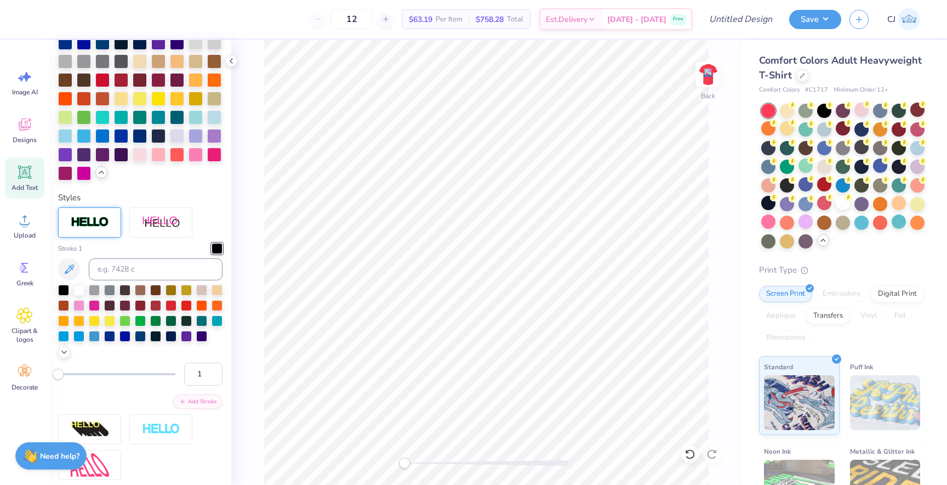
type input "2.97"
type input "1.25"
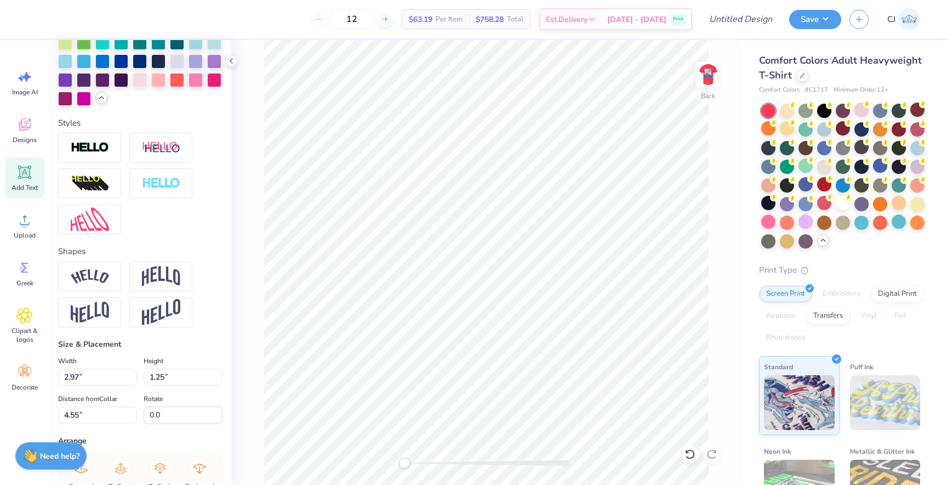
scroll to position [425, 0]
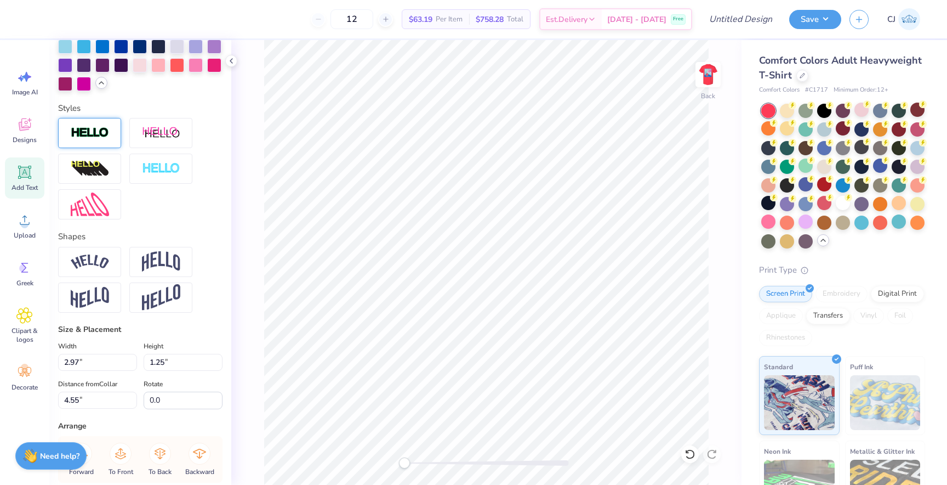
click at [102, 140] on div at bounding box center [89, 133] width 63 height 30
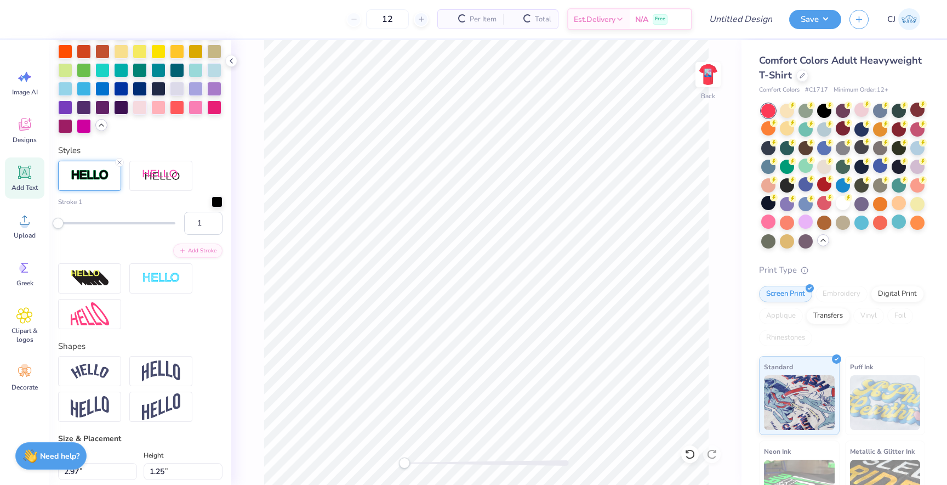
scroll to position [468, 0]
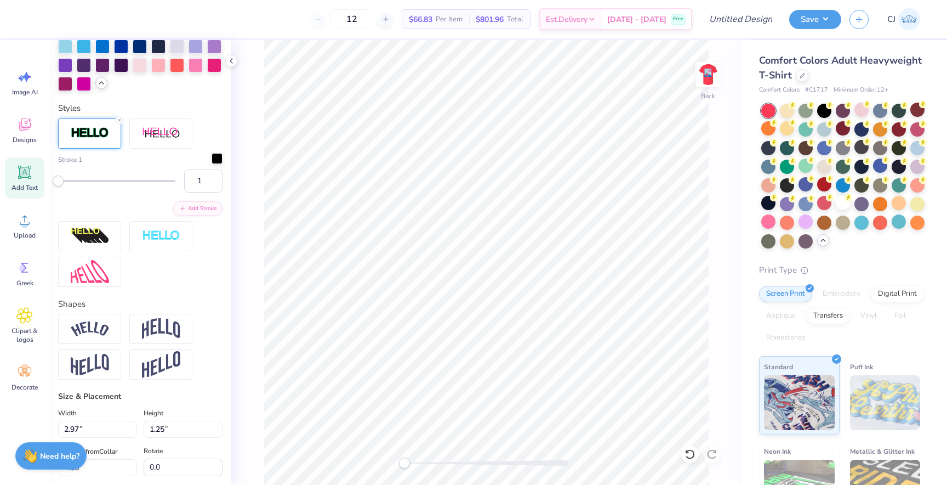
click at [216, 160] on div at bounding box center [217, 158] width 11 height 11
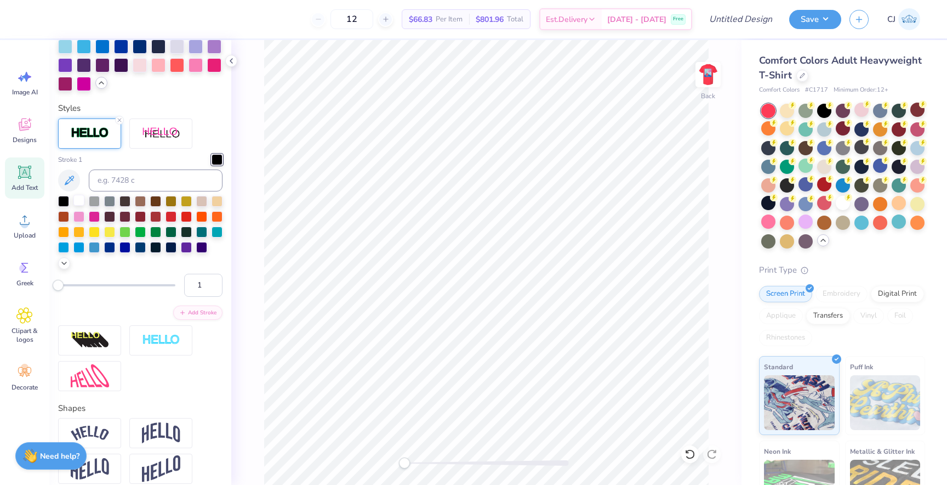
click at [79, 201] on div at bounding box center [78, 200] width 11 height 11
click at [242, 235] on div "Back" at bounding box center [486, 262] width 510 height 445
click at [75, 248] on div at bounding box center [78, 246] width 11 height 11
click at [714, 68] on img at bounding box center [708, 75] width 44 height 44
click at [712, 80] on img at bounding box center [708, 75] width 44 height 44
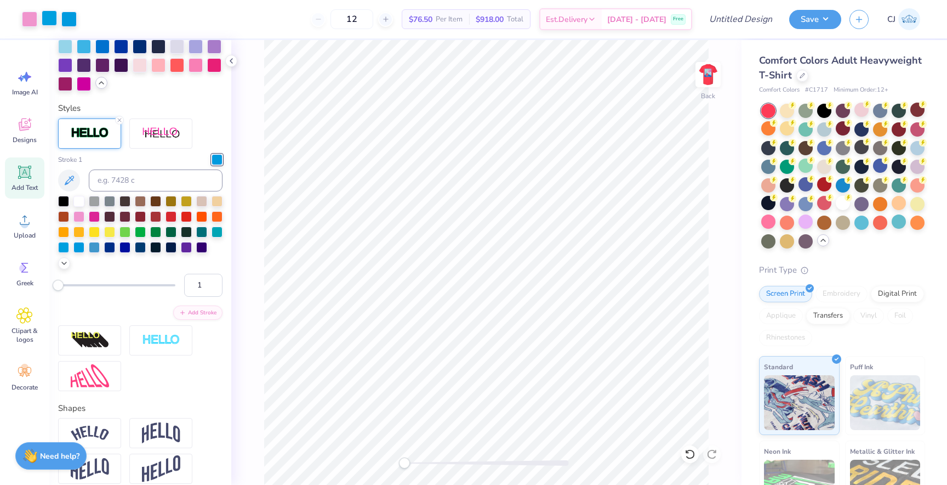
click at [48, 24] on div at bounding box center [49, 17] width 15 height 15
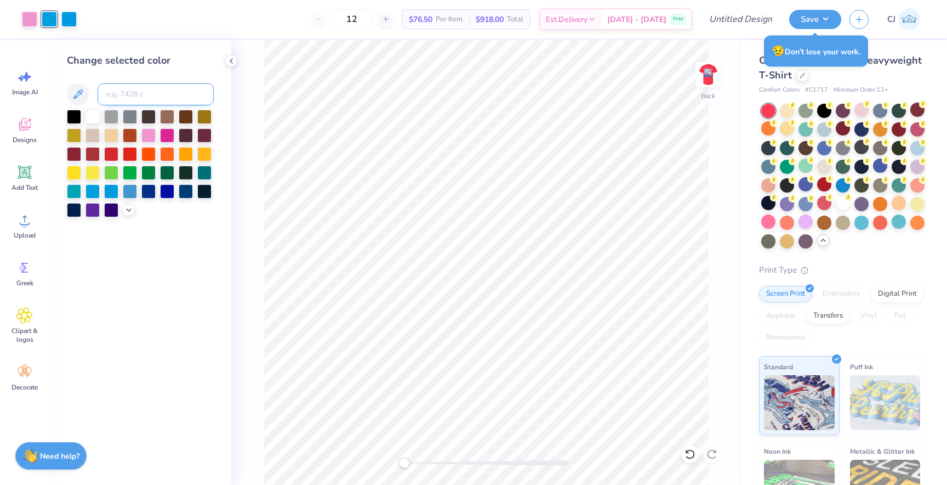
click at [155, 90] on input at bounding box center [156, 94] width 116 height 22
click at [69, 19] on div at bounding box center [68, 17] width 15 height 15
click at [139, 99] on input at bounding box center [156, 94] width 116 height 22
click at [126, 211] on icon at bounding box center [128, 208] width 9 height 9
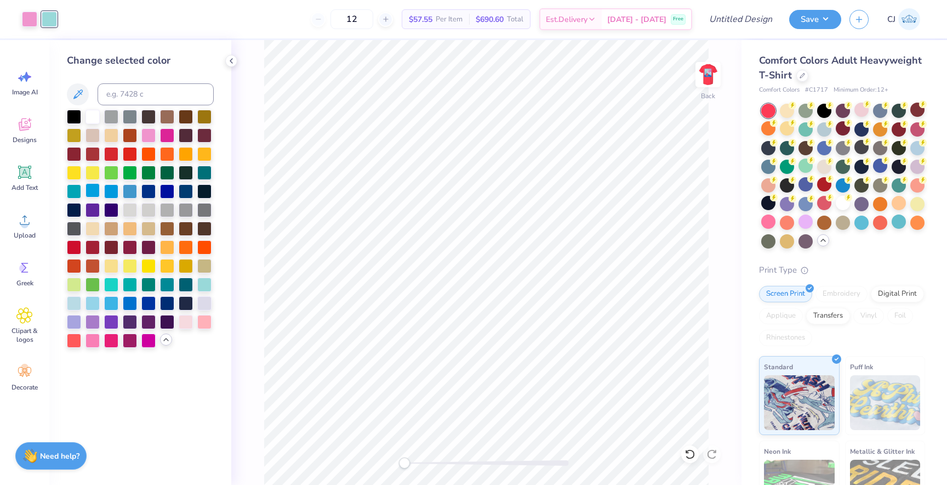
click at [91, 192] on div at bounding box center [93, 190] width 14 height 14
click at [125, 189] on div at bounding box center [130, 190] width 14 height 14
click at [116, 305] on div at bounding box center [111, 302] width 14 height 14
click at [718, 76] on img at bounding box center [708, 75] width 44 height 44
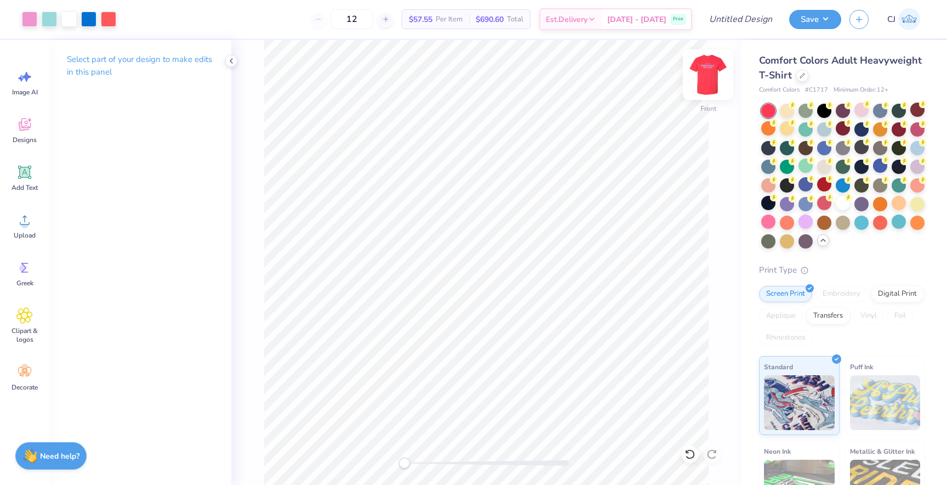
click at [704, 69] on img at bounding box center [708, 75] width 44 height 44
click at [704, 69] on img at bounding box center [708, 75] width 22 height 22
click at [30, 19] on div at bounding box center [29, 17] width 15 height 15
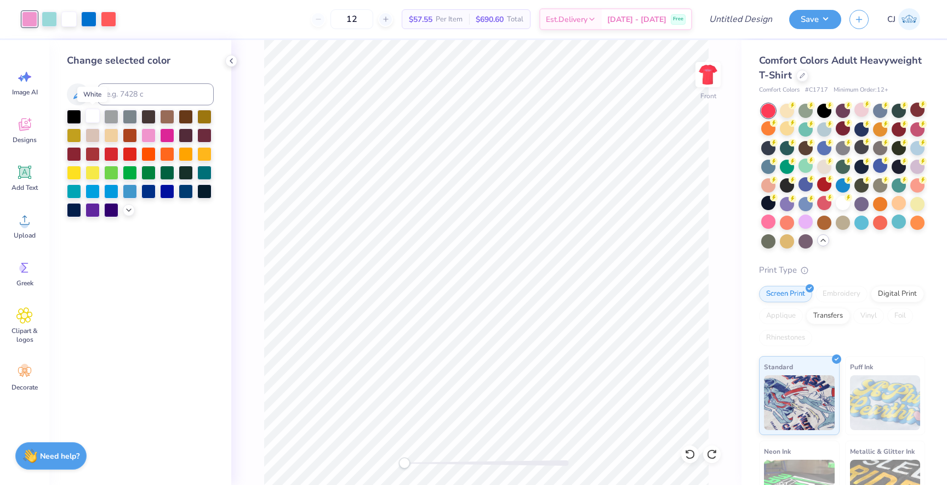
click at [97, 118] on div at bounding box center [93, 116] width 14 height 14
click at [843, 206] on div at bounding box center [843, 203] width 14 height 14
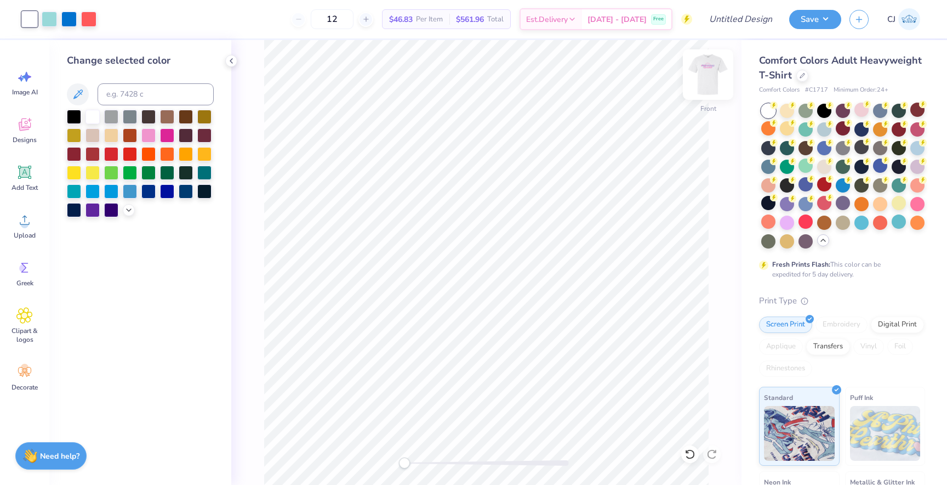
click at [706, 70] on img at bounding box center [708, 75] width 44 height 44
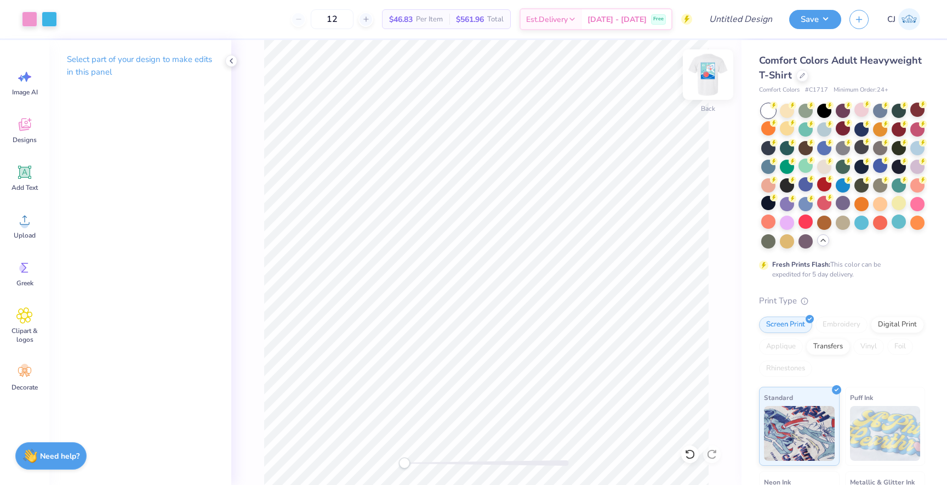
click at [713, 79] on img at bounding box center [708, 75] width 44 height 44
click at [806, 167] on div at bounding box center [806, 165] width 14 height 14
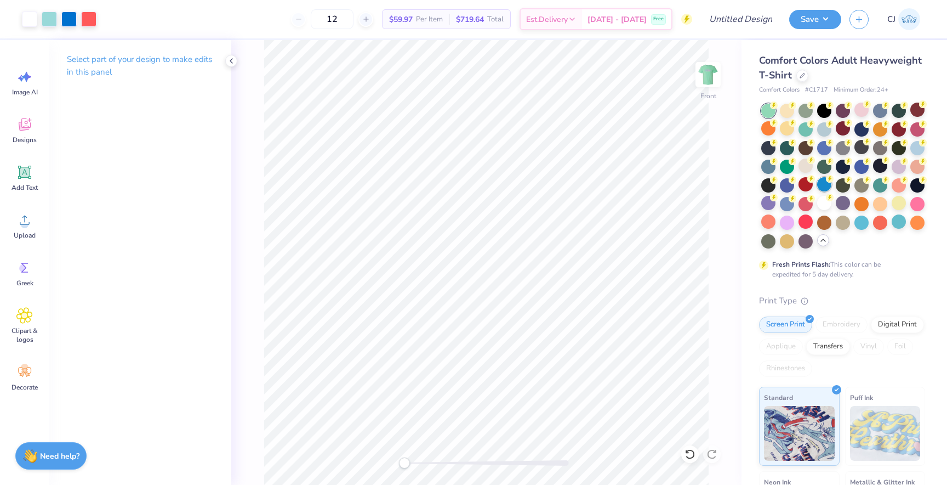
click at [820, 181] on div at bounding box center [824, 184] width 14 height 14
click at [857, 221] on div at bounding box center [862, 221] width 14 height 14
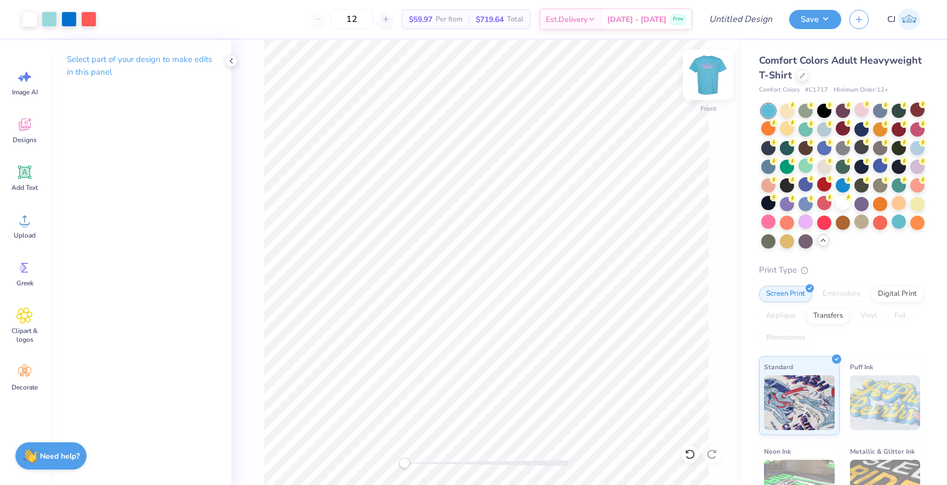
click at [708, 73] on img at bounding box center [708, 75] width 44 height 44
click at [824, 216] on div at bounding box center [824, 221] width 14 height 14
click at [47, 19] on div at bounding box center [49, 17] width 15 height 15
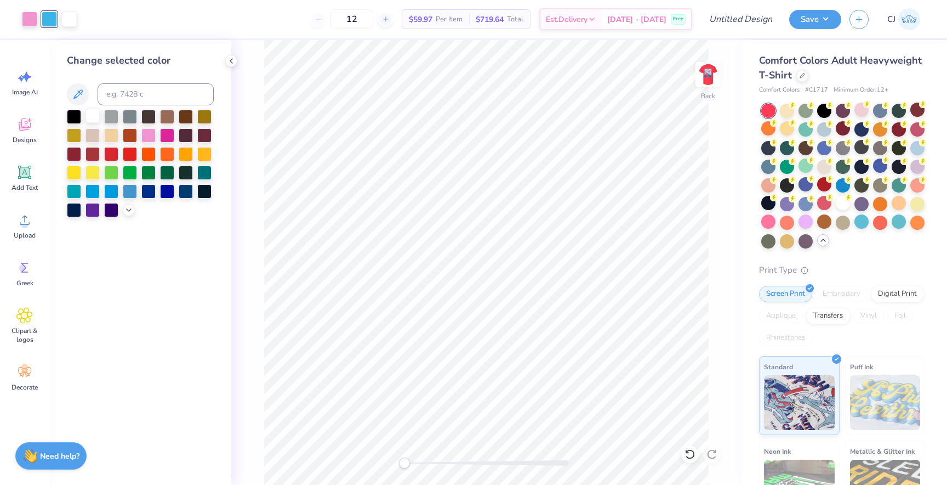
click at [88, 114] on div at bounding box center [93, 116] width 14 height 14
click at [107, 190] on div at bounding box center [111, 190] width 14 height 14
click at [125, 211] on icon at bounding box center [128, 208] width 9 height 9
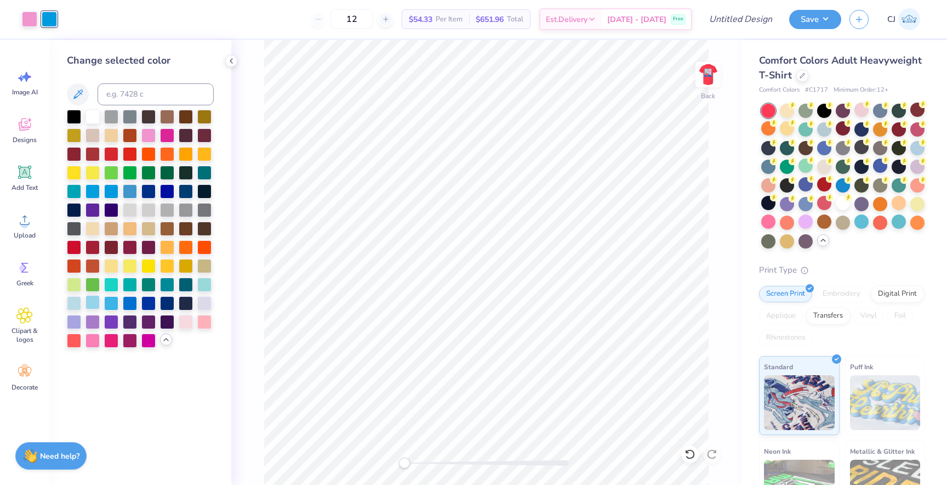
click at [86, 299] on div at bounding box center [93, 302] width 14 height 14
click at [113, 299] on div at bounding box center [111, 302] width 14 height 14
click at [137, 302] on div at bounding box center [130, 302] width 14 height 14
click at [130, 302] on div at bounding box center [130, 302] width 14 height 14
click at [208, 282] on div at bounding box center [204, 283] width 14 height 14
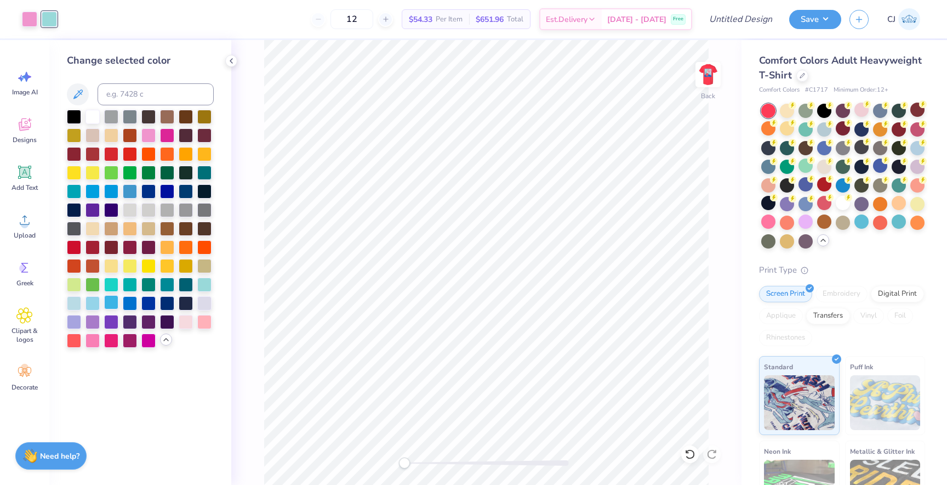
click at [106, 304] on div at bounding box center [111, 302] width 14 height 14
click at [113, 191] on div at bounding box center [111, 190] width 14 height 14
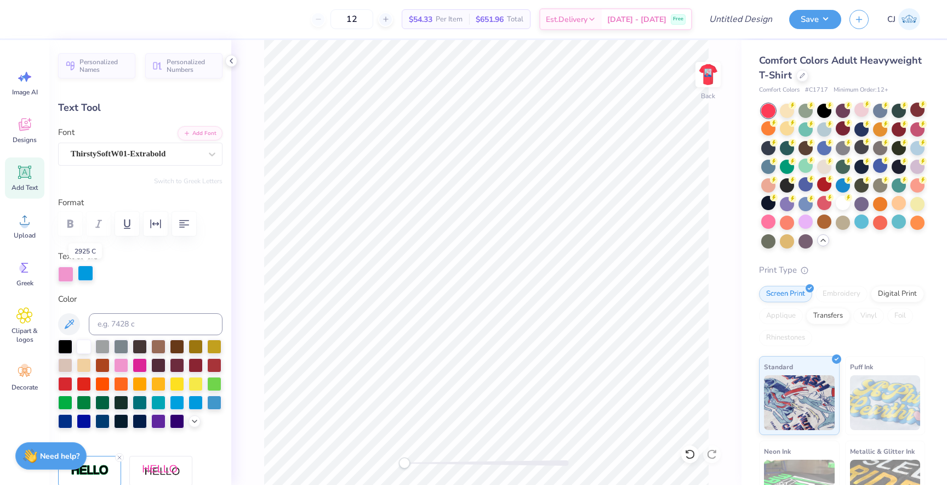
click at [87, 276] on div at bounding box center [85, 272] width 15 height 15
click at [67, 273] on div at bounding box center [65, 272] width 15 height 15
click at [84, 273] on div at bounding box center [85, 272] width 15 height 15
click at [64, 273] on div at bounding box center [65, 272] width 15 height 15
click at [179, 406] on div at bounding box center [177, 401] width 14 height 14
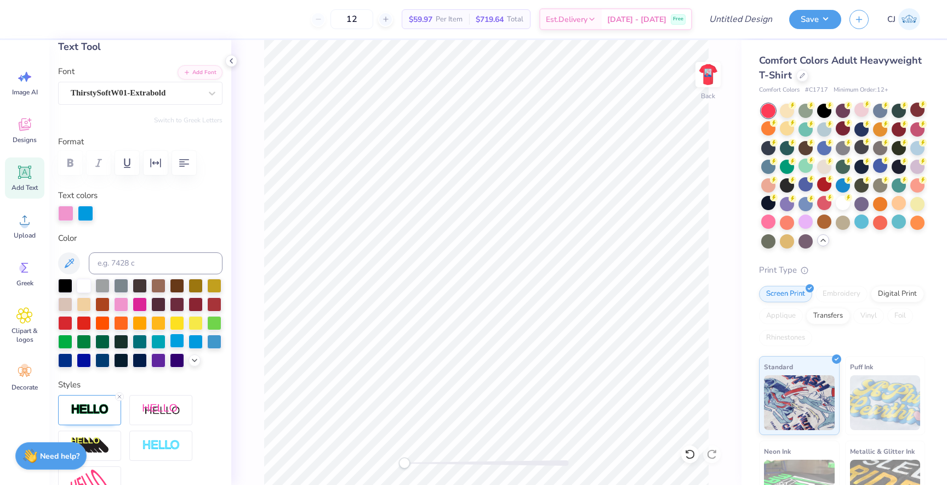
scroll to position [59, 0]
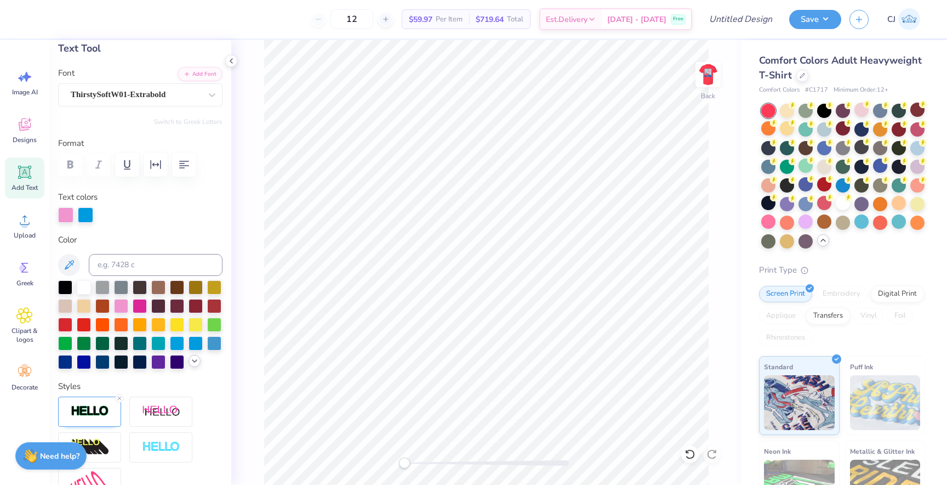
click at [194, 361] on icon at bounding box center [194, 360] width 9 height 9
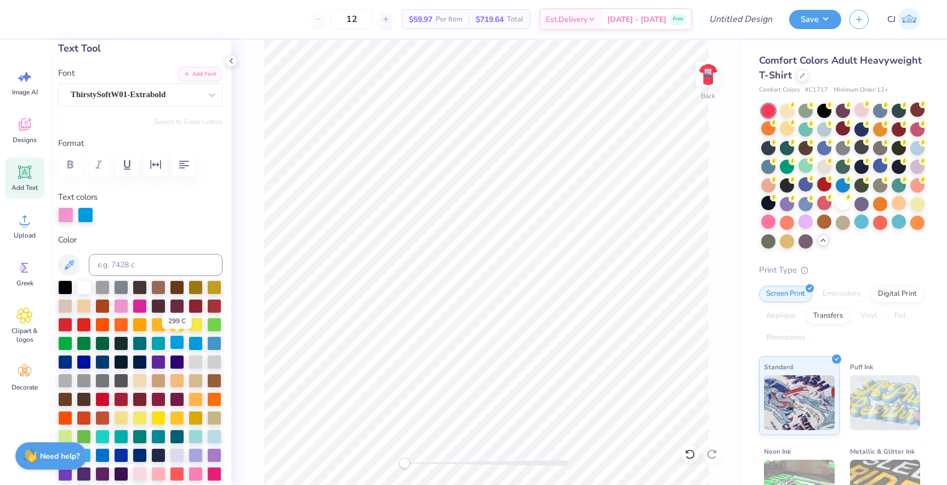
click at [176, 347] on div at bounding box center [177, 342] width 14 height 14
click at [66, 216] on div at bounding box center [65, 213] width 15 height 15
click at [200, 344] on div at bounding box center [196, 342] width 14 height 14
click at [716, 71] on img at bounding box center [708, 75] width 44 height 44
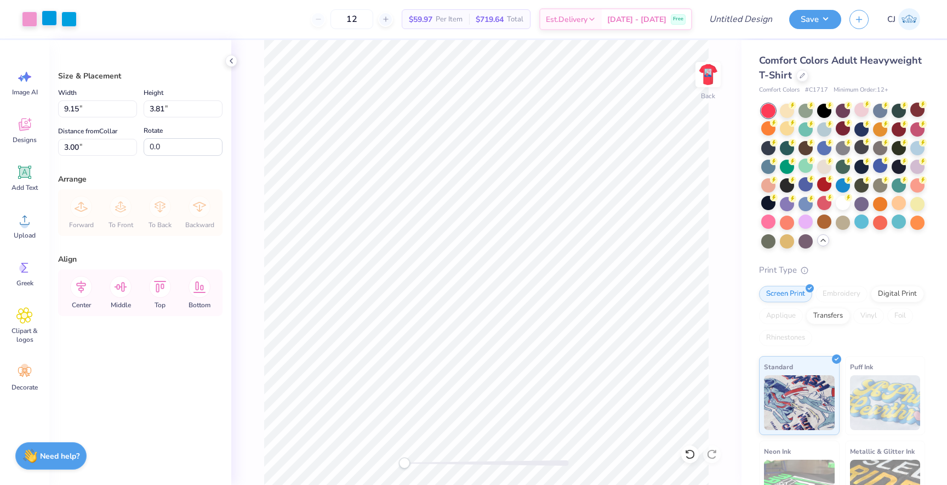
click at [50, 20] on div at bounding box center [49, 17] width 15 height 15
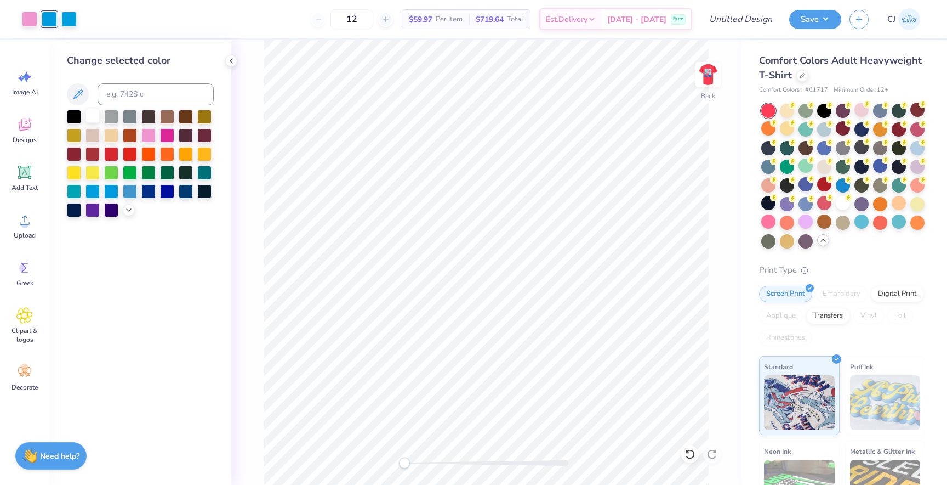
click at [93, 118] on div at bounding box center [93, 116] width 14 height 14
click at [236, 133] on div "Back" at bounding box center [486, 262] width 510 height 445
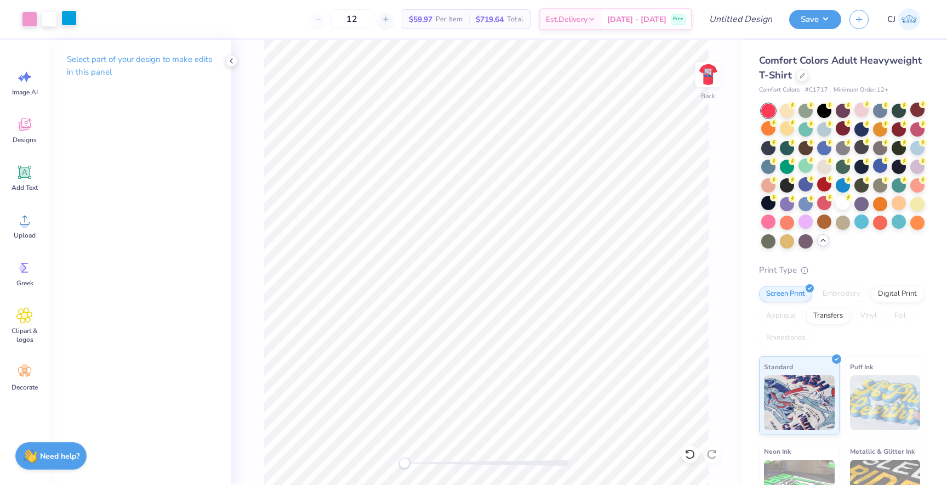
click at [69, 18] on div at bounding box center [68, 17] width 15 height 15
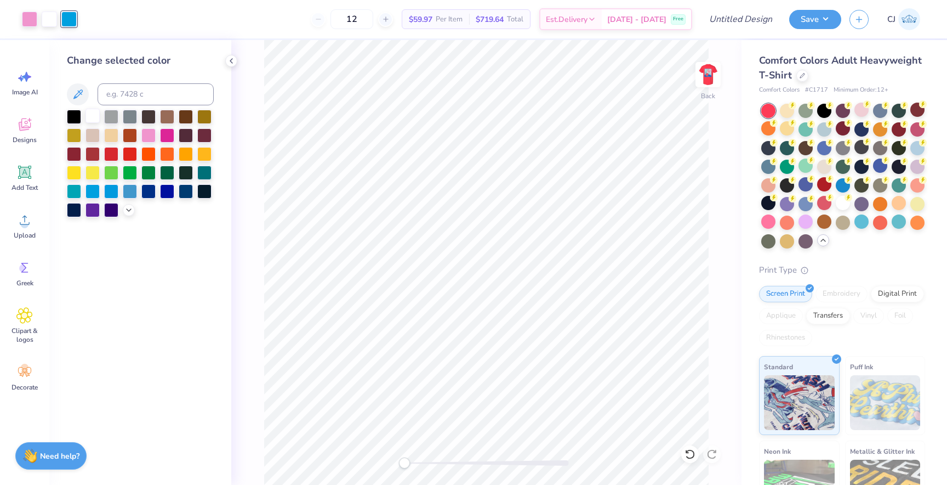
click at [94, 114] on div at bounding box center [93, 116] width 14 height 14
click at [29, 16] on div at bounding box center [29, 17] width 15 height 15
click at [129, 213] on icon at bounding box center [128, 208] width 9 height 9
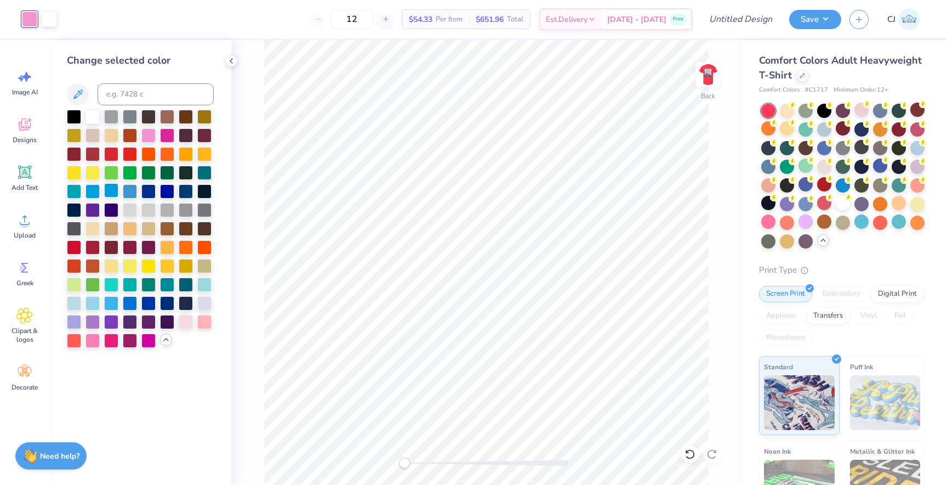
click at [109, 188] on div at bounding box center [111, 190] width 14 height 14
click at [704, 80] on img at bounding box center [708, 75] width 44 height 44
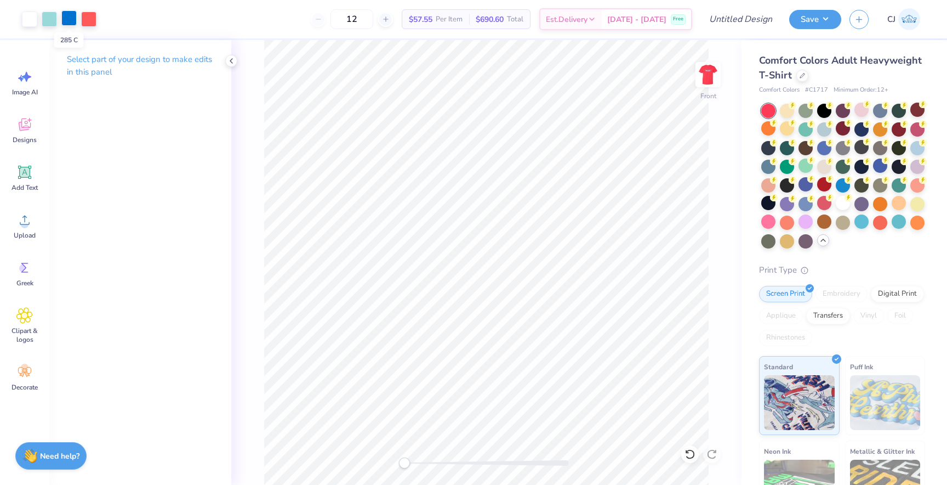
click at [64, 16] on div at bounding box center [68, 17] width 15 height 15
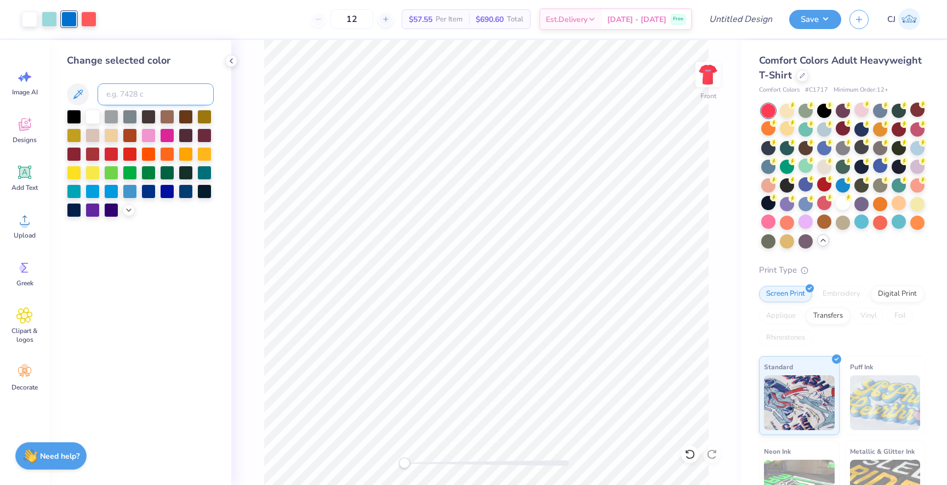
click at [143, 99] on input at bounding box center [156, 94] width 116 height 22
click at [701, 78] on img at bounding box center [708, 75] width 44 height 44
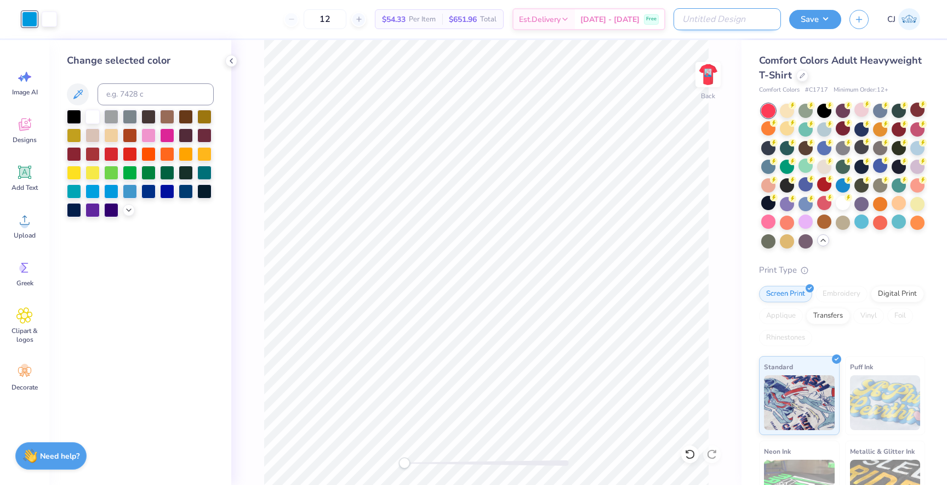
click at [743, 22] on input "Design Title" at bounding box center [727, 19] width 107 height 22
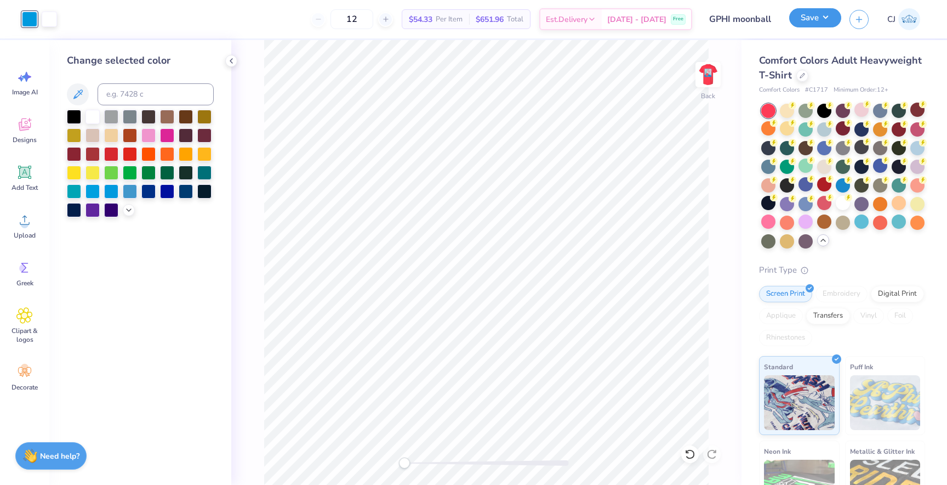
click at [808, 17] on button "Save" at bounding box center [815, 17] width 52 height 19
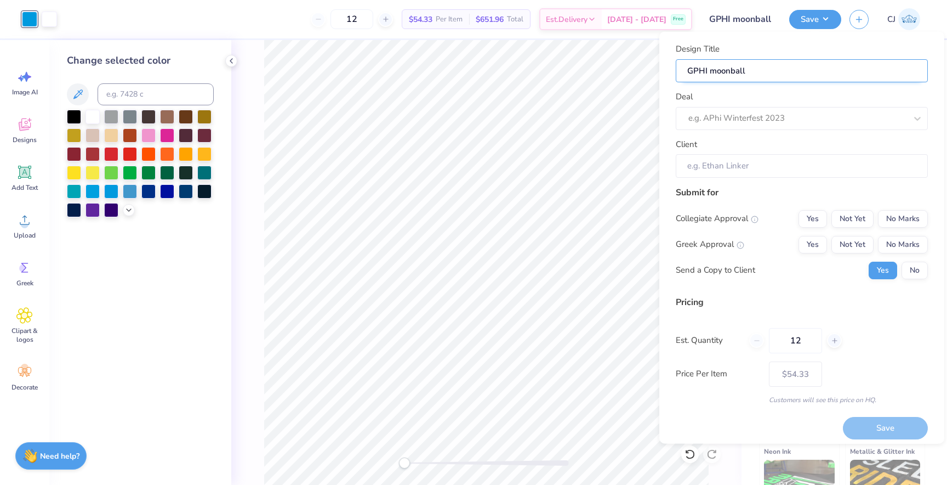
click at [760, 76] on input "GPHI moonball" at bounding box center [802, 71] width 252 height 24
click at [758, 111] on div at bounding box center [787, 118] width 196 height 15
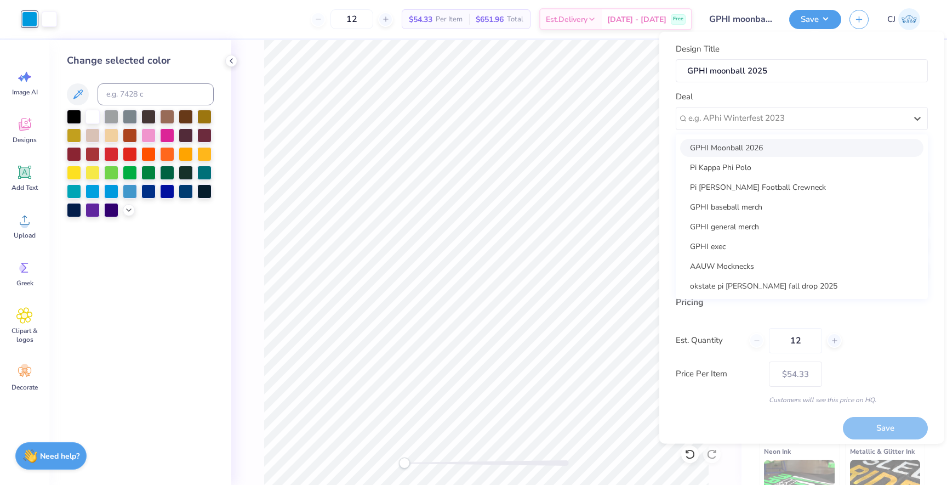
click at [732, 151] on div "GPHI Moonball 2026" at bounding box center [801, 147] width 243 height 18
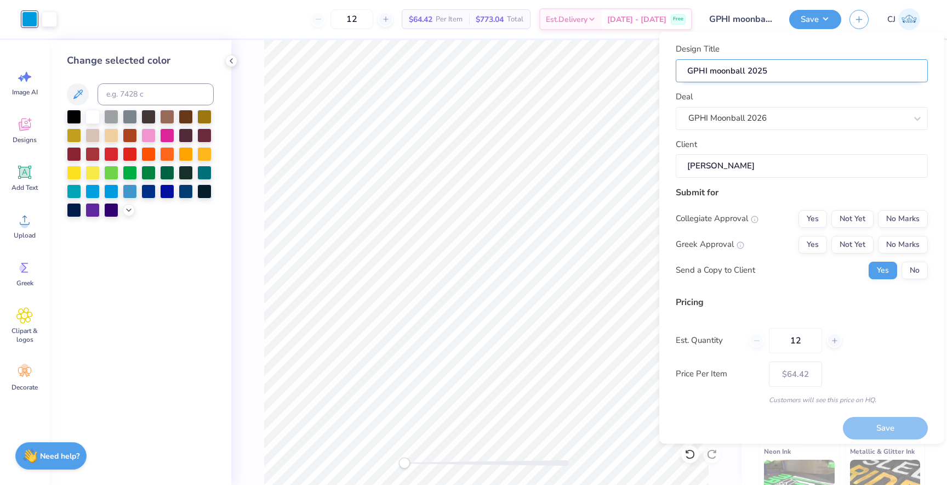
click at [771, 77] on input "GPHI moonball 2025" at bounding box center [802, 71] width 252 height 24
click at [764, 193] on div "Submit for" at bounding box center [802, 191] width 252 height 13
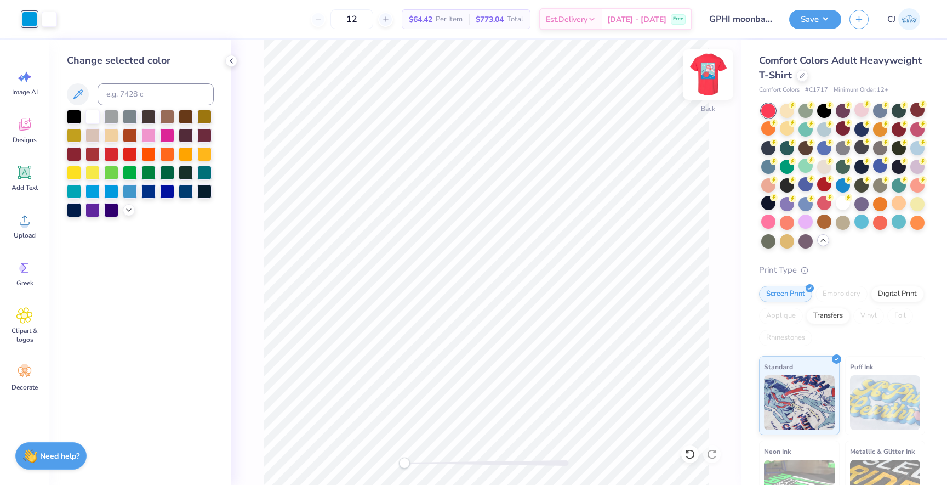
click at [708, 77] on img at bounding box center [708, 75] width 44 height 44
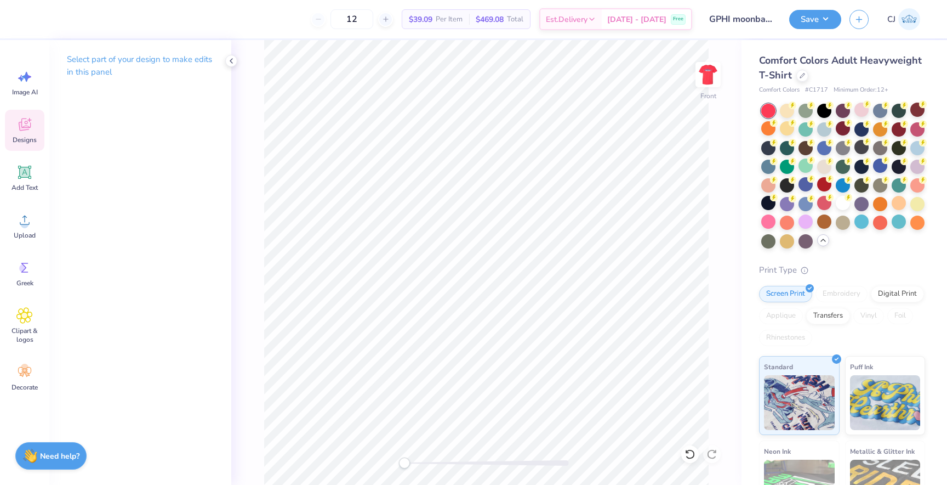
click at [33, 122] on div "Designs" at bounding box center [24, 130] width 39 height 41
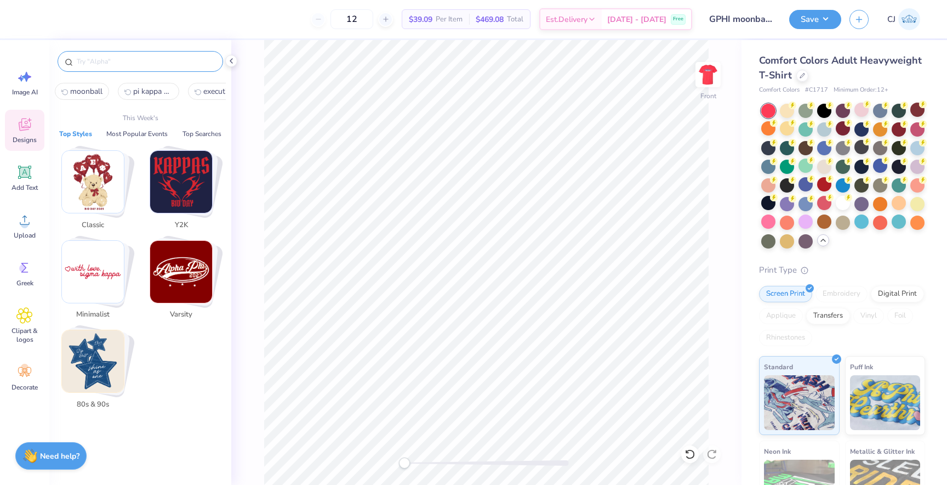
click at [103, 56] on input "text" at bounding box center [146, 61] width 140 height 11
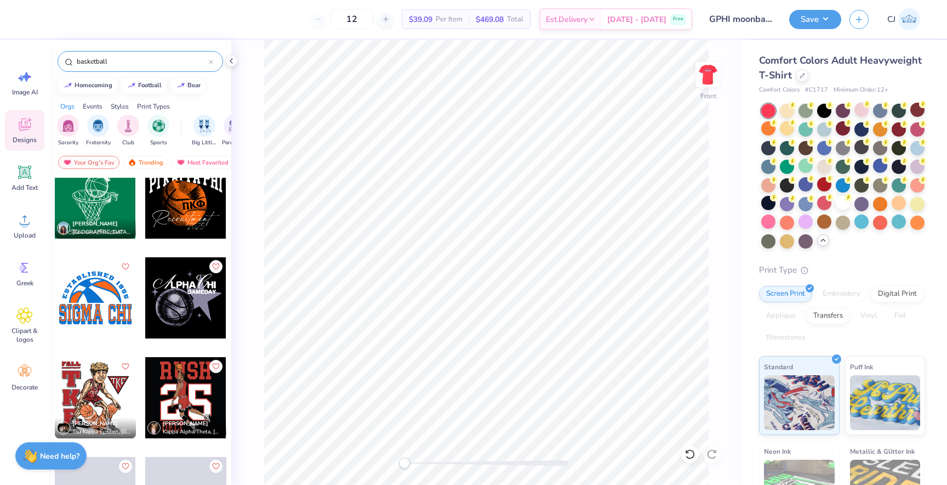
scroll to position [1420, 0]
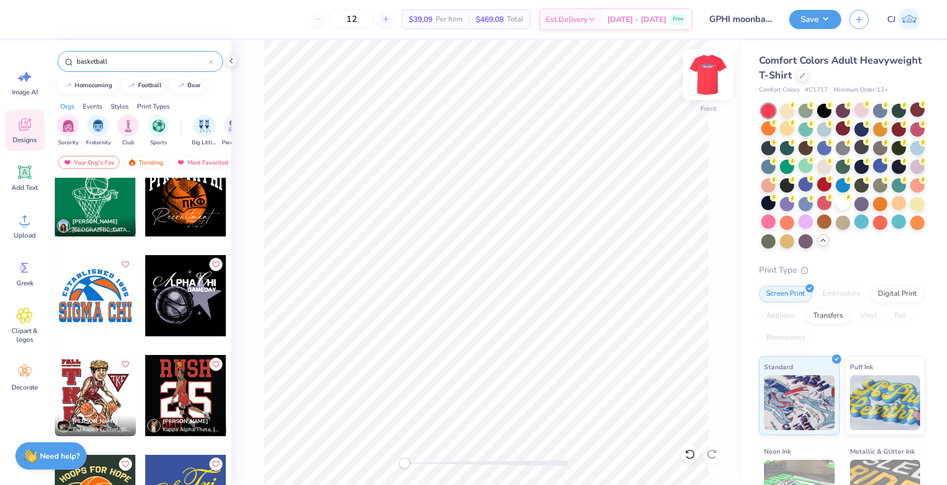
click at [714, 82] on img at bounding box center [708, 75] width 44 height 44
click at [809, 24] on button "Save" at bounding box center [815, 17] width 52 height 19
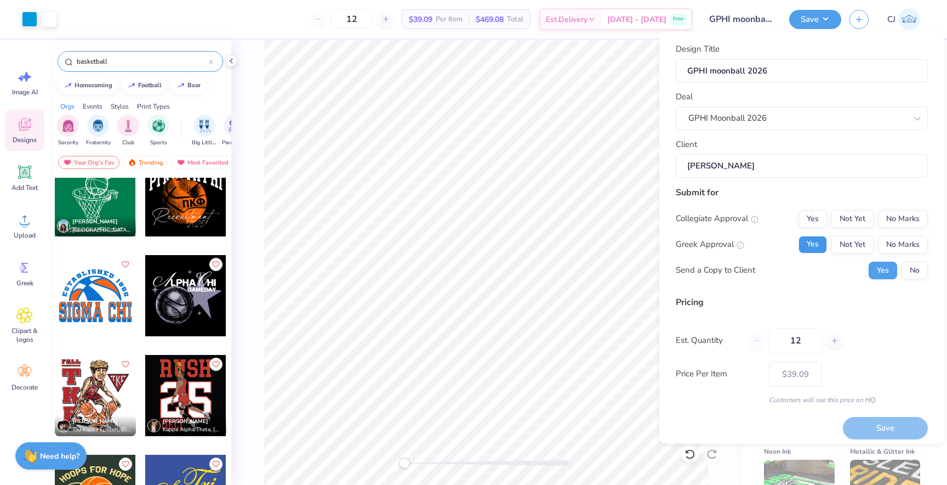
click at [815, 248] on button "Yes" at bounding box center [813, 244] width 29 height 18
click at [911, 223] on button "No Marks" at bounding box center [903, 218] width 50 height 18
click at [831, 338] on icon at bounding box center [835, 340] width 8 height 8
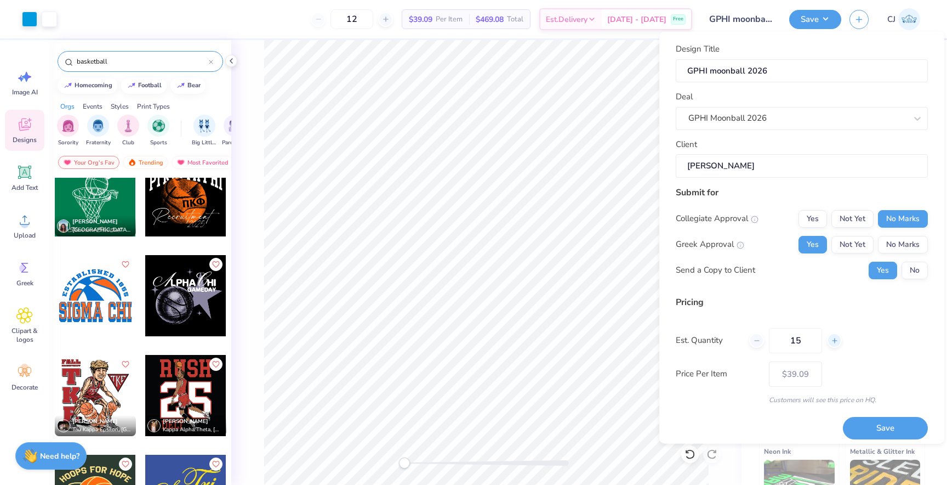
click at [831, 338] on icon at bounding box center [835, 340] width 8 height 8
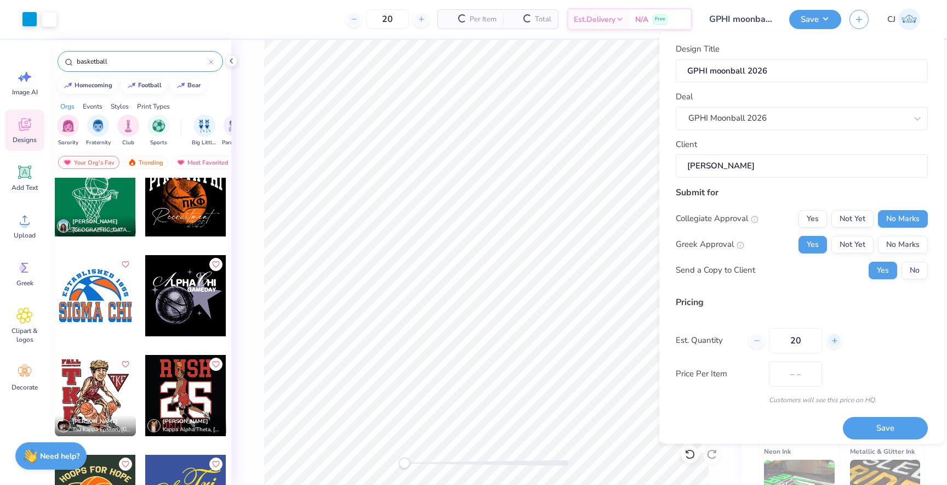
click at [831, 343] on icon at bounding box center [835, 340] width 8 height 8
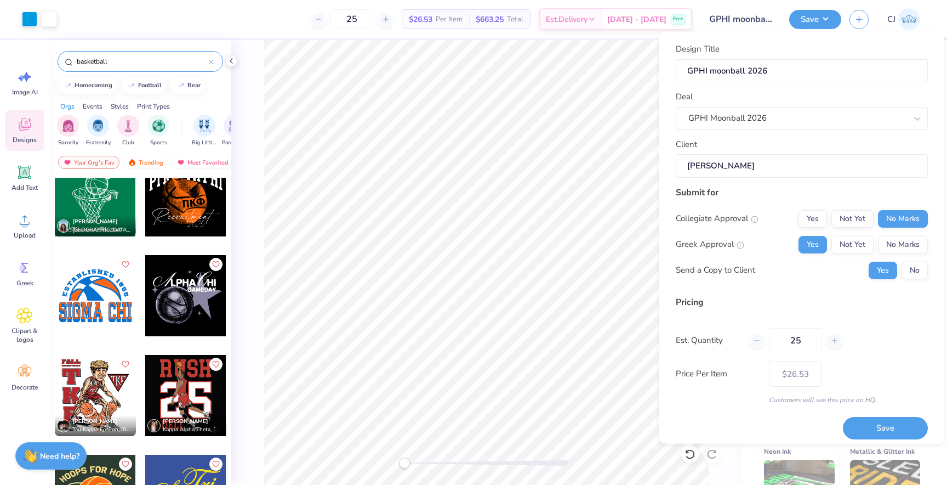
drag, startPoint x: 810, startPoint y: 340, endPoint x: 765, endPoint y: 337, distance: 44.6
click at [765, 337] on div "25" at bounding box center [795, 339] width 93 height 25
click at [794, 342] on input "050" at bounding box center [795, 339] width 53 height 25
click at [895, 408] on div "Save" at bounding box center [885, 421] width 85 height 35
click at [897, 430] on button "Save" at bounding box center [885, 428] width 85 height 22
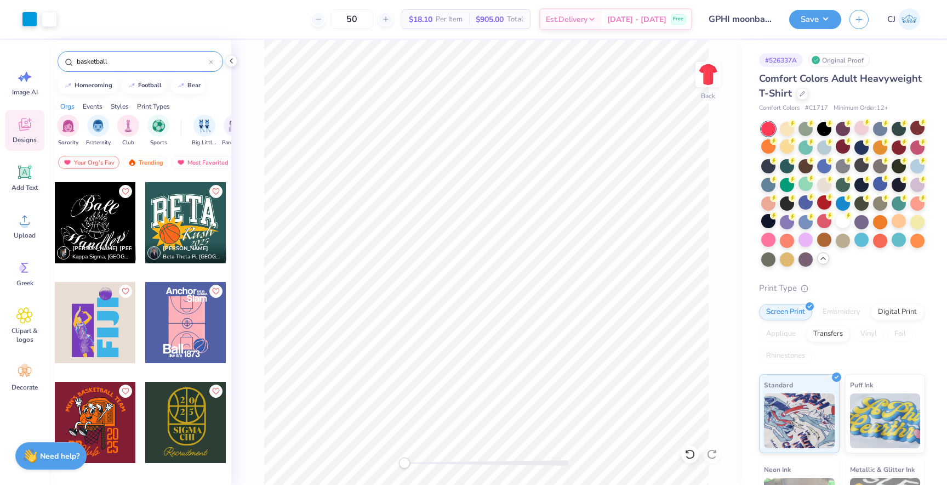
scroll to position [785, 0]
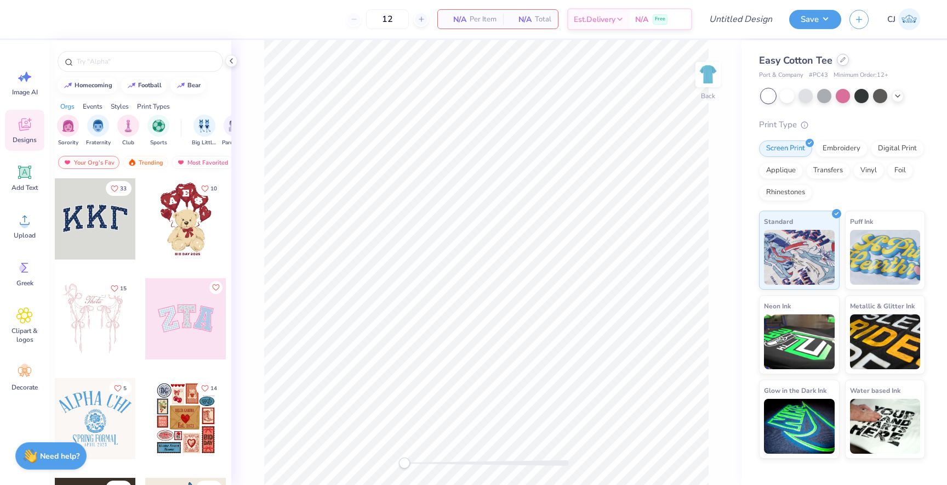
click at [844, 60] on icon at bounding box center [842, 59] width 5 height 5
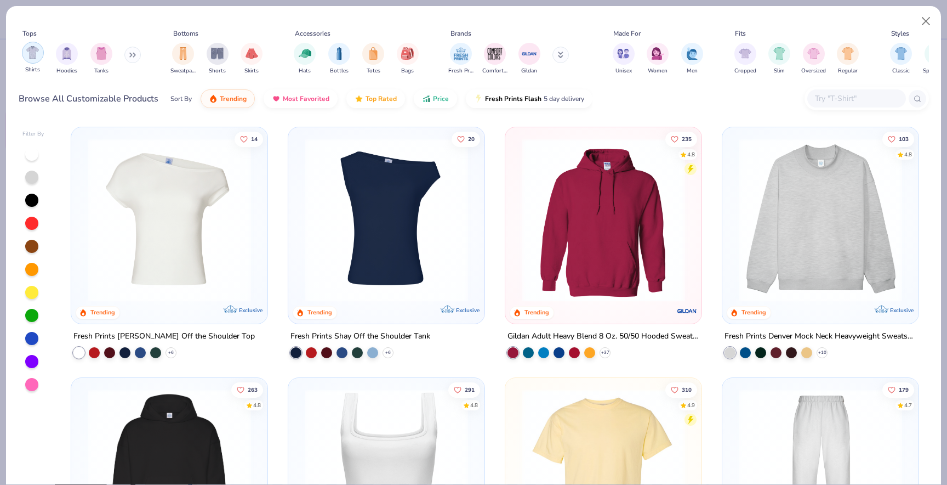
click at [36, 56] on img "filter for Shirts" at bounding box center [32, 52] width 13 height 13
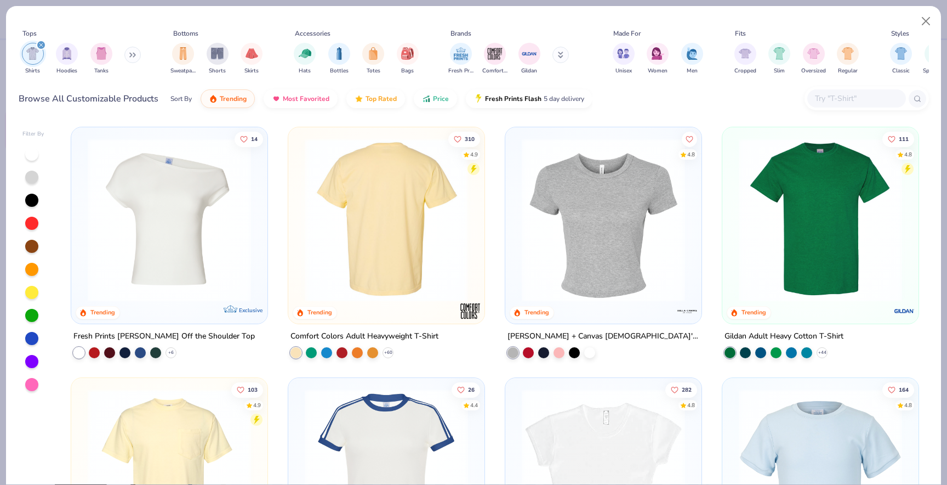
click at [434, 235] on img at bounding box center [386, 219] width 174 height 163
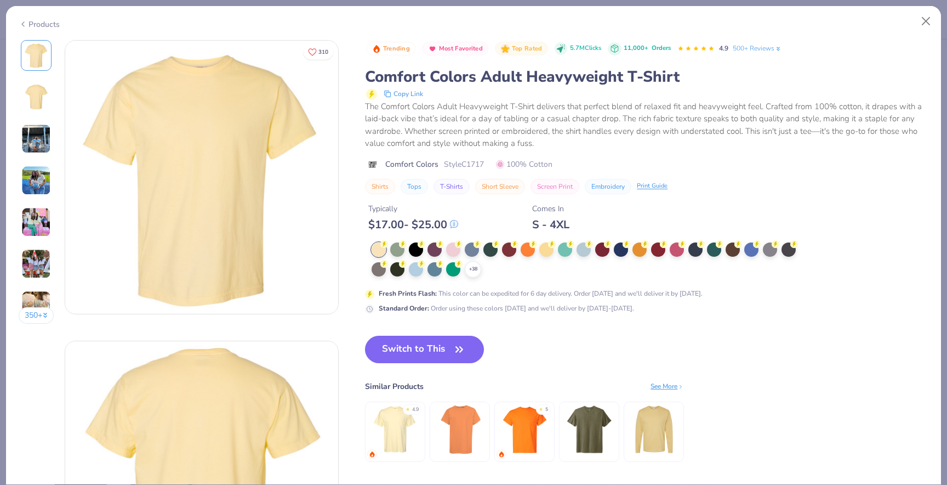
click at [0, 0] on icon at bounding box center [0, 0] width 0 height 0
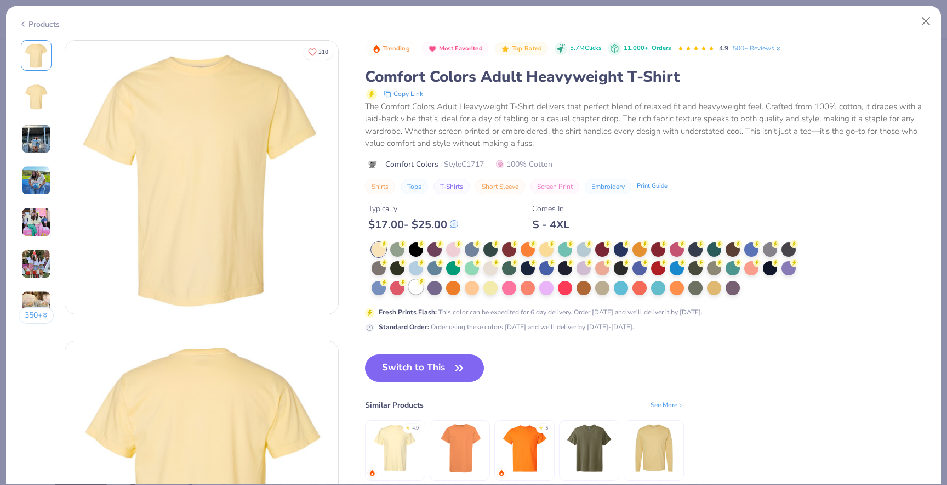
click at [421, 289] on div at bounding box center [416, 287] width 14 height 14
click at [433, 365] on button "Switch to This" at bounding box center [424, 367] width 119 height 27
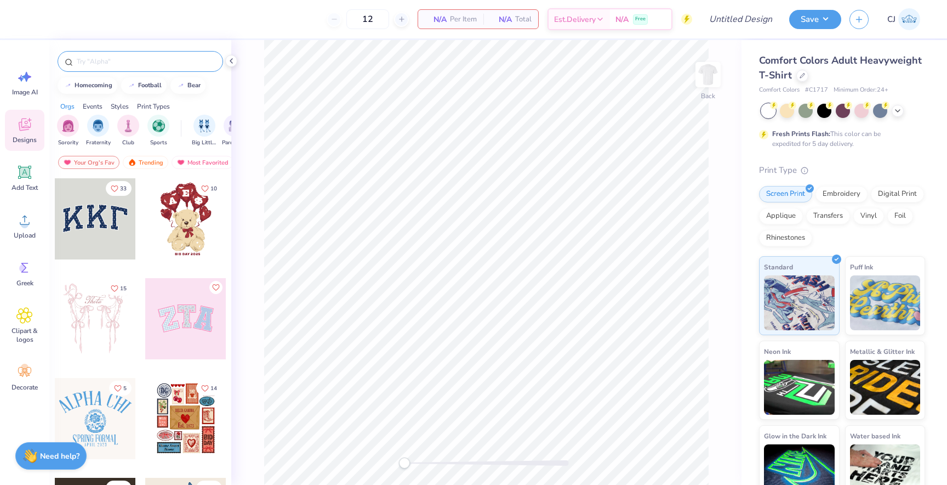
click at [111, 60] on input "text" at bounding box center [146, 61] width 140 height 11
type input "B"
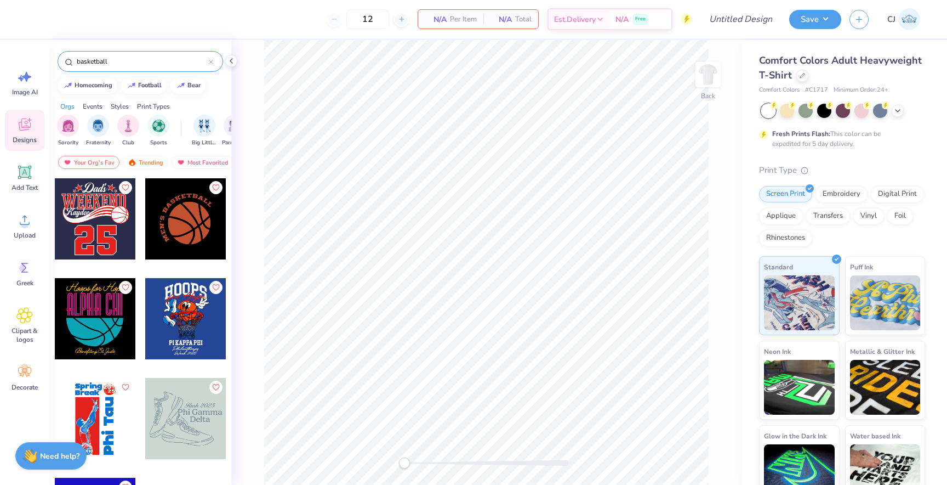
type input "basketball"
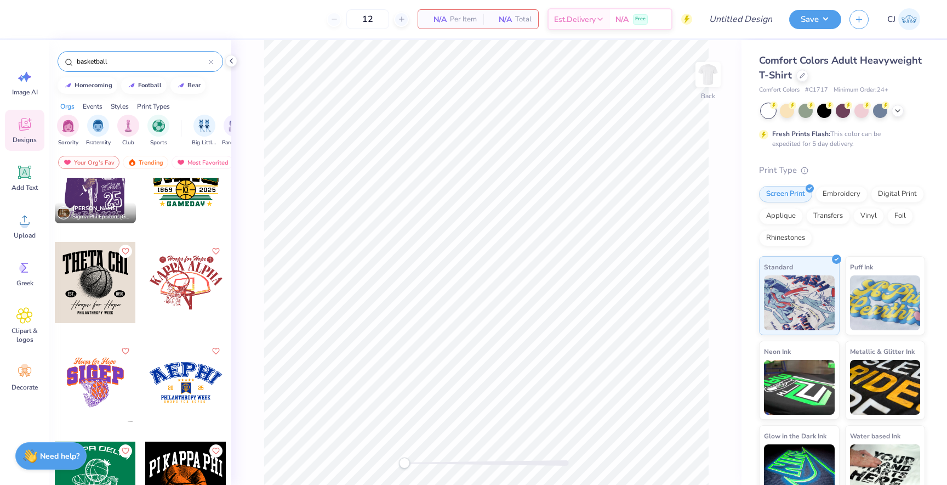
scroll to position [1130, 0]
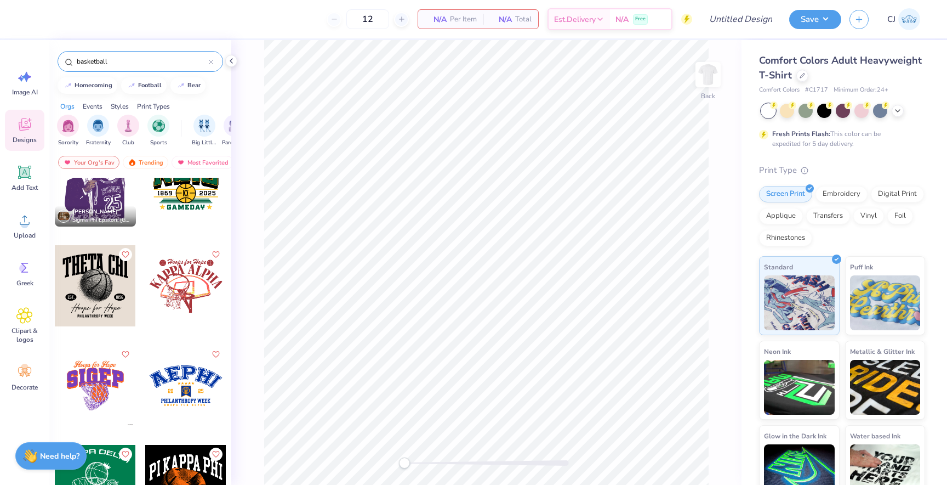
click at [111, 295] on div at bounding box center [95, 285] width 81 height 81
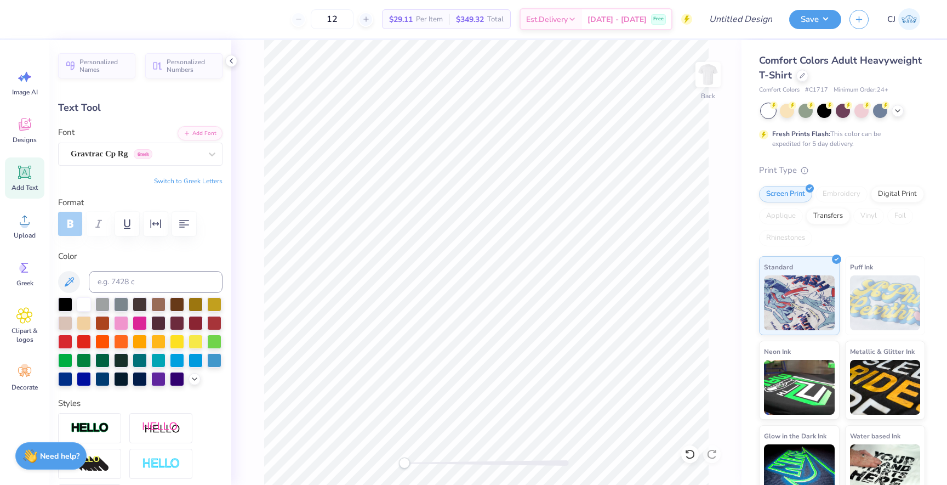
scroll to position [0, 0]
type textarea "T"
type textarea "GAMMA PHI BETA"
click at [725, 368] on div "Back" at bounding box center [486, 262] width 510 height 445
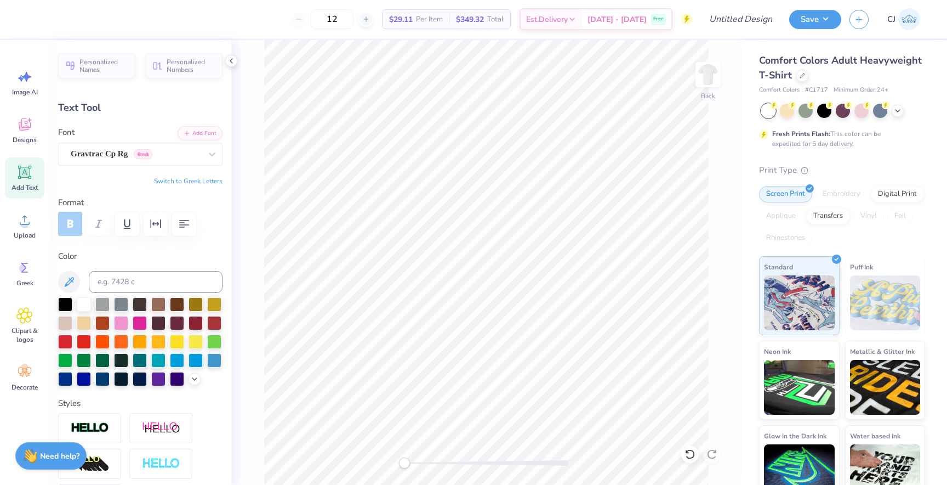
click at [725, 368] on div "Back" at bounding box center [486, 262] width 510 height 445
type input "1.28"
type input "0.59"
type input "10.61"
type input "1.20"
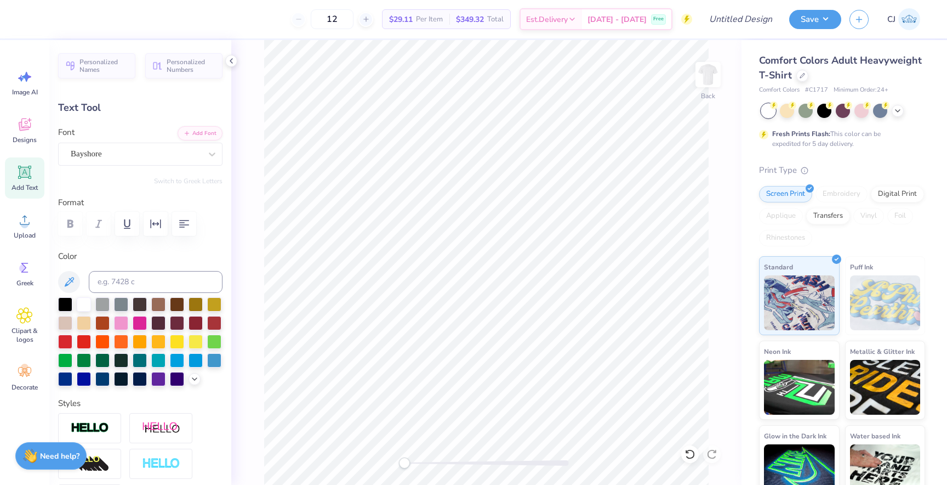
scroll to position [0, 1]
type textarea "Moonball"
type input "6.43"
type input "0.51"
type input "14.07"
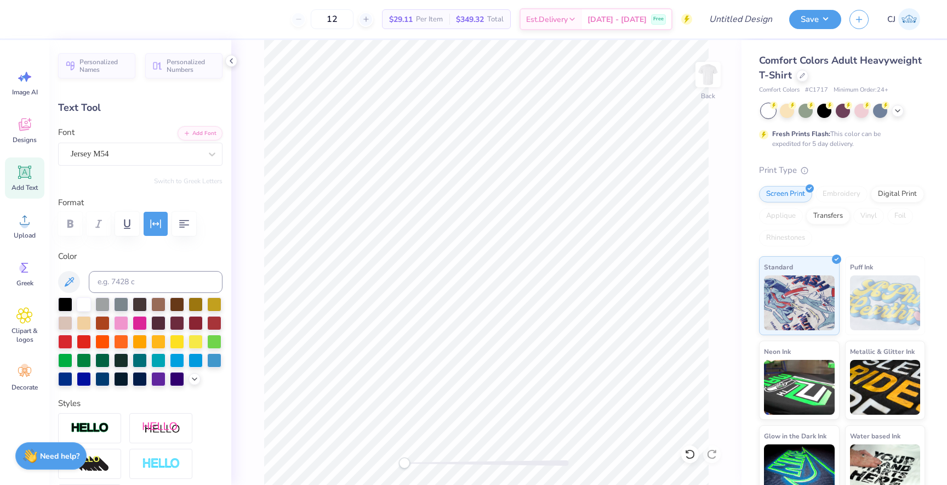
scroll to position [0, 0]
type textarea "P"
type textarea "2025"
click at [715, 317] on div "Back" at bounding box center [486, 262] width 510 height 445
type input "5.39"
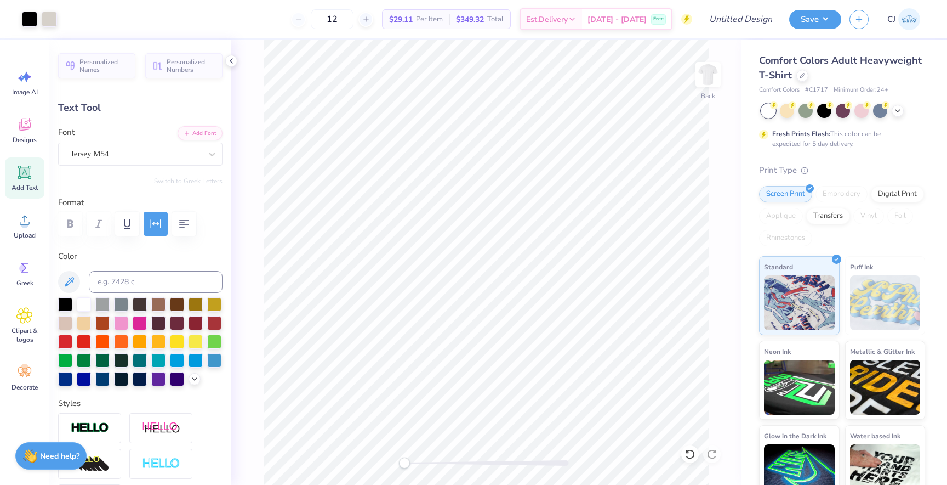
type input "1.84"
type input "11.96"
type input "1.47"
type input "0.51"
type input "14.07"
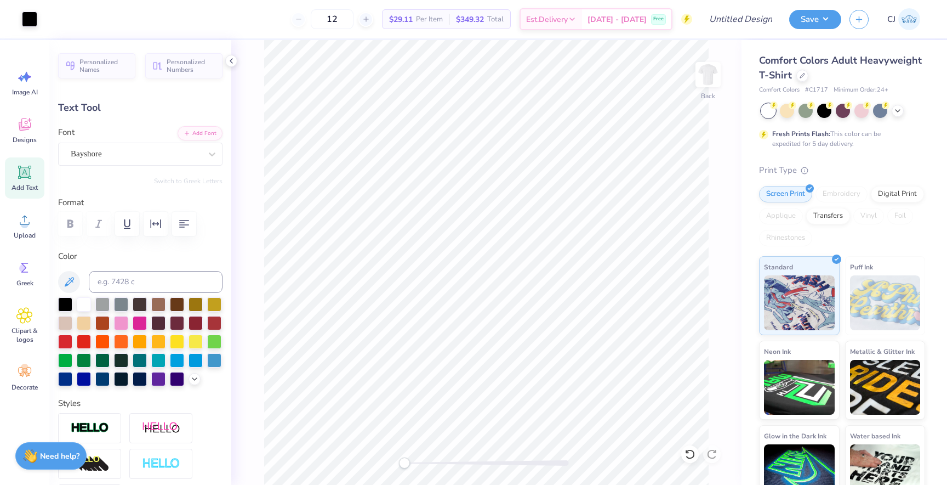
type input "5.39"
type input "1.84"
type input "11.58"
type input "1.47"
type input "0.51"
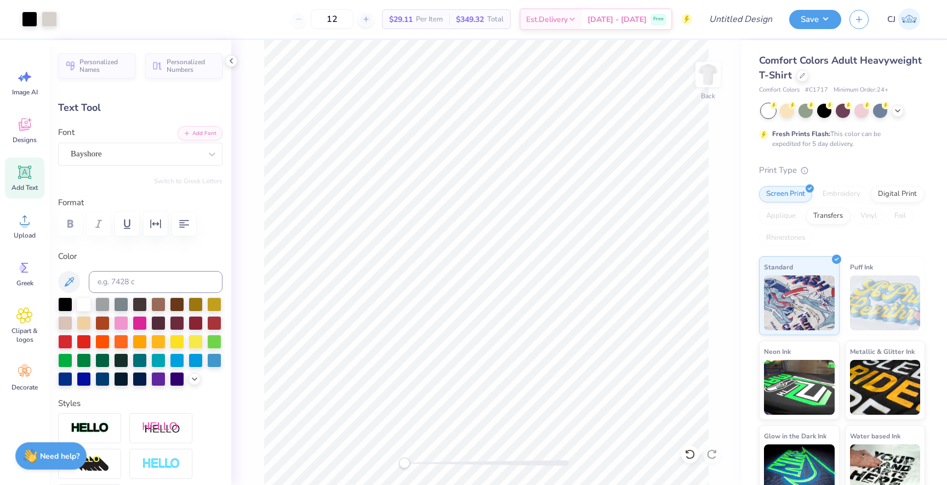
type input "13.17"
type input "14.17"
type input "3.75"
type input "3.37"
type input "13.09"
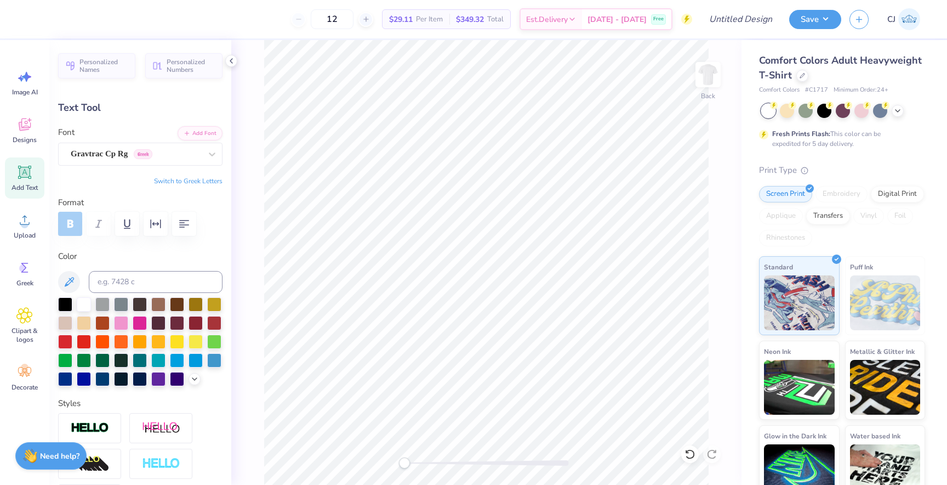
type input "3.46"
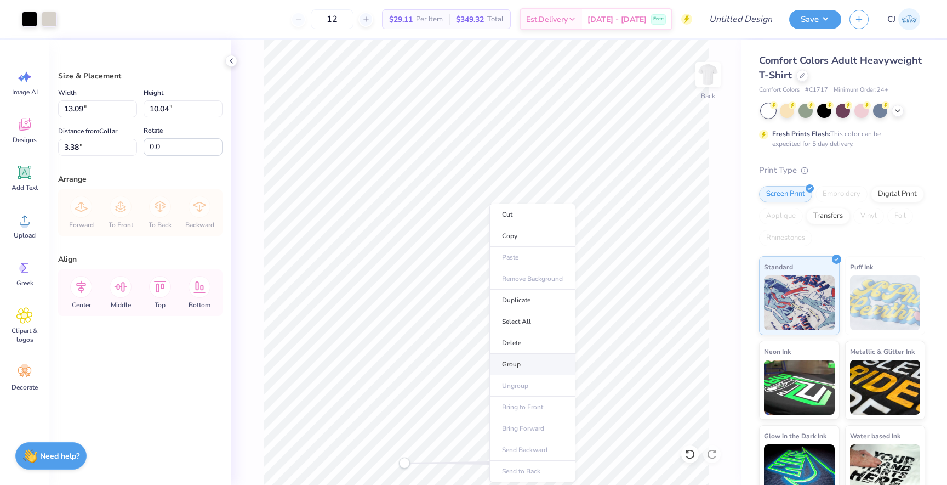
click at [528, 357] on li "Group" at bounding box center [533, 364] width 86 height 21
click at [896, 109] on polyline at bounding box center [898, 110] width 4 height 2
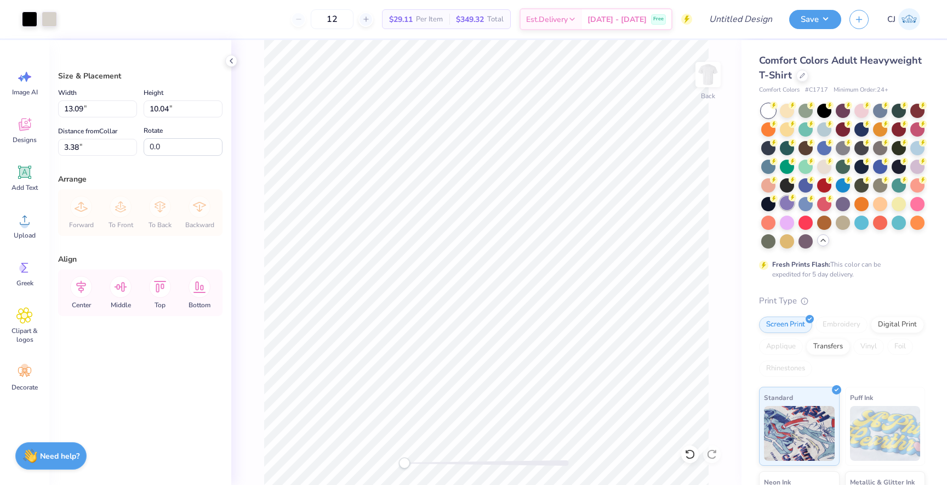
click at [786, 207] on div at bounding box center [787, 203] width 14 height 14
click at [915, 199] on div at bounding box center [918, 203] width 14 height 14
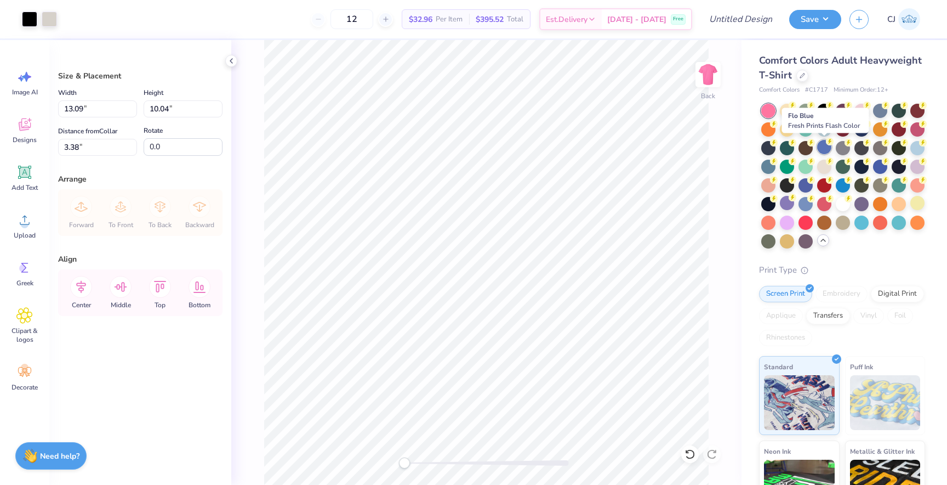
click at [822, 144] on div at bounding box center [824, 147] width 14 height 14
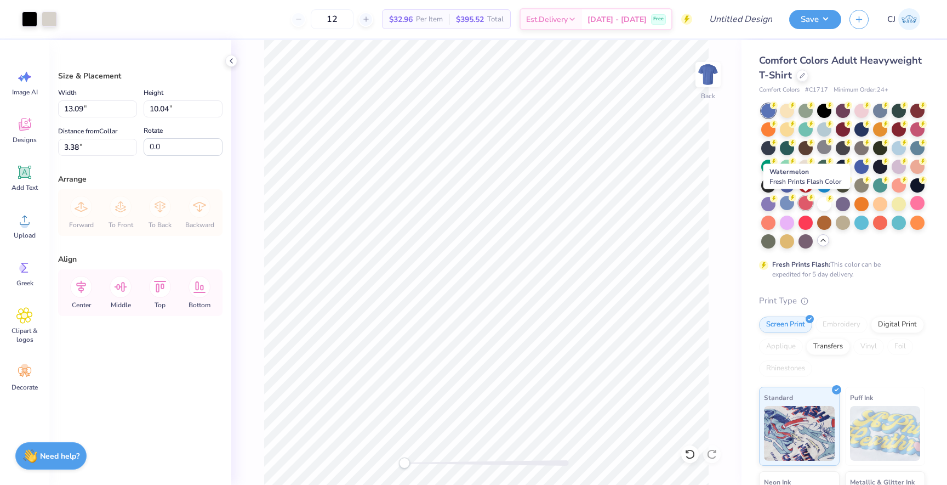
click at [805, 202] on div at bounding box center [806, 203] width 14 height 14
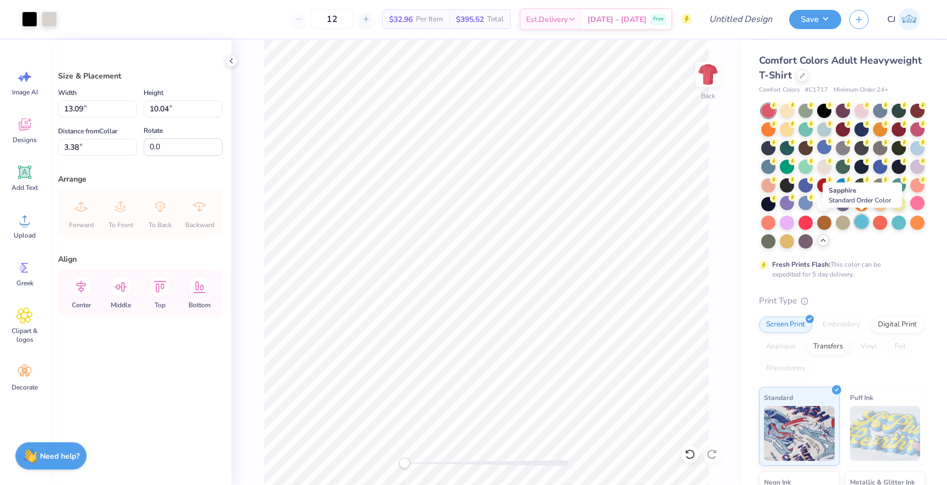
click at [861, 226] on div at bounding box center [862, 221] width 14 height 14
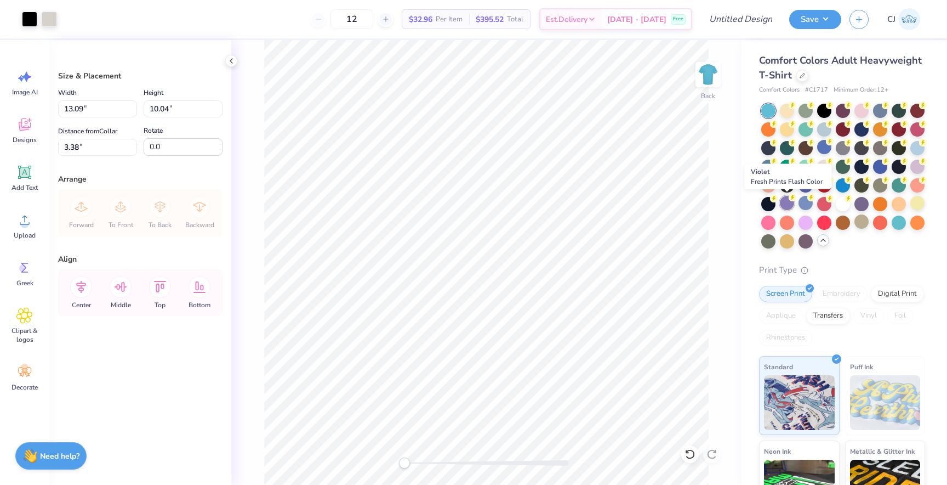
click at [786, 202] on div at bounding box center [787, 203] width 14 height 14
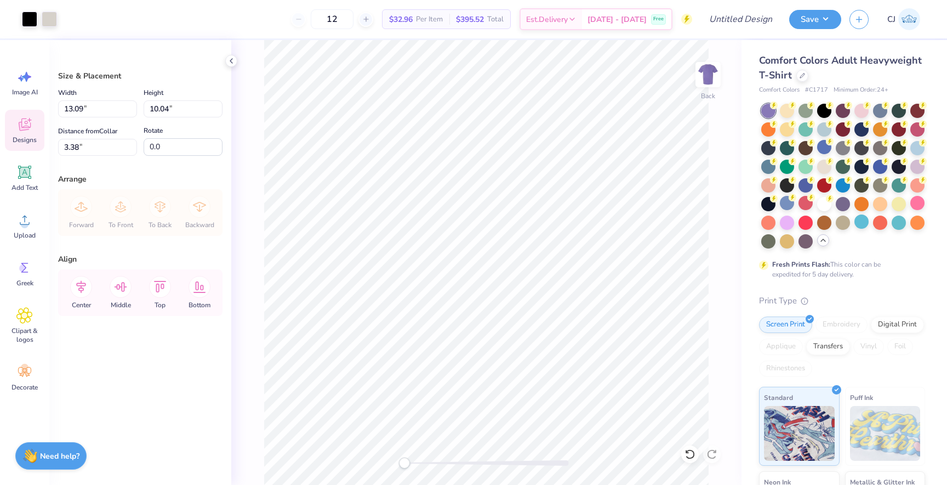
click at [19, 138] on span "Designs" at bounding box center [25, 139] width 24 height 9
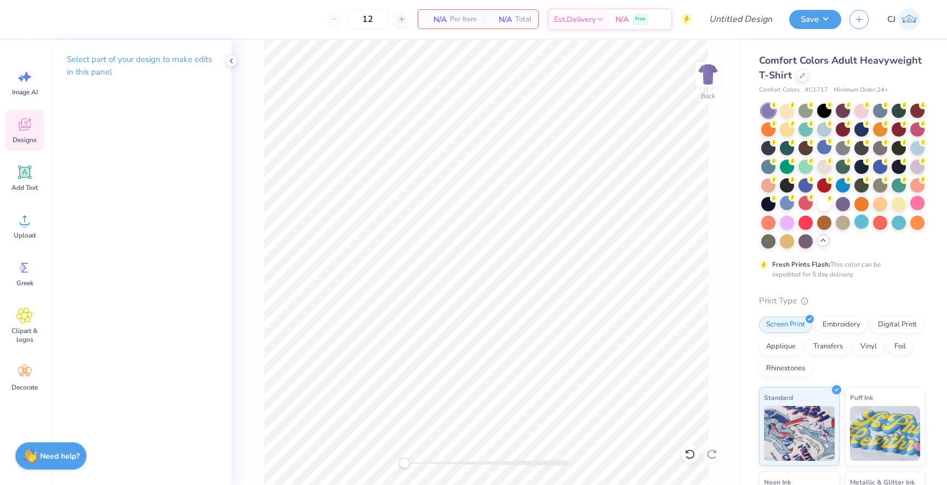
click at [29, 135] on div "Designs" at bounding box center [24, 130] width 39 height 41
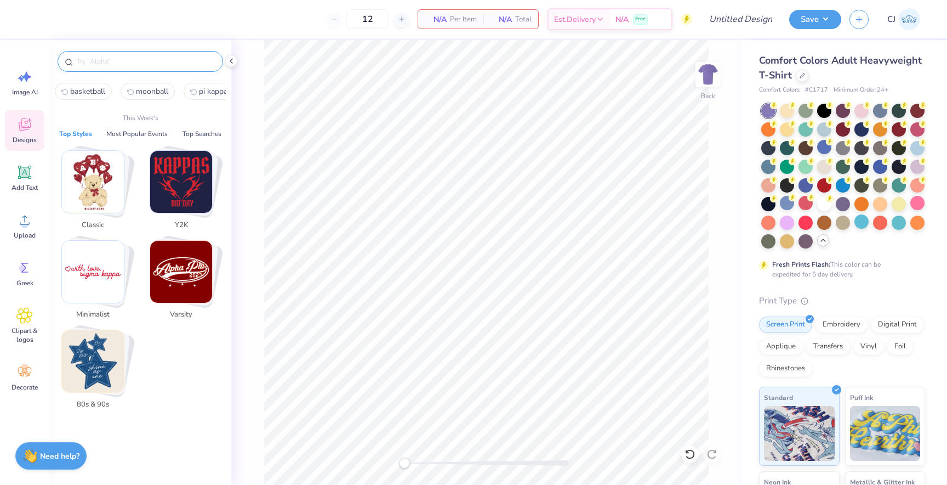
click at [91, 65] on input "text" at bounding box center [146, 61] width 140 height 11
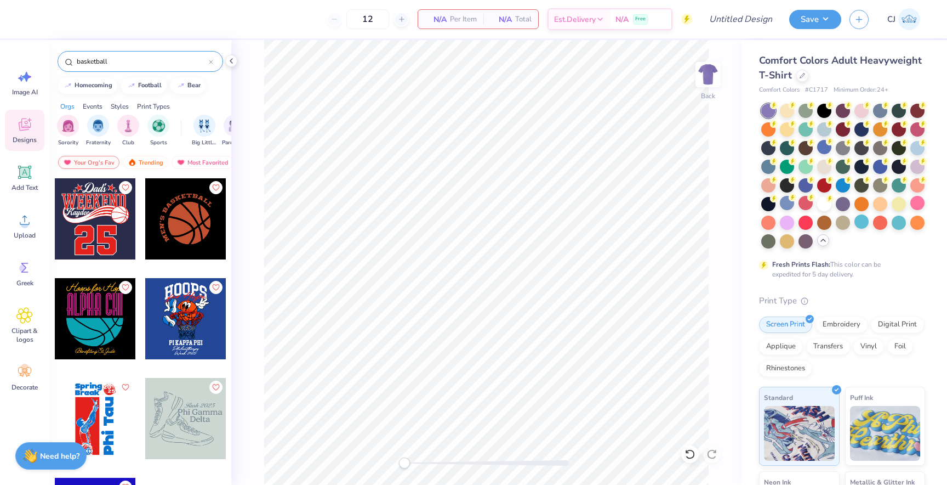
type input "basketball"
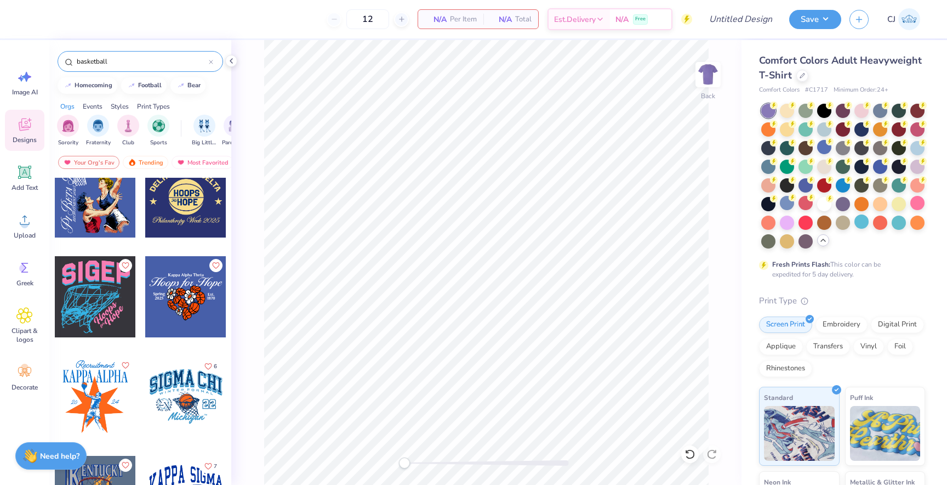
scroll to position [2819, 0]
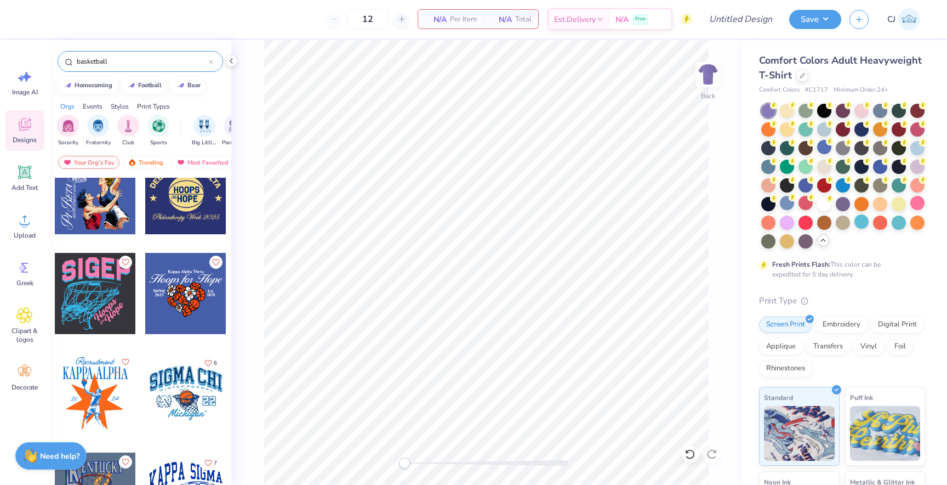
click at [104, 316] on div at bounding box center [95, 293] width 81 height 81
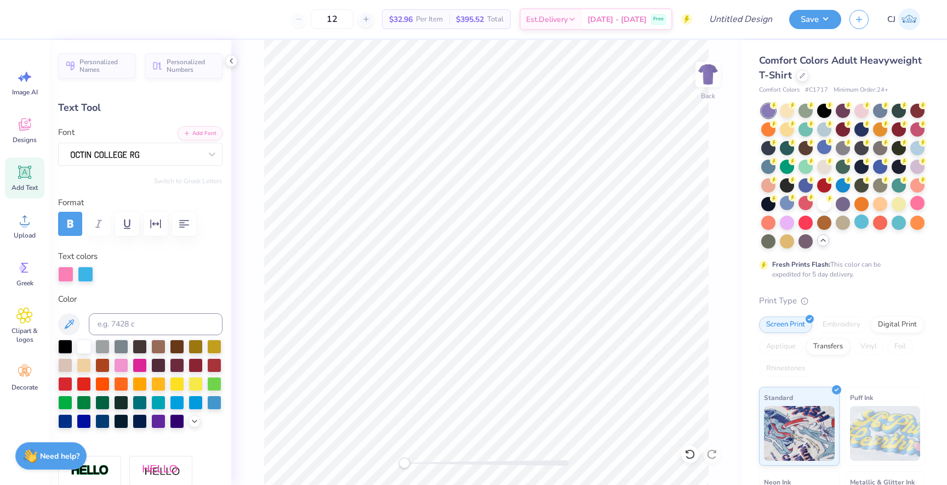
scroll to position [0, 3]
type textarea "GAMMA PHI BETA"
type input "14.17"
type input "2.64"
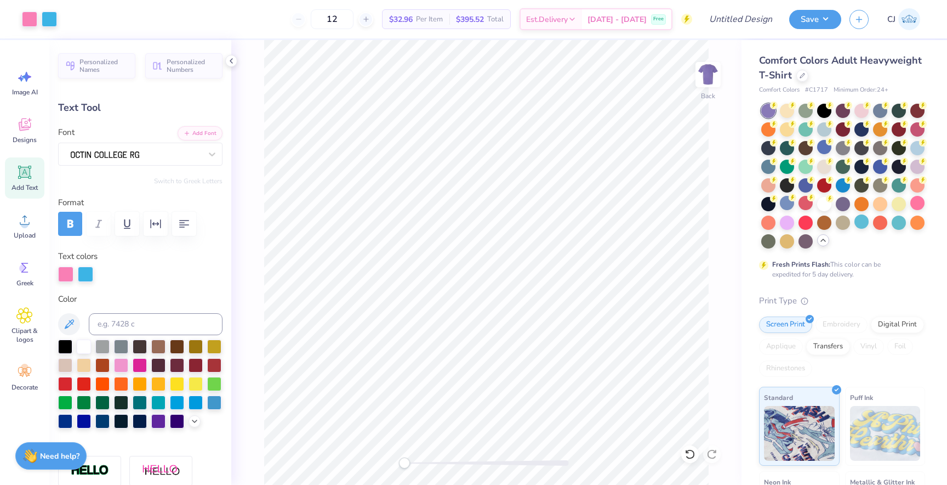
type input "3.52"
type input "3.15"
type input "3.07"
type input "8.97"
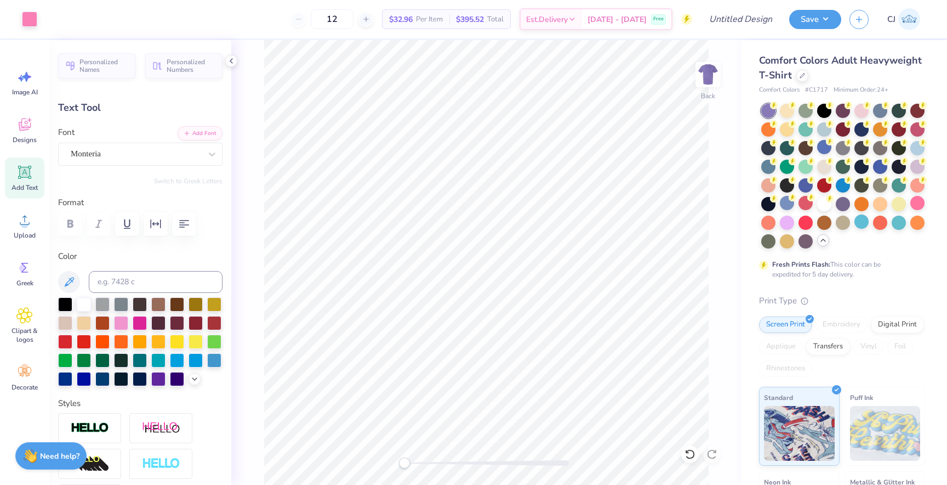
type input "-45.1"
type textarea "Moonball"
type input "0.0"
type input "2.59"
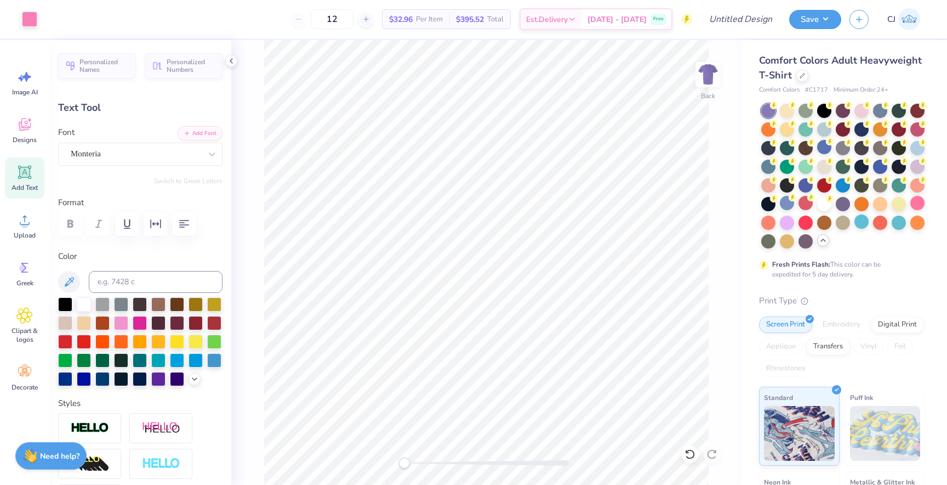
type input "2.71"
type input "9.47"
type input "0.0"
type input "0.61"
type input "0.79"
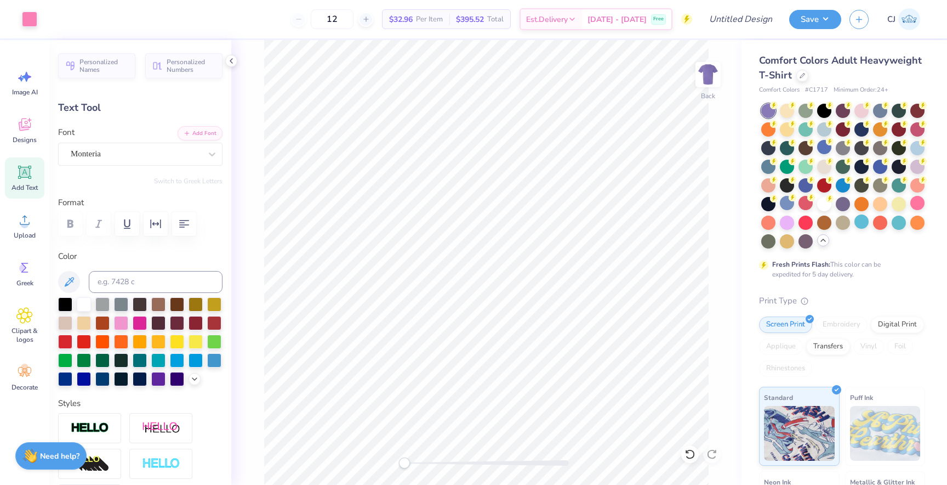
type input "11.82"
type input "-44.5"
type textarea "2025"
type input "0.0"
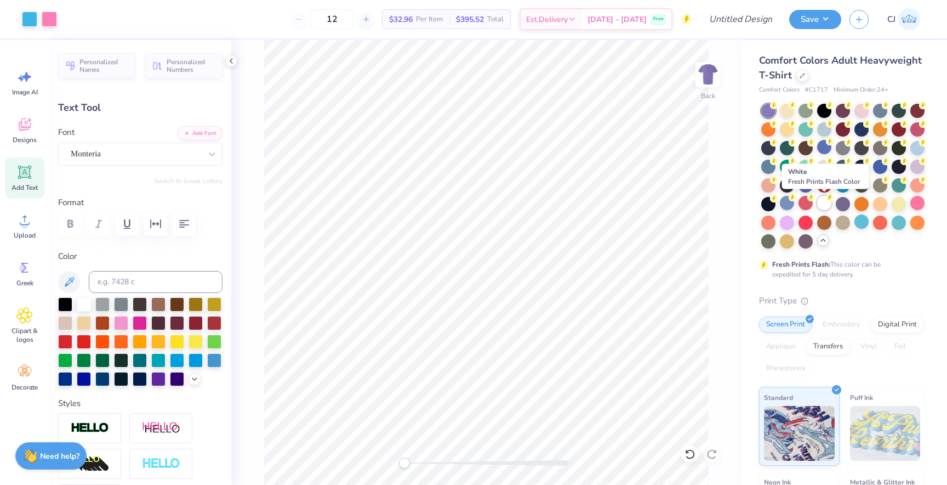
click at [824, 201] on div at bounding box center [824, 203] width 14 height 14
click at [770, 202] on div at bounding box center [768, 203] width 14 height 14
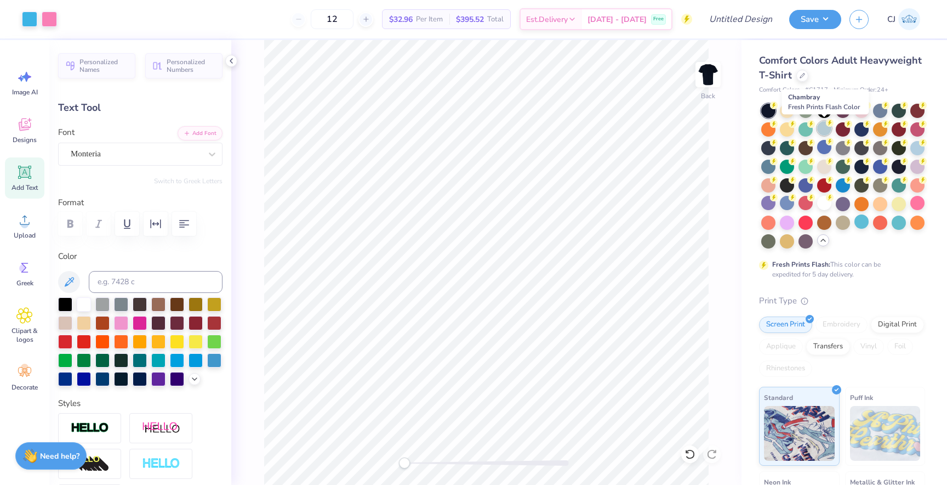
click at [825, 132] on div at bounding box center [824, 128] width 14 height 14
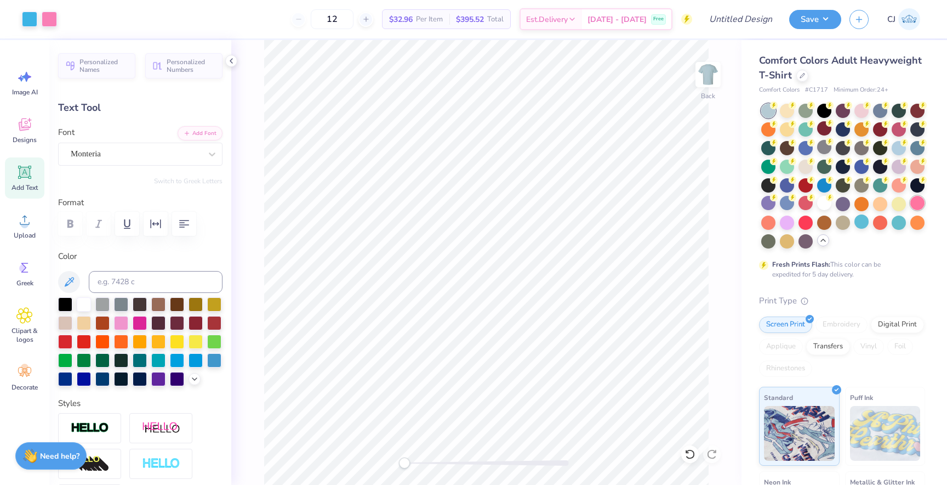
click at [919, 207] on div at bounding box center [918, 203] width 14 height 14
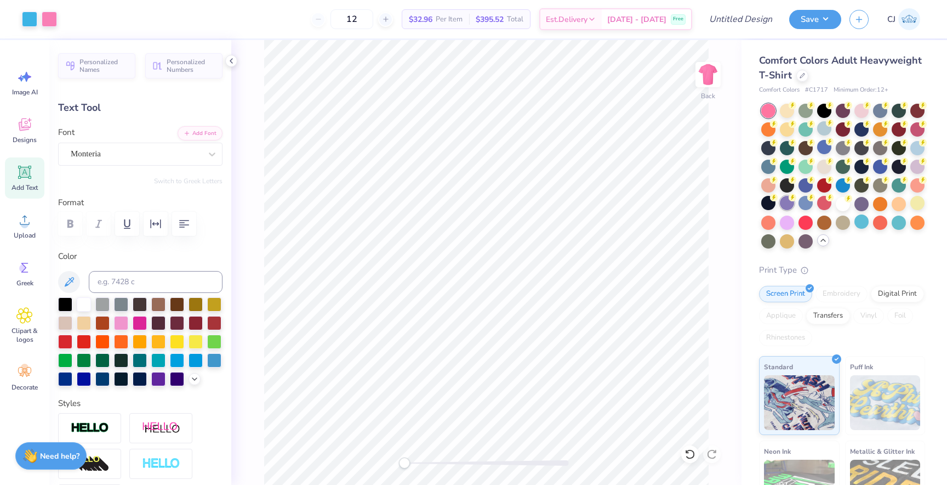
click at [785, 208] on div at bounding box center [787, 203] width 14 height 14
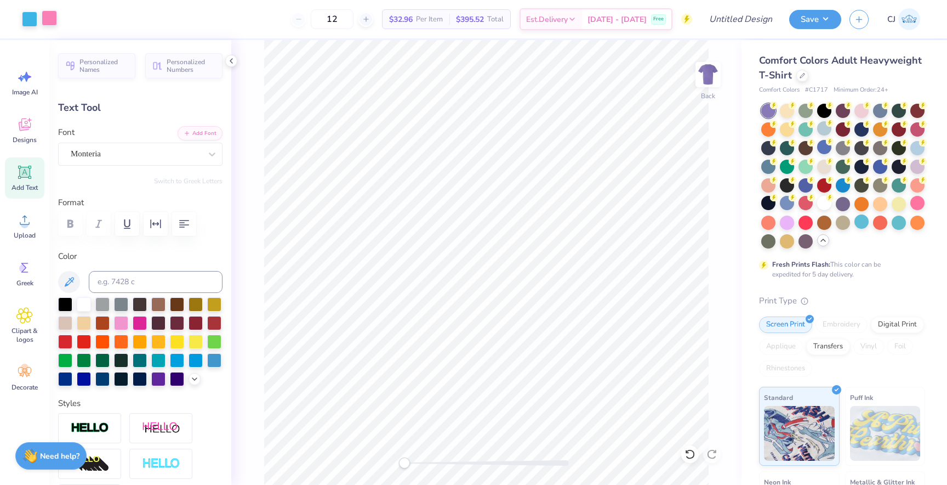
click at [47, 15] on div at bounding box center [49, 17] width 15 height 15
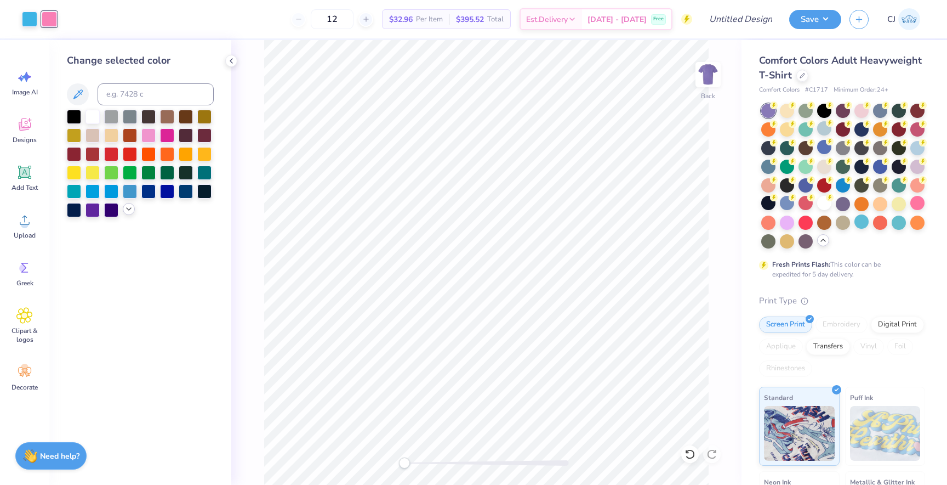
click at [131, 211] on icon at bounding box center [128, 208] width 9 height 9
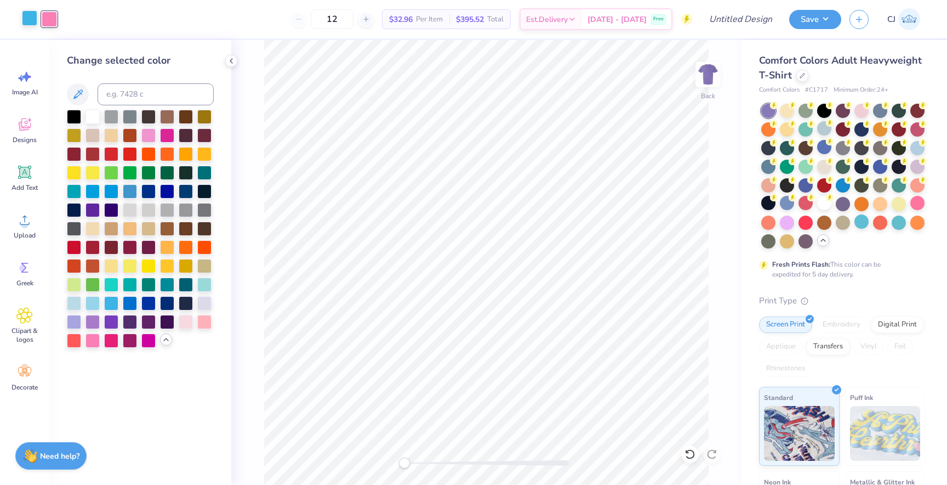
click at [33, 20] on div at bounding box center [29, 17] width 15 height 15
click at [79, 119] on div at bounding box center [74, 116] width 14 height 14
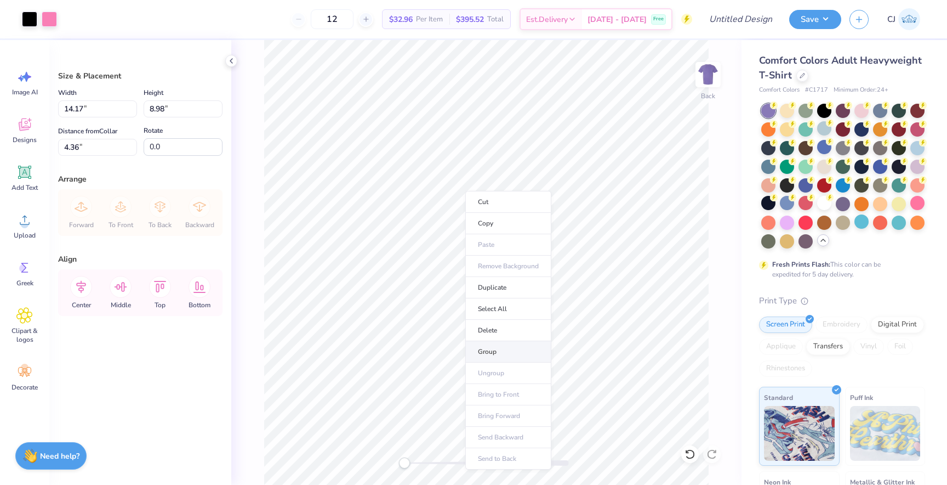
click at [490, 346] on li "Group" at bounding box center [508, 351] width 86 height 21
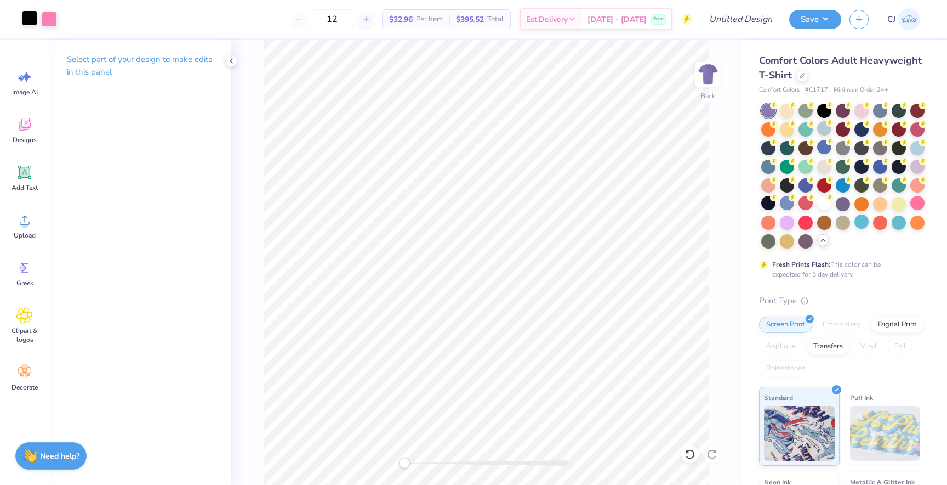
click at [28, 23] on div at bounding box center [29, 17] width 15 height 15
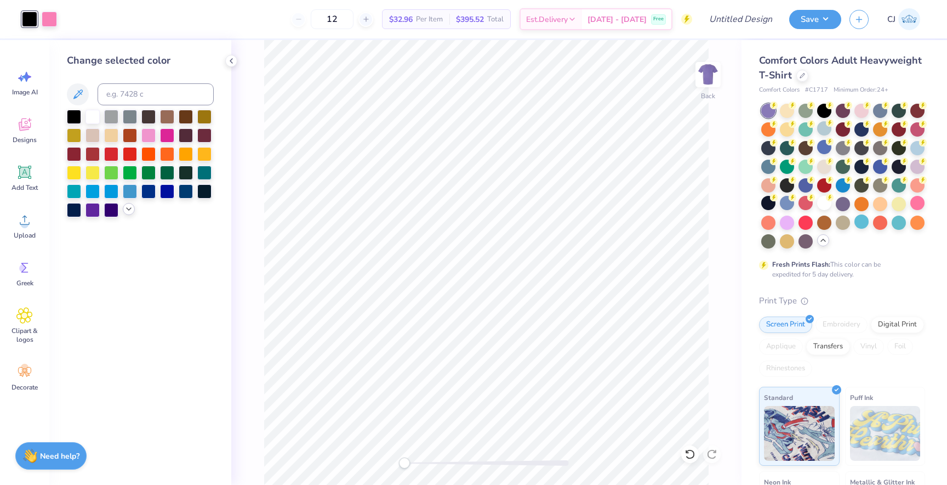
click at [128, 208] on icon at bounding box center [128, 208] width 9 height 9
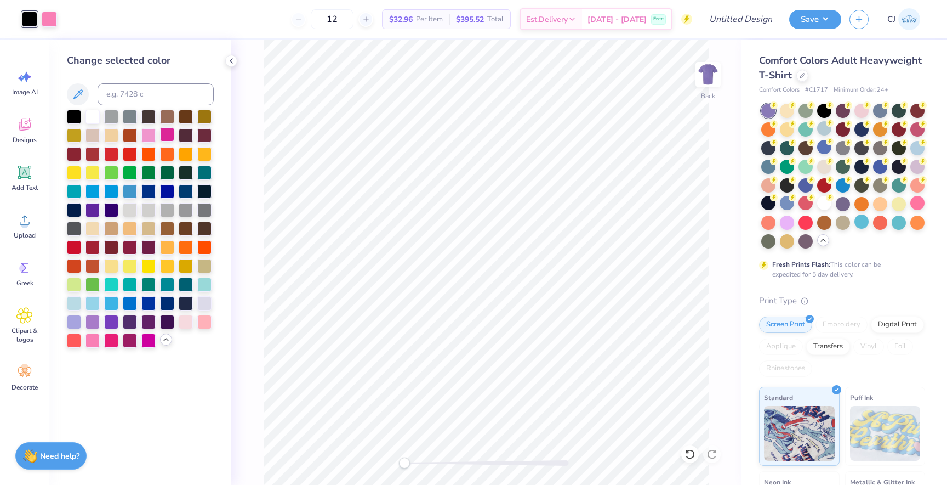
click at [168, 138] on div at bounding box center [167, 134] width 14 height 14
click at [109, 281] on div at bounding box center [111, 283] width 14 height 14
click at [827, 207] on div at bounding box center [824, 203] width 14 height 14
click at [800, 217] on div at bounding box center [806, 221] width 14 height 14
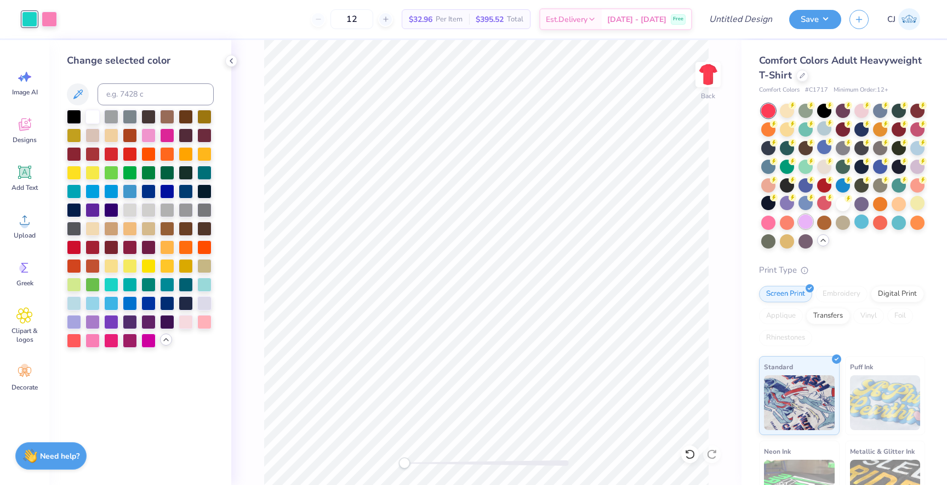
click at [809, 224] on div at bounding box center [806, 221] width 14 height 14
click at [49, 23] on div at bounding box center [49, 17] width 15 height 15
click at [71, 113] on div at bounding box center [74, 116] width 14 height 14
click at [30, 22] on div at bounding box center [29, 17] width 15 height 15
click at [89, 117] on div at bounding box center [93, 116] width 14 height 14
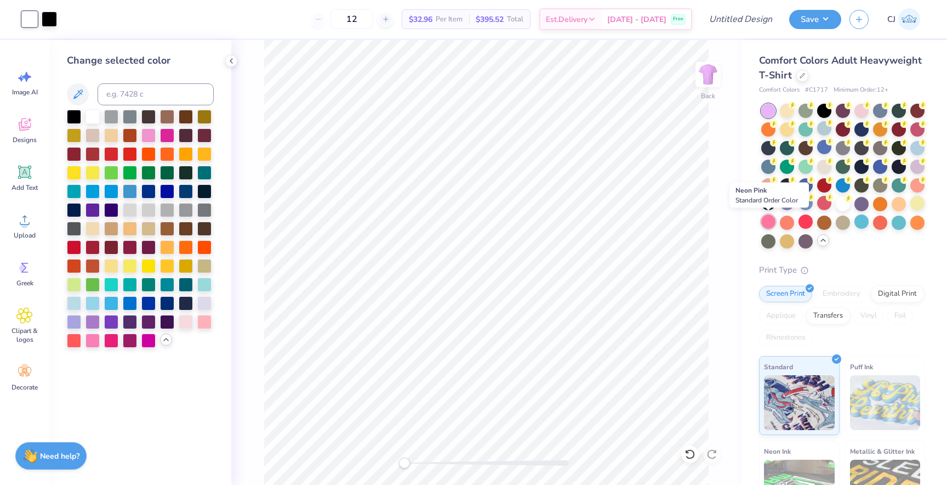
click at [767, 226] on div at bounding box center [768, 221] width 14 height 14
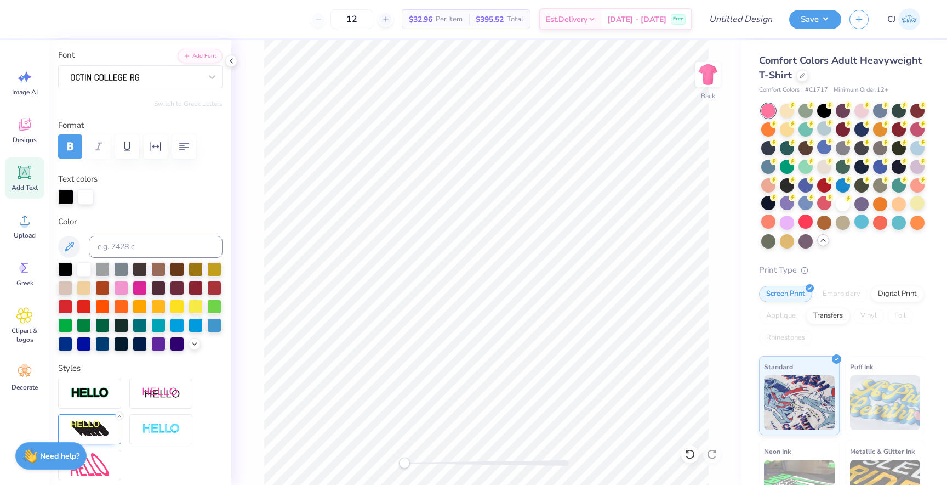
scroll to position [82, 0]
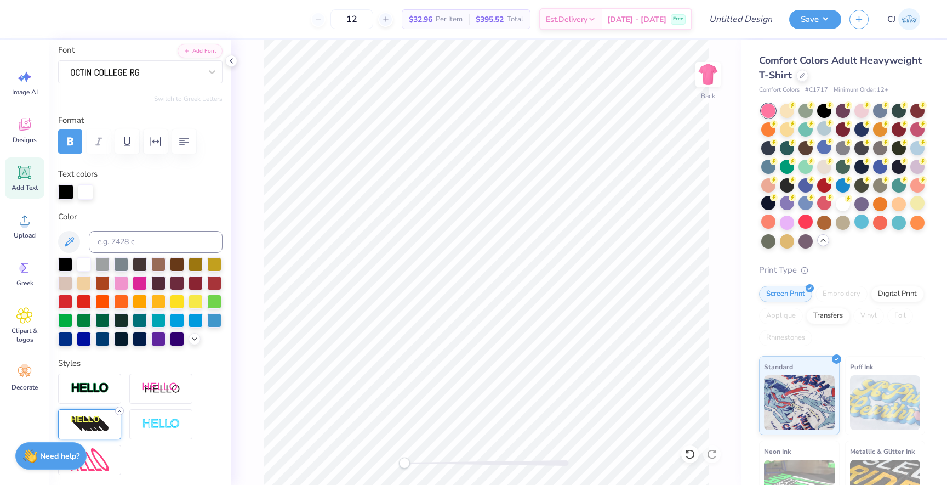
click at [119, 408] on icon at bounding box center [119, 410] width 7 height 7
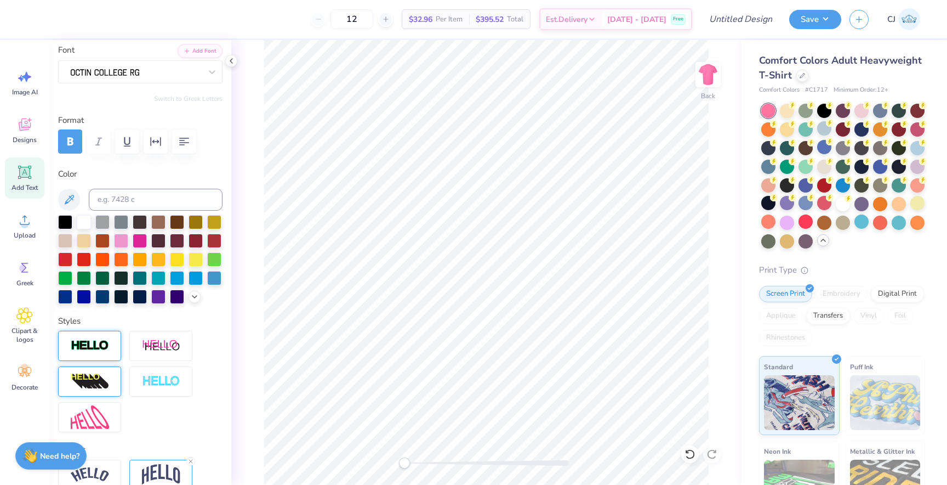
click at [105, 350] on img at bounding box center [90, 345] width 38 height 13
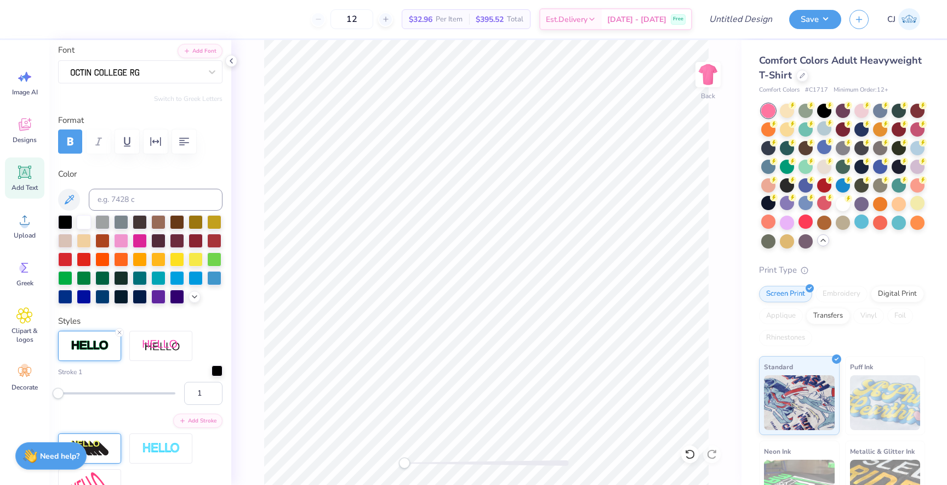
click at [215, 372] on div at bounding box center [217, 370] width 11 height 11
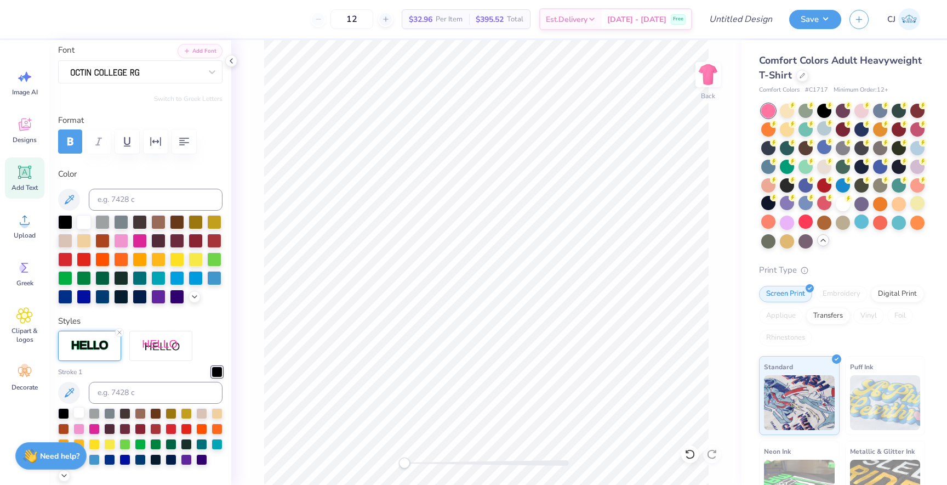
click at [82, 412] on div at bounding box center [78, 412] width 11 height 11
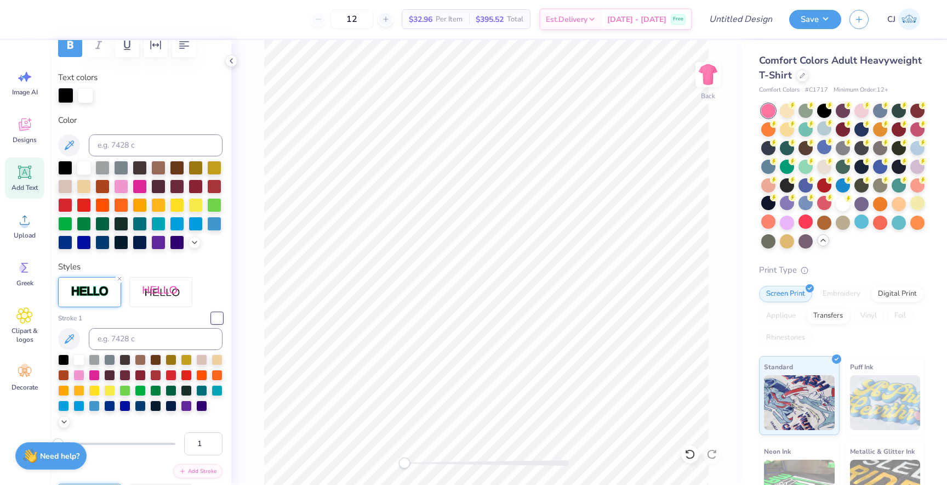
scroll to position [200, 0]
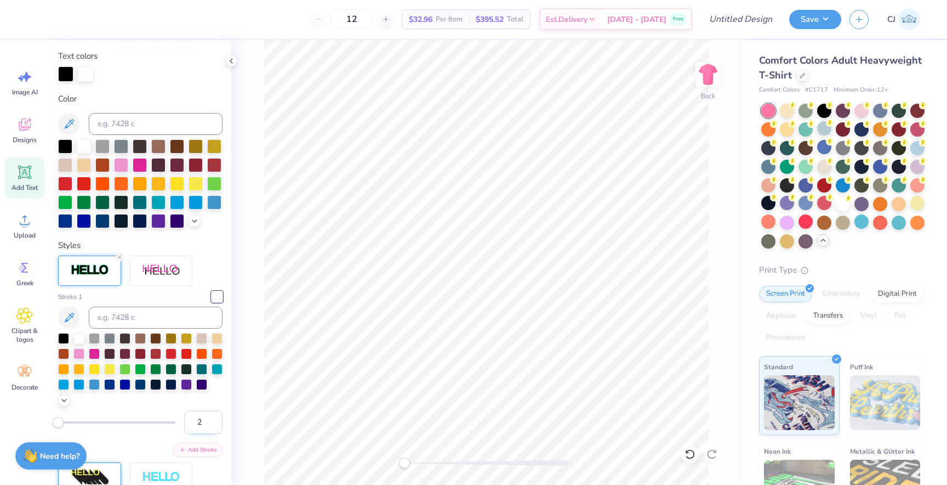
click at [213, 417] on input "2" at bounding box center [203, 422] width 38 height 23
click at [213, 417] on input "3" at bounding box center [203, 422] width 38 height 23
click at [213, 417] on input "4" at bounding box center [203, 422] width 38 height 23
click at [213, 417] on input "5" at bounding box center [203, 422] width 38 height 23
click at [213, 417] on input "6" at bounding box center [203, 422] width 38 height 23
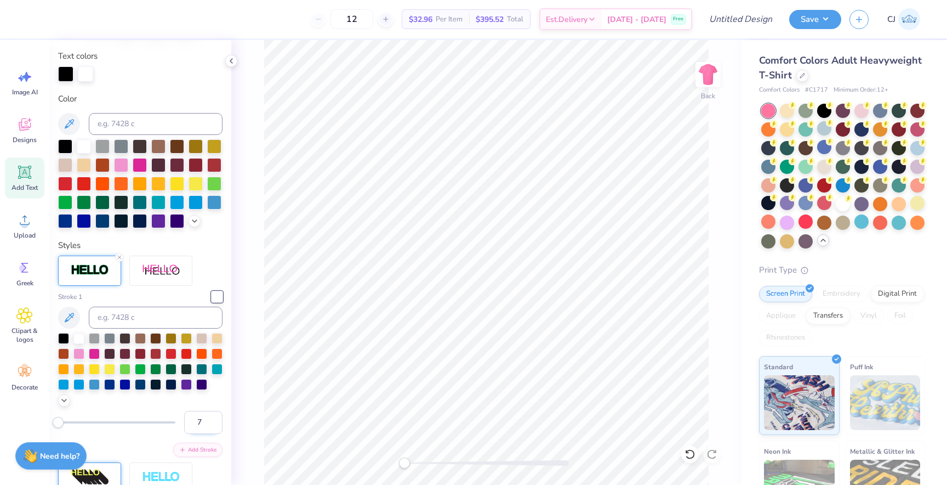
click at [213, 417] on input "7" at bounding box center [203, 422] width 38 height 23
click at [213, 417] on input "8" at bounding box center [203, 422] width 38 height 23
click at [213, 417] on input "9" at bounding box center [203, 422] width 38 height 23
click at [213, 417] on input "10" at bounding box center [203, 422] width 38 height 23
click at [213, 417] on input "11" at bounding box center [203, 422] width 38 height 23
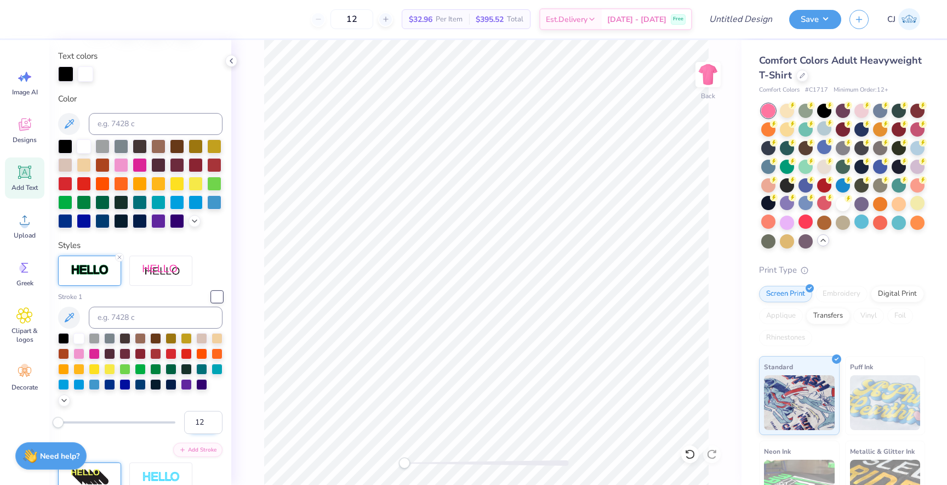
click at [213, 417] on input "12" at bounding box center [203, 422] width 38 height 23
click at [213, 417] on input "13" at bounding box center [203, 422] width 38 height 23
click at [213, 417] on input "14" at bounding box center [203, 422] width 38 height 23
type input "15"
click at [213, 417] on input "15" at bounding box center [203, 422] width 38 height 23
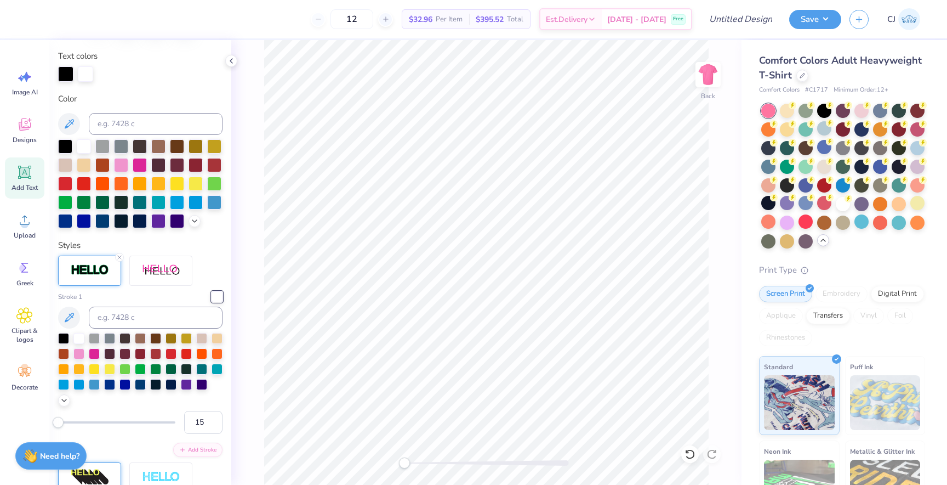
click at [258, 410] on div "Back" at bounding box center [486, 262] width 510 height 445
click at [213, 425] on input "14" at bounding box center [203, 422] width 38 height 23
click at [213, 425] on input "13" at bounding box center [203, 422] width 38 height 23
click at [213, 425] on input "12" at bounding box center [203, 422] width 38 height 23
click at [213, 425] on input "11" at bounding box center [203, 422] width 38 height 23
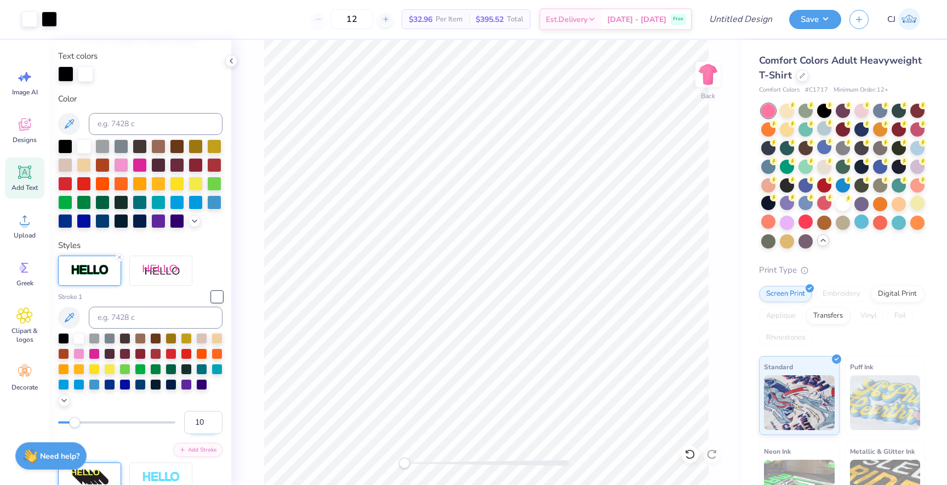
click at [213, 425] on input "10" at bounding box center [203, 422] width 38 height 23
click at [213, 425] on input "9" at bounding box center [203, 422] width 38 height 23
click at [213, 425] on input "8" at bounding box center [203, 422] width 38 height 23
type input "7"
click at [213, 425] on input "7" at bounding box center [203, 422] width 38 height 23
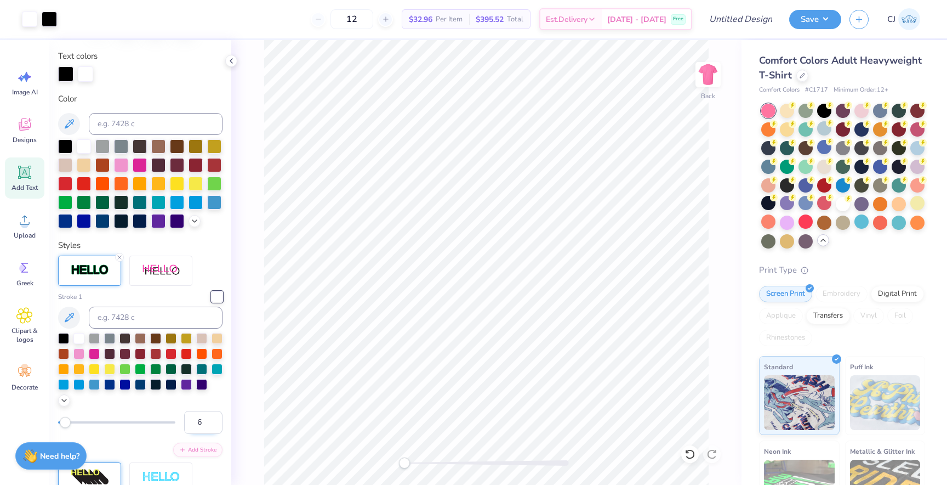
click at [212, 424] on input "6" at bounding box center [203, 422] width 38 height 23
click at [212, 424] on input "5" at bounding box center [203, 422] width 38 height 23
type input "4"
click at [212, 424] on input "4" at bounding box center [203, 422] width 38 height 23
click at [264, 401] on div "Back" at bounding box center [486, 262] width 510 height 445
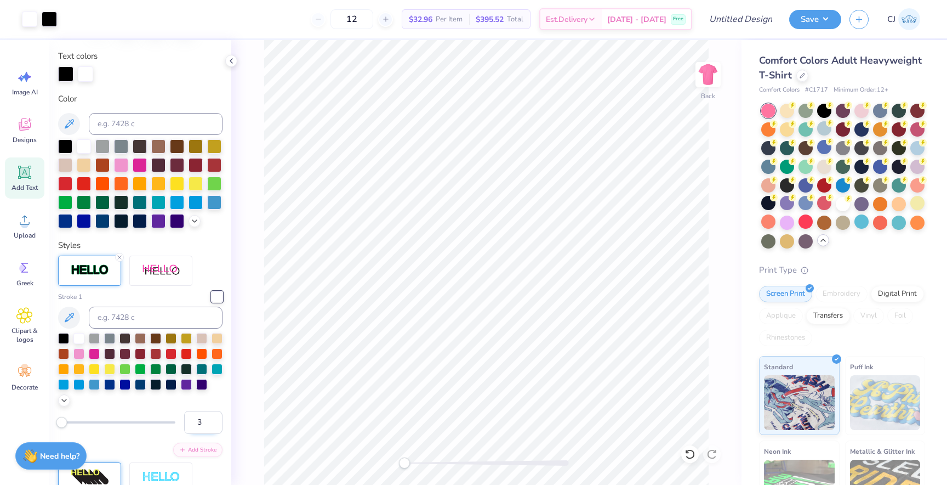
type input "3"
click at [212, 424] on input "3" at bounding box center [203, 422] width 38 height 23
click at [240, 409] on div "Back" at bounding box center [486, 262] width 510 height 445
type input "13.86"
type input "2.50"
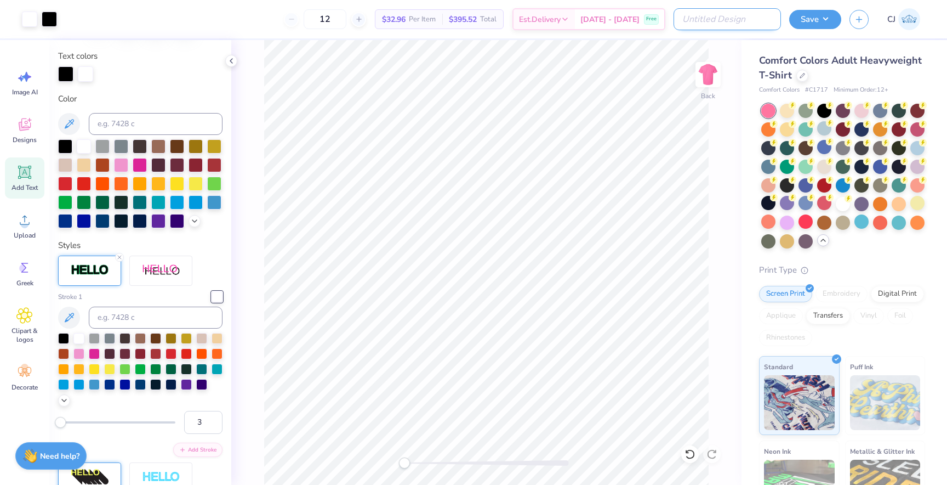
click at [750, 19] on input "Design Title" at bounding box center [727, 19] width 107 height 22
type input "GPHI moonball 2026"
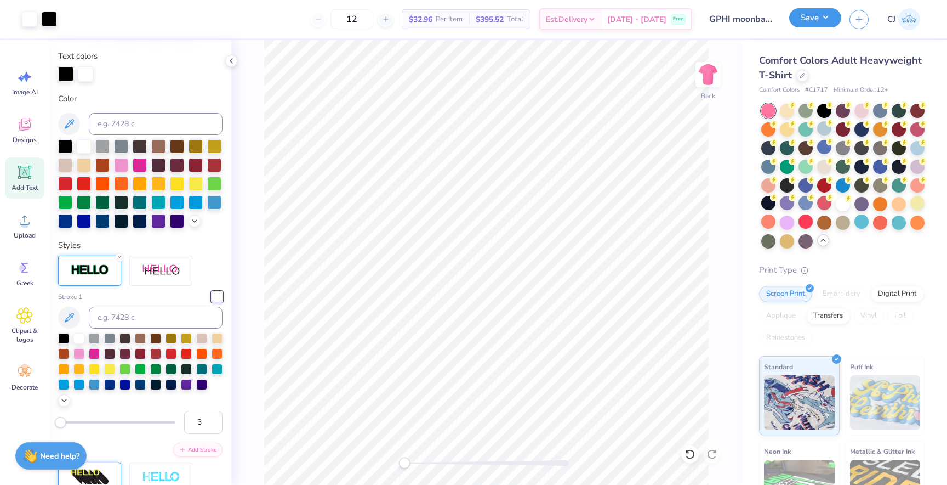
click at [815, 21] on button "Save" at bounding box center [815, 17] width 52 height 19
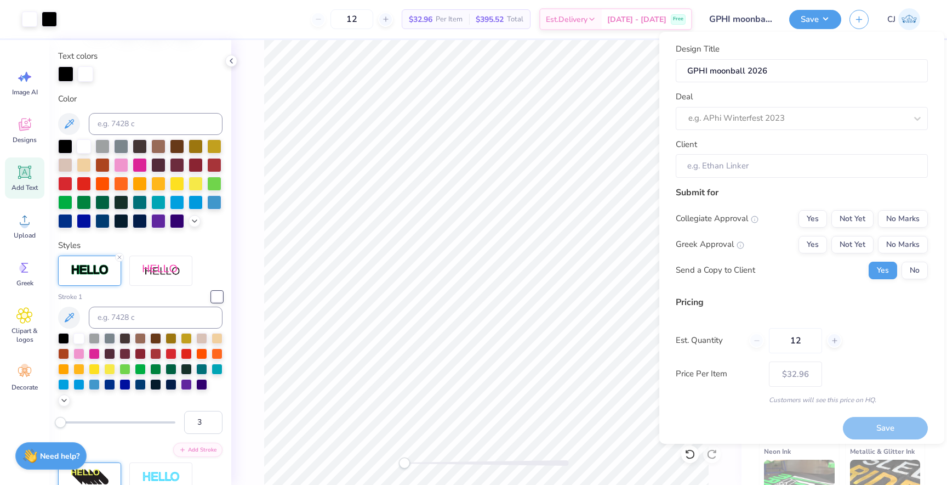
drag, startPoint x: 812, startPoint y: 339, endPoint x: 740, endPoint y: 339, distance: 72.4
click at [740, 339] on div "Est. Quantity 12" at bounding box center [802, 340] width 252 height 25
type input "50"
type input "$18.10"
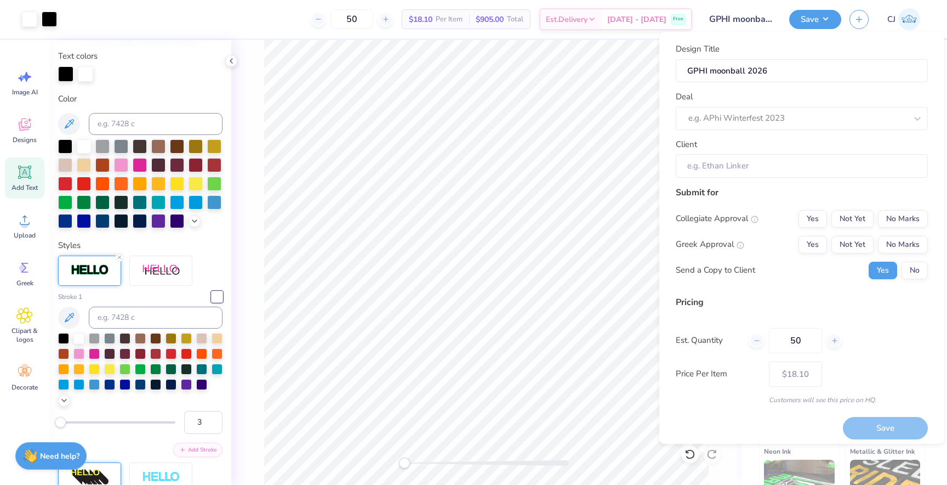
click at [761, 129] on div "Design Title GPHI moonball 2026 Deal e.g. APhi Winterfest 2023 Client" at bounding box center [802, 110] width 252 height 135
click at [760, 121] on div at bounding box center [787, 118] width 196 height 15
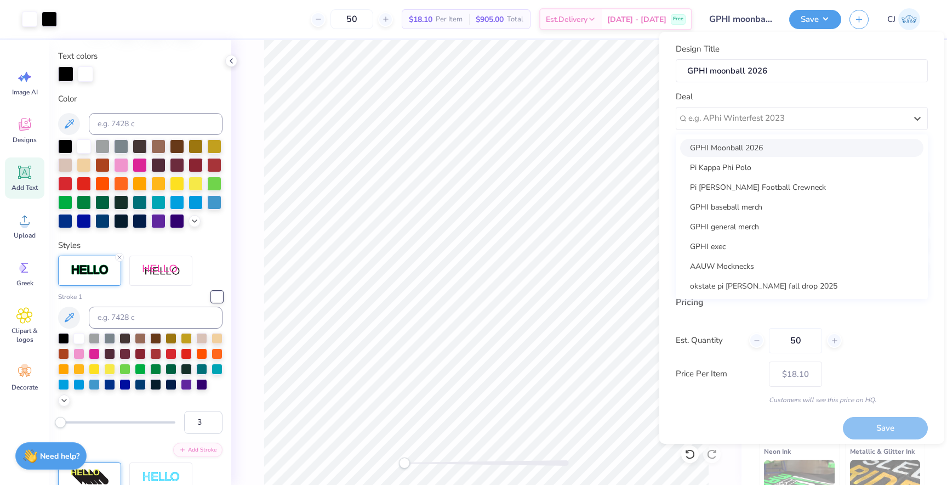
click at [758, 142] on div "GPHI Moonball 2026" at bounding box center [801, 148] width 243 height 18
type input "Brittney Smith"
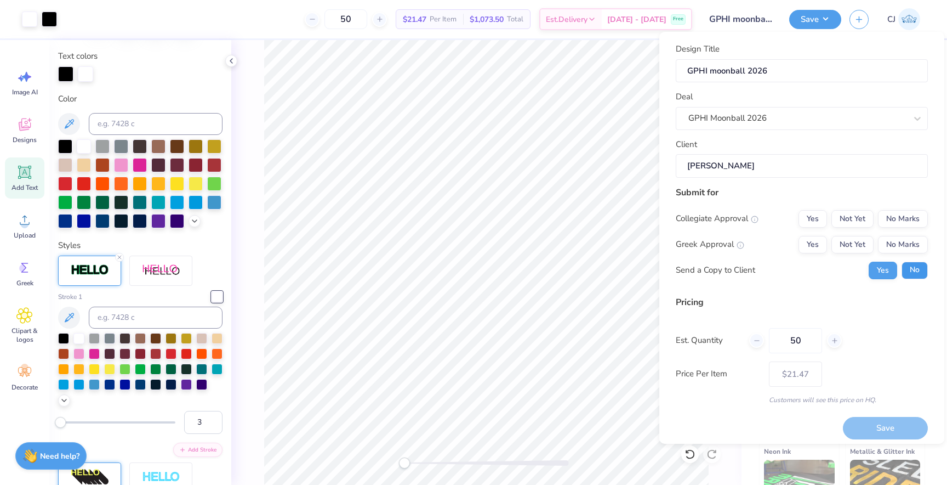
click at [911, 271] on button "No" at bounding box center [915, 270] width 26 height 18
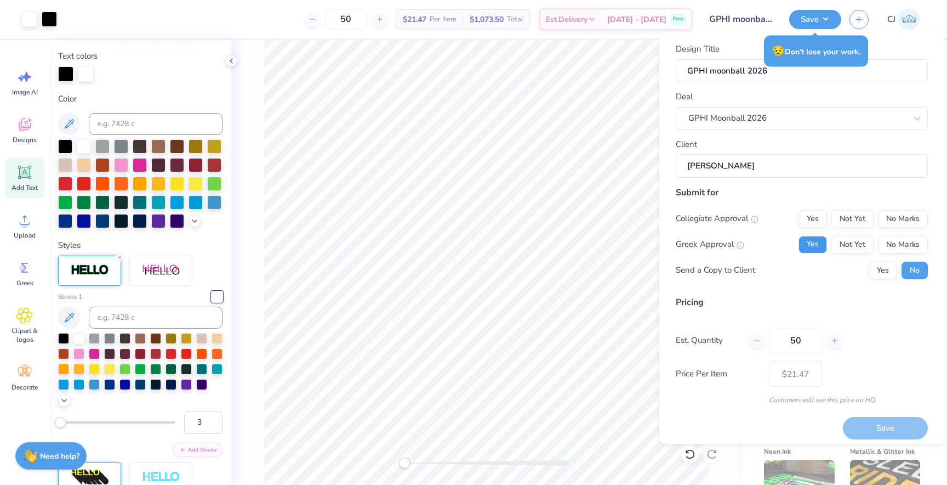
click at [815, 241] on button "Yes" at bounding box center [813, 245] width 29 height 18
click at [913, 220] on button "No Marks" at bounding box center [903, 219] width 50 height 18
click at [869, 425] on button "Save" at bounding box center [885, 428] width 85 height 22
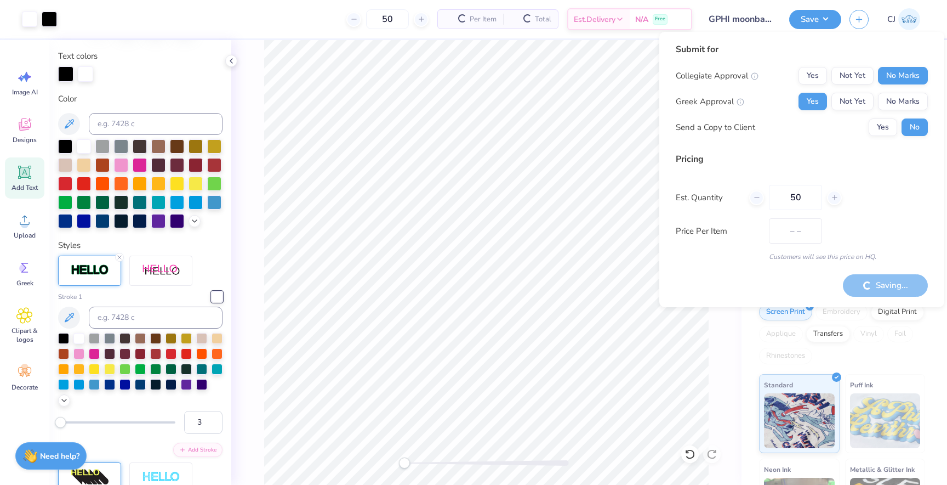
type input "$18.10"
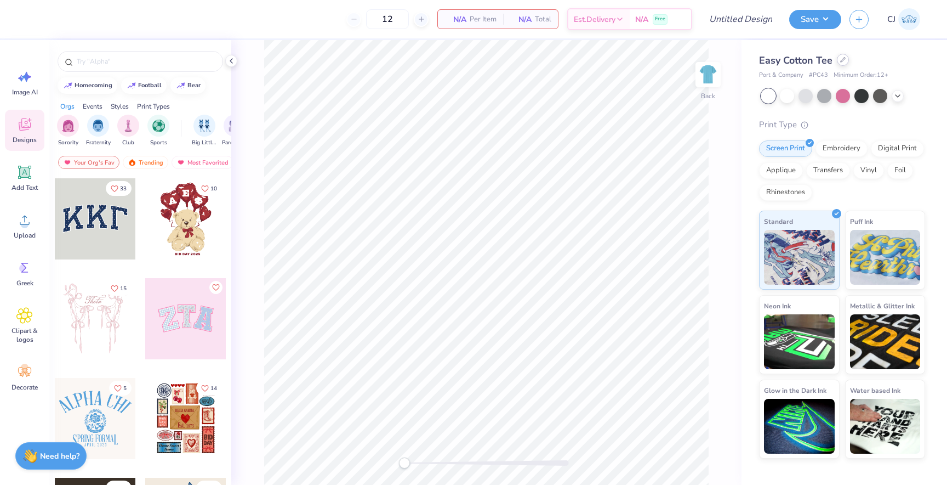
click at [843, 63] on div at bounding box center [843, 60] width 12 height 12
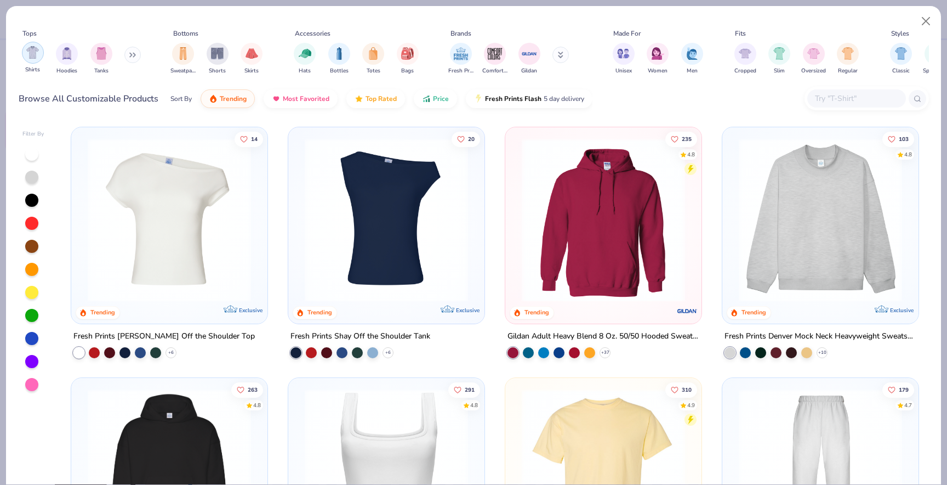
click at [38, 56] on div "filter for Shirts" at bounding box center [33, 53] width 22 height 22
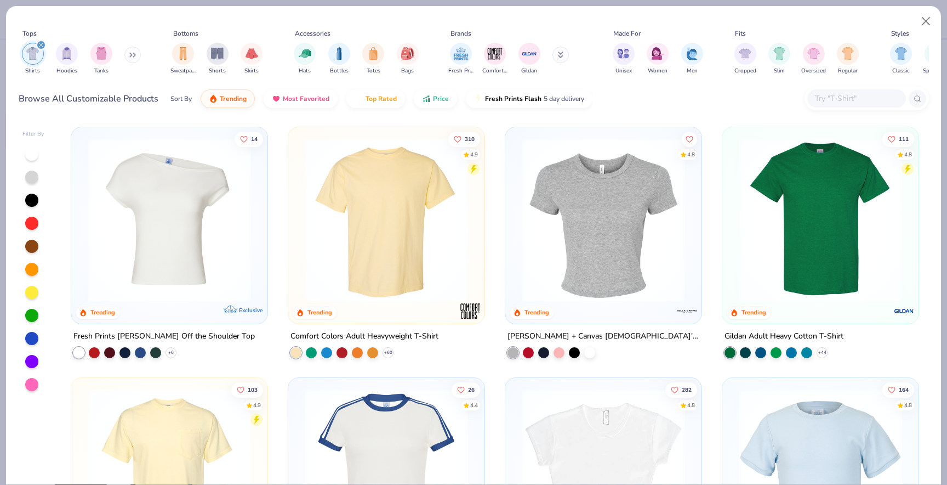
click at [373, 249] on img at bounding box center [386, 219] width 174 height 163
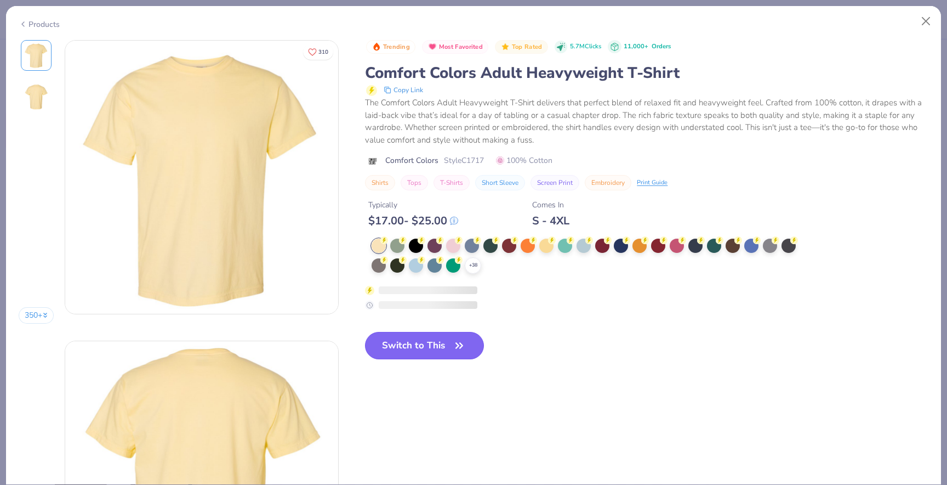
click at [464, 339] on icon "button" at bounding box center [459, 345] width 15 height 15
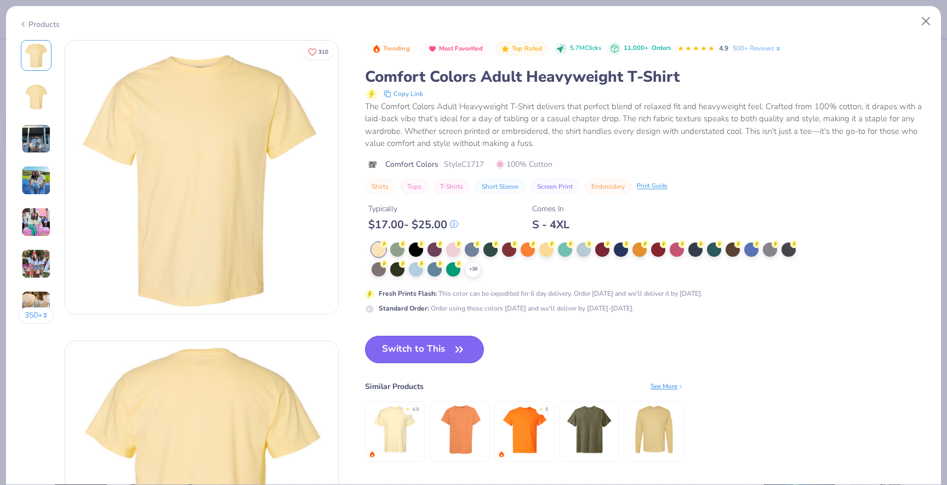
click at [390, 335] on button "Switch to This" at bounding box center [424, 348] width 119 height 27
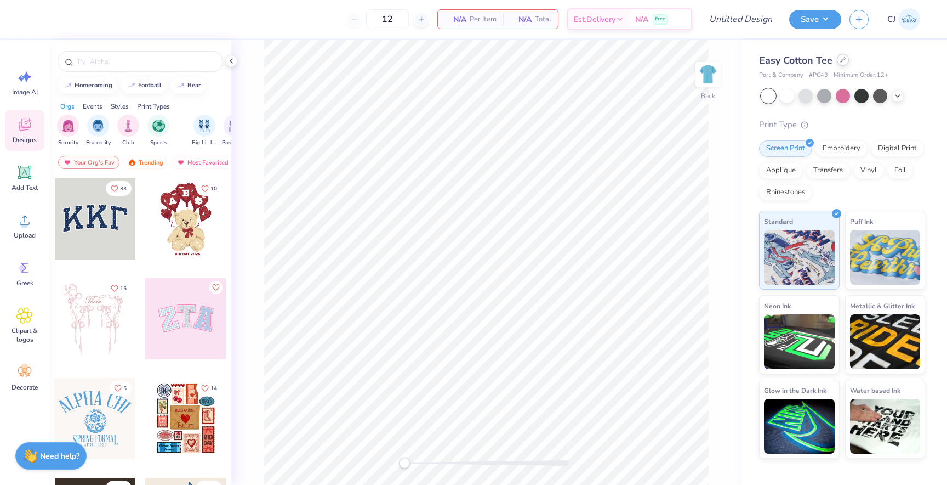
click at [845, 62] on icon at bounding box center [842, 59] width 5 height 5
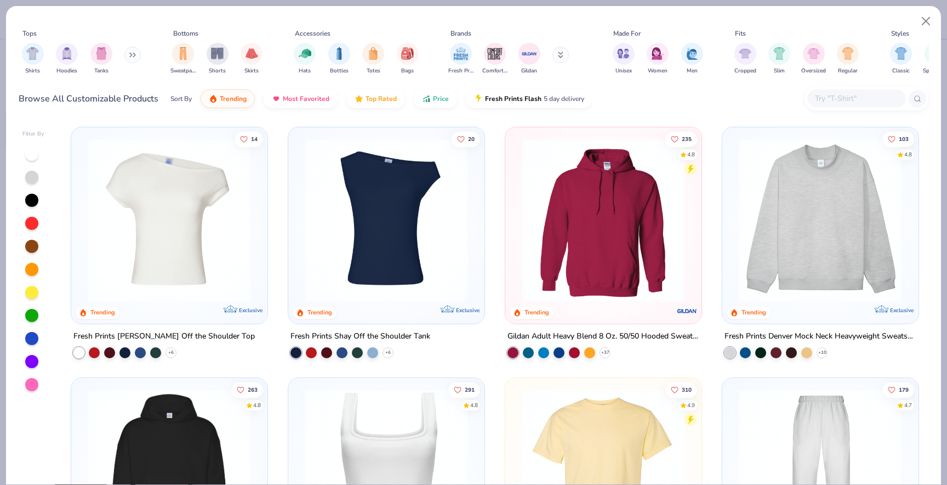
click at [833, 98] on input "text" at bounding box center [856, 98] width 84 height 13
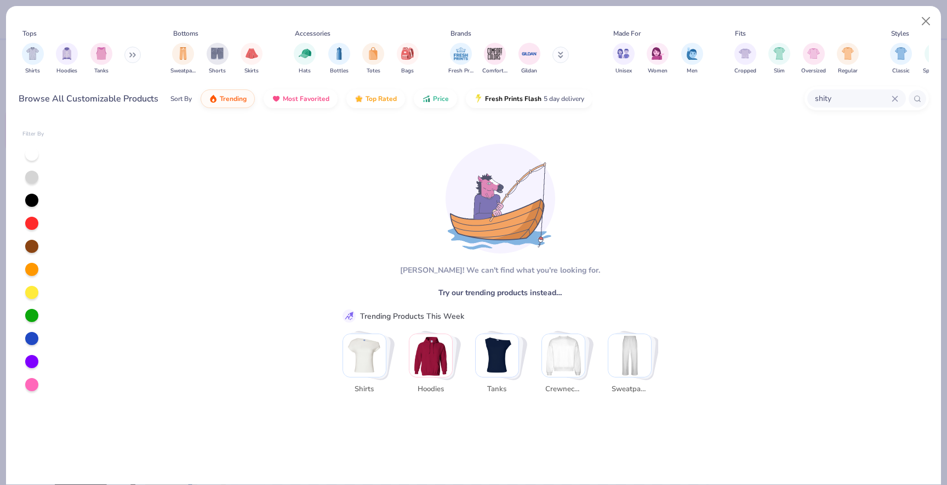
drag, startPoint x: 866, startPoint y: 94, endPoint x: 791, endPoint y: 92, distance: 75.7
click at [791, 92] on div "Browse All Customizable Products Sort By Trending Most Favorited Top Rated Pric…" at bounding box center [474, 98] width 911 height 31
type input "tshirt"
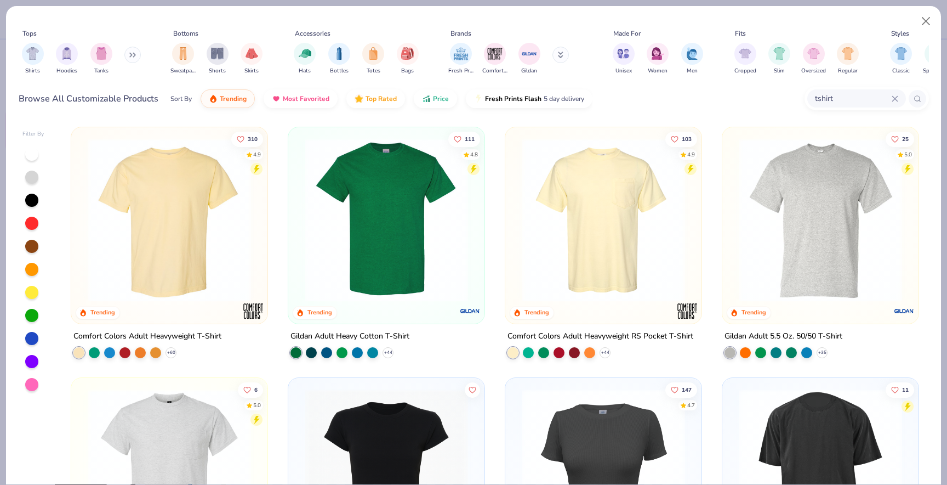
click at [218, 234] on img at bounding box center [169, 219] width 174 height 163
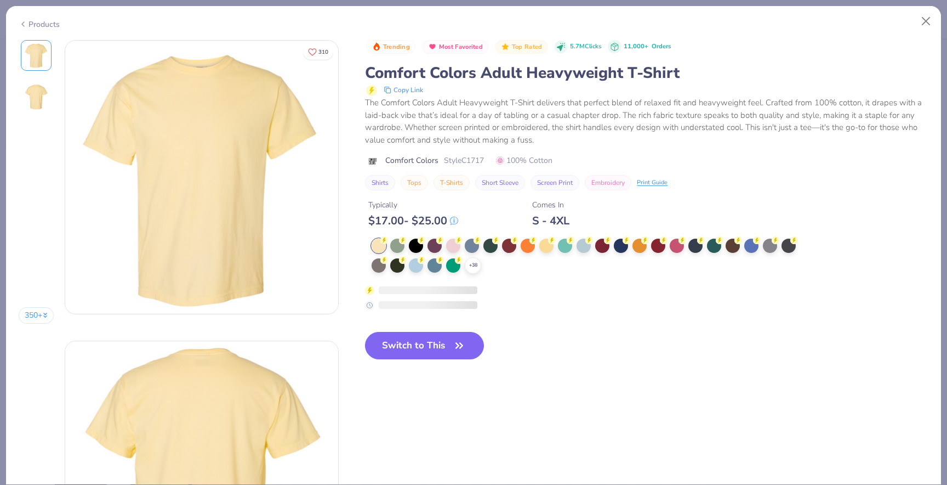
click at [436, 337] on button "Switch to This" at bounding box center [424, 345] width 119 height 27
click at [436, 346] on div "Switch to This" at bounding box center [424, 354] width 119 height 45
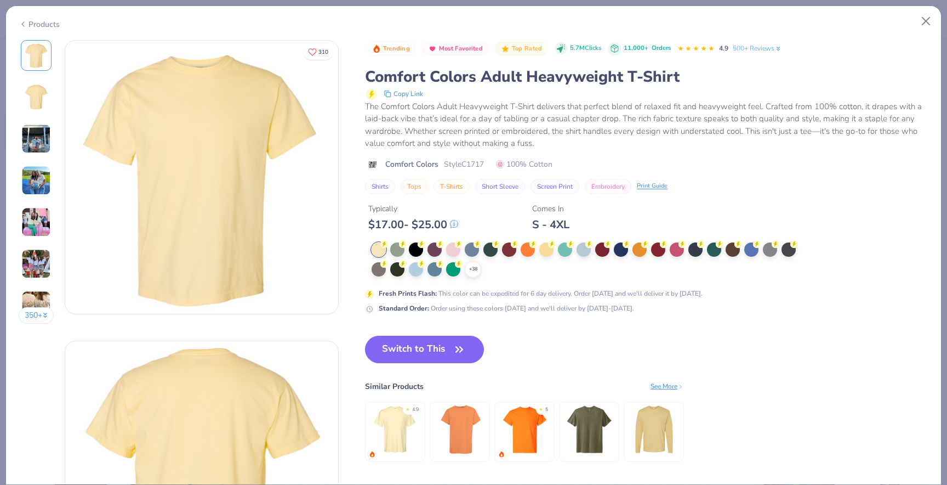
click at [436, 346] on button "Switch to This" at bounding box center [424, 348] width 119 height 27
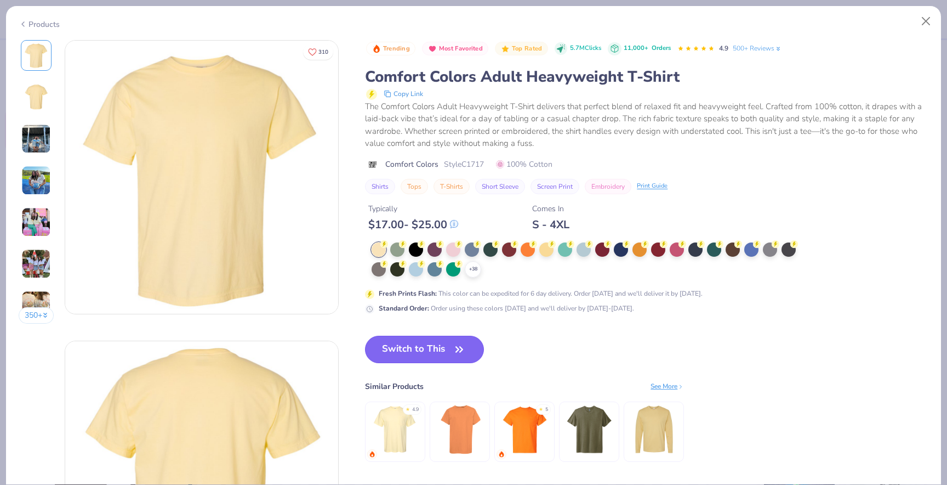
click at [459, 352] on icon "button" at bounding box center [459, 349] width 15 height 15
click at [440, 341] on button "Switch to This" at bounding box center [424, 348] width 119 height 27
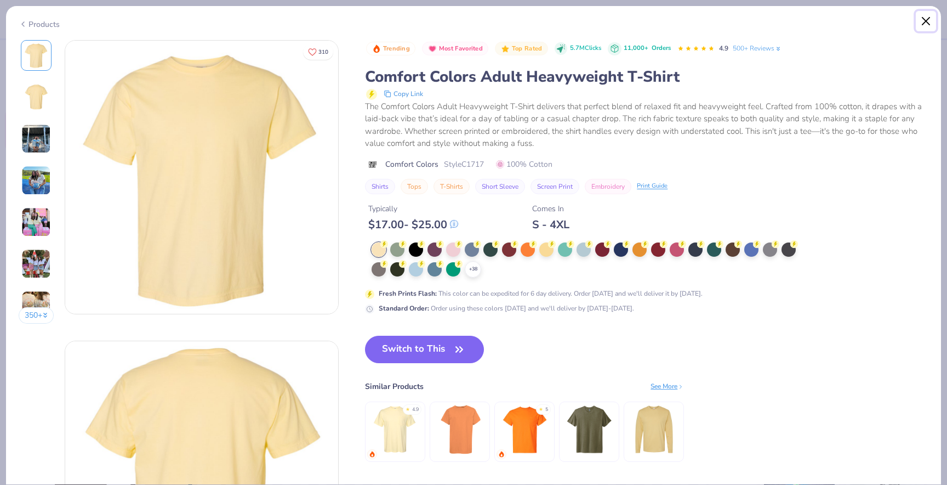
click at [931, 23] on button "Close" at bounding box center [926, 21] width 21 height 21
click at [927, 22] on button "Close" at bounding box center [926, 21] width 21 height 21
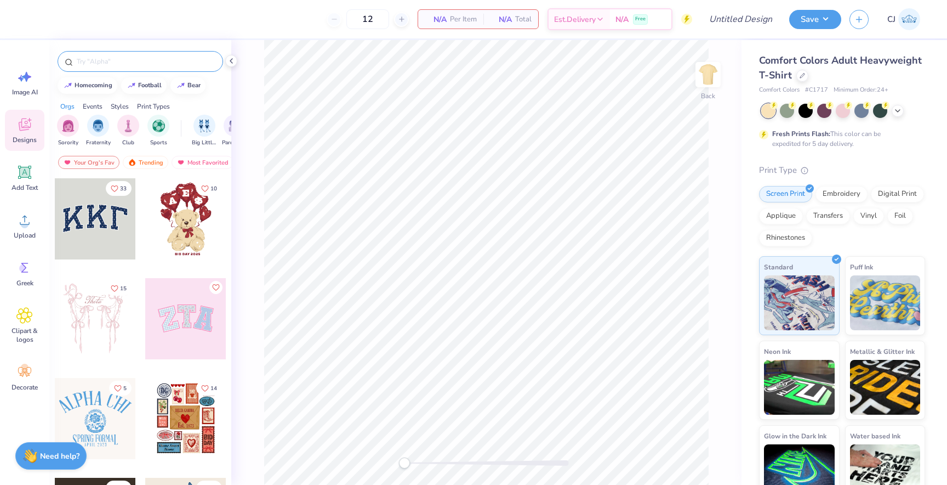
click at [140, 64] on input "text" at bounding box center [146, 61] width 140 height 11
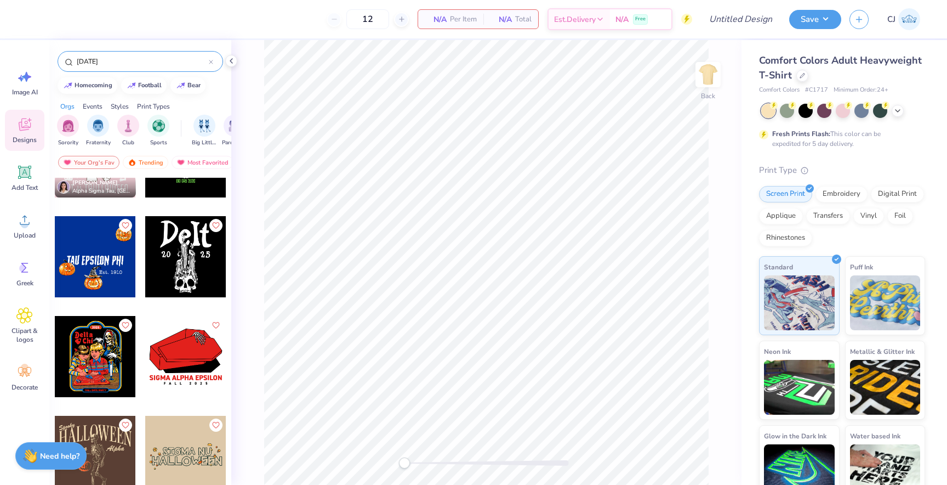
scroll to position [258, 0]
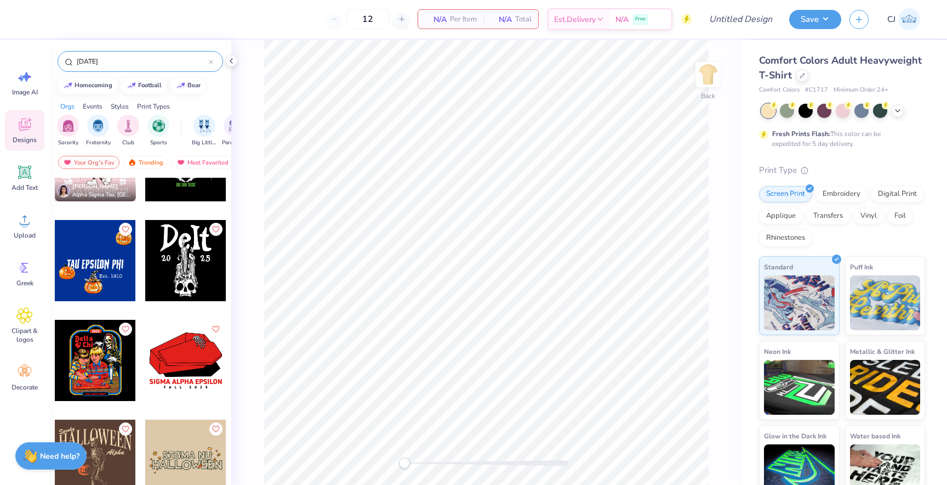
type input "[DATE]"
click at [107, 265] on div at bounding box center [95, 260] width 81 height 81
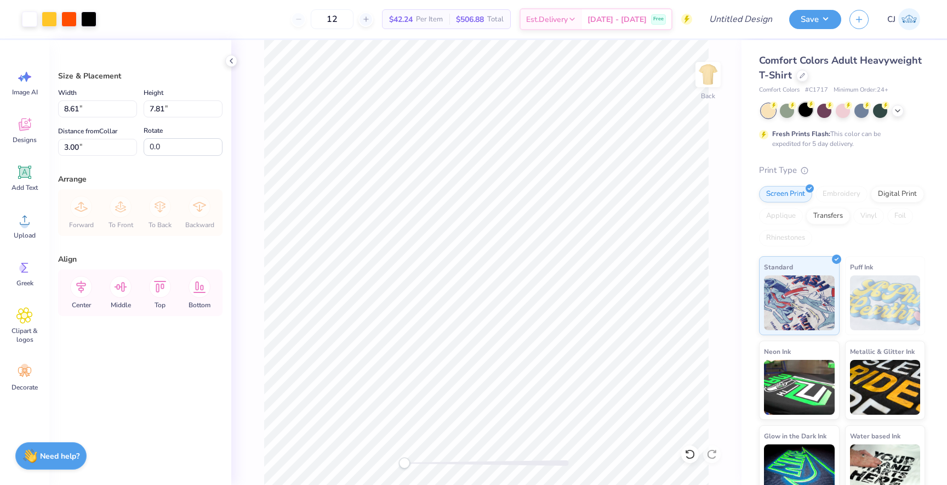
click at [807, 113] on div at bounding box center [806, 110] width 14 height 14
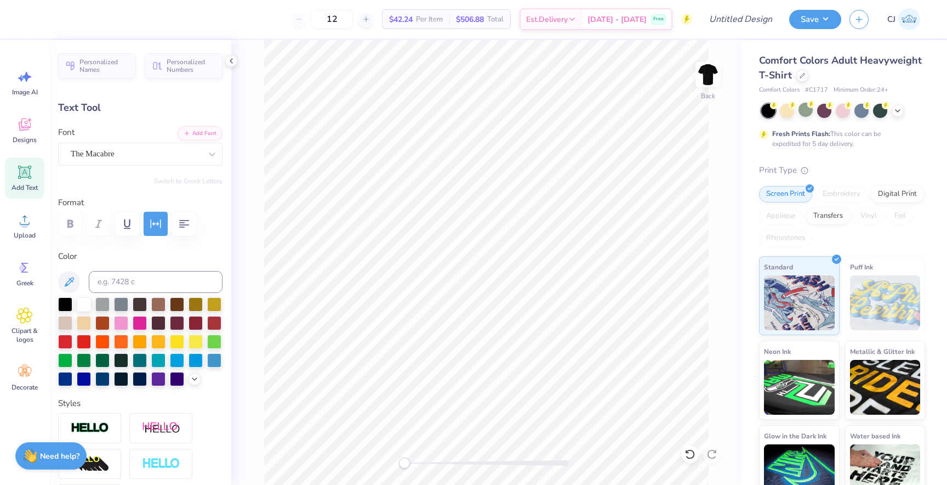
scroll to position [0, 0]
type textarea "T"
type textarea "GAMMA PHI BETA"
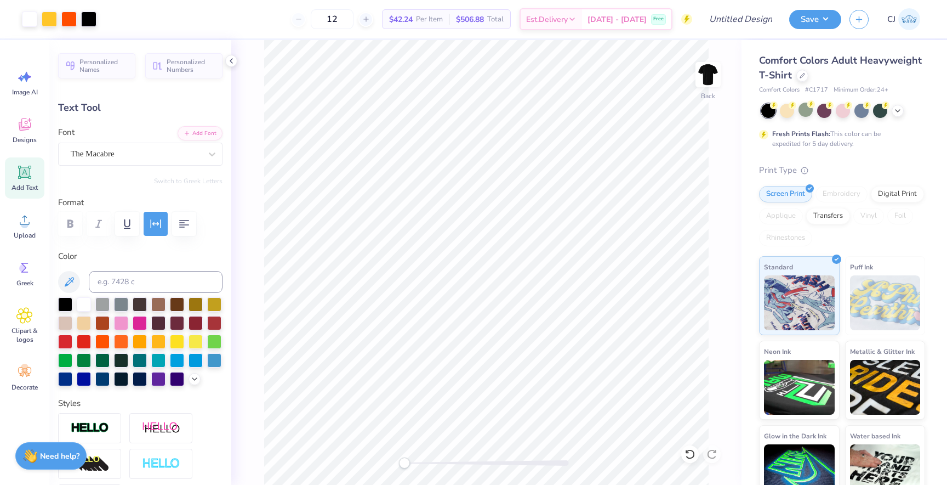
type input "6.69"
type input "1.35"
type input "5.88"
type textarea "A"
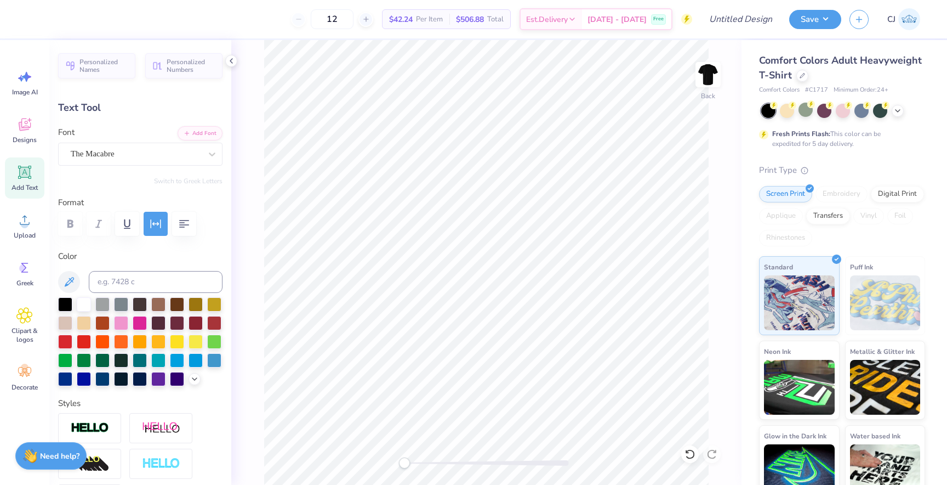
scroll to position [0, 0]
type textarea "SIGMA ALPHA EPSILON"
type input "8.93"
type input "1.39"
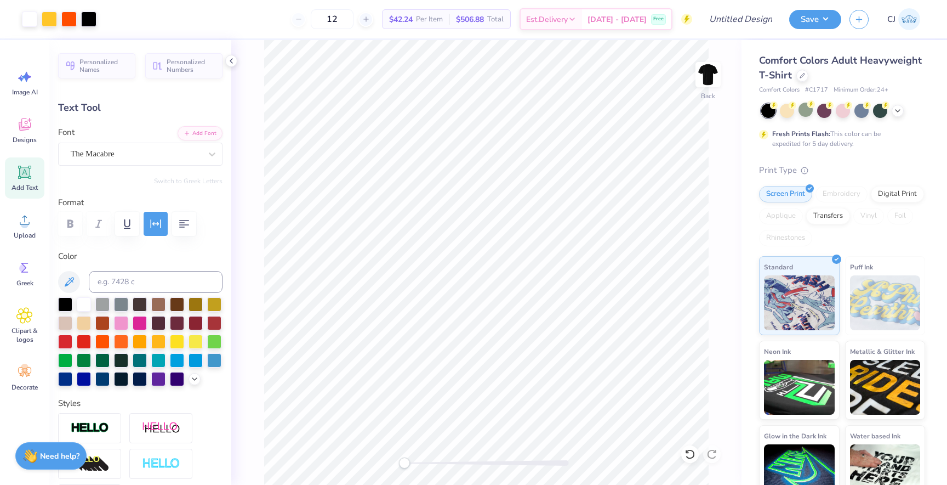
type input "6.80"
type input "8.93"
type input "1.39"
type input "7.14"
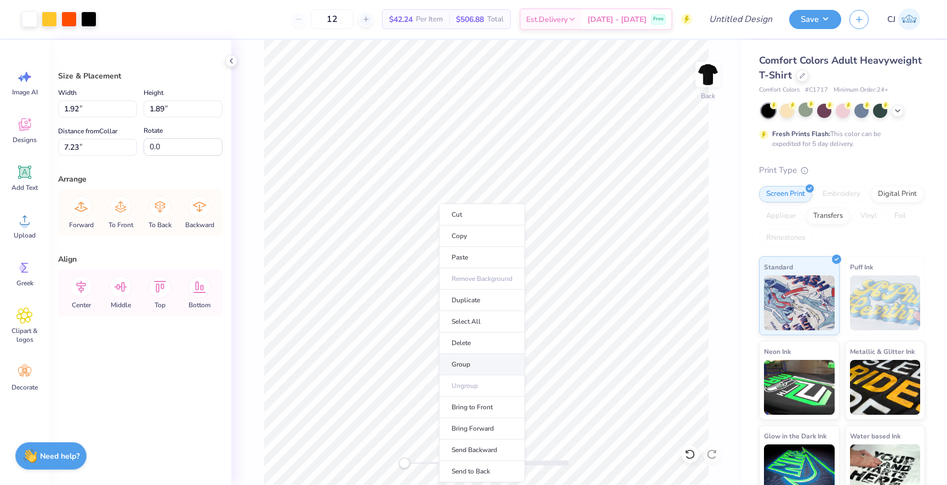
click at [457, 365] on li "Group" at bounding box center [482, 364] width 86 height 21
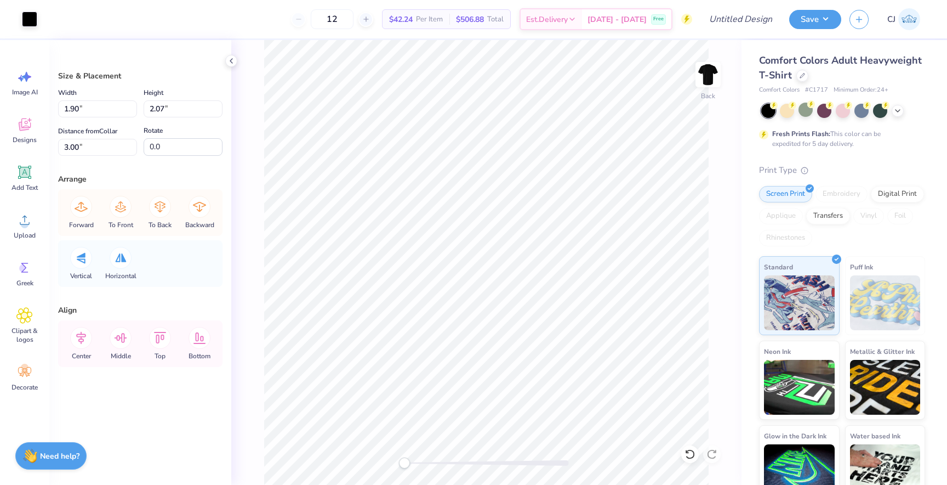
type input "1.90"
type input "2.07"
type input "3.00"
type input "2.07"
type input "1.46"
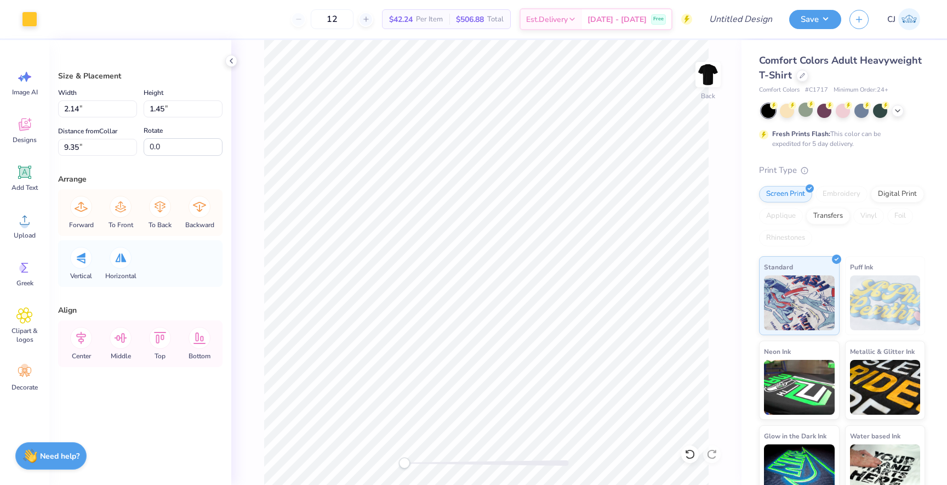
type input "9.34"
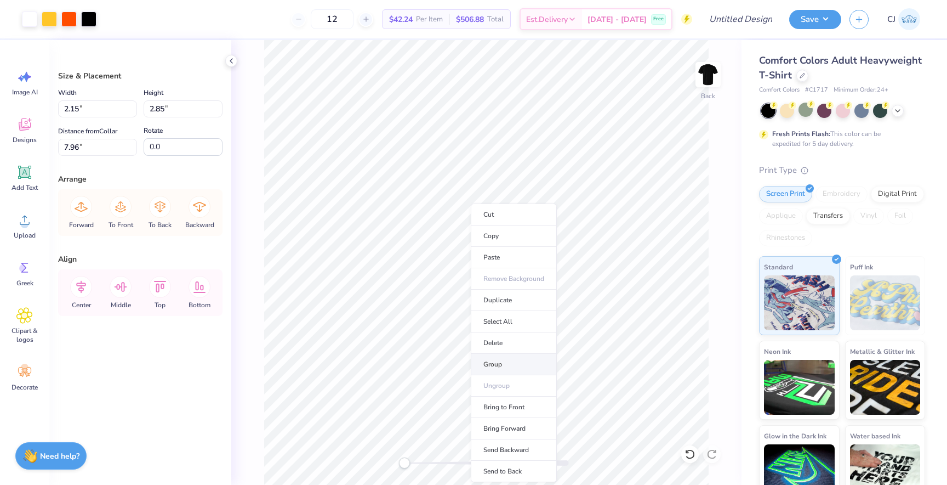
click at [521, 361] on li "Group" at bounding box center [514, 364] width 86 height 21
type input "1.90"
type input "2.07"
type input "3.00"
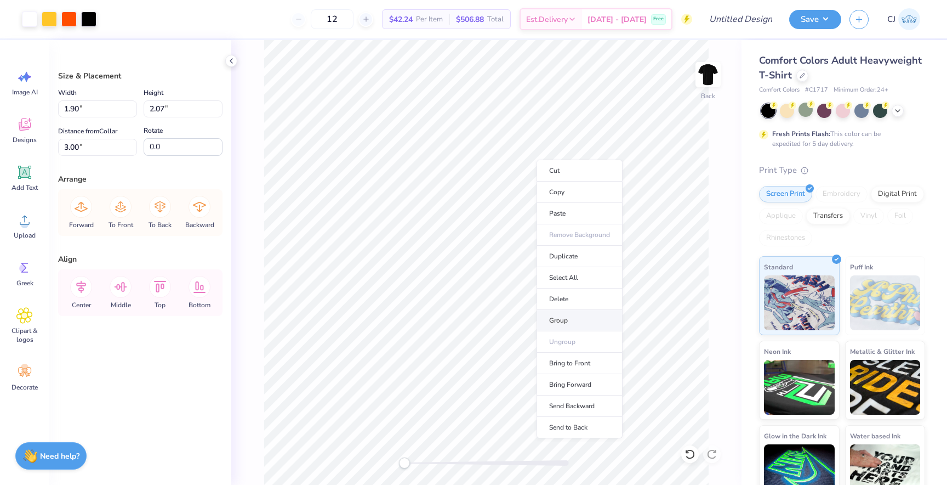
click at [571, 313] on li "Group" at bounding box center [580, 320] width 86 height 21
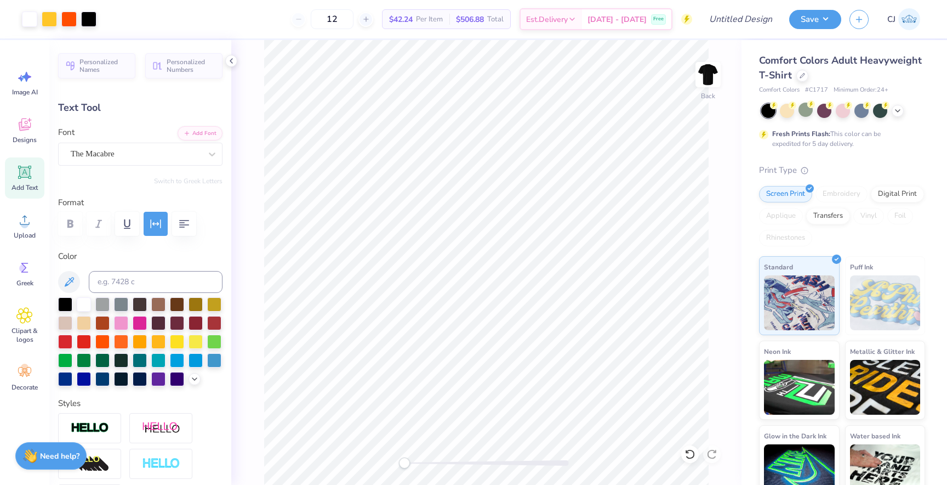
type input "6.69"
type input "1.35"
type input "5.07"
type textarea "E"
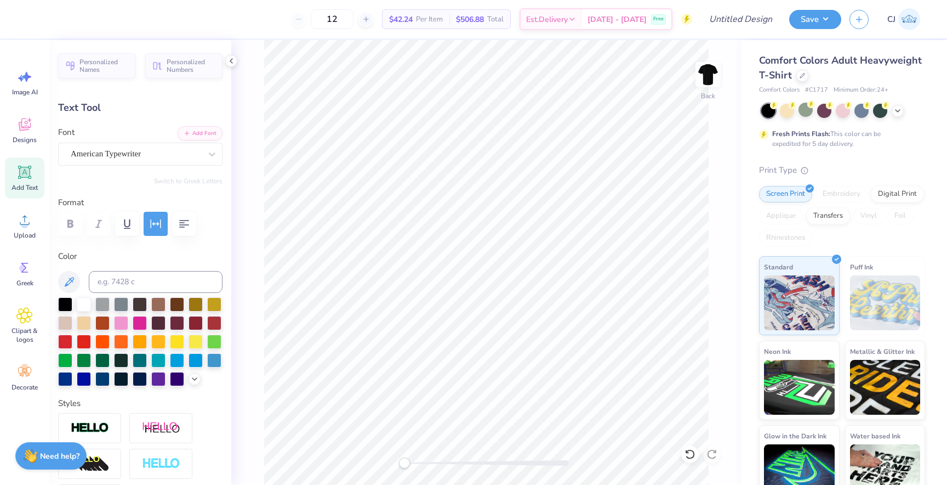
type textarea "H"
type textarea "HAUNTED HOUSE"
type input "8.43"
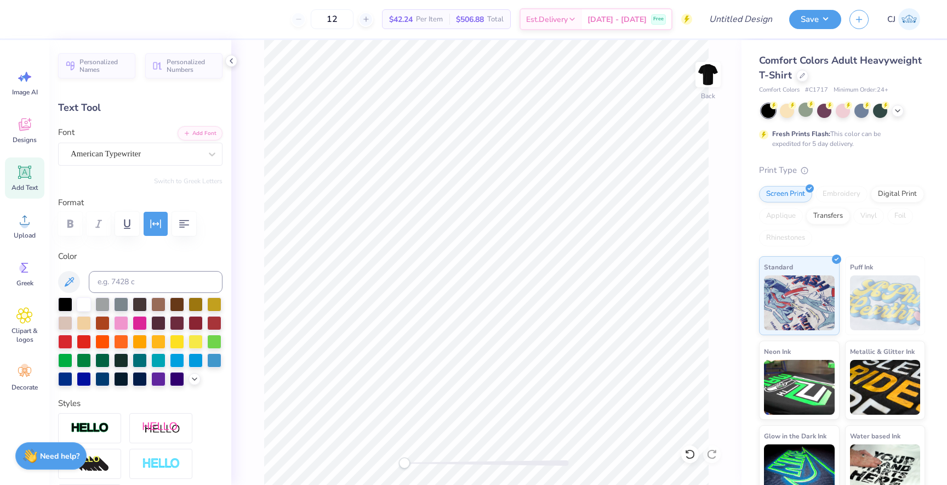
type textarea "H"
type textarea "2025"
type input "6.69"
type input "1.35"
type input "5.43"
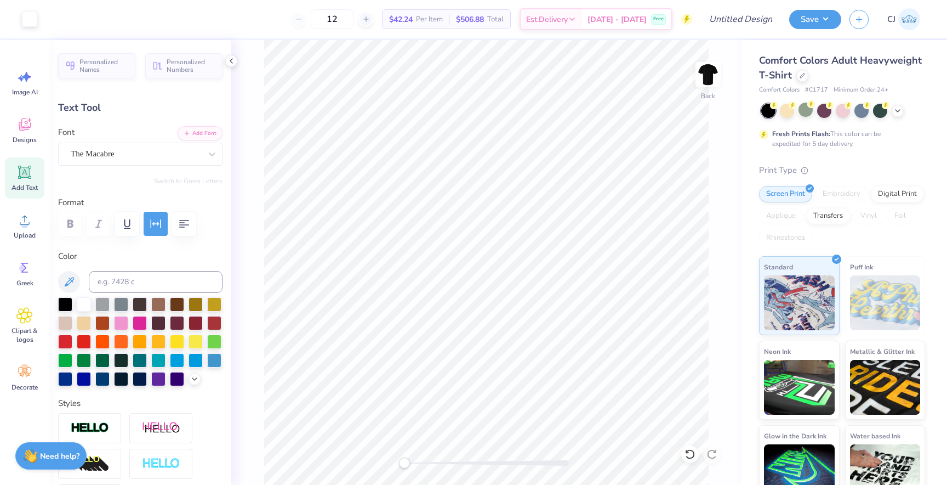
type input "8.93"
type input "1.39"
type input "6.78"
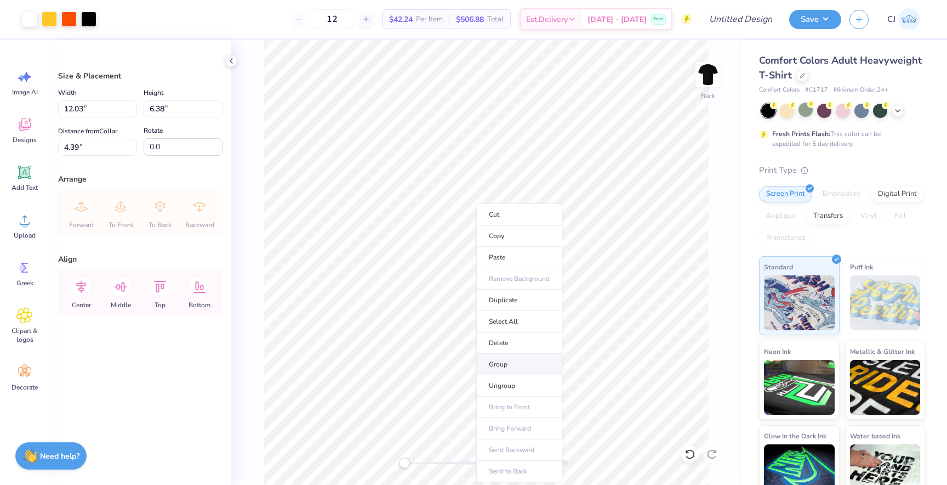
click at [507, 357] on li "Group" at bounding box center [519, 364] width 86 height 21
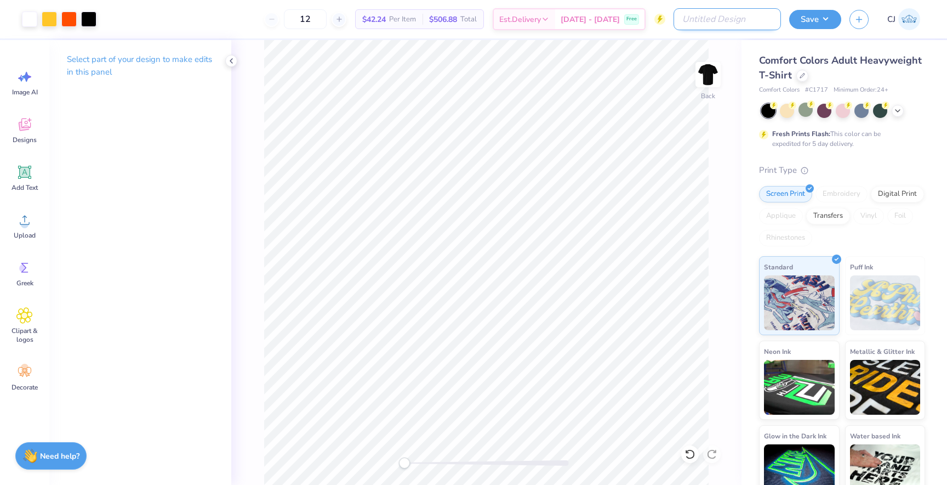
click at [736, 20] on input "Design Title" at bounding box center [727, 19] width 107 height 22
type input "G"
type input "GPHI X SAE haunted house"
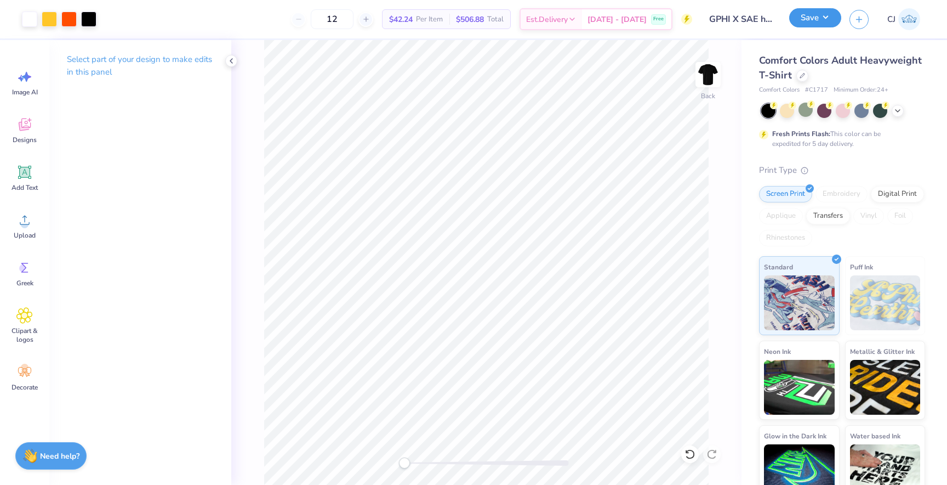
click at [813, 25] on button "Save" at bounding box center [815, 17] width 52 height 19
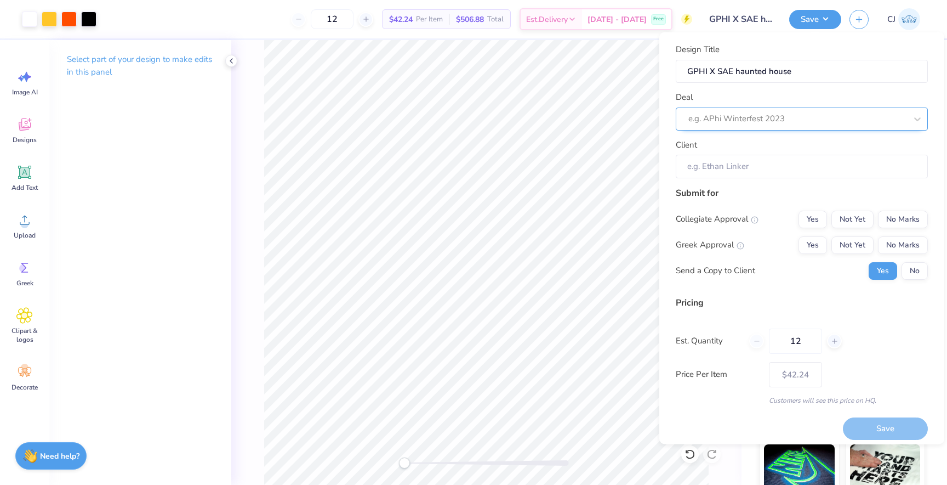
click at [784, 123] on div at bounding box center [798, 118] width 218 height 15
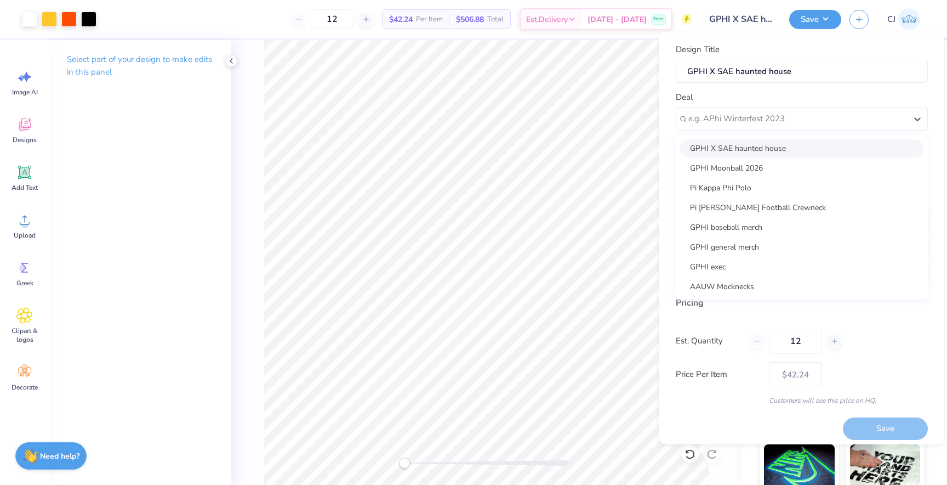
click at [746, 150] on div "GPHI X SAE haunted house" at bounding box center [801, 148] width 243 height 18
type input "[PERSON_NAME]"
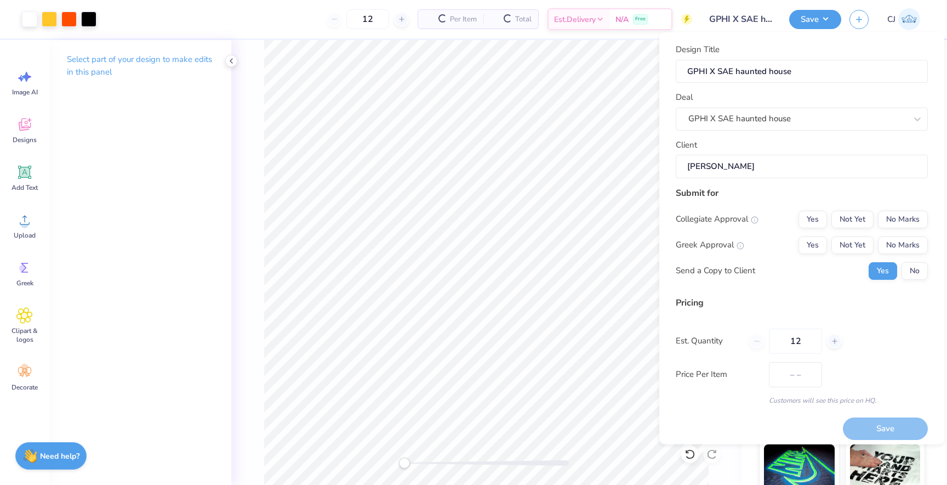
type input "$50.09"
click at [912, 263] on button "No" at bounding box center [915, 270] width 26 height 18
drag, startPoint x: 803, startPoint y: 338, endPoint x: 782, endPoint y: 335, distance: 21.6
click at [782, 335] on input "12" at bounding box center [795, 340] width 53 height 25
type input "24"
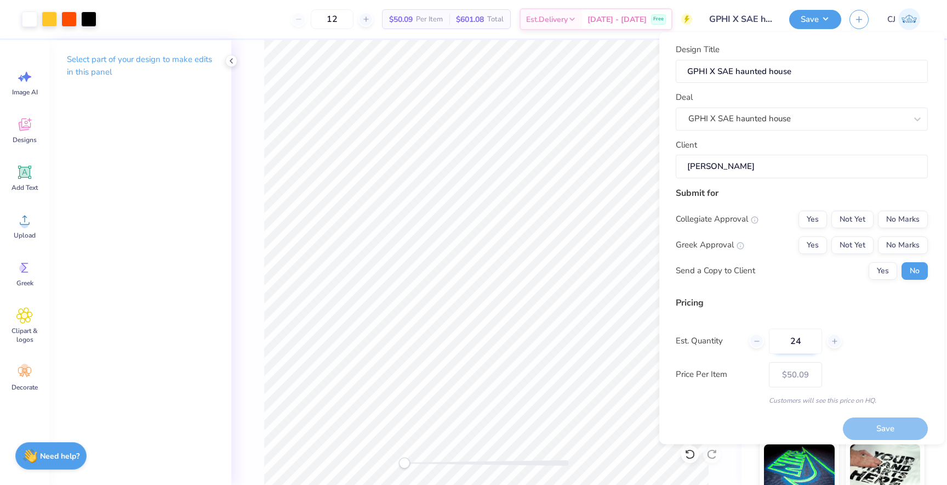
type input "24"
type input "$32.04"
type input "24"
click at [862, 320] on div "Pricing Est. Quantity 24 Price Per Item $32.04 Customers will see this price on…" at bounding box center [802, 349] width 252 height 109
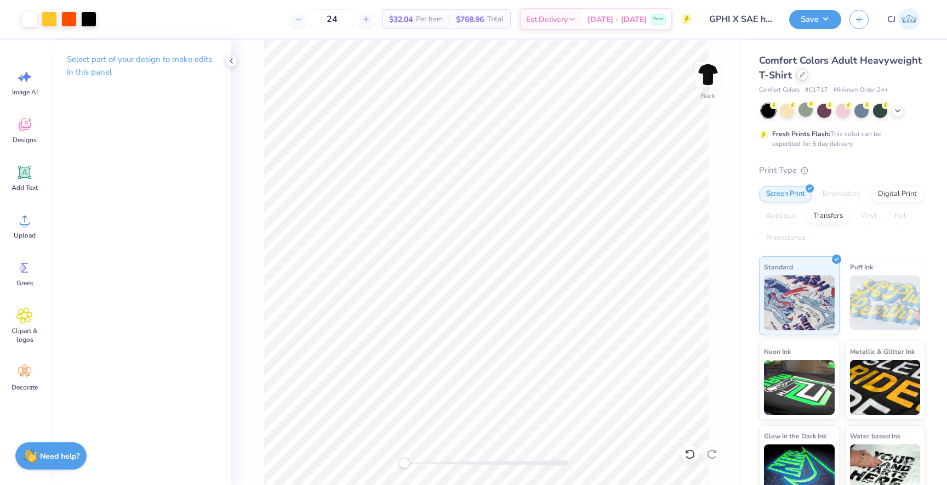
click at [797, 79] on div "Comfort Colors Adult Heavyweight T-Shirt" at bounding box center [842, 68] width 166 height 30
click at [800, 78] on div at bounding box center [803, 75] width 12 height 12
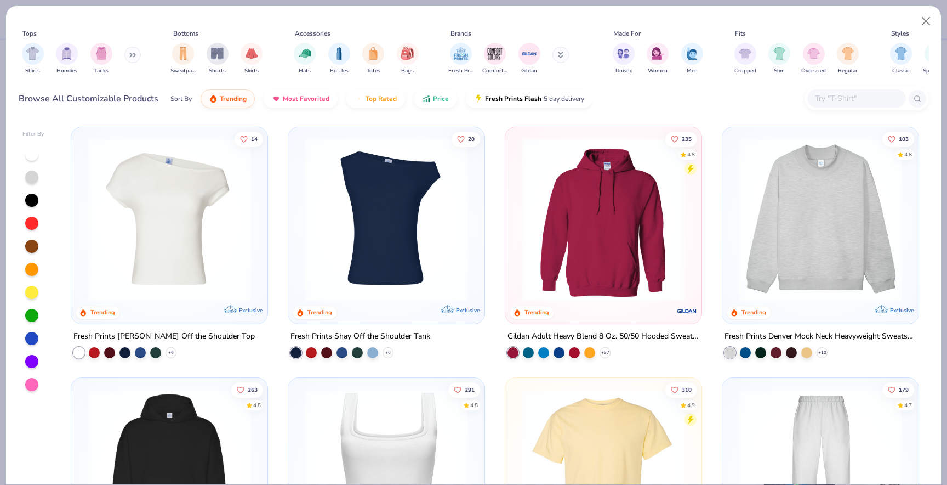
click at [867, 110] on div at bounding box center [867, 99] width 124 height 24
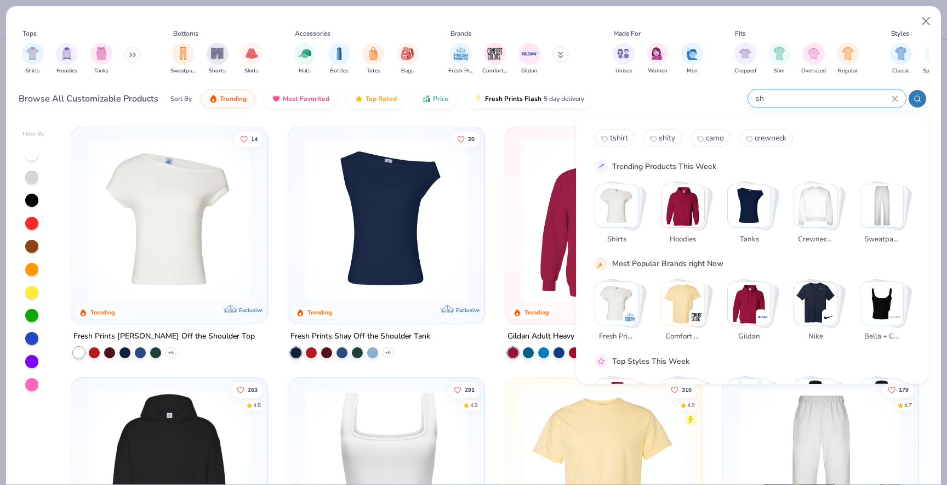
type input "s"
type input "tshirt"
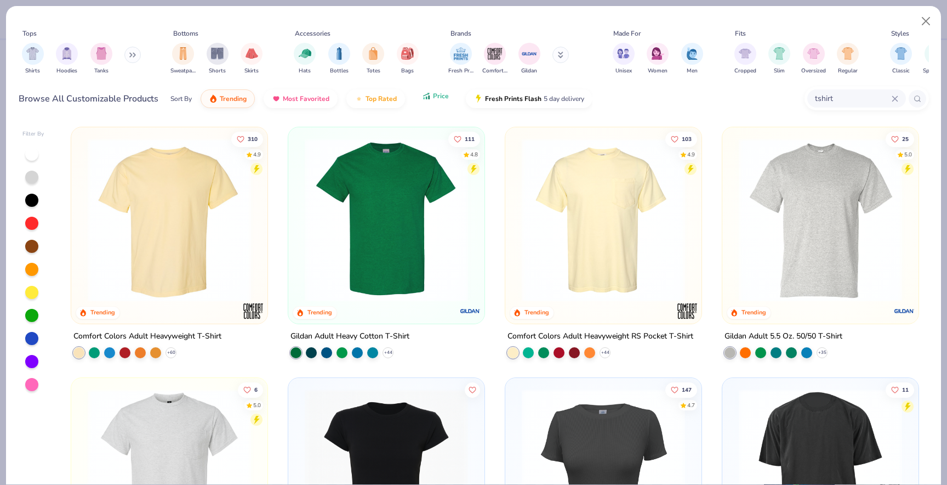
click at [448, 101] on button "Price" at bounding box center [435, 96] width 43 height 19
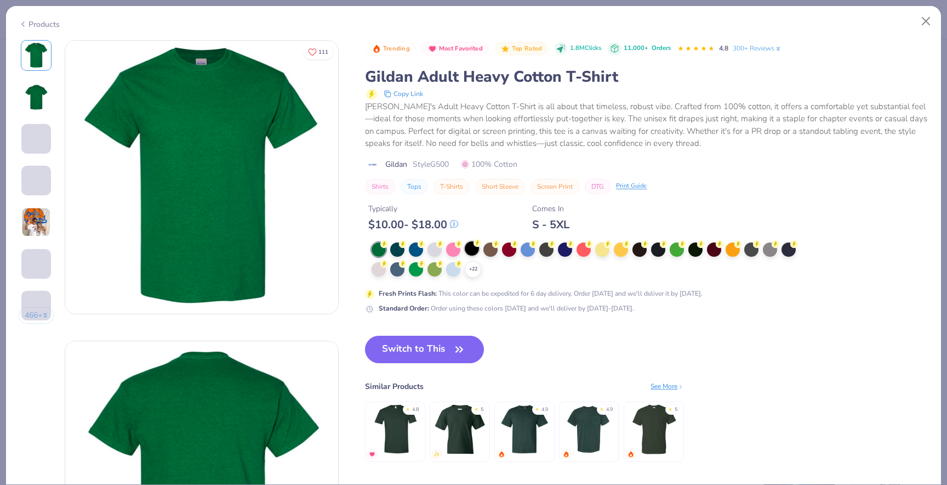
click at [473, 247] on div at bounding box center [472, 248] width 14 height 14
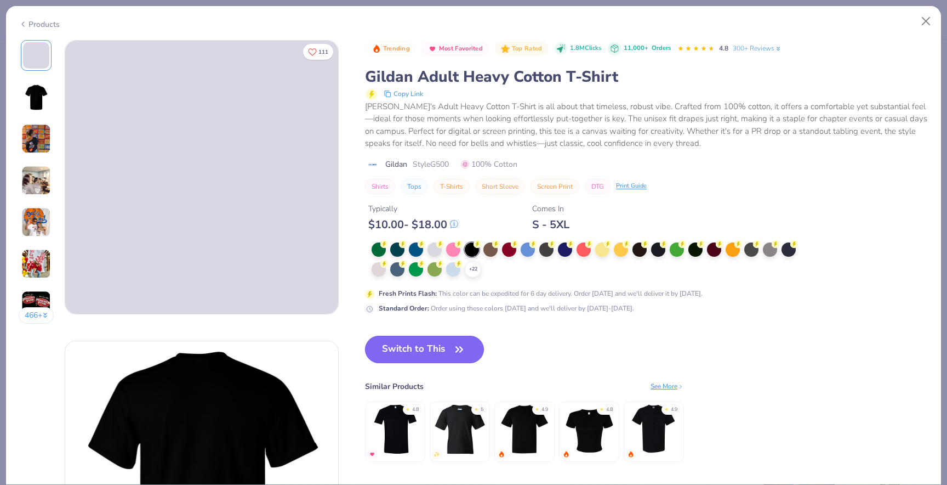
click at [440, 346] on button "Switch to This" at bounding box center [424, 348] width 119 height 27
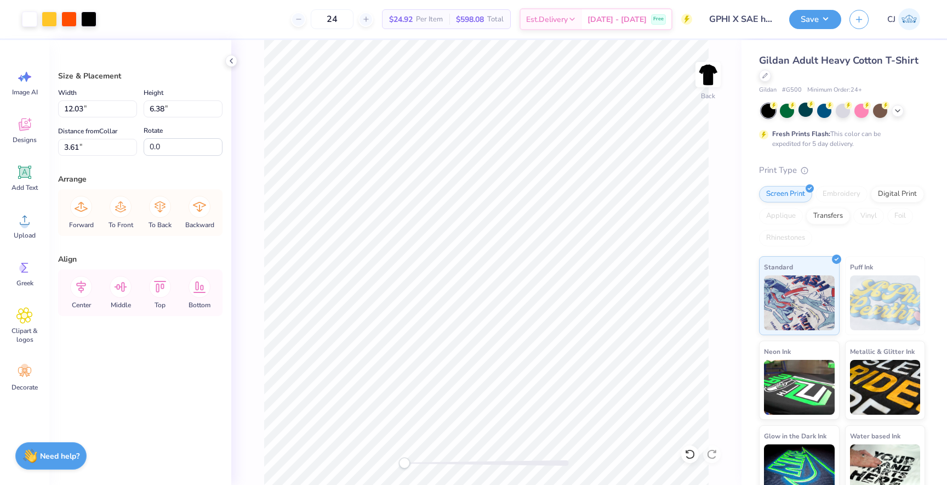
type input "13.25"
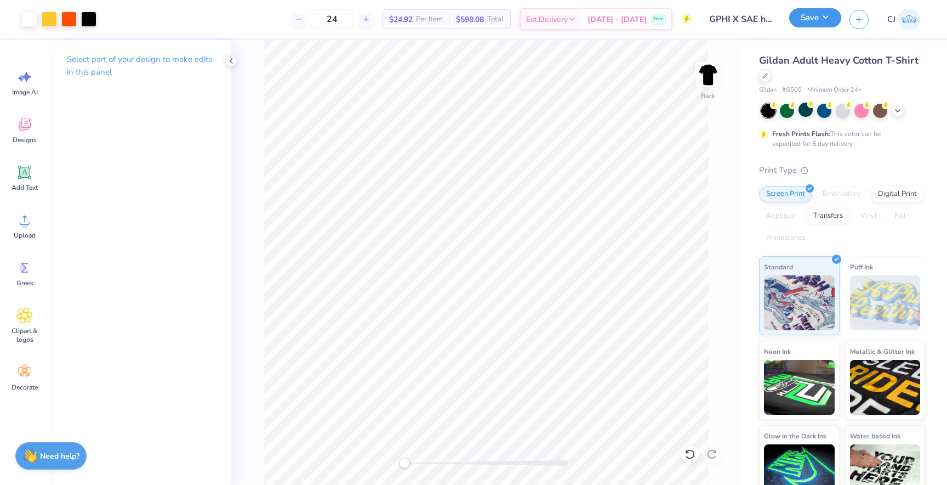
click at [813, 27] on div "Save" at bounding box center [815, 19] width 52 height 19
click at [819, 18] on button "Save" at bounding box center [815, 17] width 52 height 19
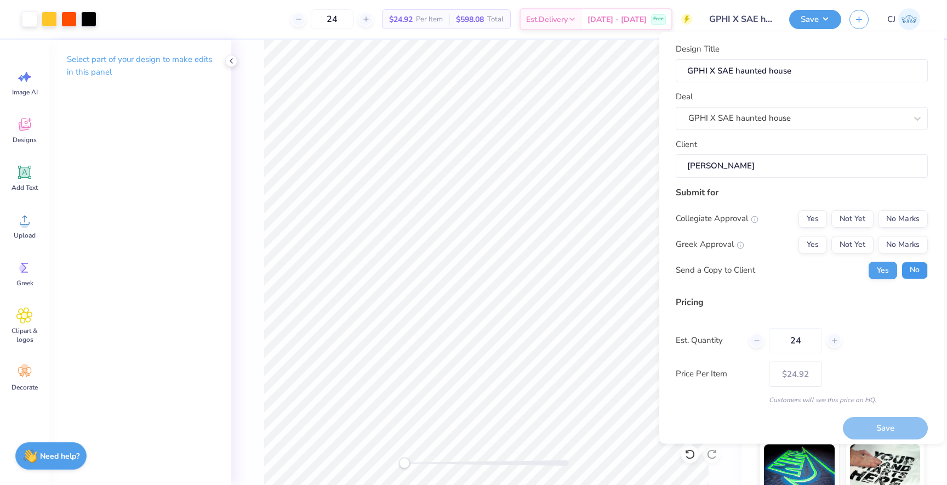
click at [907, 270] on button "No" at bounding box center [915, 270] width 26 height 18
click at [814, 245] on button "Yes" at bounding box center [813, 244] width 29 height 18
click at [900, 215] on button "No Marks" at bounding box center [903, 218] width 50 height 18
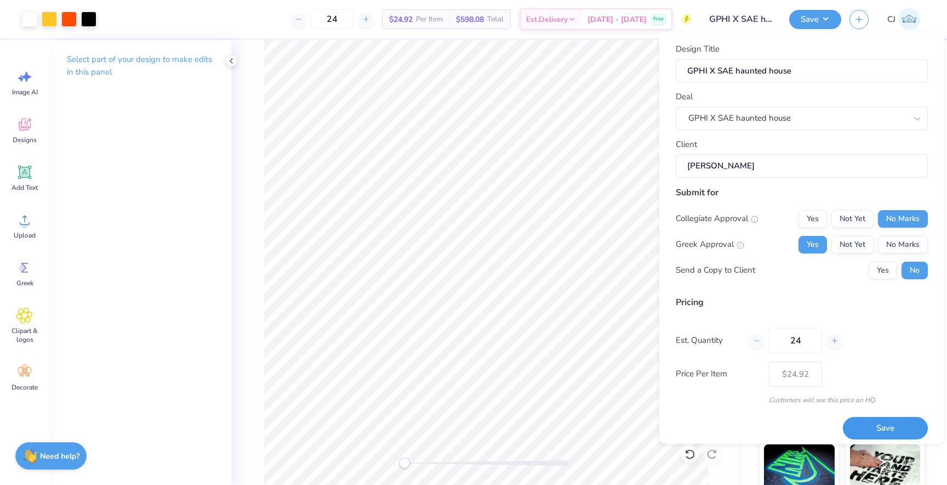
click at [871, 427] on button "Save" at bounding box center [885, 428] width 85 height 22
type input "$24.92"
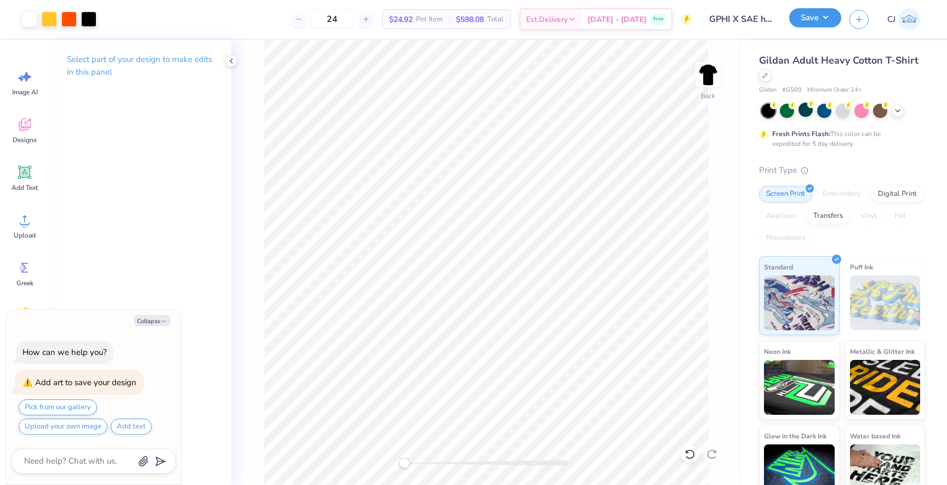
click at [830, 25] on button "Save" at bounding box center [815, 17] width 52 height 19
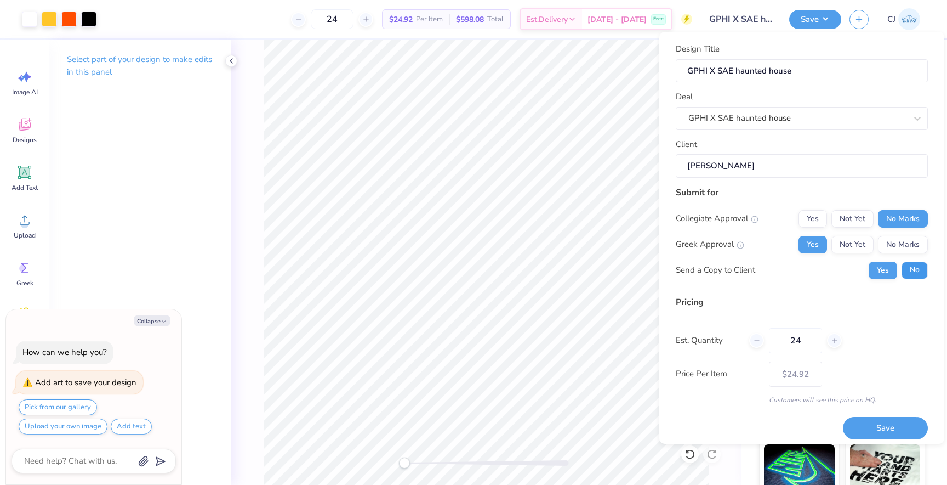
click at [911, 266] on button "No" at bounding box center [915, 270] width 26 height 18
click at [902, 425] on button "Save" at bounding box center [885, 428] width 85 height 22
type textarea "x"
type input "– –"
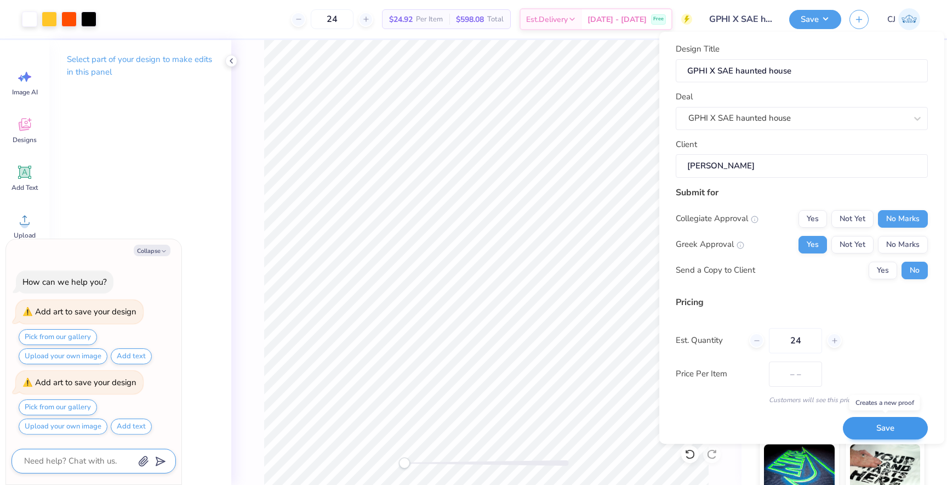
type textarea "x"
type input "$24.92"
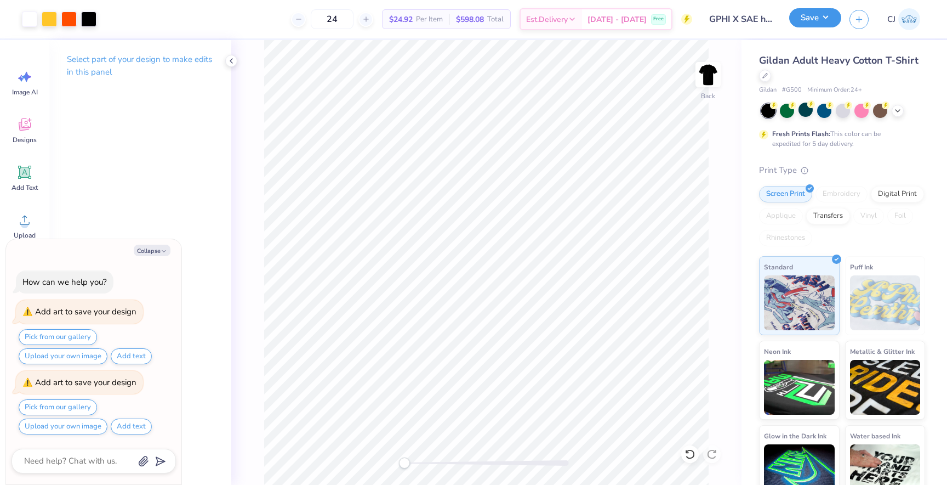
click at [826, 24] on button "Save" at bounding box center [815, 17] width 52 height 19
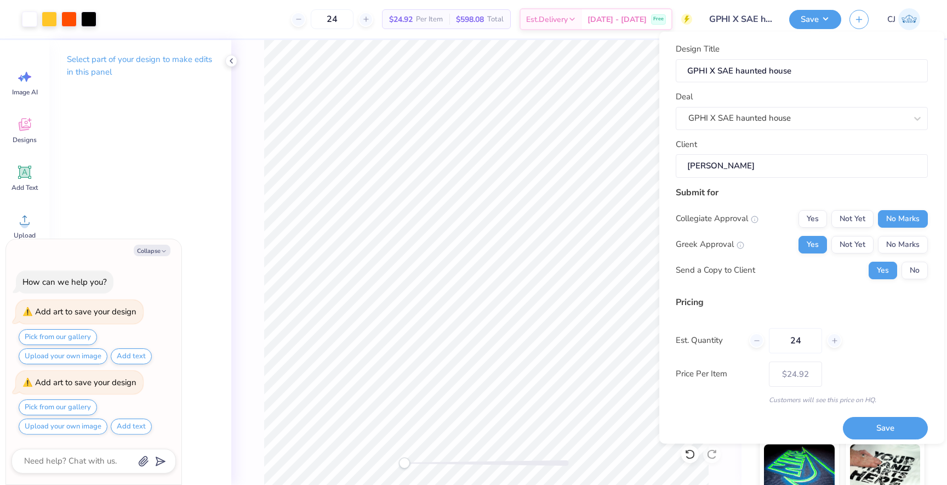
click at [901, 271] on div "Yes No" at bounding box center [898, 270] width 59 height 18
click at [908, 270] on button "No" at bounding box center [915, 270] width 26 height 18
click at [888, 419] on button "Save" at bounding box center [885, 428] width 85 height 22
type textarea "x"
type input "– –"
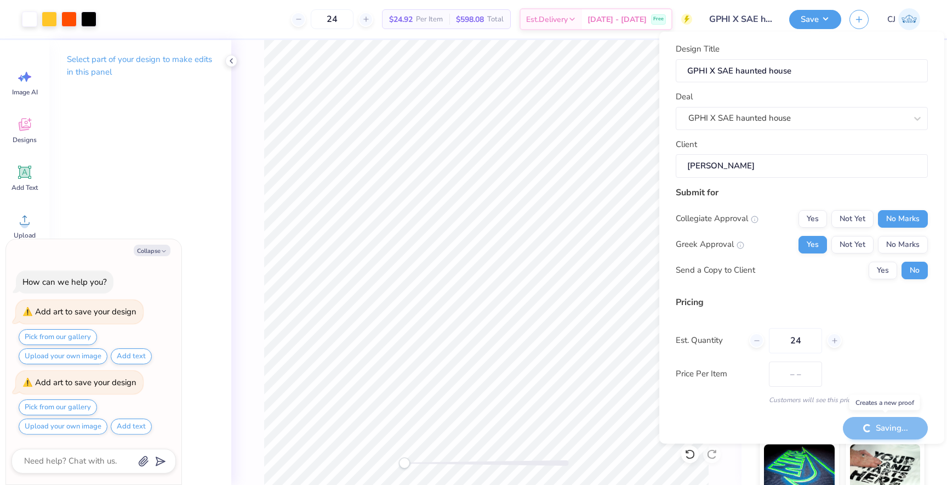
type textarea "x"
type input "$24.92"
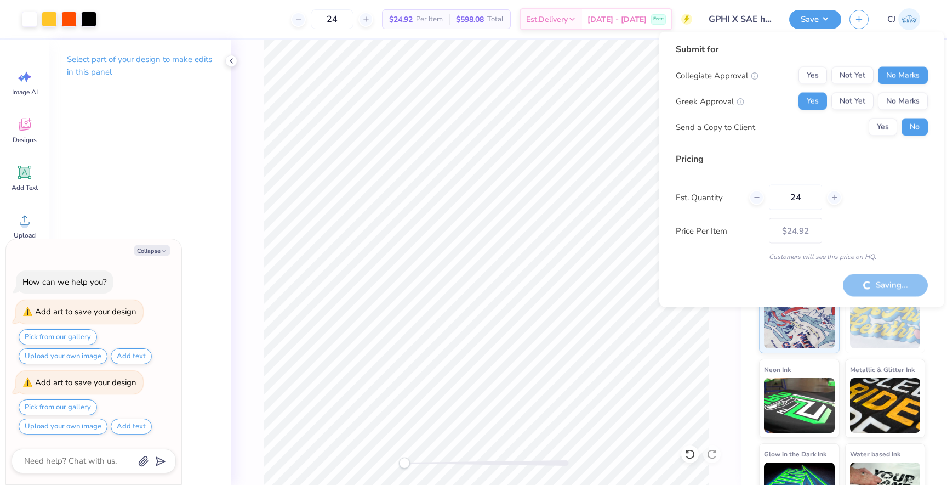
type textarea "x"
type input "– –"
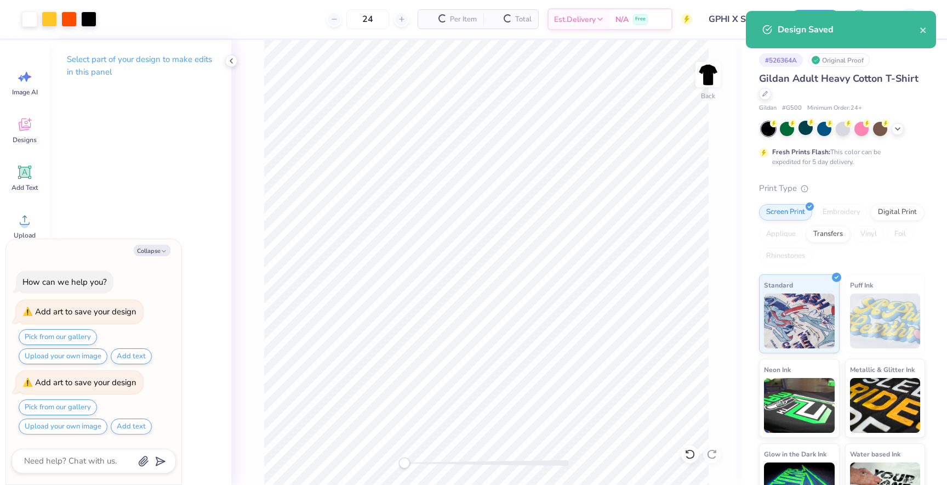
type textarea "x"
type input "$21.02"
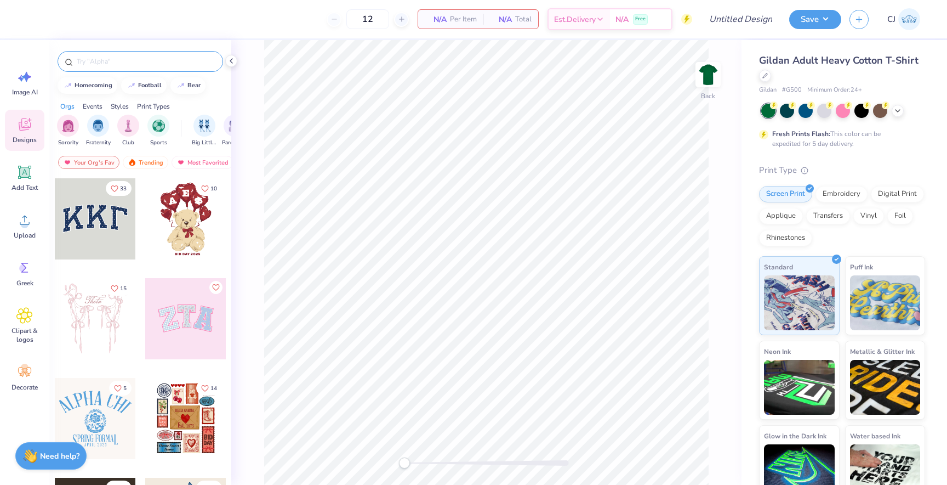
click at [112, 64] on input "text" at bounding box center [146, 61] width 140 height 11
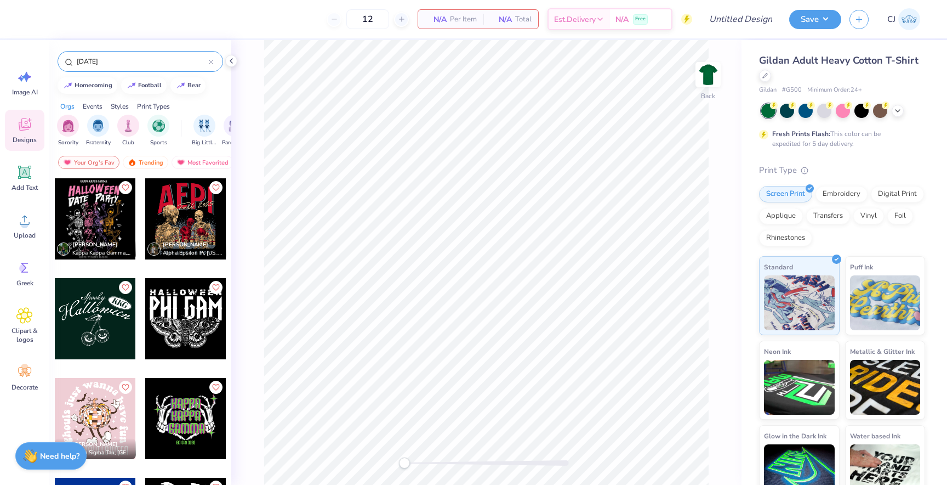
type input "[DATE]"
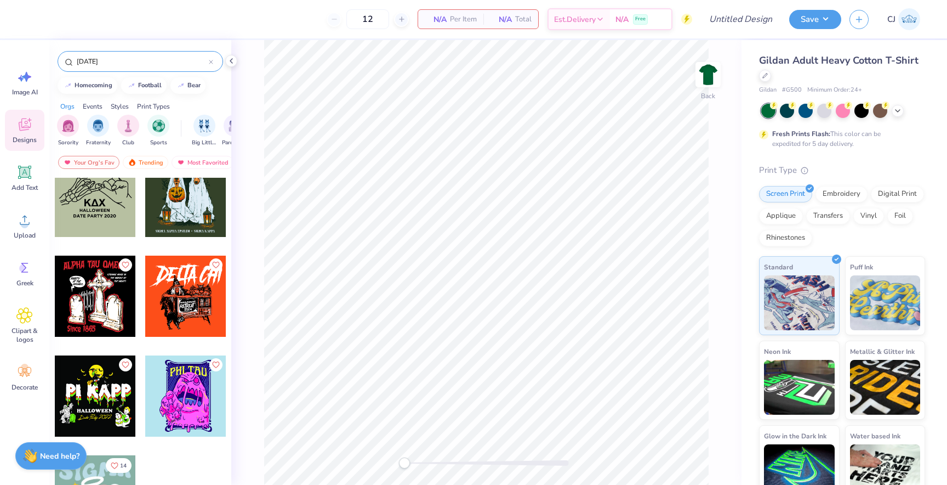
scroll to position [1314, 0]
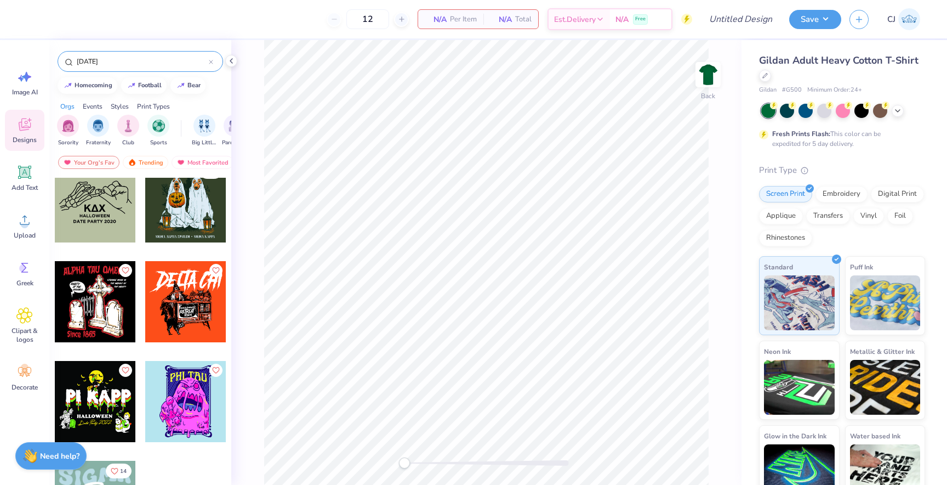
click at [106, 317] on div at bounding box center [95, 301] width 81 height 81
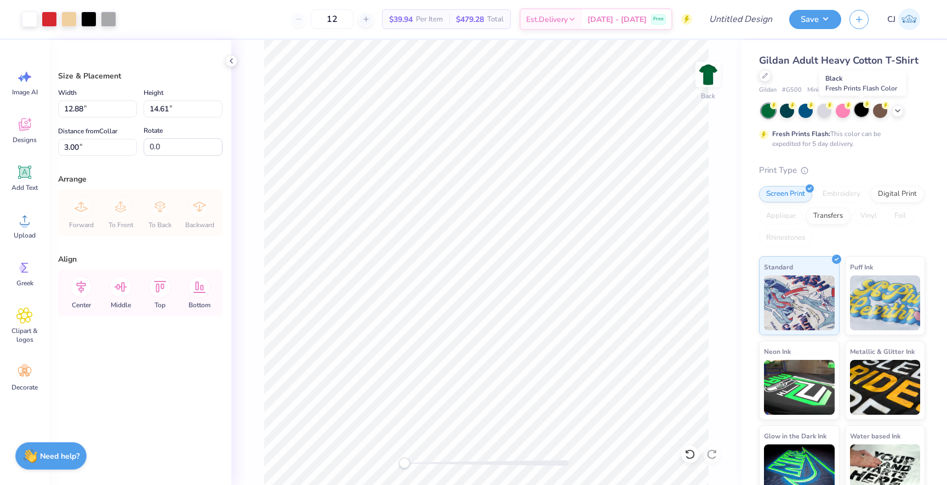
click at [861, 111] on div at bounding box center [862, 110] width 14 height 14
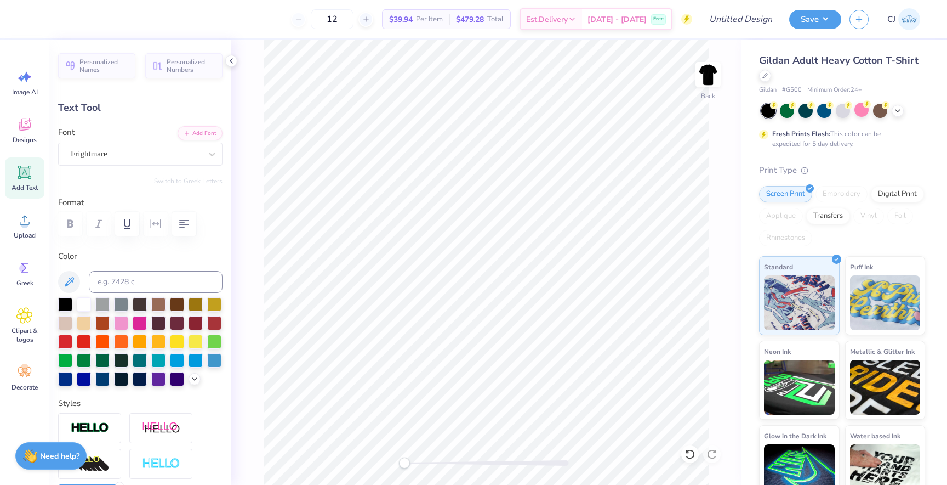
scroll to position [0, 0]
type textarea "GAMMA PHI BETA"
type input "1.72"
type input "0.43"
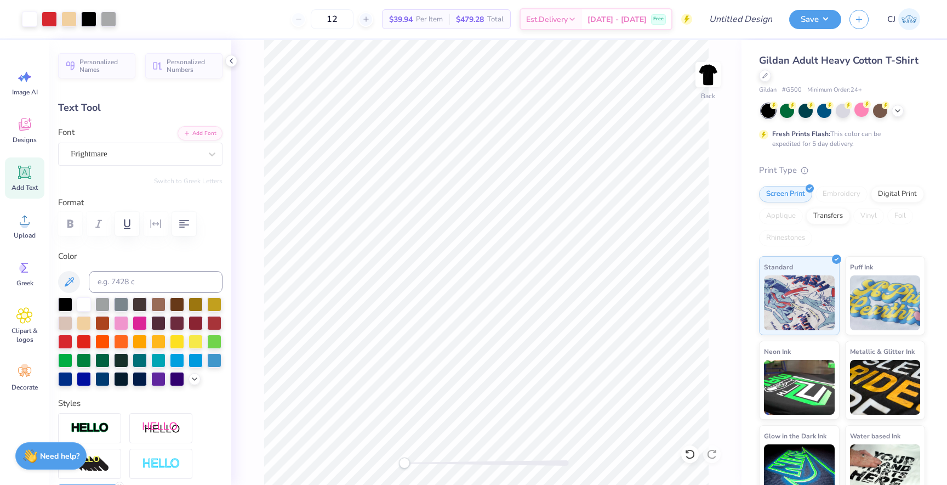
type input "7.11"
type input "12.89"
type input "2.11"
type input "3.00"
type input "5.64"
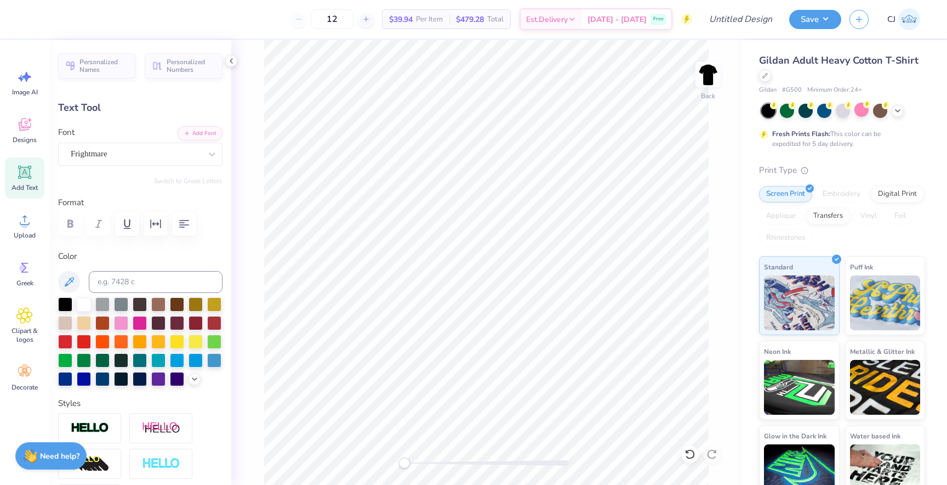
type input "1.51"
type input "16.10"
type input "12.89"
type input "2.11"
type input "3.00"
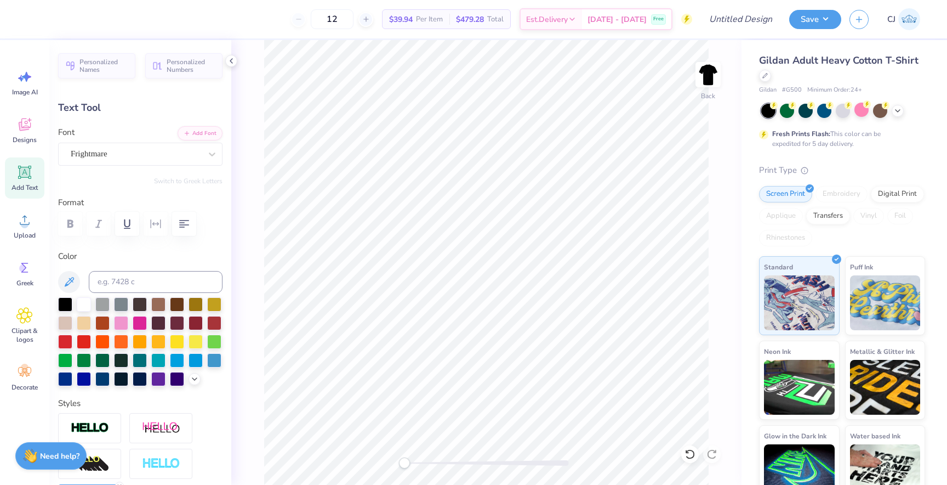
scroll to position [0, 0]
type textarea "S"
click at [181, 154] on div "Frightmare" at bounding box center [136, 153] width 133 height 17
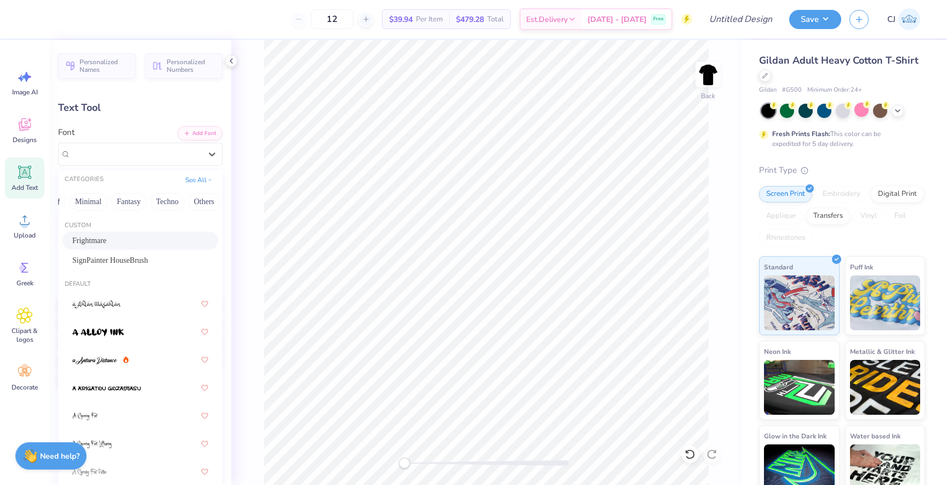
scroll to position [0, 0]
click at [65, 202] on button "Greek" at bounding box center [79, 202] width 28 height 18
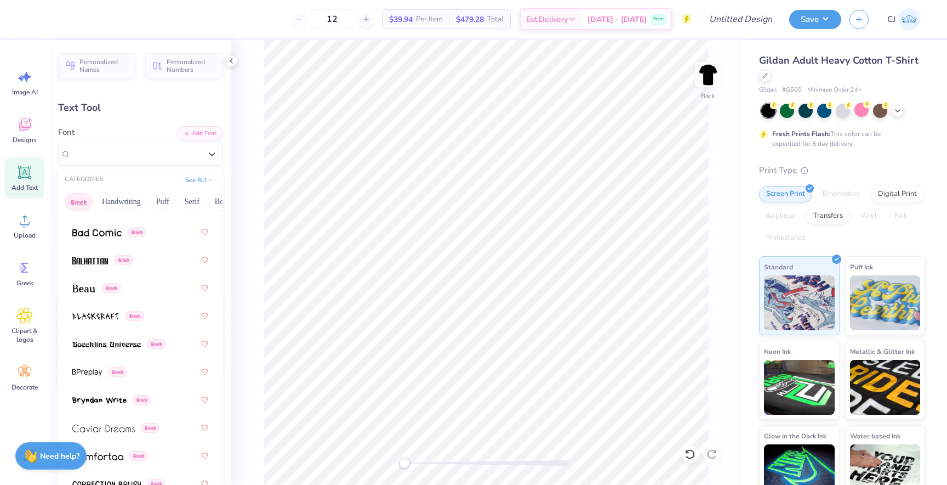
scroll to position [159, 0]
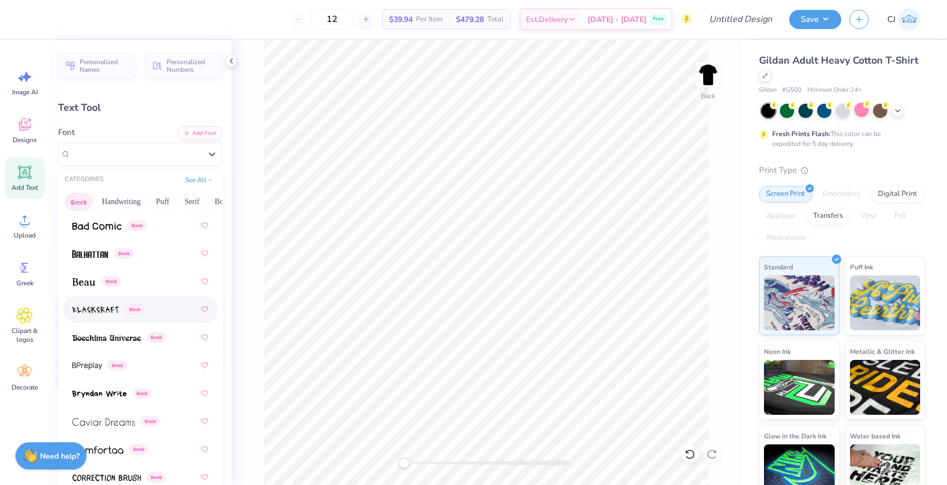
click at [105, 314] on img at bounding box center [95, 310] width 47 height 8
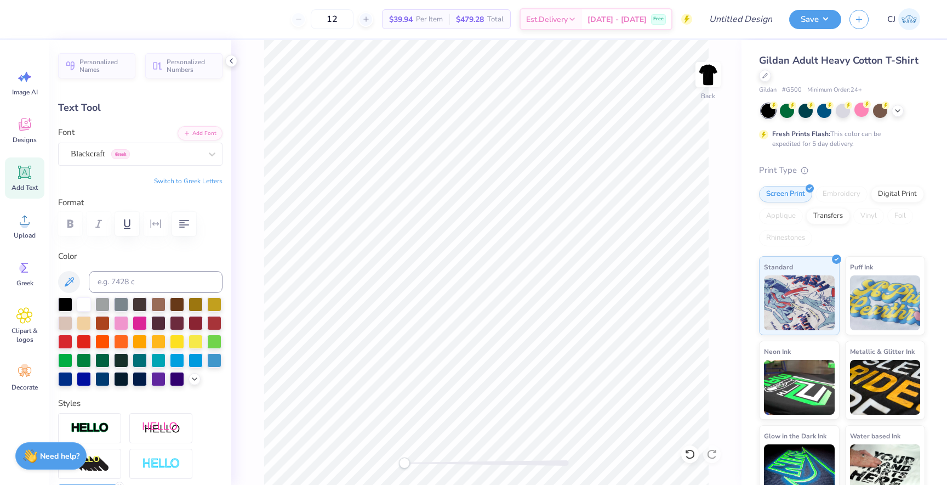
type input "13.11"
type input "2.06"
type input "3.03"
type textarea "G"
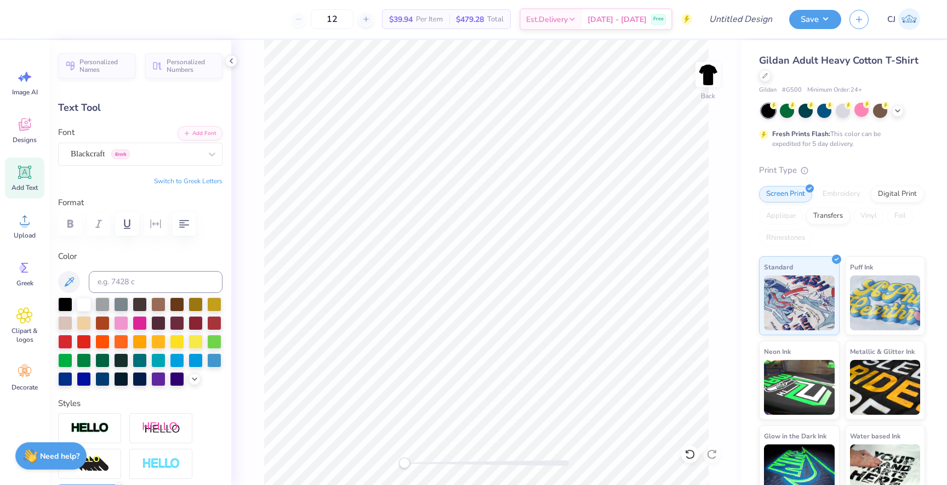
type textarea "g"
click at [186, 181] on button "Switch to Greek Letters" at bounding box center [188, 181] width 69 height 9
type textarea "γφβ"
type input "5.64"
type input "0.89"
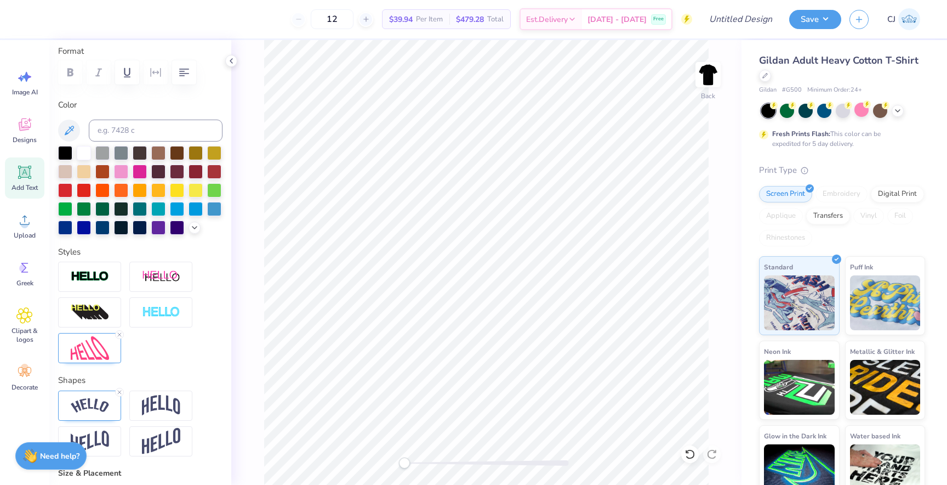
scroll to position [156, 0]
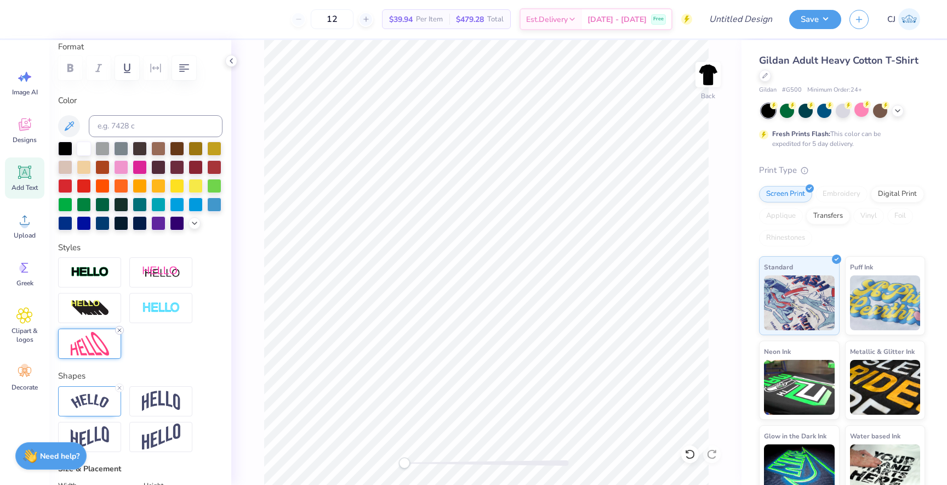
click at [120, 327] on icon at bounding box center [119, 330] width 7 height 7
type input "1.72"
type input "0.87"
type input "3.01"
type input "3.55"
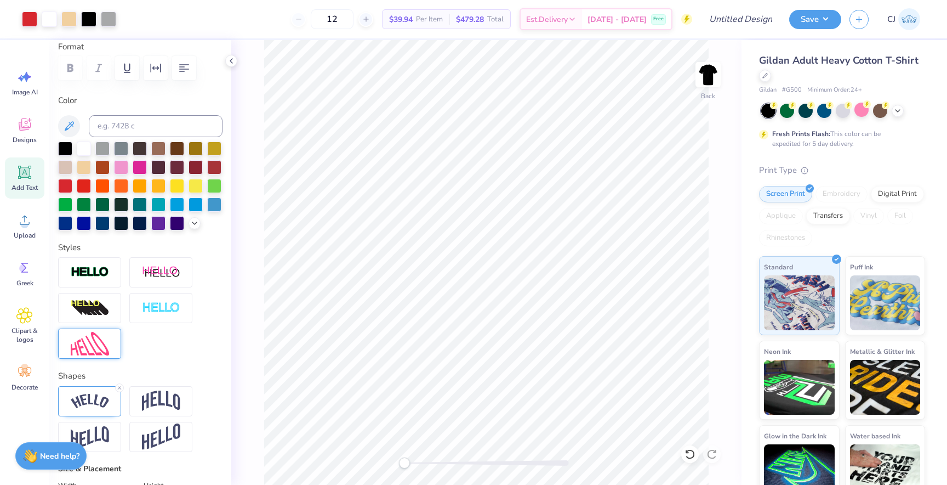
type input "1.79"
type input "4.08"
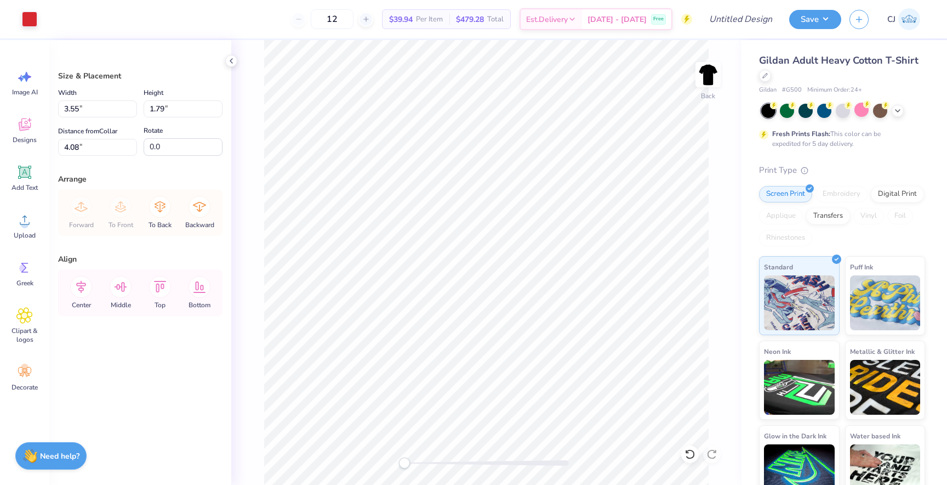
type input "3.60"
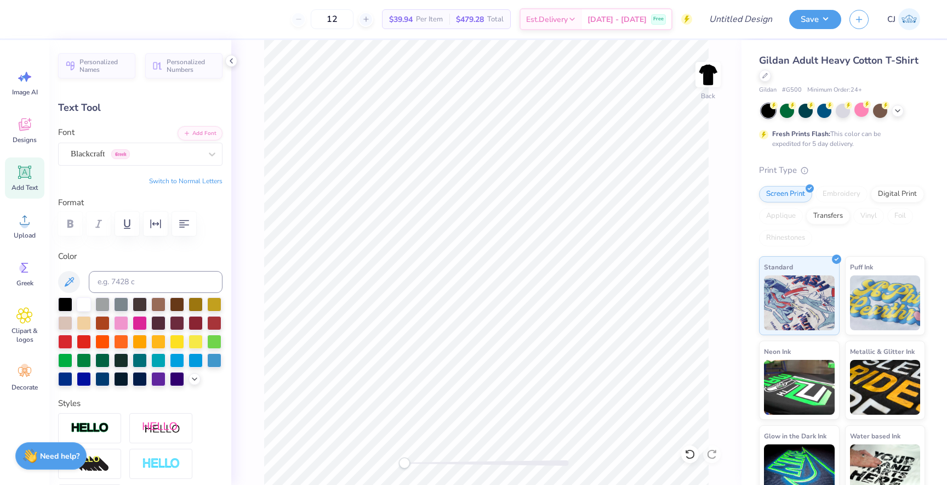
type textarea "ΣΑΕ"
type input "3.90"
type input "1.52"
type input "5.51"
type input "3.55"
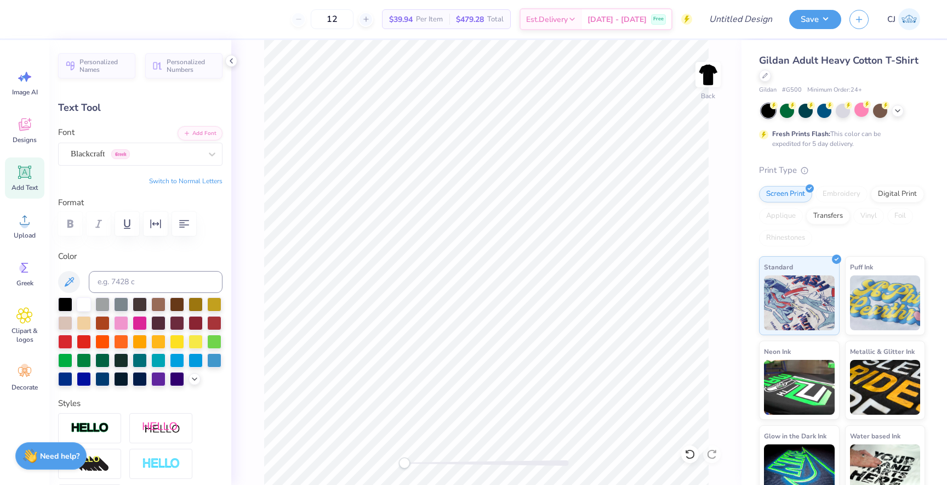
type input "1.79"
type input "4.97"
type textarea "Ξ"
type input "1.53"
type input "1.26"
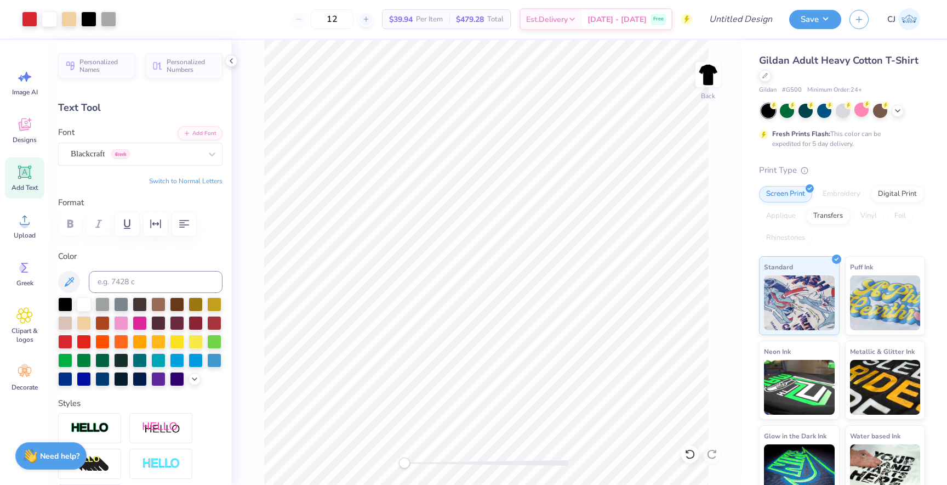
type input "5.24"
click at [195, 181] on button "Switch to Normal Letters" at bounding box center [185, 181] width 73 height 9
type textarea "X"
type input "3.55"
type input "1.79"
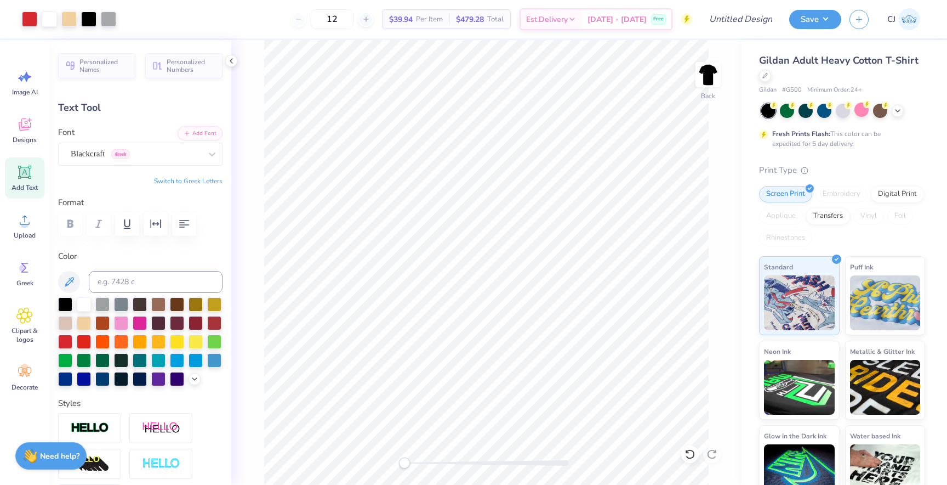
type input "4.97"
type input "1.43"
type input "1.26"
type input "4.60"
type input "1.17"
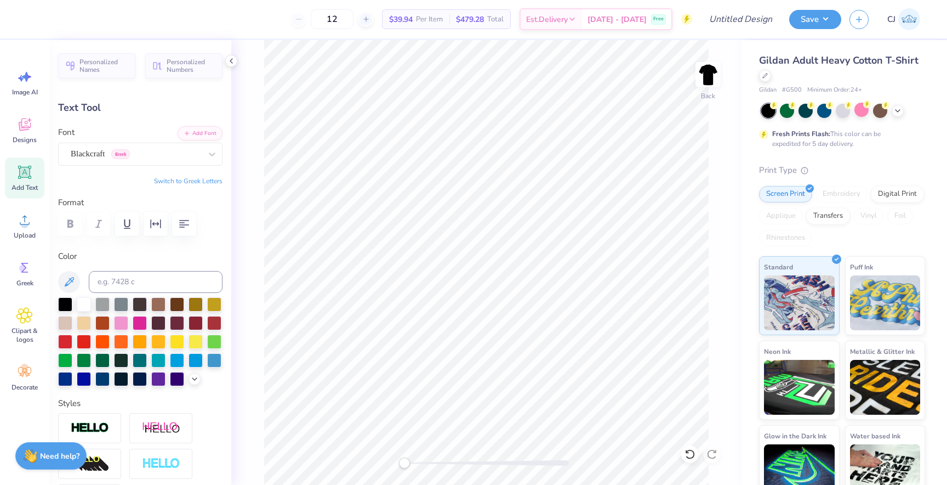
type input "1.03"
type input "5.24"
type input "3.55"
type input "1.79"
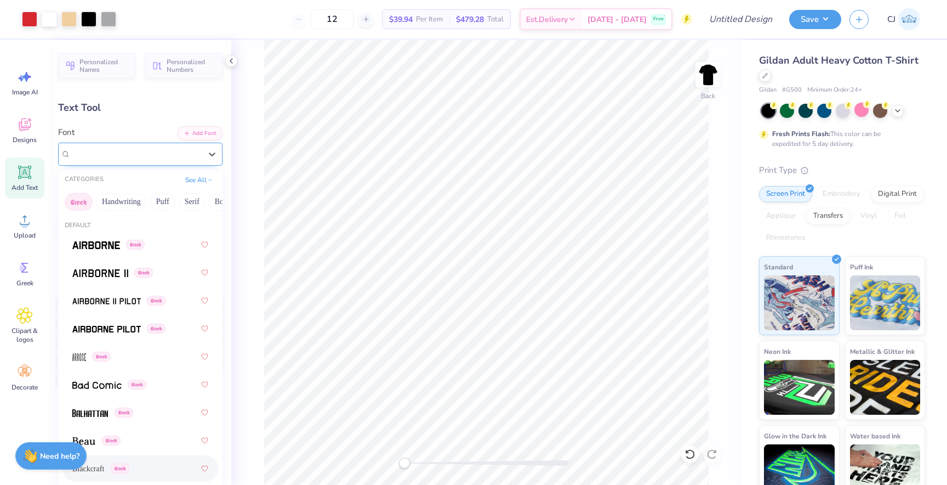
click at [191, 156] on div "Blackcraft Greek" at bounding box center [136, 153] width 133 height 17
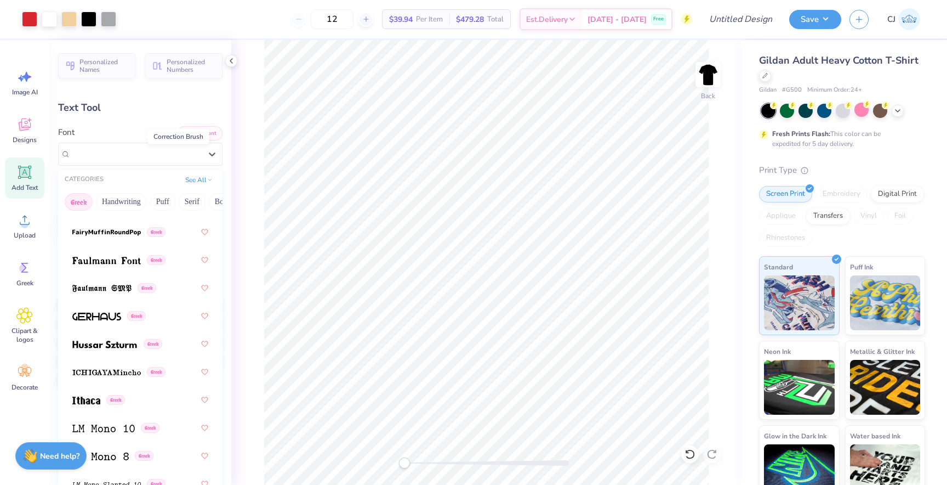
scroll to position [502, 0]
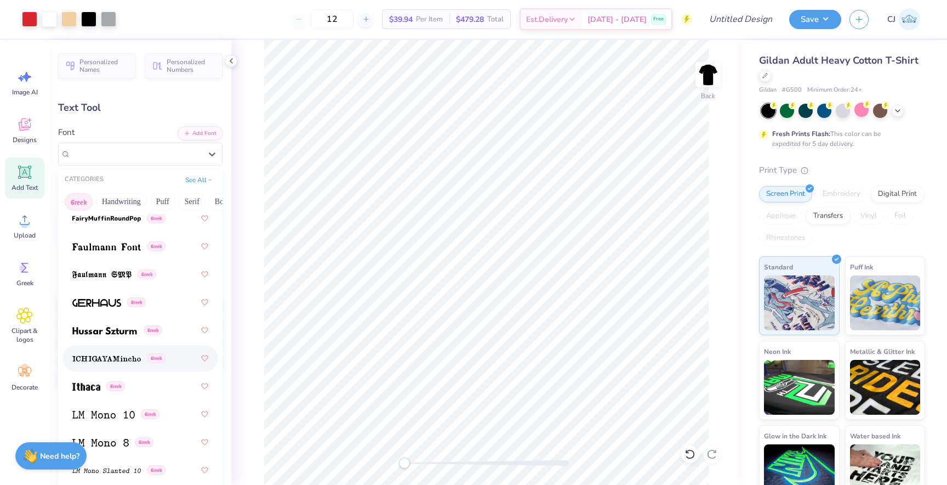
click at [100, 360] on img at bounding box center [106, 359] width 69 height 8
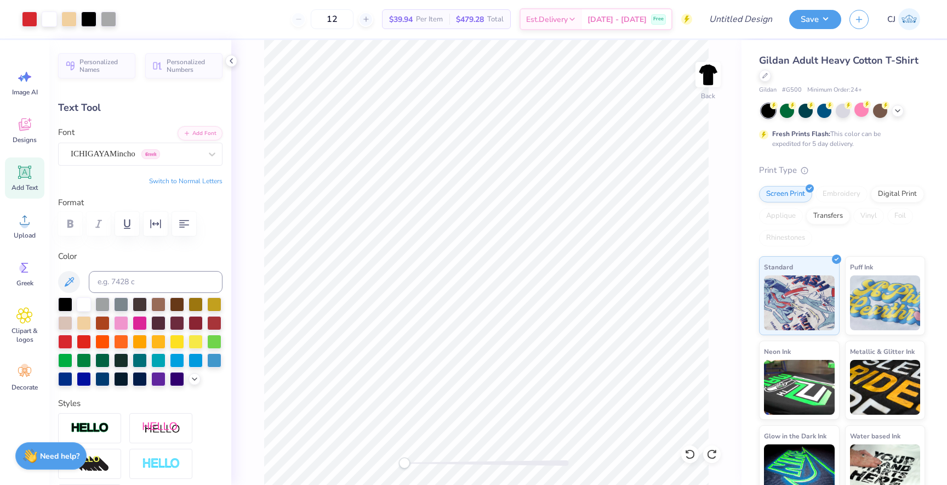
click at [28, 190] on span "Add Text" at bounding box center [25, 187] width 26 height 9
type input "6.00"
type input "1.74"
type input "12.38"
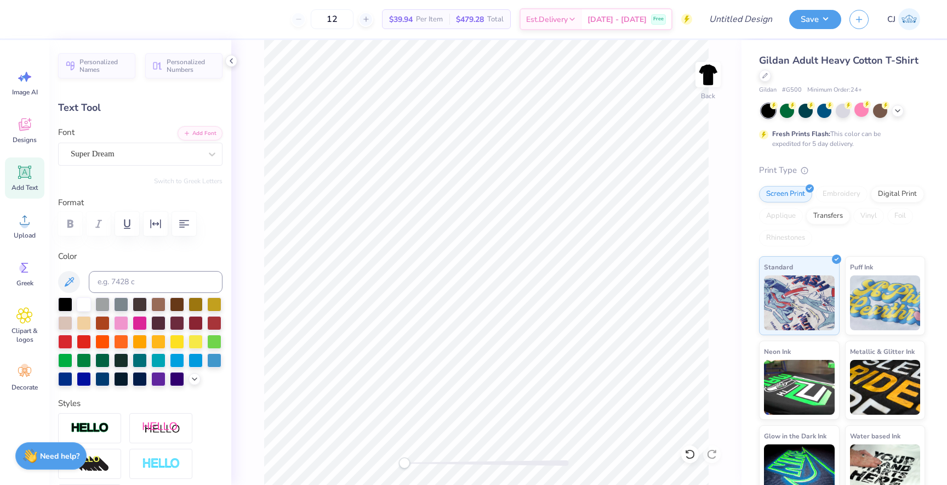
type textarea "HAUNTED HOUSE"
click at [709, 288] on div "Back" at bounding box center [486, 262] width 510 height 445
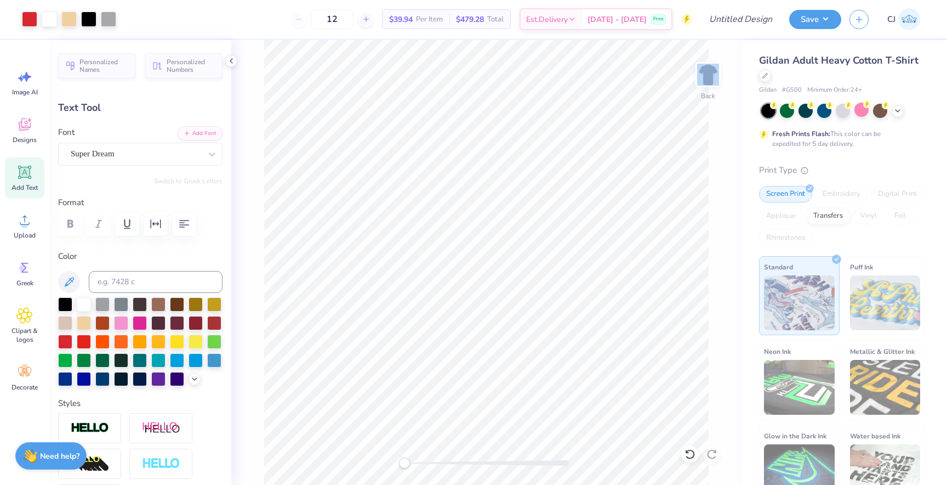
type input "15.02"
type input "1.42"
type input "12.54"
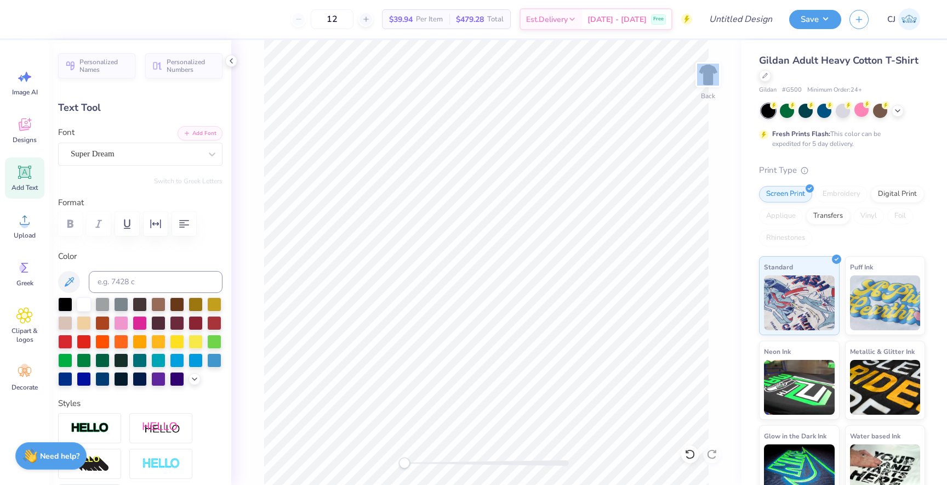
type input "9.53"
type input "0.90"
type input "16.37"
type input "7.31"
type input "0.69"
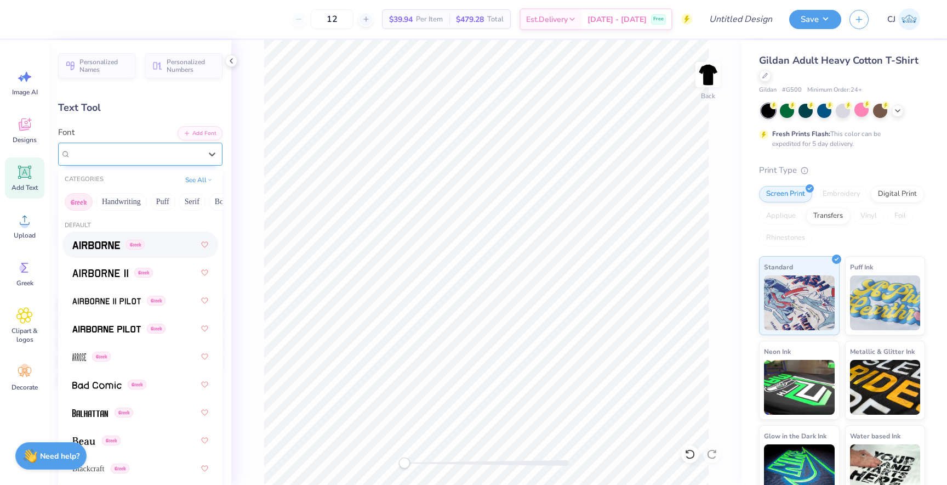
click at [120, 157] on div "Super Dream" at bounding box center [136, 153] width 133 height 17
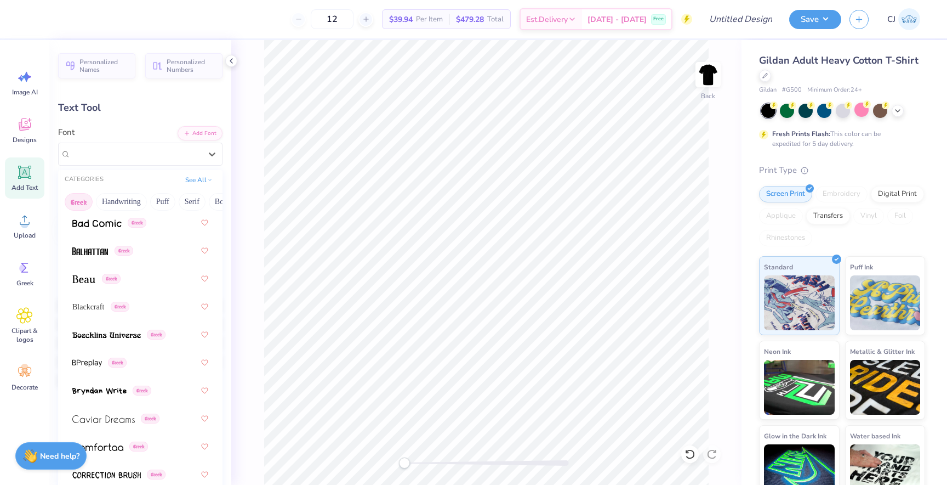
scroll to position [174, 0]
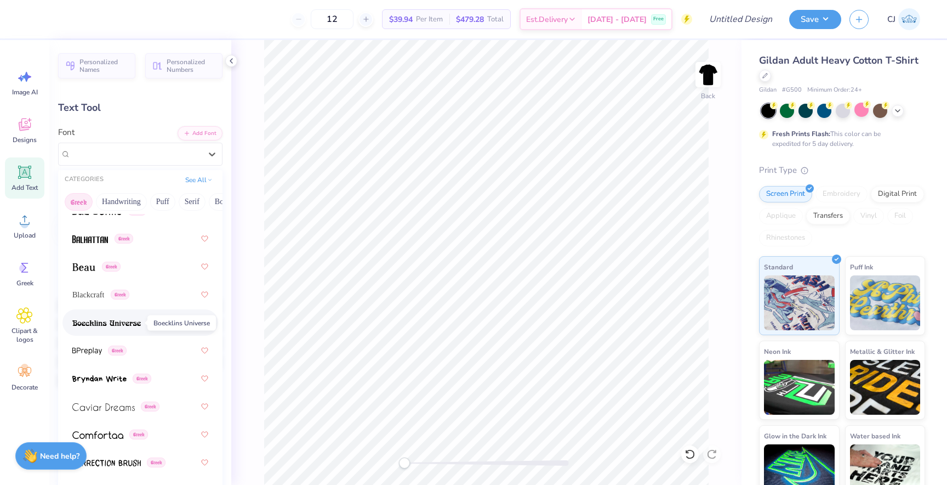
click at [123, 317] on span at bounding box center [106, 323] width 69 height 12
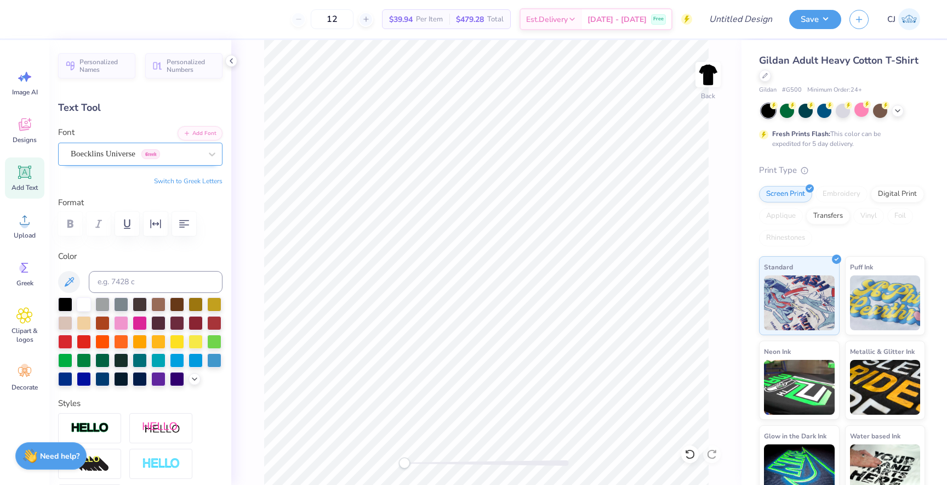
click at [133, 160] on div at bounding box center [136, 153] width 130 height 15
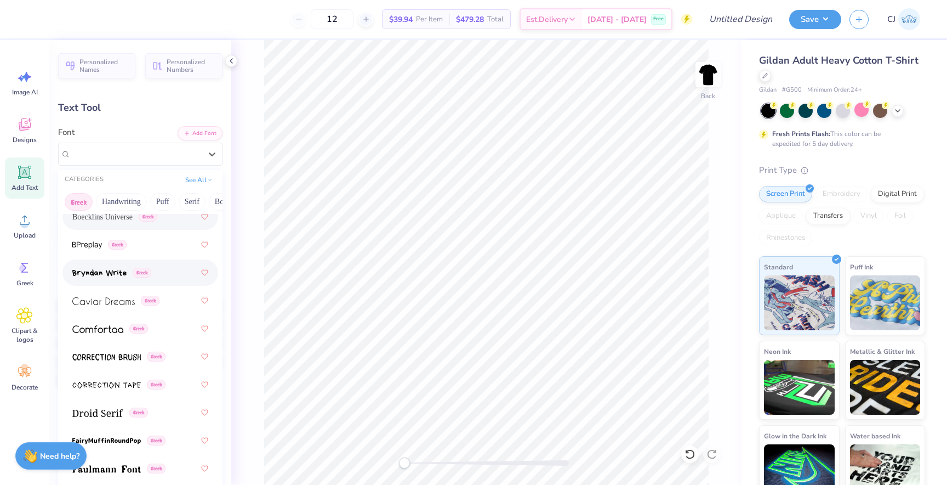
scroll to position [284, 0]
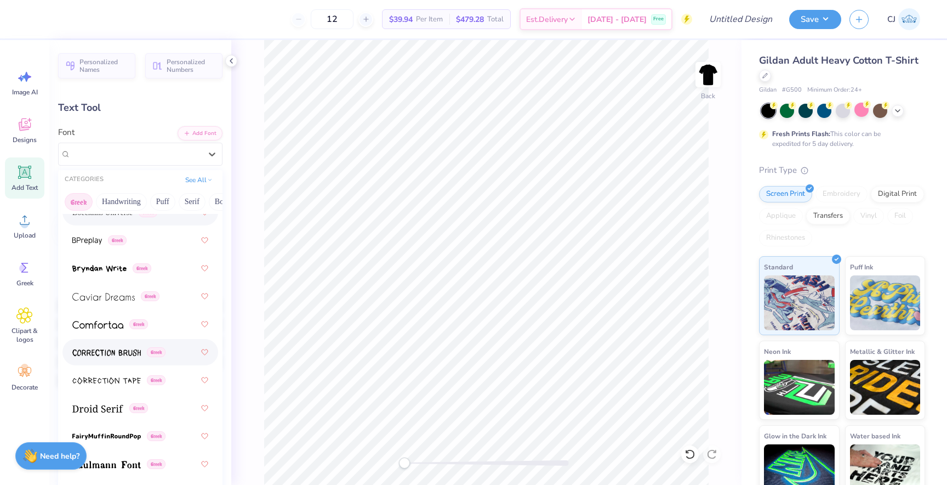
click at [130, 354] on img at bounding box center [106, 353] width 69 height 8
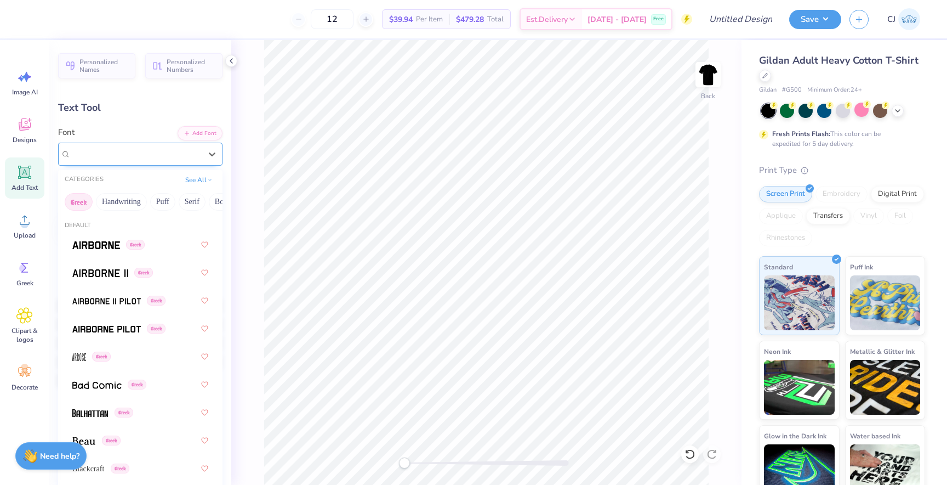
click at [128, 156] on div "Correction Brush Greek" at bounding box center [136, 153] width 133 height 17
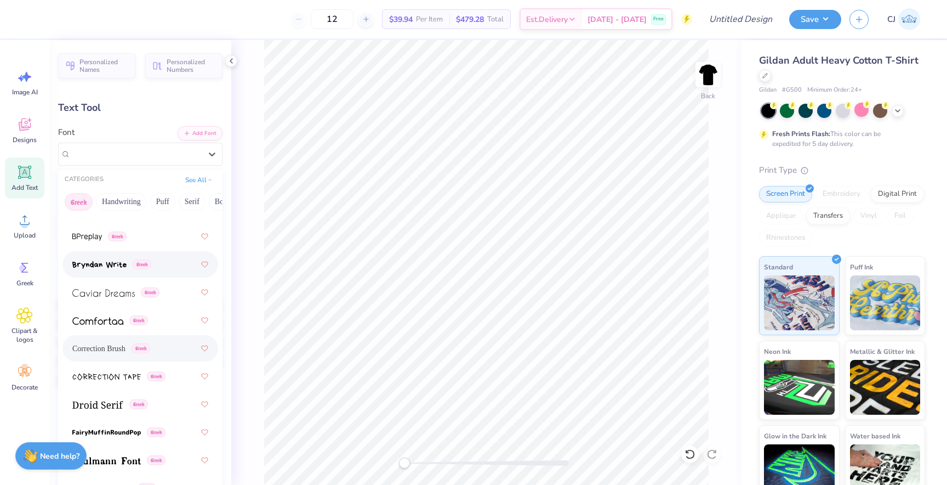
scroll to position [291, 0]
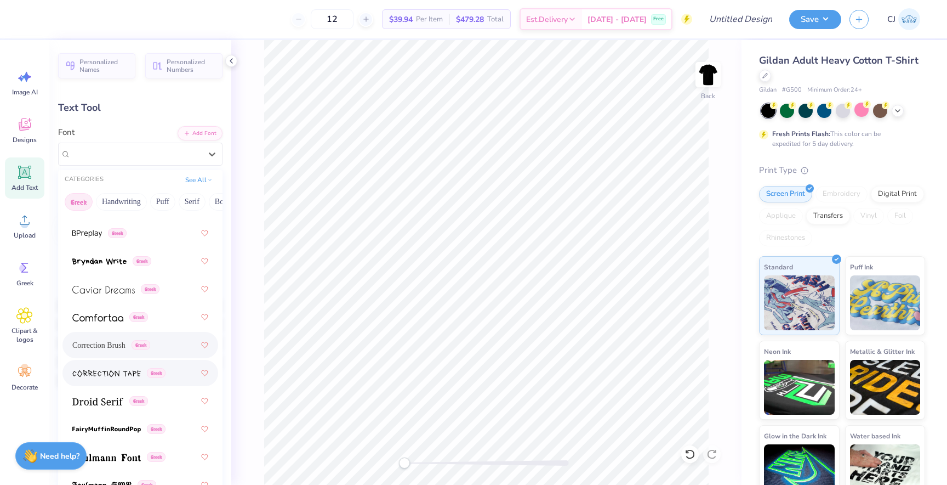
click at [122, 374] on img at bounding box center [106, 373] width 69 height 8
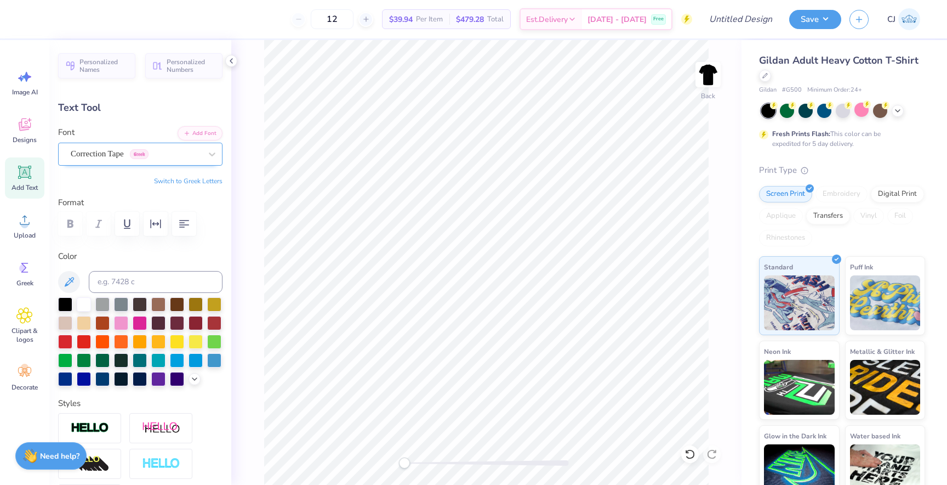
click at [139, 154] on div "Correction Tape Greek" at bounding box center [136, 153] width 133 height 17
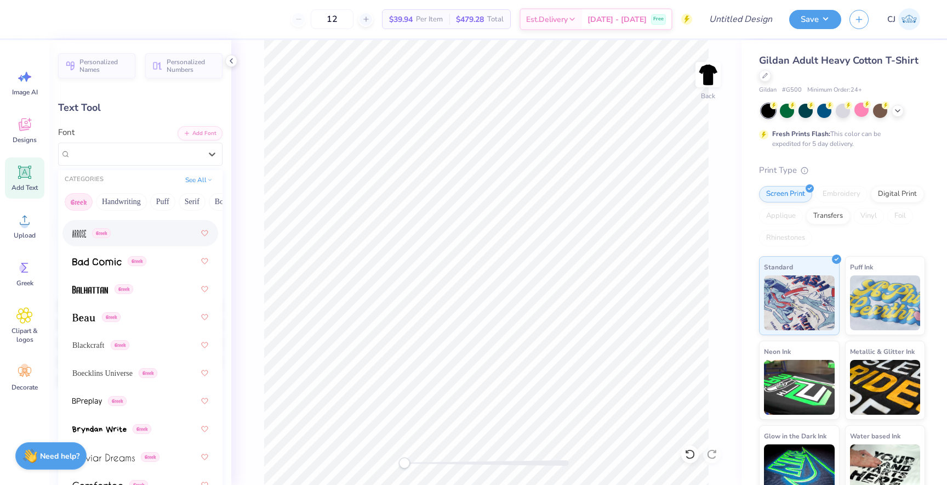
scroll to position [139, 0]
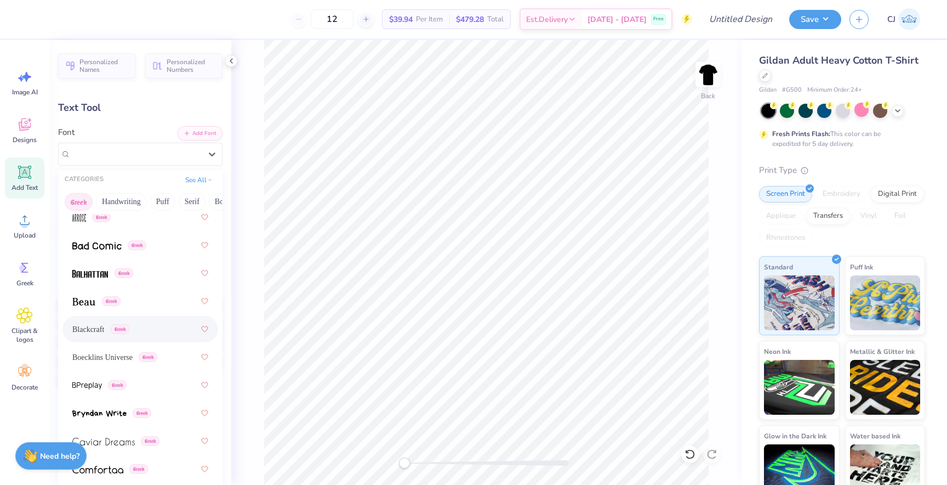
click at [103, 336] on div "Blackcraft Greek" at bounding box center [140, 329] width 136 height 20
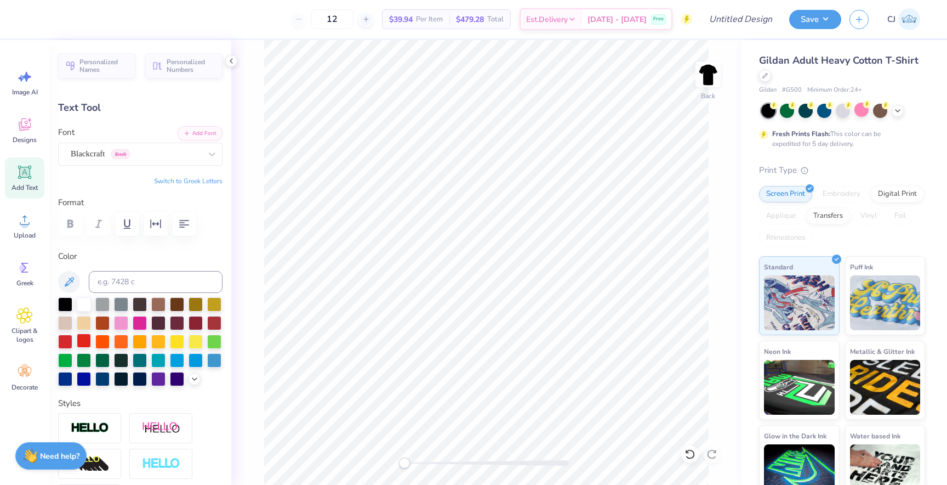
click at [83, 343] on div at bounding box center [84, 340] width 14 height 14
click at [66, 339] on div at bounding box center [65, 340] width 14 height 14
type input "6.24"
type input "0.83"
type input "16.30"
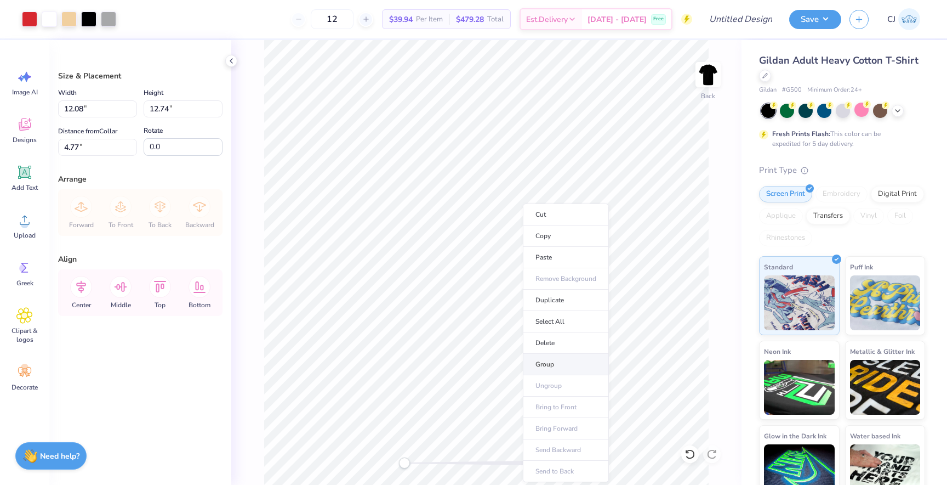
click at [548, 363] on li "Group" at bounding box center [566, 364] width 86 height 21
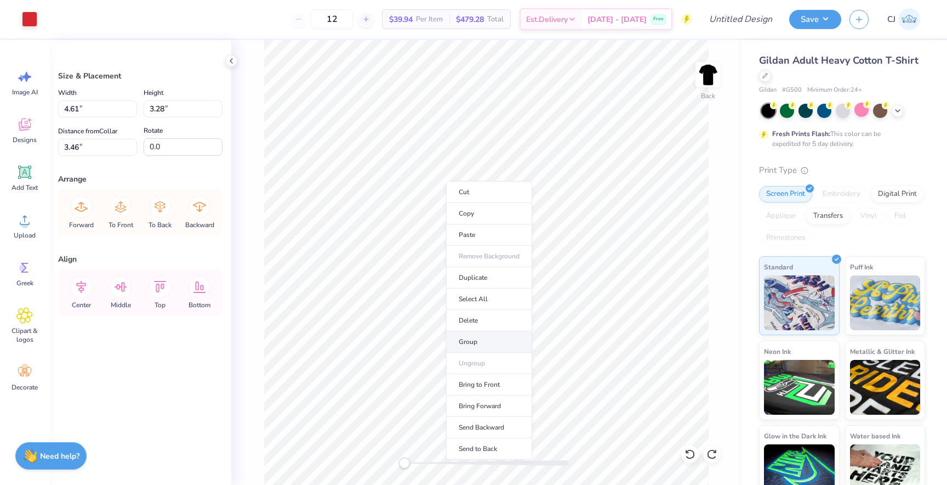
click at [470, 338] on li "Group" at bounding box center [489, 341] width 86 height 21
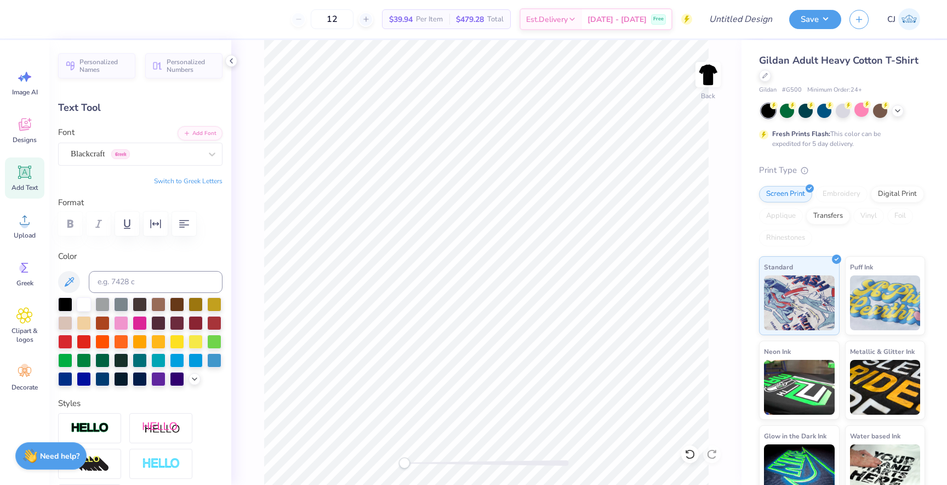
type input "14.60"
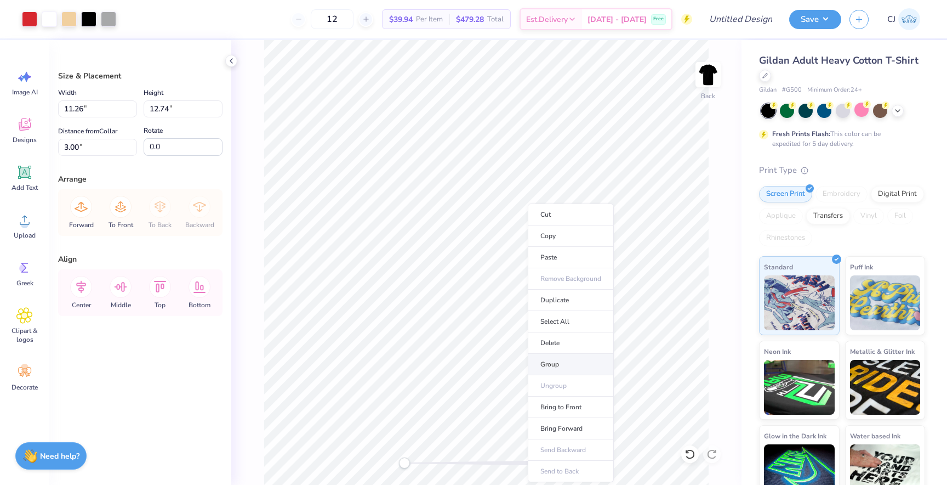
click at [561, 365] on li "Group" at bounding box center [571, 364] width 86 height 21
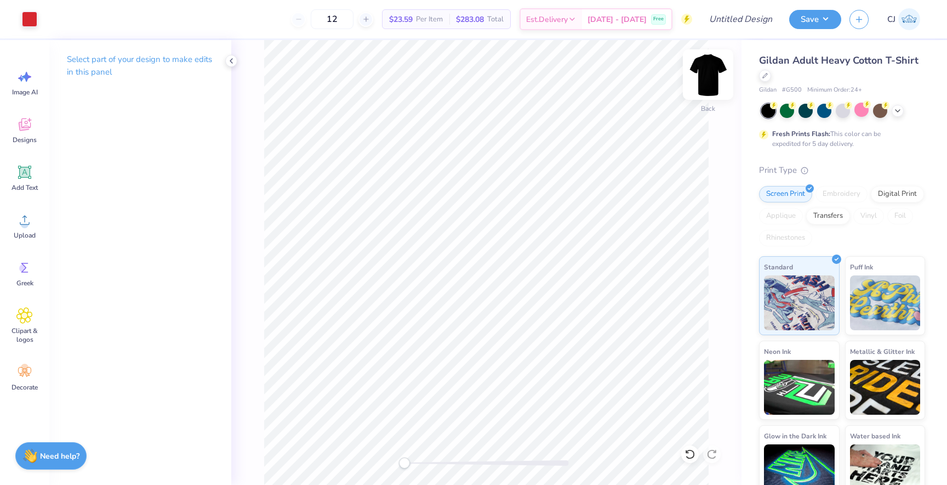
click at [710, 66] on img at bounding box center [708, 75] width 44 height 44
click at [710, 70] on img at bounding box center [708, 75] width 44 height 44
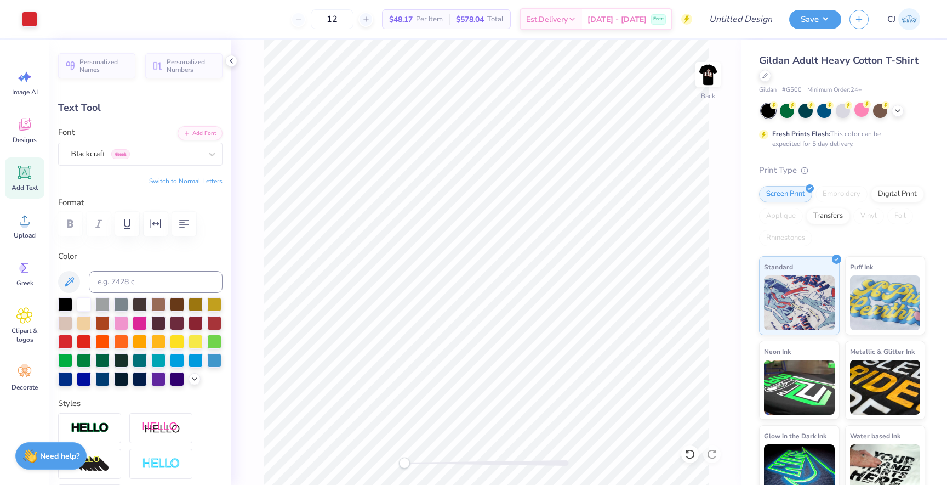
type input "4.87"
type input "2.45"
type input "6.28"
type input "3.90"
type input "1.52"
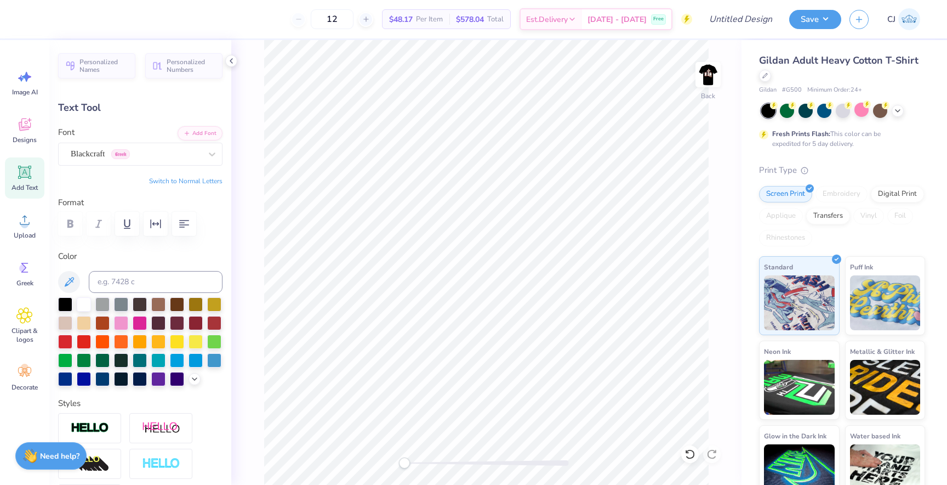
type input "8.73"
type input "4.87"
type input "2.45"
type input "6.28"
type input "3.90"
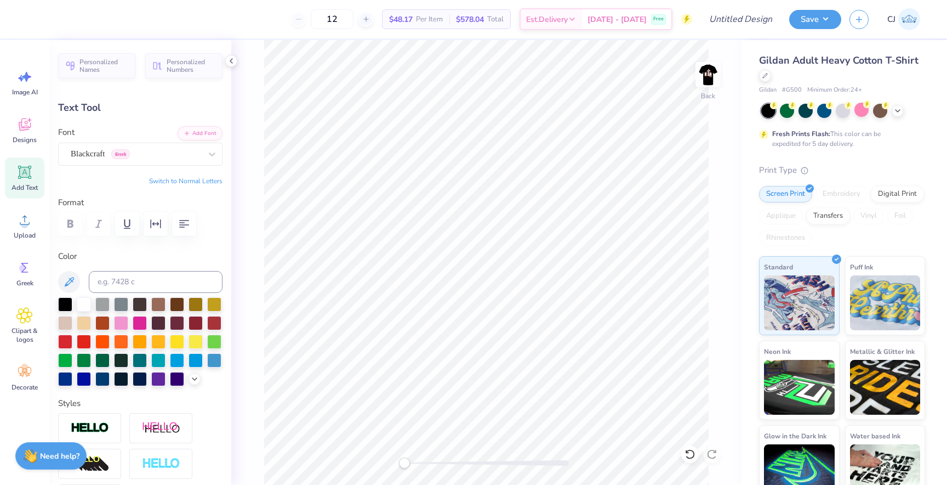
type input "1.52"
type input "8.73"
type input "4.96"
type input "1.93"
type input "4.87"
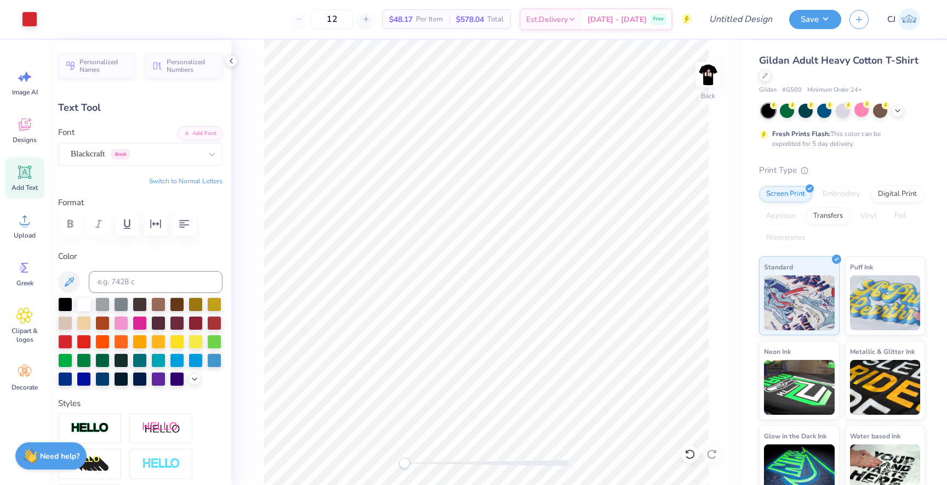
type input "2.45"
type input "5.94"
type textarea "Ξ"
click at [178, 179] on button "Switch to Normal Letters" at bounding box center [185, 181] width 73 height 9
type textarea "X"
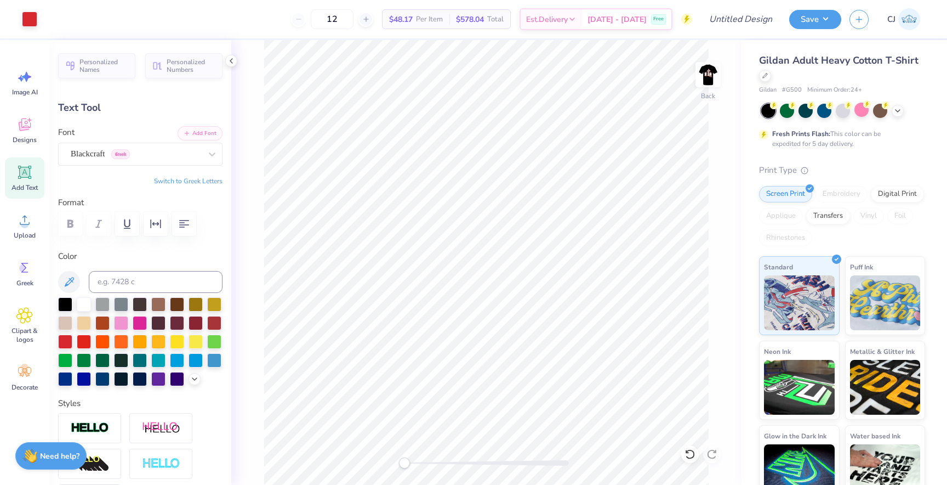
type input "1.96"
type input "1.73"
type input "6.30"
type input "1.38"
type input "1.22"
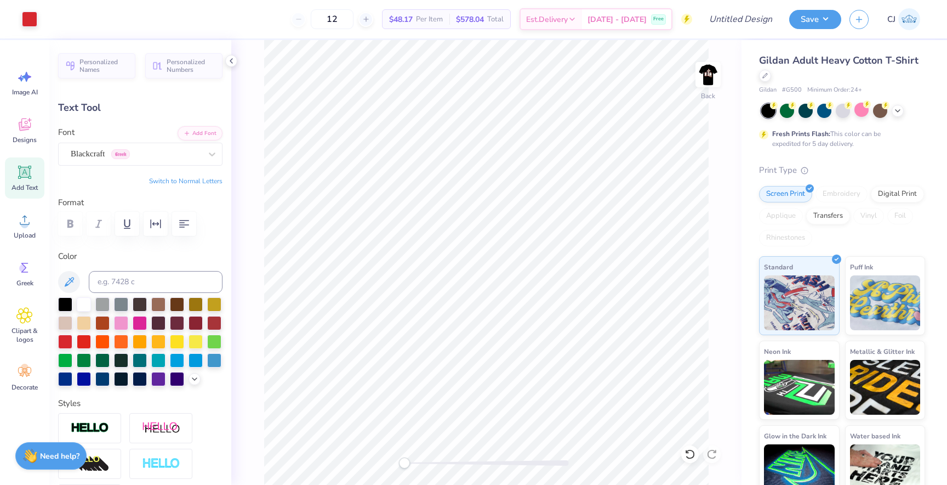
type input "4.96"
type input "1.93"
type input "8.73"
type input "1.38"
type input "1.22"
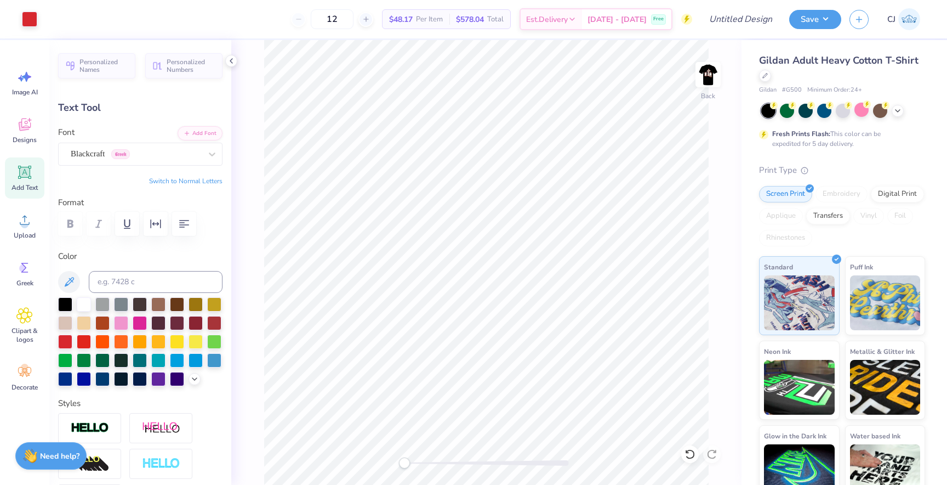
type input "7.17"
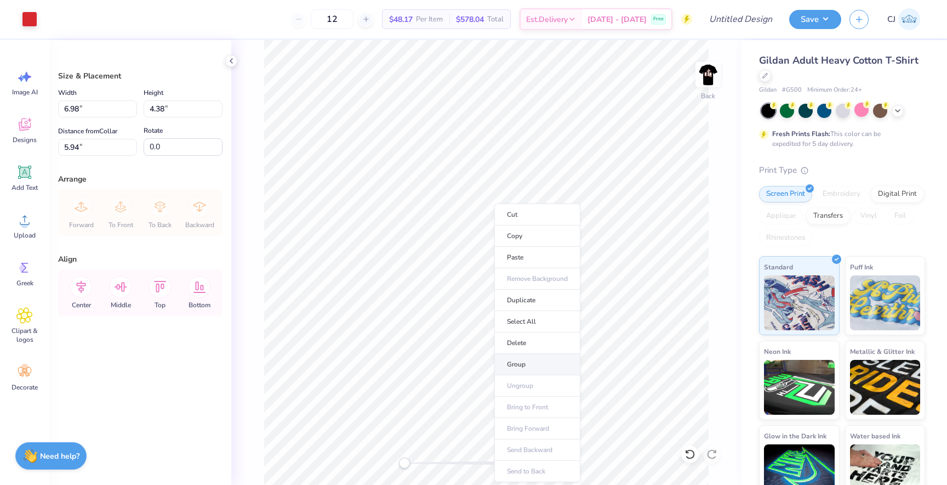
click at [513, 359] on li "Group" at bounding box center [537, 364] width 86 height 21
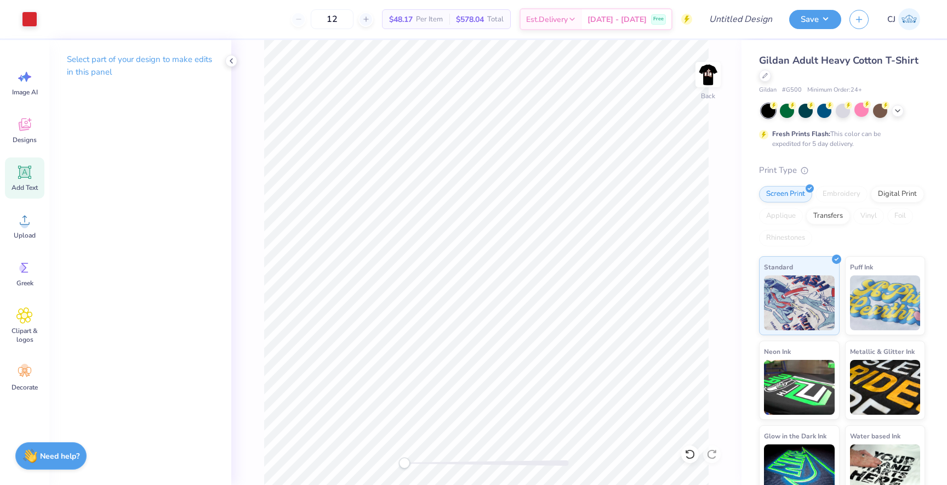
click at [27, 179] on icon at bounding box center [24, 172] width 16 height 16
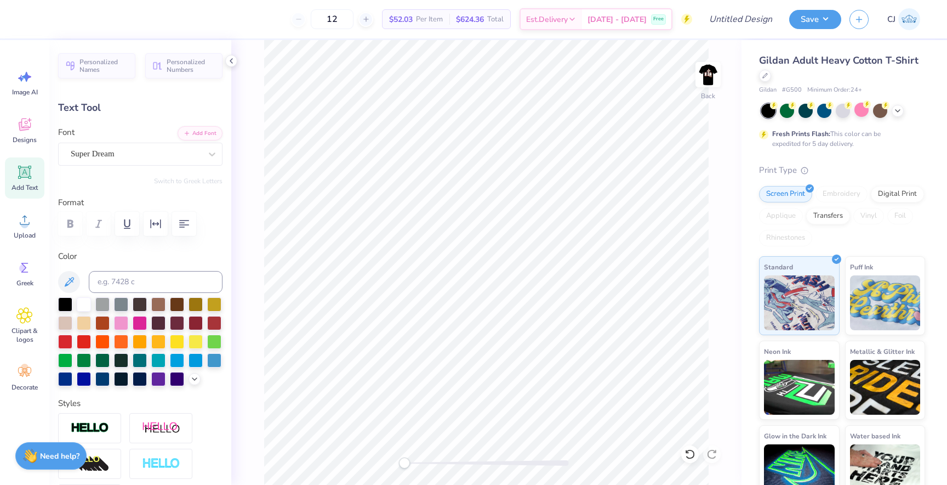
scroll to position [0, 0]
type textarea "HAUNTED HOUSE"
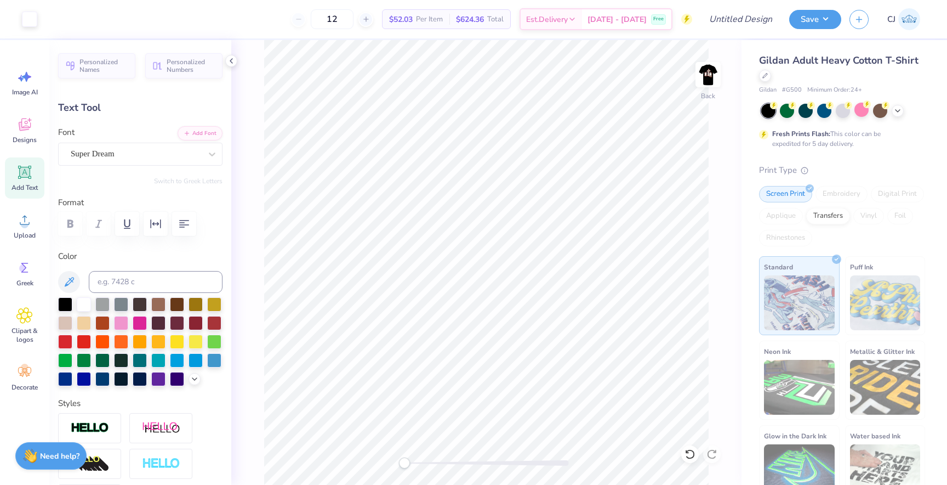
type input "15.02"
type input "1.42"
type input "12.54"
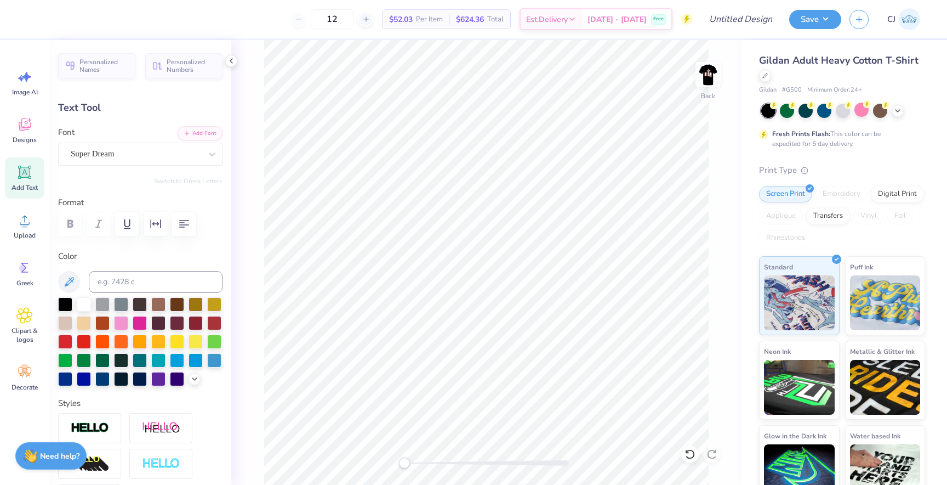
type input "10.09"
type input "0.96"
click at [170, 156] on div "Super Dream" at bounding box center [136, 153] width 133 height 17
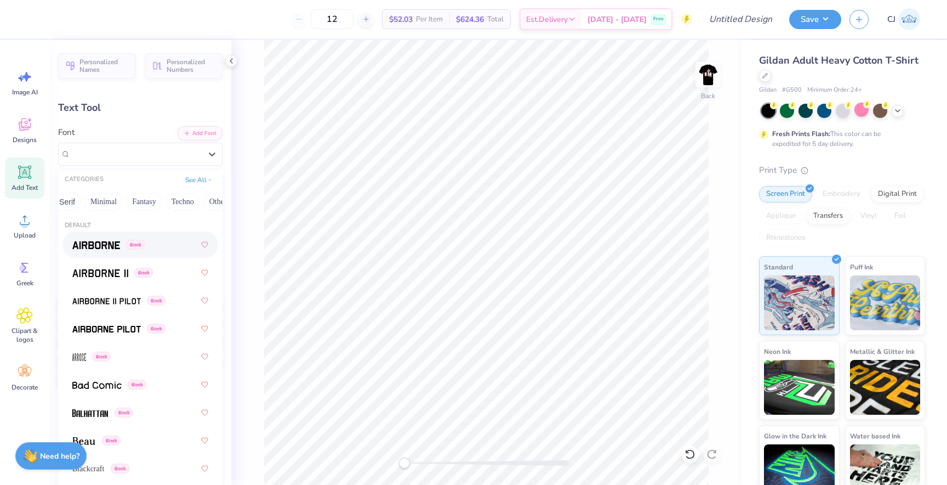
scroll to position [0, 308]
click at [128, 200] on button "Fantasy" at bounding box center [125, 202] width 36 height 18
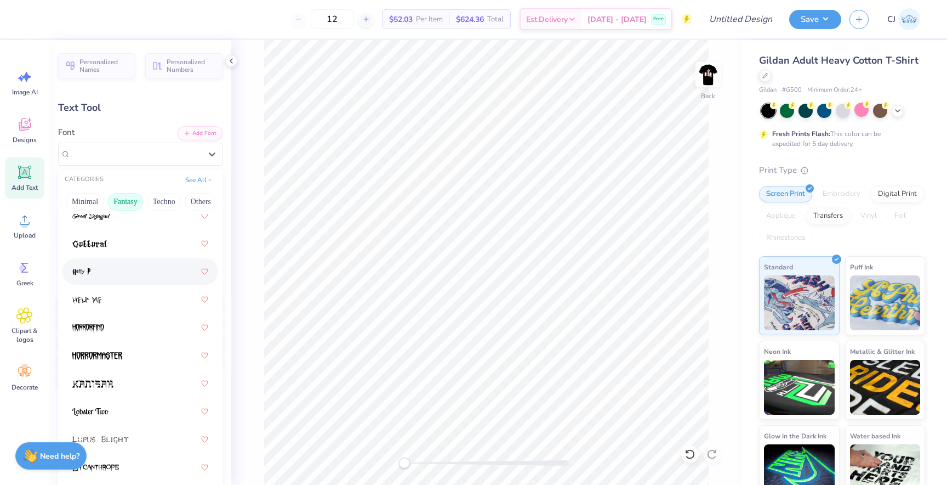
scroll to position [121, 0]
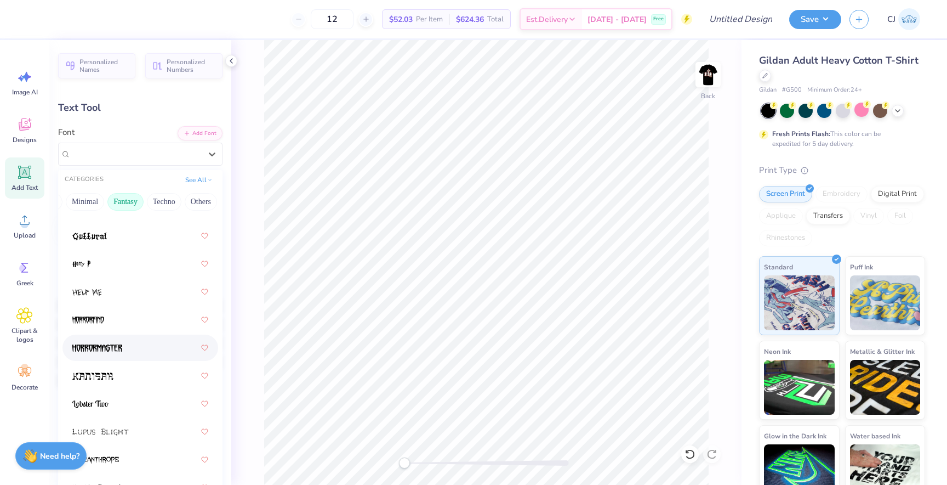
click at [115, 349] on img at bounding box center [97, 348] width 50 height 8
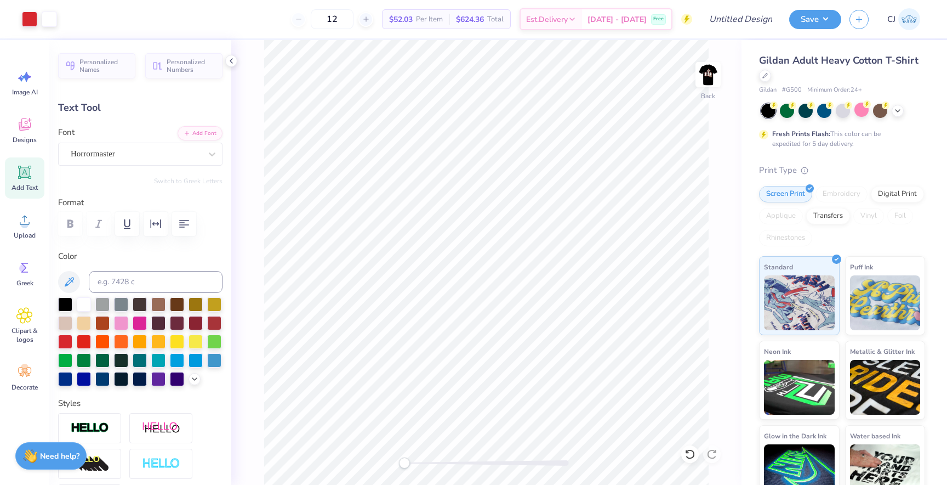
type input "7.00"
type input "1.05"
type input "8.61"
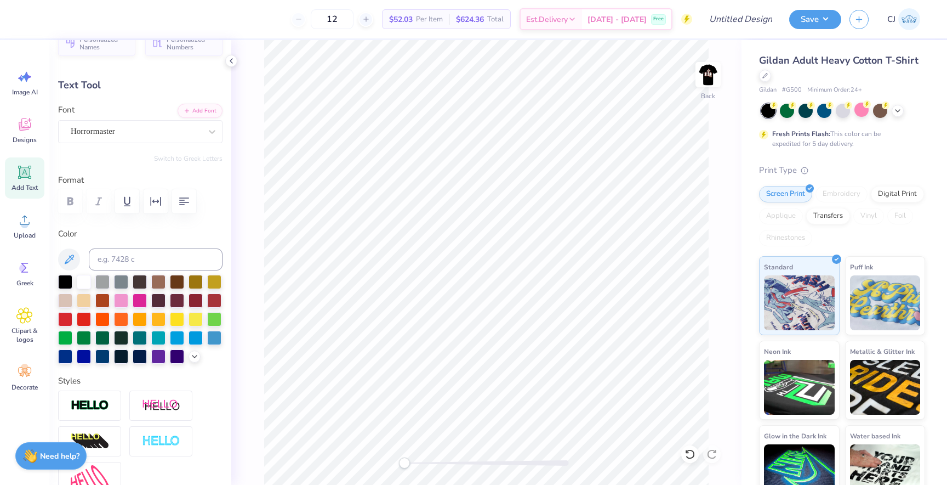
scroll to position [36, 0]
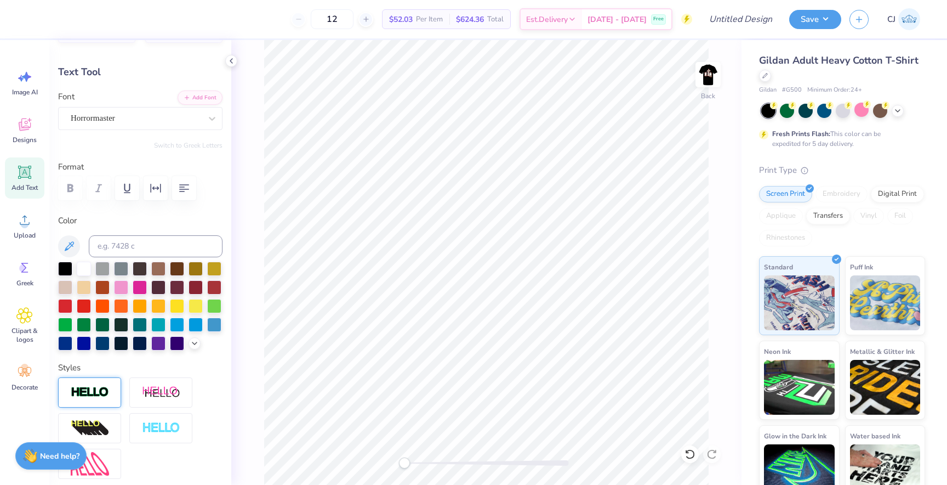
click at [100, 395] on img at bounding box center [90, 392] width 38 height 13
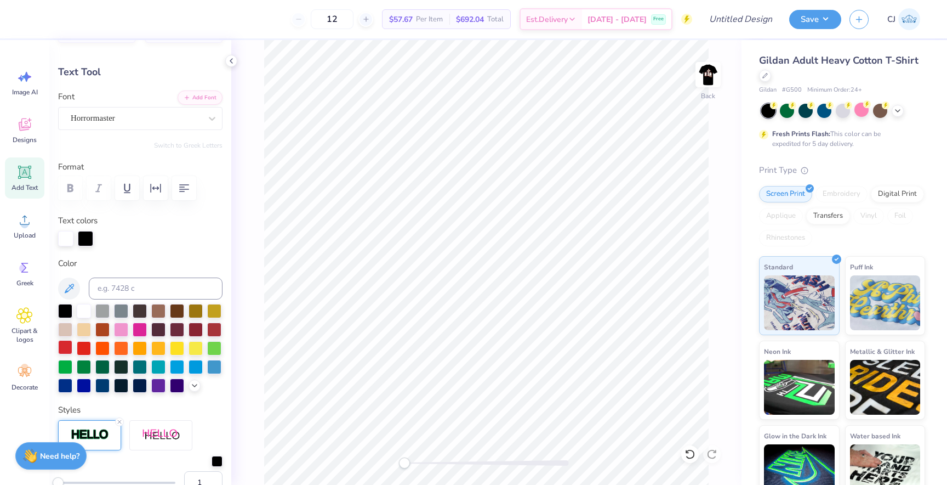
click at [66, 346] on div at bounding box center [65, 347] width 14 height 14
type input "7.01"
type input "1.07"
type input "8.60"
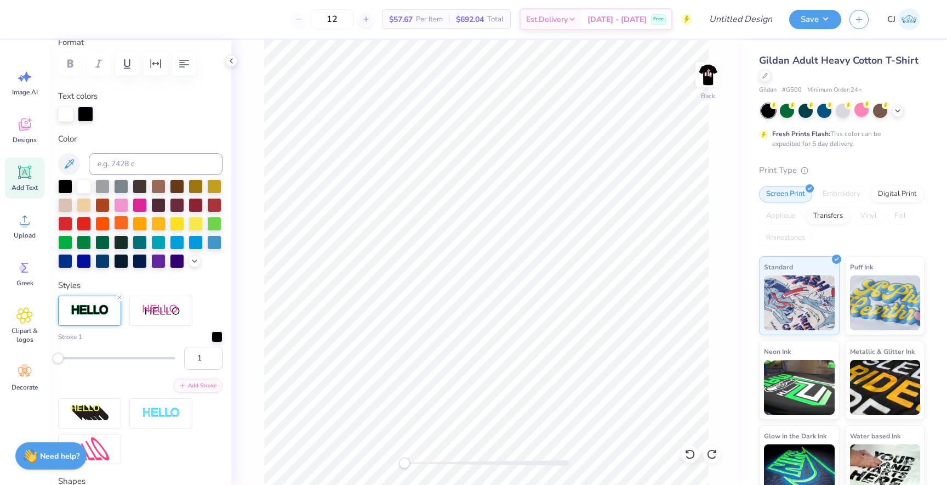
scroll to position [172, 0]
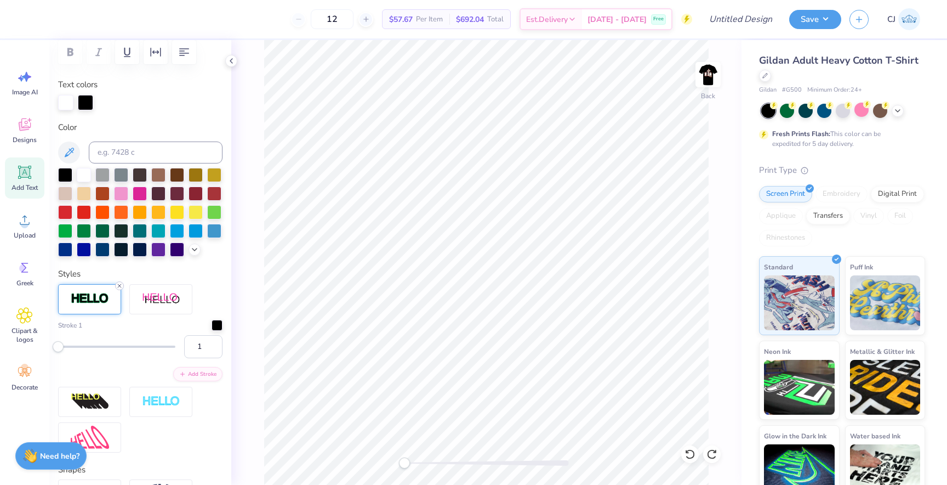
click at [120, 286] on line at bounding box center [119, 285] width 3 height 3
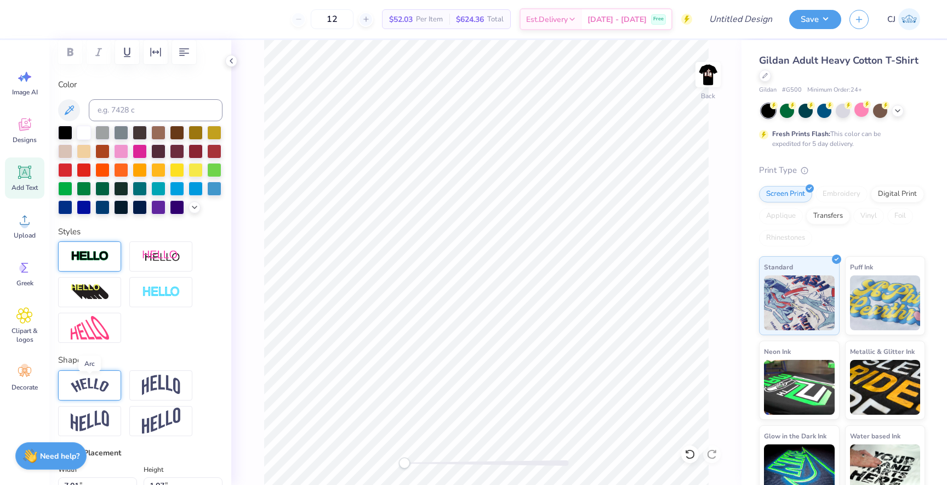
click at [93, 389] on img at bounding box center [90, 385] width 38 height 15
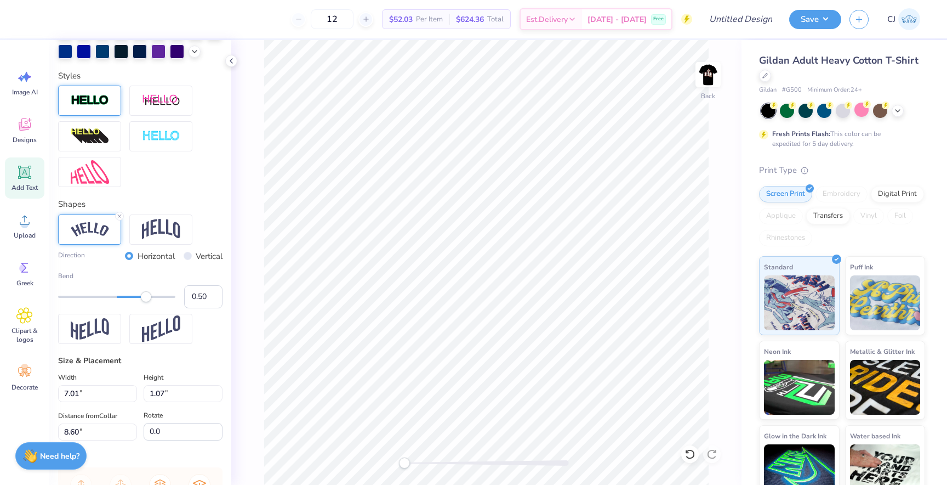
scroll to position [328, 0]
type input "-0.50"
drag, startPoint x: 145, startPoint y: 297, endPoint x: 88, endPoint y: 297, distance: 57.0
click at [88, 297] on div "Accessibility label" at bounding box center [87, 295] width 11 height 11
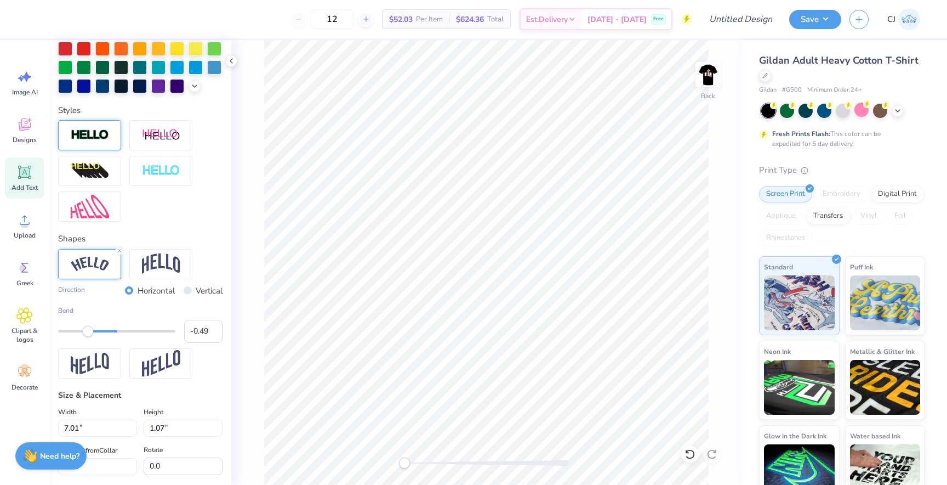
scroll to position [282, 0]
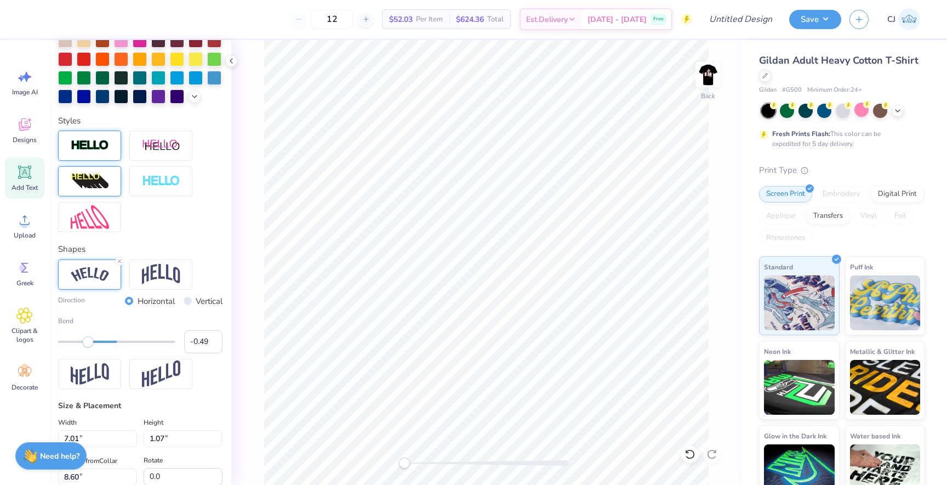
click at [101, 174] on img at bounding box center [90, 182] width 38 height 18
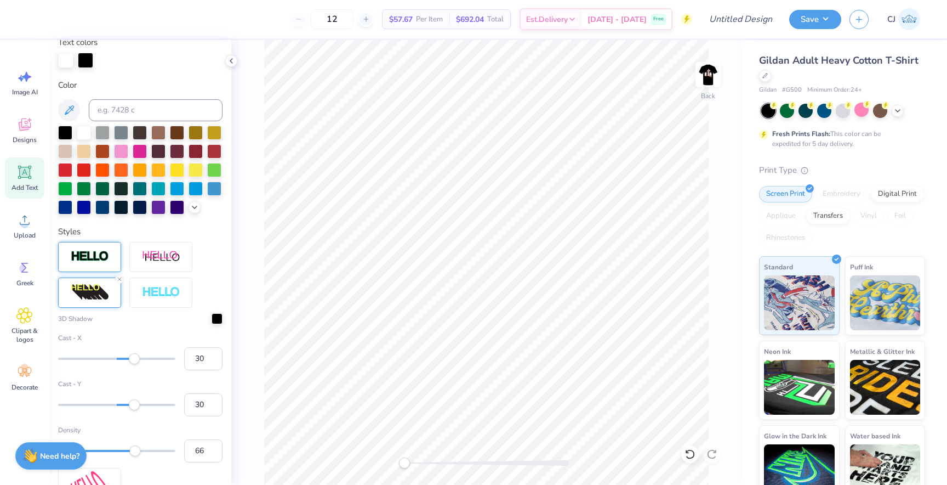
scroll to position [204, 0]
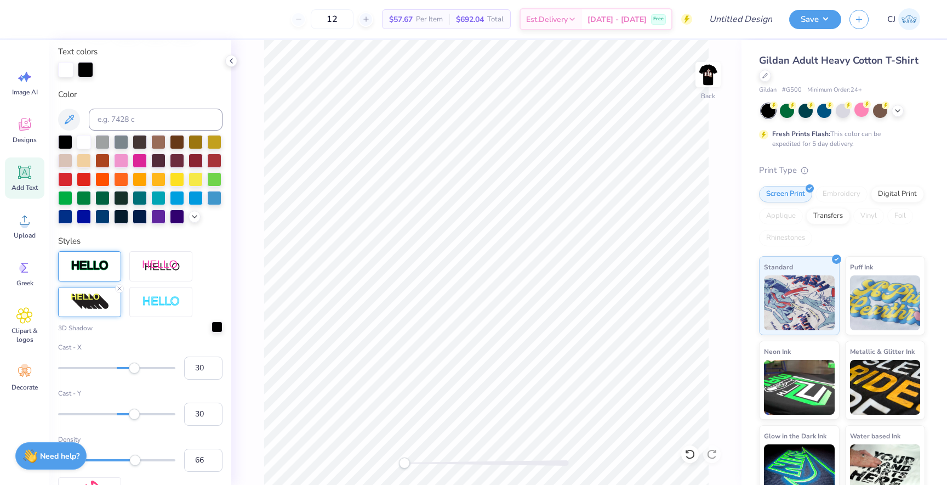
click at [218, 329] on div at bounding box center [217, 326] width 11 height 11
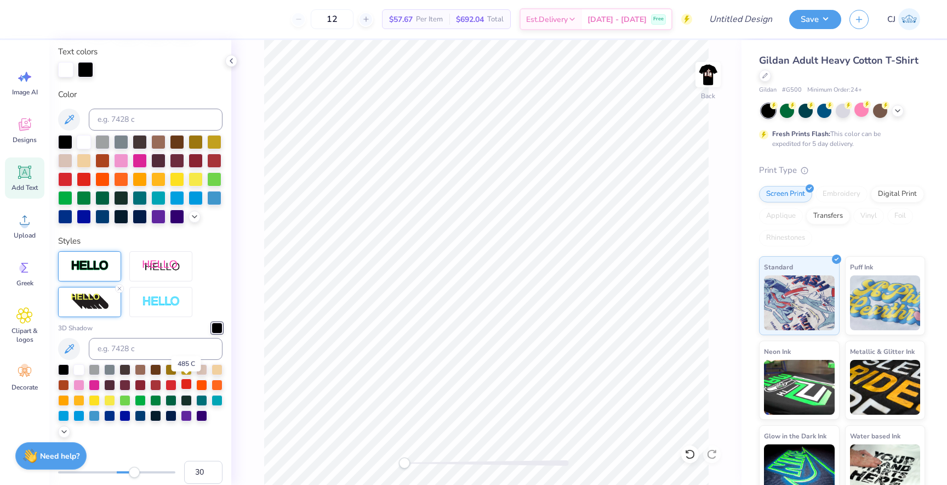
click at [186, 385] on div at bounding box center [186, 383] width 11 height 11
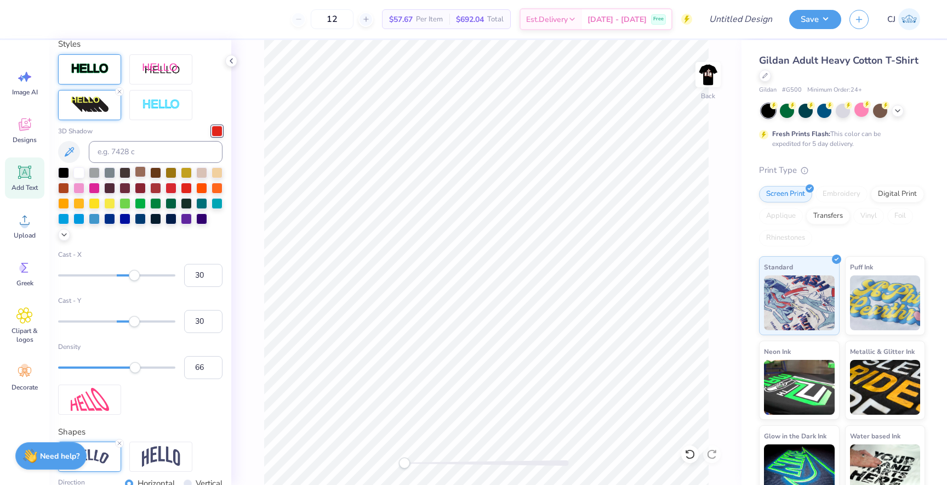
scroll to position [402, 0]
type input "22"
drag, startPoint x: 134, startPoint y: 367, endPoint x: 83, endPoint y: 367, distance: 51.0
click at [83, 367] on div "Accessibility label" at bounding box center [88, 366] width 11 height 11
type input "10"
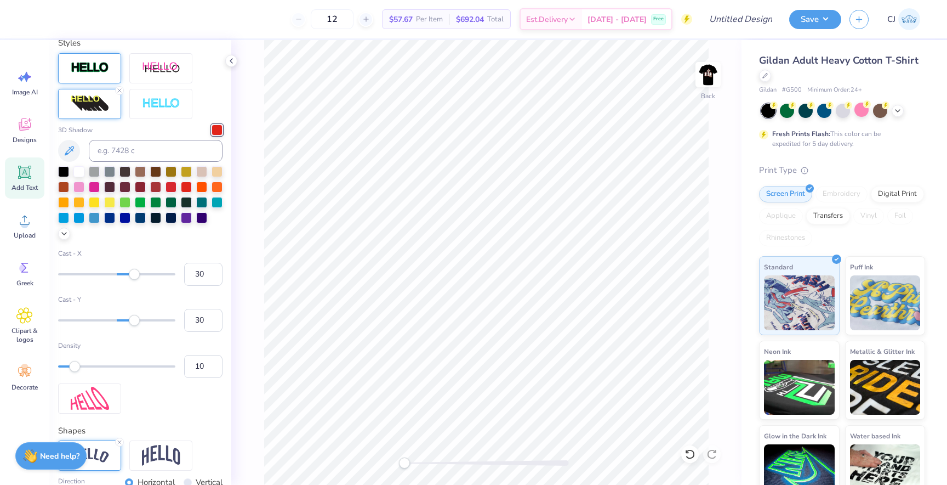
drag, startPoint x: 83, startPoint y: 367, endPoint x: 69, endPoint y: 366, distance: 14.3
click at [69, 366] on div "Accessibility label" at bounding box center [74, 366] width 11 height 11
type input "1"
drag, startPoint x: 69, startPoint y: 366, endPoint x: 41, endPoint y: 366, distance: 27.4
click at [41, 367] on div "12 $57.67 Per Item $692.04 Total Est. Delivery Oct 10 - 13 Free Design Title Sa…" at bounding box center [473, 242] width 947 height 485
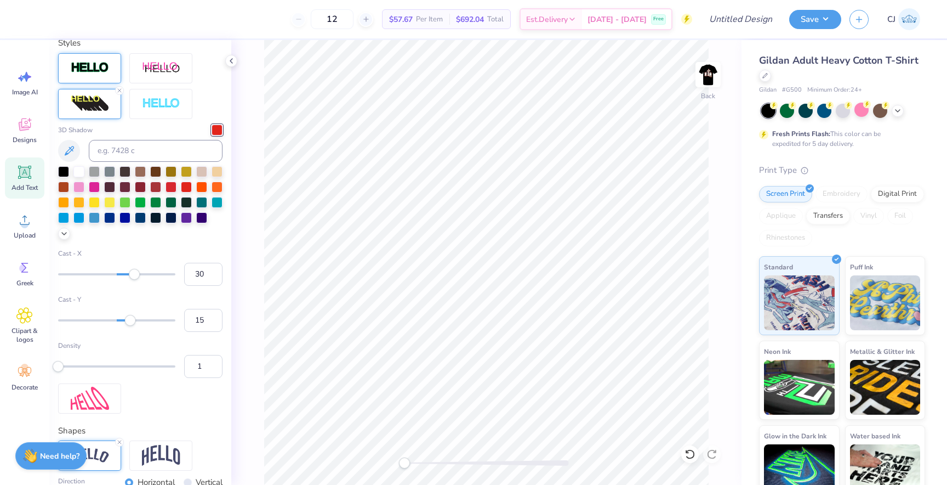
type input "14"
drag, startPoint x: 135, startPoint y: 317, endPoint x: 125, endPoint y: 317, distance: 9.9
click at [125, 317] on div "Accessibility label" at bounding box center [125, 320] width 11 height 11
type input "-23"
drag, startPoint x: 125, startPoint y: 317, endPoint x: 103, endPoint y: 317, distance: 21.9
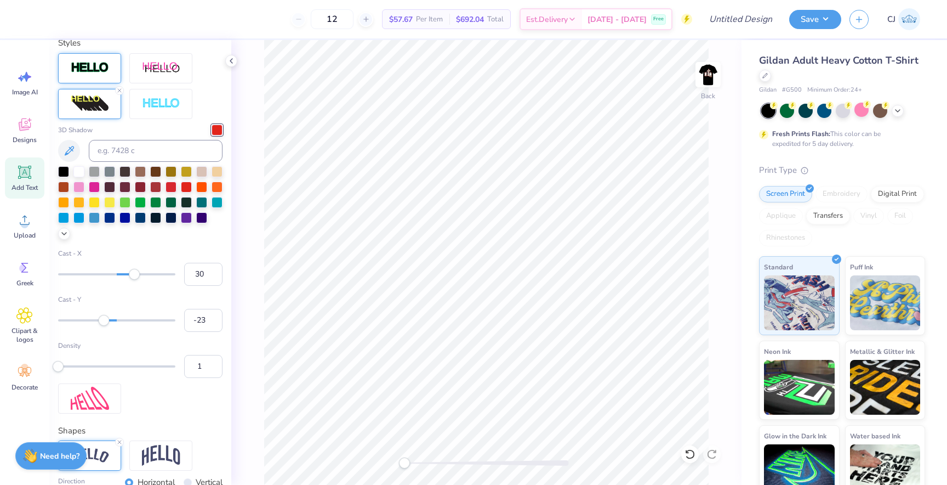
click at [103, 317] on div "Accessibility label" at bounding box center [103, 320] width 11 height 11
type input "15"
drag, startPoint x: 103, startPoint y: 317, endPoint x: 126, endPoint y: 318, distance: 22.5
click at [118, 318] on div "Accessibility label" at bounding box center [112, 320] width 11 height 11
type input "14"
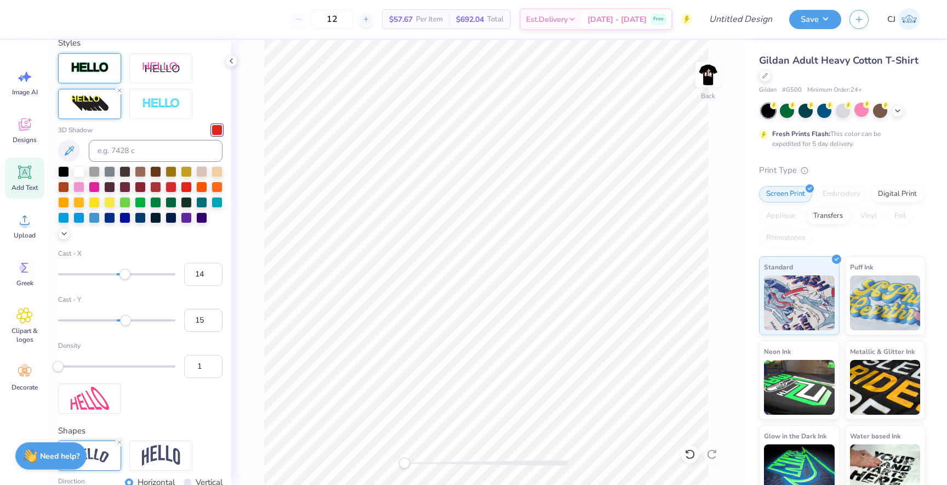
drag, startPoint x: 134, startPoint y: 270, endPoint x: 125, endPoint y: 269, distance: 8.8
click at [125, 269] on div "Accessibility label" at bounding box center [125, 274] width 11 height 11
type input "1"
drag, startPoint x: 125, startPoint y: 269, endPoint x: 117, endPoint y: 269, distance: 7.7
click at [117, 269] on div "Accessibility label" at bounding box center [117, 274] width 11 height 11
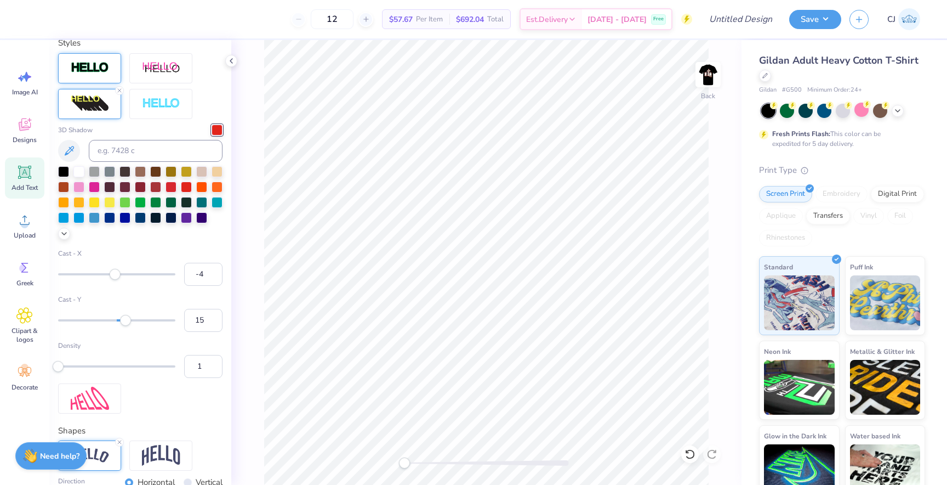
type input "-5"
click at [114, 269] on div "Accessibility label" at bounding box center [115, 274] width 11 height 11
type input "0"
click at [117, 269] on div "Accessibility label" at bounding box center [116, 274] width 11 height 11
type input "9"
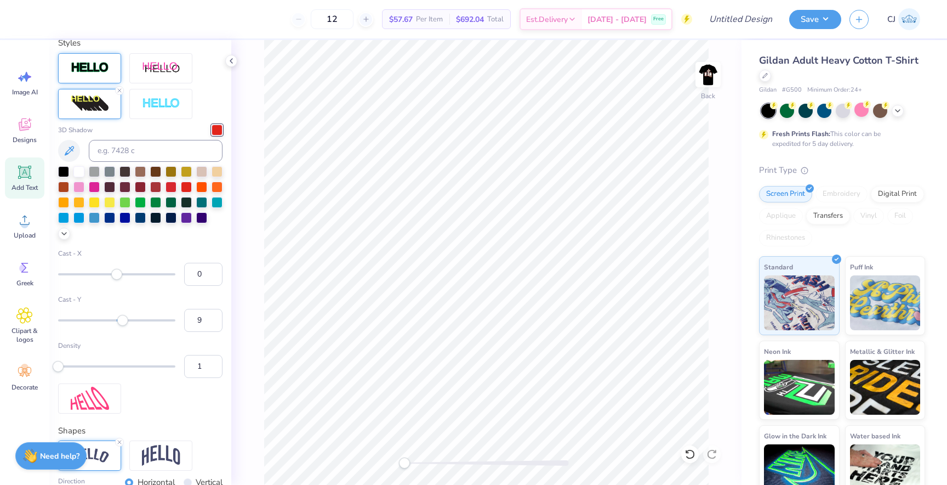
click at [122, 317] on div "Accessibility label" at bounding box center [122, 320] width 11 height 11
type input "8.25"
type input "2.19"
type input "7.99"
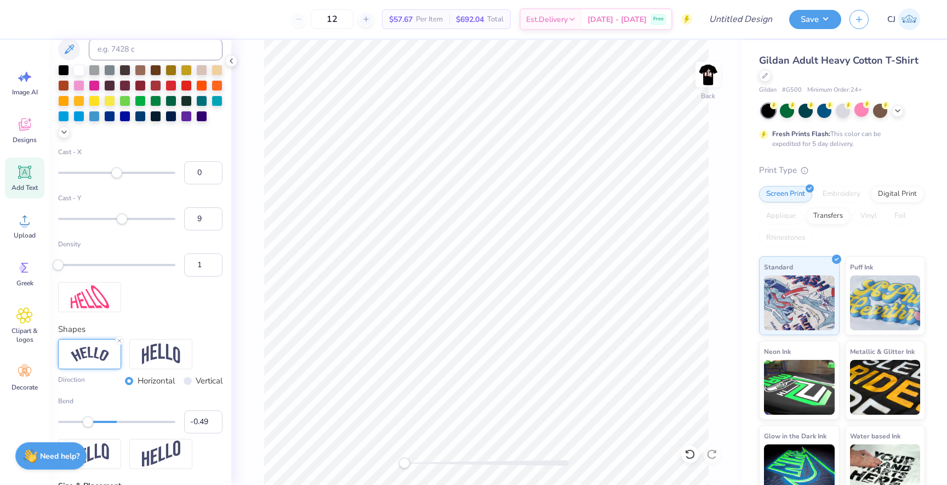
scroll to position [521, 0]
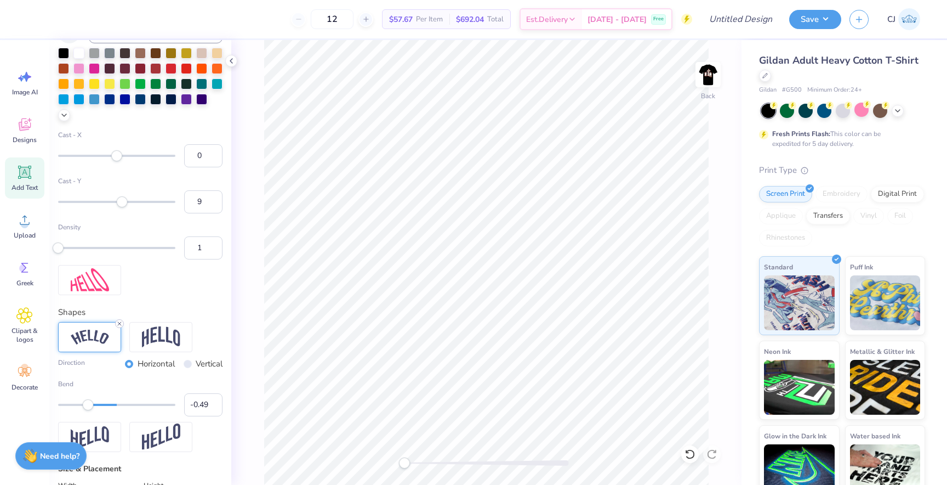
click at [118, 320] on icon at bounding box center [119, 323] width 7 height 7
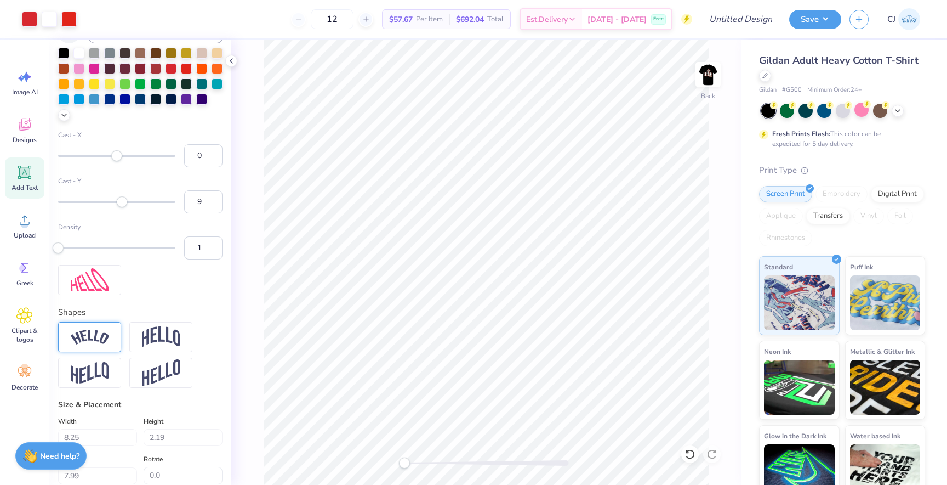
type input "7.00"
type input "1.14"
type input "8.48"
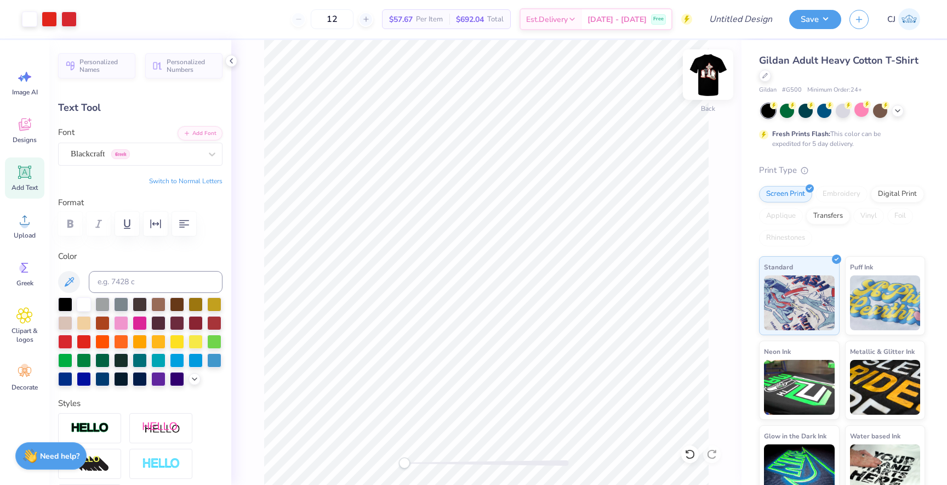
click at [708, 79] on img at bounding box center [708, 75] width 44 height 44
click at [712, 86] on img at bounding box center [708, 75] width 44 height 44
type input "7.00"
type input "1.14"
type input "8.61"
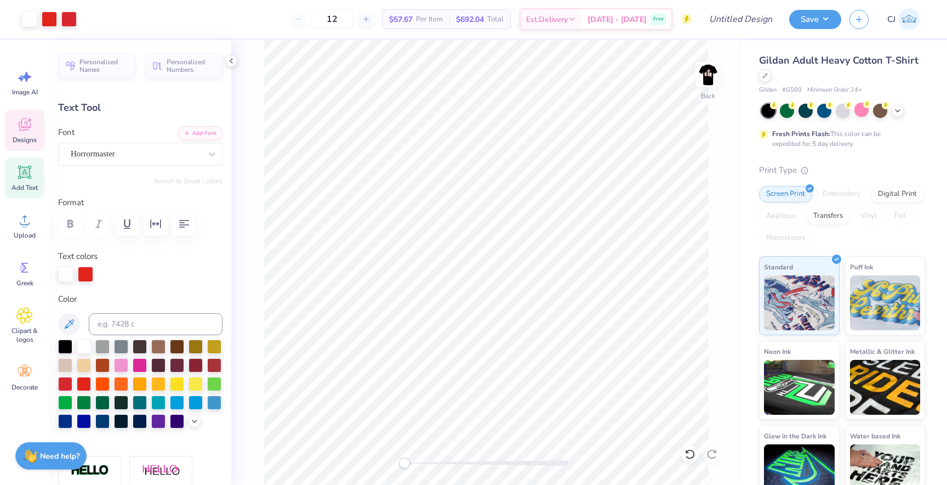
click at [21, 141] on span "Designs" at bounding box center [25, 139] width 24 height 9
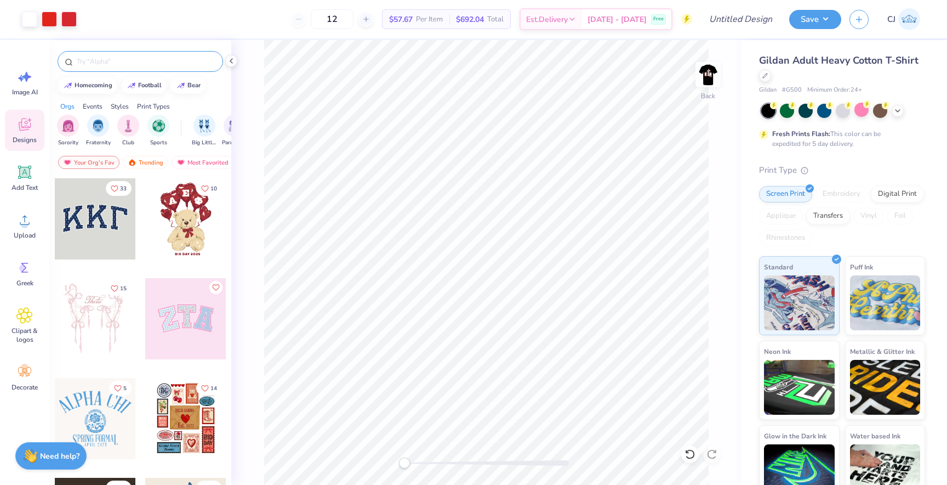
click at [122, 69] on div at bounding box center [141, 61] width 166 height 21
click at [118, 61] on input "text" at bounding box center [146, 61] width 140 height 11
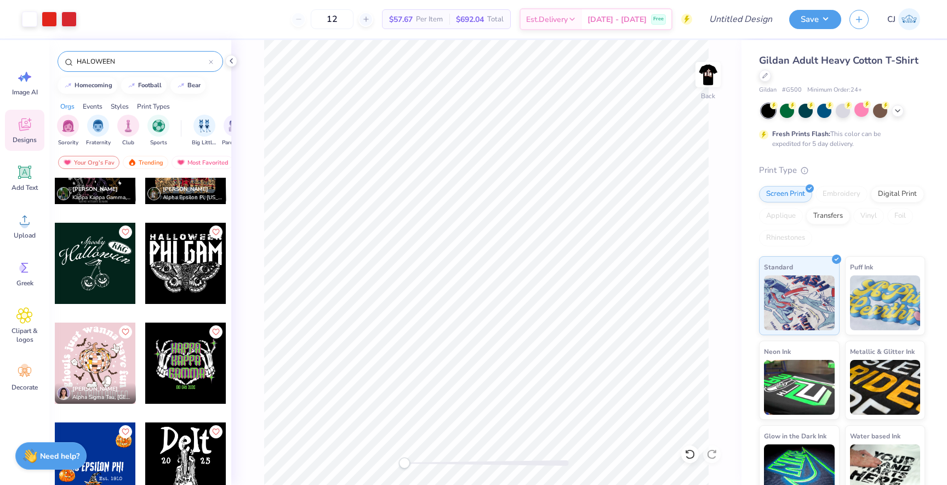
scroll to position [0, 0]
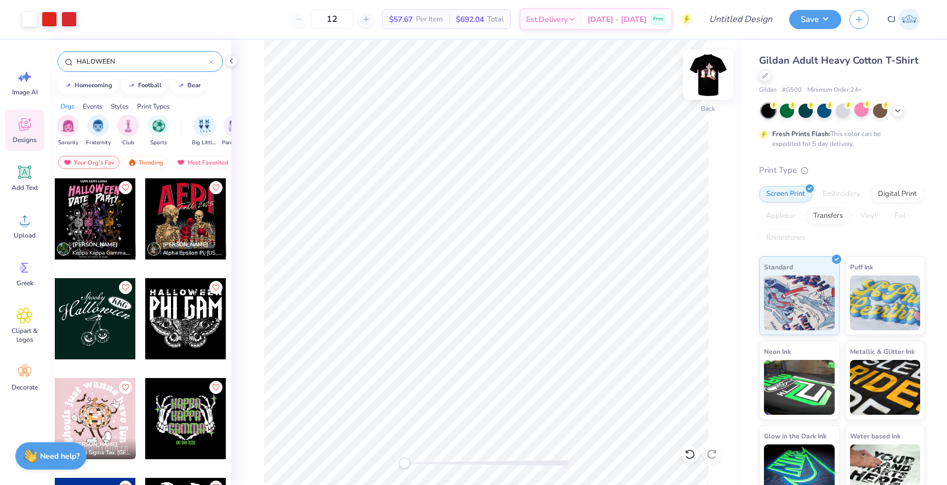
type input "HALOWEEN"
click at [707, 76] on img at bounding box center [708, 75] width 44 height 44
click at [702, 79] on img at bounding box center [708, 75] width 44 height 44
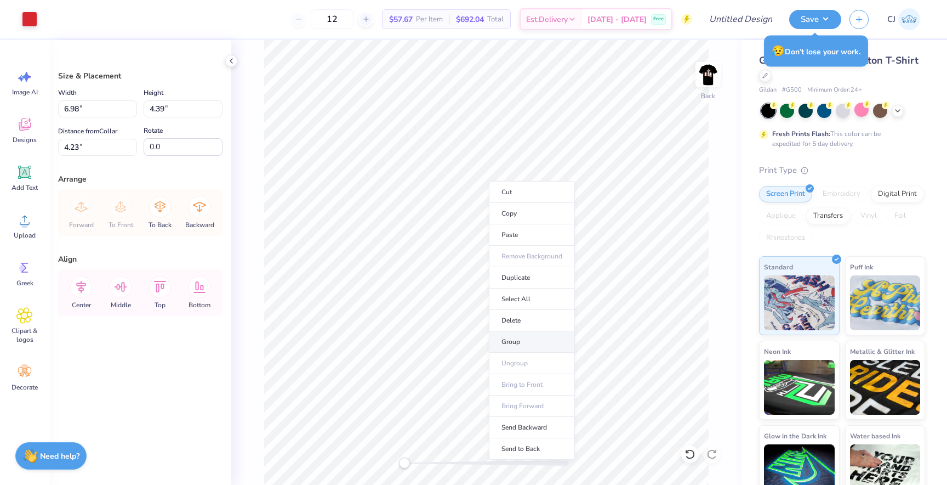
click at [521, 334] on li "Group" at bounding box center [532, 341] width 86 height 21
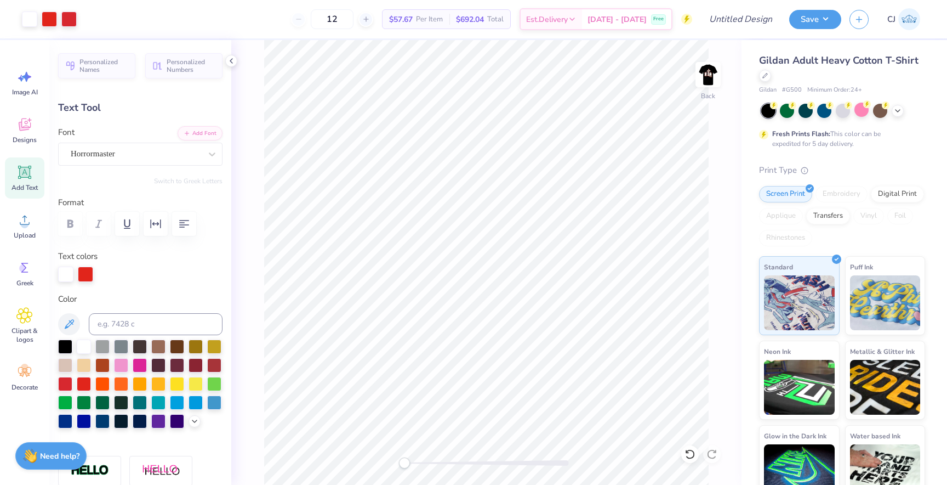
type input "8.59"
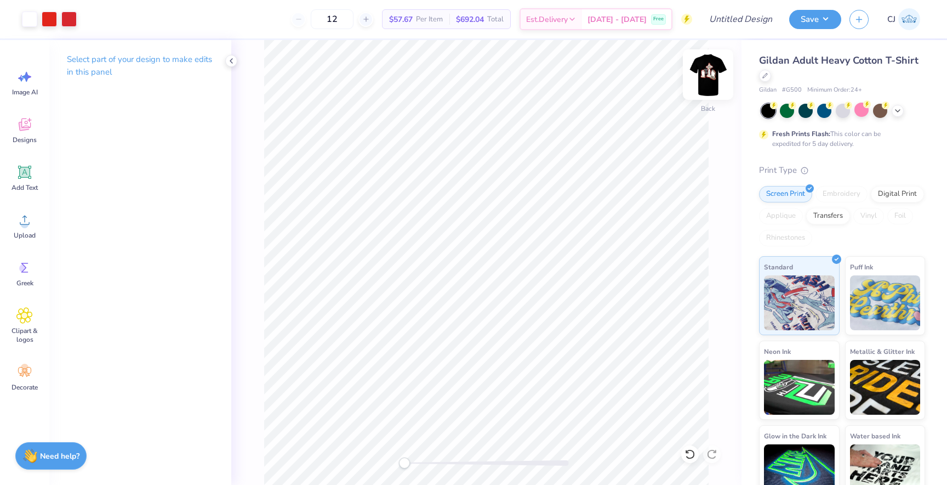
click at [704, 78] on img at bounding box center [708, 75] width 44 height 44
click at [704, 73] on img at bounding box center [708, 75] width 44 height 44
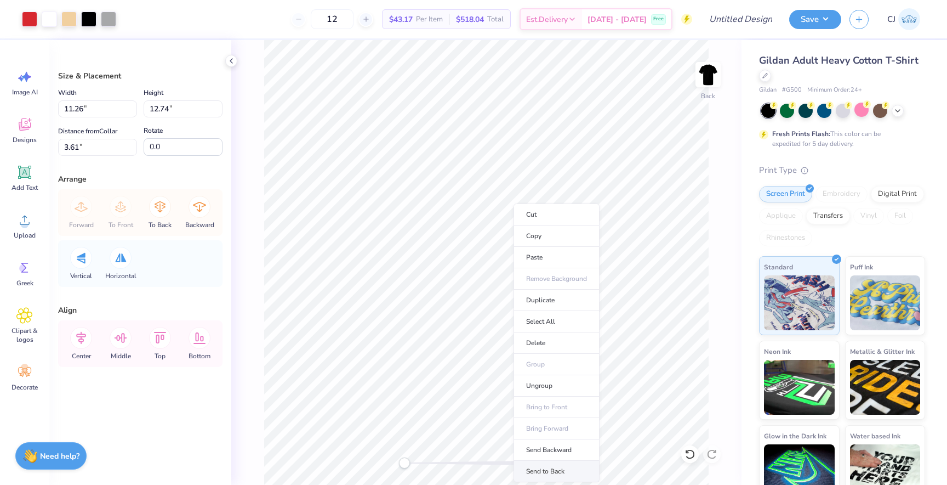
click at [533, 464] on li "Send to Back" at bounding box center [557, 470] width 86 height 21
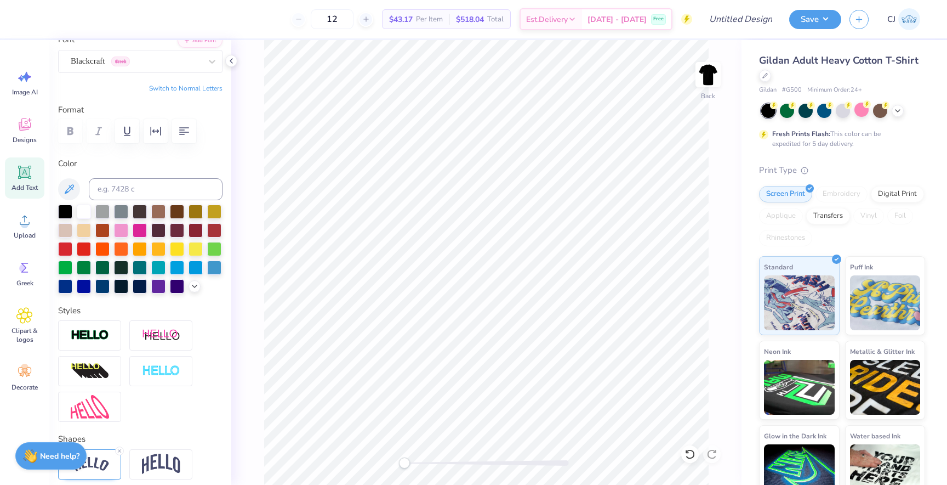
scroll to position [101, 0]
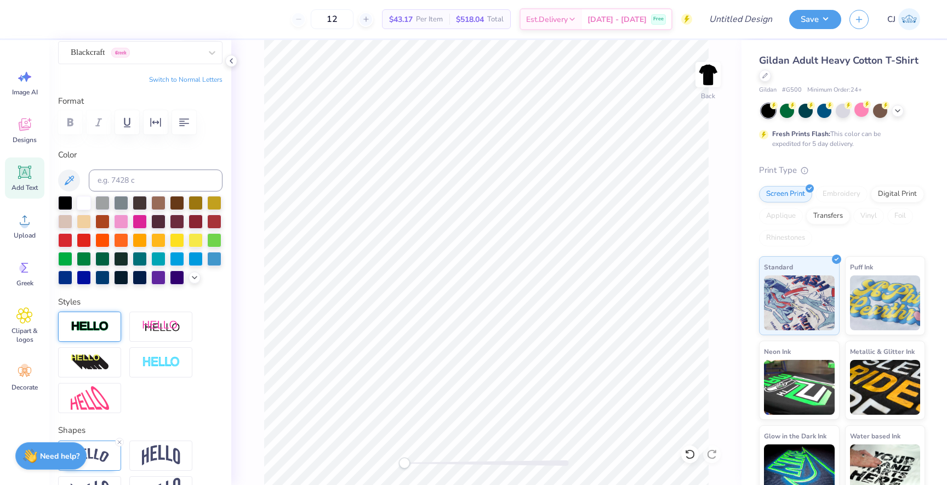
click at [96, 329] on img at bounding box center [90, 326] width 38 height 13
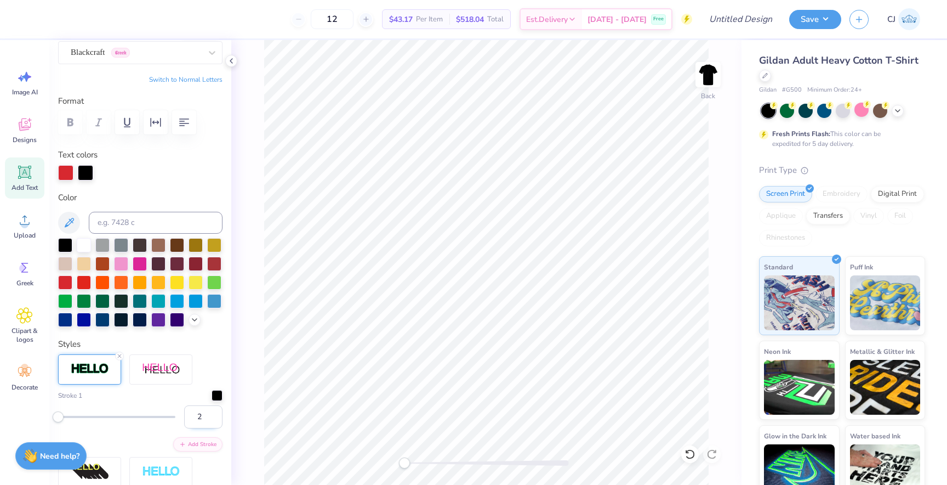
click at [211, 414] on input "2" at bounding box center [203, 416] width 38 height 23
type input "3"
click at [211, 414] on input "3" at bounding box center [203, 416] width 38 height 23
type input "1.69"
type input "1.49"
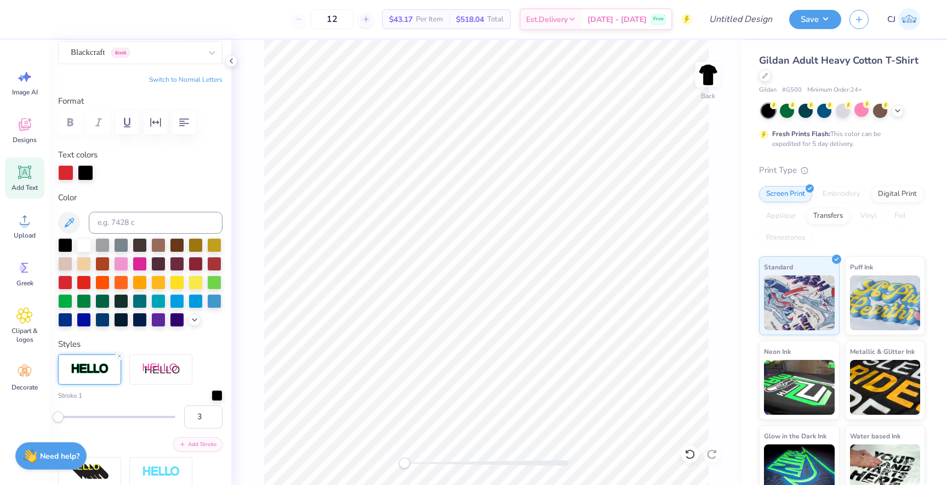
type input "3.99"
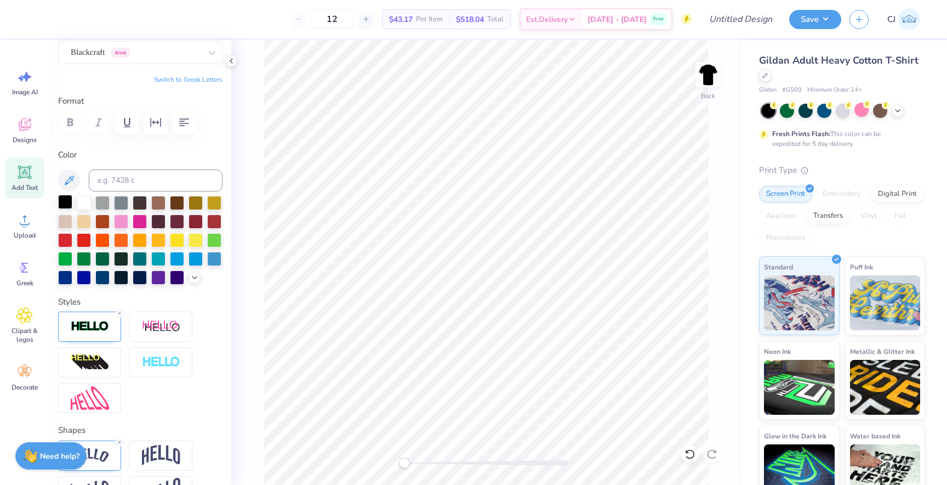
click at [63, 200] on div at bounding box center [65, 202] width 14 height 14
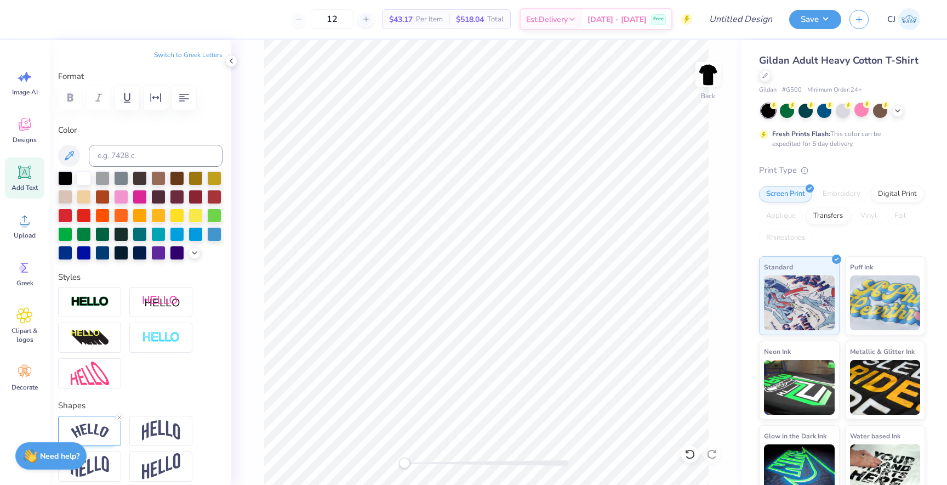
scroll to position [141, 0]
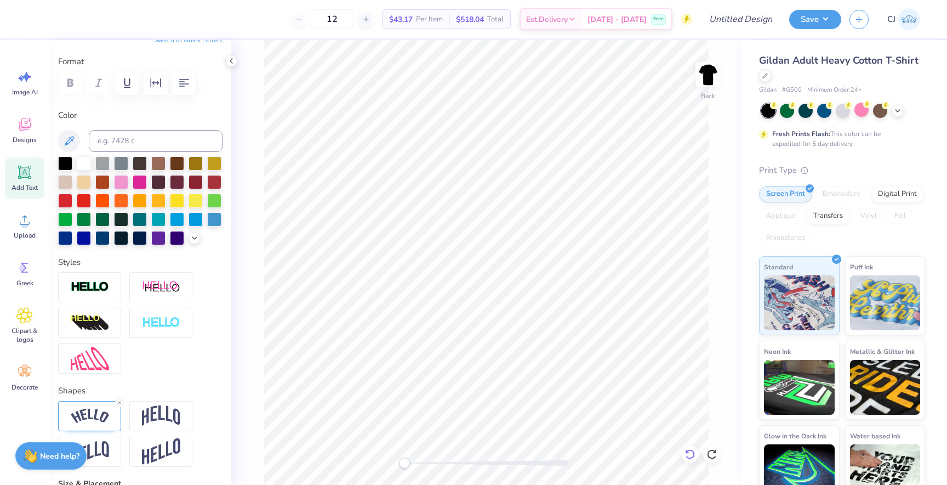
click at [692, 449] on icon at bounding box center [690, 453] width 11 height 11
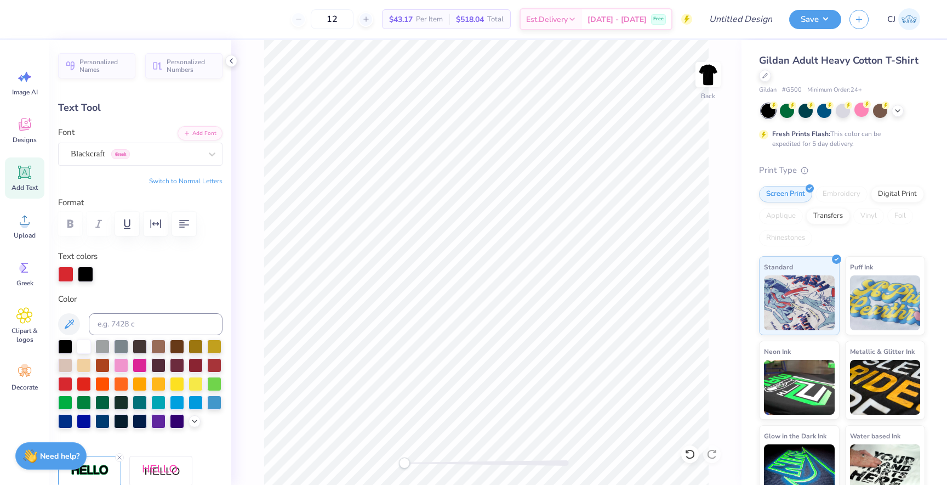
type input "6.05"
type input "2.36"
type input "6.23"
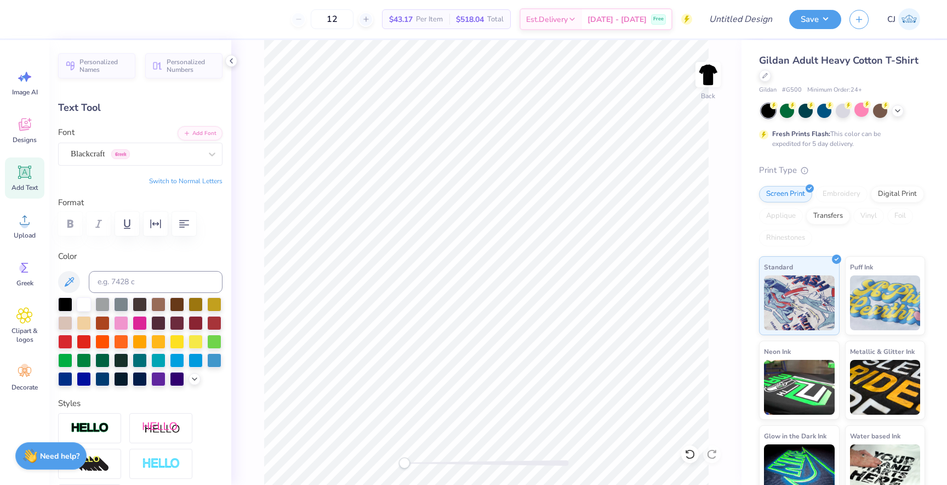
type input "5.99"
type input "3.03"
type input "12.71"
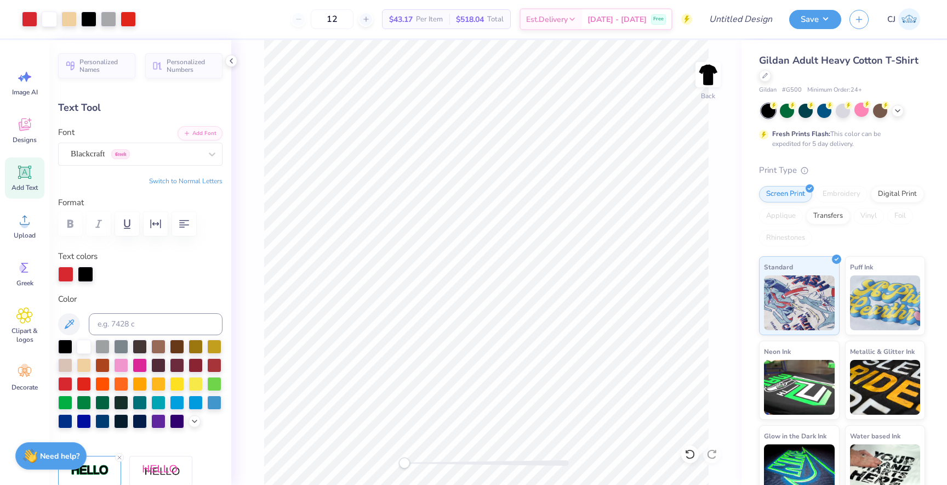
type input "4.03"
type input "2.04"
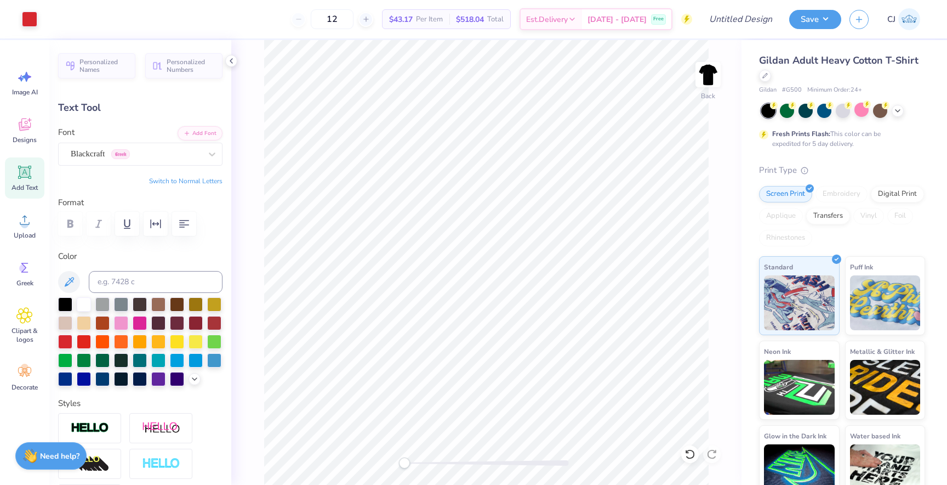
type input "6.05"
type input "2.36"
type input "15.44"
type input "3.99"
type input "1.56"
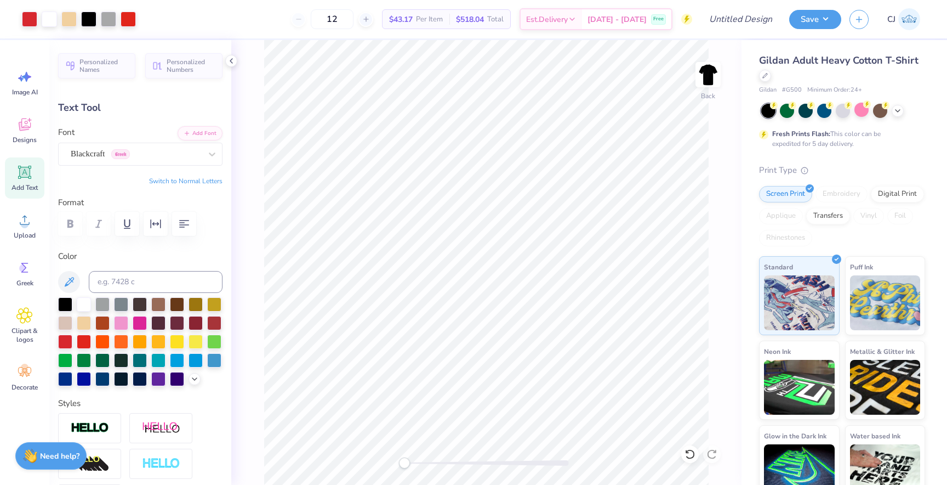
type input "9.74"
type input "1.69"
type input "1.49"
type input "3.99"
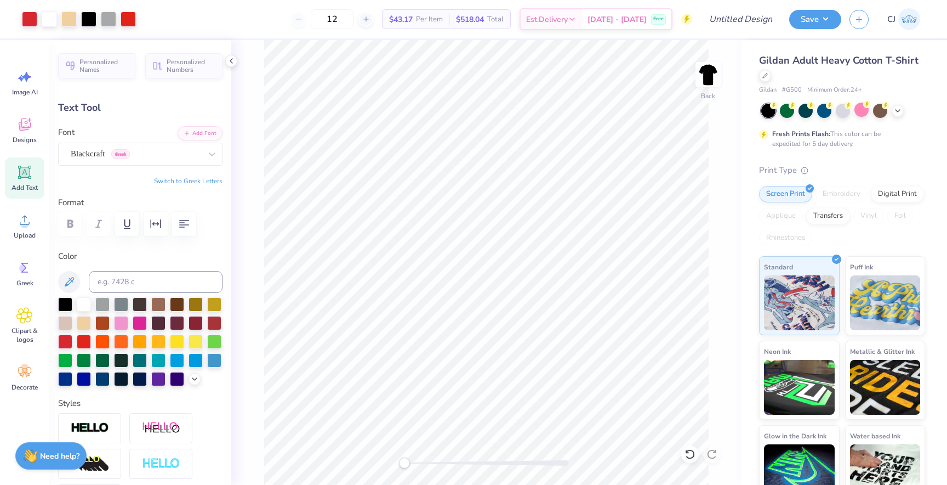
type input "1.56"
type input "9.74"
type input "4.03"
type input "2.04"
type input "3.44"
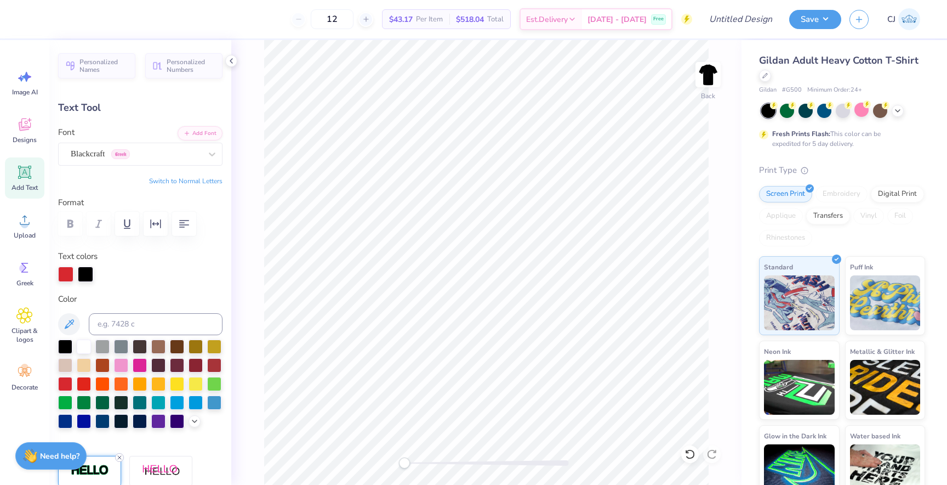
click at [118, 454] on icon at bounding box center [119, 457] width 7 height 7
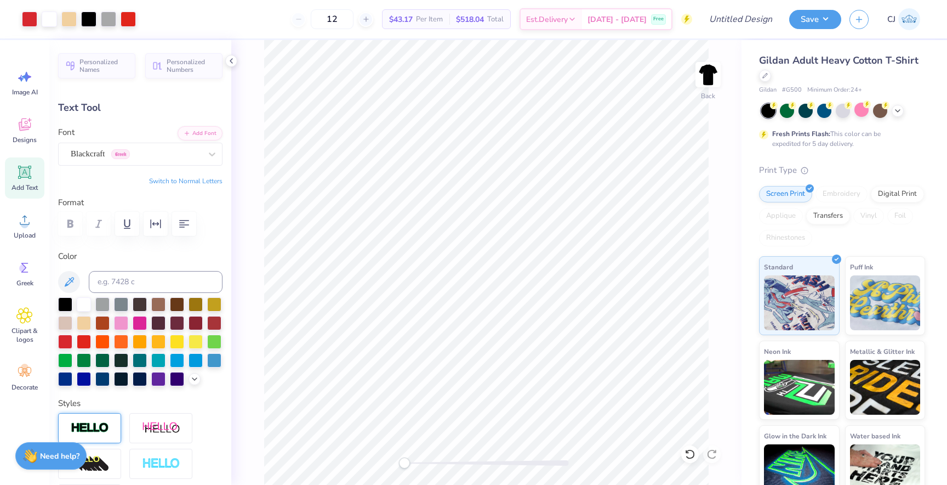
type input "4.00"
type input "2.01"
type input "3.45"
type input "4.22"
type input "2.12"
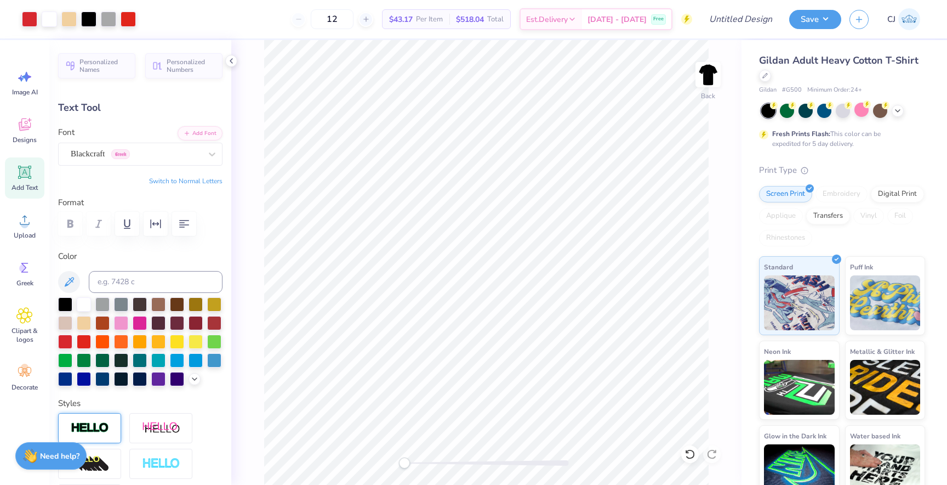
type input "3.35"
type input "7.00"
type input "1.14"
type input "8.59"
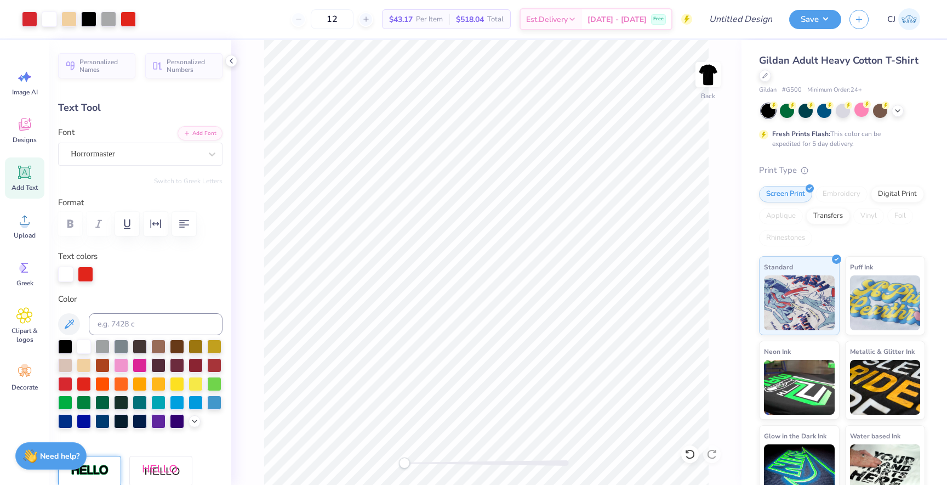
type input "3.99"
type input "1.56"
type input "9.74"
type input "7.00"
type input "1.14"
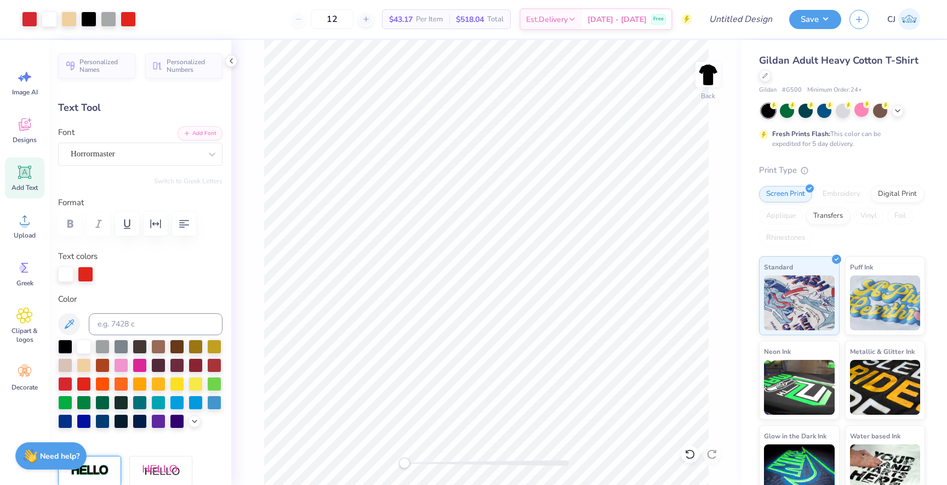
type input "8.02"
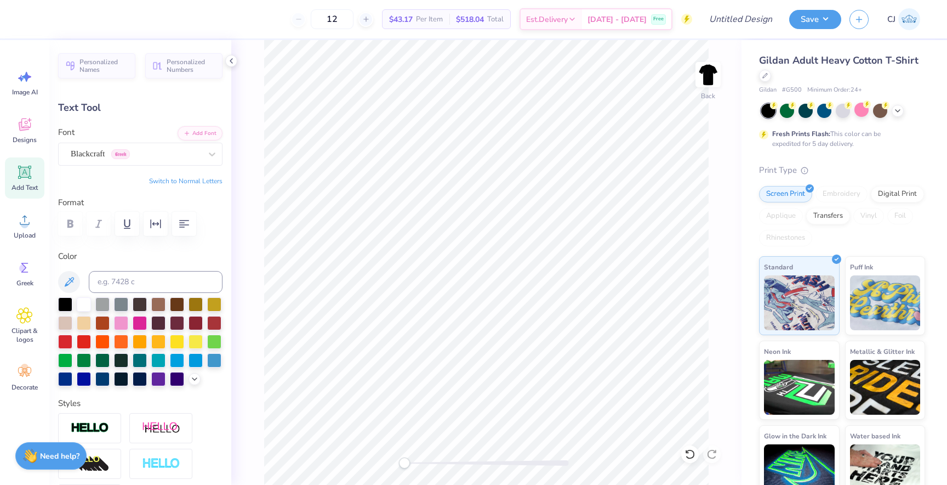
type input "3.99"
type input "1.56"
type input "9.47"
type input "3.45"
type input "1.35"
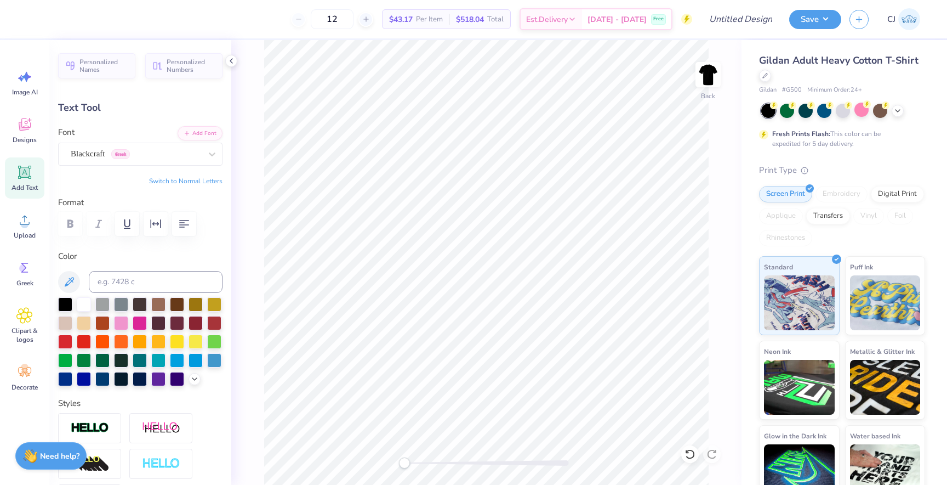
type input "3.43"
type input "1.72"
type input "4.14"
click at [203, 177] on button "Switch to Normal Letters" at bounding box center [185, 181] width 73 height 9
type textarea "x"
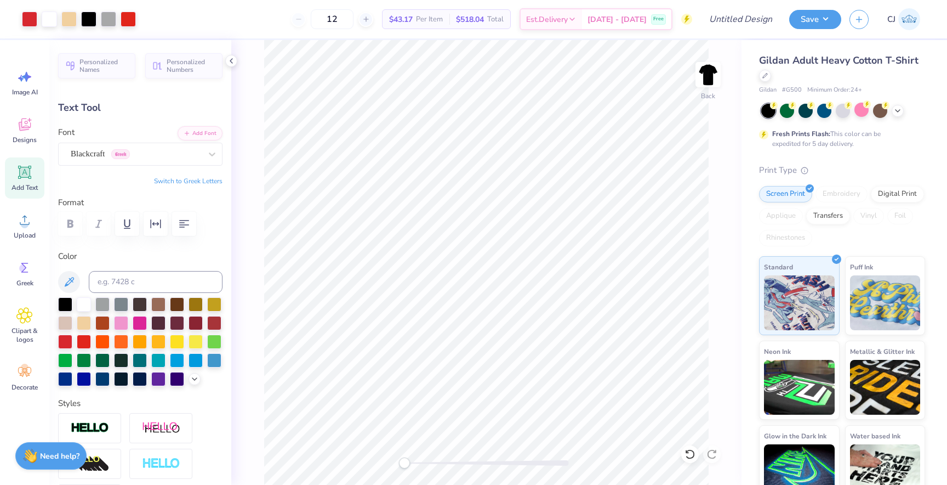
type input "1.38"
type input "1.22"
type input "4.39"
type input "1.07"
type input "0.95"
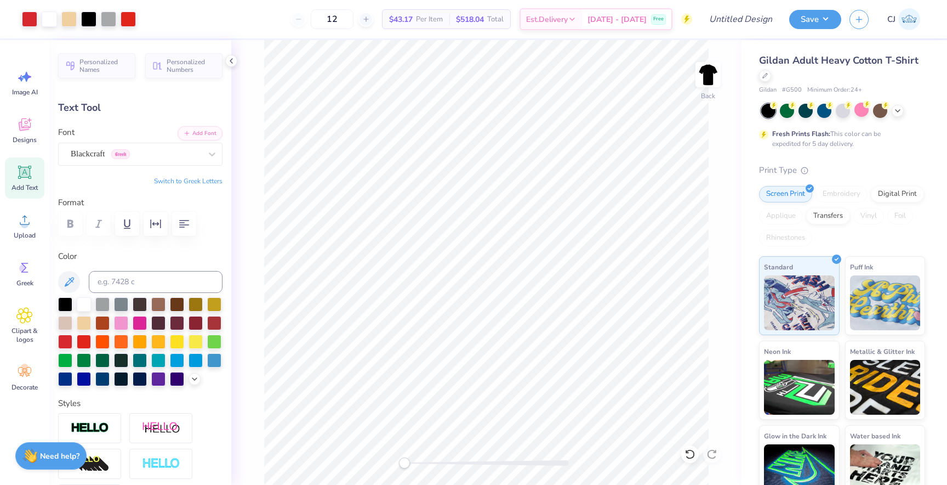
type input "5.84"
type input "3.43"
type input "1.72"
type input "4.14"
type input "3.45"
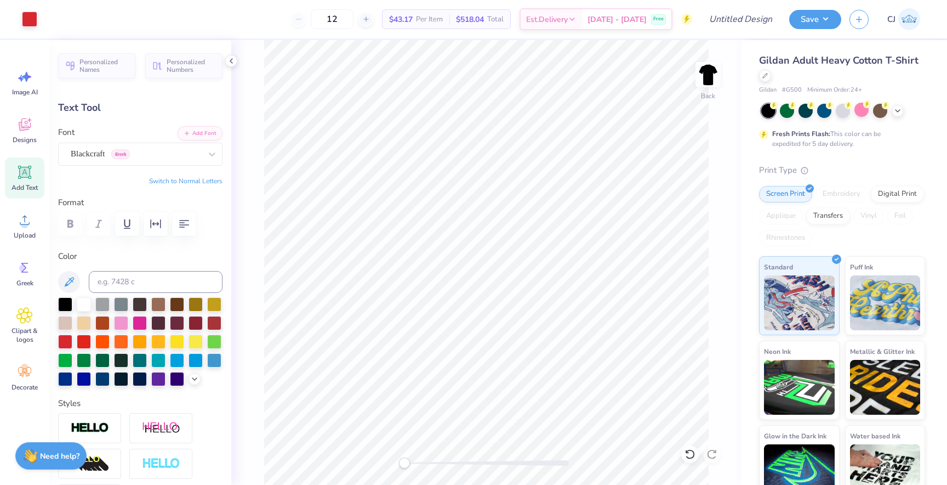
type input "1.35"
type input "6.45"
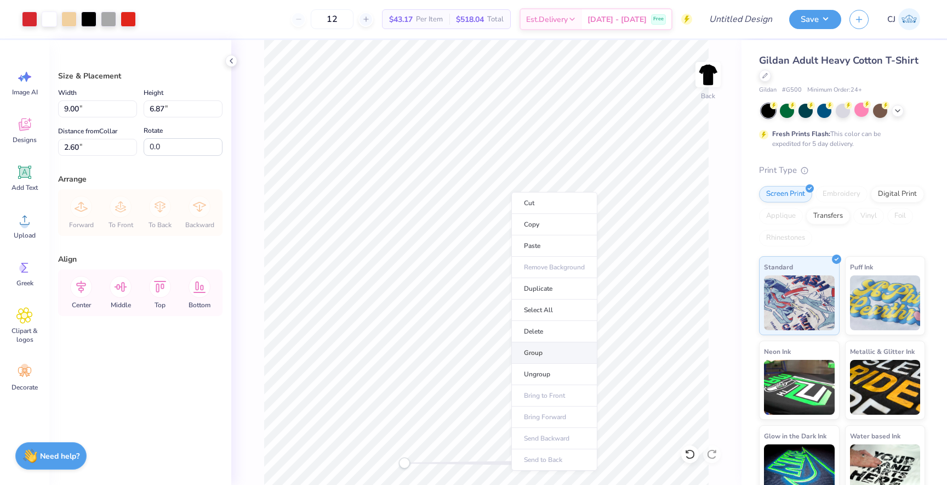
click at [543, 348] on li "Group" at bounding box center [554, 352] width 86 height 21
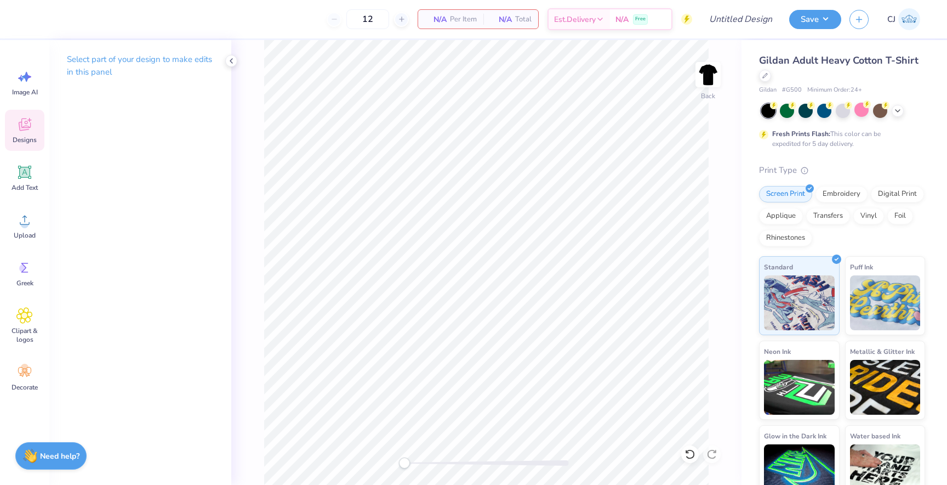
click at [14, 141] on span "Designs" at bounding box center [25, 139] width 24 height 9
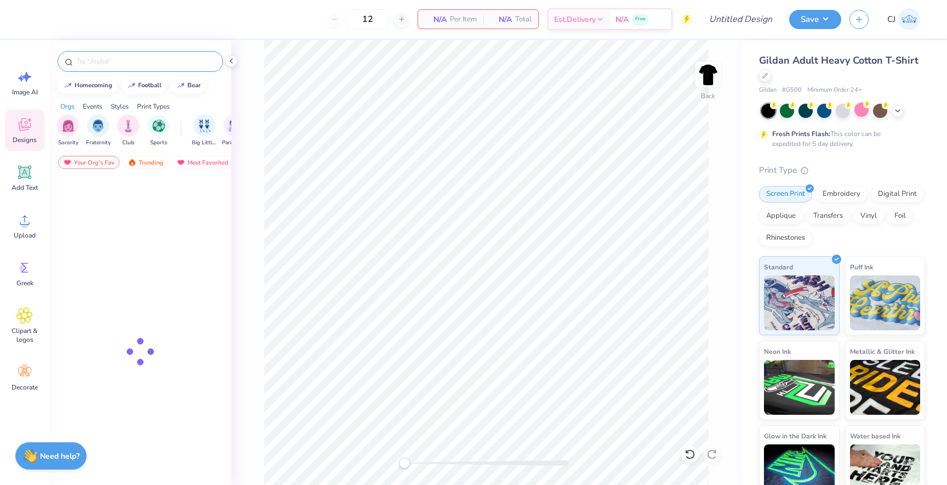
click at [121, 61] on input "text" at bounding box center [146, 61] width 140 height 11
type input "haloween"
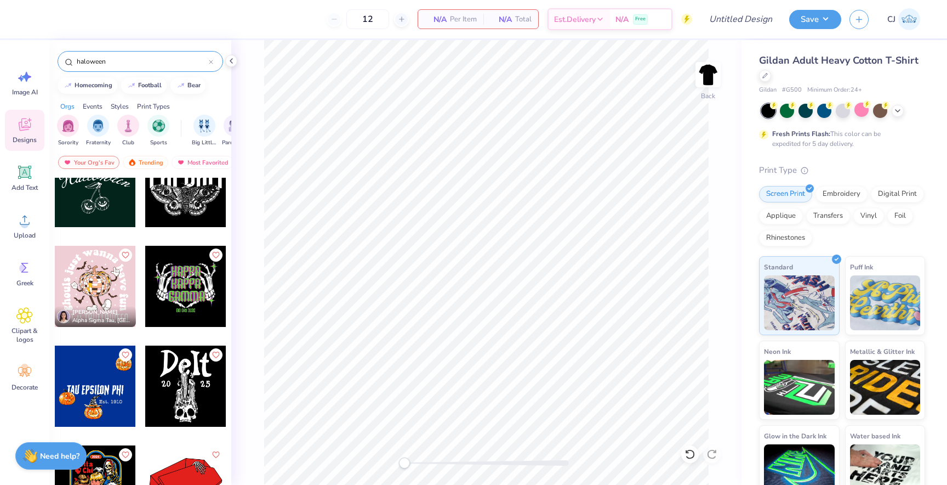
scroll to position [138, 0]
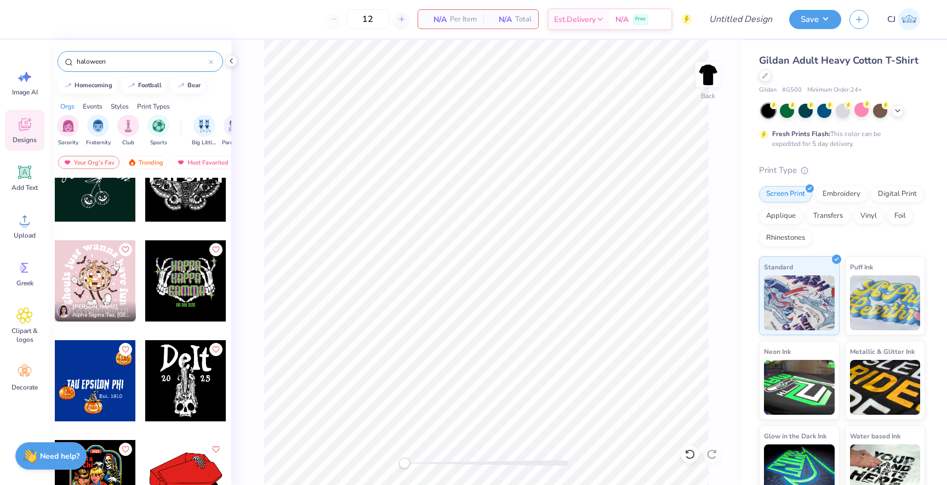
click at [168, 266] on div at bounding box center [185, 280] width 81 height 81
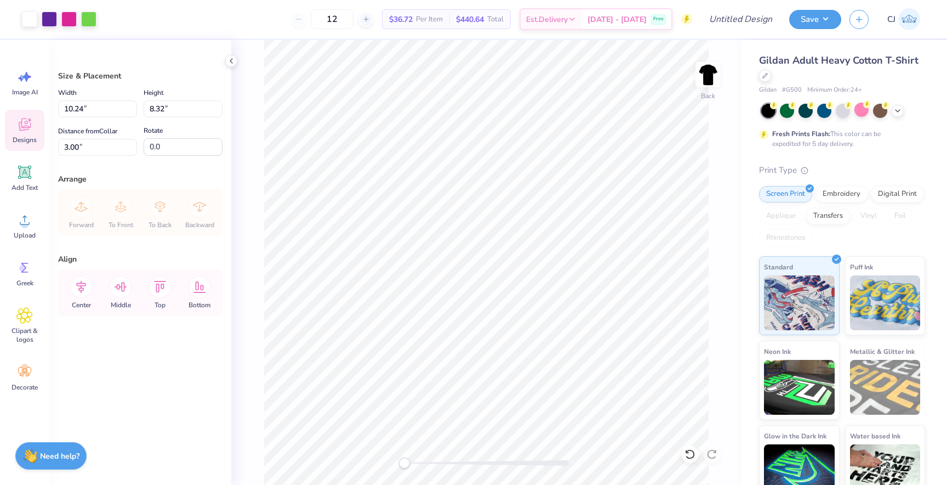
click at [27, 134] on div "Designs" at bounding box center [24, 130] width 39 height 41
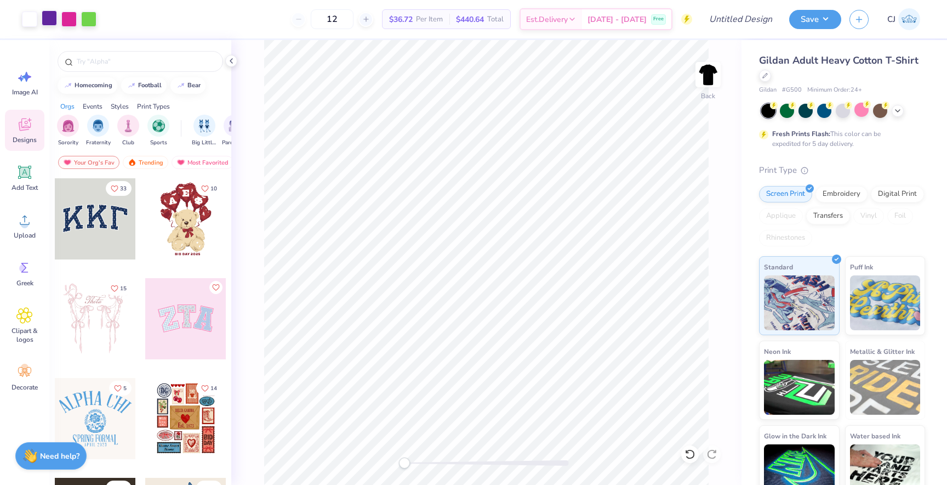
click at [45, 24] on div at bounding box center [49, 17] width 15 height 15
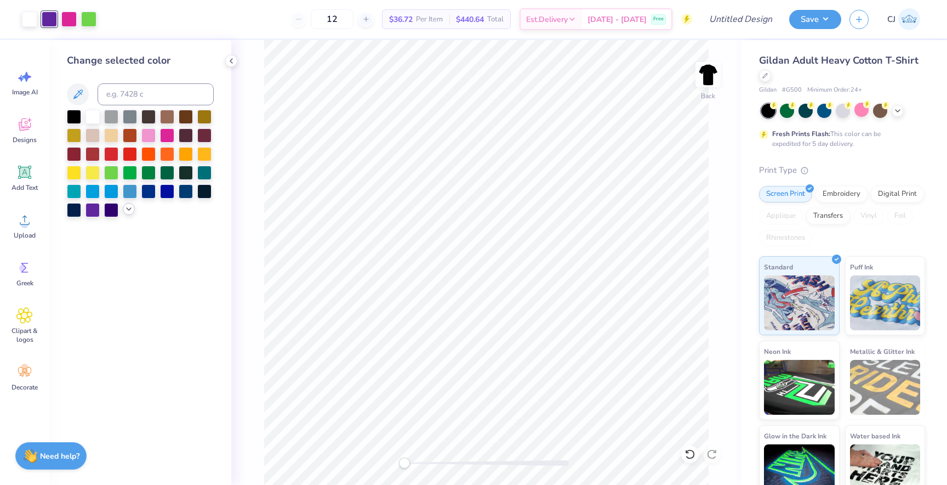
click at [129, 208] on icon at bounding box center [128, 208] width 9 height 9
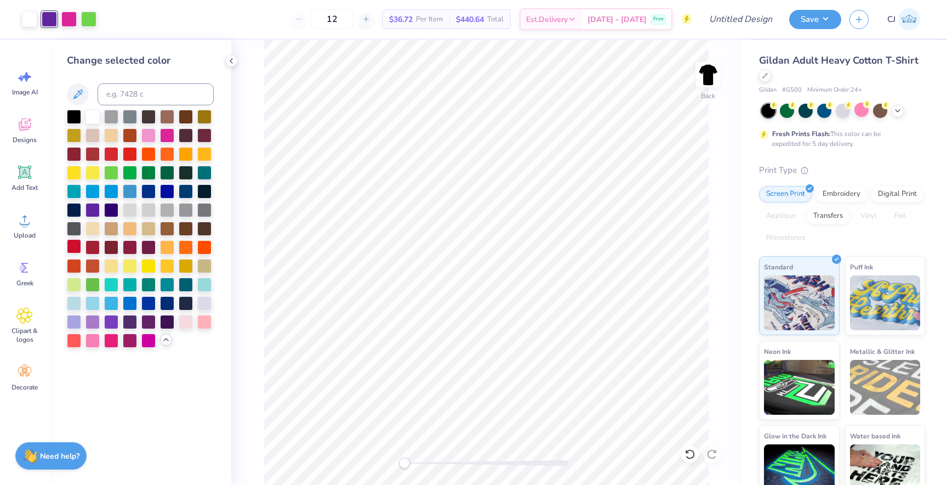
click at [76, 249] on div at bounding box center [74, 246] width 14 height 14
click at [71, 16] on div at bounding box center [68, 17] width 15 height 15
click at [92, 118] on div at bounding box center [93, 116] width 14 height 14
click at [71, 18] on div at bounding box center [68, 17] width 15 height 15
click at [78, 120] on div at bounding box center [74, 116] width 14 height 14
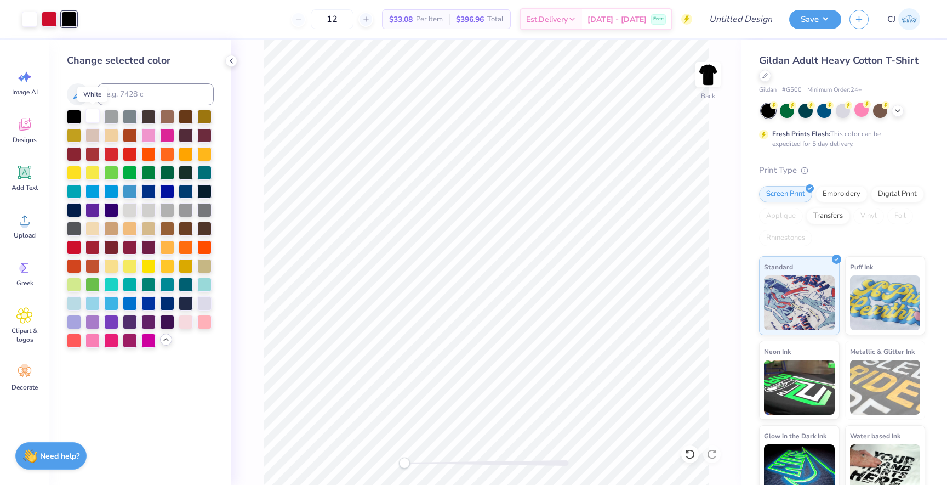
click at [92, 119] on div at bounding box center [93, 116] width 14 height 14
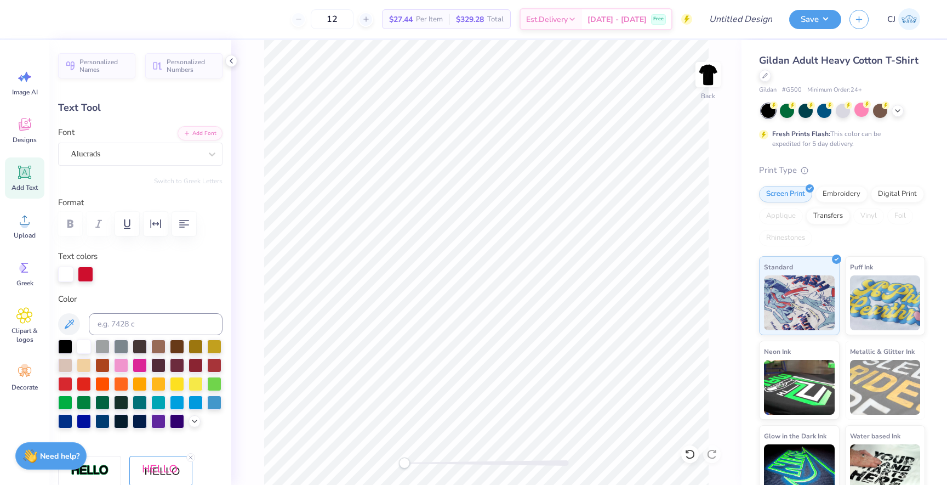
scroll to position [0, 0]
type textarea "k"
click at [179, 157] on div "Alucrads" at bounding box center [136, 153] width 133 height 17
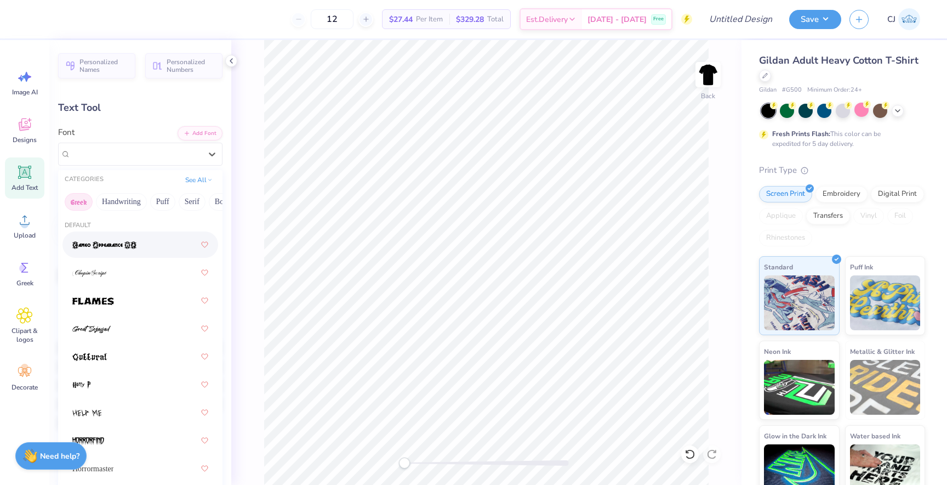
click at [82, 201] on button "Greek" at bounding box center [79, 202] width 28 height 18
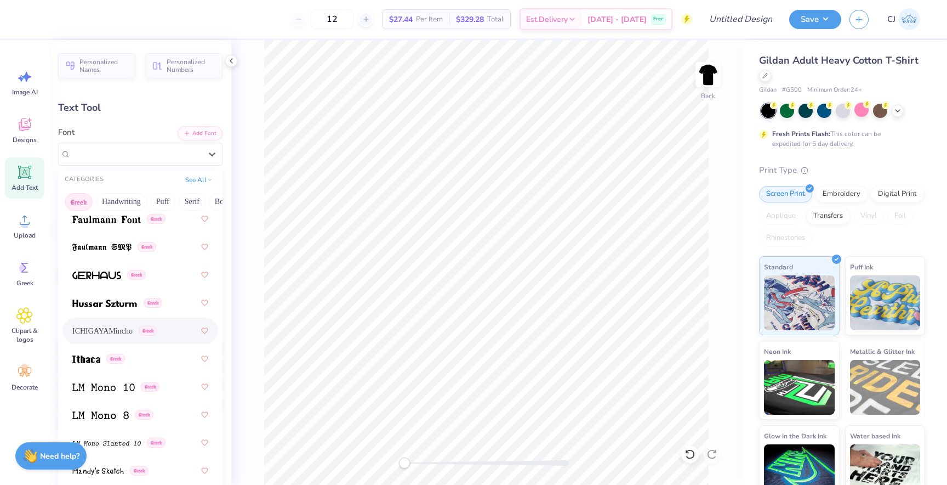
scroll to position [530, 0]
click at [98, 248] on img at bounding box center [101, 246] width 59 height 8
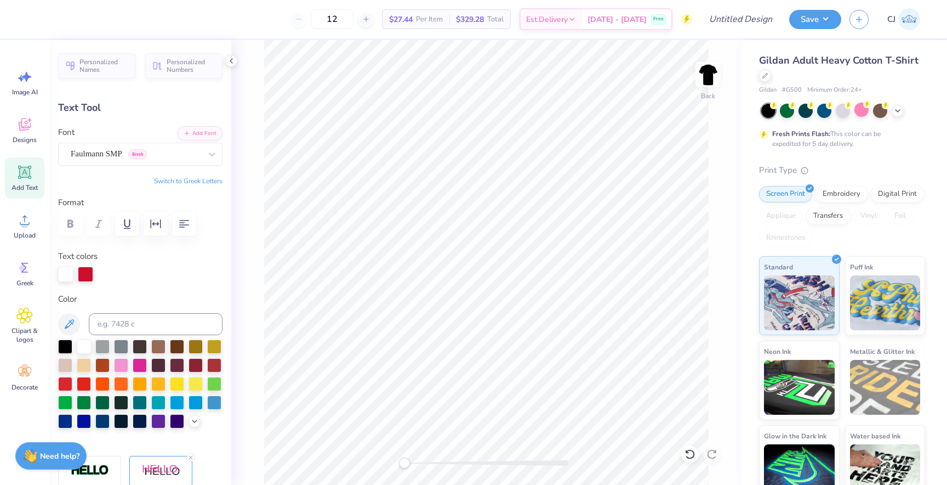
click at [201, 181] on button "Switch to Greek Letters" at bounding box center [188, 181] width 69 height 9
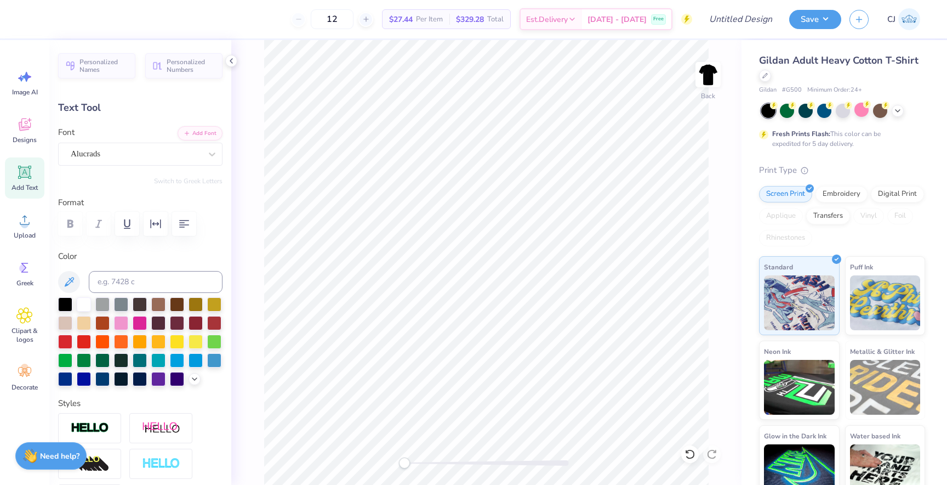
scroll to position [0, 4]
click at [58, 20] on div "Art colors 12 $27.44 Per Item $329.28 Total Est. Delivery Oct 10 - 13 Free Desi…" at bounding box center [473, 19] width 947 height 38
click at [49, 18] on div at bounding box center [49, 17] width 15 height 15
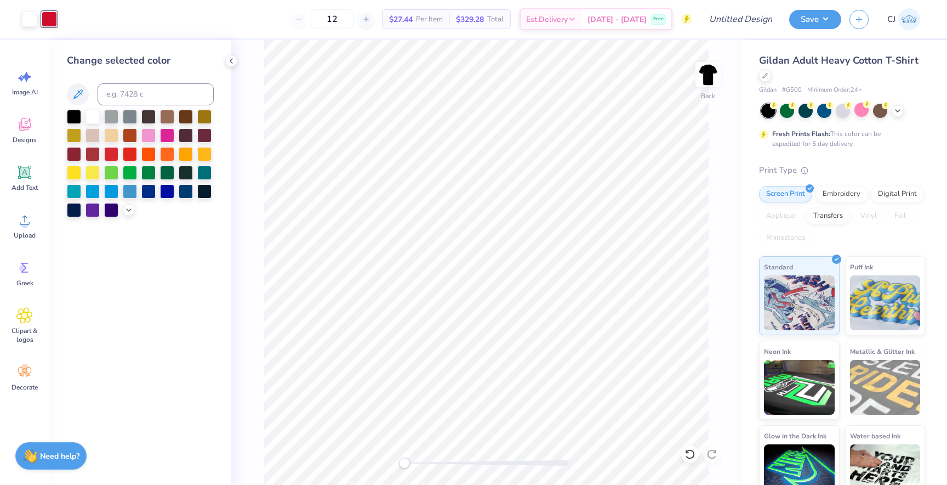
click at [93, 115] on div at bounding box center [93, 117] width 14 height 14
click at [27, 187] on span "Add Text" at bounding box center [25, 187] width 26 height 9
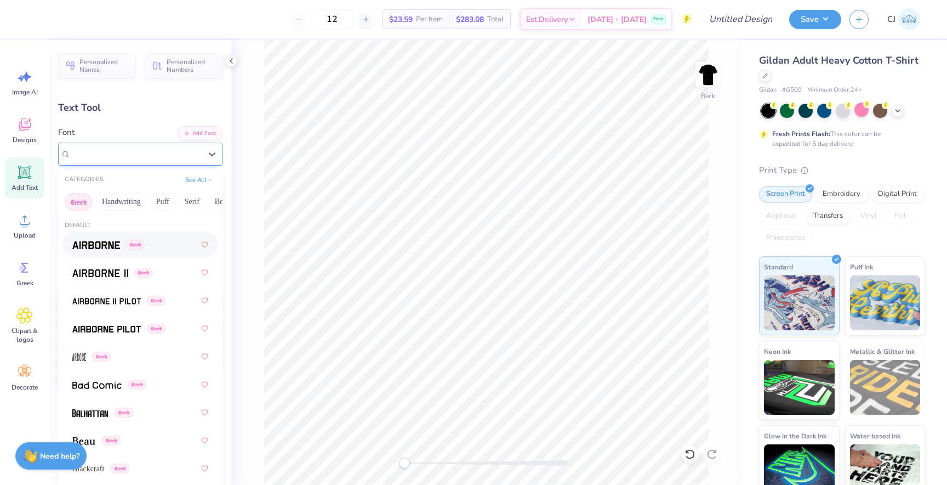
click at [117, 162] on div "Super Dream" at bounding box center [140, 154] width 164 height 23
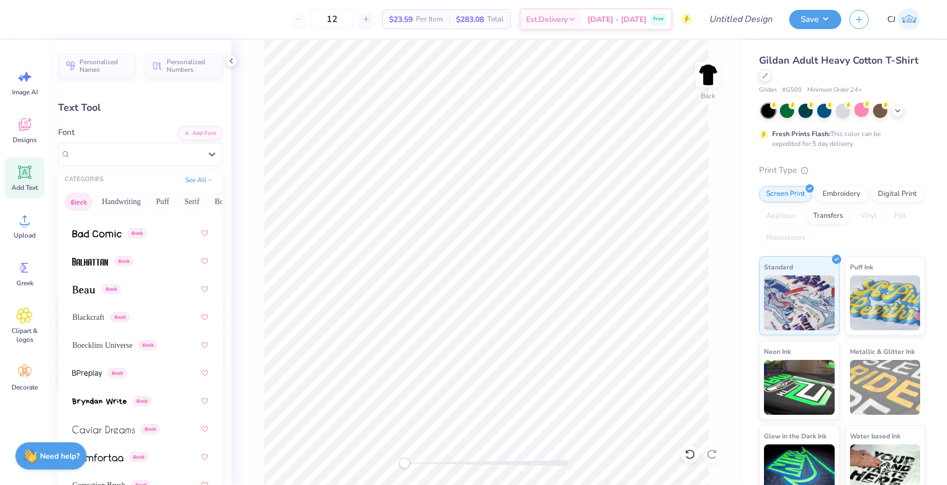
scroll to position [167, 0]
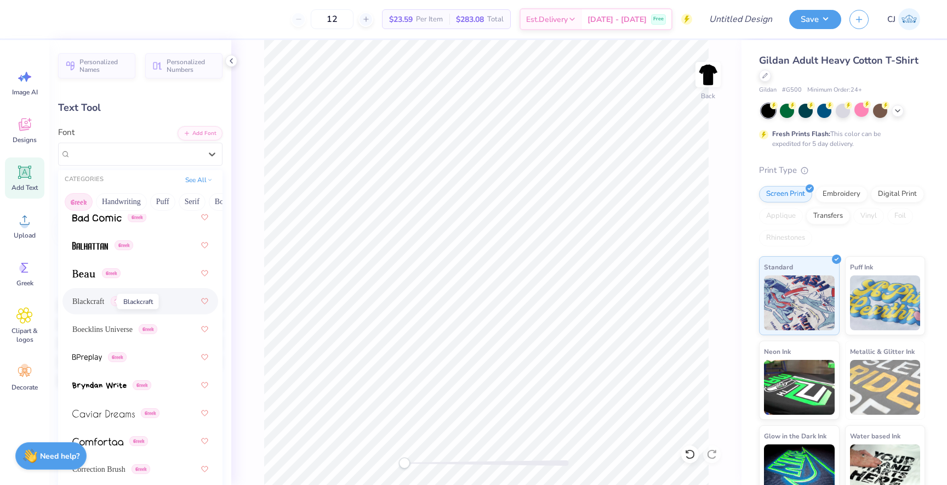
click at [96, 304] on span "Blackcraft" at bounding box center [88, 301] width 32 height 12
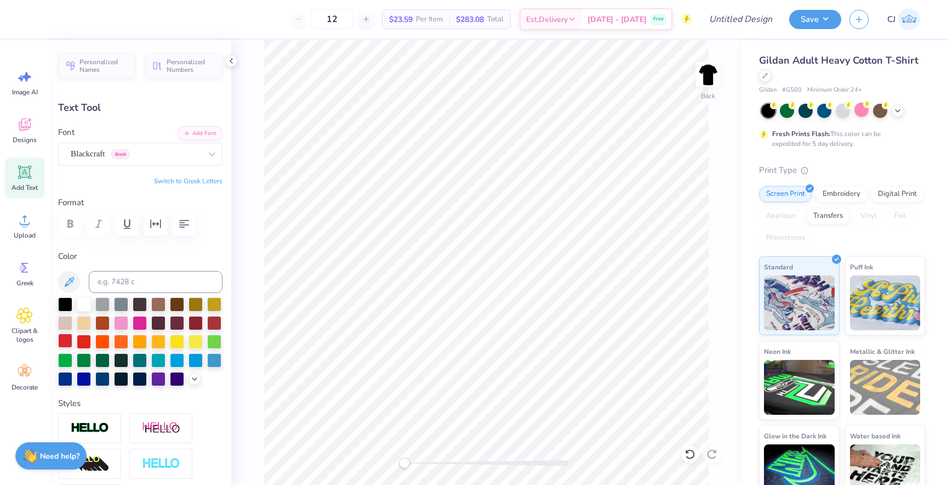
click at [63, 340] on div at bounding box center [65, 340] width 14 height 14
click at [185, 181] on button "Switch to Greek Letters" at bounding box center [188, 181] width 69 height 9
click at [153, 155] on div "Blackcraft Greek" at bounding box center [136, 153] width 133 height 17
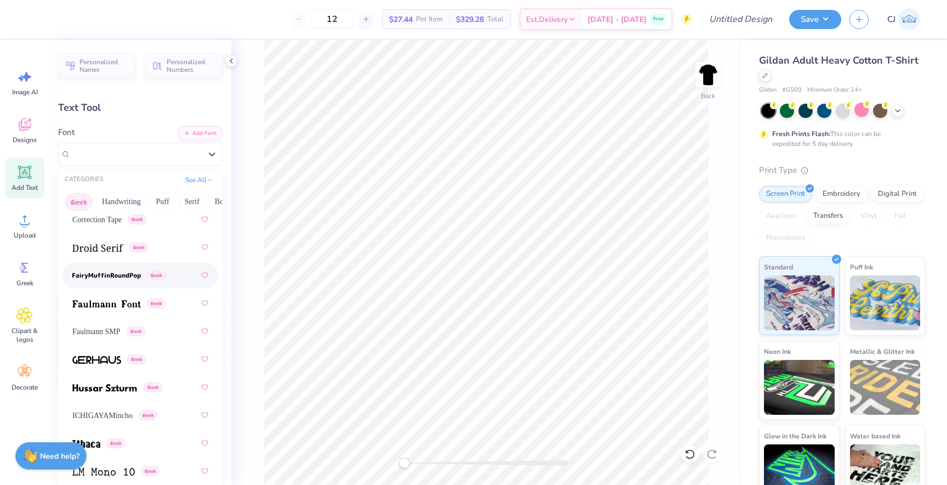
scroll to position [449, 0]
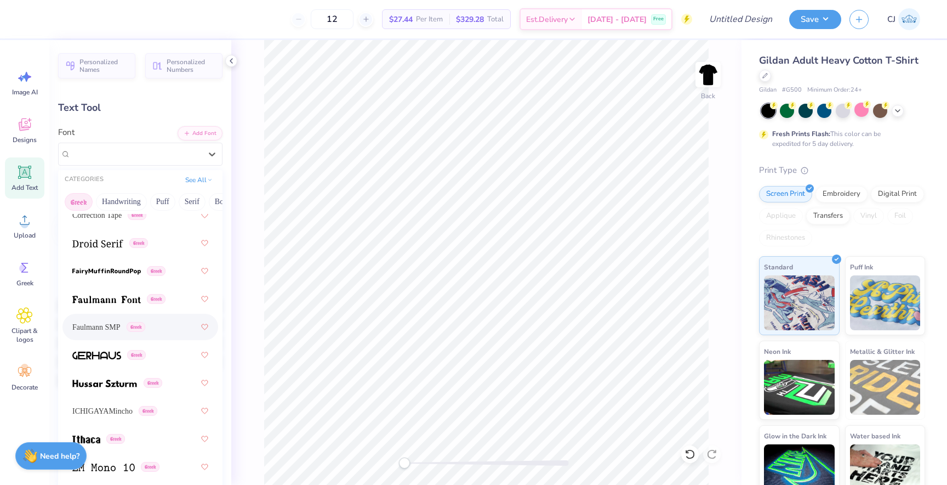
click at [107, 328] on span "Faulmann SMP" at bounding box center [96, 327] width 48 height 12
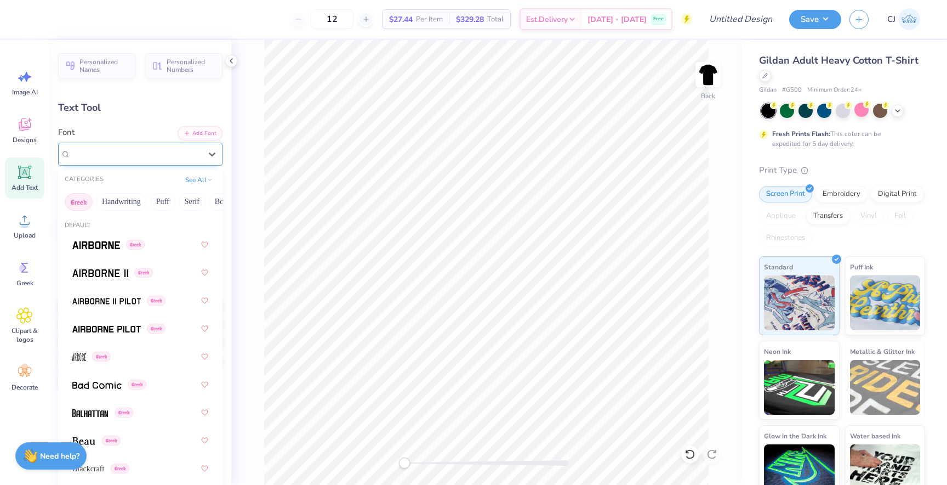
click at [110, 164] on div "Faulmann SMP Greek" at bounding box center [140, 154] width 164 height 23
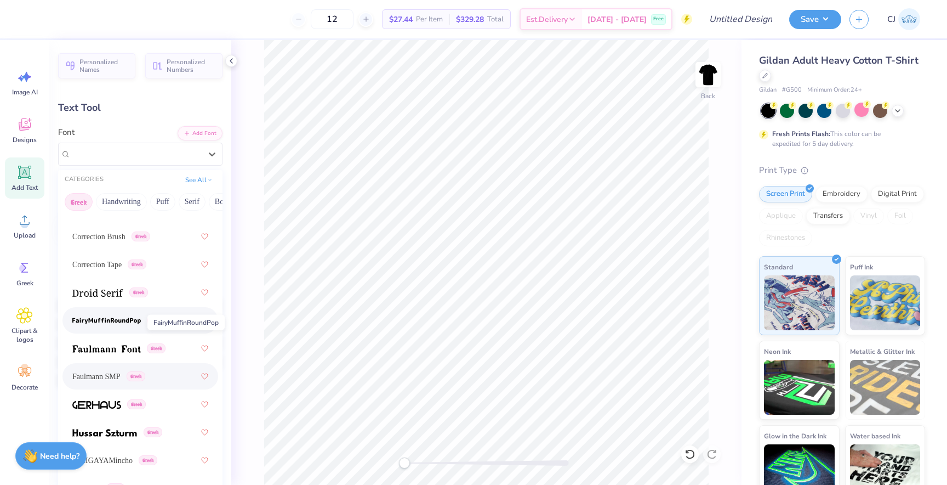
scroll to position [401, 0]
click at [128, 350] on img at bounding box center [106, 347] width 69 height 8
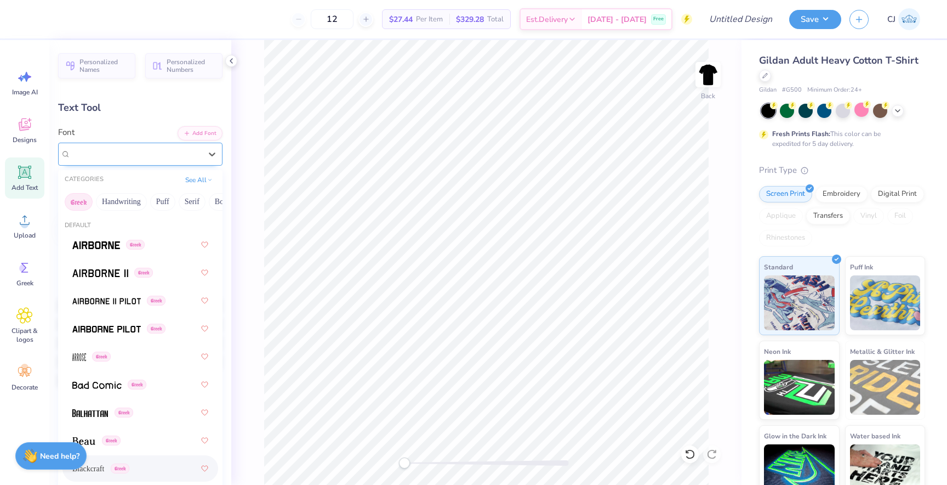
click at [146, 147] on div at bounding box center [136, 153] width 130 height 15
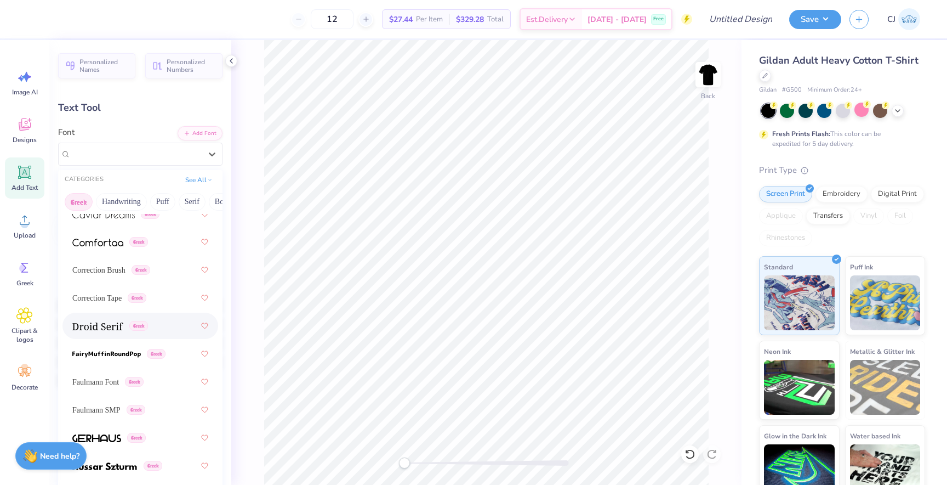
scroll to position [365, 0]
click at [98, 384] on span "Faulmann Font" at bounding box center [95, 383] width 47 height 12
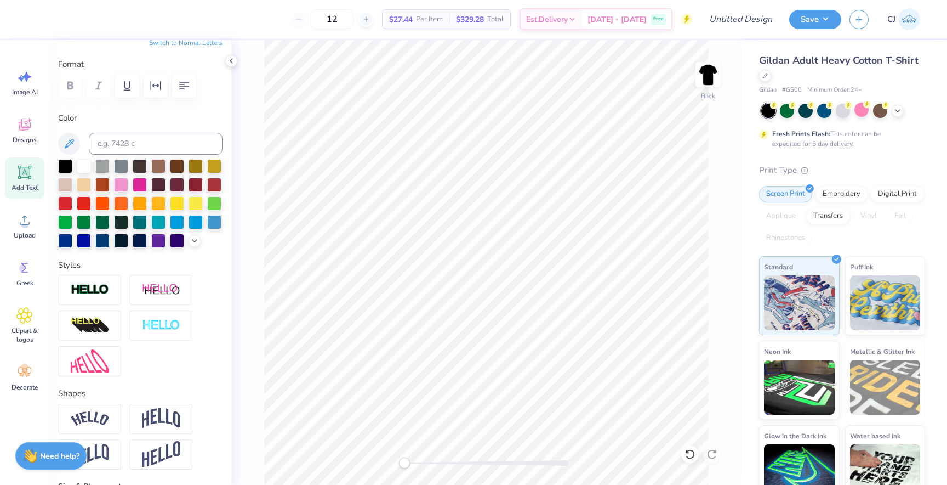
scroll to position [0, 0]
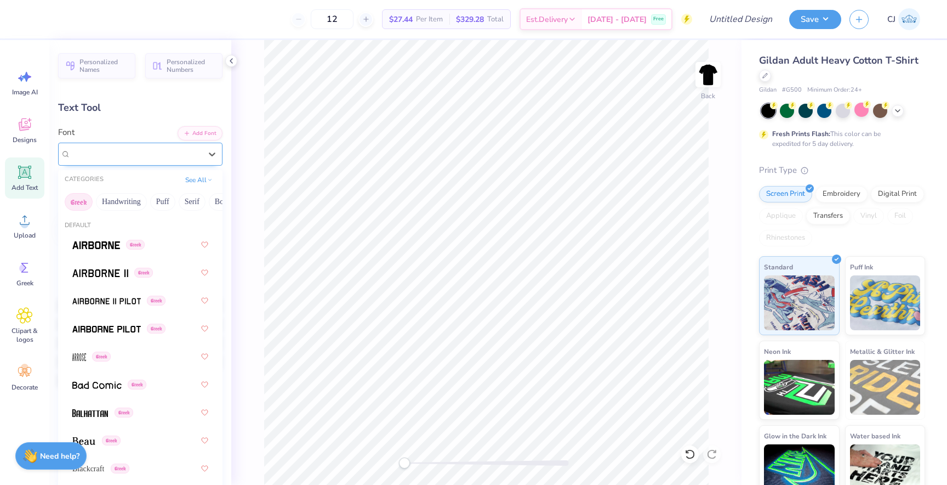
click at [158, 144] on div "Faulmann Font Greek" at bounding box center [140, 154] width 164 height 23
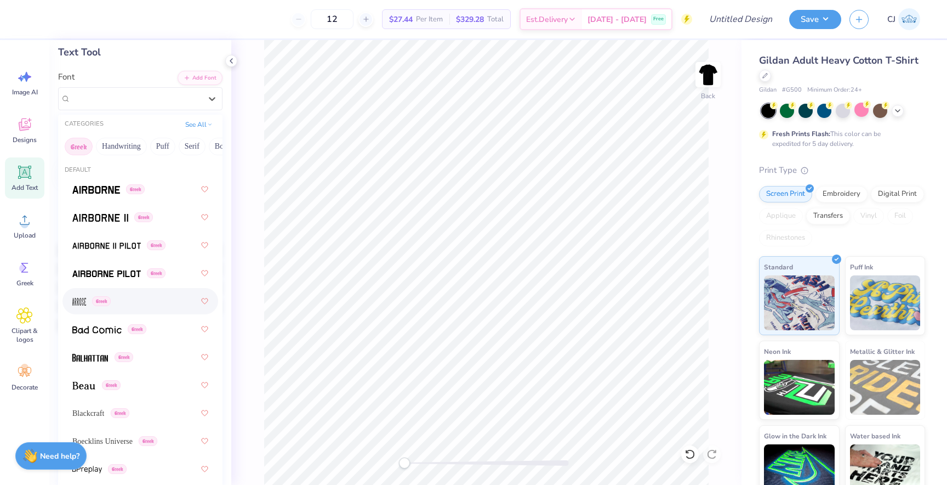
scroll to position [56, 0]
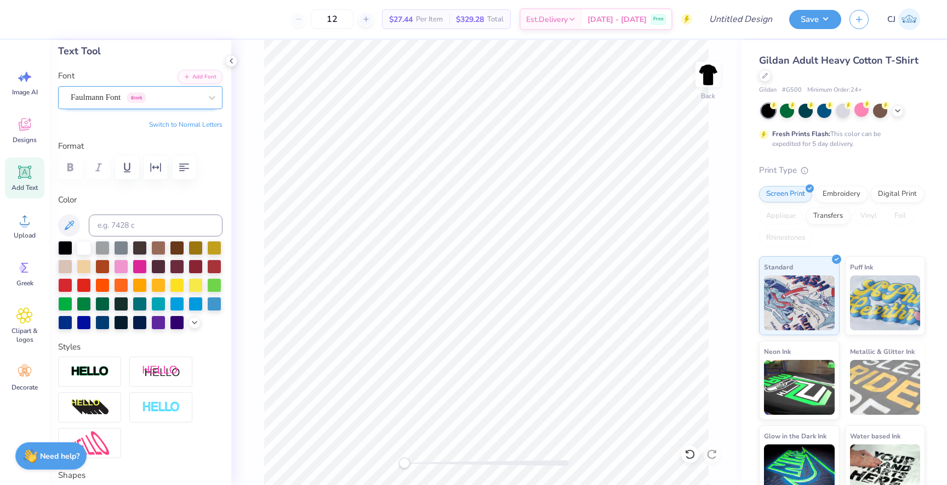
click at [166, 101] on div "Faulmann Font Greek" at bounding box center [136, 97] width 133 height 17
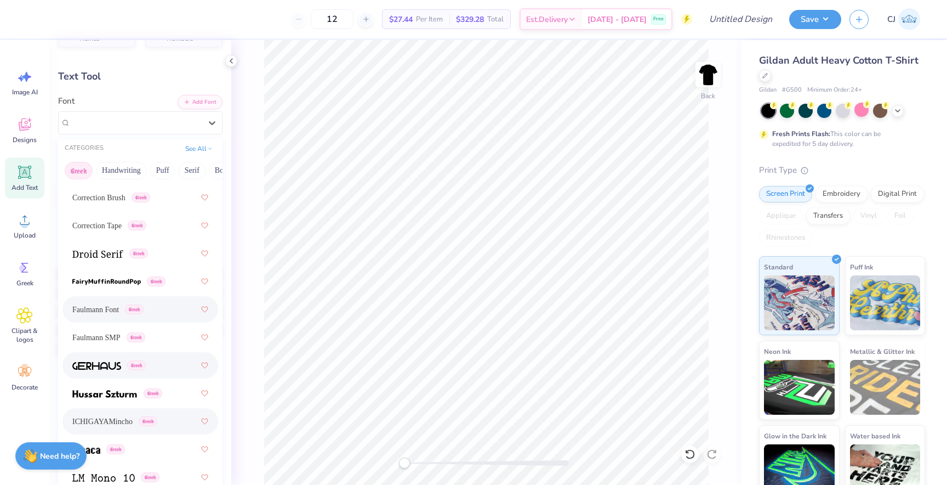
scroll to position [411, 0]
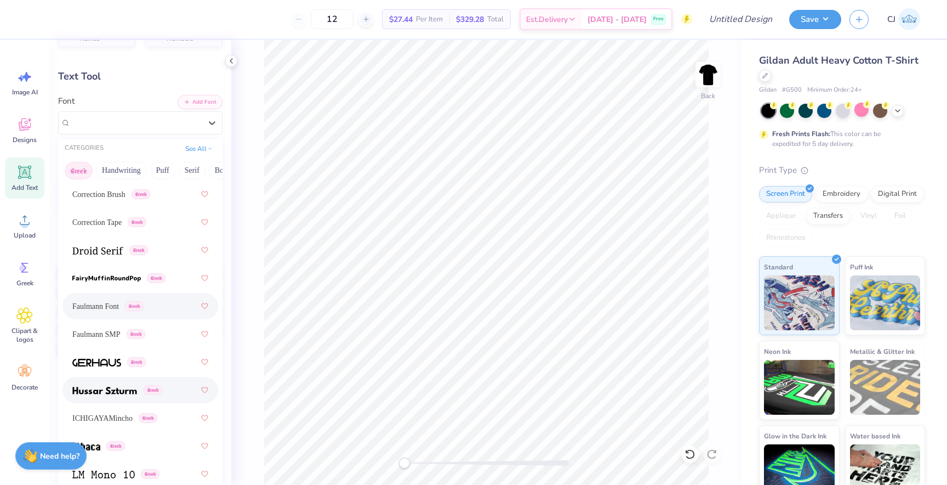
click at [106, 393] on img at bounding box center [104, 390] width 65 height 8
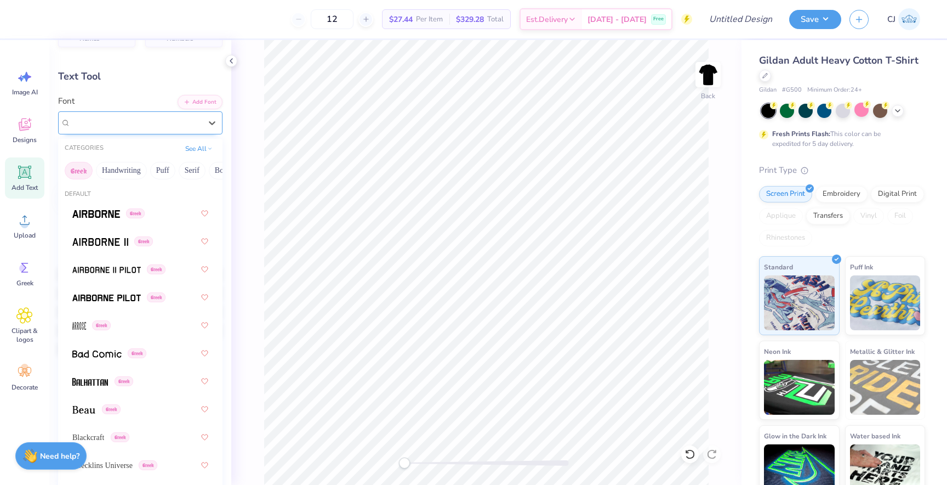
click at [173, 125] on div "Hussar Szturm Greek" at bounding box center [136, 122] width 133 height 17
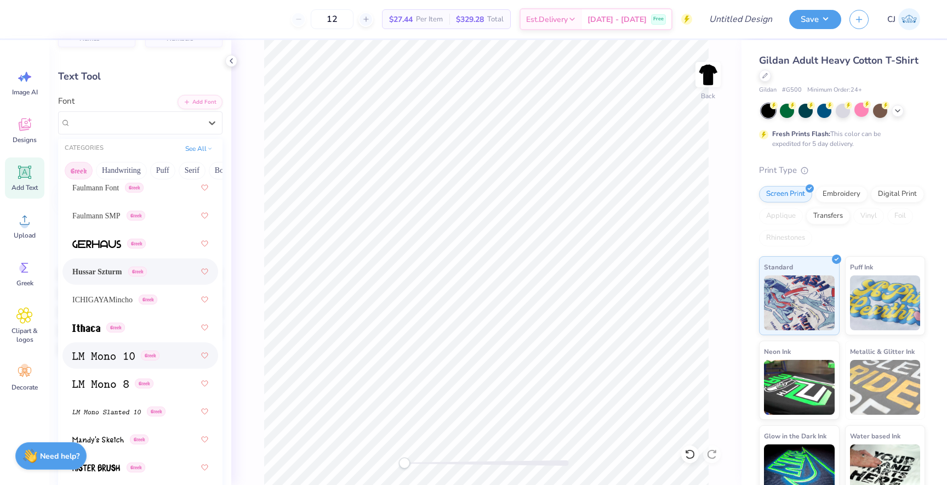
scroll to position [530, 0]
click at [112, 304] on div "ICHIGAYAMincho Greek" at bounding box center [140, 298] width 136 height 20
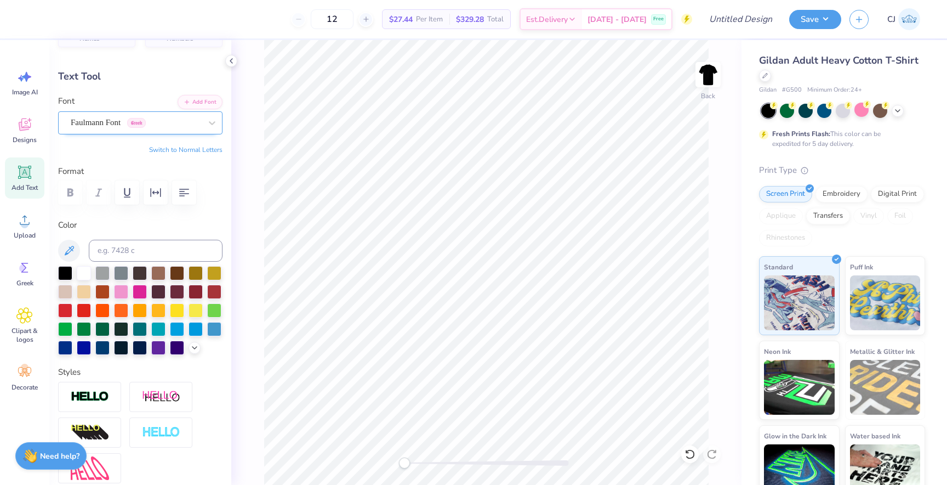
click at [117, 123] on div "Faulmann Font Greek" at bounding box center [136, 122] width 133 height 17
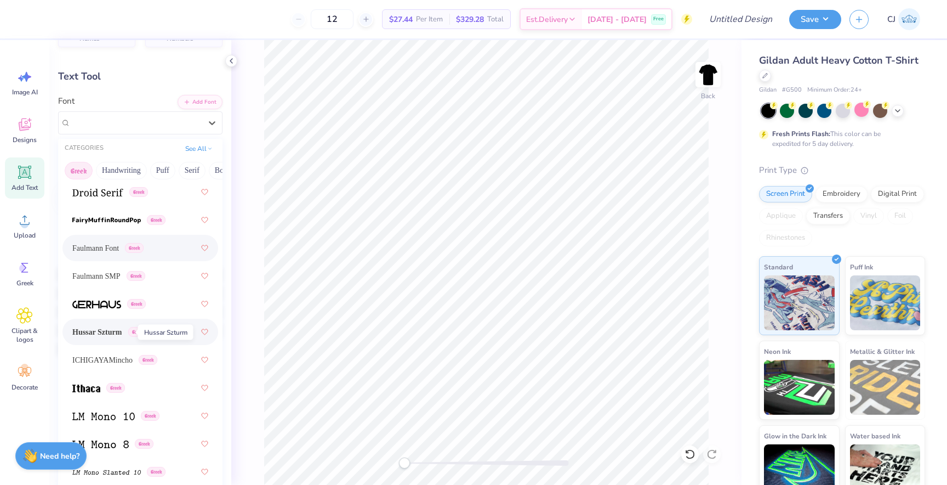
scroll to position [470, 0]
click at [113, 360] on span "ICHIGAYAMincho" at bounding box center [102, 358] width 60 height 12
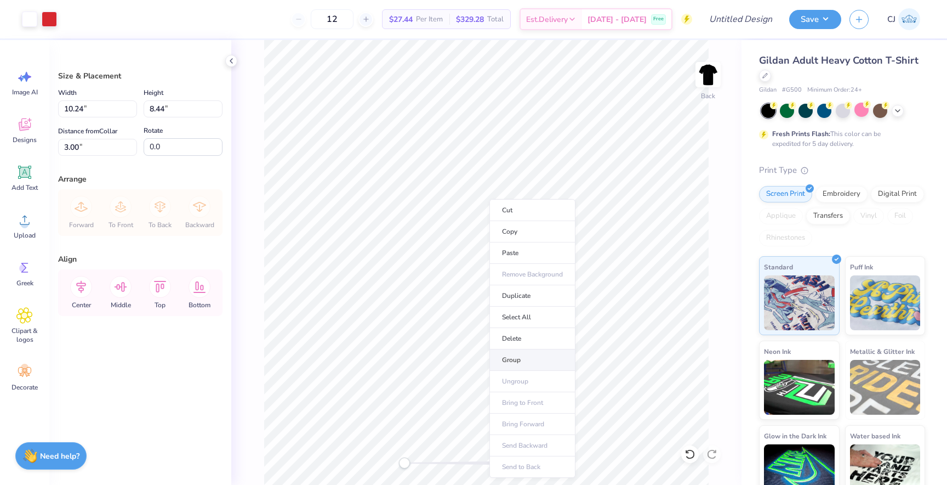
click at [533, 365] on li "Group" at bounding box center [533, 359] width 86 height 21
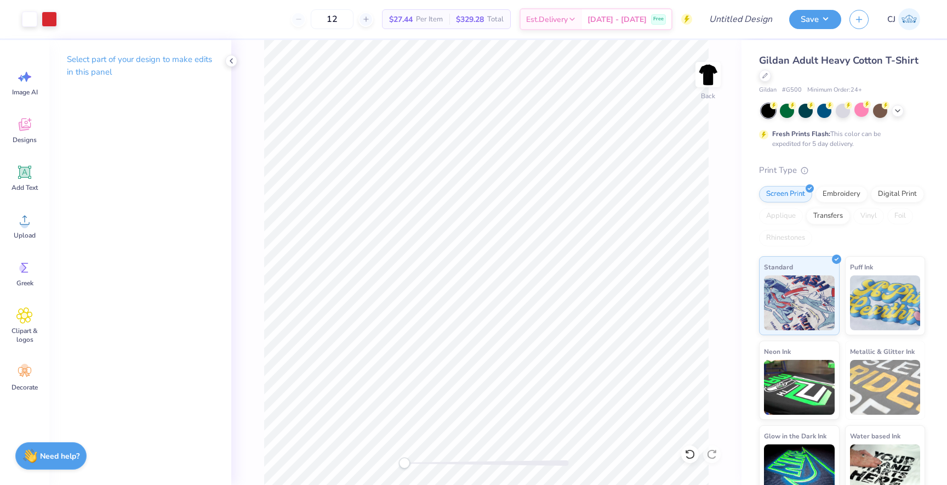
click at [897, 104] on div at bounding box center [843, 111] width 164 height 14
click at [898, 111] on icon at bounding box center [898, 109] width 9 height 9
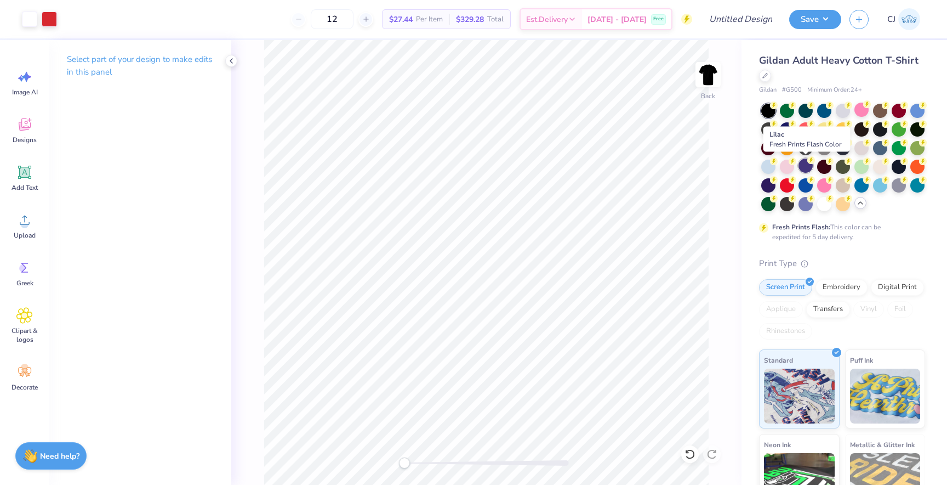
click at [808, 168] on div at bounding box center [806, 165] width 14 height 14
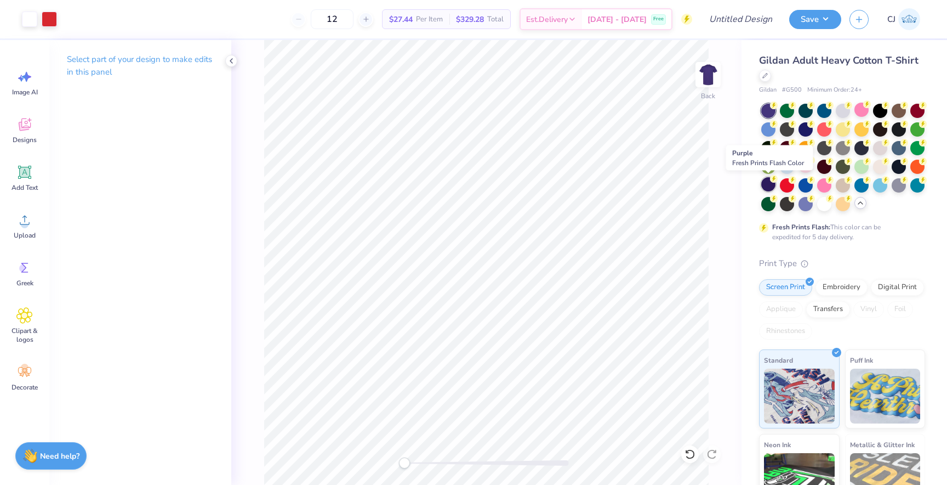
click at [767, 184] on div at bounding box center [768, 184] width 14 height 14
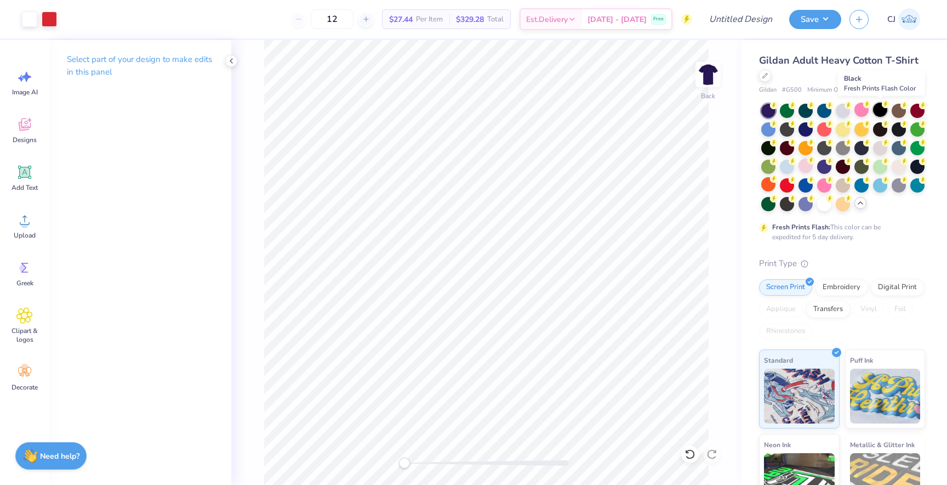
click at [881, 110] on div at bounding box center [880, 110] width 14 height 14
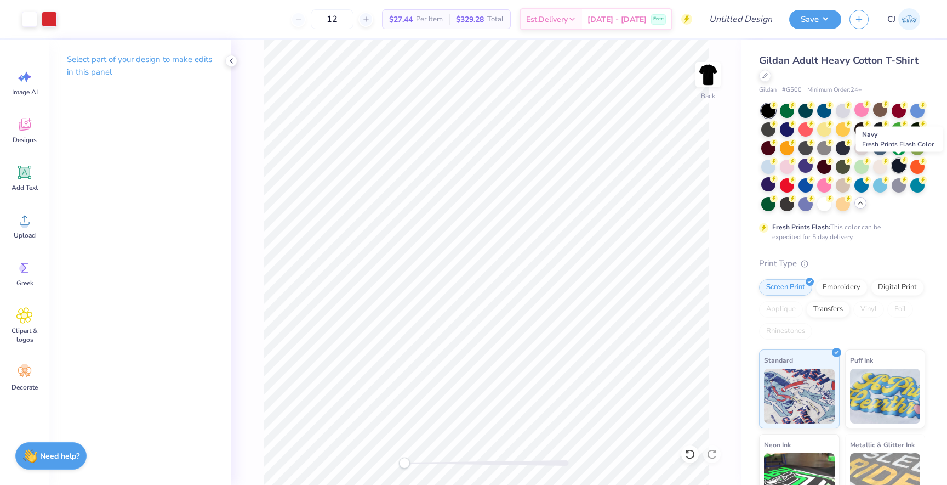
click at [900, 165] on div at bounding box center [899, 165] width 14 height 14
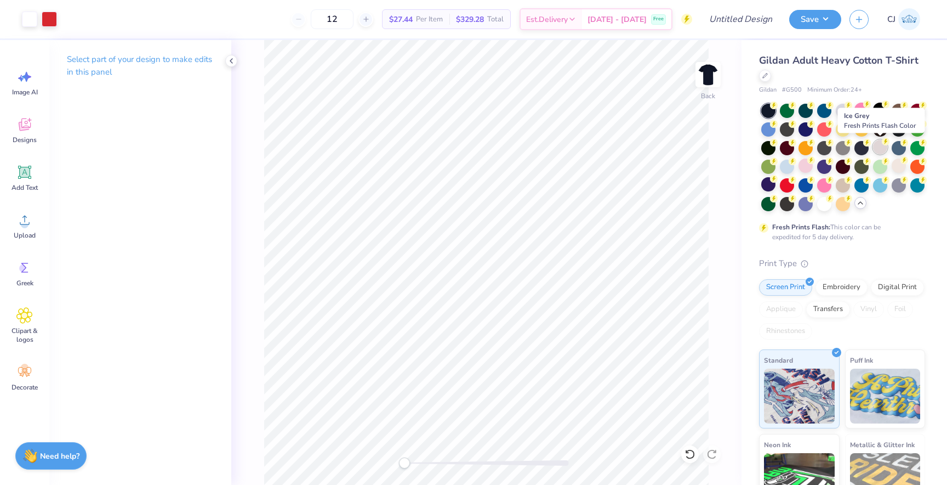
click at [882, 144] on div at bounding box center [880, 147] width 14 height 14
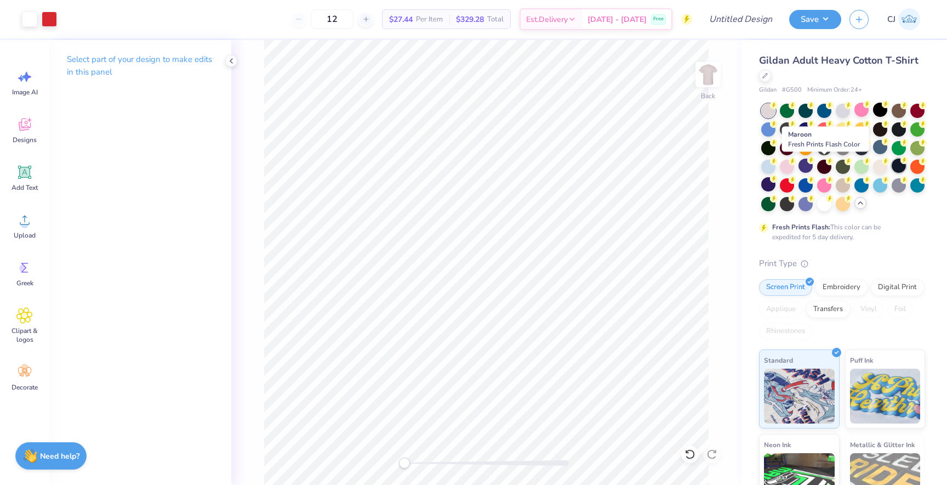
click at [826, 170] on div at bounding box center [824, 167] width 14 height 14
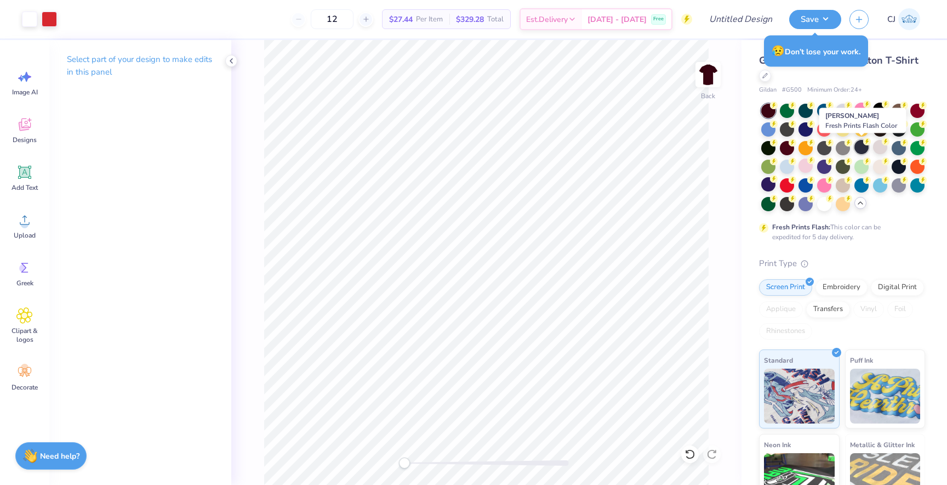
click at [861, 148] on div at bounding box center [862, 147] width 14 height 14
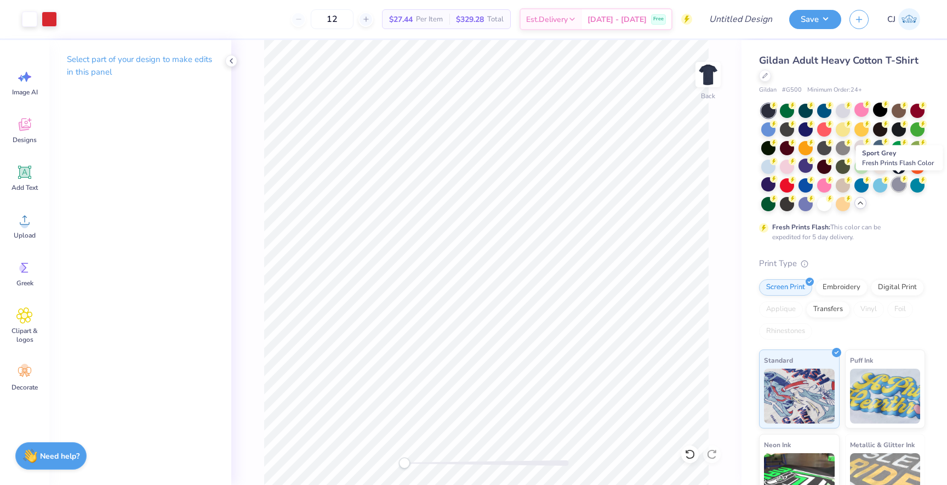
click at [900, 187] on div at bounding box center [899, 184] width 14 height 14
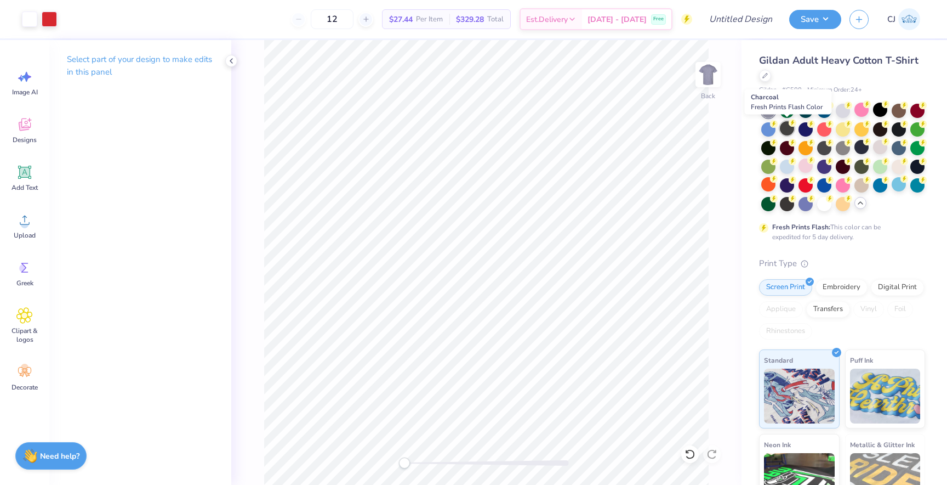
click at [788, 130] on div at bounding box center [787, 128] width 14 height 14
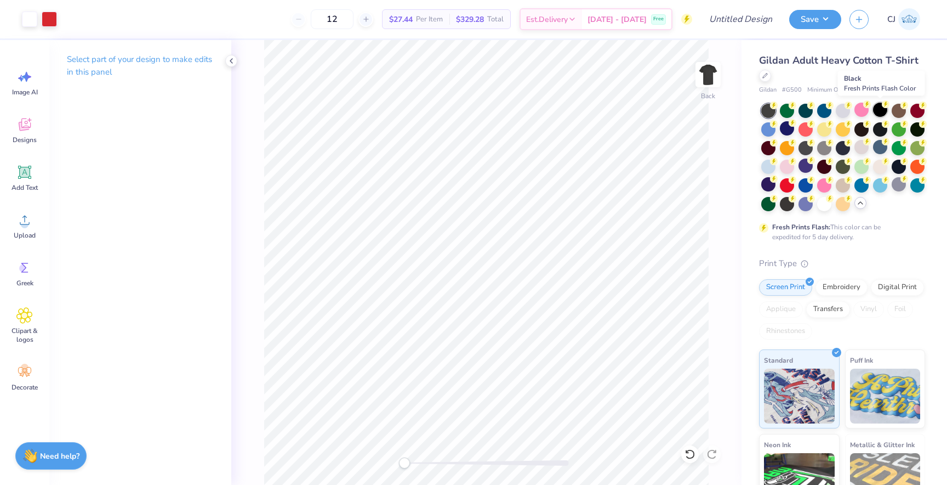
click at [881, 112] on div at bounding box center [880, 110] width 14 height 14
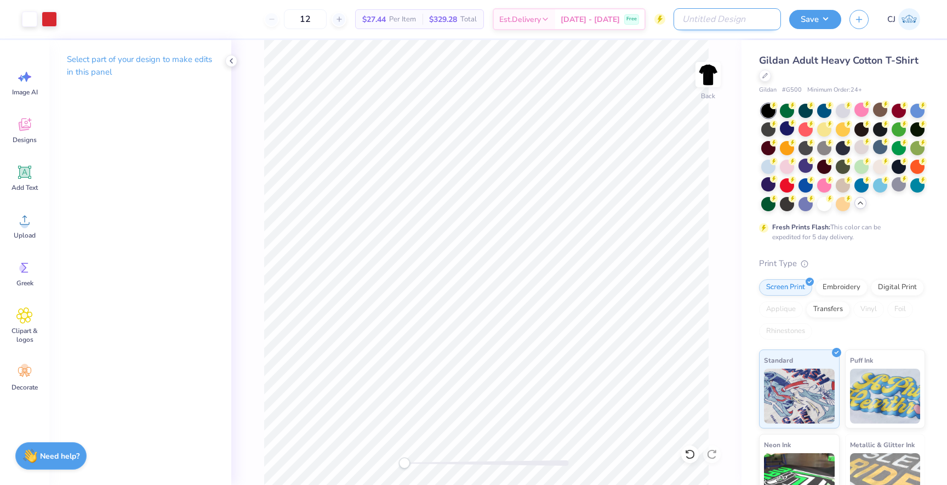
click at [760, 15] on input "Design Title" at bounding box center [727, 19] width 107 height 22
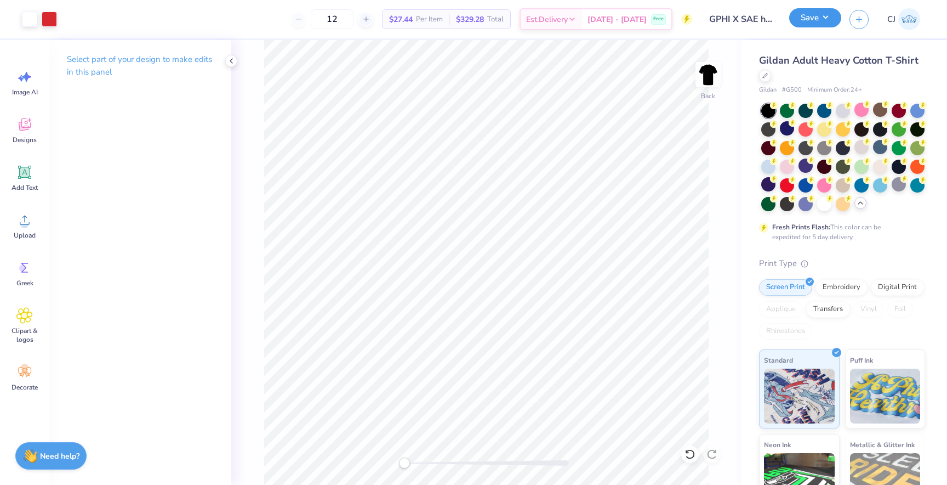
click at [810, 19] on button "Save" at bounding box center [815, 17] width 52 height 19
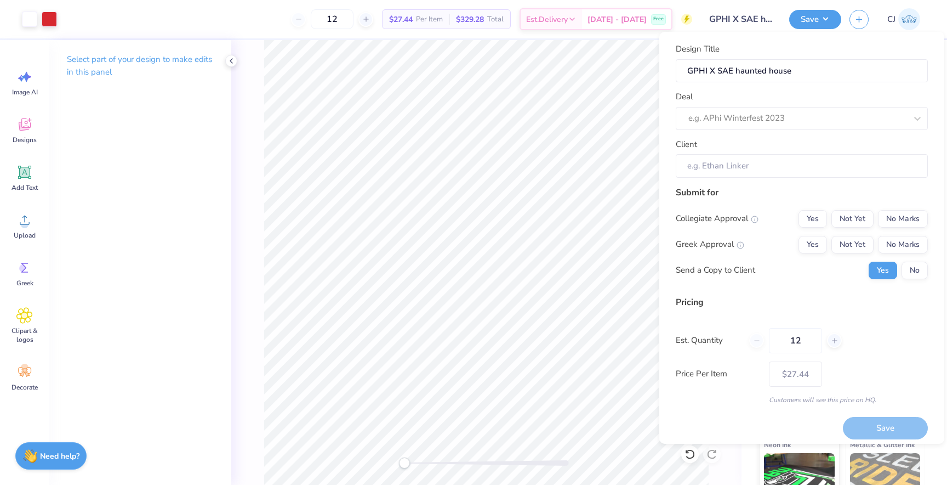
click at [772, 105] on div "Deal e.g. APhi Winterfest 2023" at bounding box center [802, 109] width 252 height 39
click at [771, 113] on div at bounding box center [798, 118] width 218 height 15
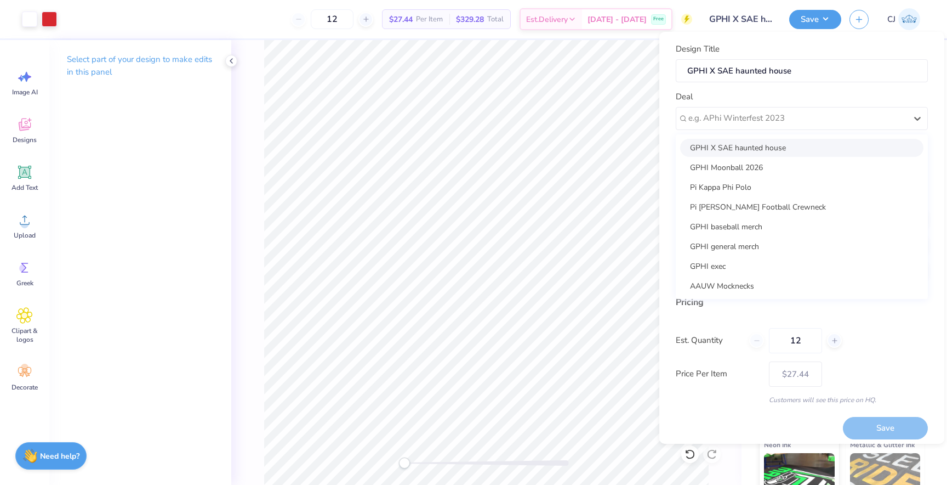
click at [763, 147] on div "GPHI X SAE haunted house" at bounding box center [801, 148] width 243 height 18
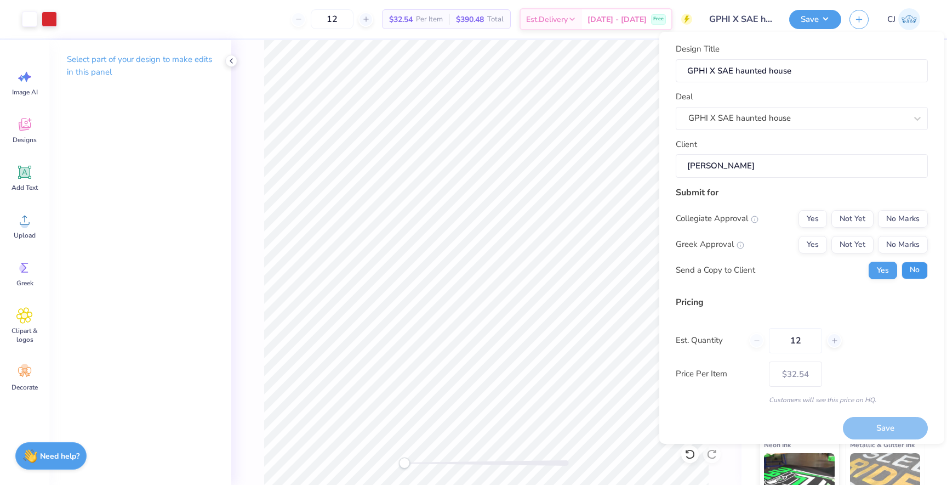
click at [916, 274] on button "No" at bounding box center [915, 270] width 26 height 18
click at [812, 247] on button "Yes" at bounding box center [813, 245] width 29 height 18
click at [899, 215] on button "No Marks" at bounding box center [903, 219] width 50 height 18
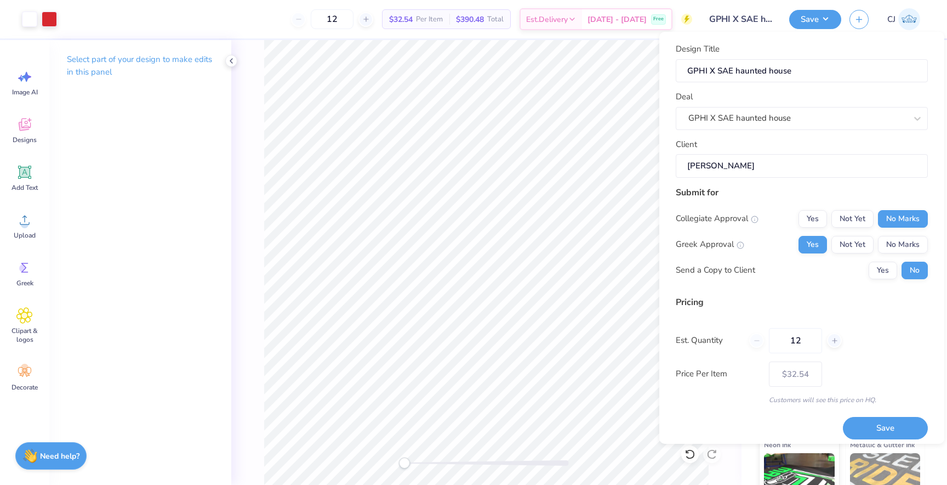
drag, startPoint x: 807, startPoint y: 338, endPoint x: 744, endPoint y: 334, distance: 63.1
click at [744, 334] on div "Est. Quantity 12" at bounding box center [802, 340] width 252 height 25
click at [889, 431] on button "Save" at bounding box center [885, 428] width 85 height 22
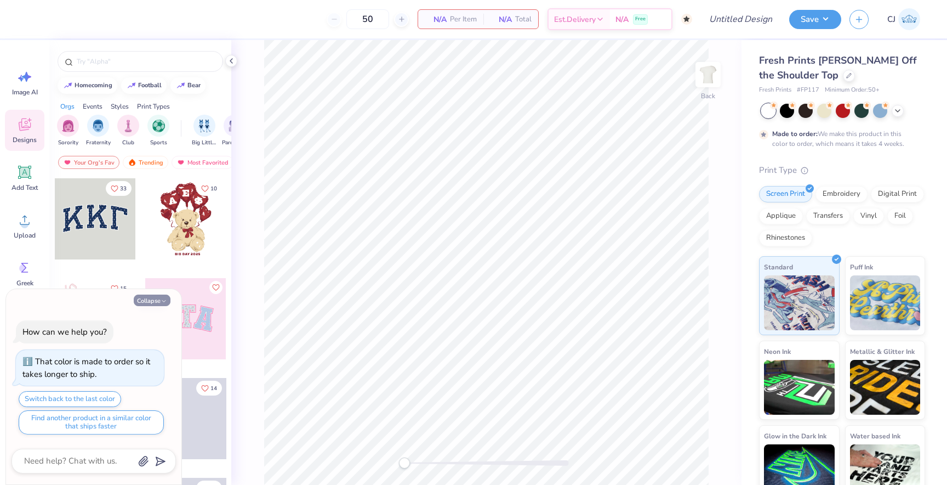
click at [168, 299] on button "Collapse" at bounding box center [152, 300] width 37 height 12
type textarea "x"
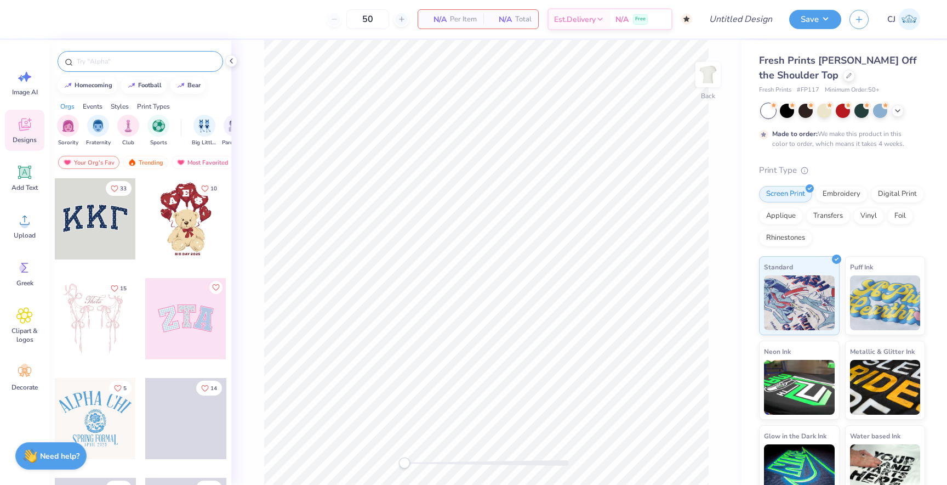
click at [117, 67] on div at bounding box center [141, 61] width 166 height 21
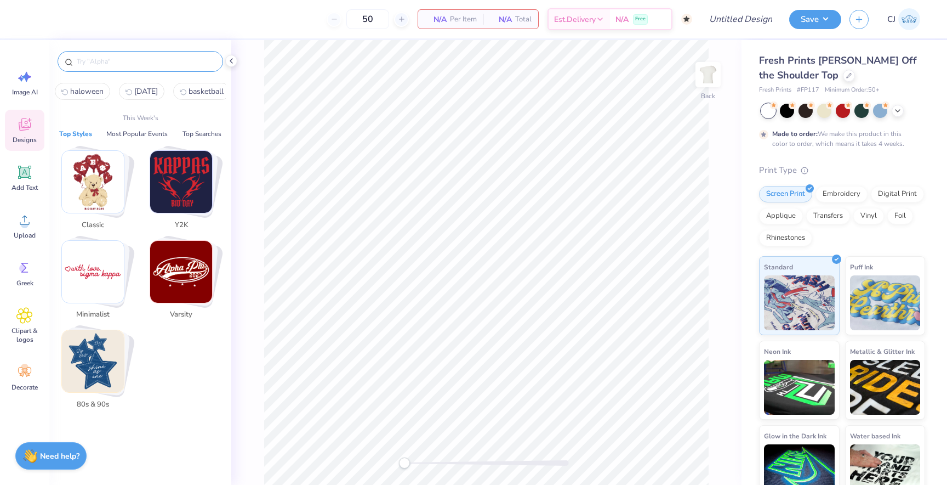
click at [116, 61] on input "text" at bounding box center [146, 61] width 140 height 11
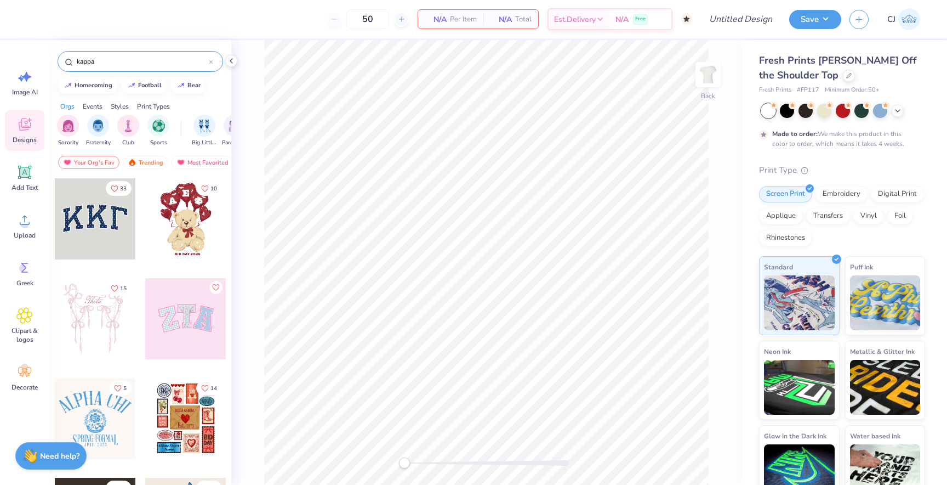
type input "kappa"
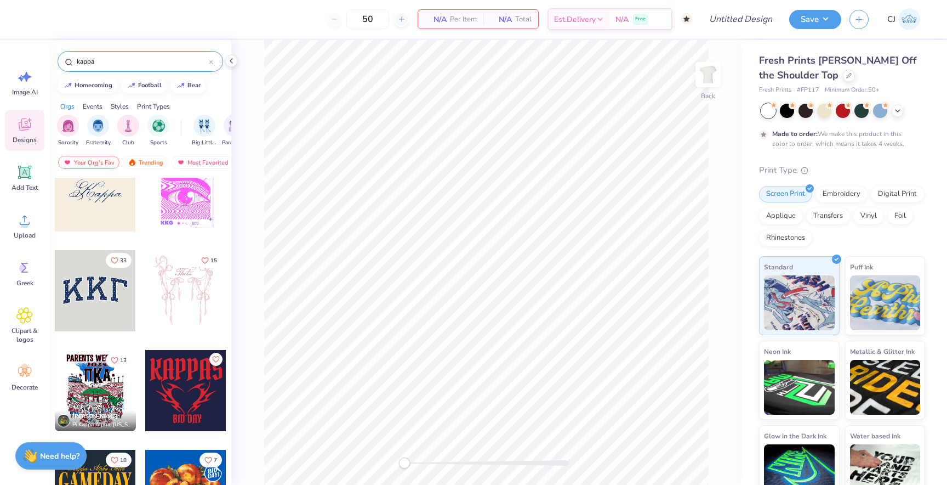
scroll to position [522, 0]
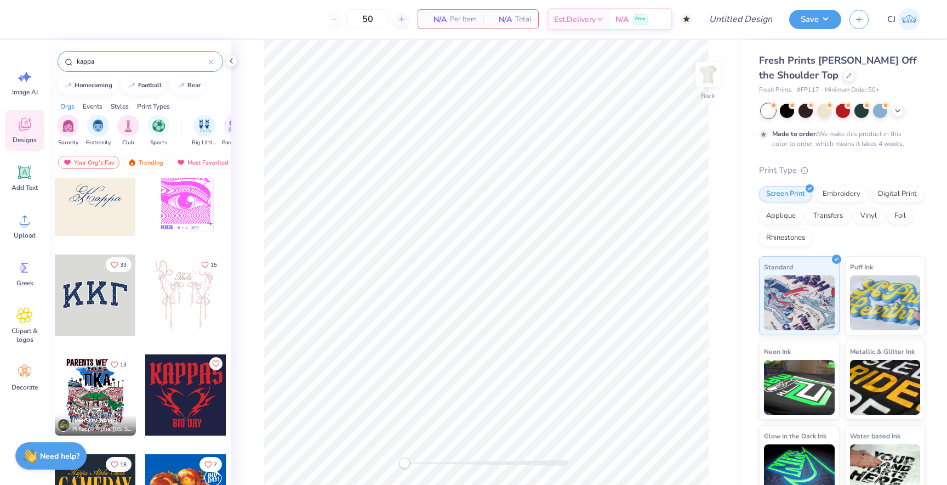
click at [104, 311] on div at bounding box center [95, 294] width 81 height 81
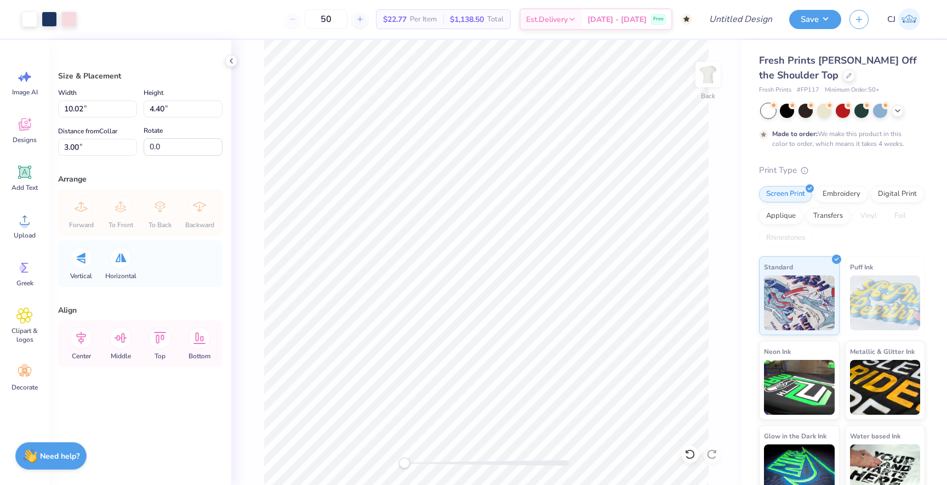
type input "11.69"
type input "5.13"
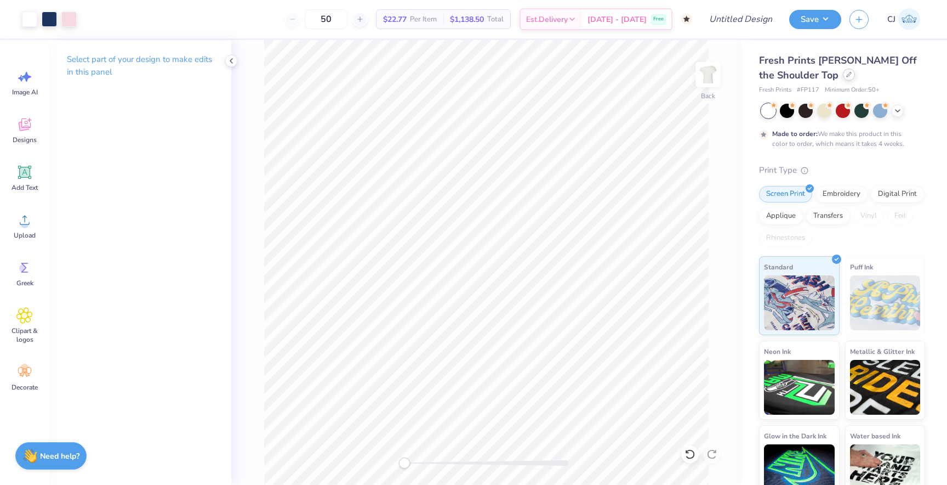
click at [846, 73] on icon at bounding box center [848, 74] width 5 height 5
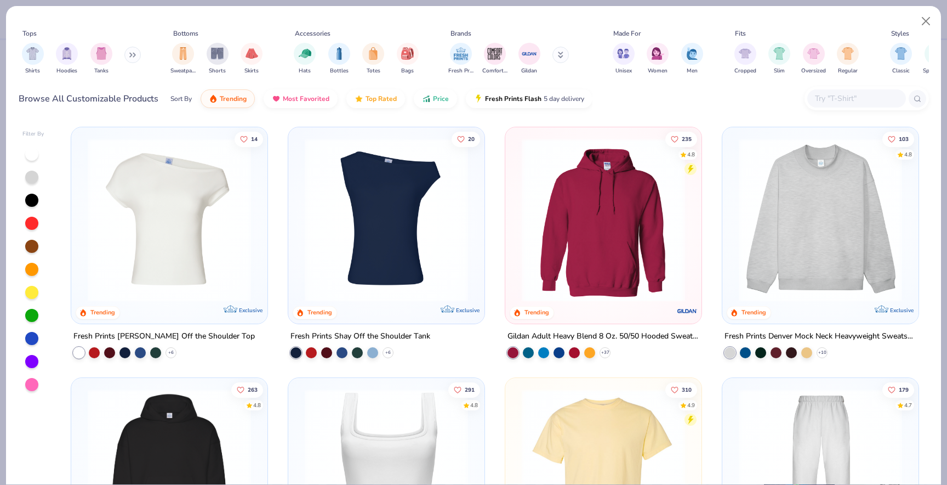
click at [846, 184] on img at bounding box center [820, 219] width 174 height 163
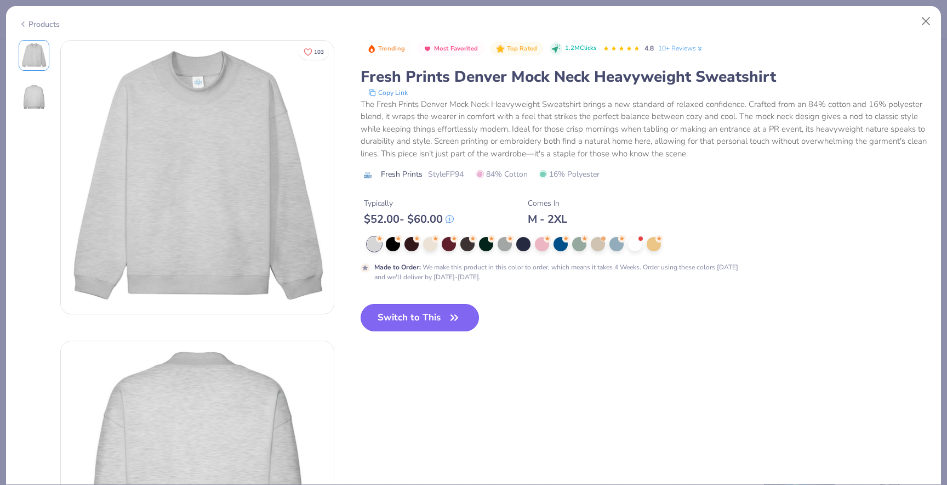
click at [429, 311] on button "Switch to This" at bounding box center [420, 317] width 119 height 27
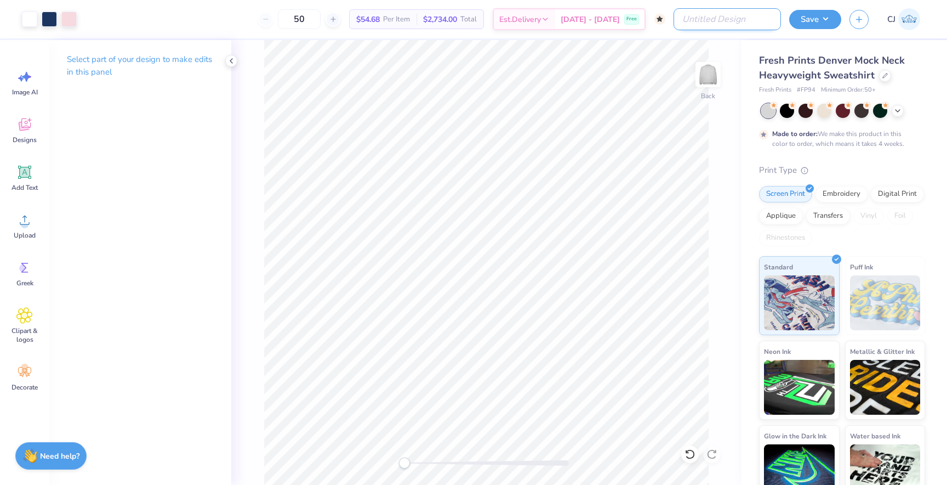
click at [748, 23] on input "Design Title" at bounding box center [727, 19] width 107 height 22
type input "G"
type input "Kappa Sweatset"
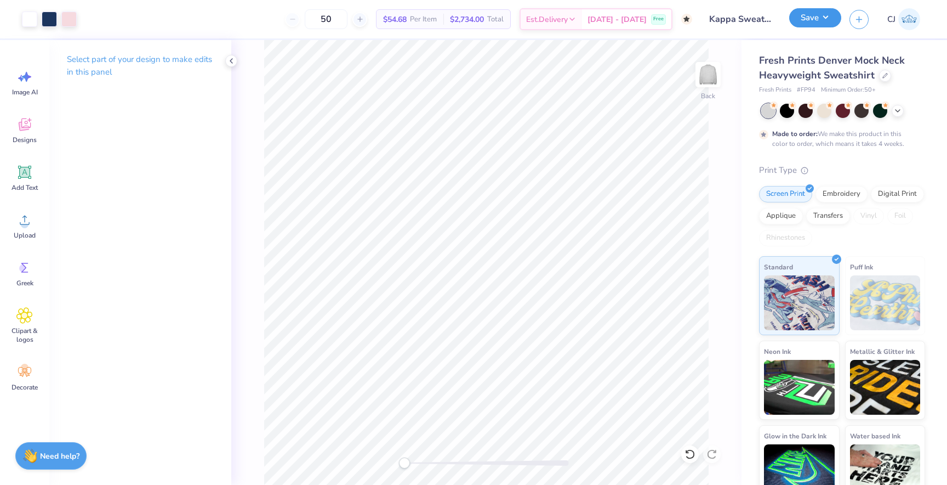
click at [828, 15] on button "Save" at bounding box center [815, 17] width 52 height 19
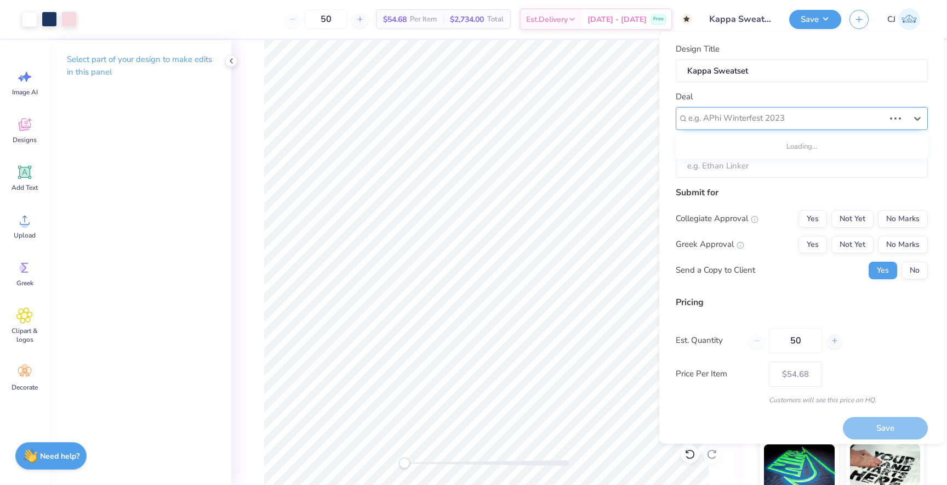
click at [786, 116] on div at bounding box center [787, 118] width 196 height 15
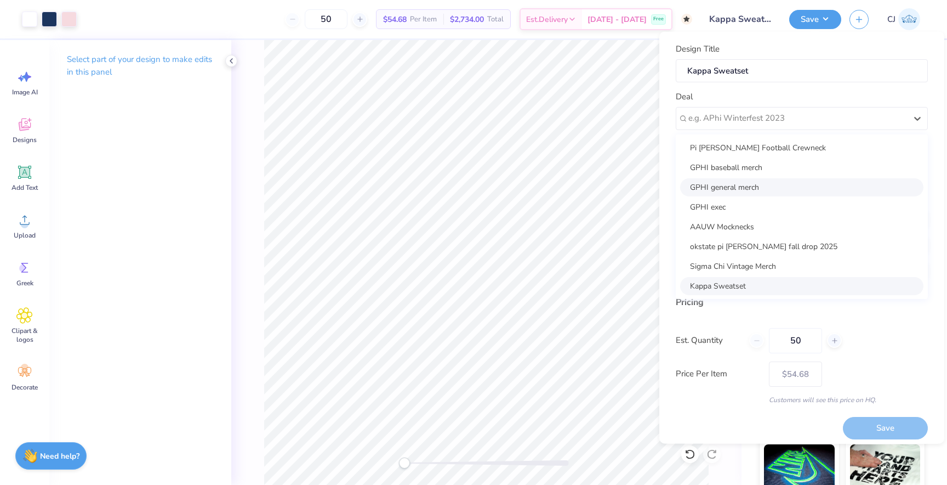
scroll to position [99, 0]
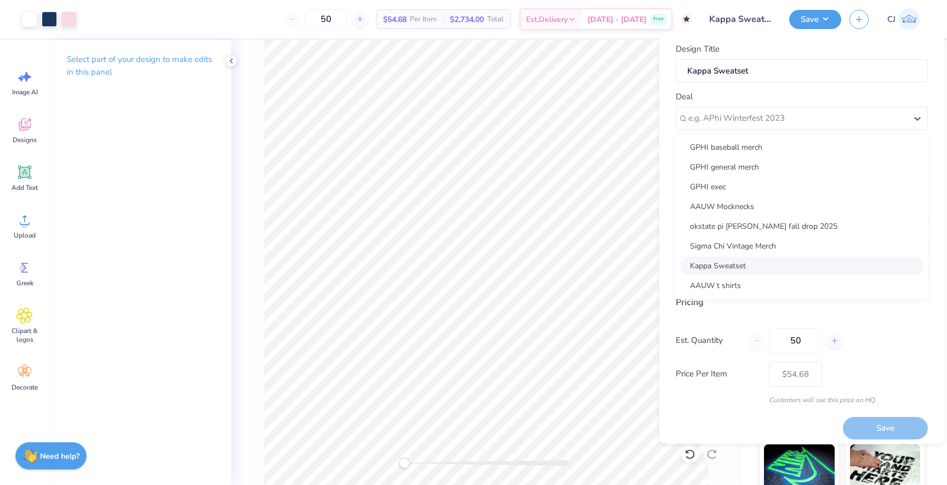
click at [721, 270] on div "Kappa Sweatset" at bounding box center [801, 265] width 243 height 18
type input "[PERSON_NAME]"
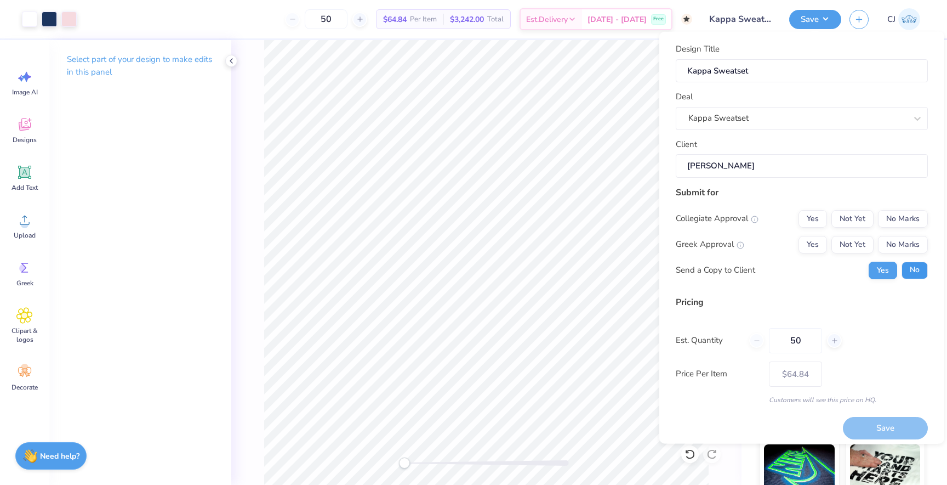
click at [906, 270] on button "No" at bounding box center [915, 270] width 26 height 18
click at [823, 246] on button "Yes" at bounding box center [813, 244] width 29 height 18
click at [898, 215] on button "No Marks" at bounding box center [903, 218] width 50 height 18
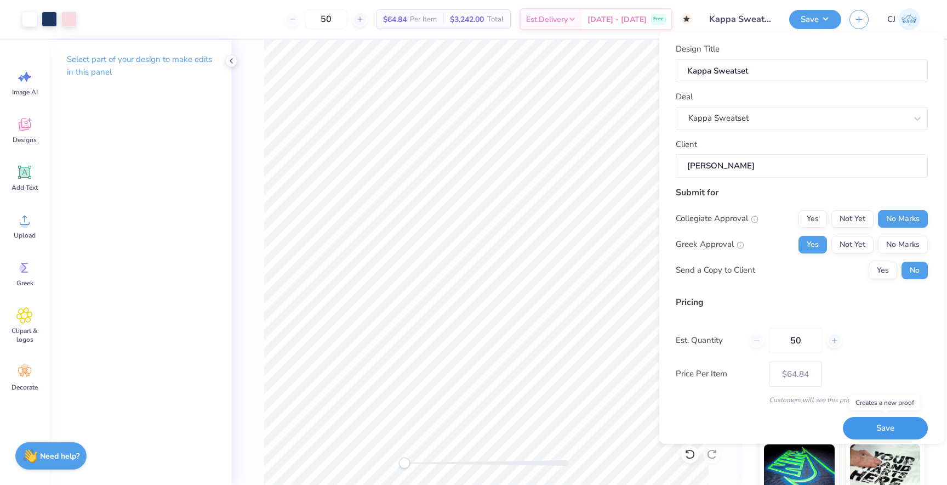
click at [868, 426] on button "Save" at bounding box center [885, 428] width 85 height 22
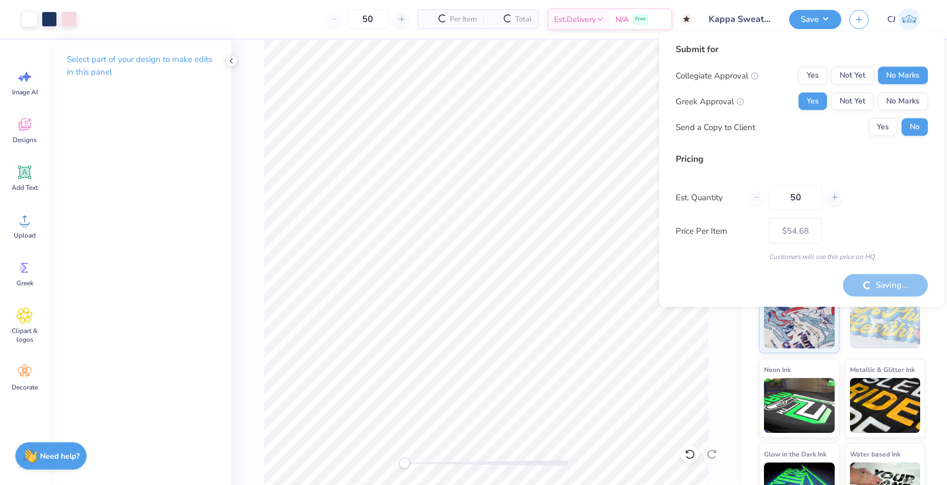
type input "– –"
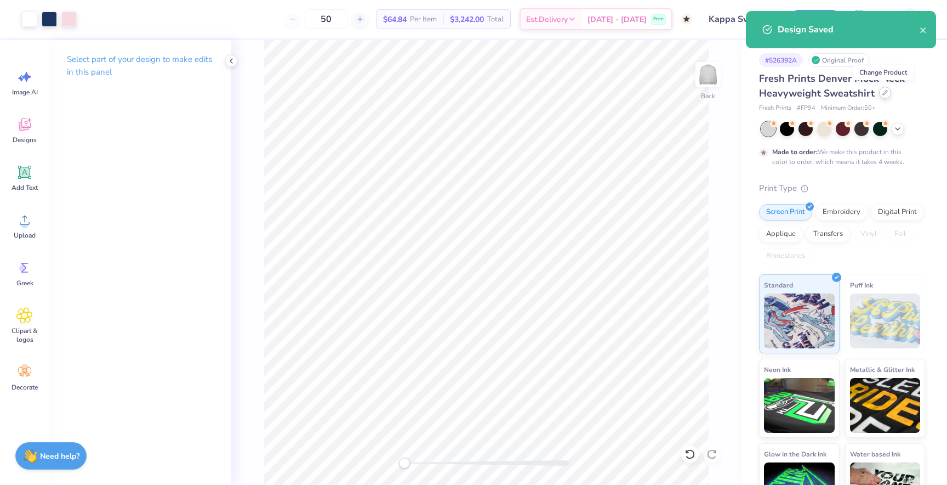
click at [883, 92] on icon at bounding box center [885, 92] width 5 height 5
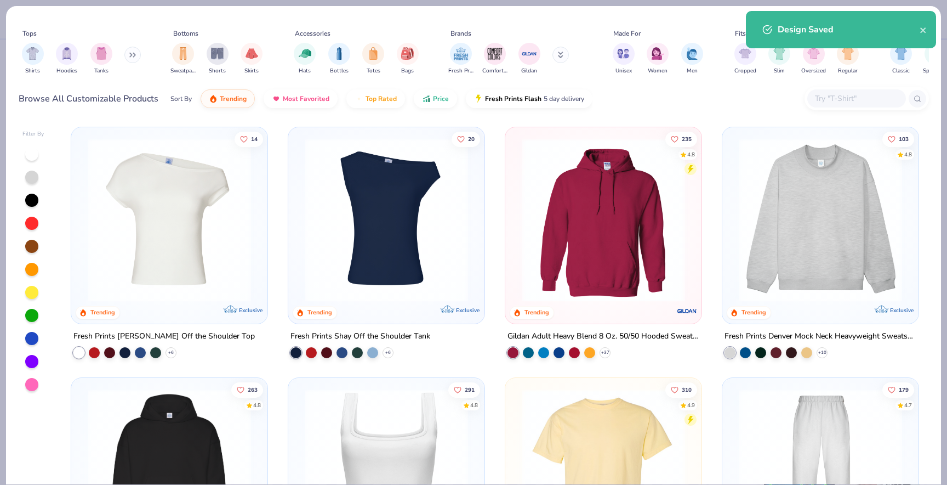
click at [824, 96] on input "text" at bounding box center [856, 98] width 84 height 13
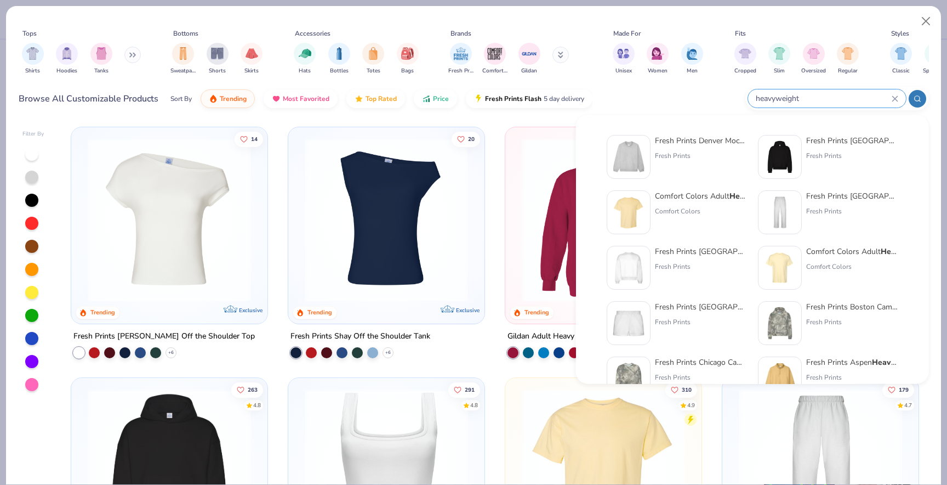
type input "heavyweight"
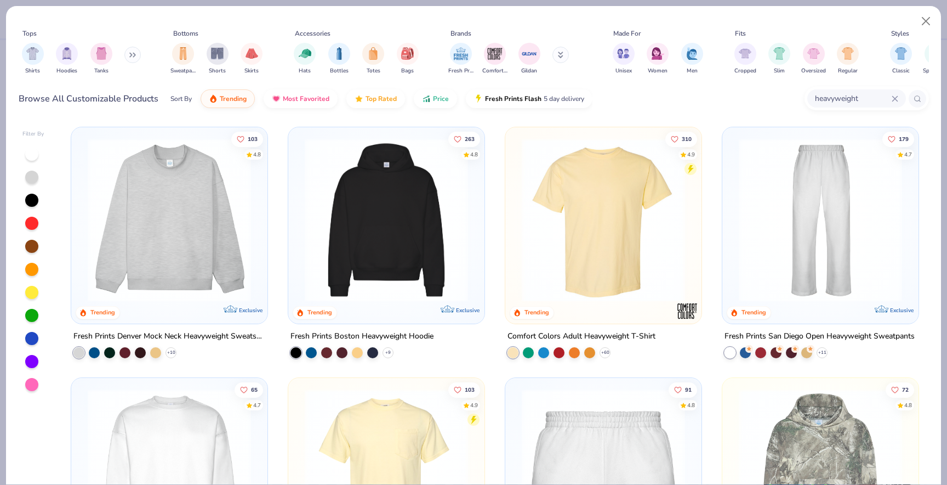
click at [809, 253] on img at bounding box center [820, 219] width 174 height 163
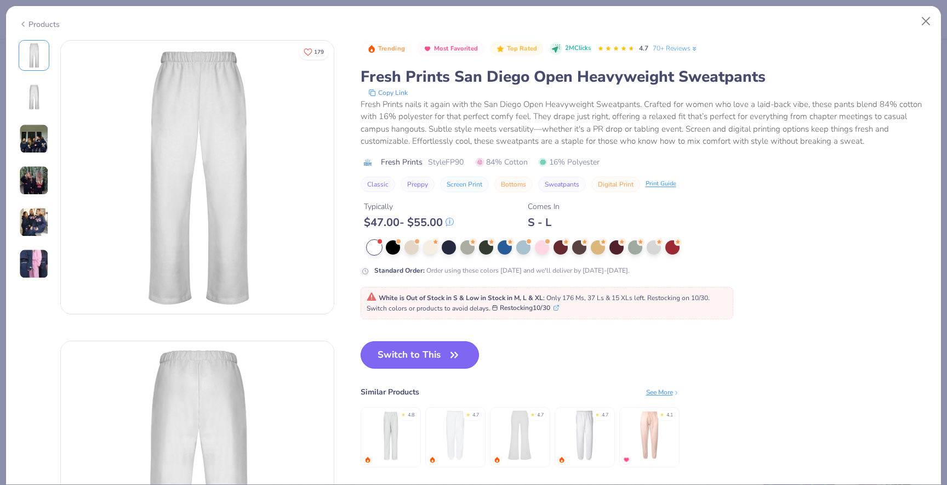
click at [419, 345] on button "Switch to This" at bounding box center [420, 354] width 119 height 27
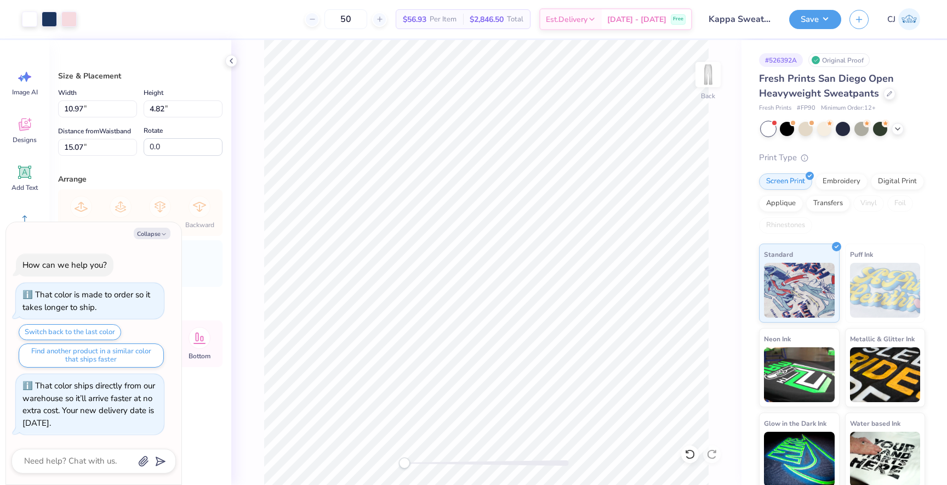
type textarea "x"
type input "7.61"
type input "3.34"
type textarea "x"
type input "7.18"
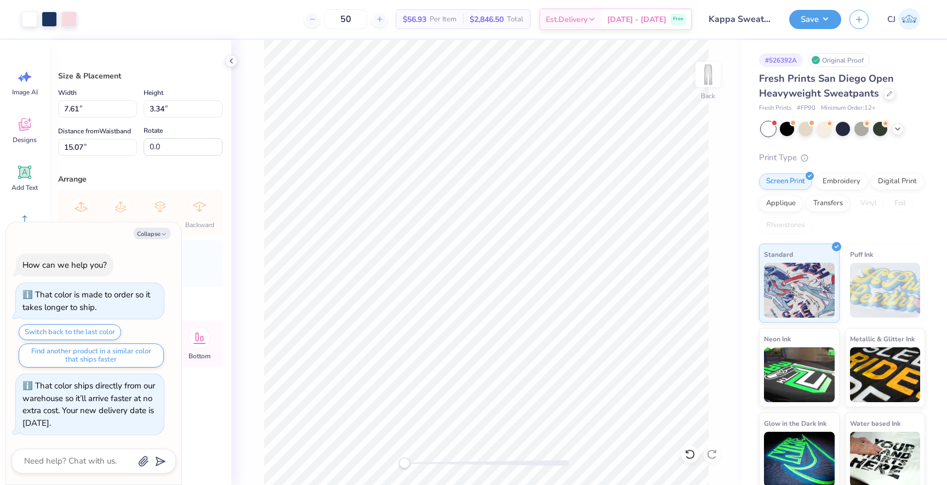
type input "3.15"
type input "0.50"
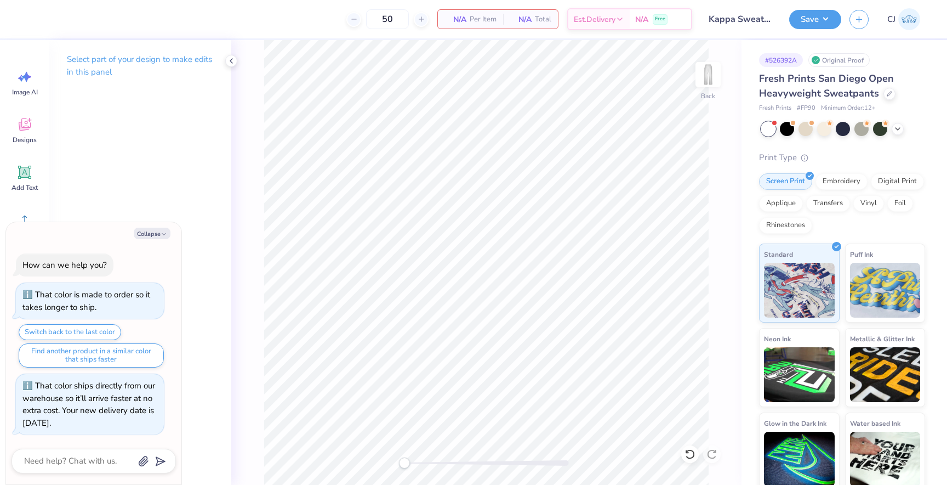
click at [709, 61] on div "Back" at bounding box center [486, 262] width 510 height 445
click at [709, 65] on img at bounding box center [708, 75] width 44 height 44
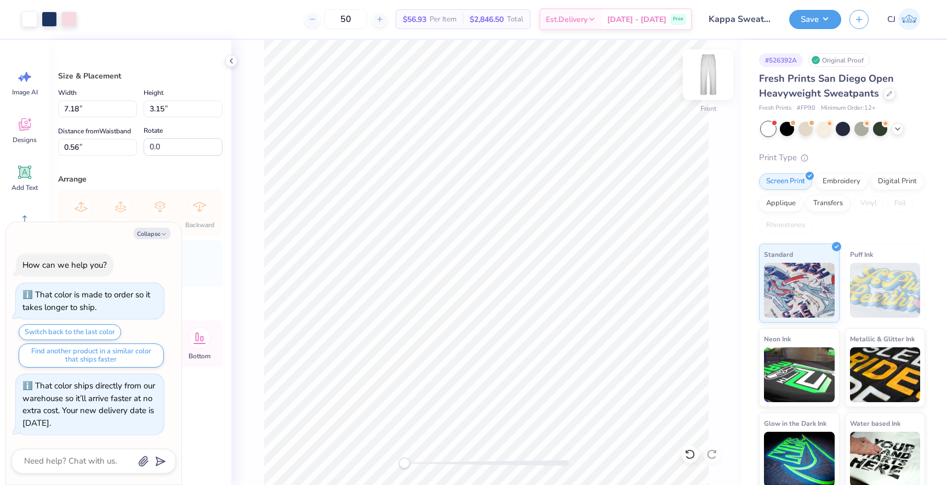
type textarea "x"
type input "0.50"
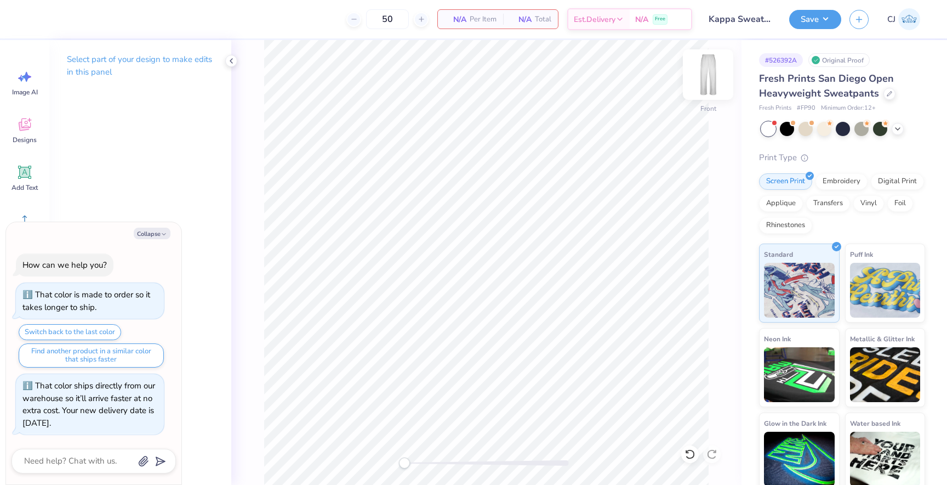
click at [712, 73] on img at bounding box center [708, 75] width 44 height 44
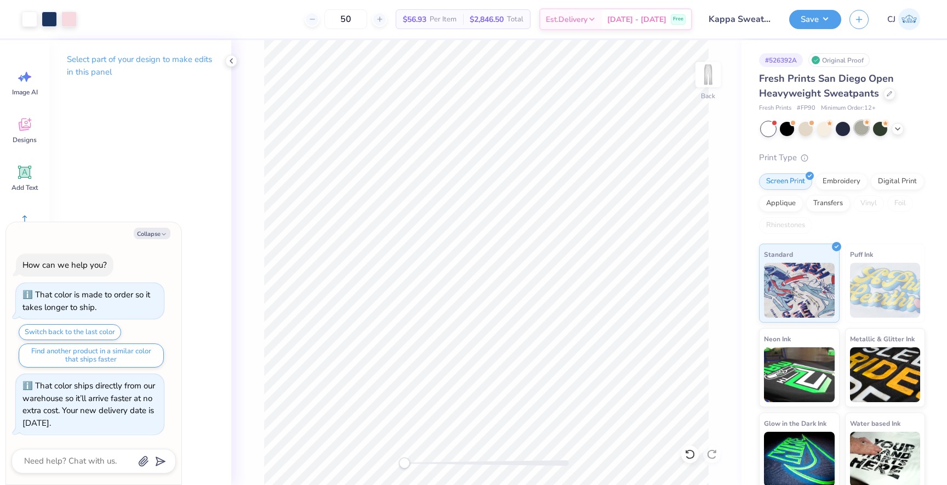
click at [863, 132] on div at bounding box center [862, 128] width 14 height 14
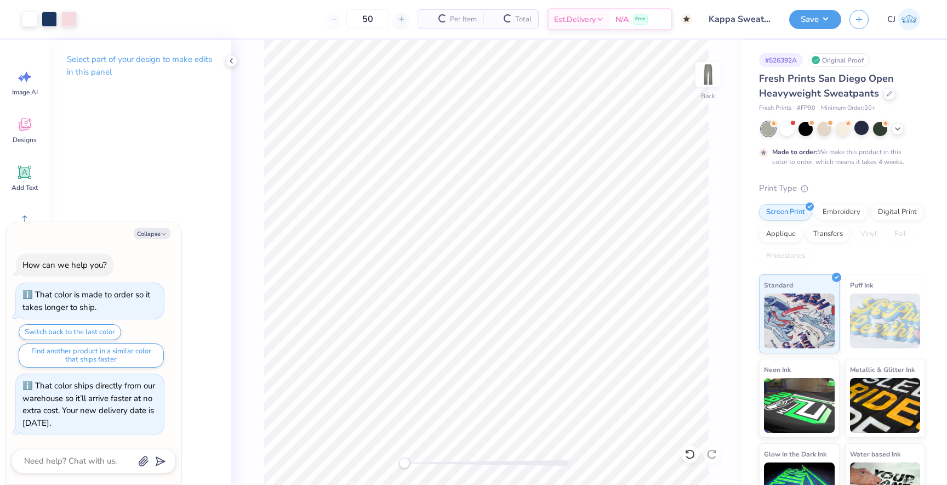
scroll to position [37, 0]
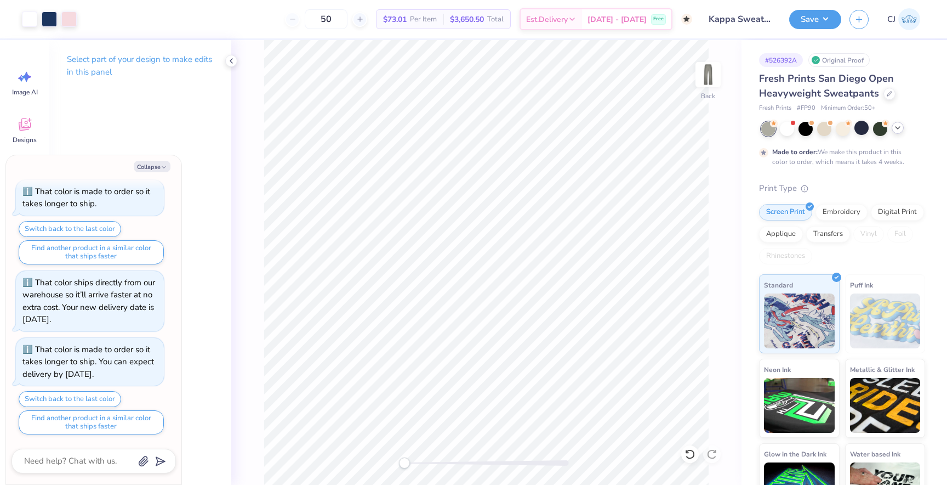
click at [897, 128] on icon at bounding box center [898, 127] width 9 height 9
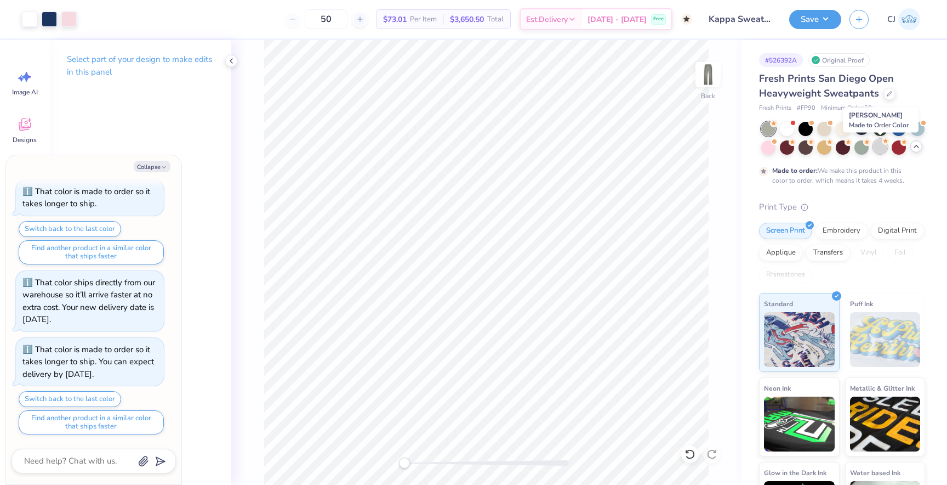
click at [876, 146] on div at bounding box center [880, 146] width 14 height 14
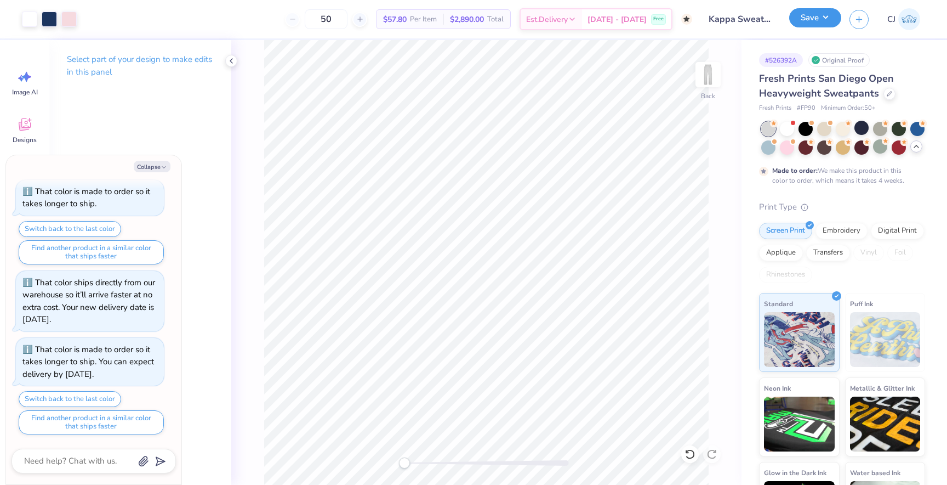
click at [816, 26] on button "Save" at bounding box center [815, 17] width 52 height 19
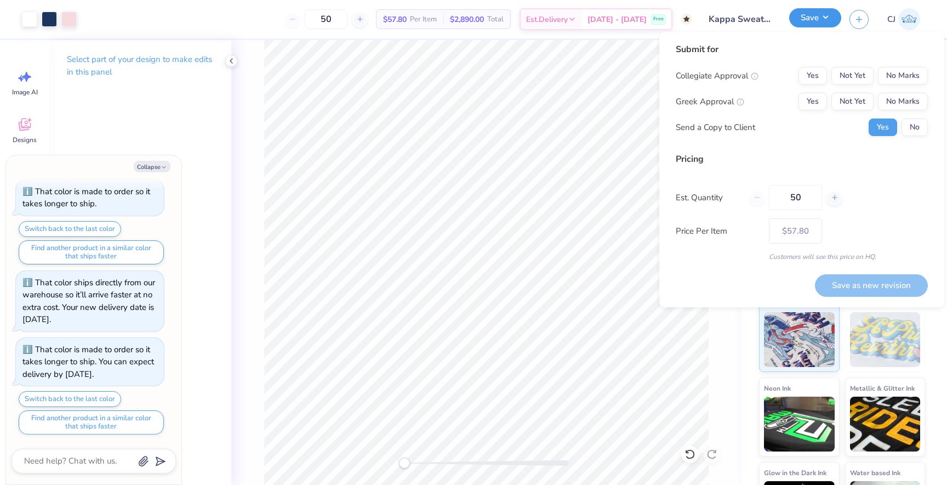
type textarea "x"
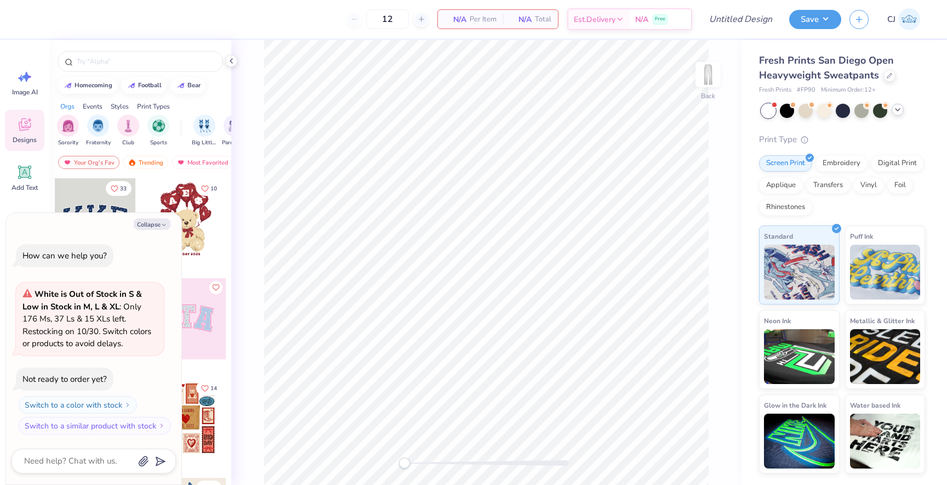
click at [899, 109] on polyline at bounding box center [898, 110] width 4 height 2
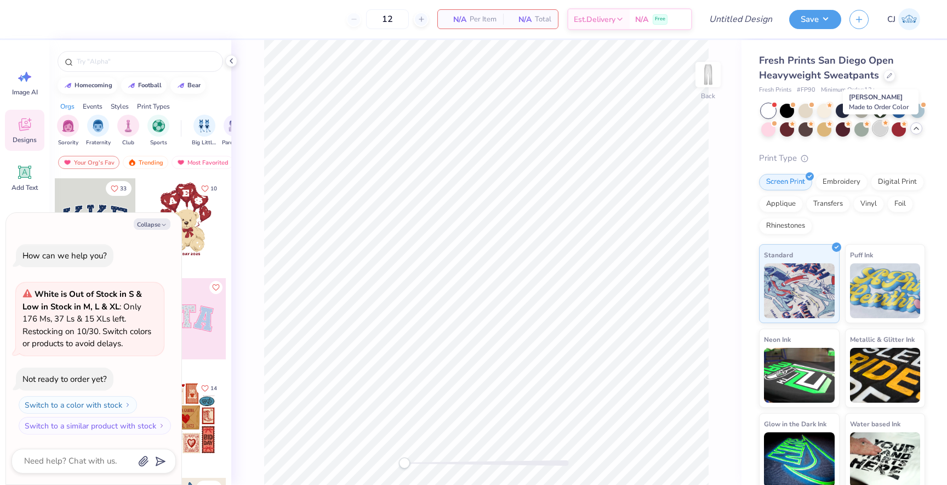
click at [878, 127] on div at bounding box center [880, 128] width 14 height 14
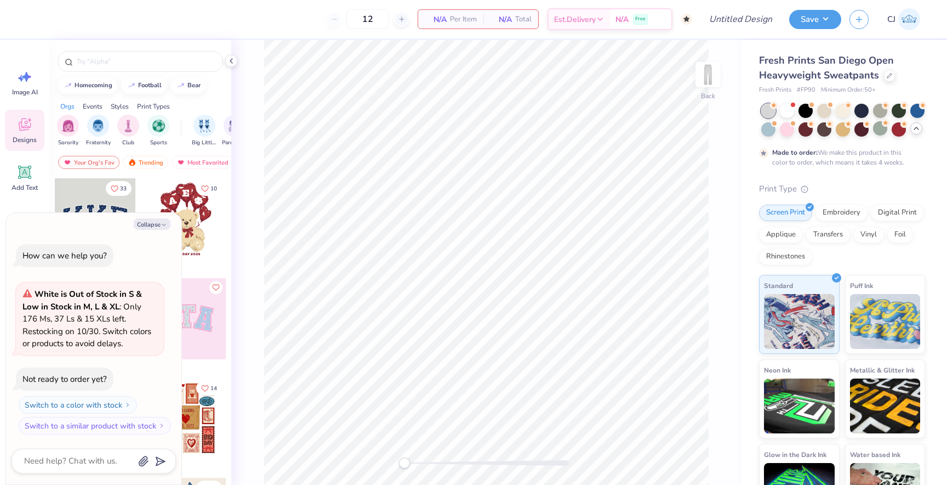
type textarea "x"
type input "50"
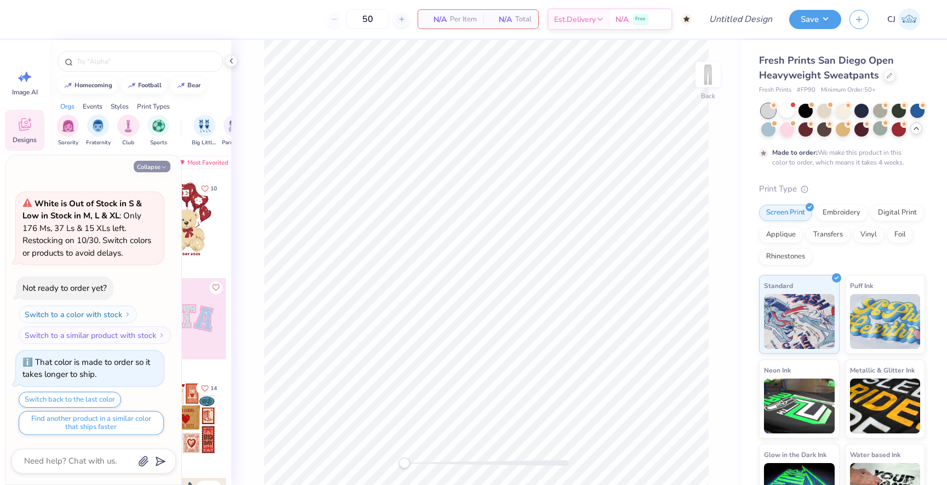
click at [160, 162] on button "Collapse" at bounding box center [152, 167] width 37 height 12
type textarea "x"
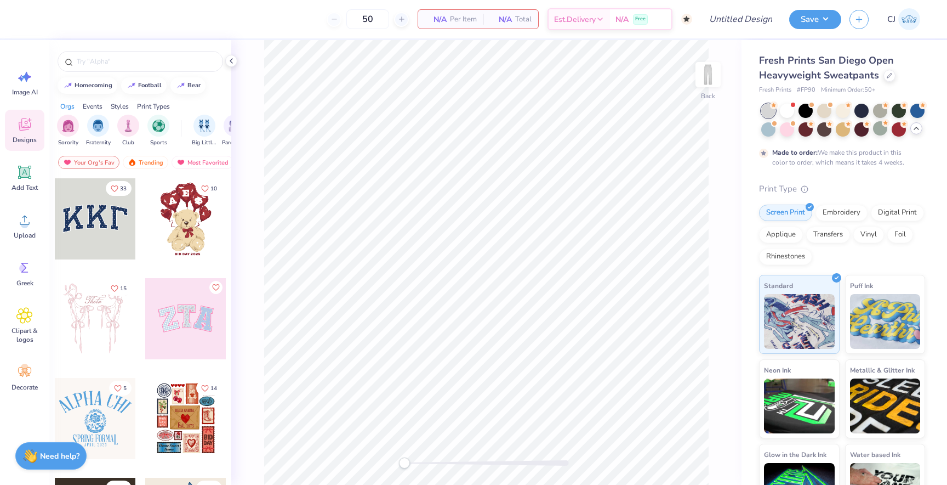
click at [112, 205] on div at bounding box center [95, 218] width 81 height 81
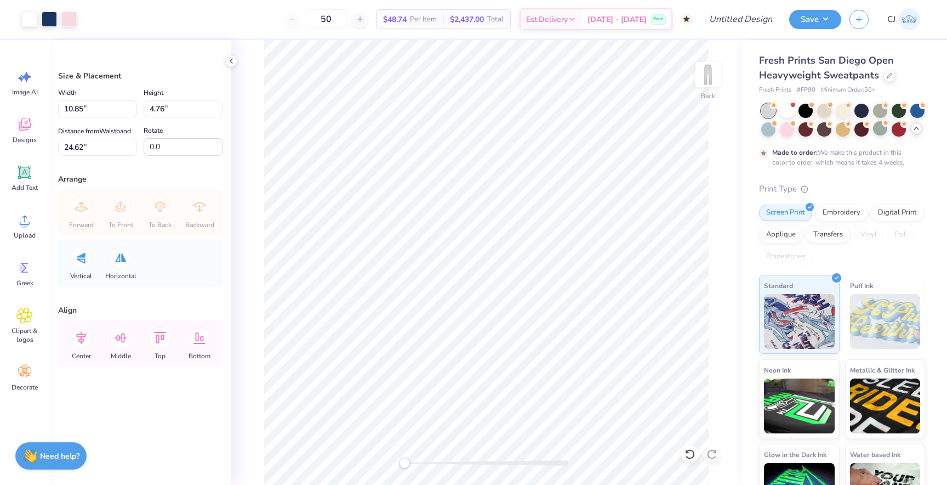
type input "7.21"
type input "3.17"
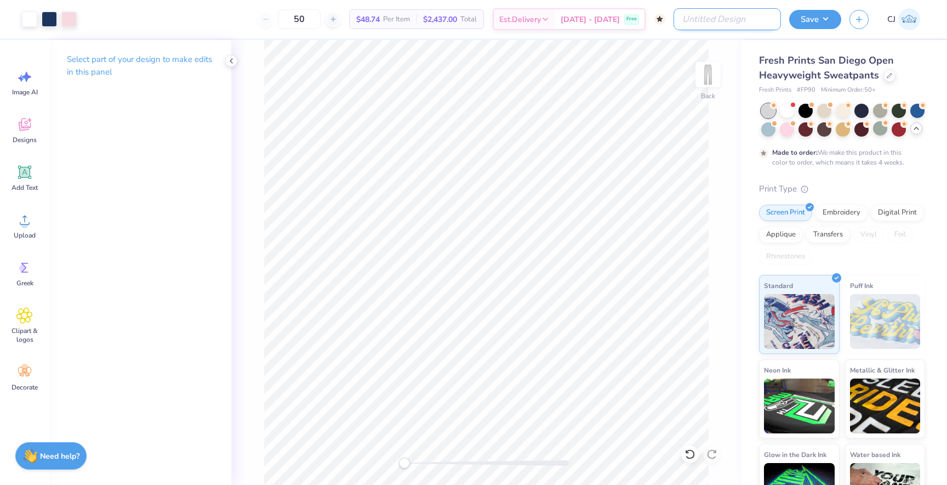
click at [755, 16] on input "Design Title" at bounding box center [727, 19] width 107 height 22
type input "Kappa Sweatset"
click at [812, 29] on div "Save" at bounding box center [815, 19] width 52 height 19
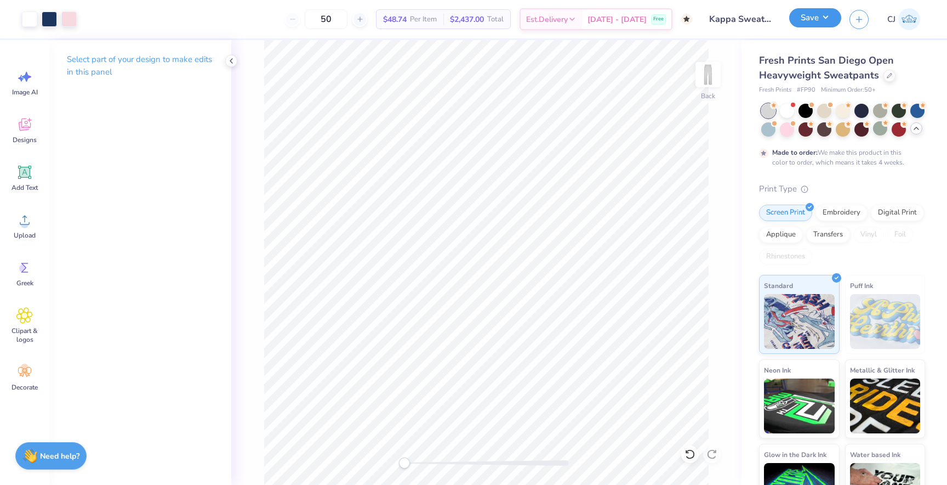
click at [811, 22] on button "Save" at bounding box center [815, 17] width 52 height 19
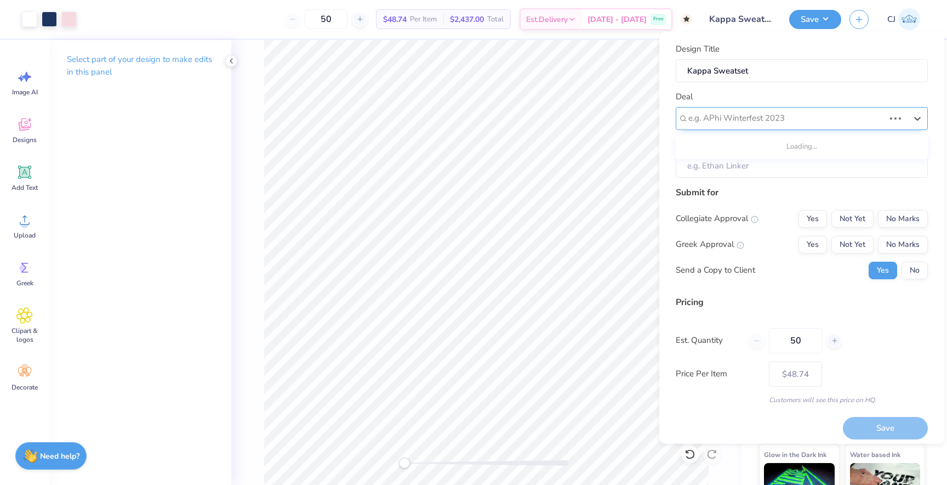
click at [752, 120] on div at bounding box center [787, 118] width 196 height 15
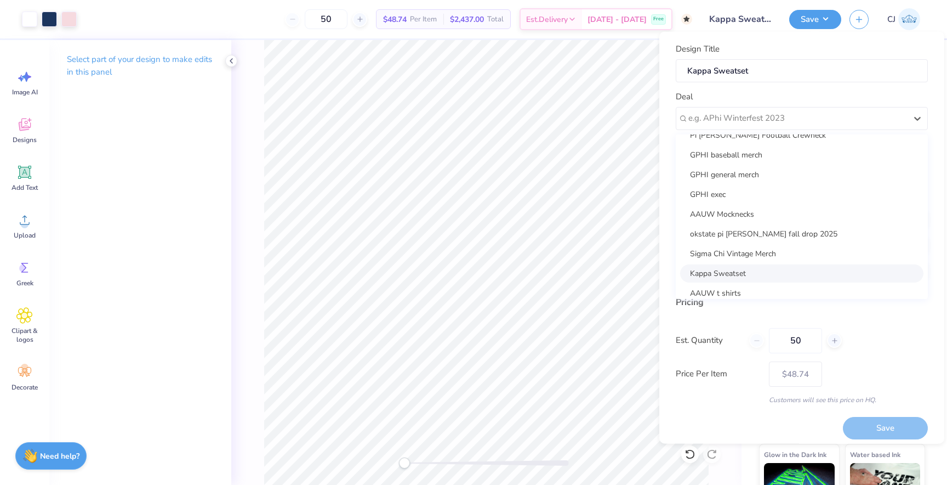
scroll to position [99, 0]
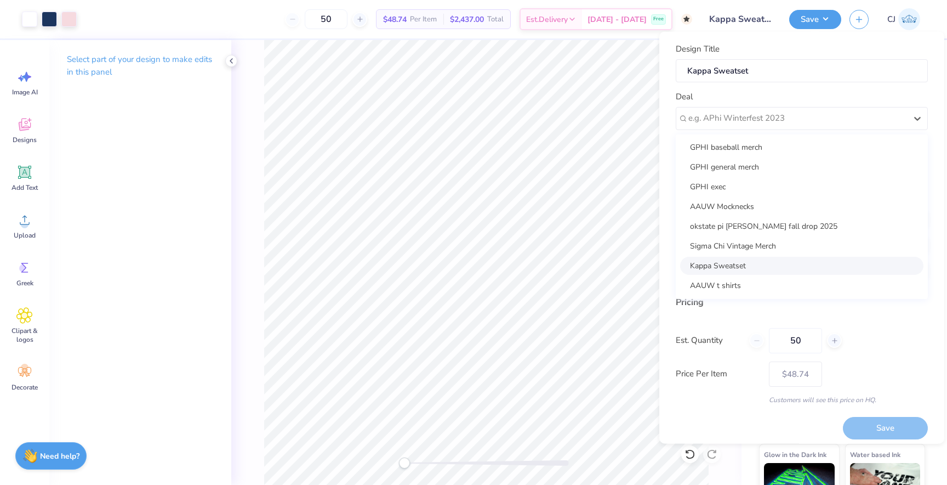
click at [719, 256] on div "Kappa Sweatset" at bounding box center [801, 265] width 243 height 18
type input "[PERSON_NAME]"
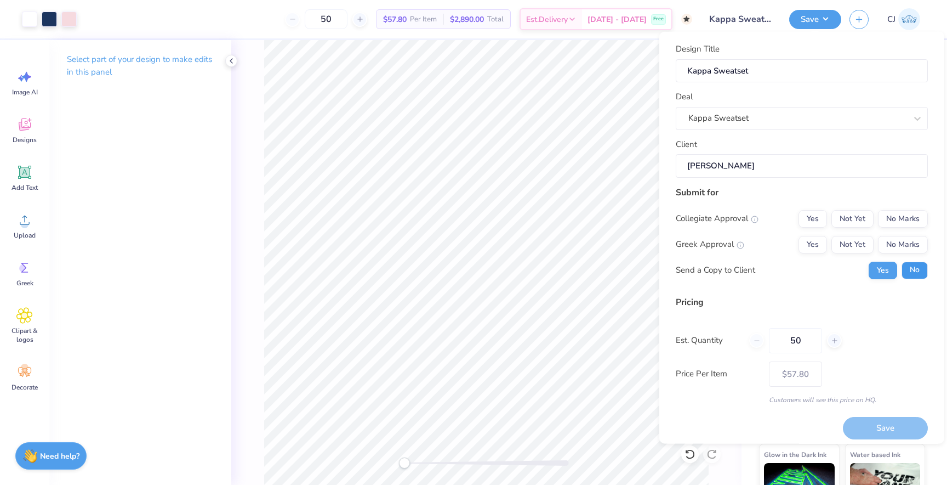
click at [915, 272] on button "No" at bounding box center [915, 270] width 26 height 18
click at [817, 241] on button "Yes" at bounding box center [813, 244] width 29 height 18
click at [907, 218] on button "No Marks" at bounding box center [903, 218] width 50 height 18
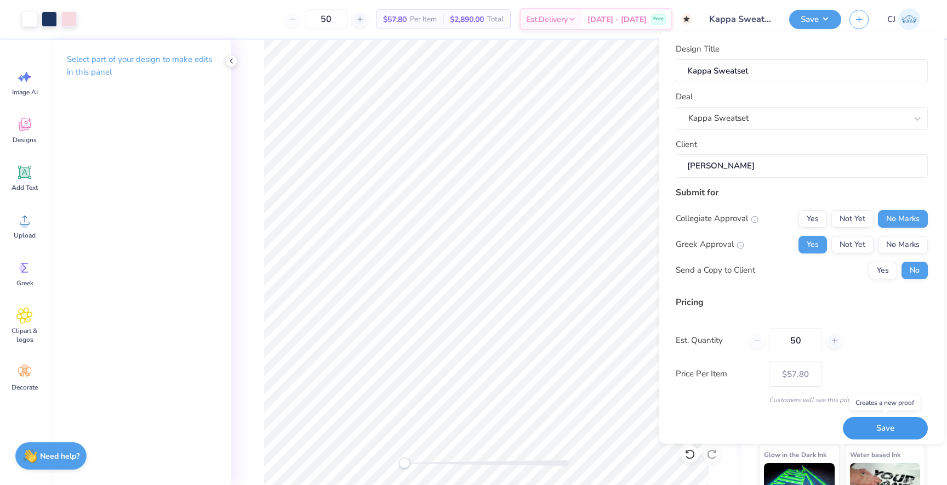
click at [867, 426] on button "Save" at bounding box center [885, 428] width 85 height 22
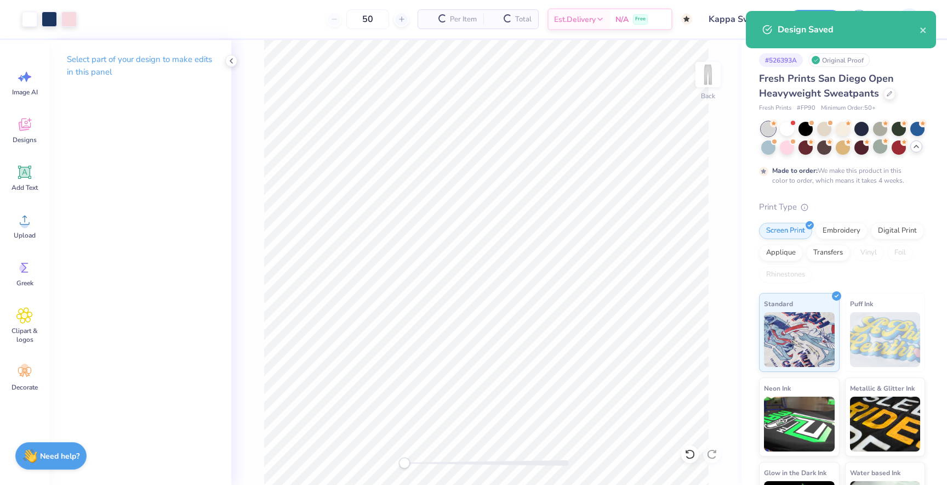
type input "$57.80"
